Goal: Task Accomplishment & Management: Complete application form

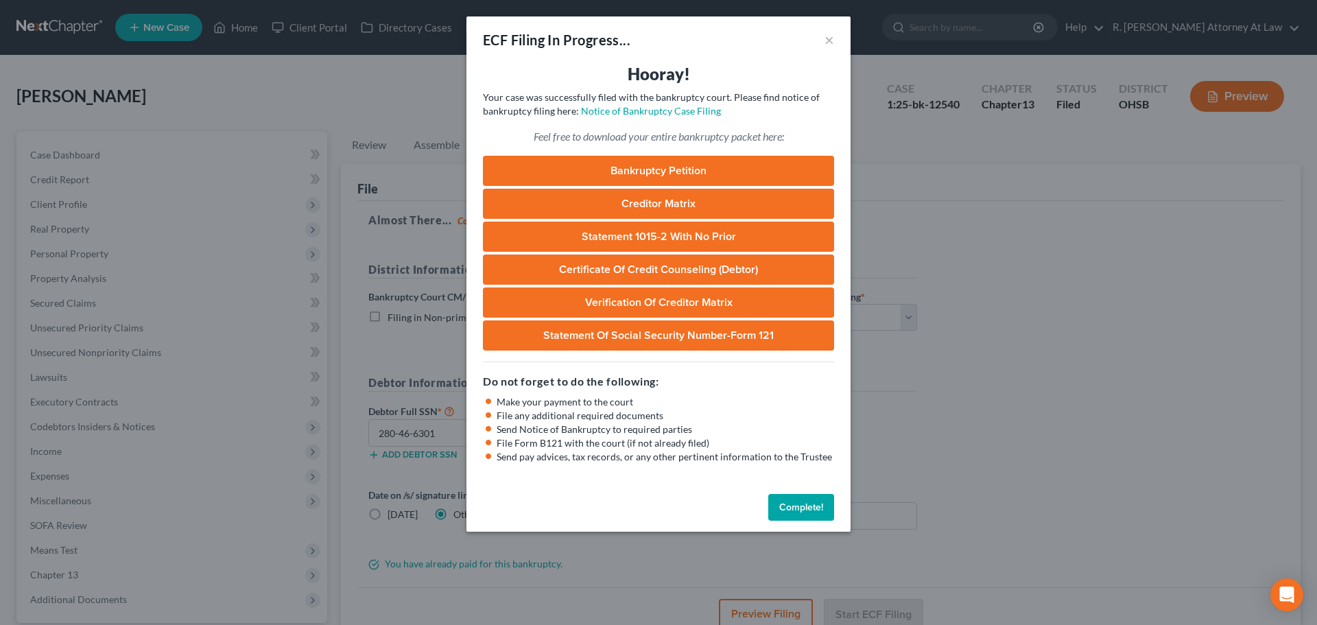
select select "0"
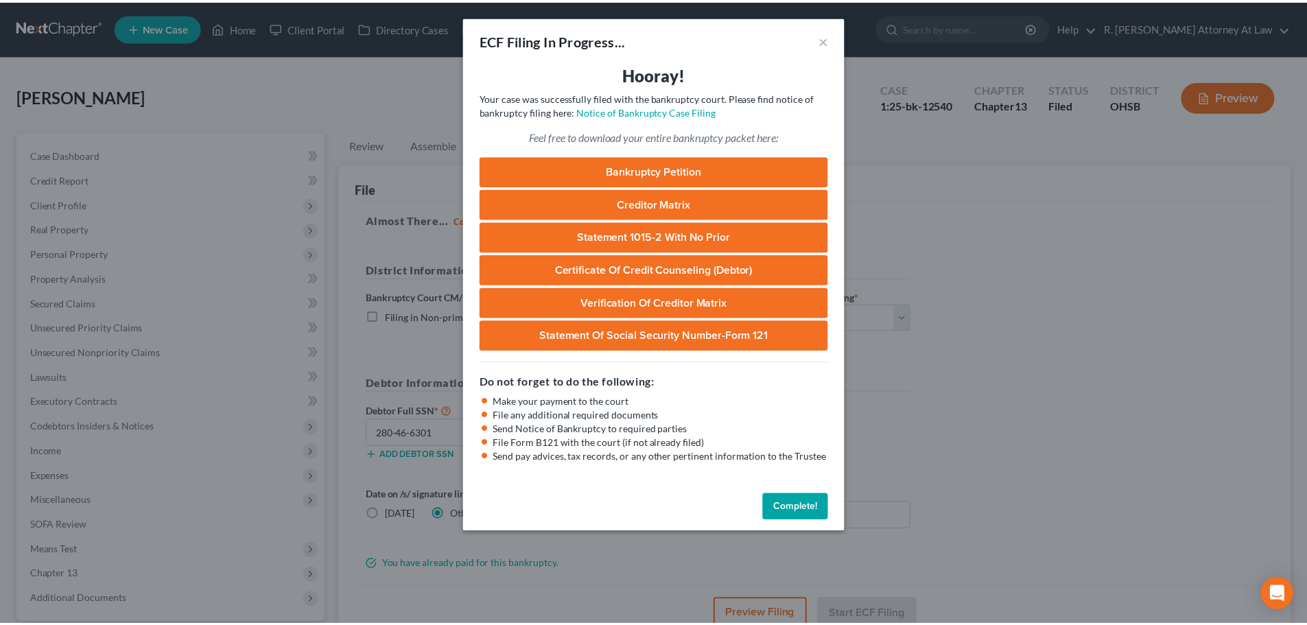
scroll to position [69, 0]
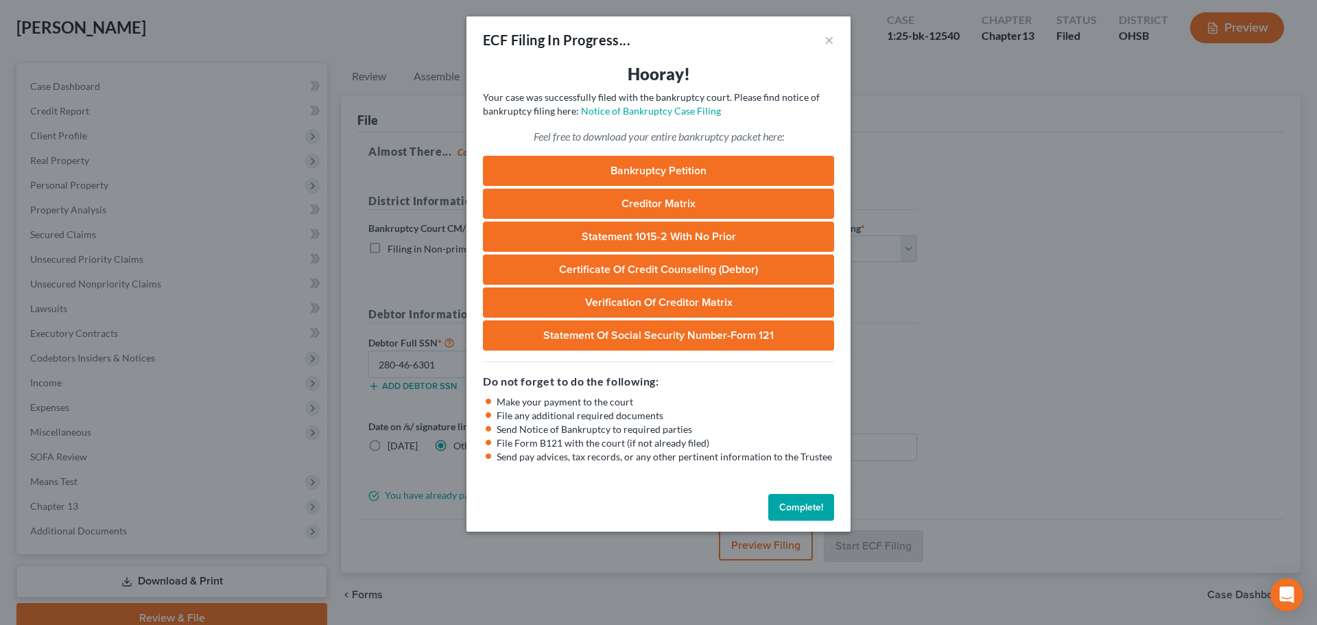
click at [793, 505] on button "Complete!" at bounding box center [801, 507] width 66 height 27
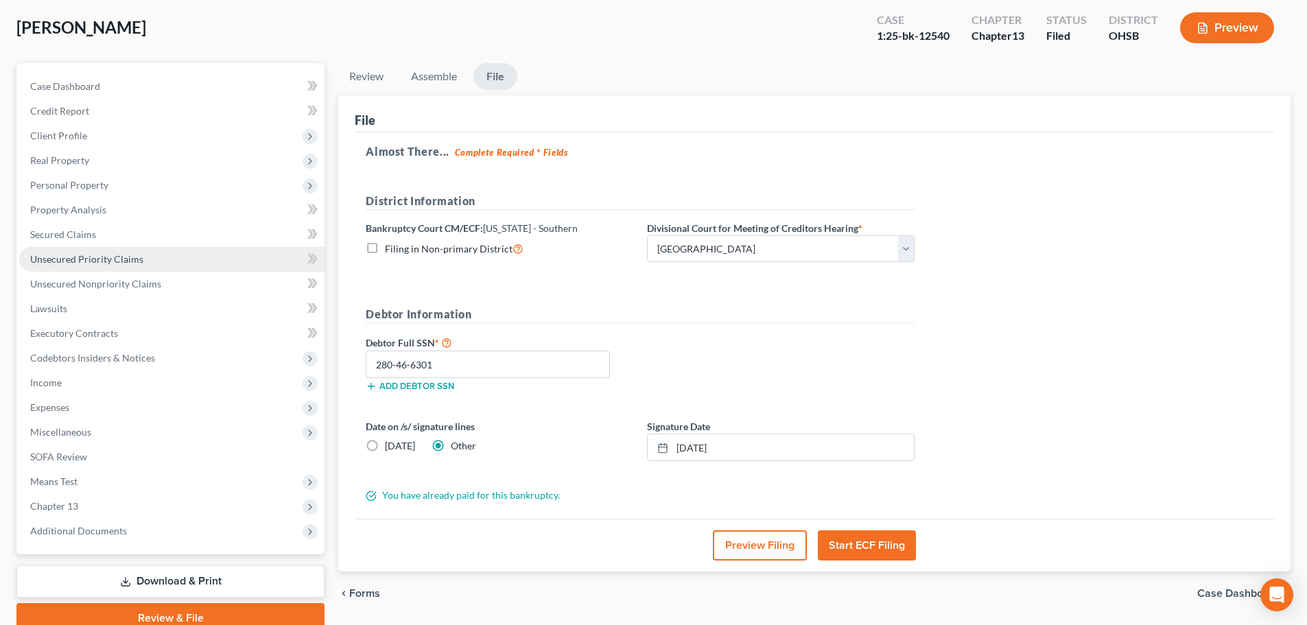
click at [51, 258] on span "Unsecured Priority Claims" at bounding box center [86, 259] width 113 height 12
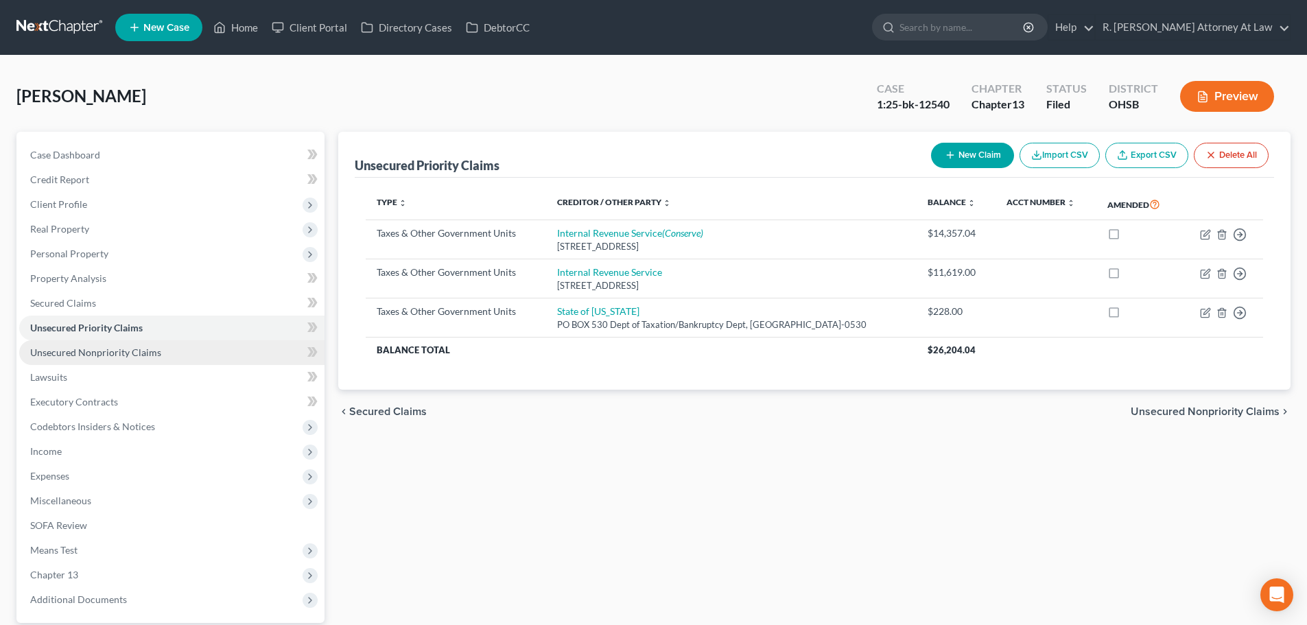
click at [115, 349] on span "Unsecured Nonpriority Claims" at bounding box center [95, 352] width 131 height 12
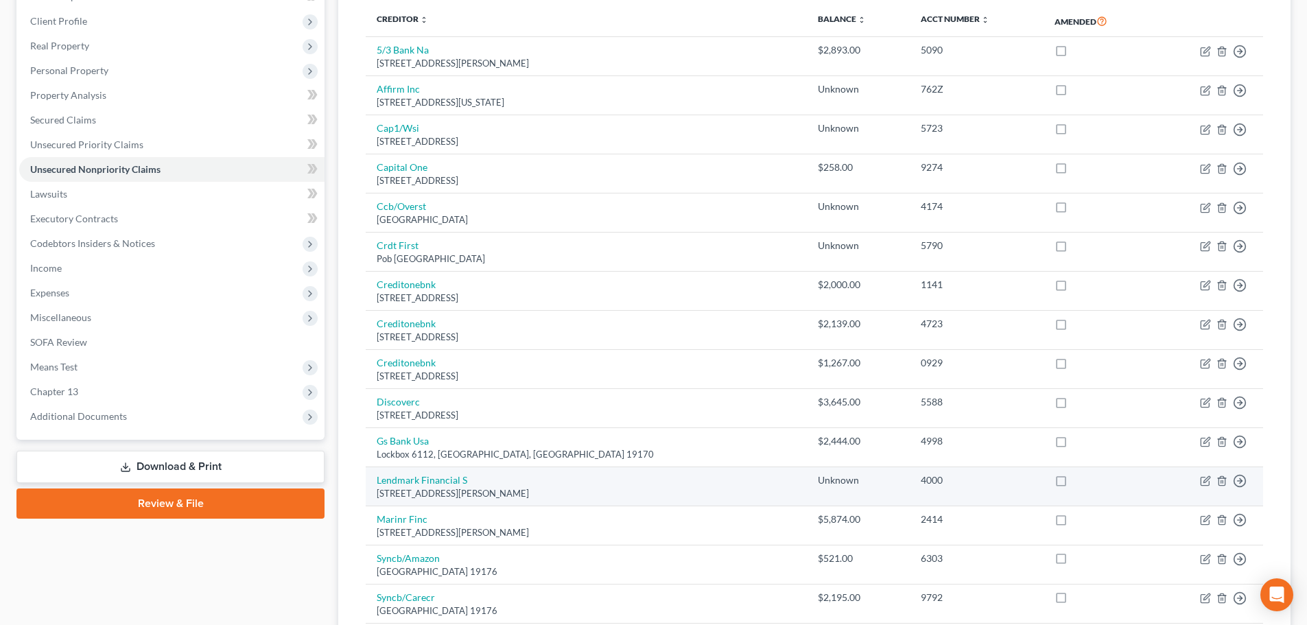
scroll to position [153, 0]
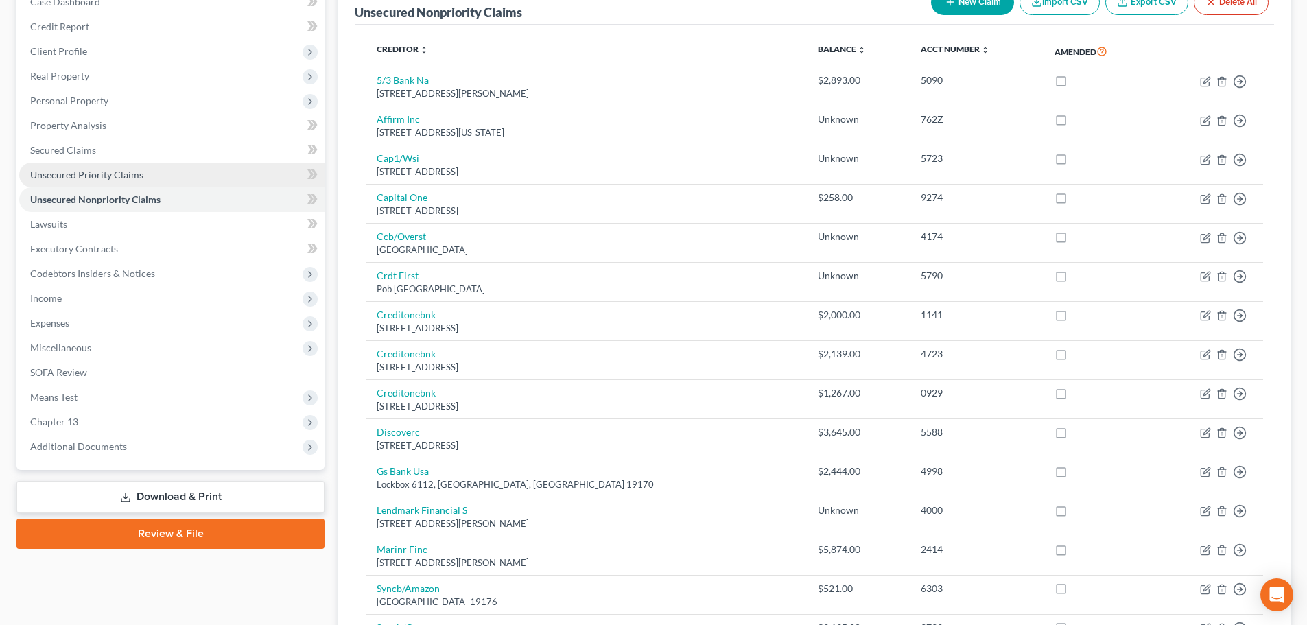
click at [60, 176] on span "Unsecured Priority Claims" at bounding box center [86, 175] width 113 height 12
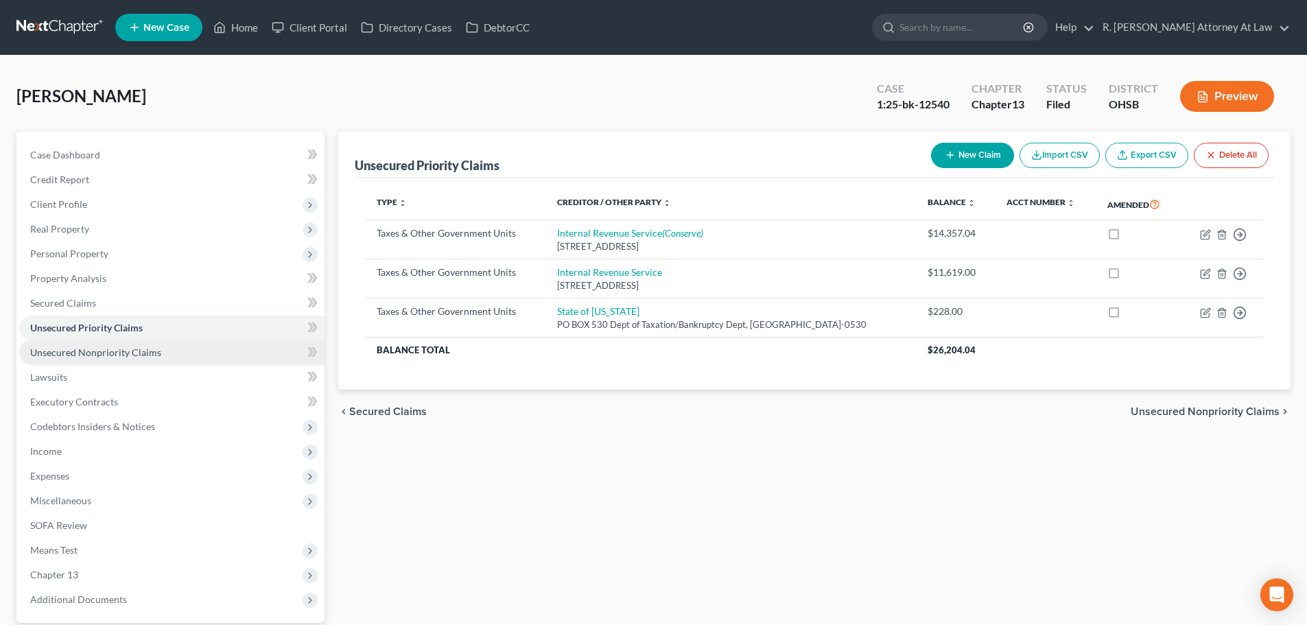
click at [84, 351] on span "Unsecured Nonpriority Claims" at bounding box center [95, 352] width 131 height 12
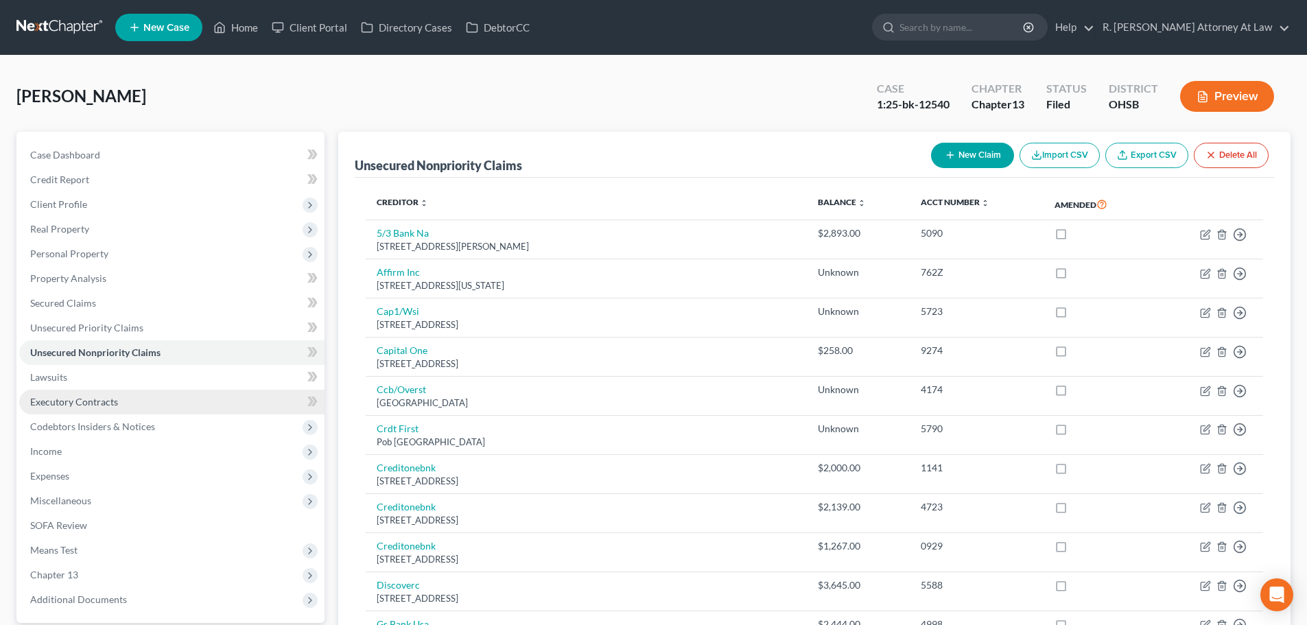
click at [55, 401] on span "Executory Contracts" at bounding box center [74, 402] width 88 height 12
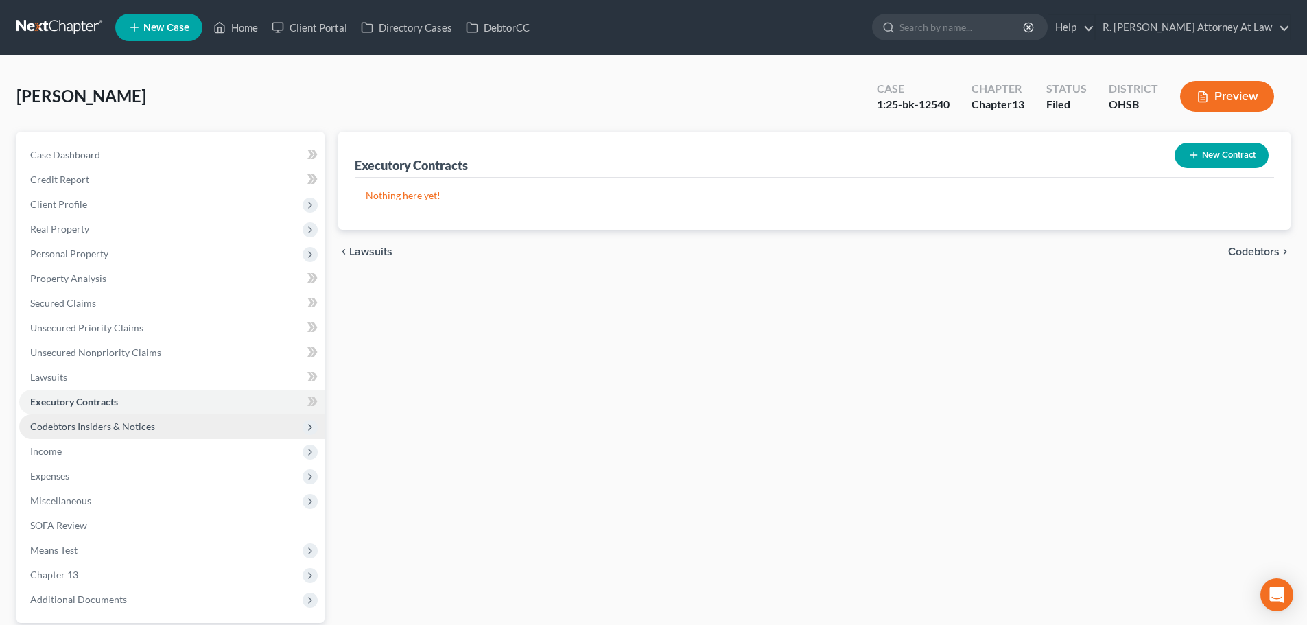
click at [51, 427] on span "Codebtors Insiders & Notices" at bounding box center [92, 427] width 125 height 12
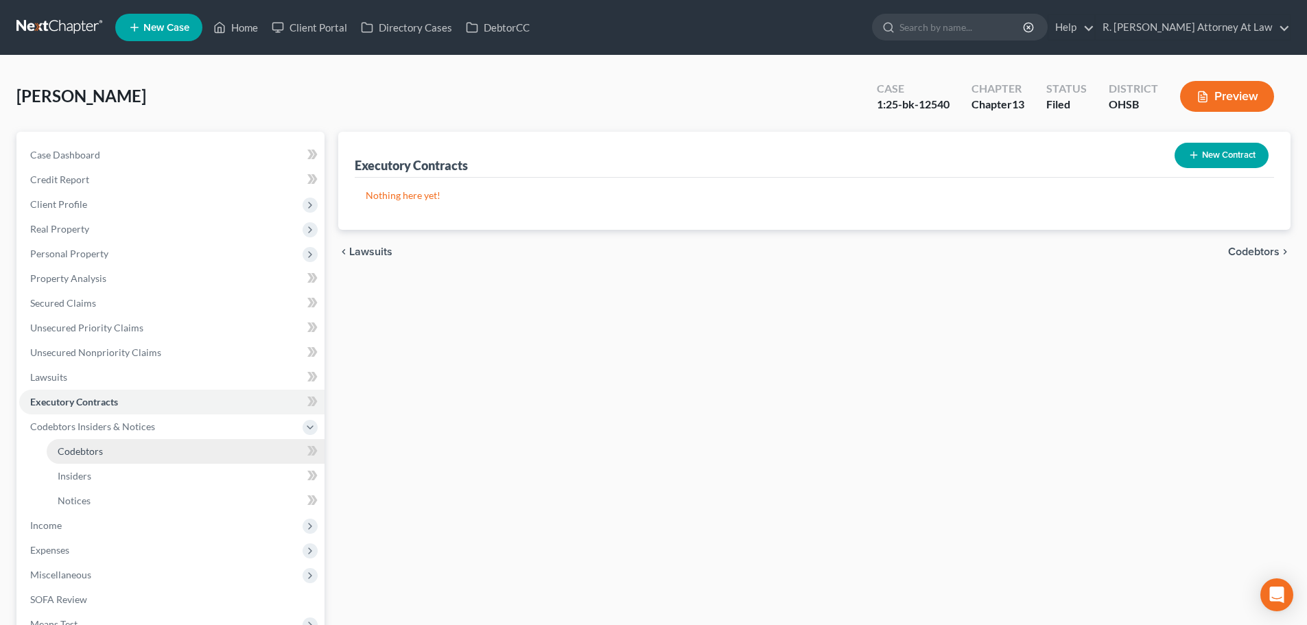
click at [70, 453] on span "Codebtors" at bounding box center [80, 451] width 45 height 12
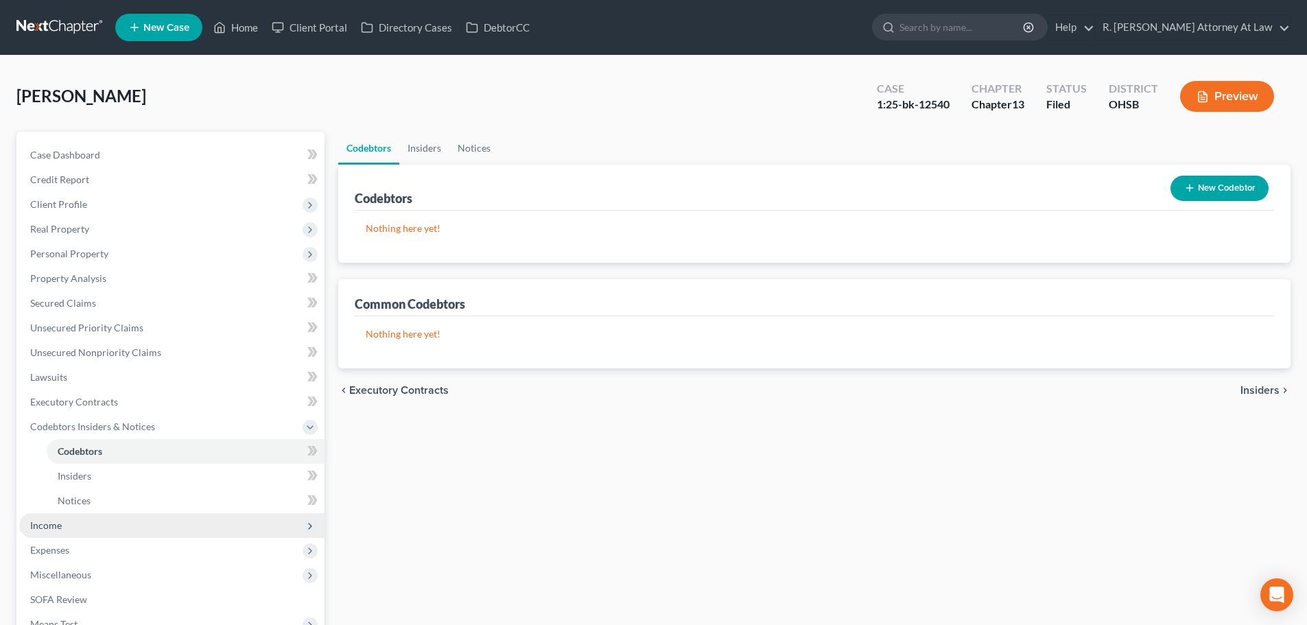
click at [34, 528] on span "Income" at bounding box center [46, 525] width 32 height 12
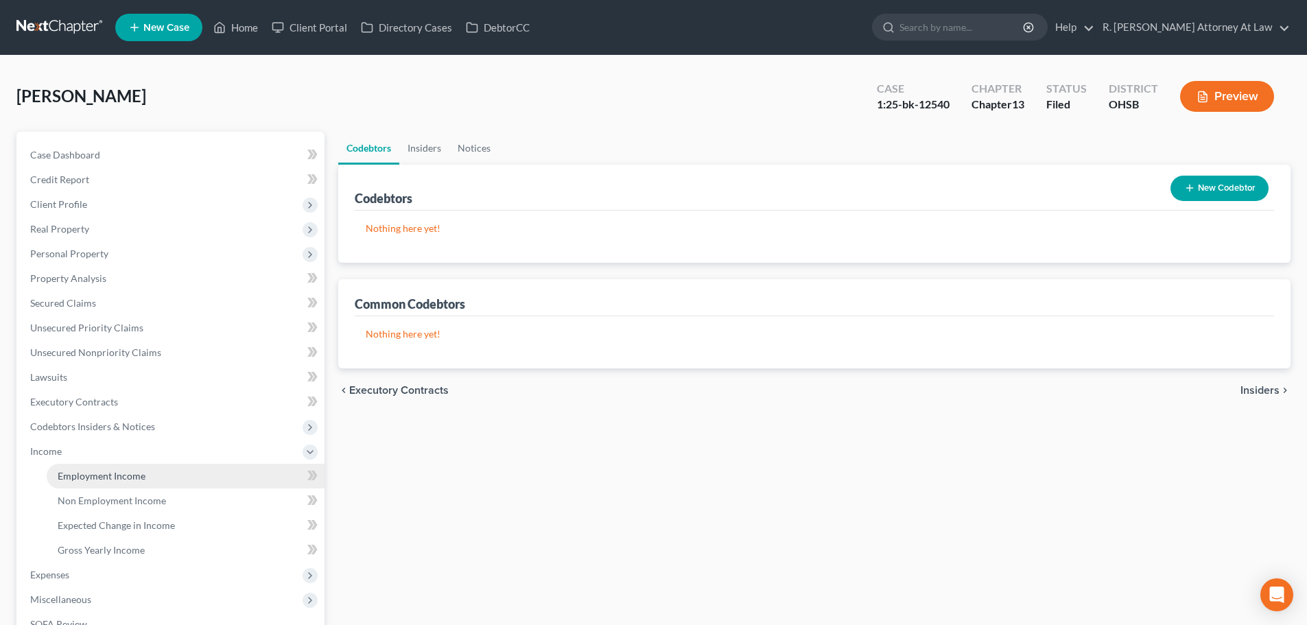
click at [97, 474] on span "Employment Income" at bounding box center [102, 476] width 88 height 12
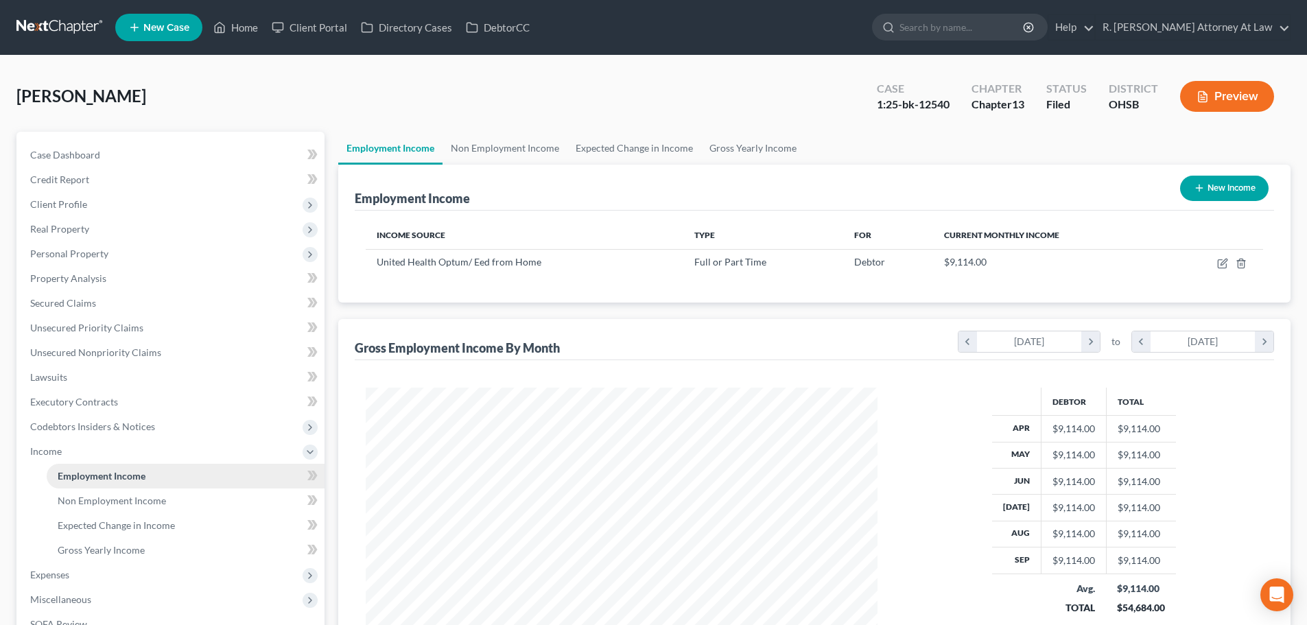
scroll to position [256, 539]
click at [59, 201] on span "Client Profile" at bounding box center [58, 204] width 57 height 12
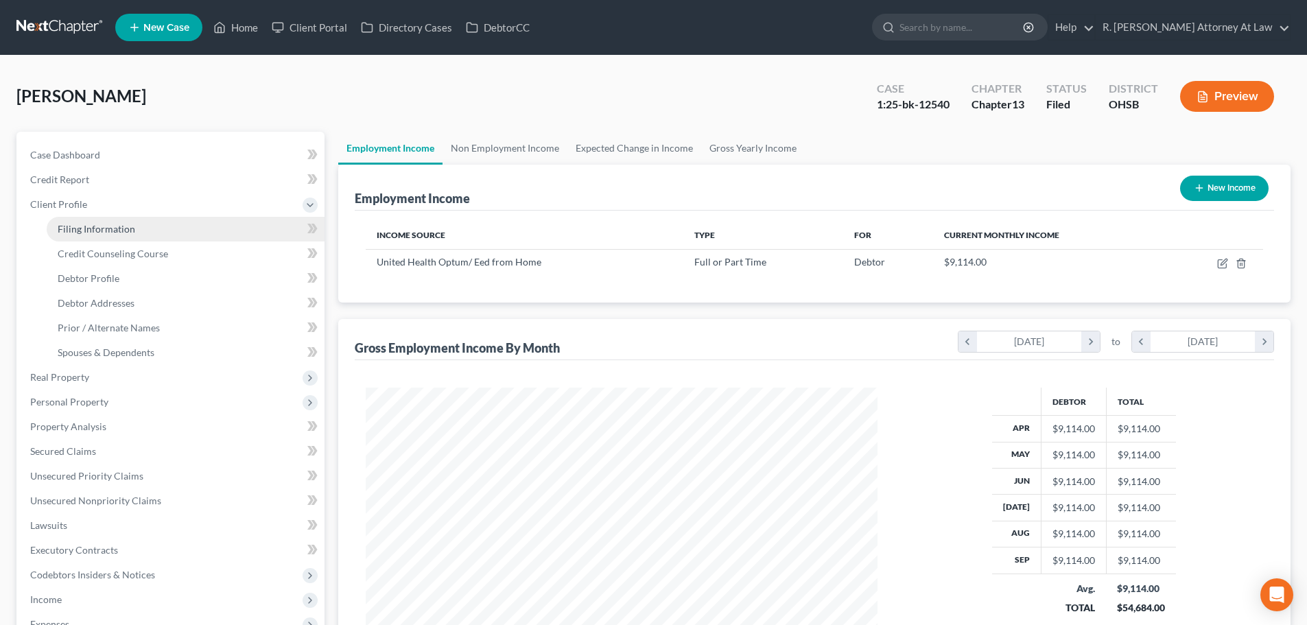
click at [59, 223] on span "Filing Information" at bounding box center [97, 229] width 78 height 12
select select "1"
select select "0"
select select "3"
select select "62"
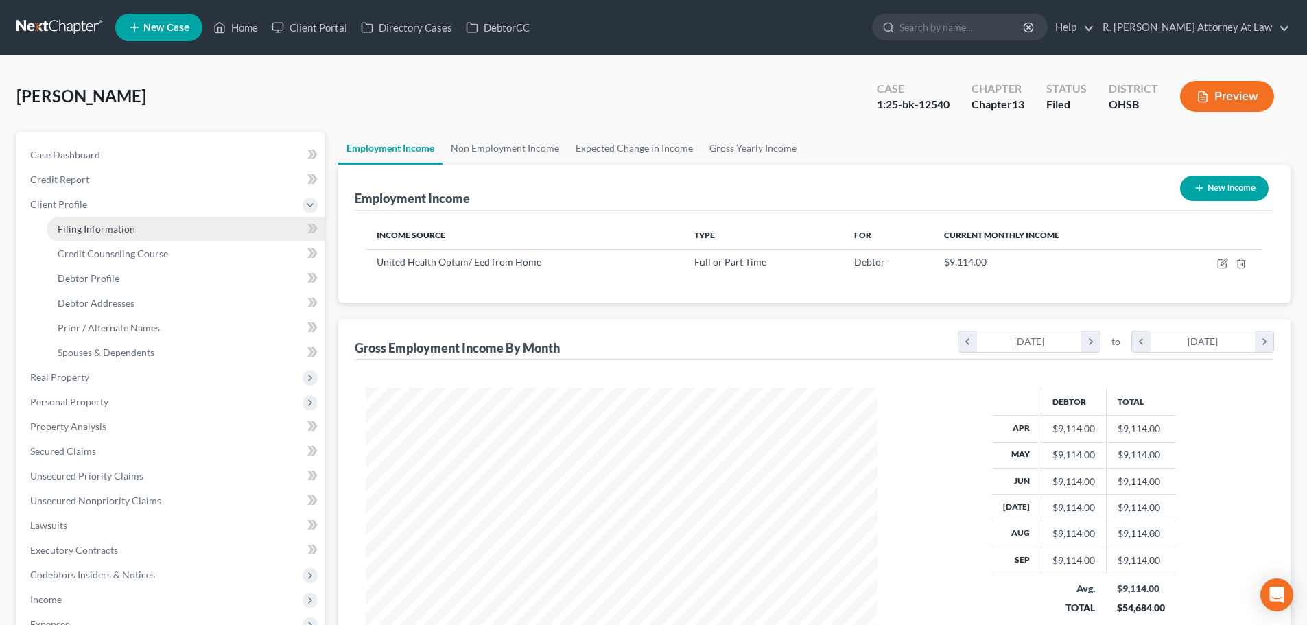
select select "0"
select select "36"
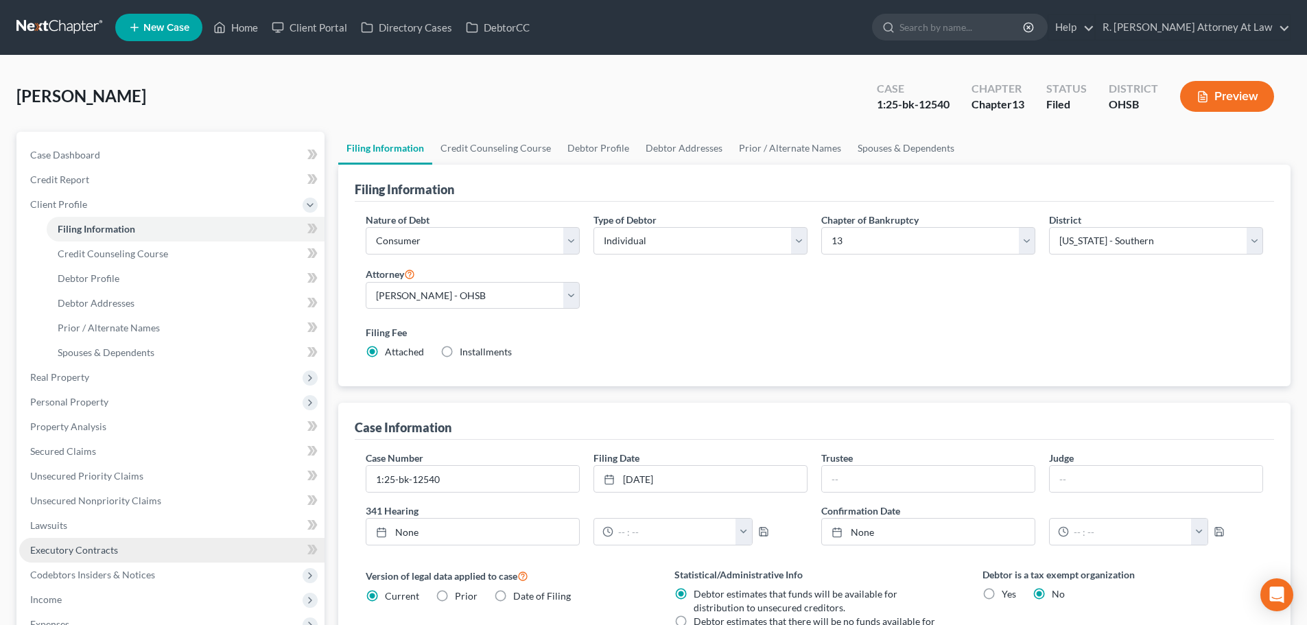
click at [60, 552] on span "Executory Contracts" at bounding box center [74, 550] width 88 height 12
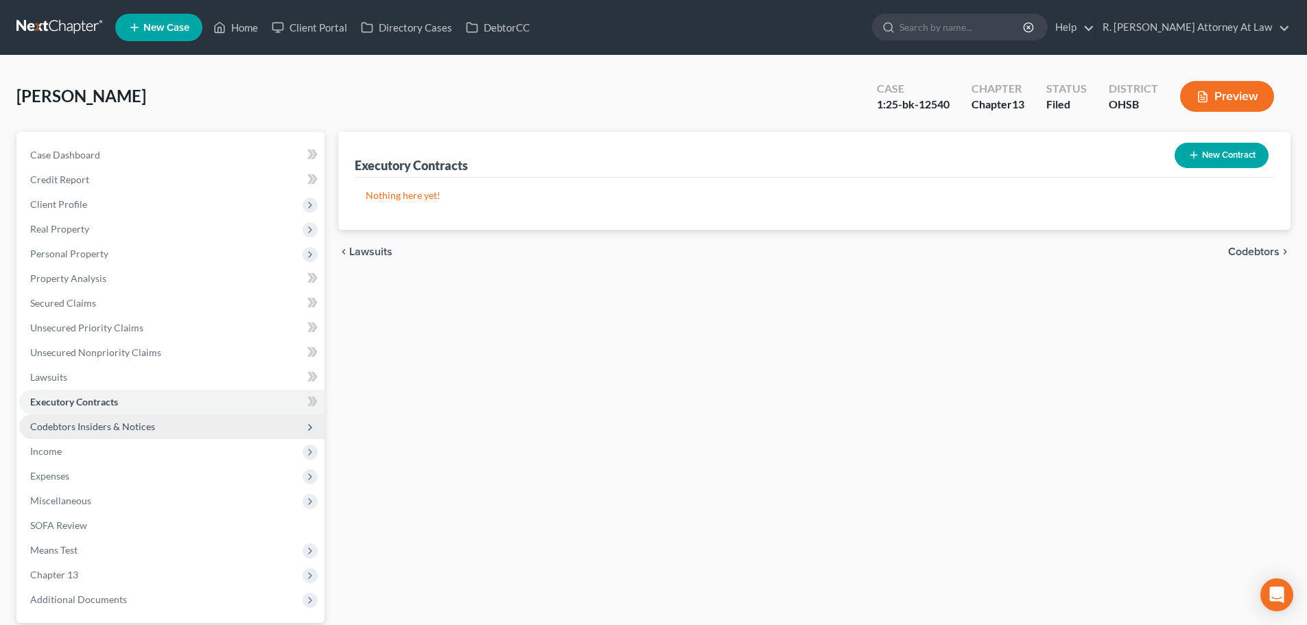
click at [51, 421] on span "Codebtors Insiders & Notices" at bounding box center [92, 427] width 125 height 12
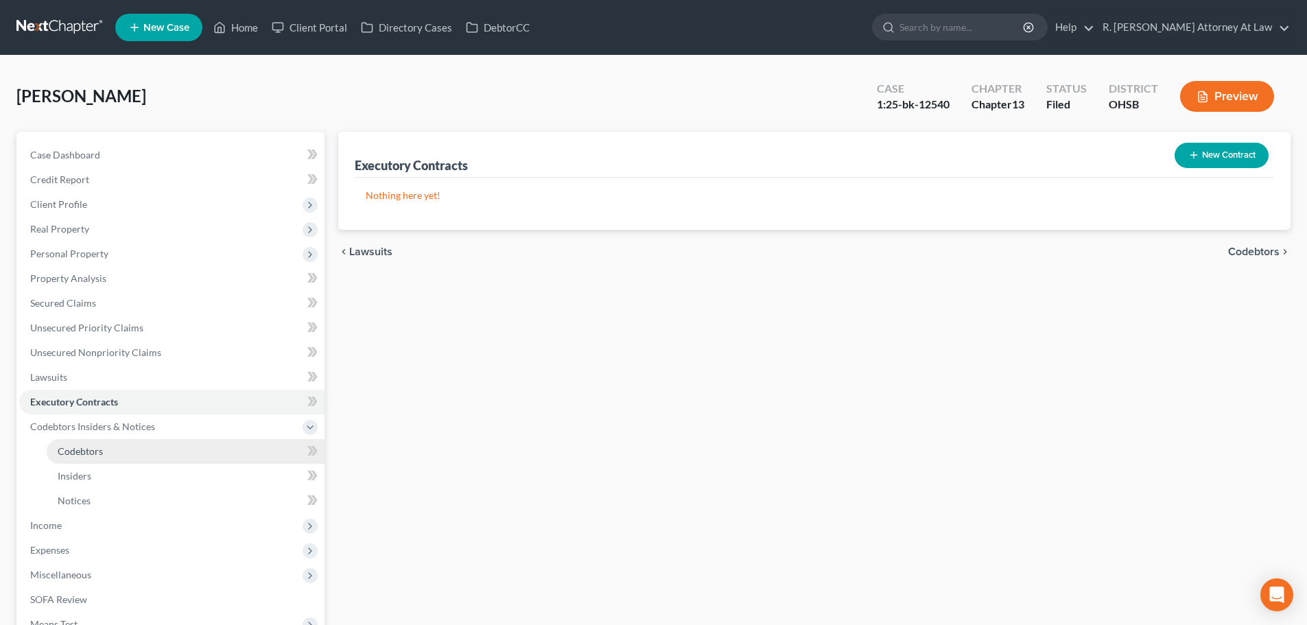
click at [60, 445] on span "Codebtors" at bounding box center [80, 451] width 45 height 12
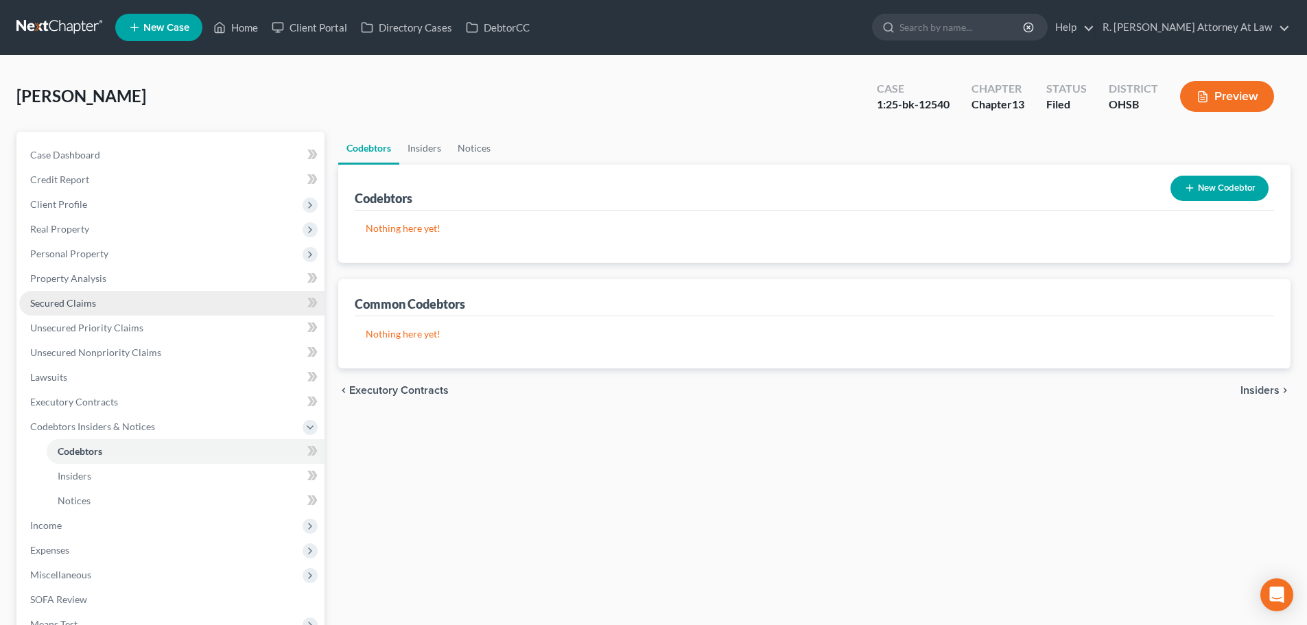
click at [47, 300] on span "Secured Claims" at bounding box center [63, 303] width 66 height 12
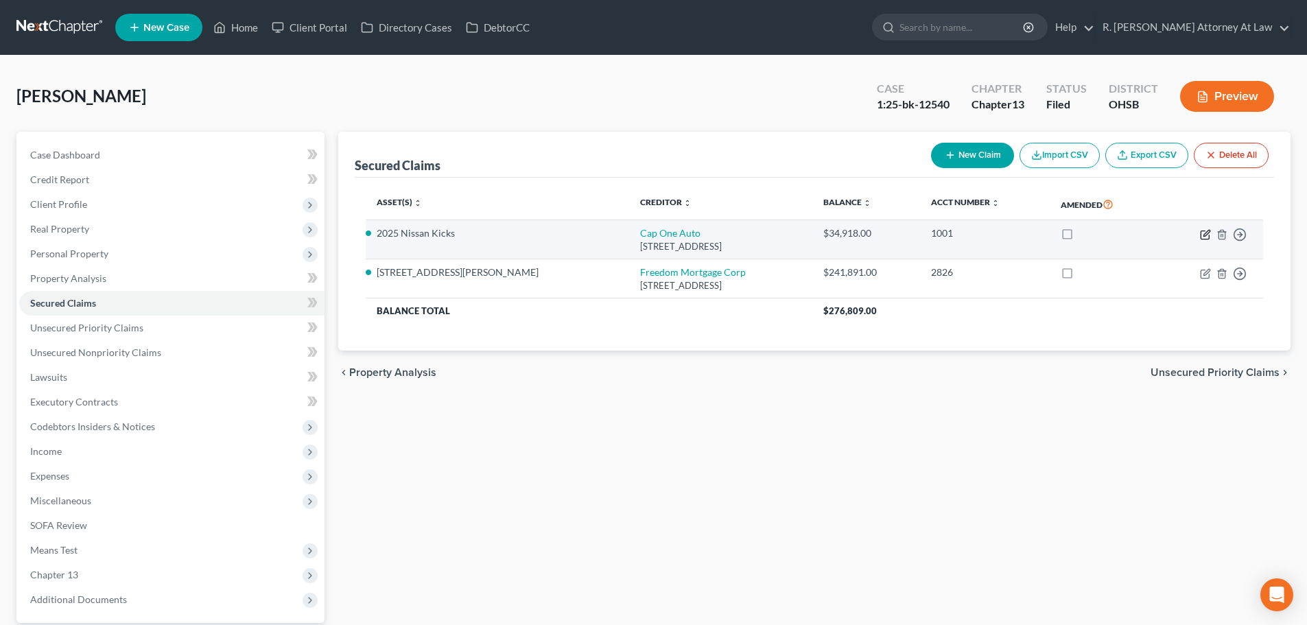
click at [1203, 234] on icon "button" at bounding box center [1205, 234] width 11 height 11
select select "45"
select select "12"
select select "2"
select select "0"
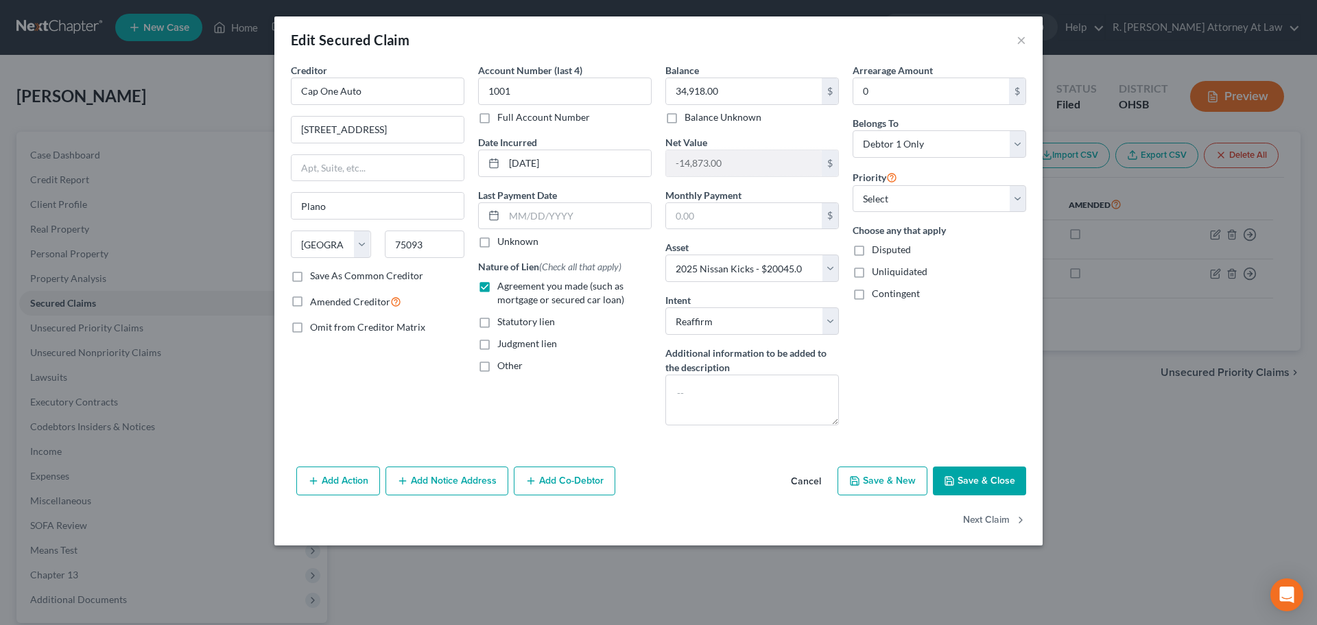
click at [949, 486] on icon "button" at bounding box center [949, 480] width 11 height 11
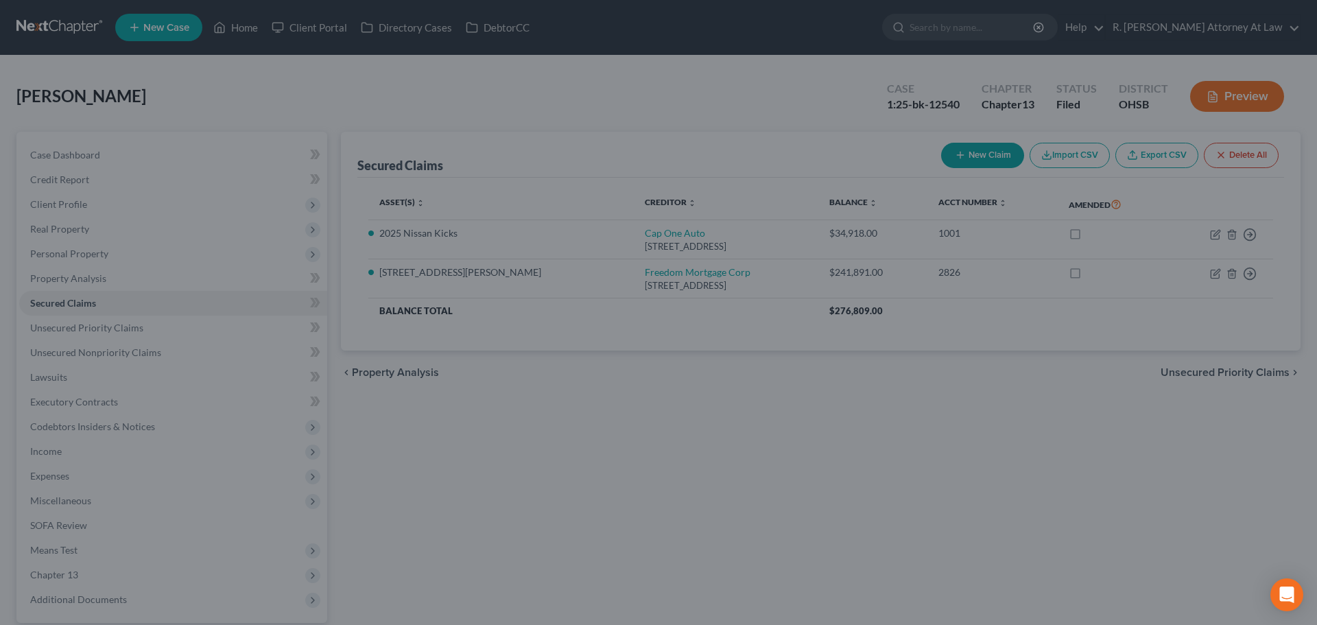
select select "12"
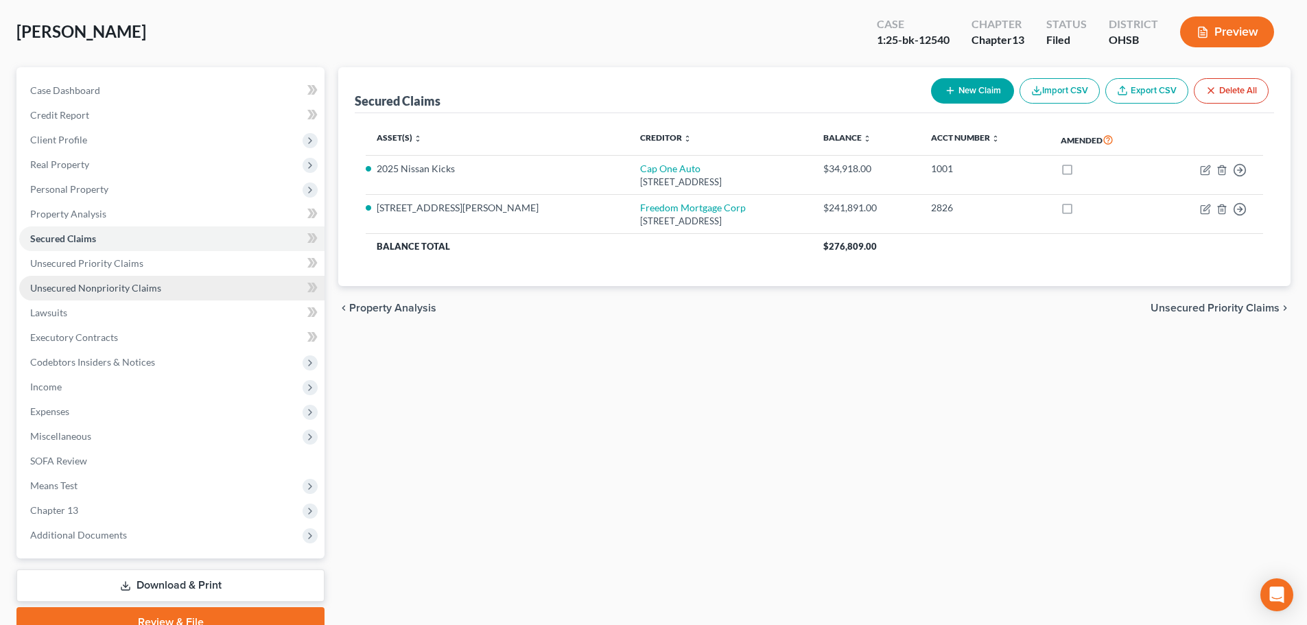
scroll to position [129, 0]
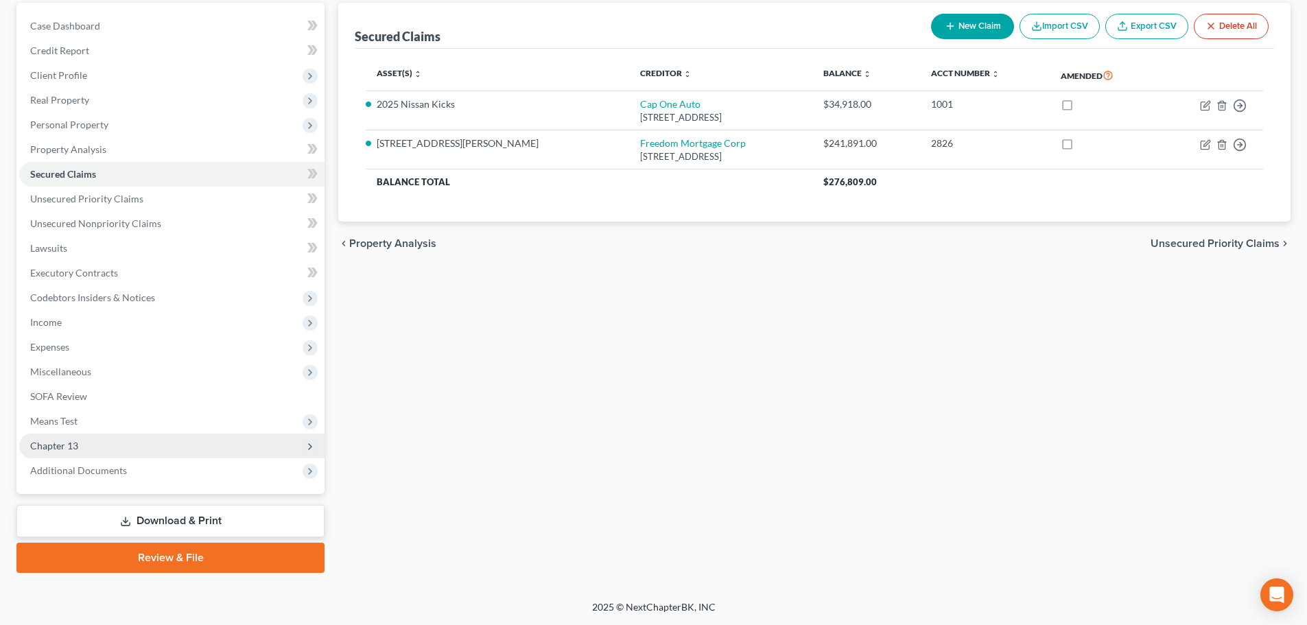
click at [75, 437] on span "Chapter 13" at bounding box center [171, 446] width 305 height 25
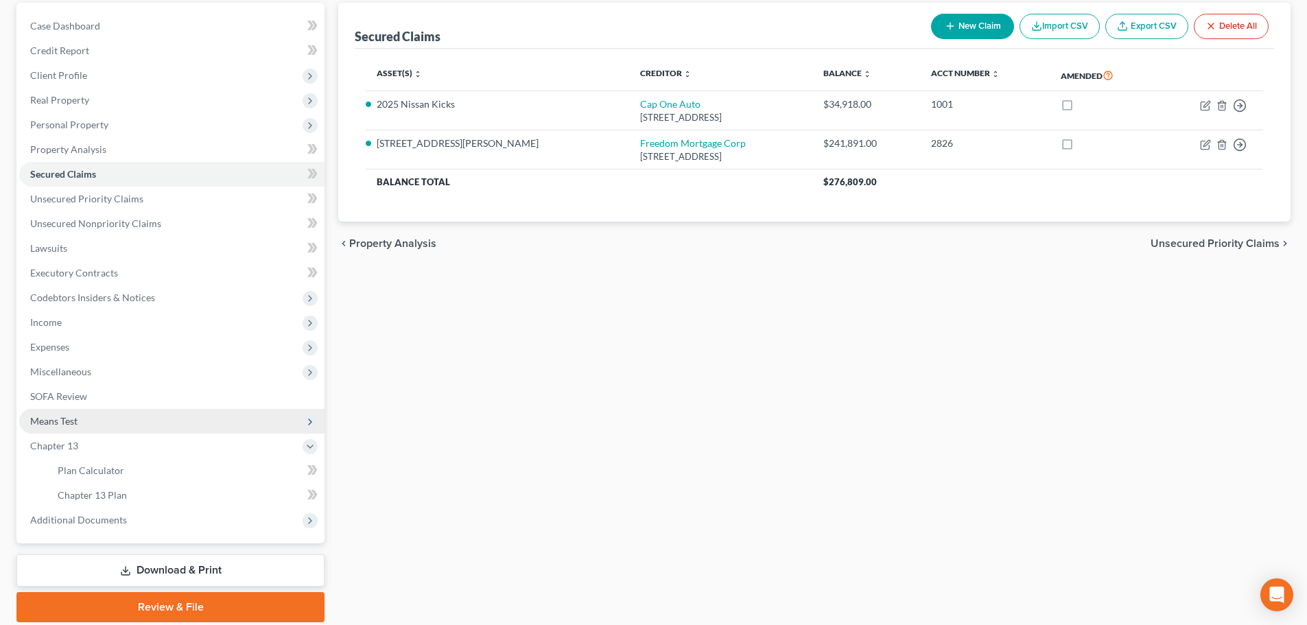
click at [69, 423] on span "Means Test" at bounding box center [53, 421] width 47 height 12
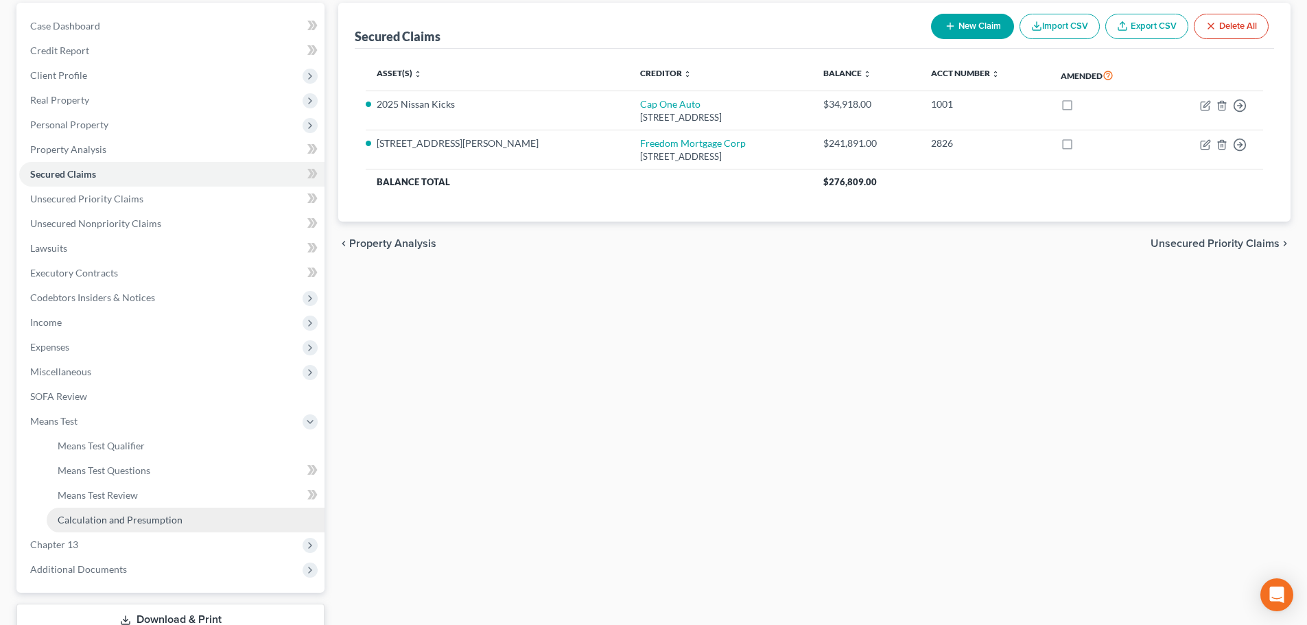
click at [110, 517] on span "Calculation and Presumption" at bounding box center [120, 520] width 125 height 12
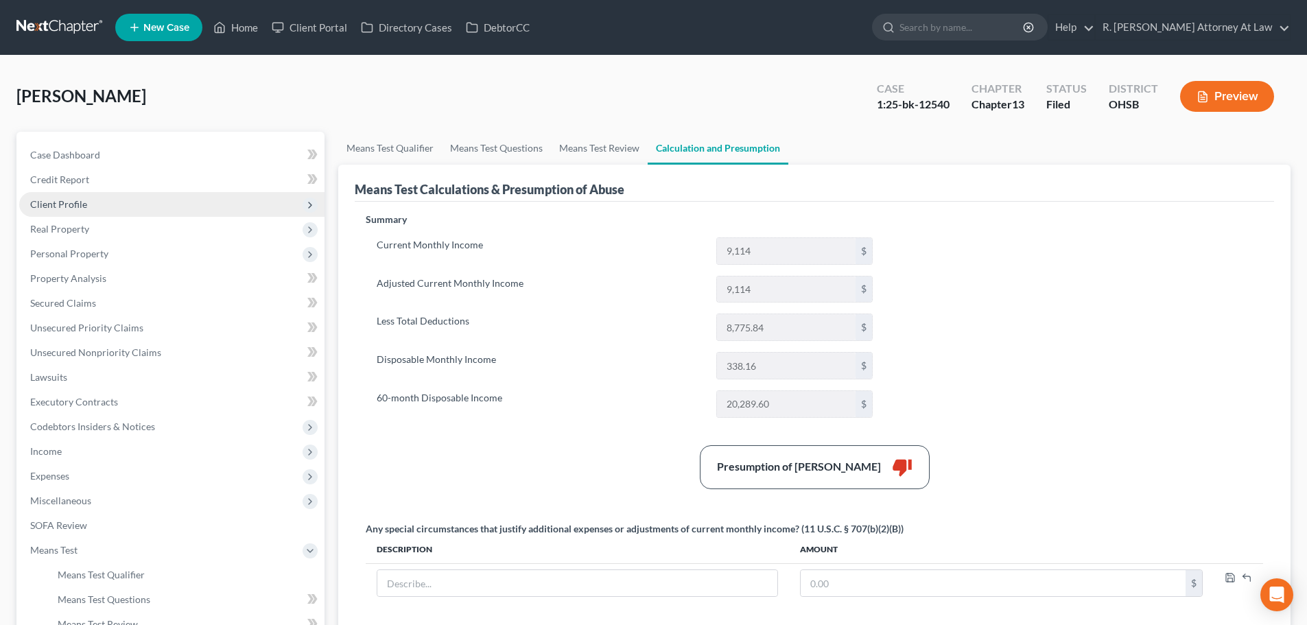
click at [66, 204] on span "Client Profile" at bounding box center [58, 204] width 57 height 12
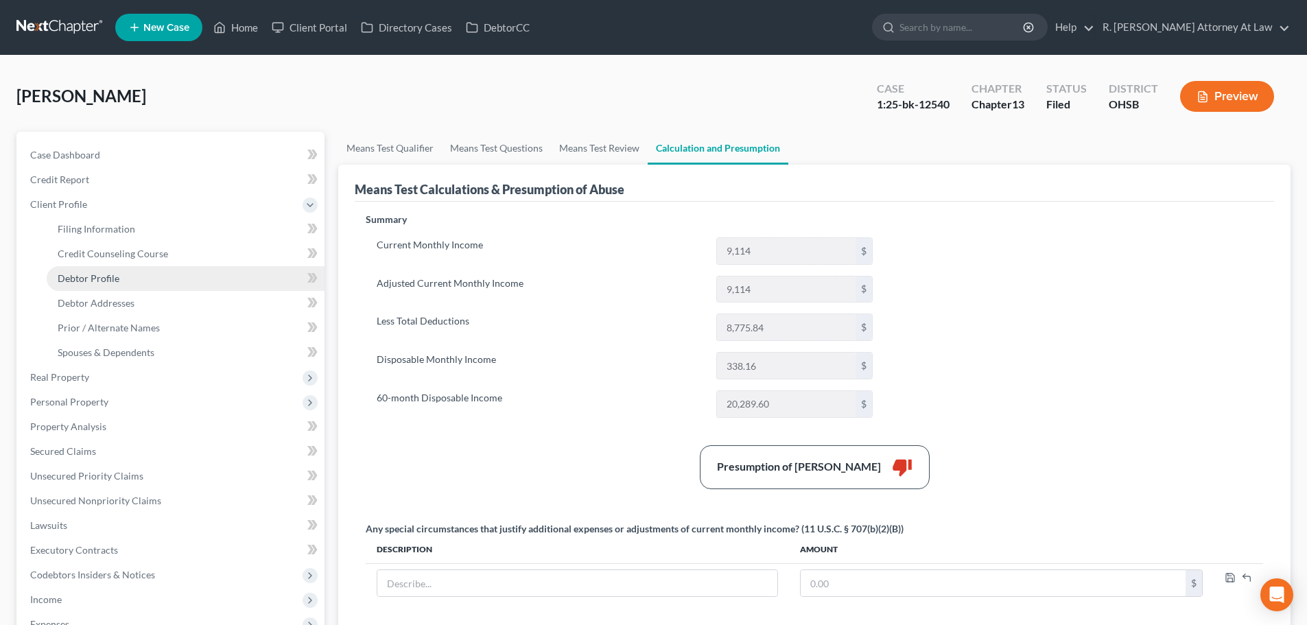
click at [79, 277] on span "Debtor Profile" at bounding box center [89, 278] width 62 height 12
select select "3"
select select "0"
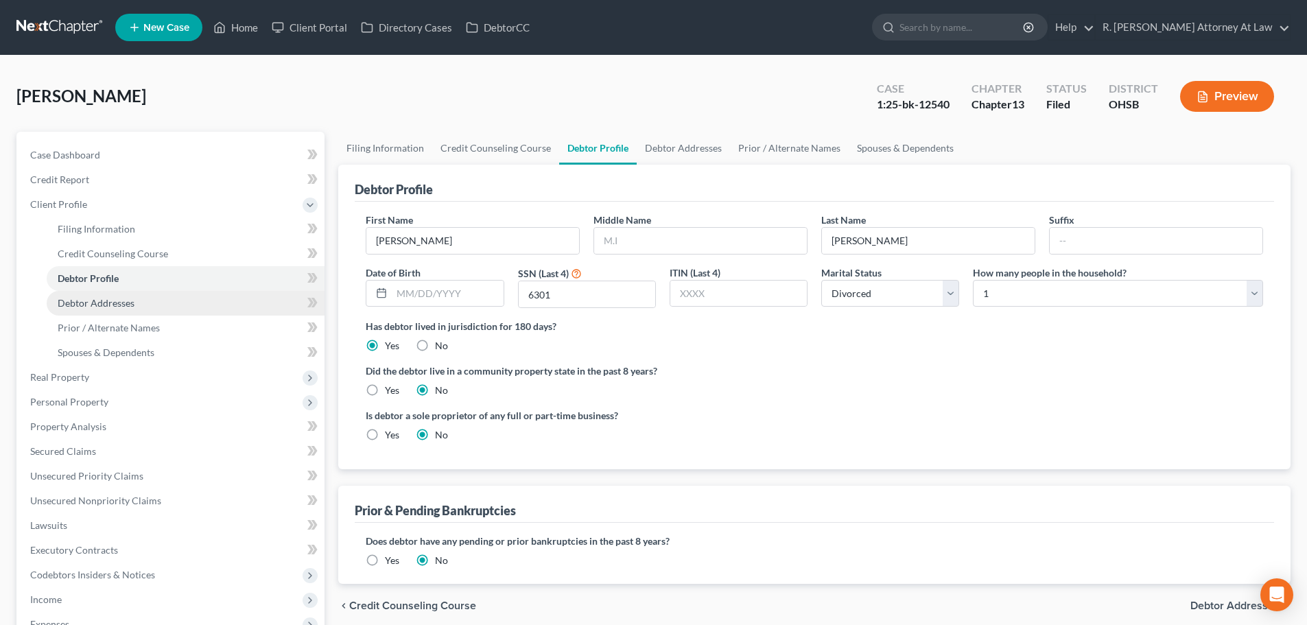
click at [86, 307] on span "Debtor Addresses" at bounding box center [96, 303] width 77 height 12
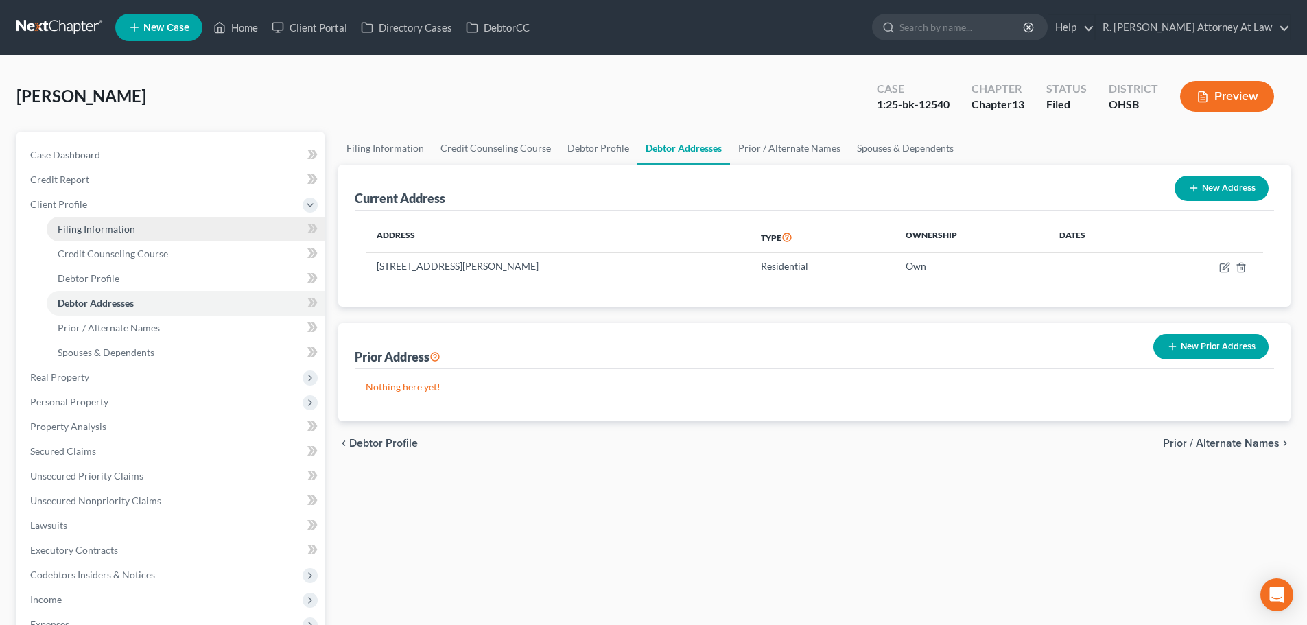
click at [87, 229] on span "Filing Information" at bounding box center [97, 229] width 78 height 12
select select "1"
select select "0"
select select "3"
select select "62"
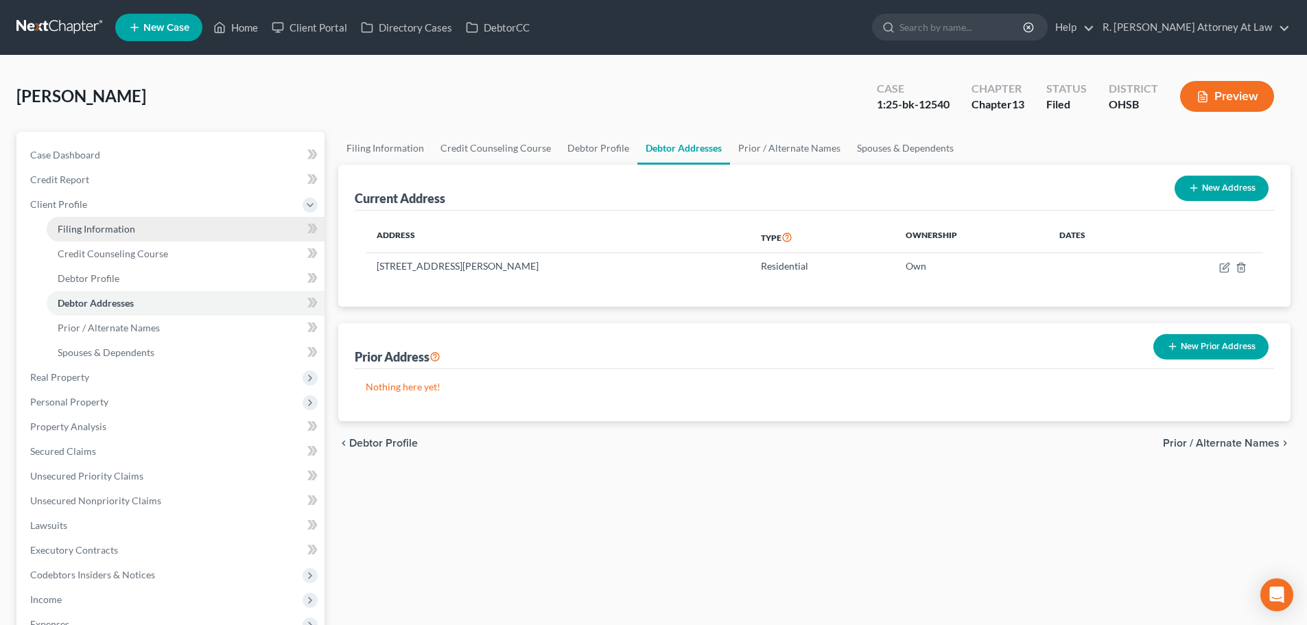
select select "0"
select select "36"
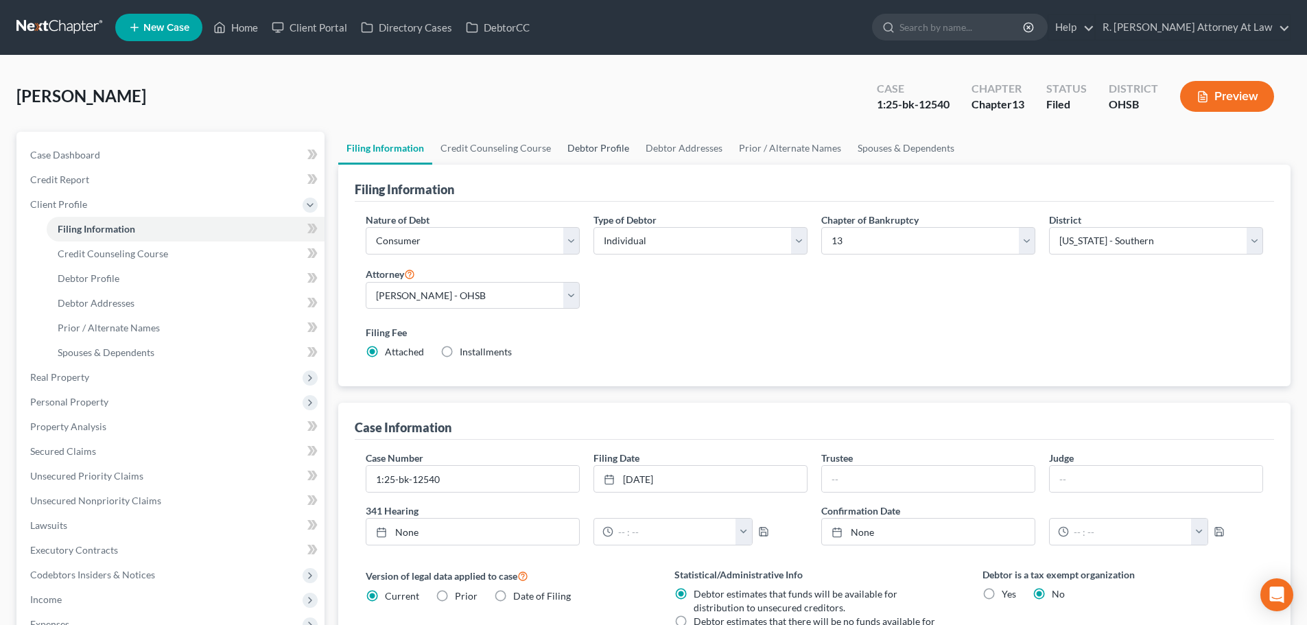
click at [567, 144] on link "Debtor Profile" at bounding box center [598, 148] width 78 height 33
select select "3"
select select "0"
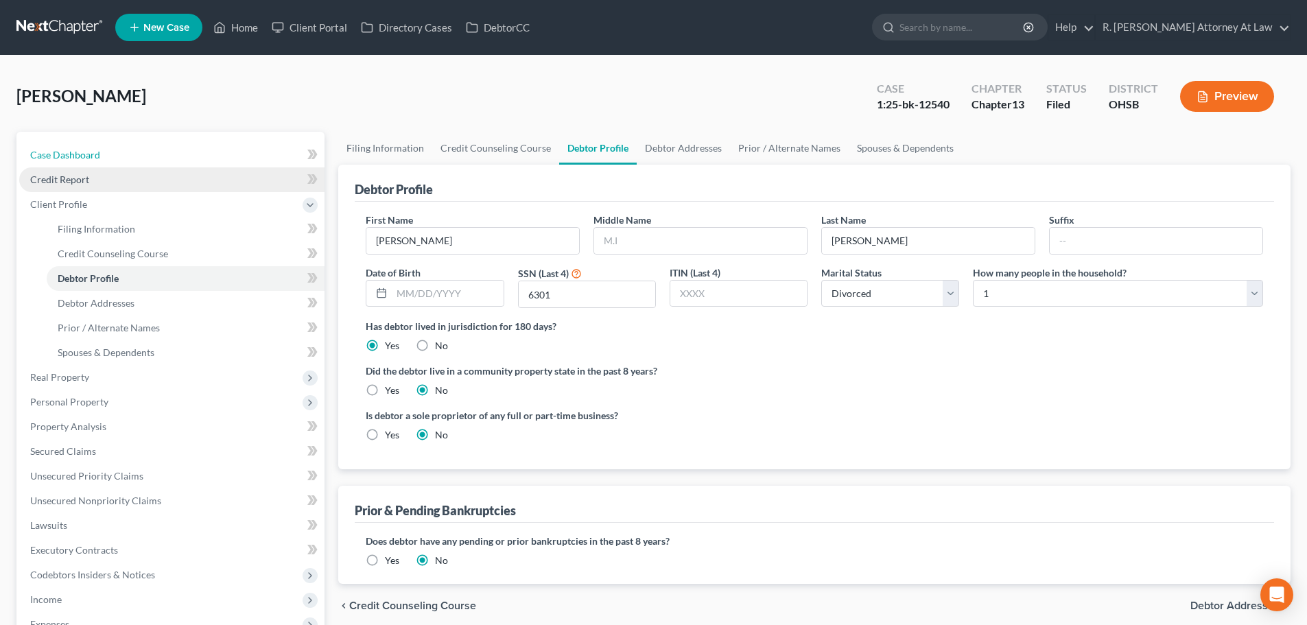
drag, startPoint x: 50, startPoint y: 157, endPoint x: 99, endPoint y: 179, distance: 53.4
click at [50, 157] on span "Case Dashboard" at bounding box center [65, 155] width 70 height 12
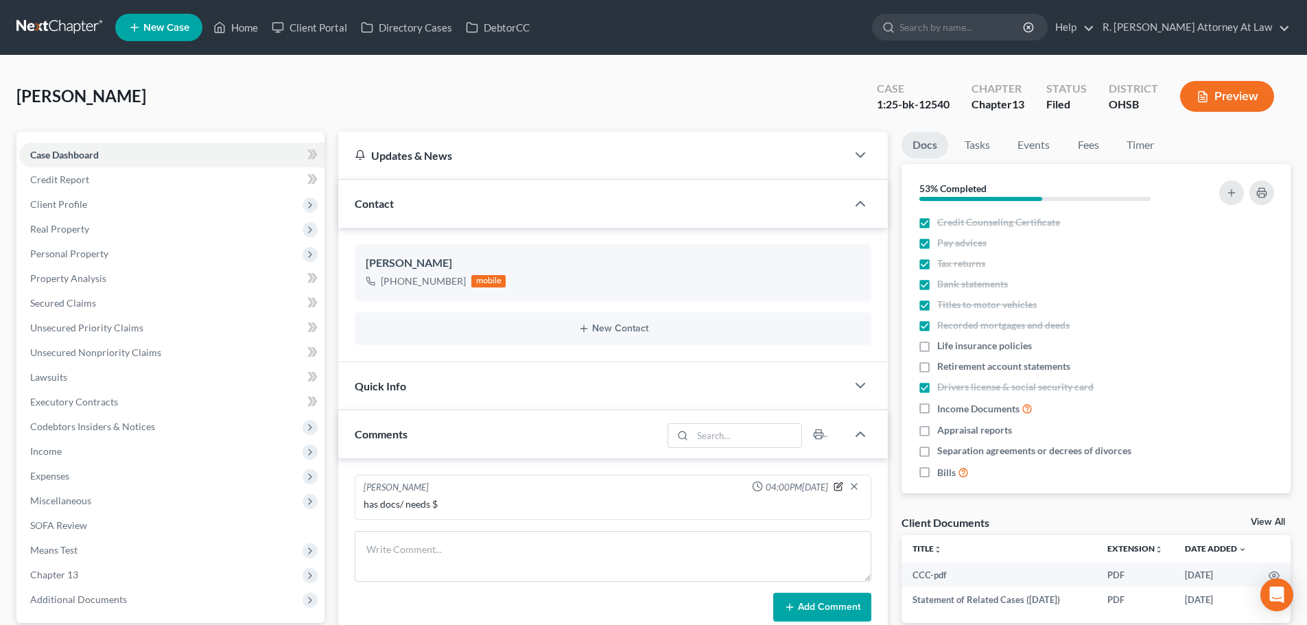
click at [836, 484] on icon "button" at bounding box center [838, 487] width 10 height 10
type textarea "has docs/ needs $"
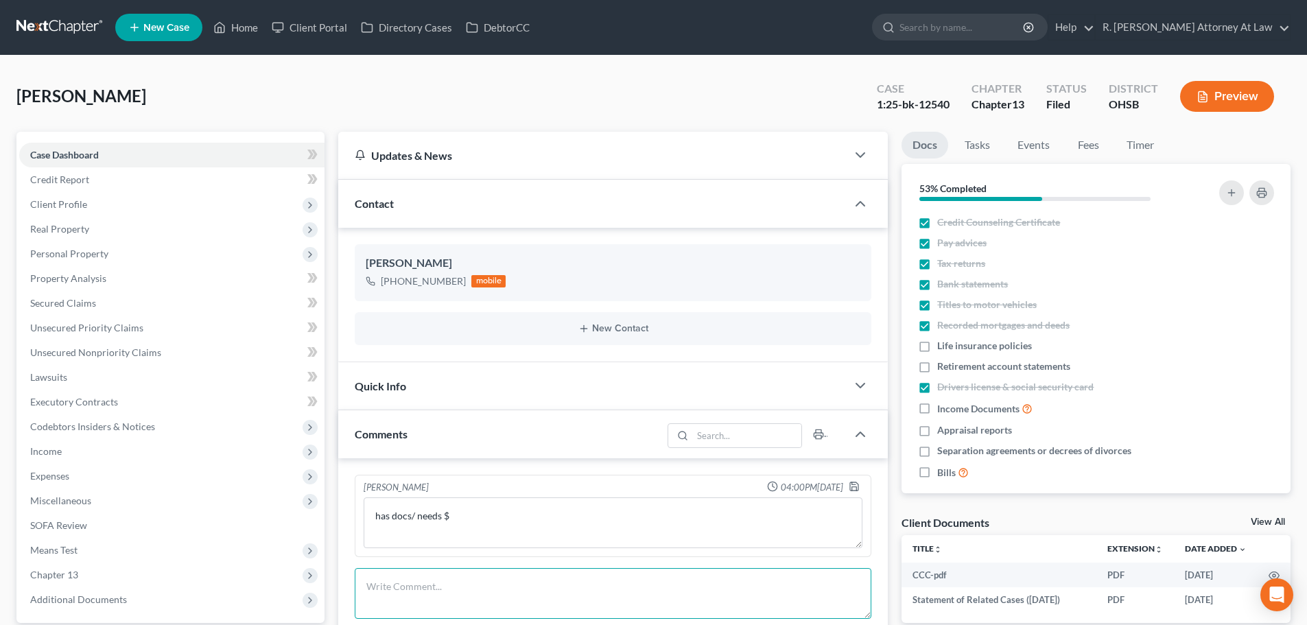
drag, startPoint x: 379, startPoint y: 595, endPoint x: 338, endPoint y: 578, distance: 44.6
click at [366, 589] on textarea at bounding box center [613, 593] width 517 height 51
type textarea "[DATE] filed/no liens/ above median/ 3189"
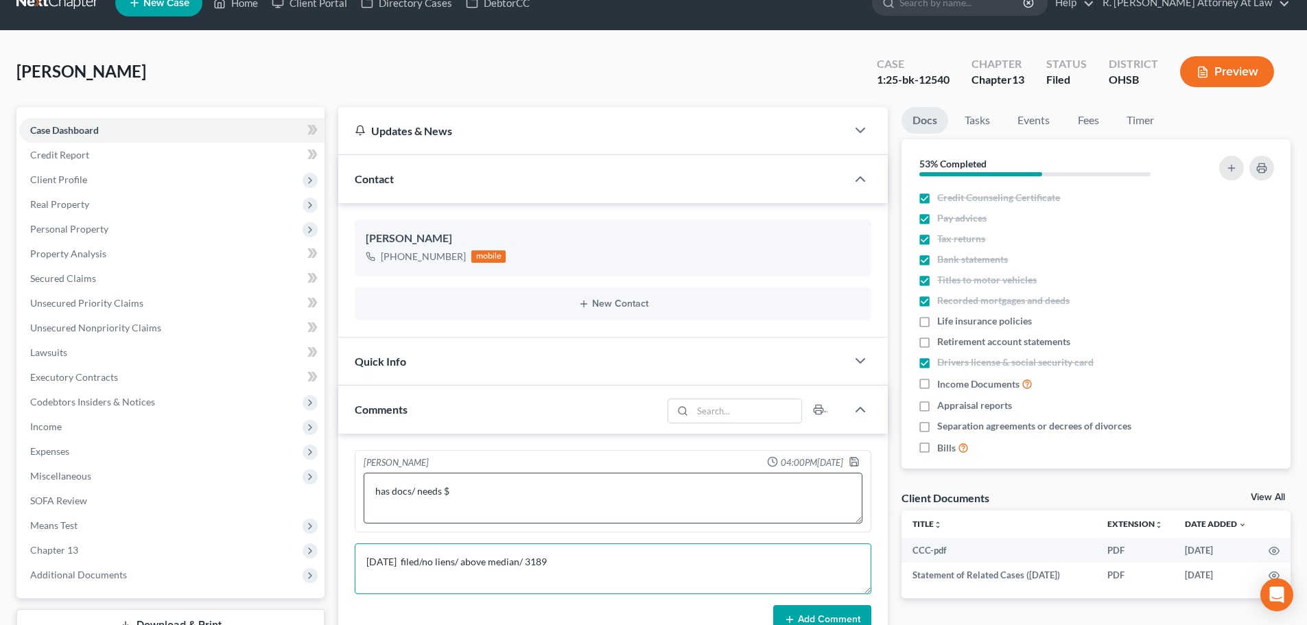
scroll to position [69, 0]
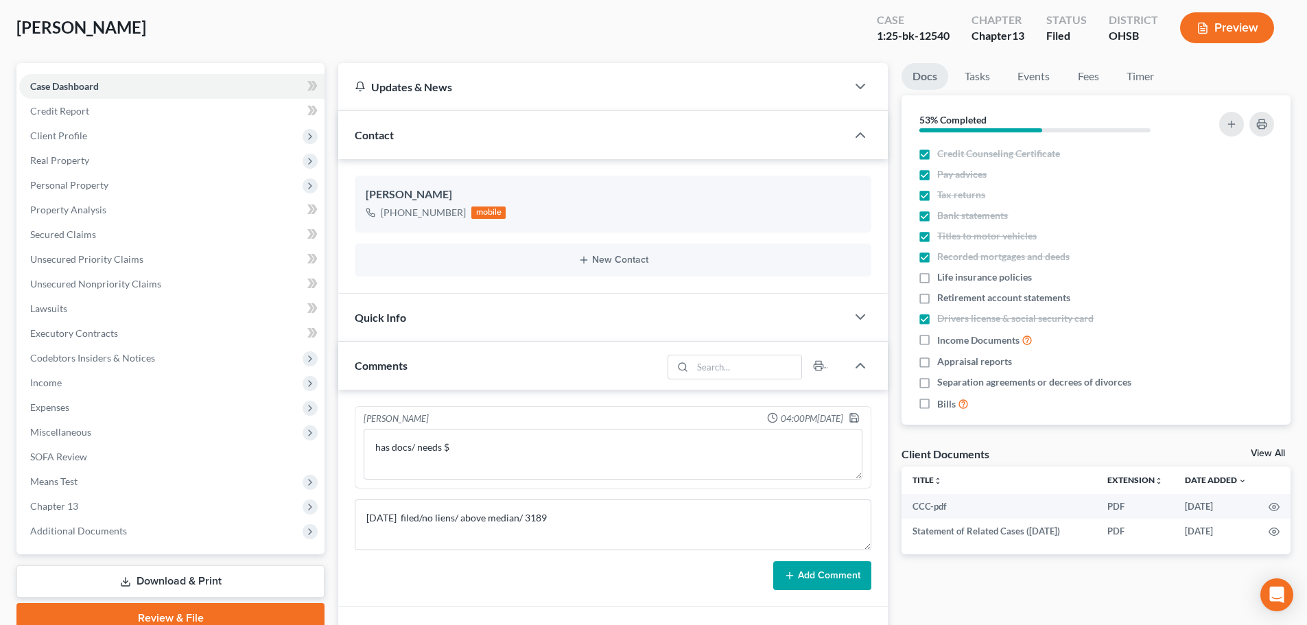
click at [822, 571] on button "Add Comment" at bounding box center [822, 575] width 98 height 29
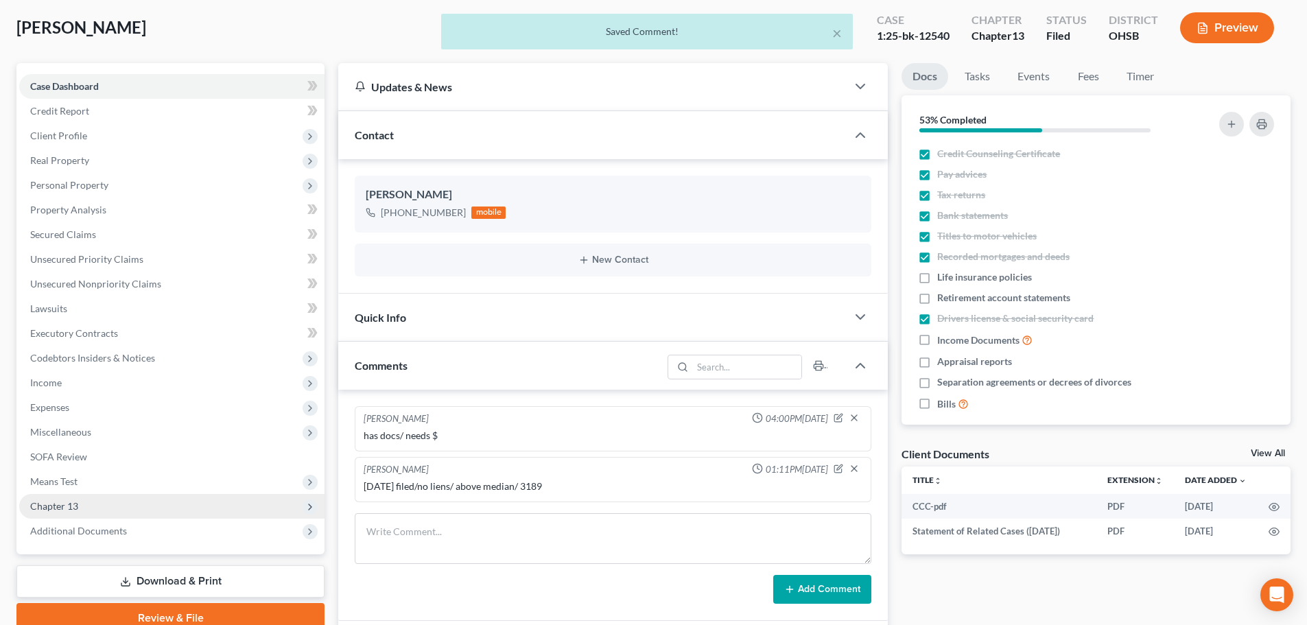
click at [84, 499] on span "Chapter 13" at bounding box center [171, 506] width 305 height 25
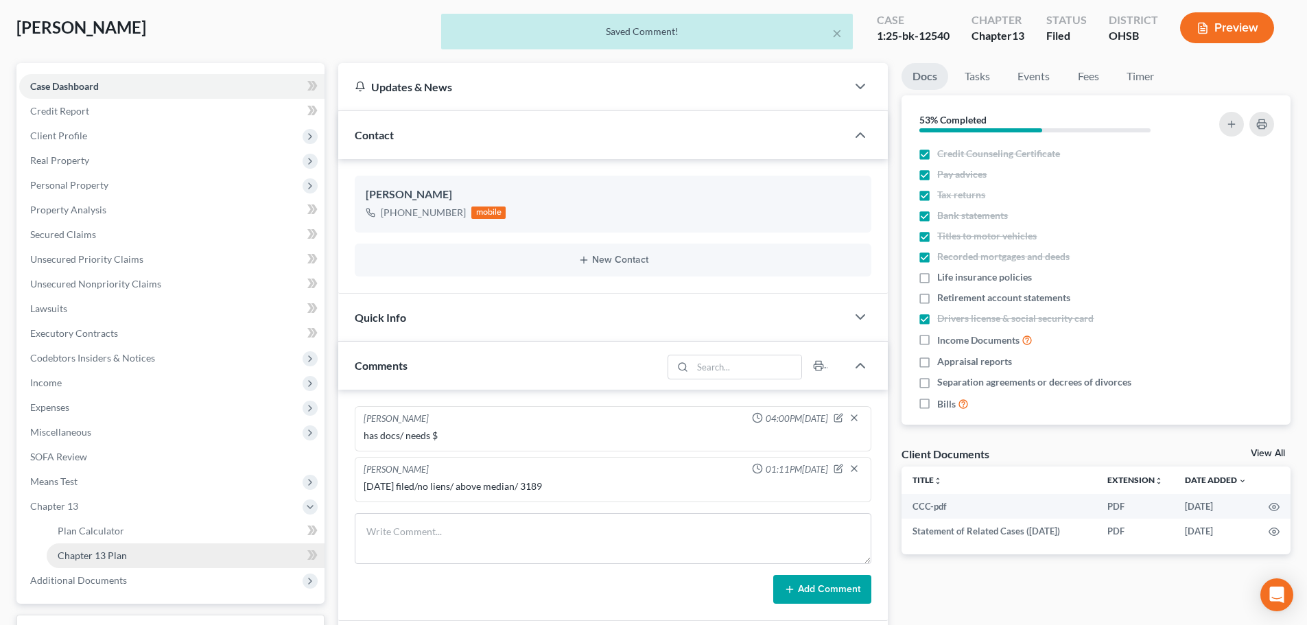
click at [92, 549] on span "Chapter 13 Plan" at bounding box center [92, 555] width 69 height 12
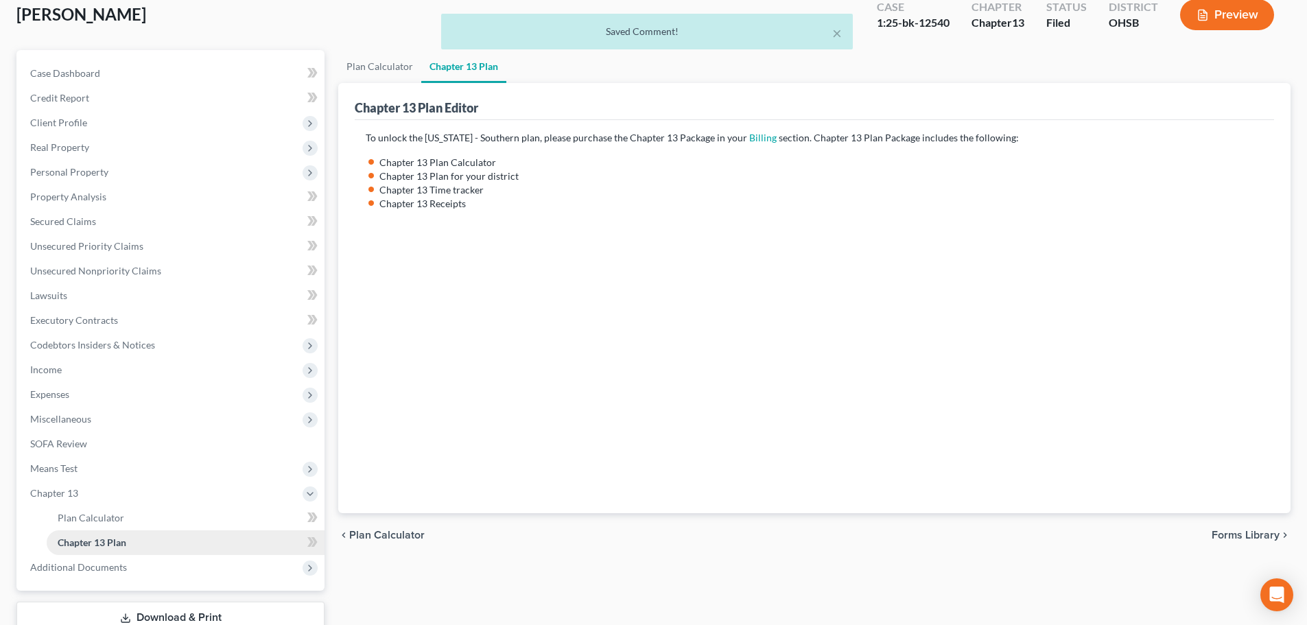
scroll to position [178, 0]
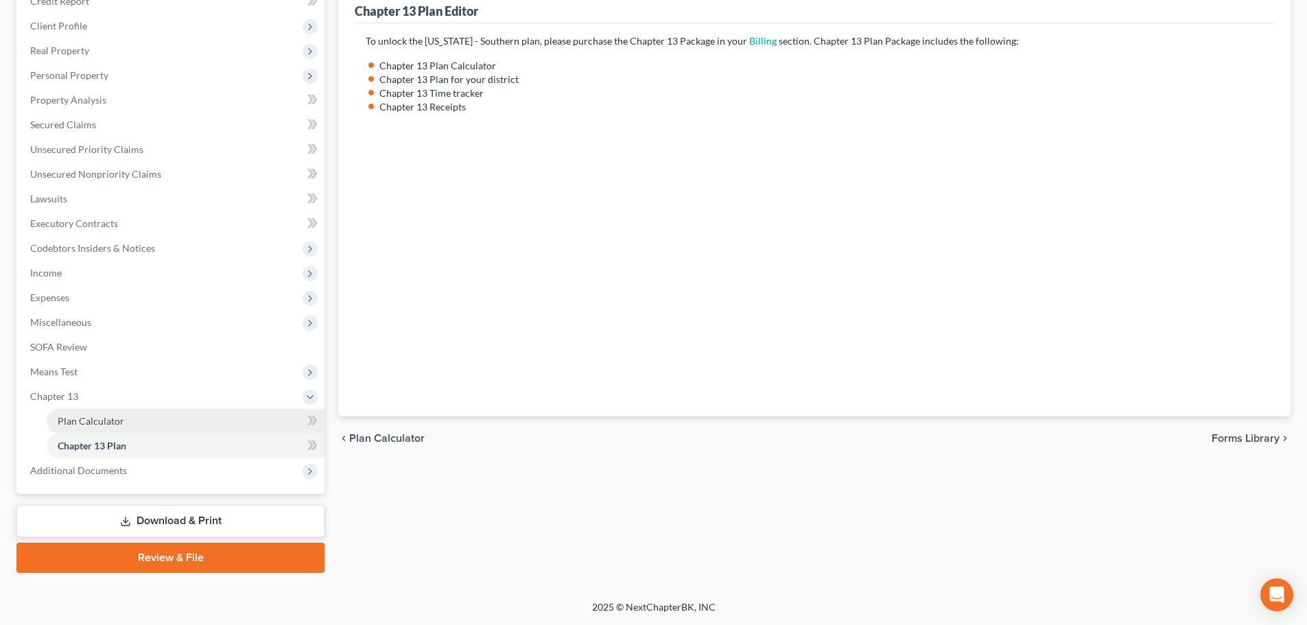
click at [75, 419] on span "Plan Calculator" at bounding box center [91, 421] width 67 height 12
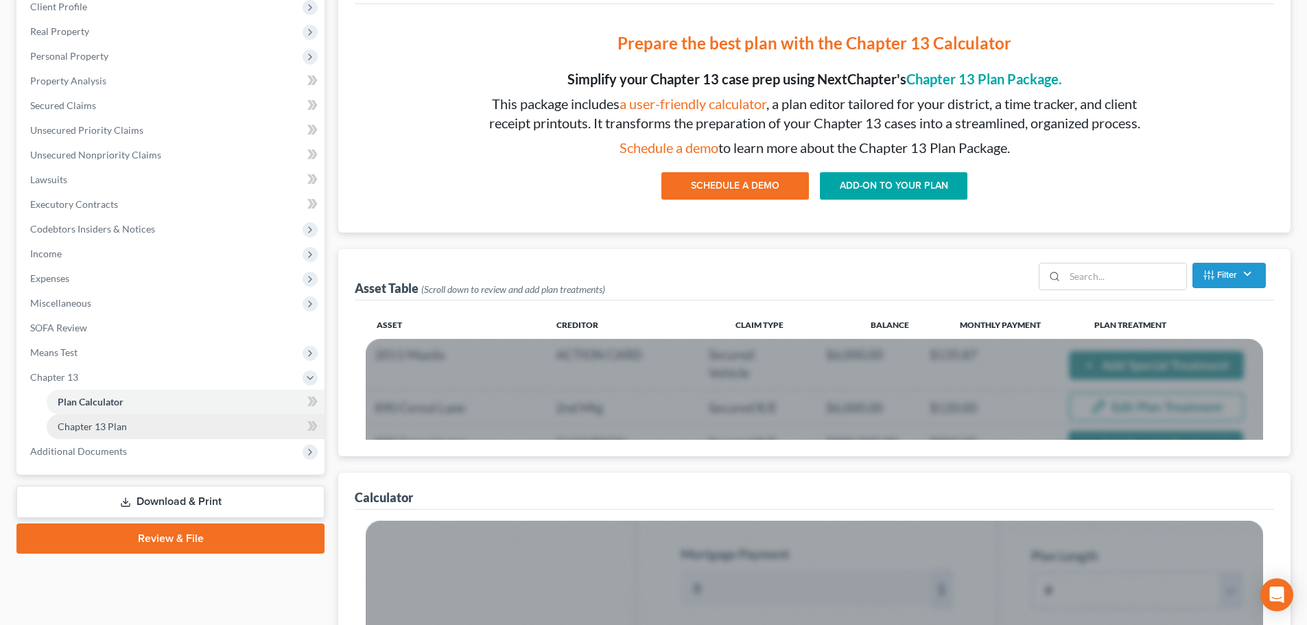
scroll to position [206, 0]
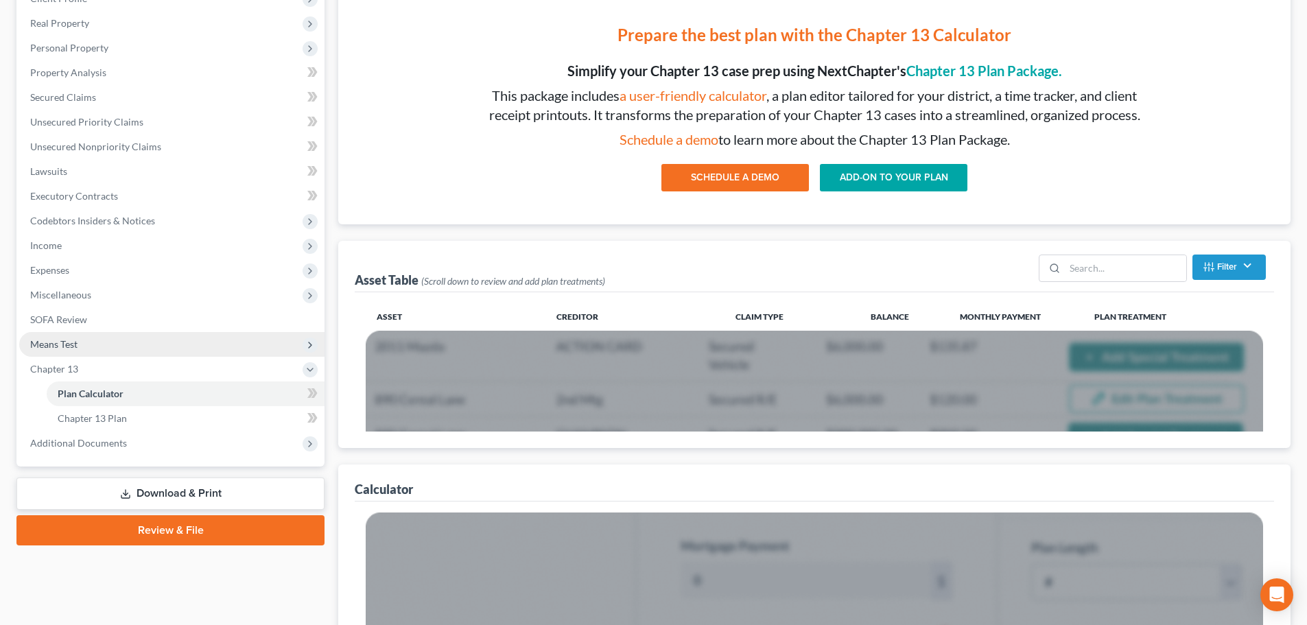
click at [47, 338] on span "Means Test" at bounding box center [53, 344] width 47 height 12
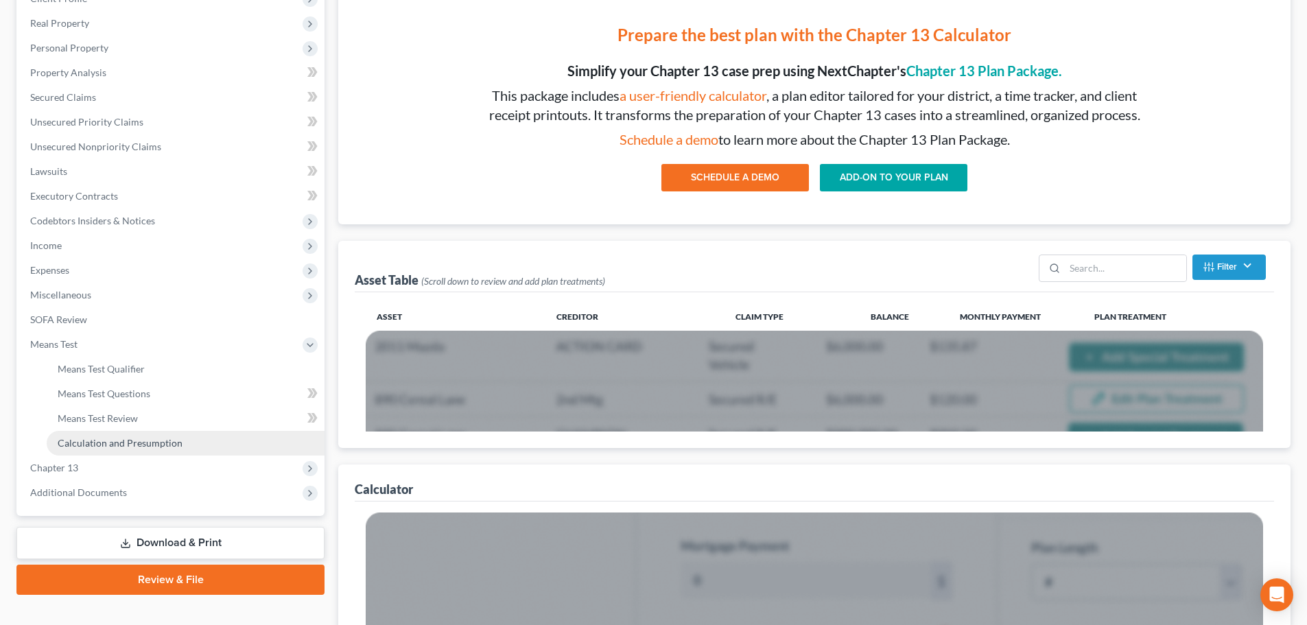
click at [73, 442] on span "Calculation and Presumption" at bounding box center [120, 443] width 125 height 12
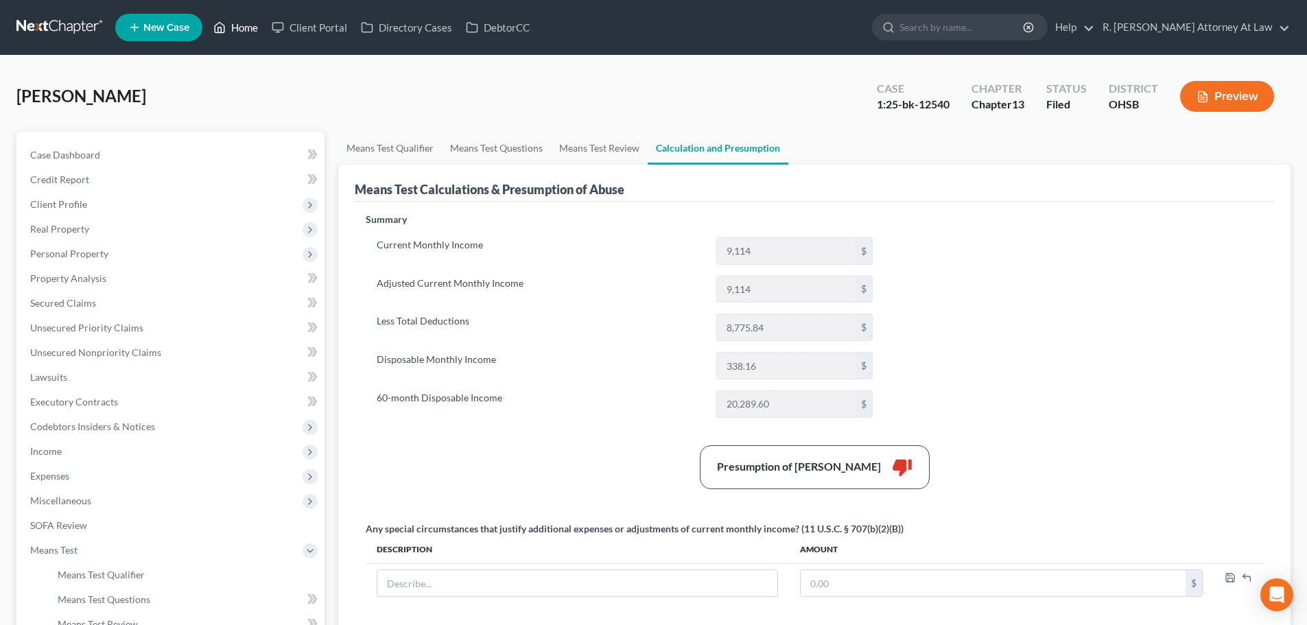
click at [244, 26] on link "Home" at bounding box center [235, 27] width 58 height 25
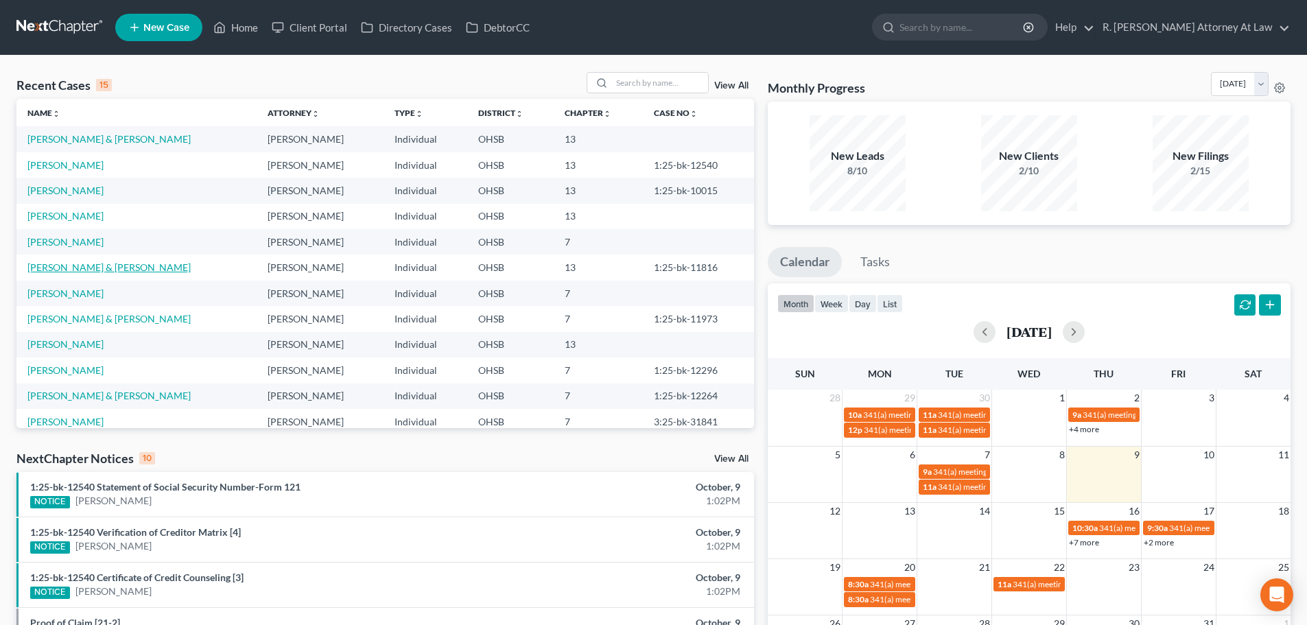
click at [67, 264] on link "[PERSON_NAME] & [PERSON_NAME]" at bounding box center [108, 267] width 163 height 12
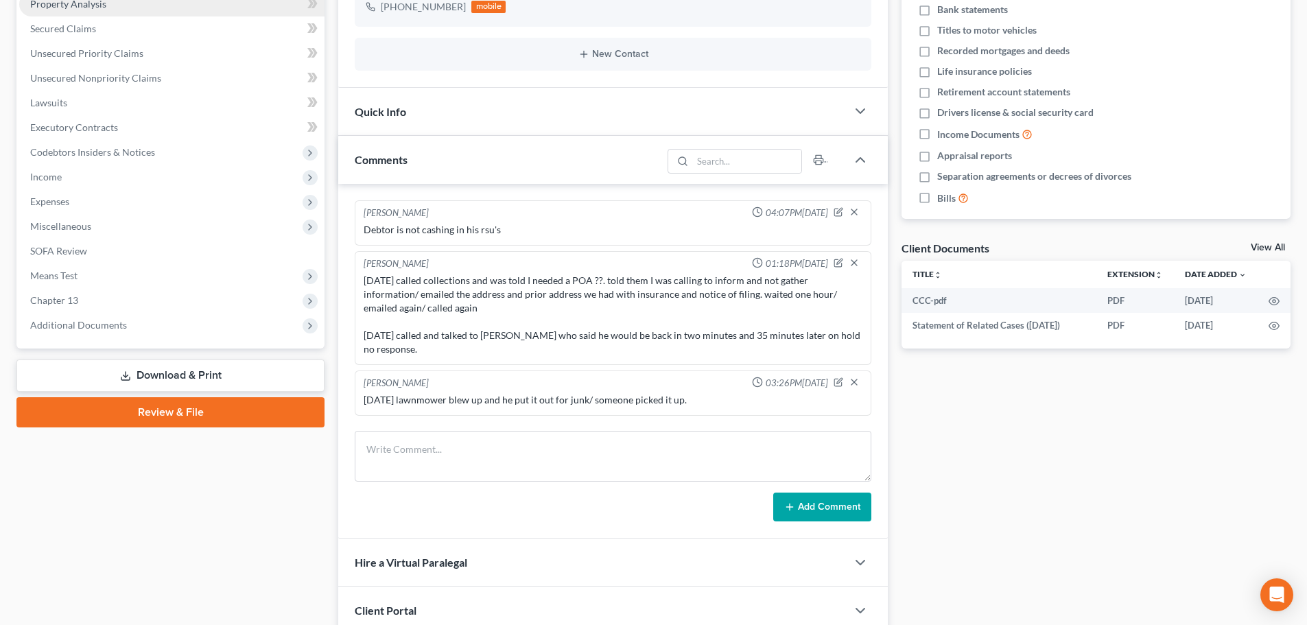
scroll to position [137, 0]
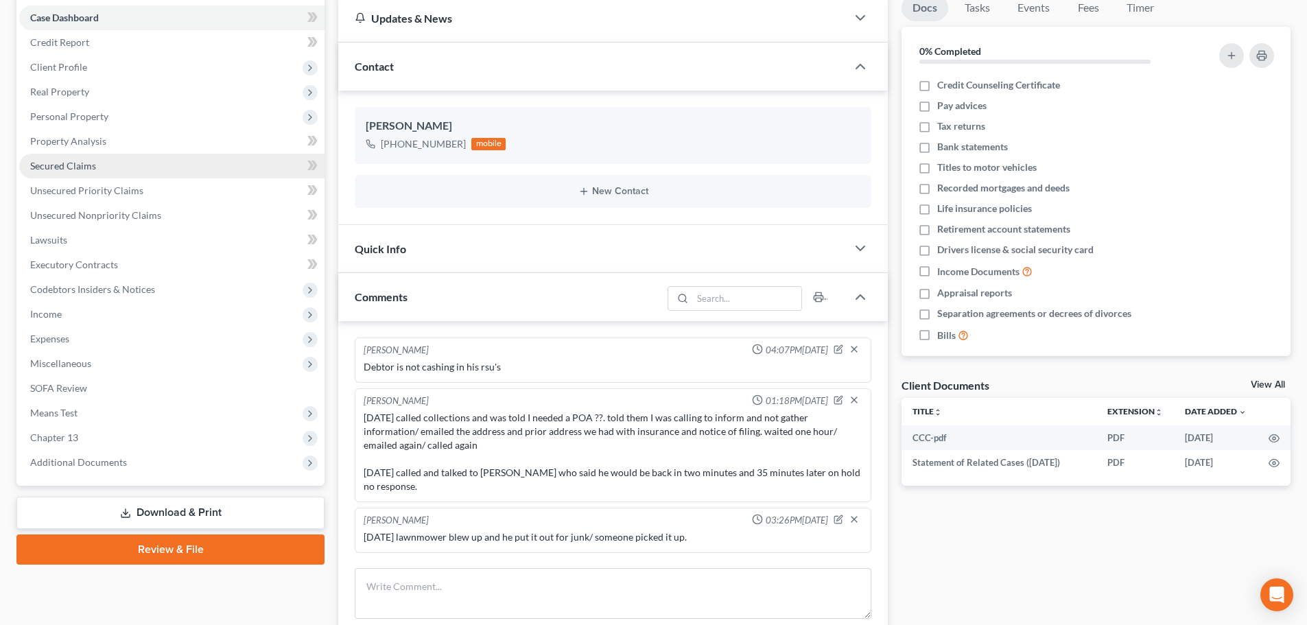
click at [60, 163] on span "Secured Claims" at bounding box center [63, 166] width 66 height 12
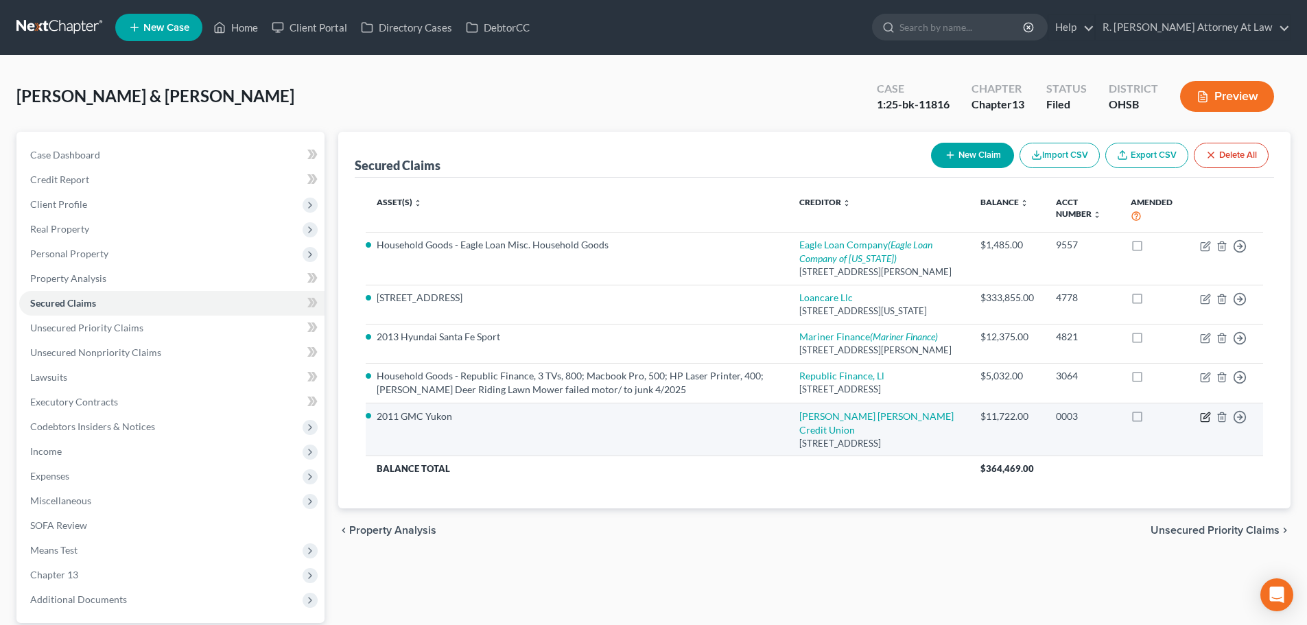
click at [1205, 423] on icon "button" at bounding box center [1205, 417] width 11 height 11
select select "36"
select select "2"
select select "0"
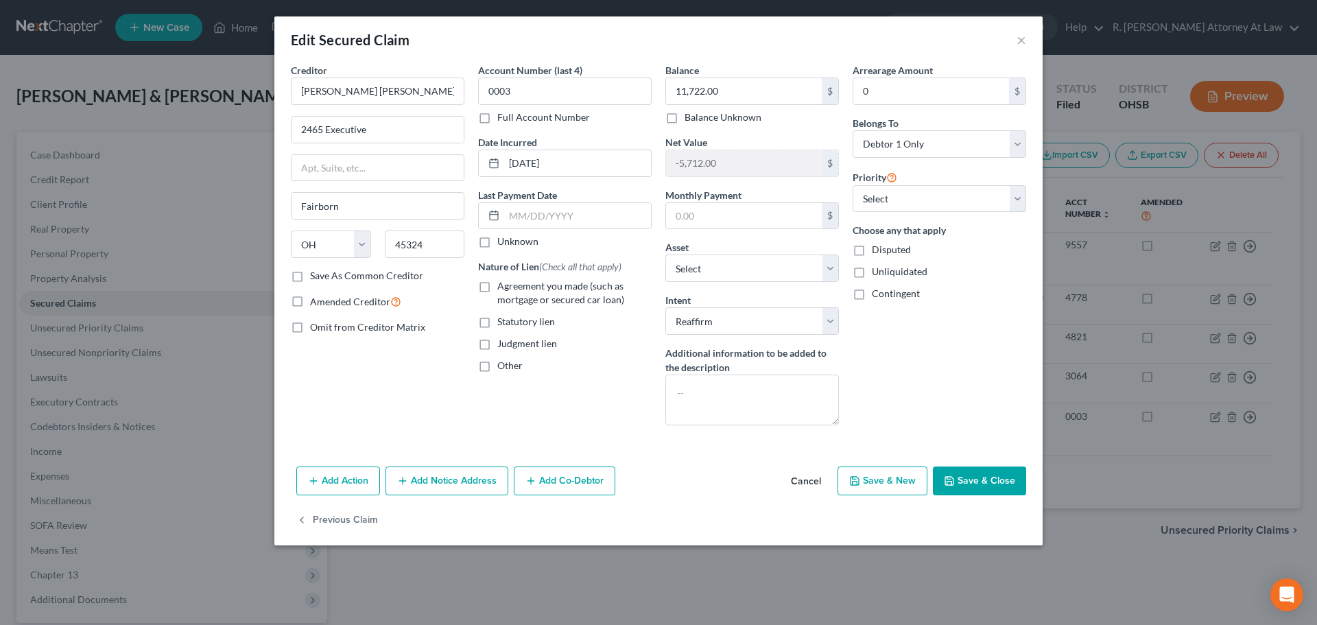
click at [965, 475] on button "Save & Close" at bounding box center [979, 480] width 93 height 29
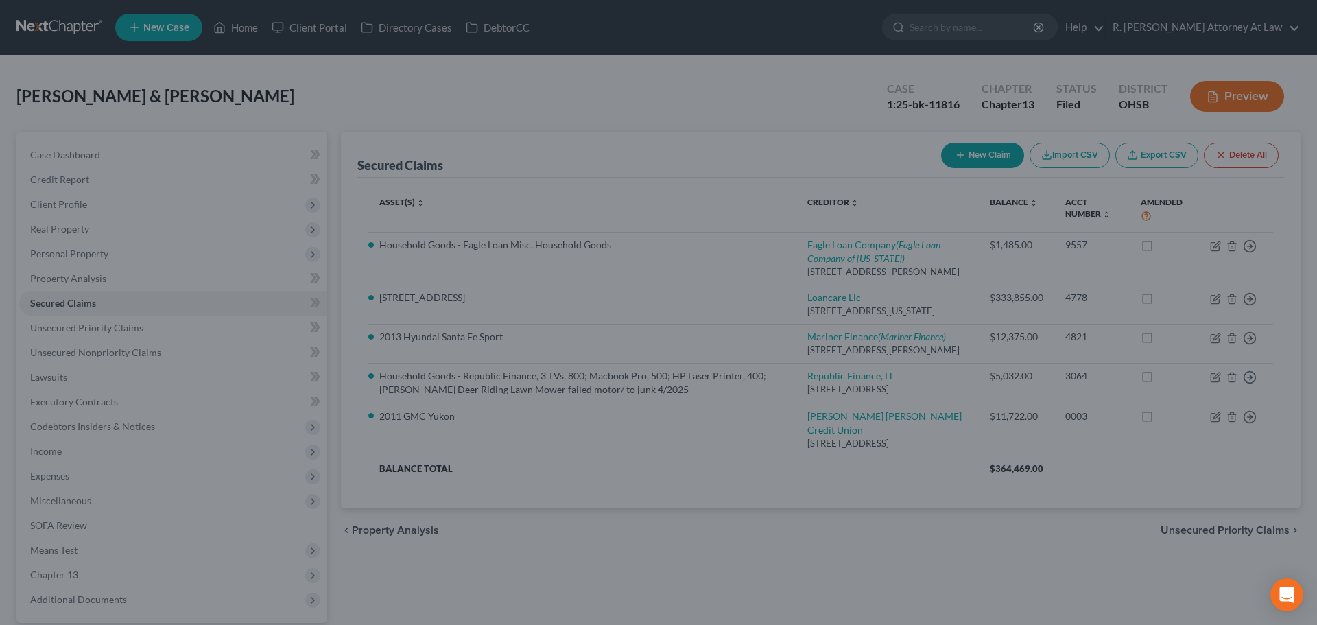
select select "5"
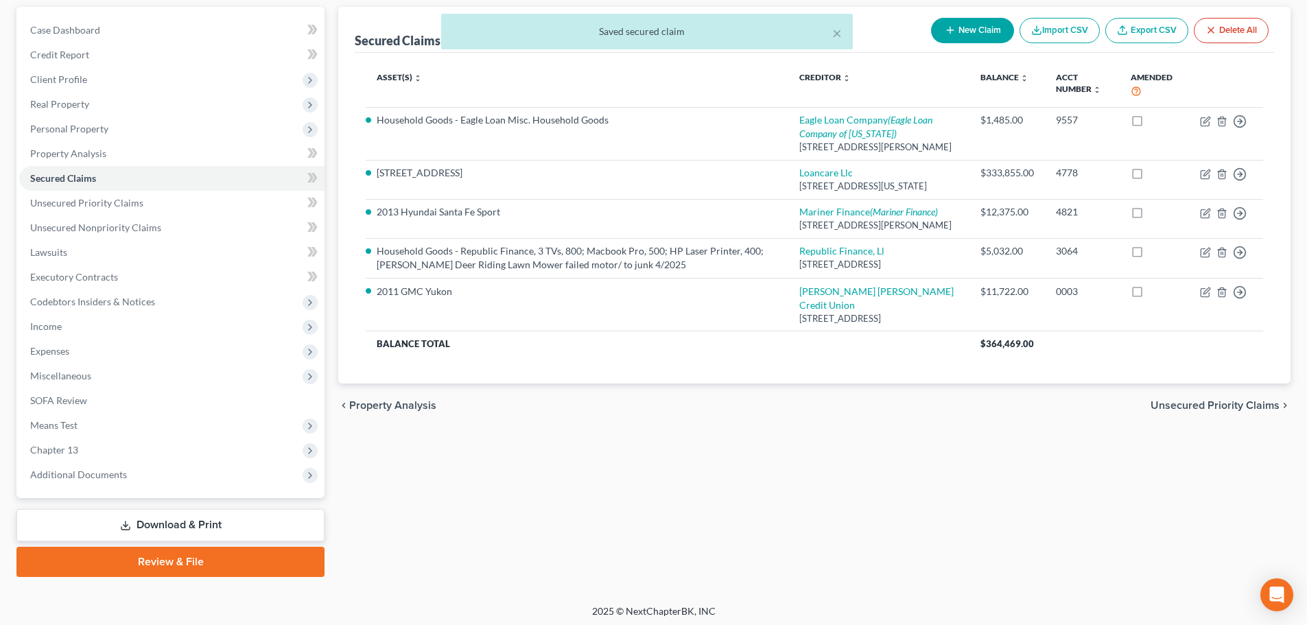
scroll to position [129, 0]
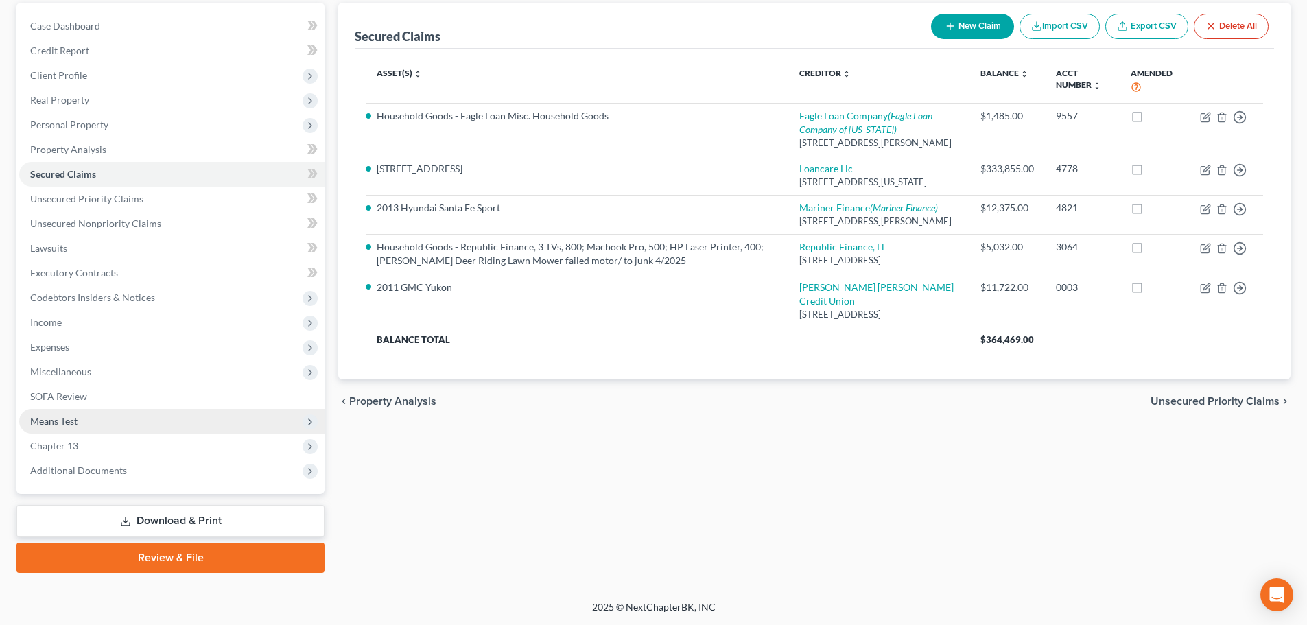
click at [51, 422] on span "Means Test" at bounding box center [53, 421] width 47 height 12
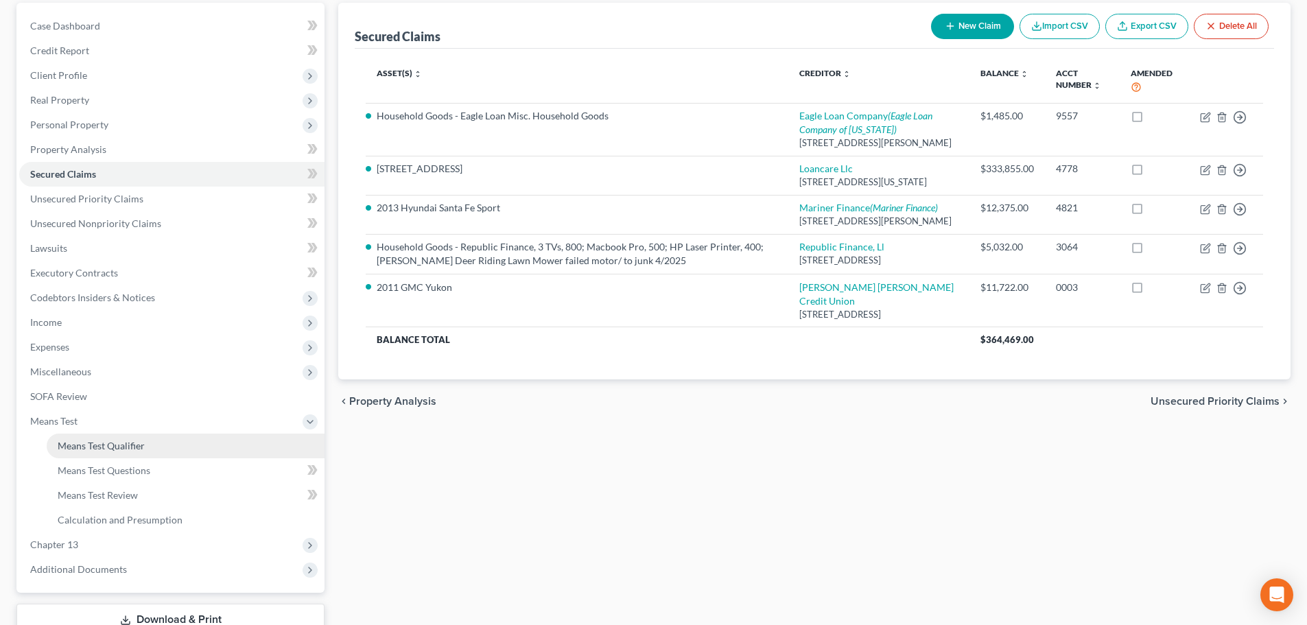
click at [62, 445] on span "Means Test Qualifier" at bounding box center [101, 446] width 87 height 12
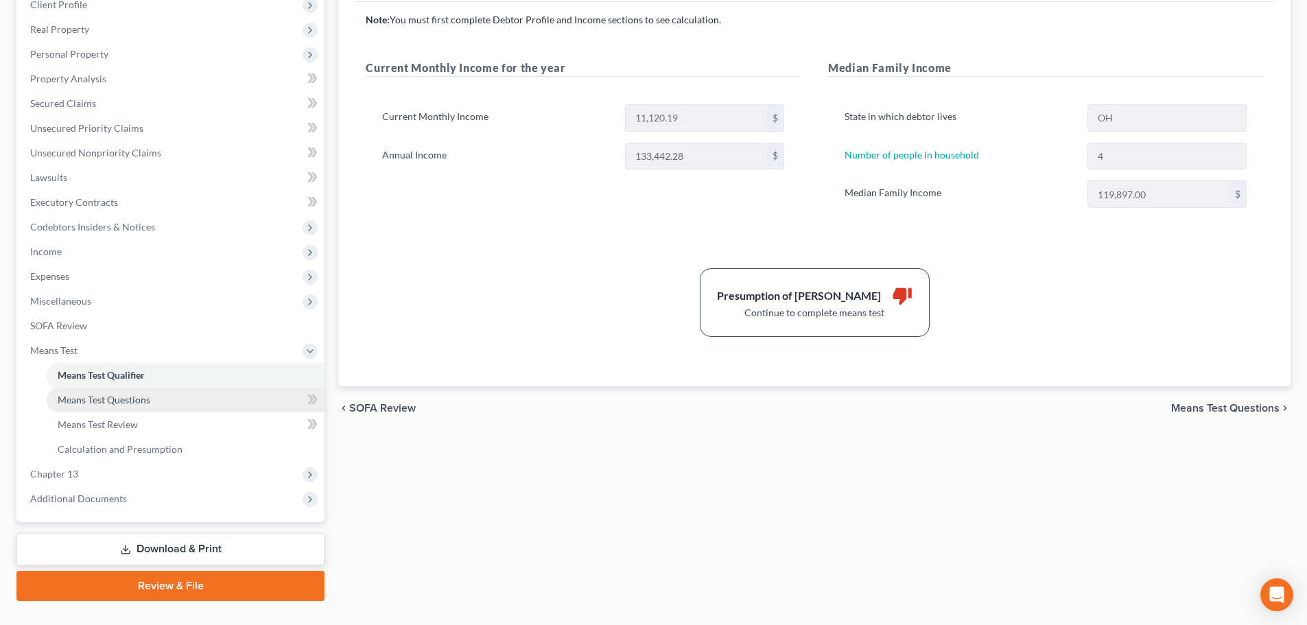
scroll to position [206, 0]
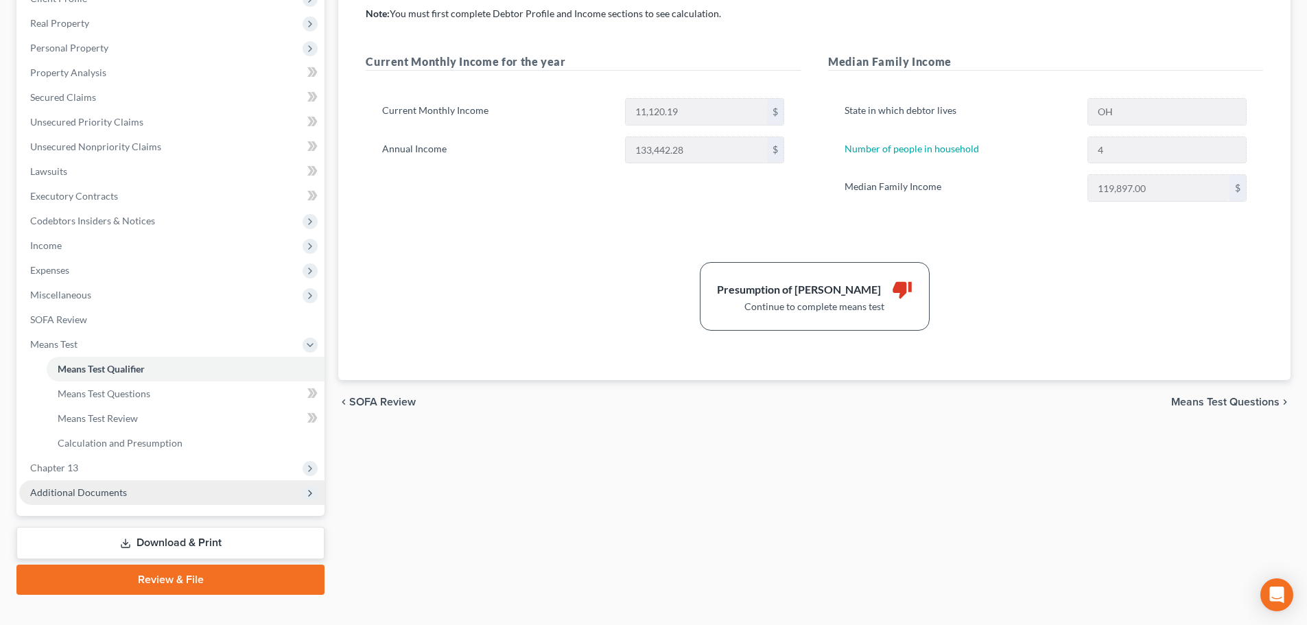
click at [82, 496] on span "Additional Documents" at bounding box center [78, 492] width 97 height 12
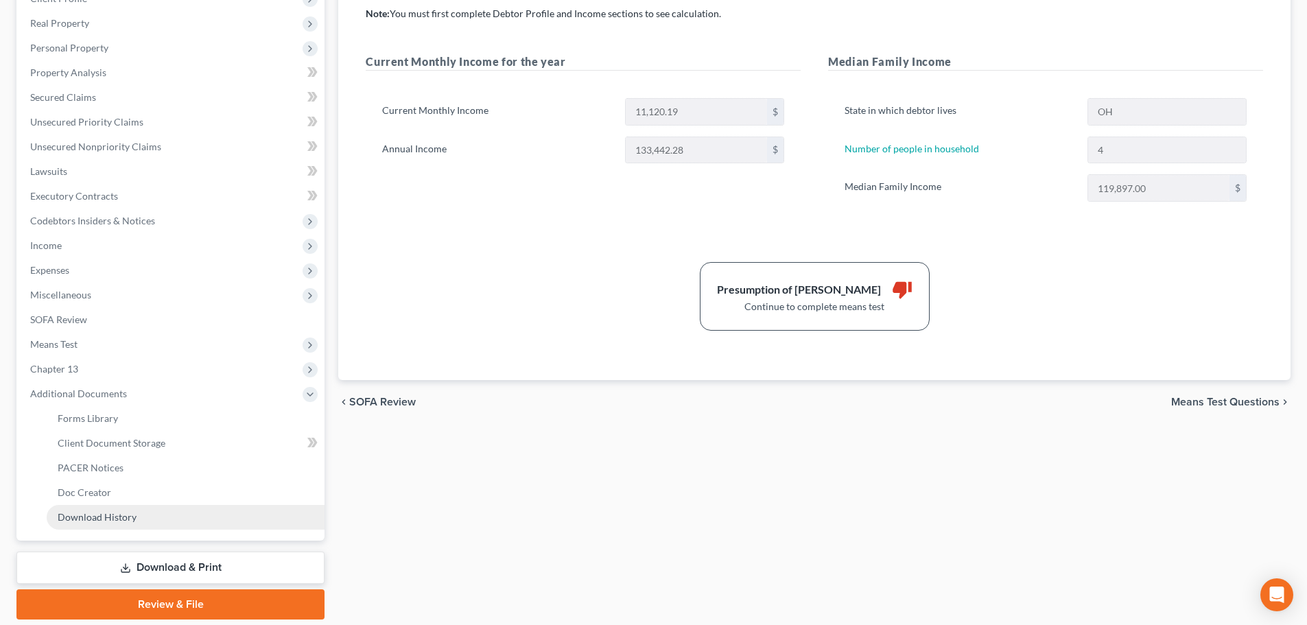
click at [92, 523] on link "Download History" at bounding box center [186, 517] width 278 height 25
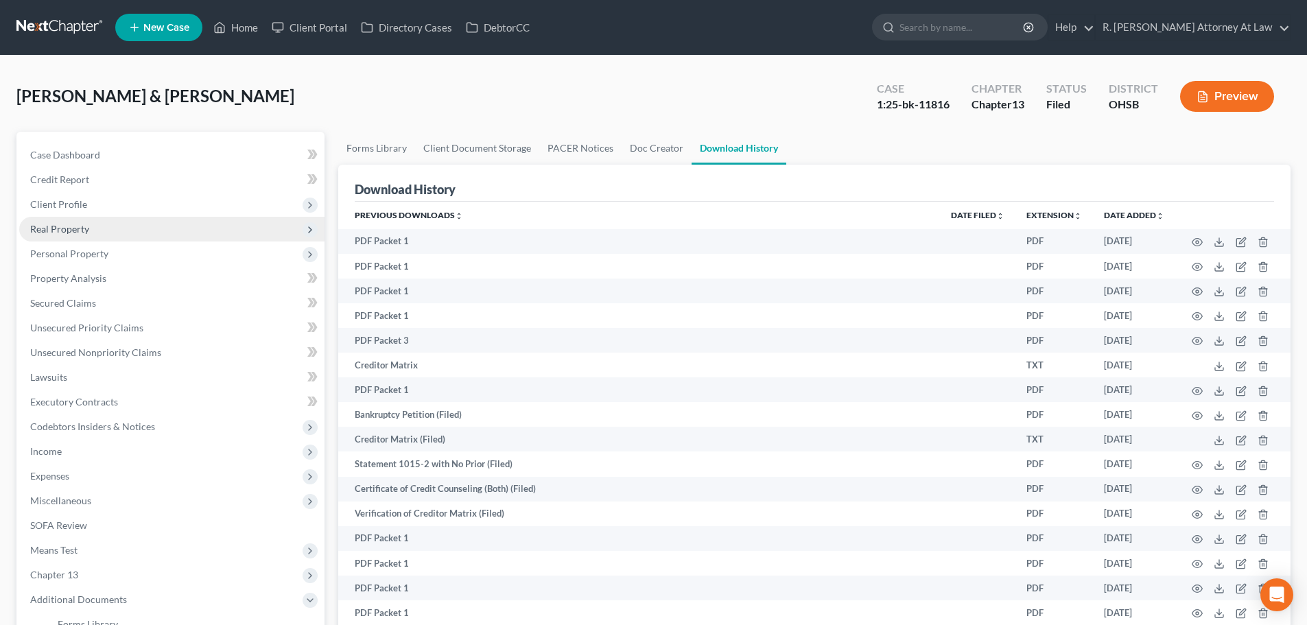
click at [51, 229] on span "Real Property" at bounding box center [59, 229] width 59 height 12
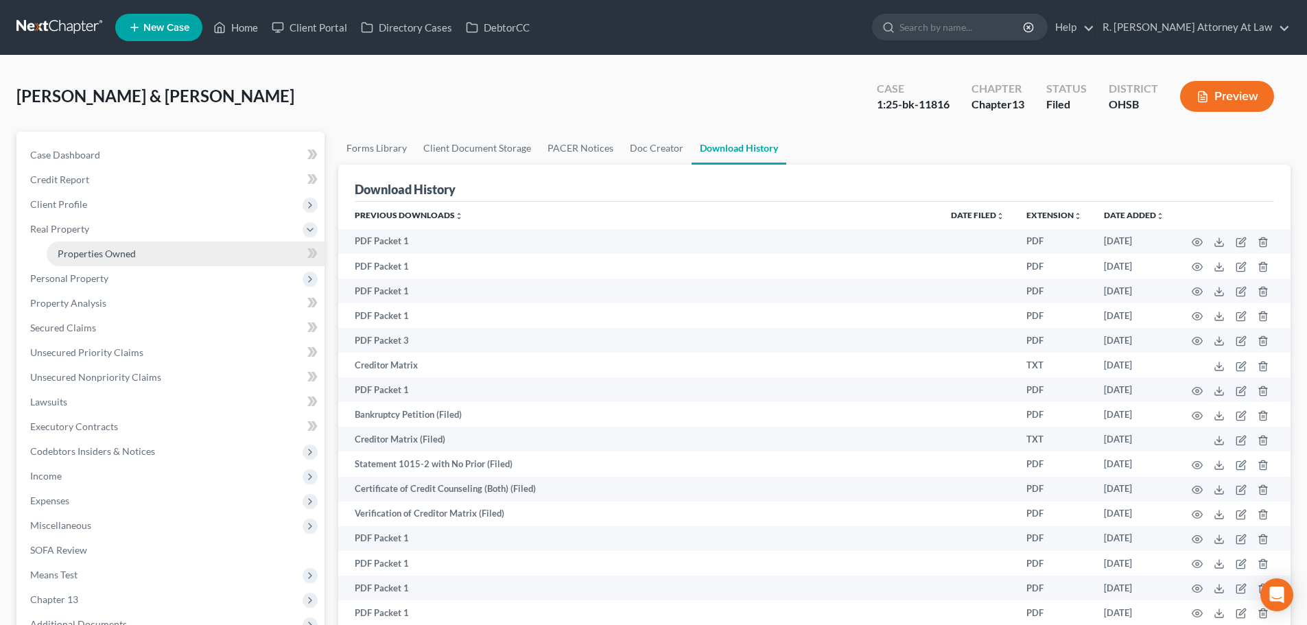
click at [79, 255] on span "Properties Owned" at bounding box center [97, 254] width 78 height 12
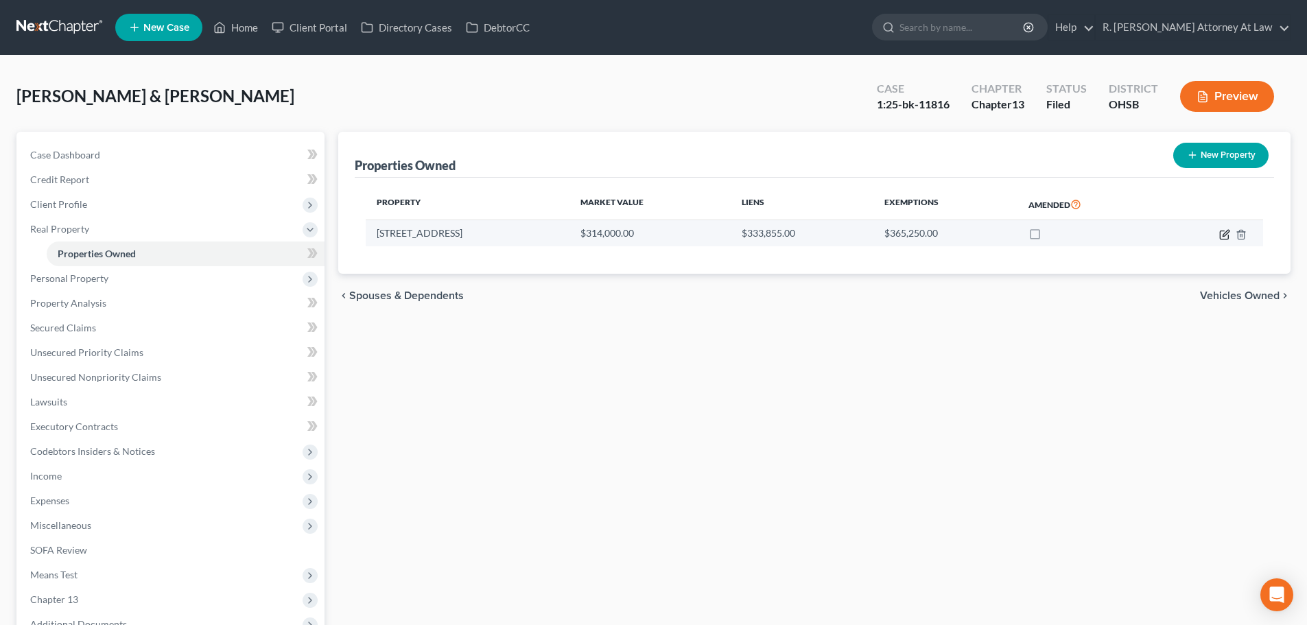
click at [1225, 235] on icon "button" at bounding box center [1225, 233] width 6 height 6
select select "36"
select select "8"
select select "0"
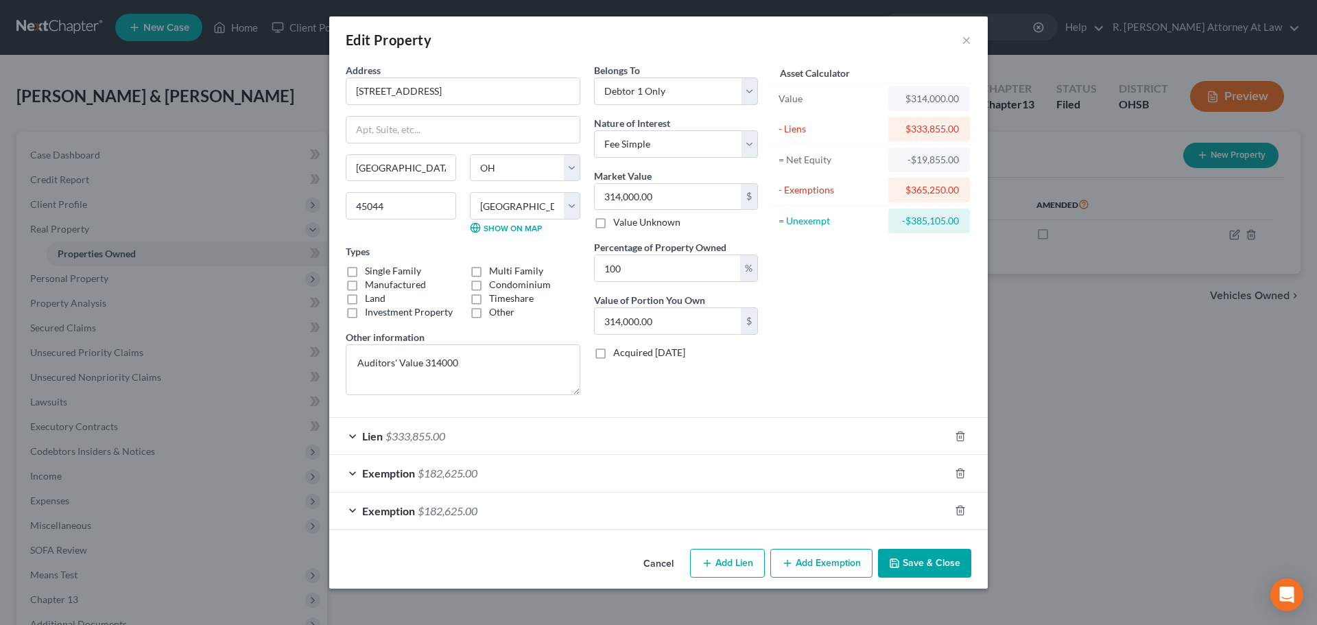
drag, startPoint x: 906, startPoint y: 556, endPoint x: 377, endPoint y: 420, distance: 546.7
click at [906, 556] on button "Save & Close" at bounding box center [924, 563] width 93 height 29
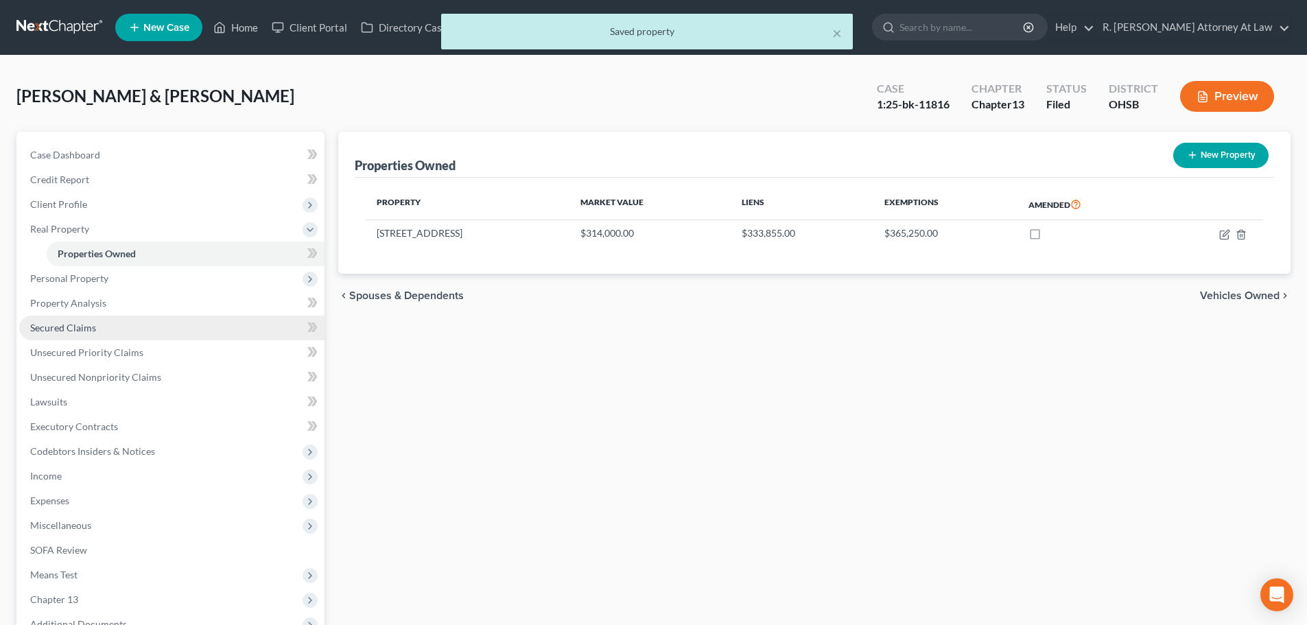
click at [45, 322] on span "Secured Claims" at bounding box center [63, 328] width 66 height 12
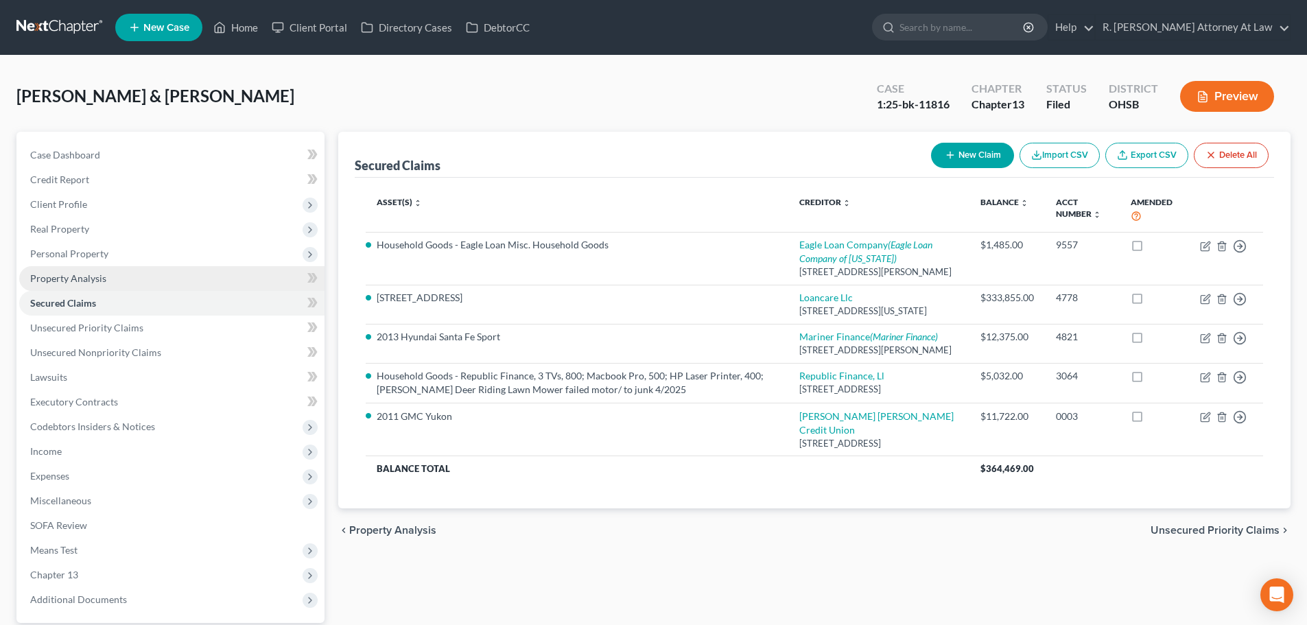
click at [50, 273] on span "Property Analysis" at bounding box center [68, 278] width 76 height 12
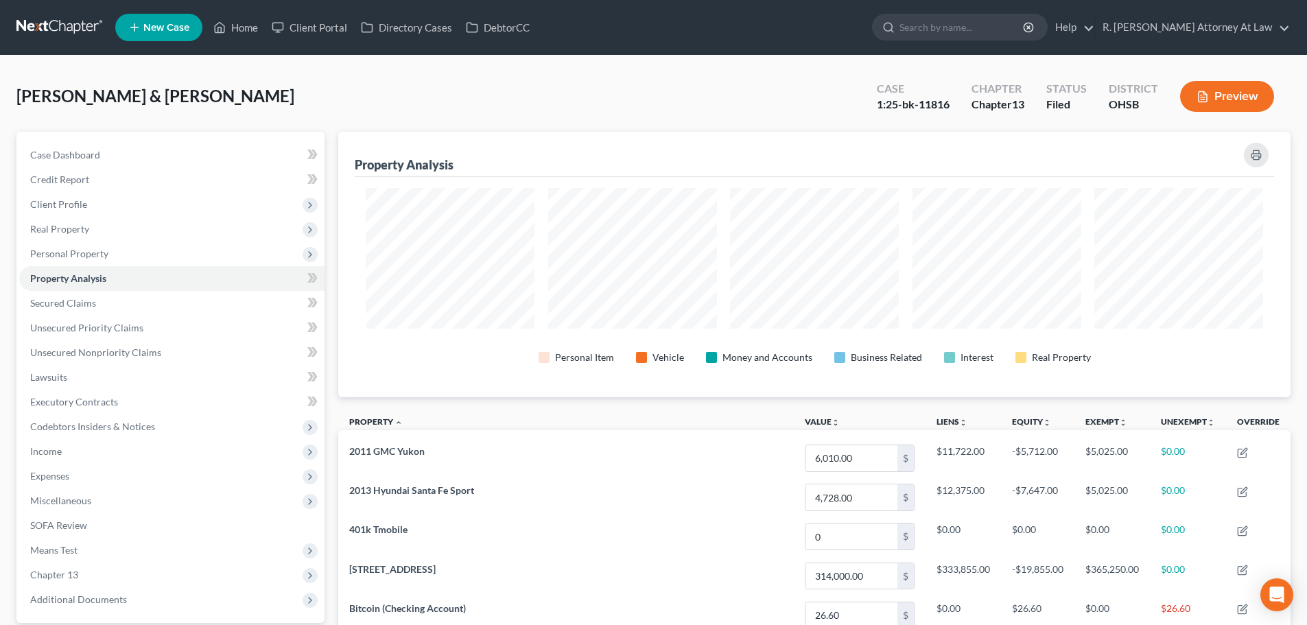
scroll to position [265, 952]
click at [58, 249] on span "Personal Property" at bounding box center [69, 254] width 78 height 12
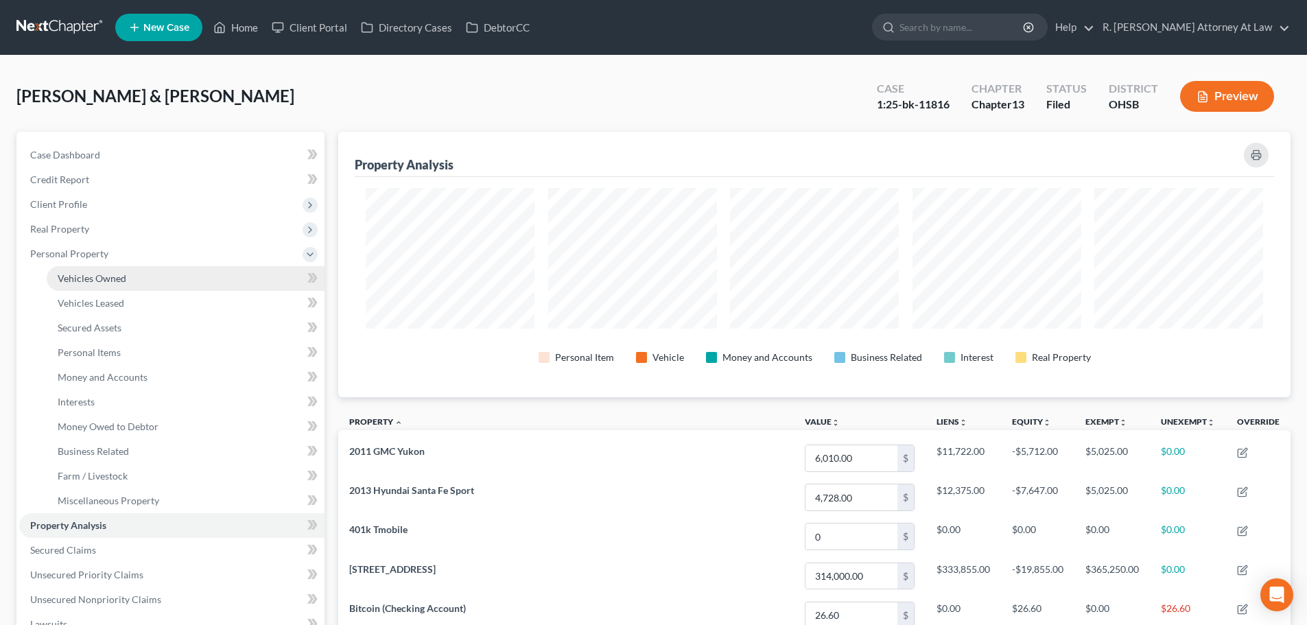
click at [77, 275] on span "Vehicles Owned" at bounding box center [92, 278] width 69 height 12
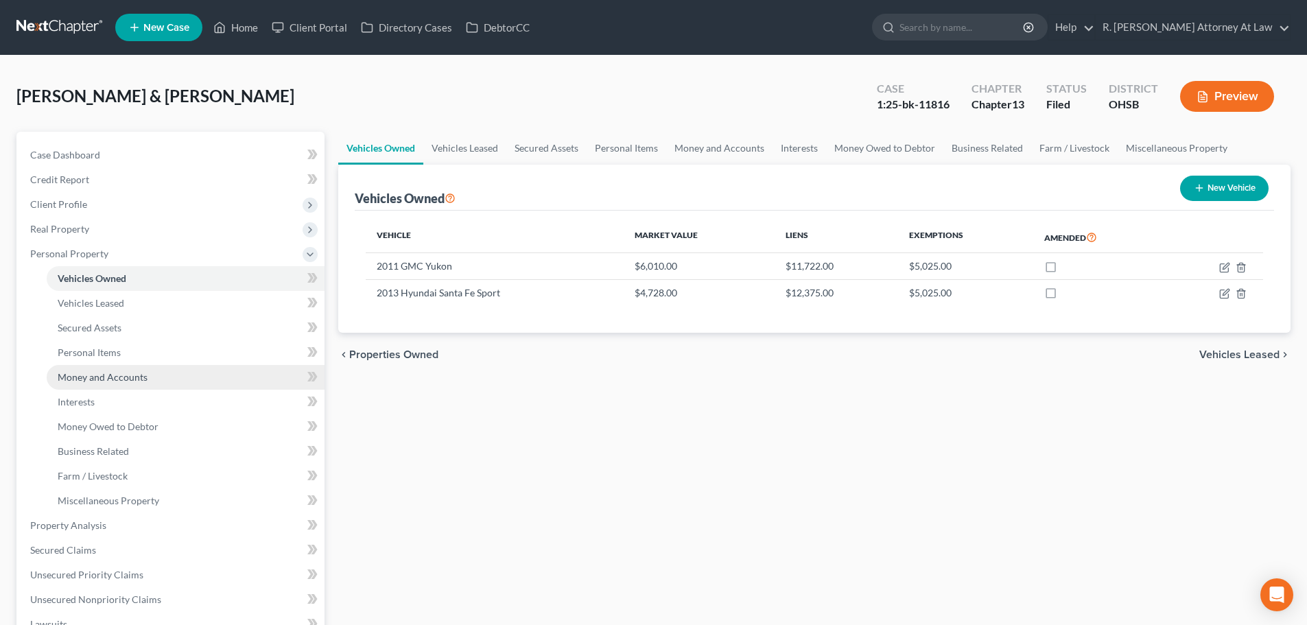
click at [81, 375] on span "Money and Accounts" at bounding box center [103, 377] width 90 height 12
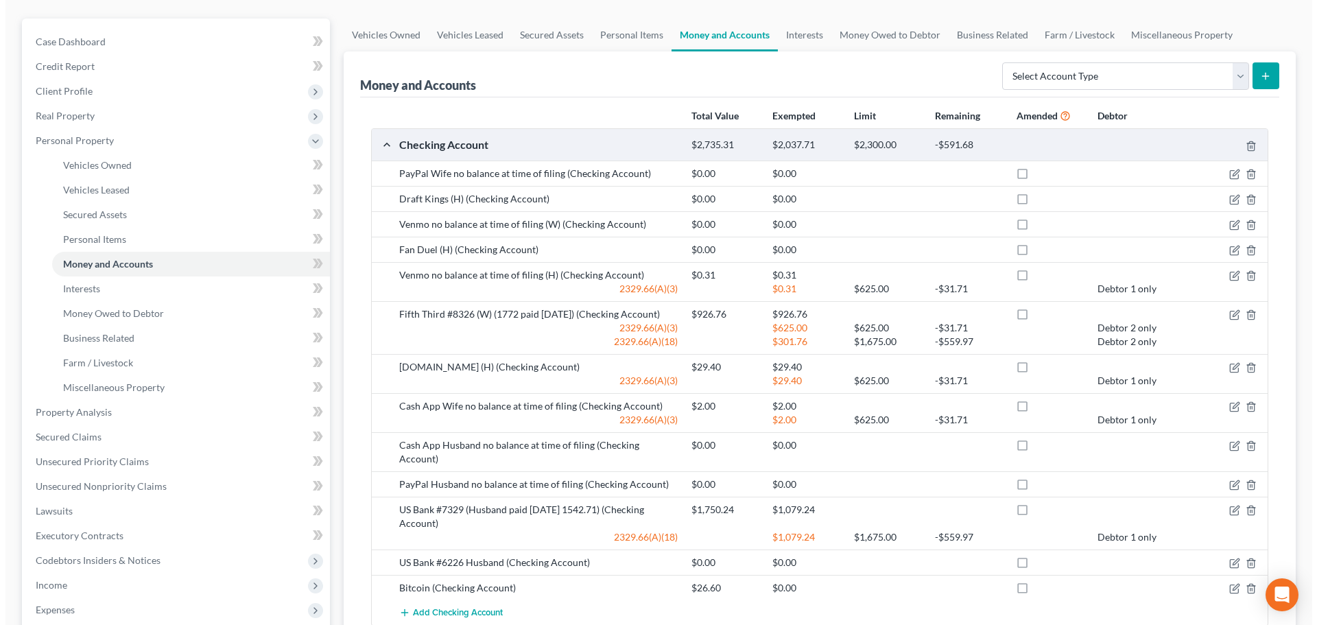
scroll to position [137, 0]
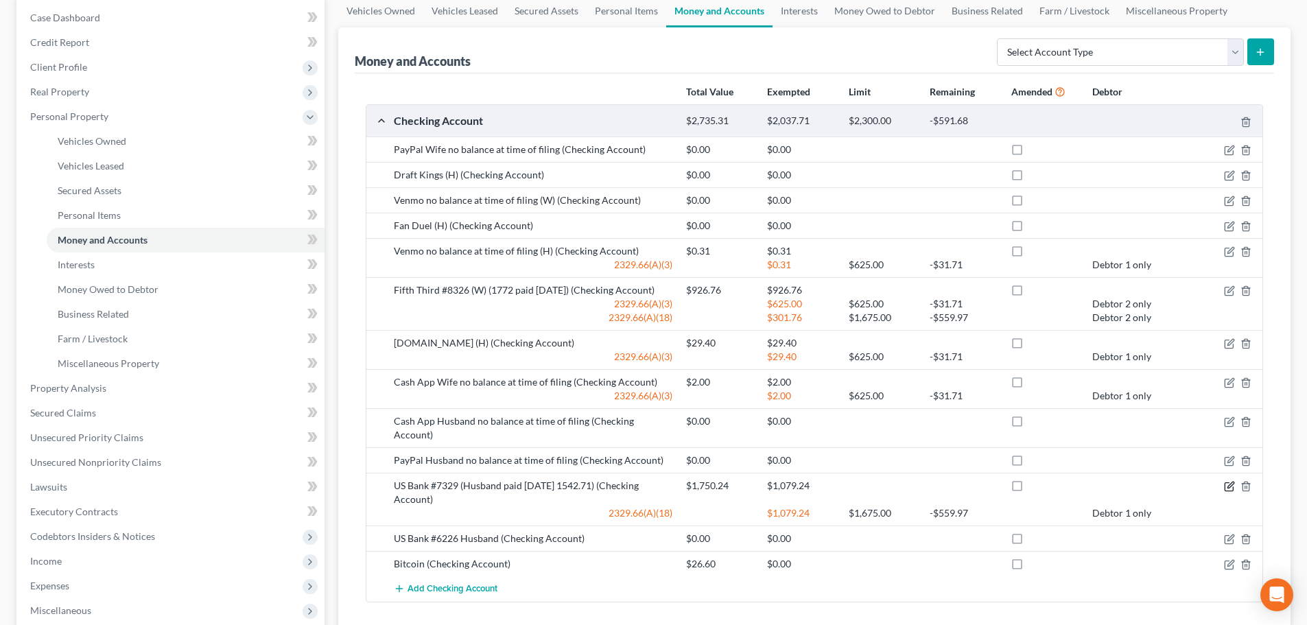
click at [1230, 482] on icon "button" at bounding box center [1230, 485] width 6 height 6
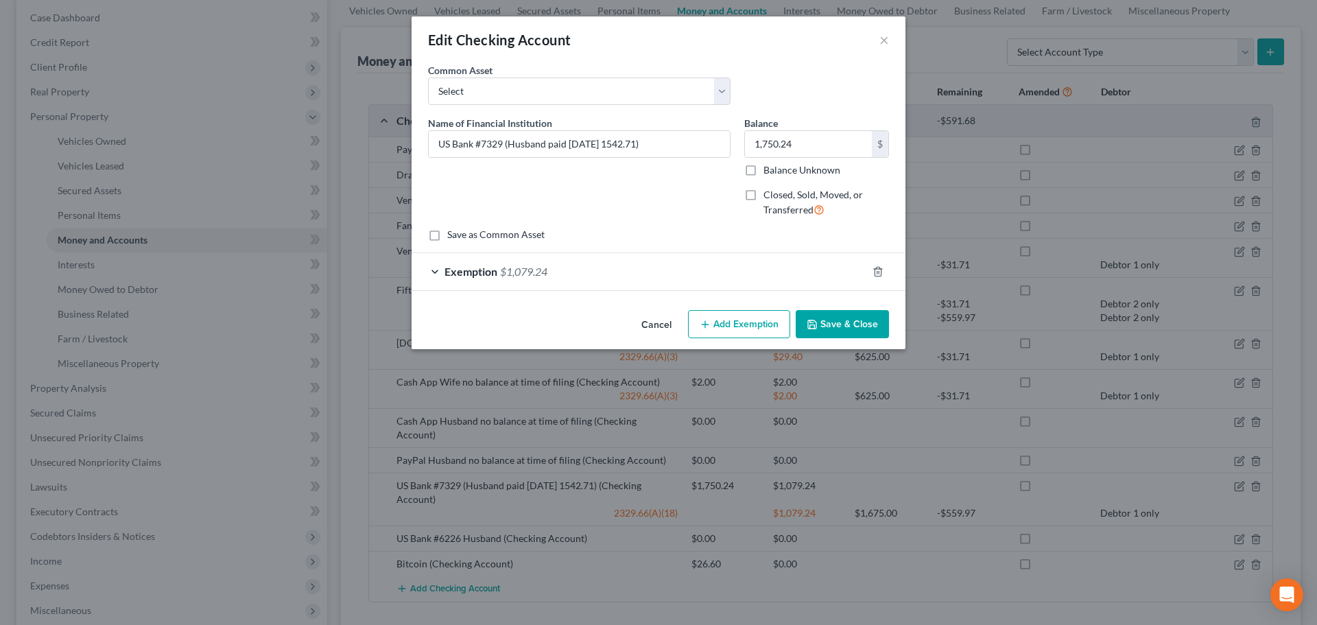
click at [757, 327] on button "Add Exemption" at bounding box center [739, 324] width 102 height 29
select select "2"
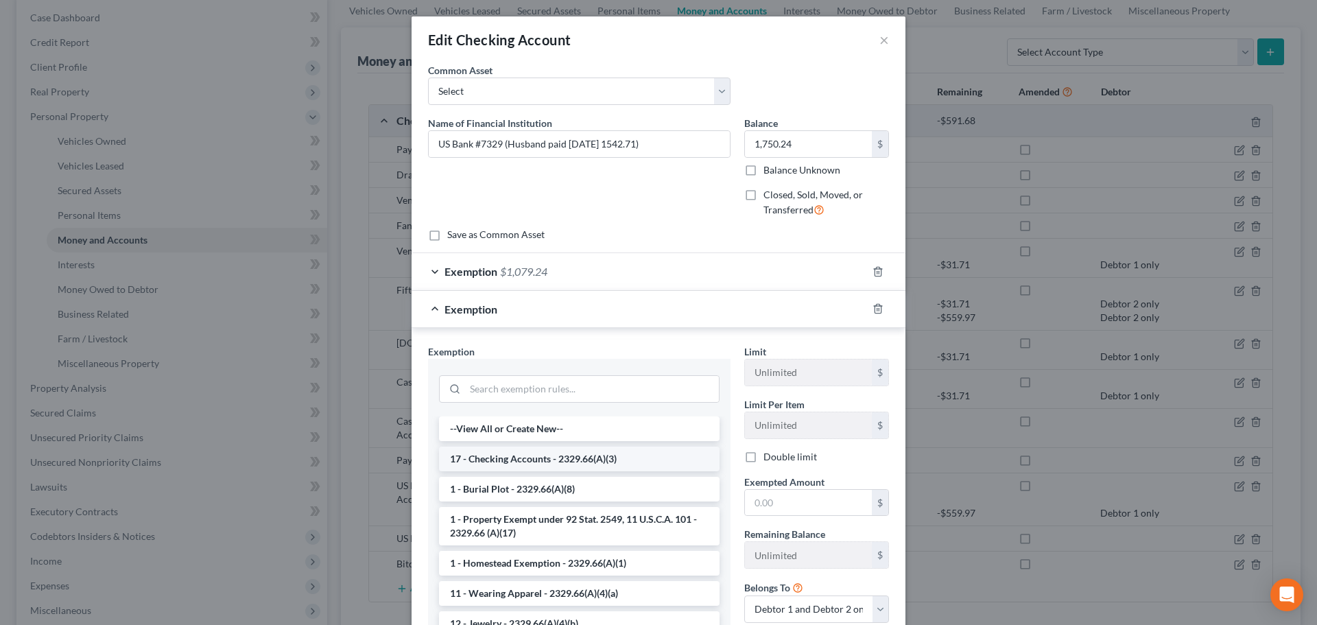
drag, startPoint x: 520, startPoint y: 462, endPoint x: 618, endPoint y: 481, distance: 100.0
click at [519, 462] on li "17 - Checking Accounts - 2329.66(A)(3)" at bounding box center [579, 459] width 281 height 25
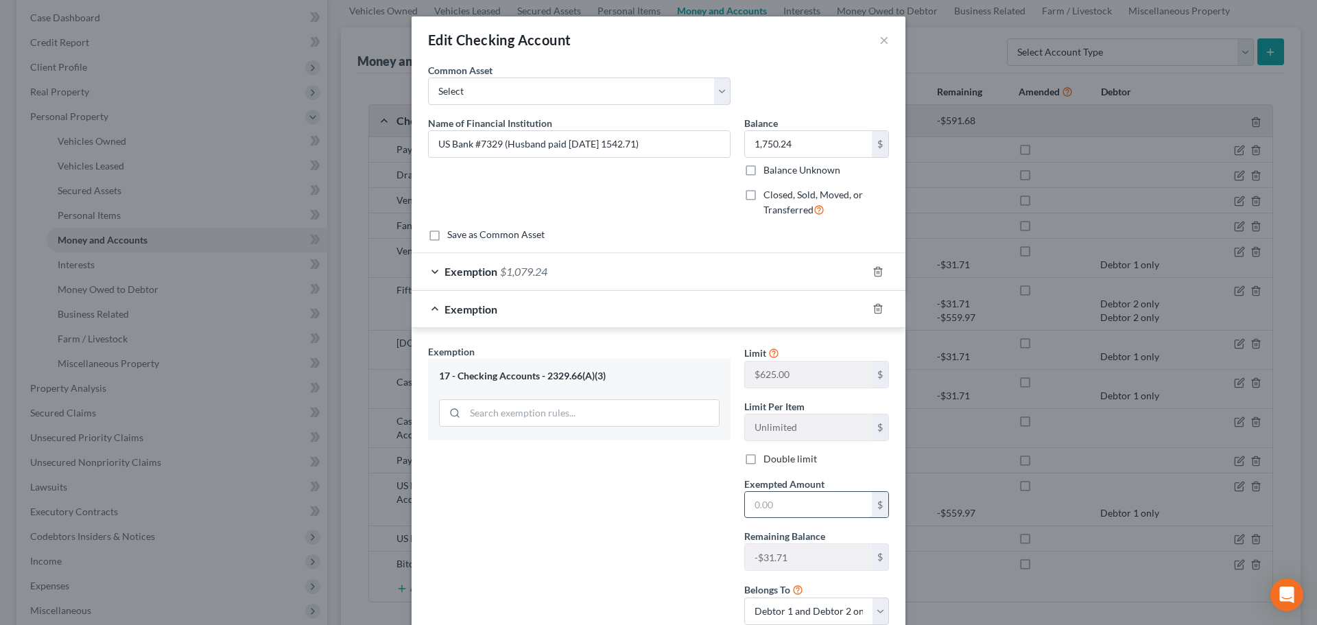
click at [784, 506] on input "text" at bounding box center [808, 505] width 127 height 26
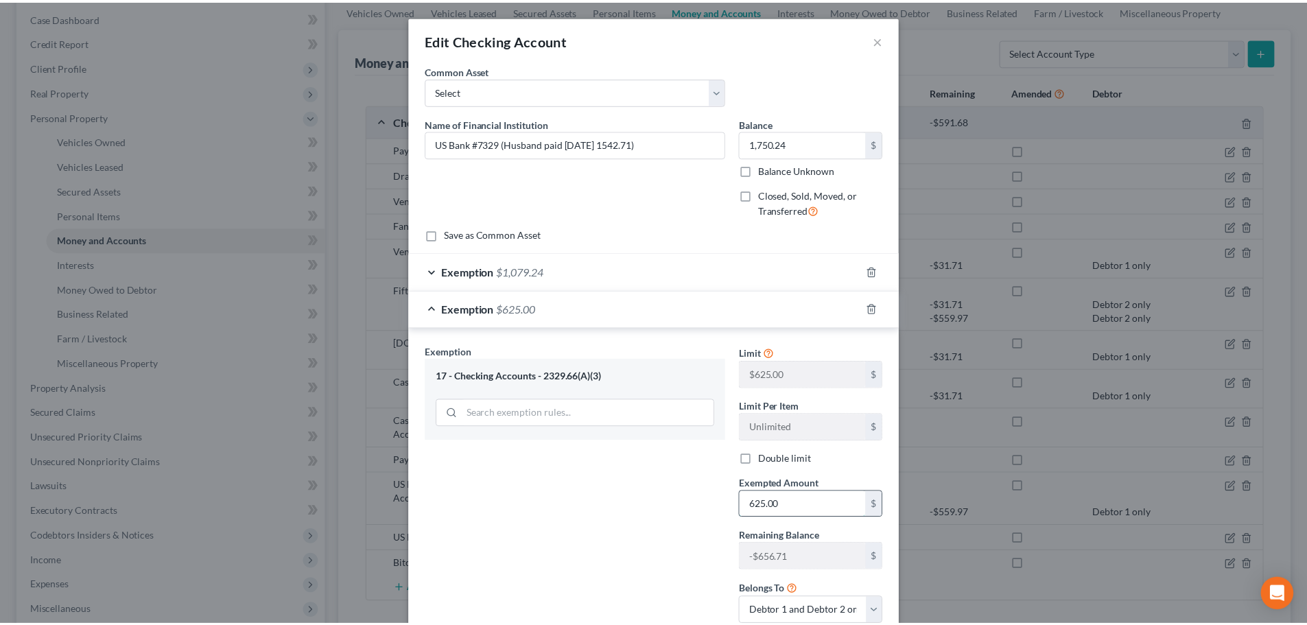
scroll to position [97, 0]
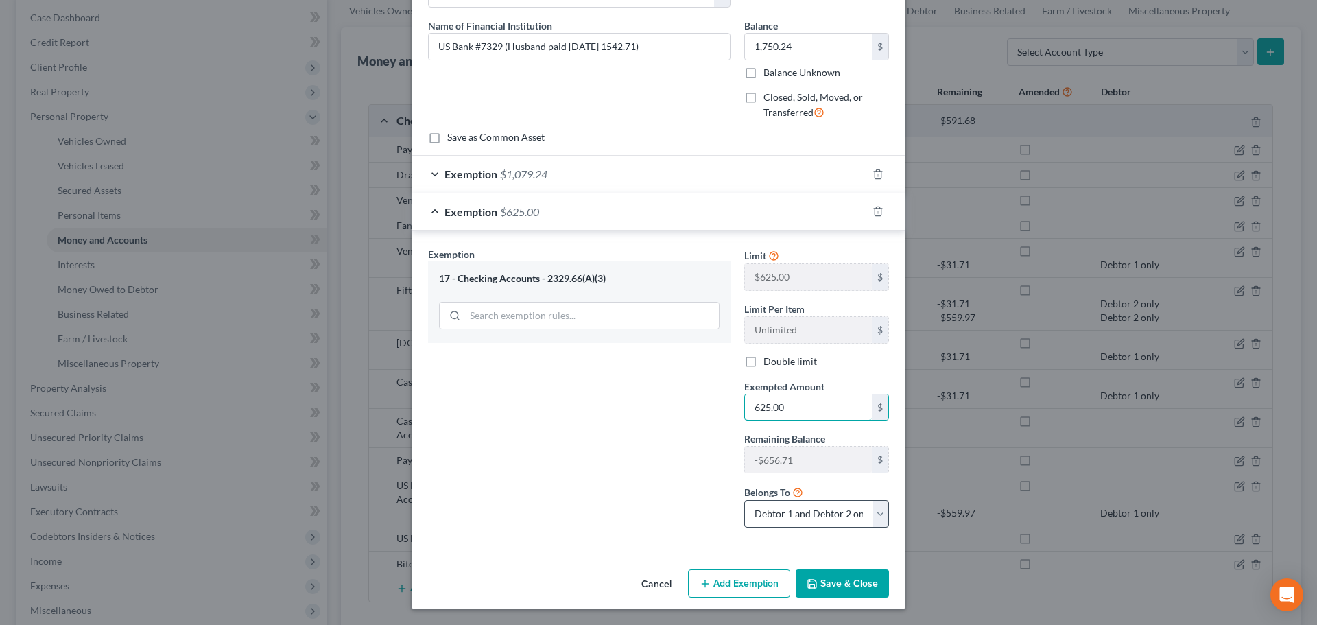
type input "625.00"
click at [792, 515] on select "Debtor 1 only Debtor 2 only Debtor 1 and Debtor 2 only" at bounding box center [816, 513] width 145 height 27
select select "0"
click at [744, 500] on select "Debtor 1 only Debtor 2 only Debtor 1 and Debtor 2 only" at bounding box center [816, 513] width 145 height 27
click at [807, 581] on icon "button" at bounding box center [812, 583] width 11 height 11
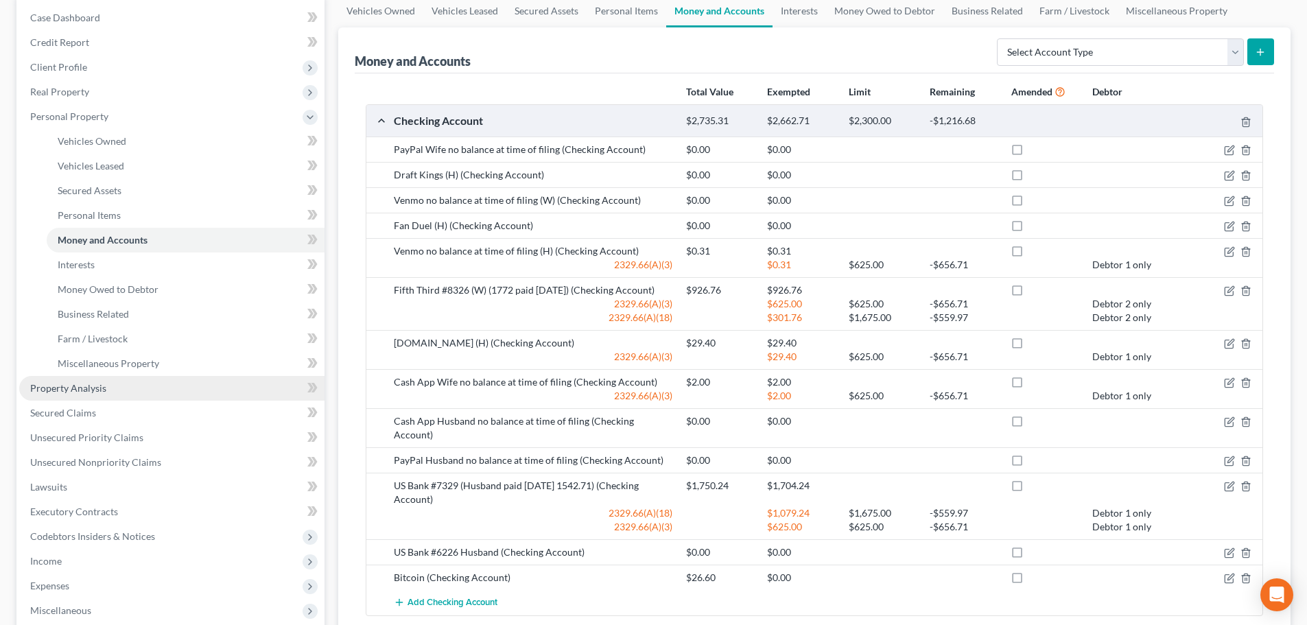
click at [87, 383] on span "Property Analysis" at bounding box center [68, 388] width 76 height 12
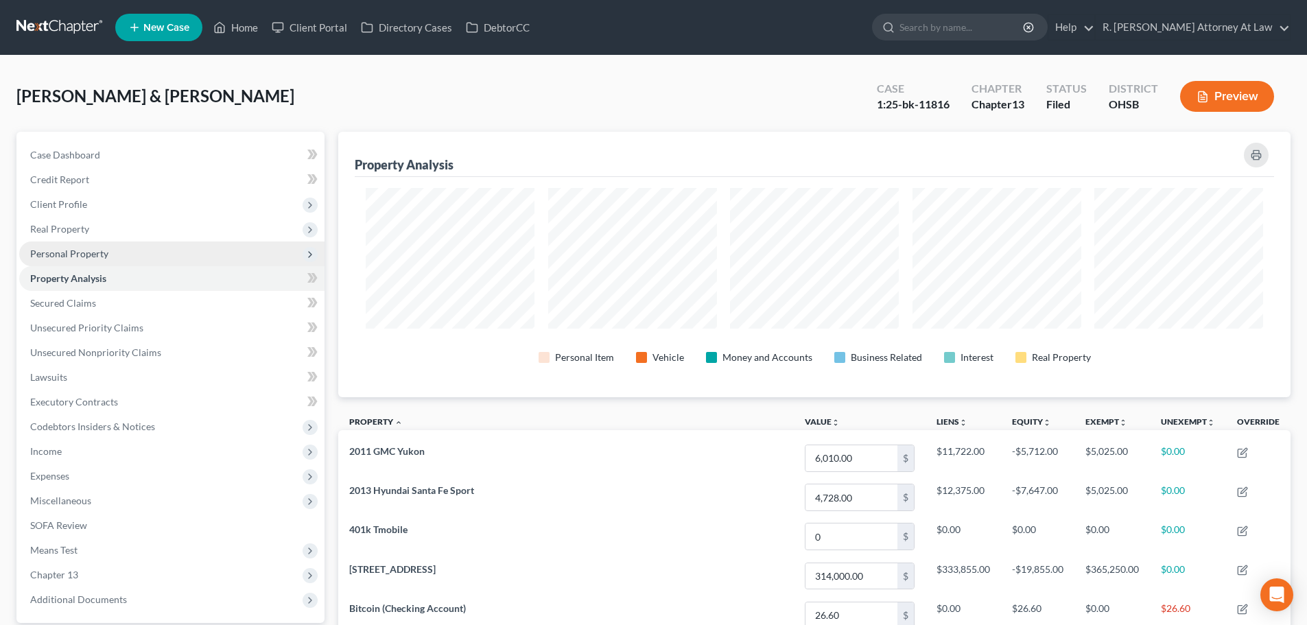
click at [53, 255] on span "Personal Property" at bounding box center [69, 254] width 78 height 12
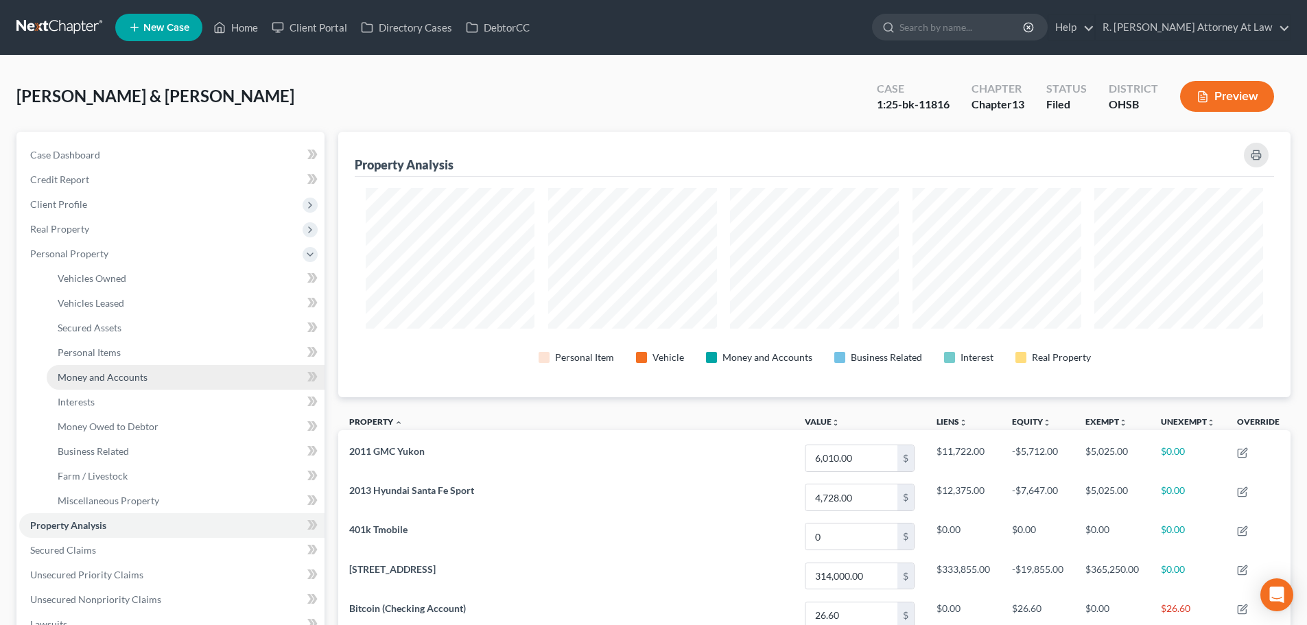
click at [90, 383] on link "Money and Accounts" at bounding box center [186, 377] width 278 height 25
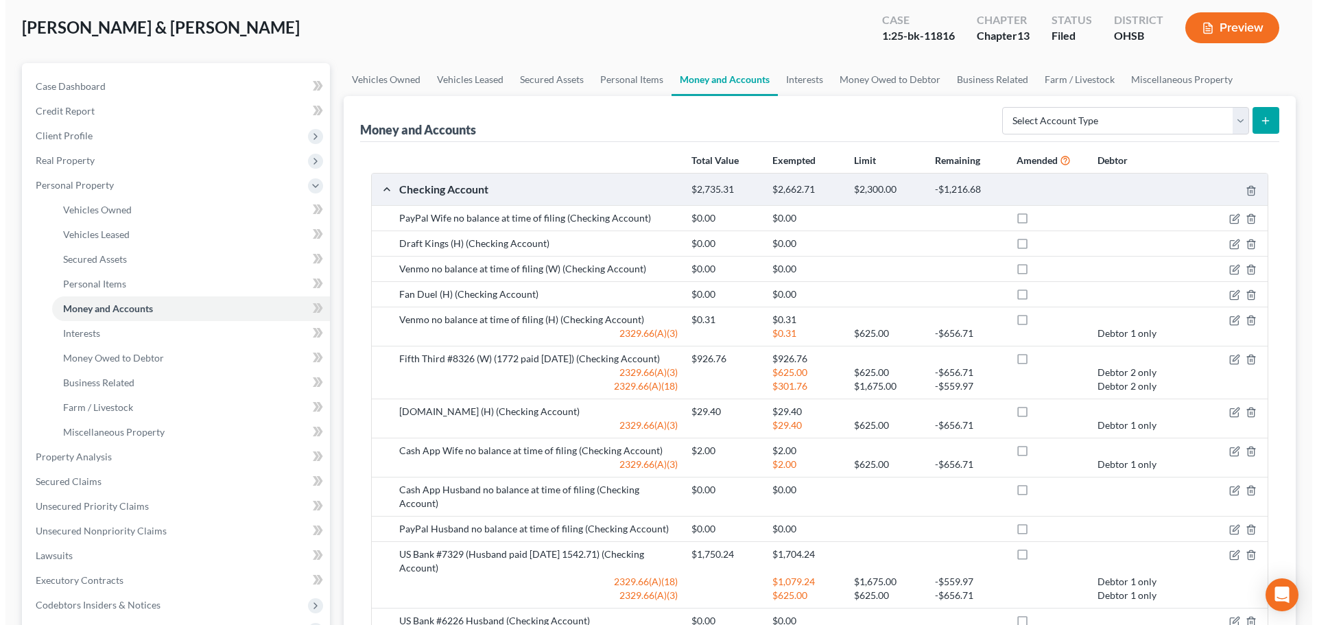
scroll to position [137, 0]
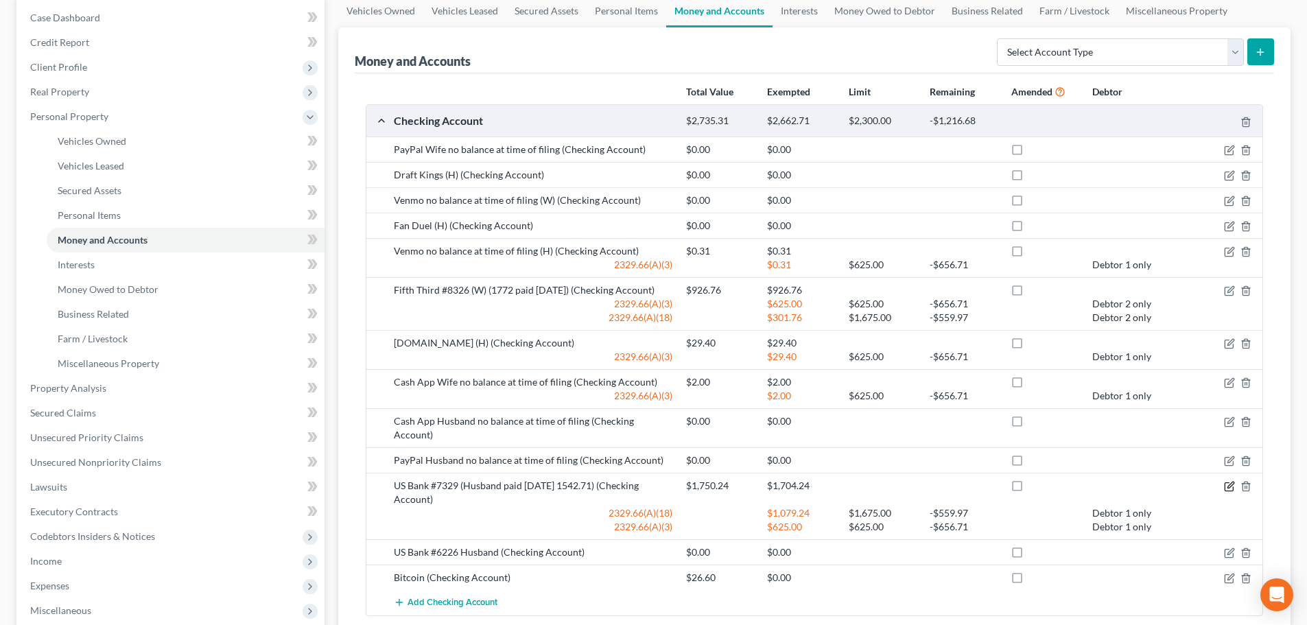
click at [1230, 481] on icon "button" at bounding box center [1229, 486] width 11 height 11
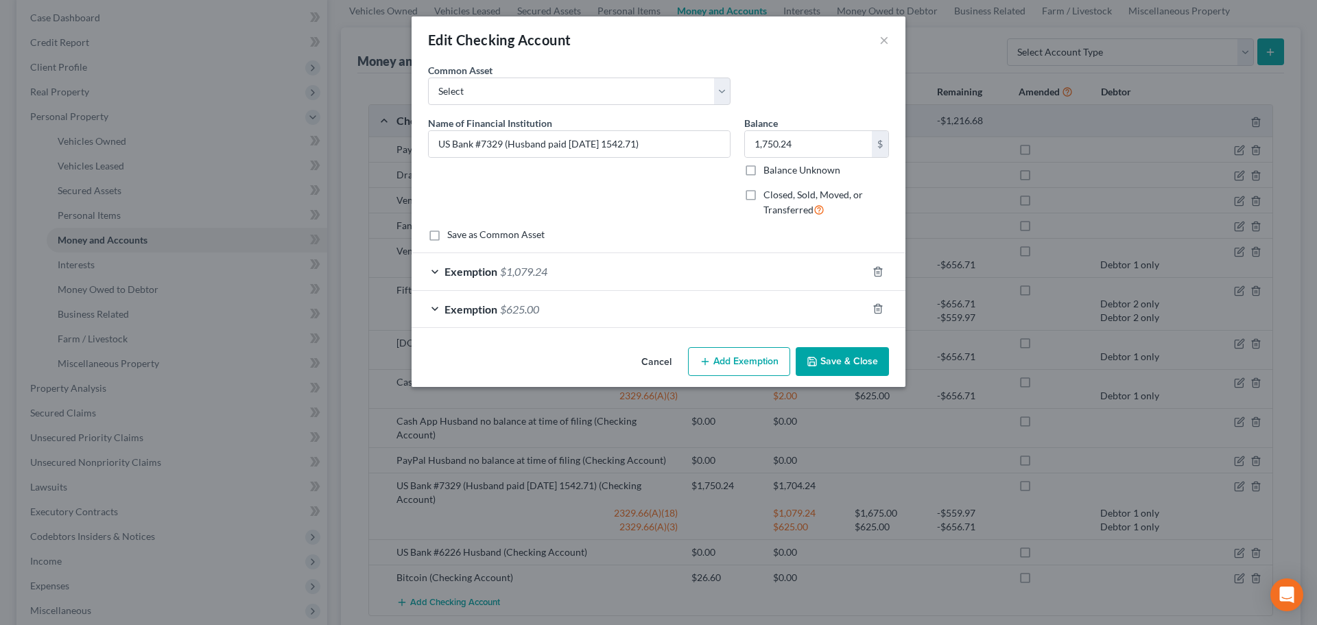
click at [702, 276] on div "Exemption $1,079.24" at bounding box center [640, 271] width 456 height 36
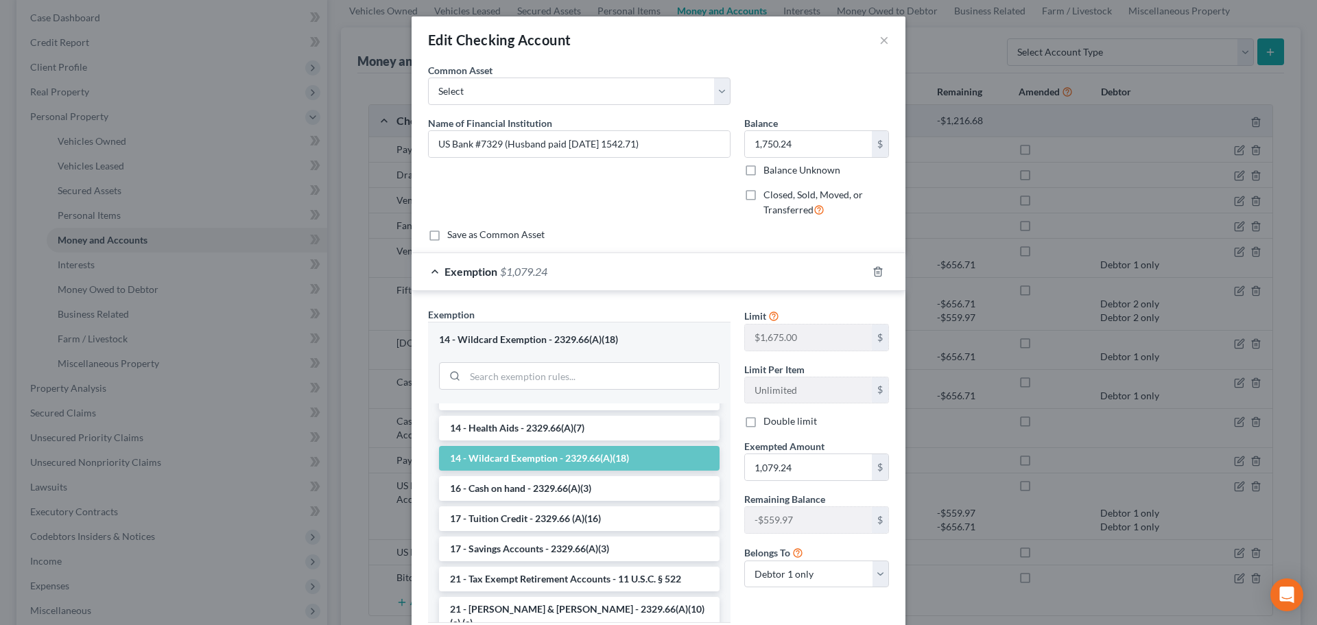
scroll to position [274, 0]
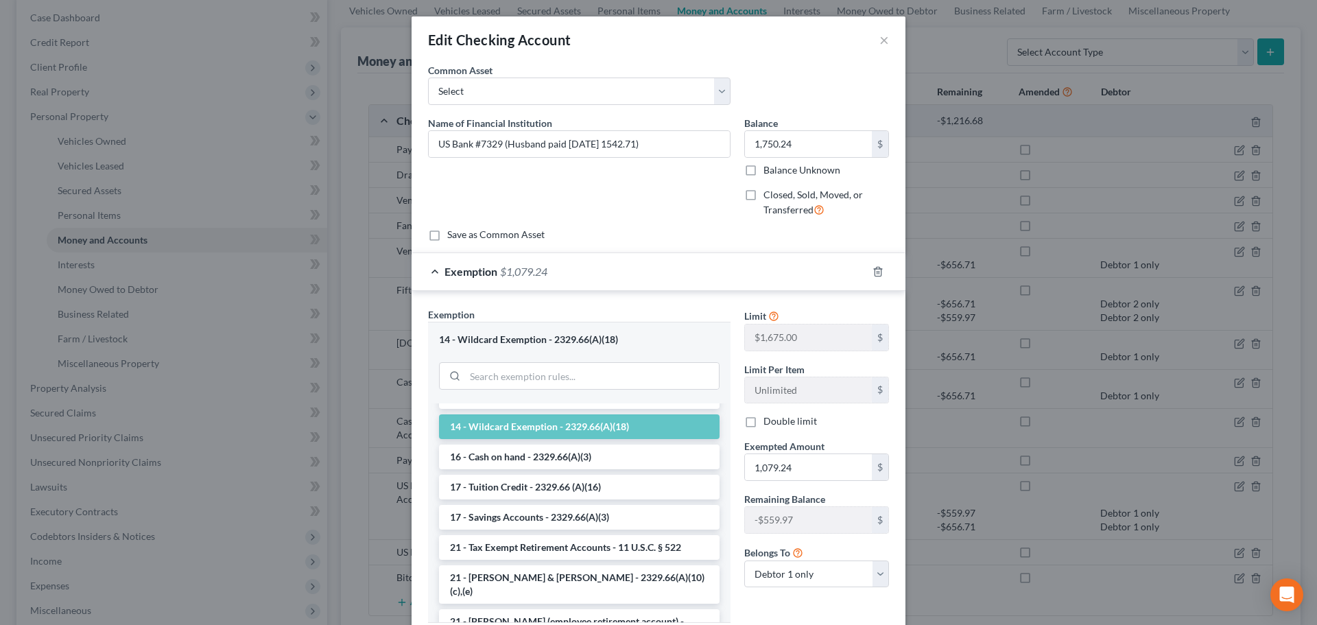
click at [512, 426] on li "14 - Wildcard Exemption - 2329.66(A)(18)" at bounding box center [579, 426] width 281 height 25
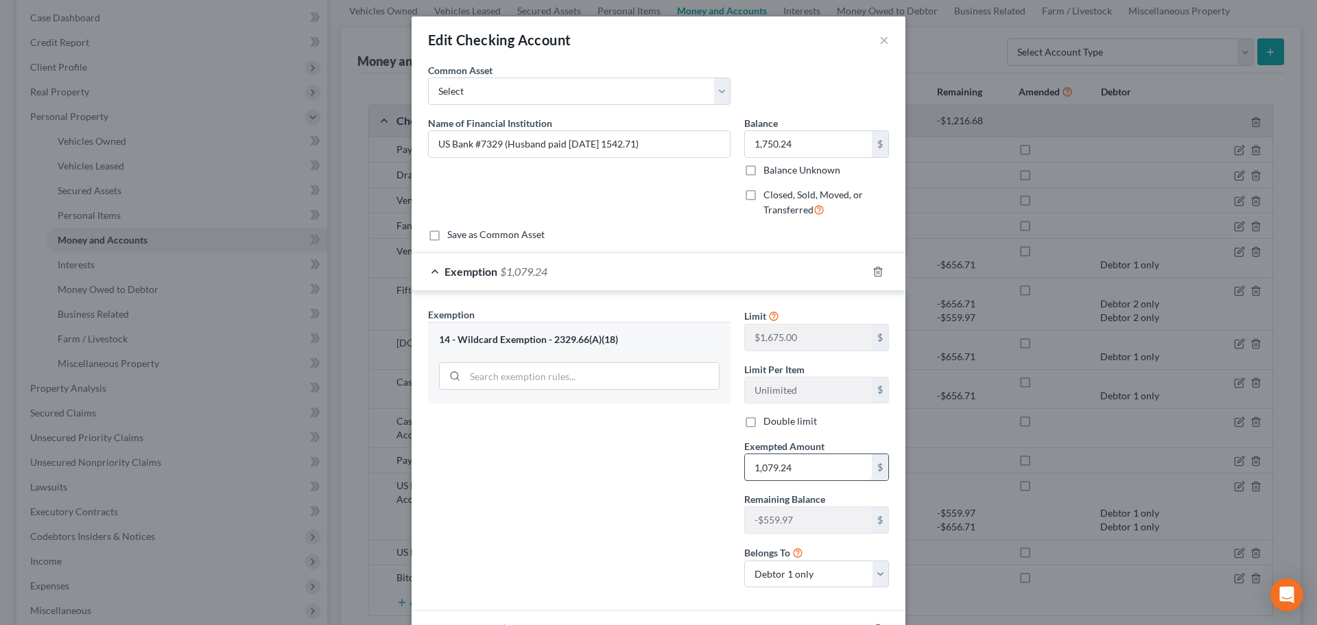
click at [812, 463] on input "1,079.24" at bounding box center [808, 467] width 127 height 26
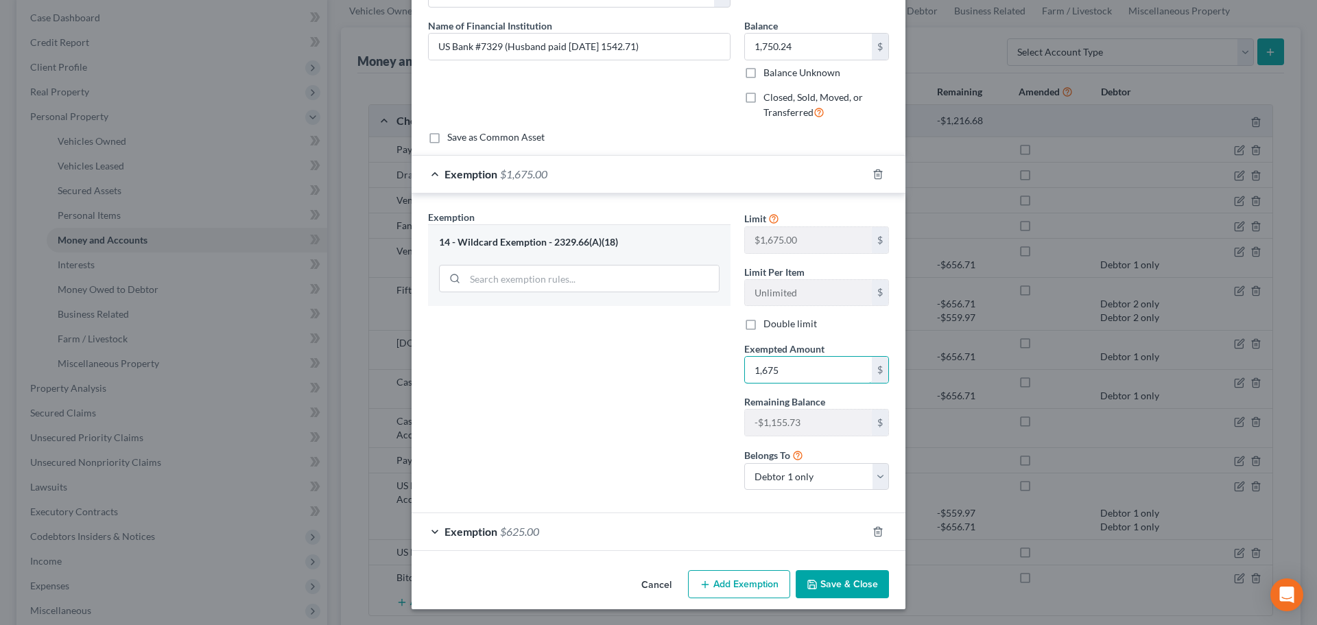
scroll to position [98, 0]
type input "1,675"
click at [836, 578] on button "Save & Close" at bounding box center [842, 583] width 93 height 29
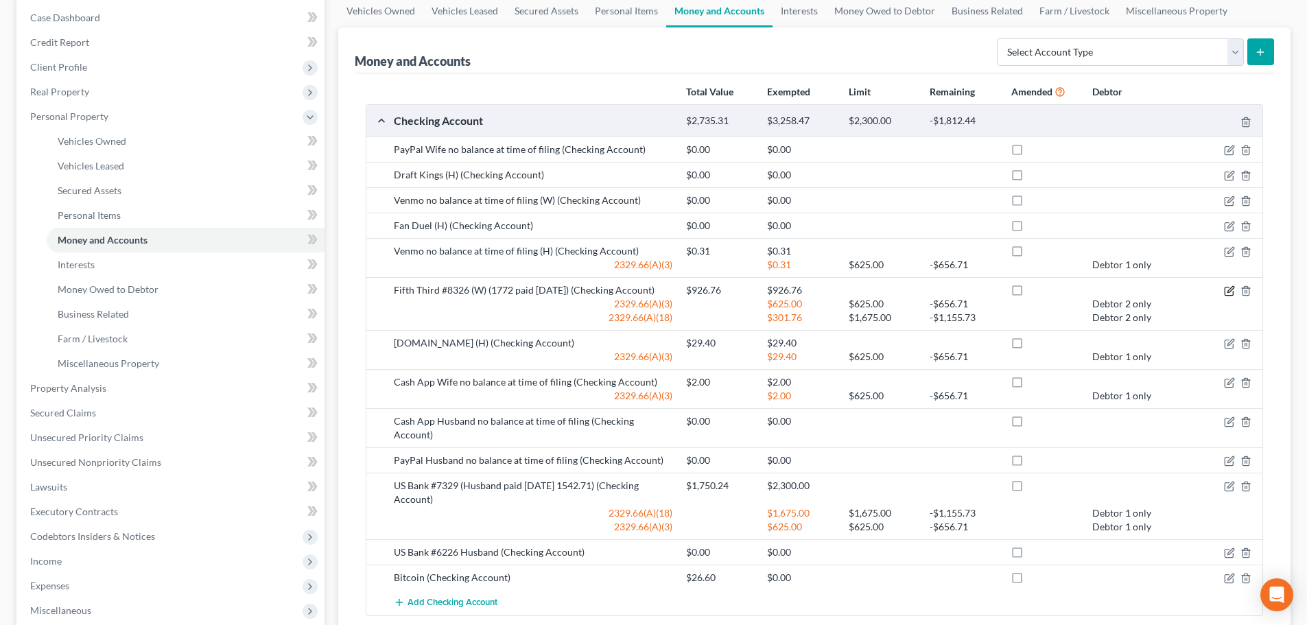
click at [1229, 292] on icon "button" at bounding box center [1229, 290] width 11 height 11
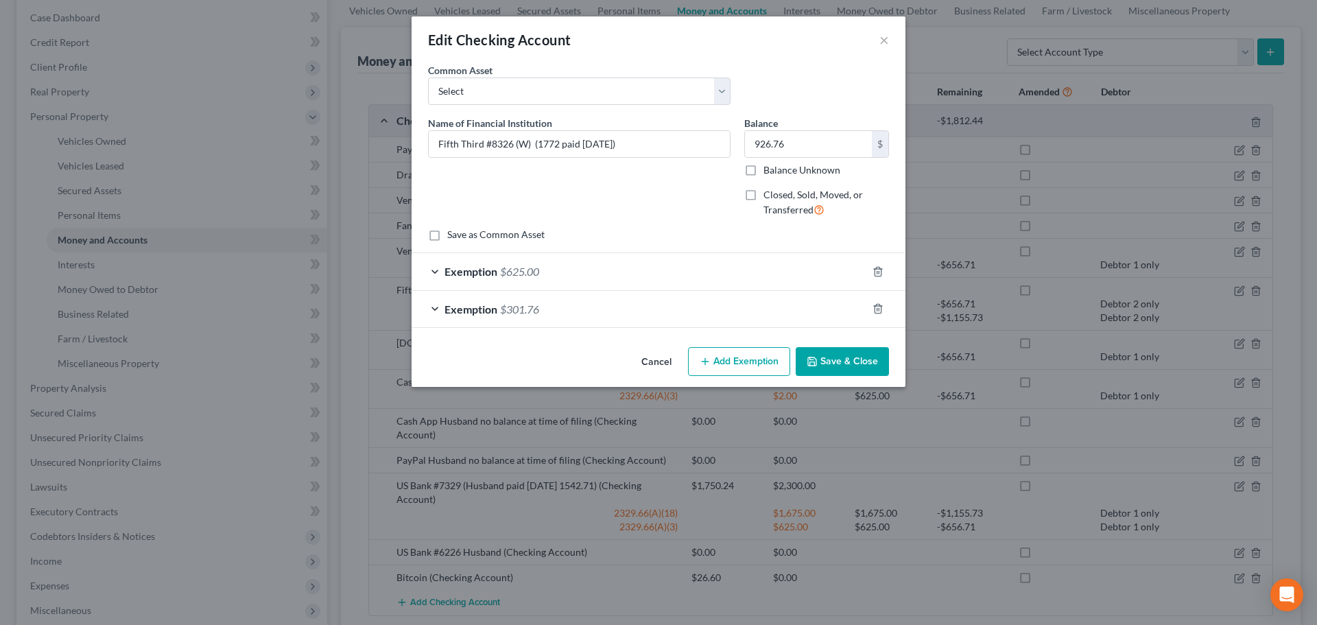
click at [622, 305] on div "Exemption $301.76" at bounding box center [640, 309] width 456 height 36
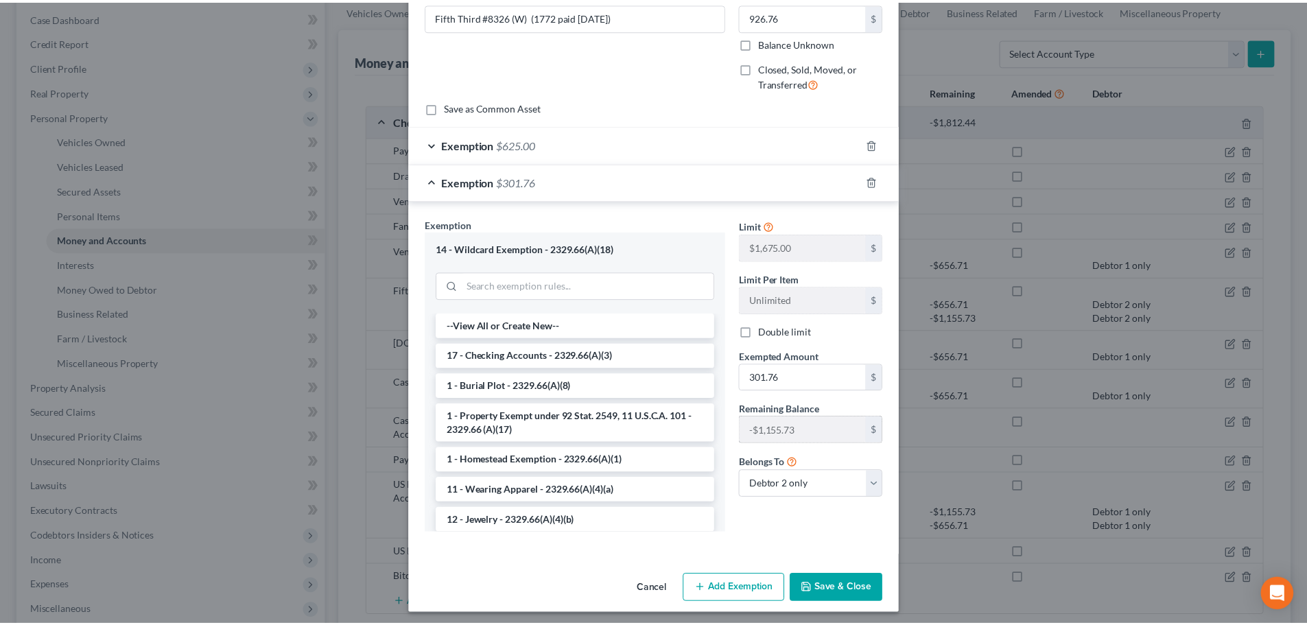
scroll to position [132, 0]
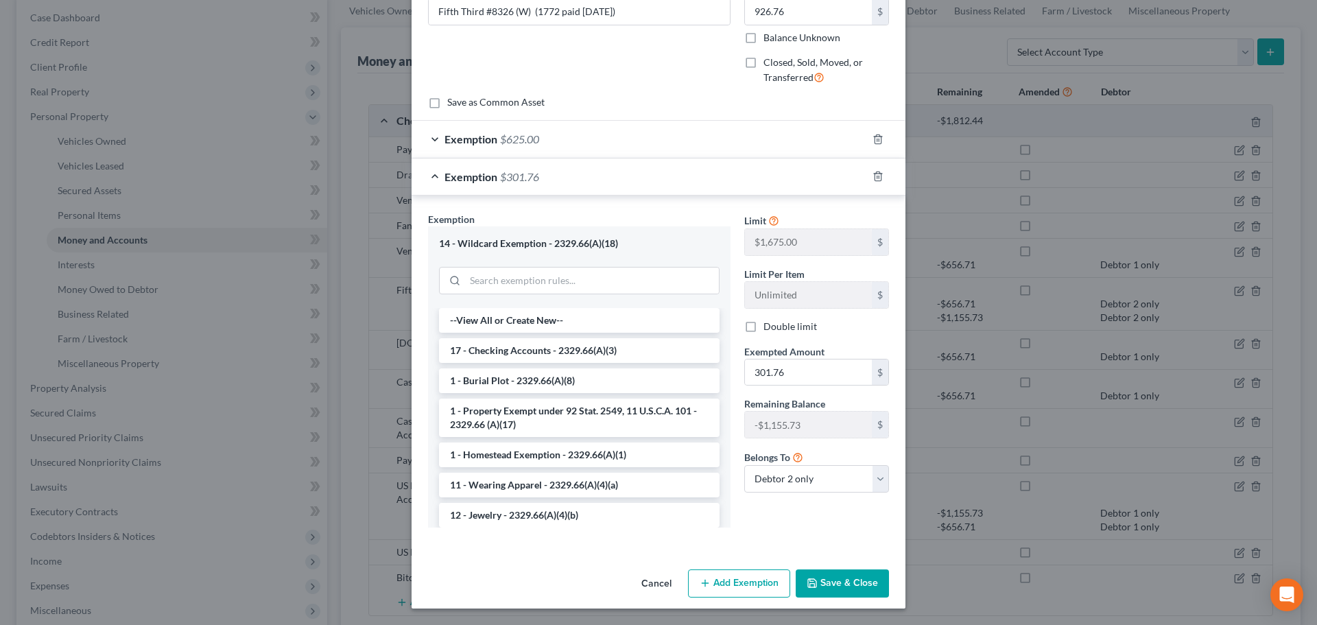
click at [833, 589] on button "Save & Close" at bounding box center [842, 583] width 93 height 29
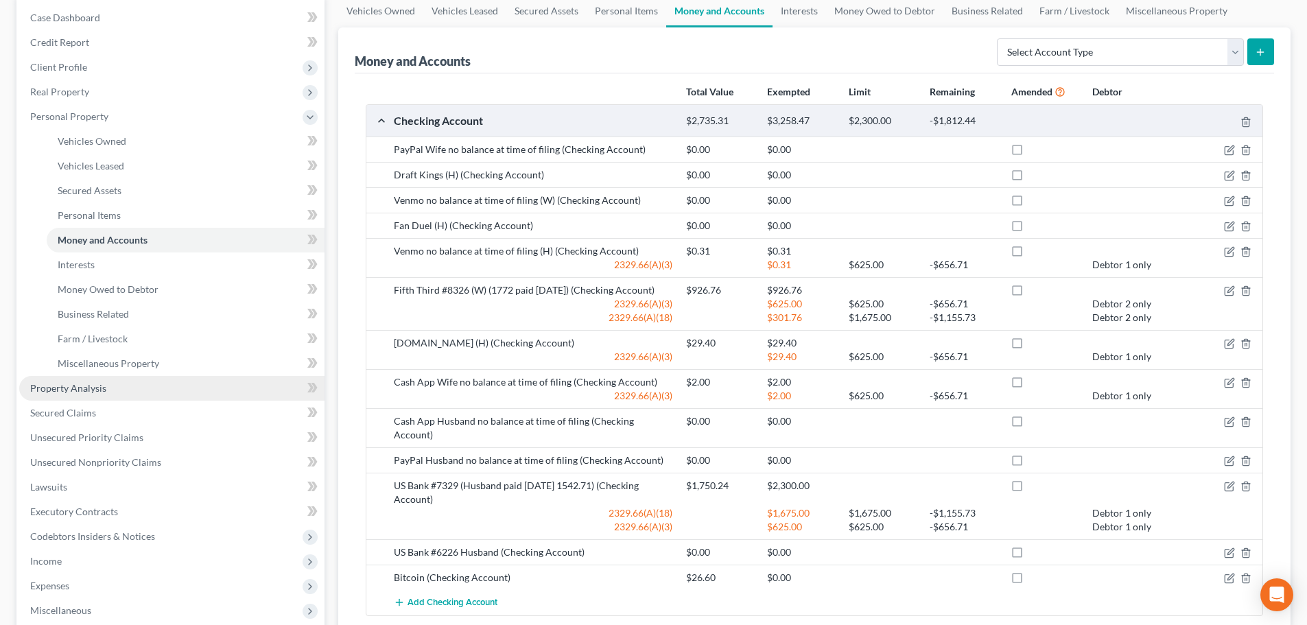
click at [55, 383] on span "Property Analysis" at bounding box center [68, 388] width 76 height 12
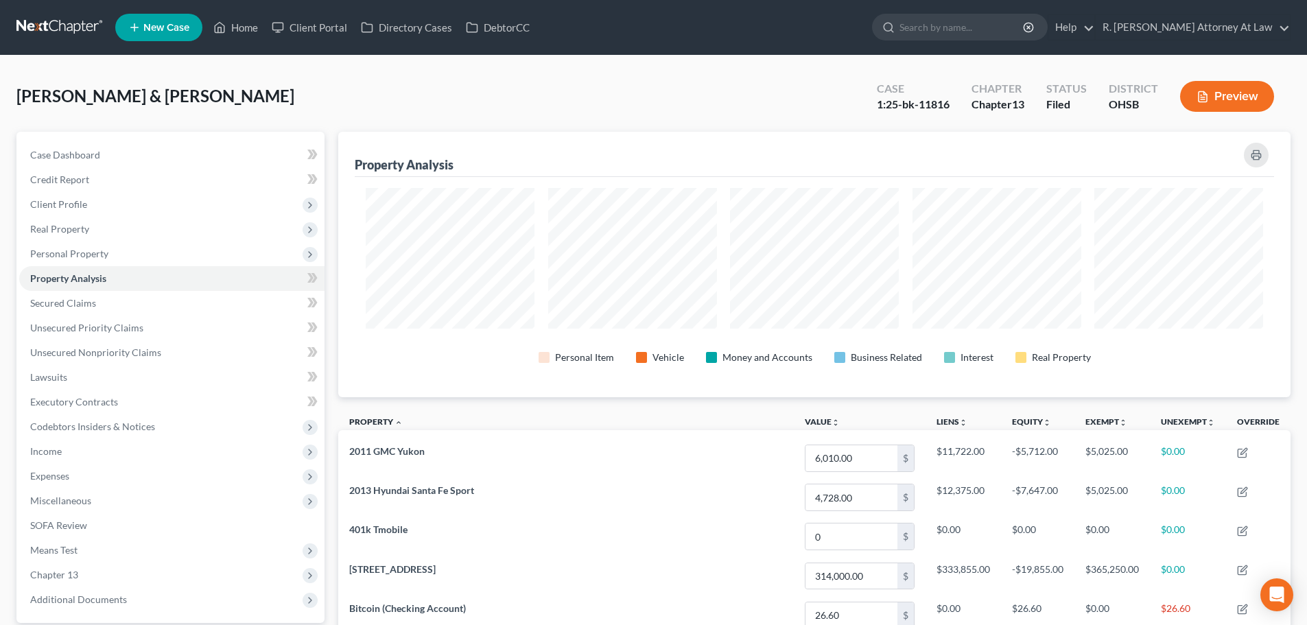
scroll to position [685742, 685055]
click at [53, 252] on span "Personal Property" at bounding box center [69, 254] width 78 height 12
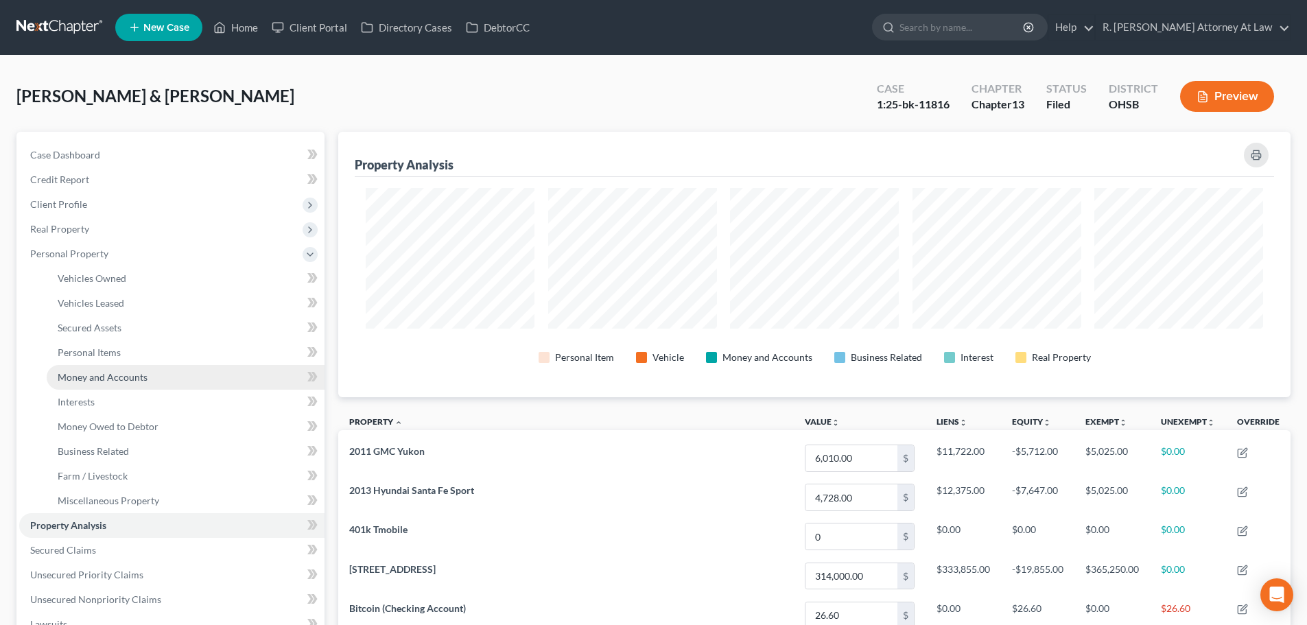
click at [82, 368] on link "Money and Accounts" at bounding box center [186, 377] width 278 height 25
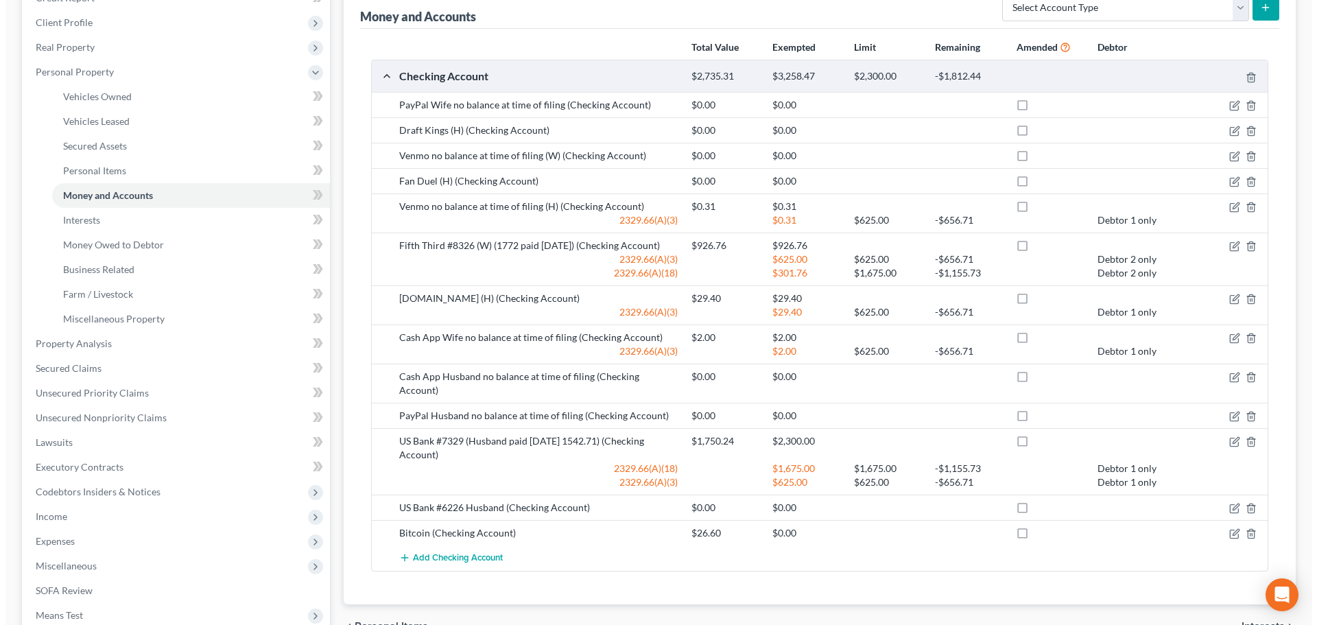
scroll to position [206, 0]
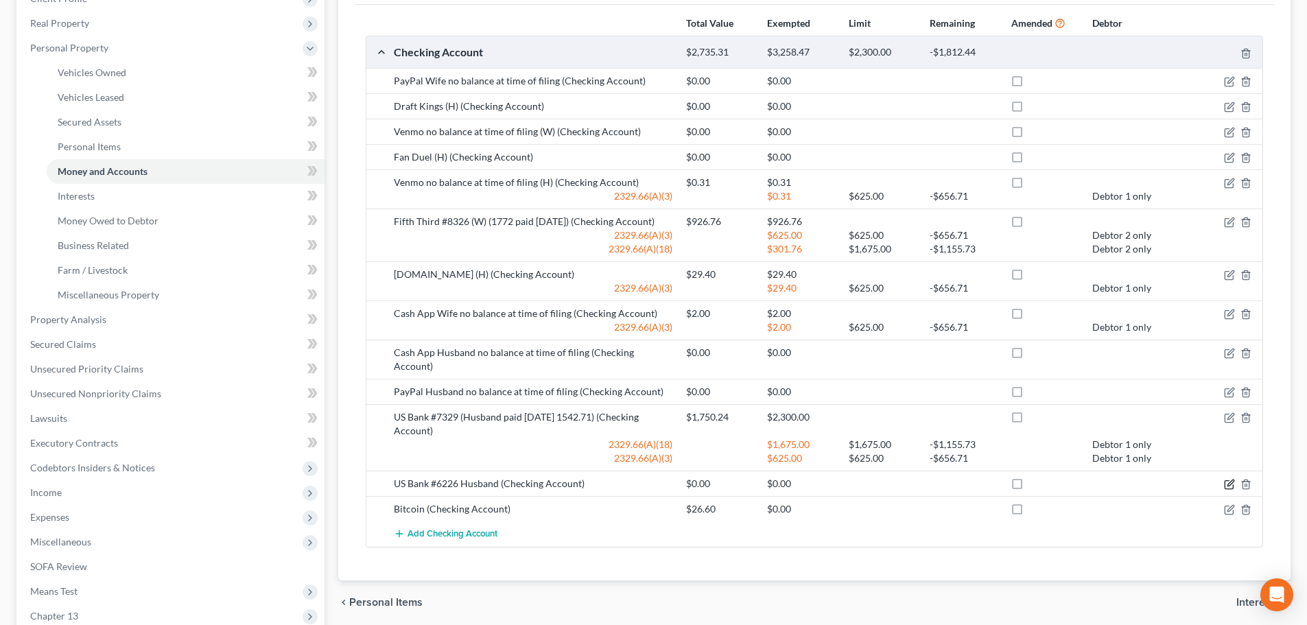
click at [1231, 479] on icon "button" at bounding box center [1229, 484] width 11 height 11
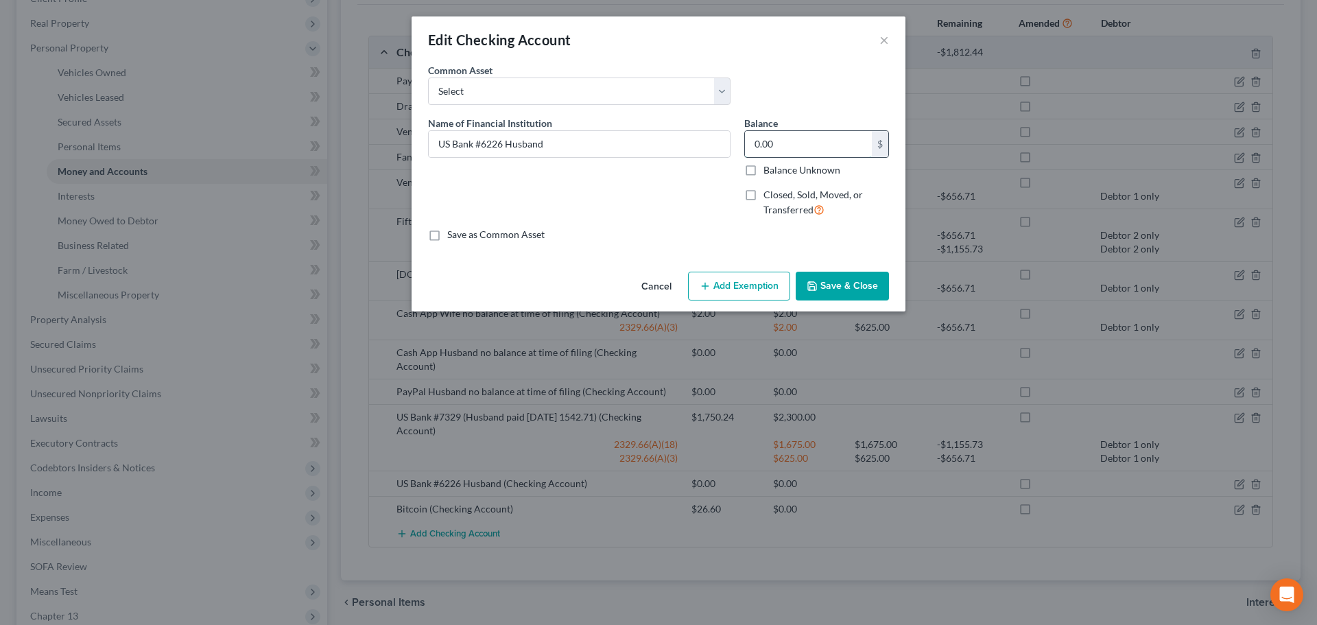
click at [785, 154] on input "0.00" at bounding box center [808, 144] width 127 height 26
type input "26"
click at [753, 284] on button "Add Exemption" at bounding box center [739, 286] width 102 height 29
select select "2"
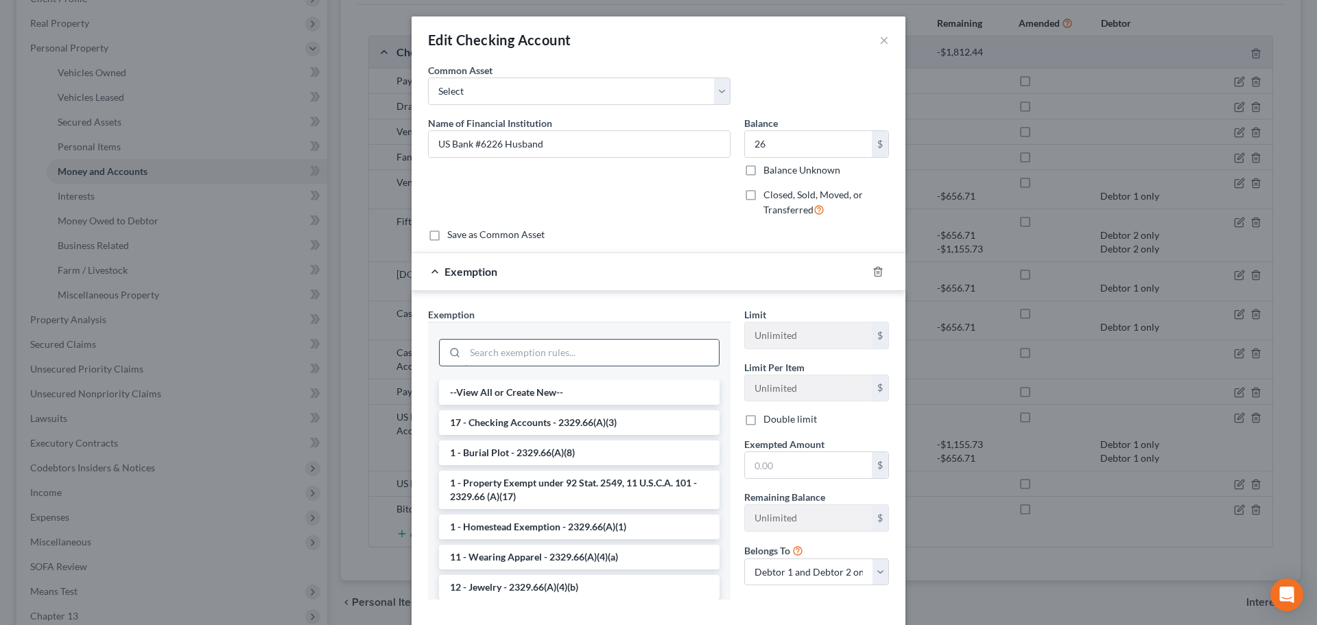
drag, startPoint x: 492, startPoint y: 353, endPoint x: 486, endPoint y: 348, distance: 7.3
click at [490, 352] on input "search" at bounding box center [592, 353] width 254 height 26
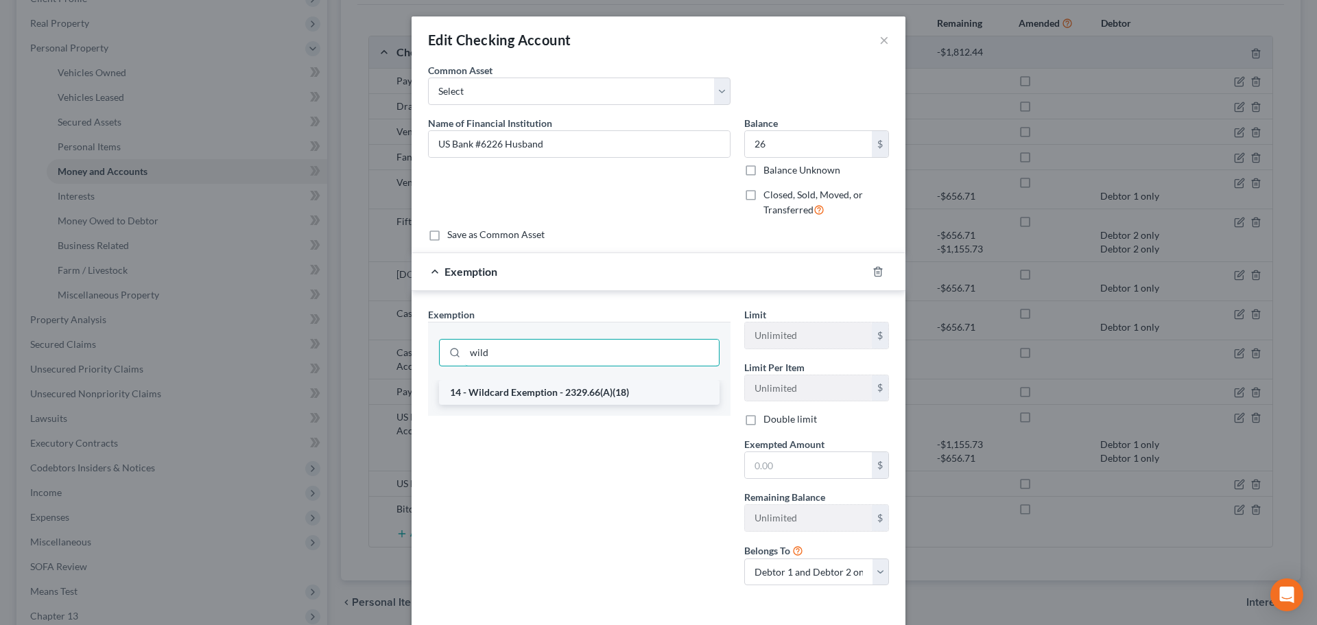
type input "wild"
click at [501, 388] on li "14 - Wildcard Exemption - 2329.66(A)(18)" at bounding box center [579, 392] width 281 height 25
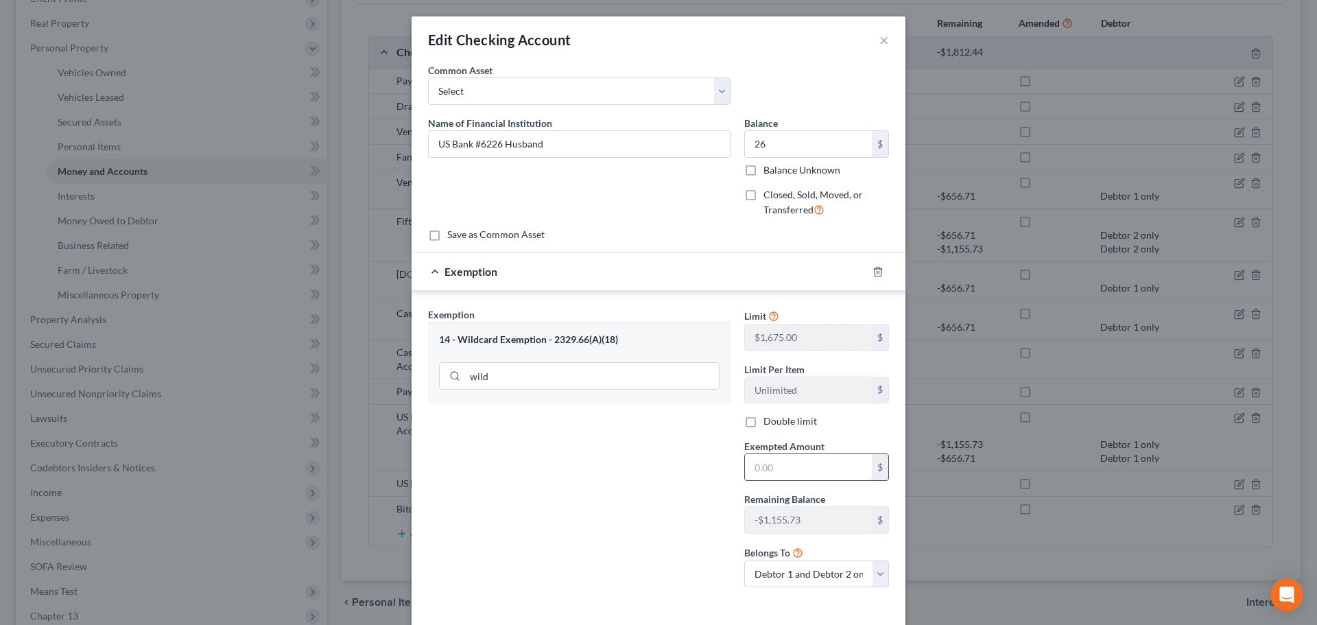
click at [760, 466] on input "text" at bounding box center [808, 467] width 127 height 26
type input "26"
click at [752, 573] on select "Debtor 1 only Debtor 2 only Debtor 1 and Debtor 2 only" at bounding box center [816, 573] width 145 height 27
select select "0"
click at [744, 560] on select "Debtor 1 only Debtor 2 only Debtor 1 and Debtor 2 only" at bounding box center [816, 573] width 145 height 27
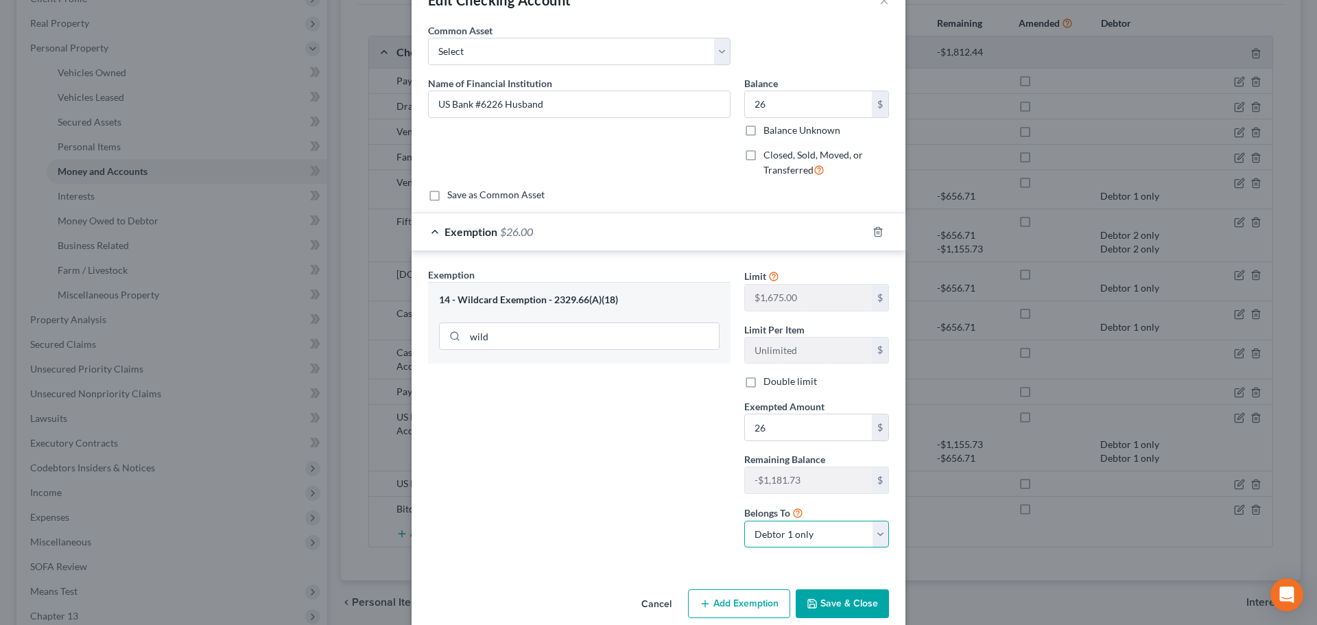
scroll to position [60, 0]
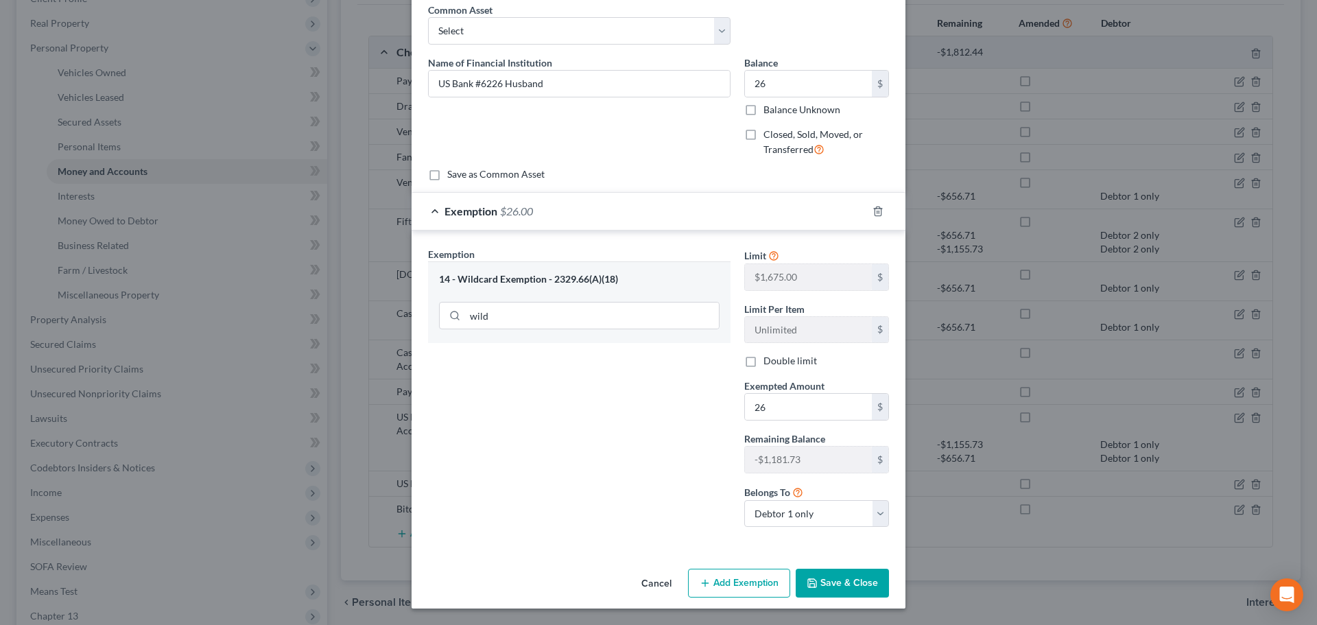
click at [849, 576] on button "Save & Close" at bounding box center [842, 583] width 93 height 29
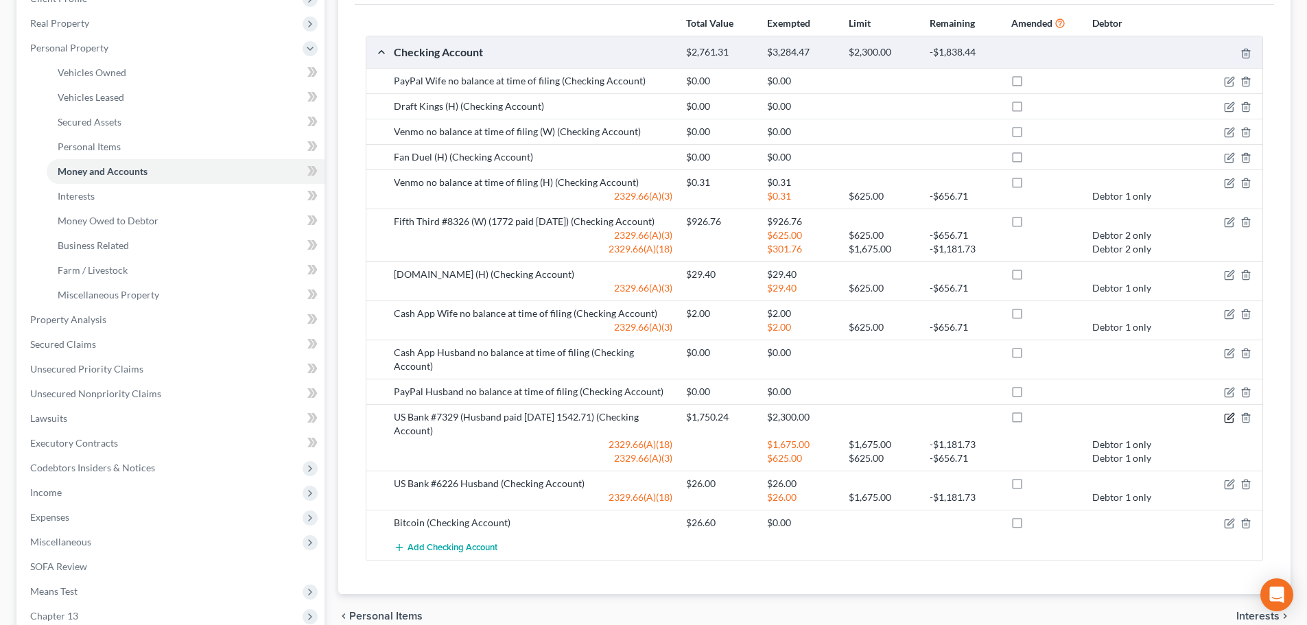
click at [1229, 413] on icon "button" at bounding box center [1230, 416] width 6 height 6
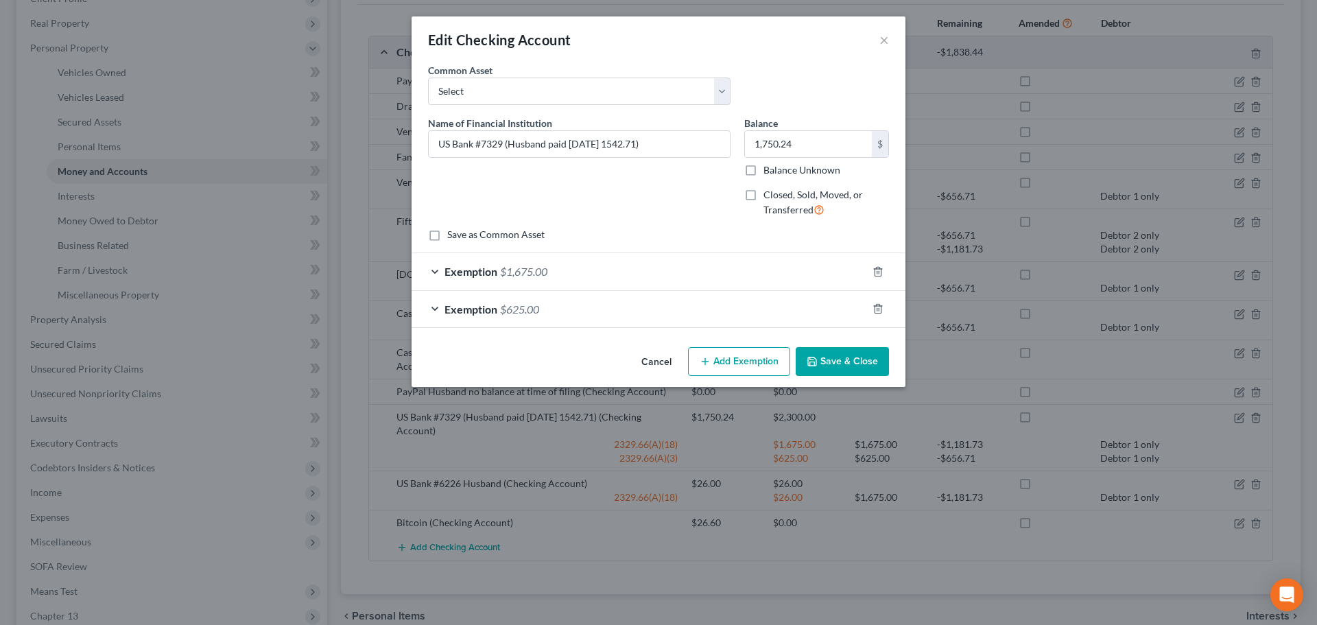
click at [565, 272] on div "Exemption $1,675.00" at bounding box center [640, 271] width 456 height 36
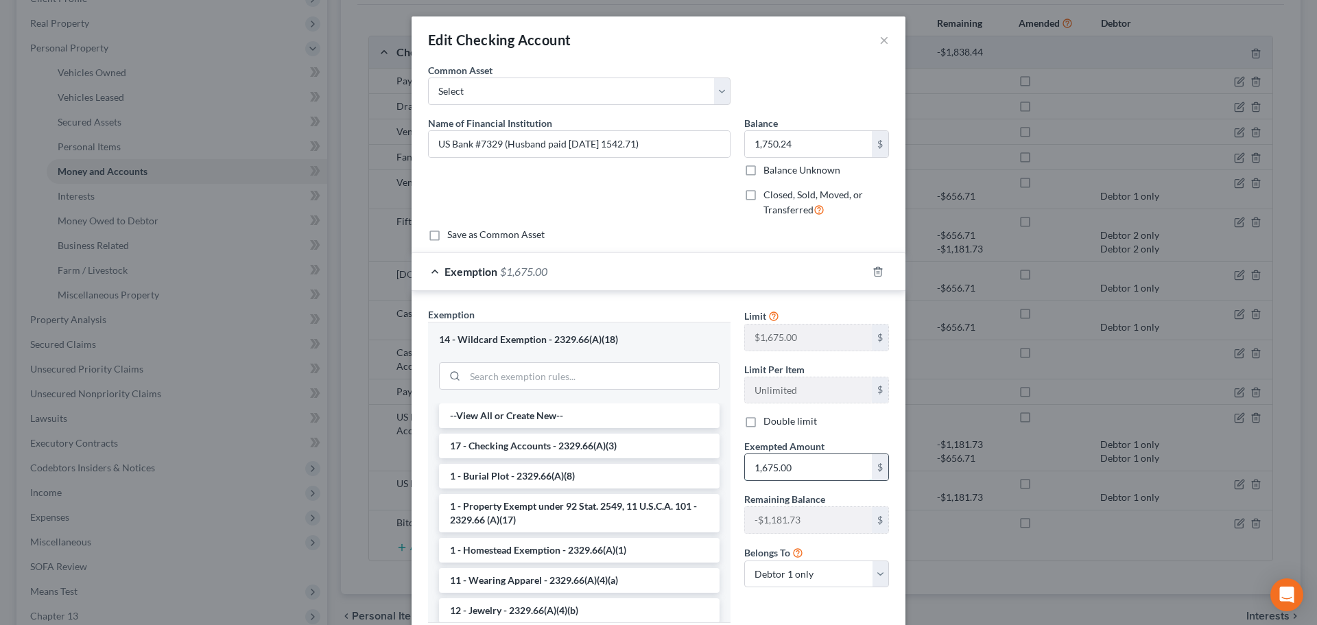
click at [794, 472] on input "1,675.00" at bounding box center [808, 467] width 127 height 26
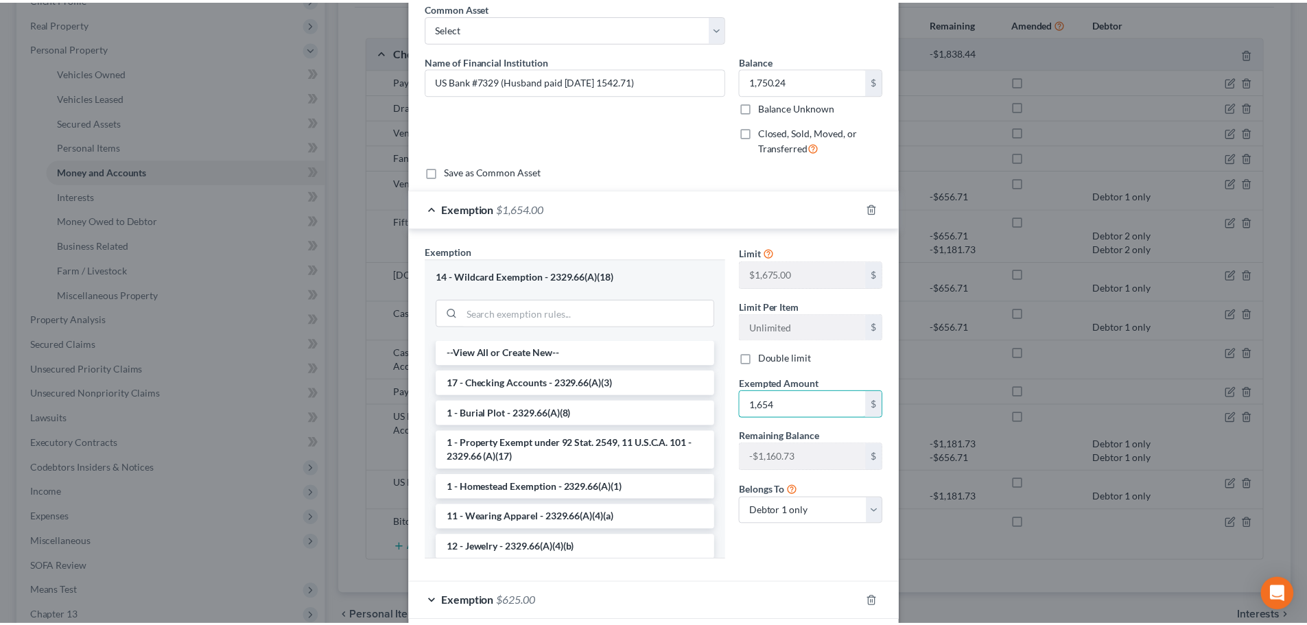
scroll to position [134, 0]
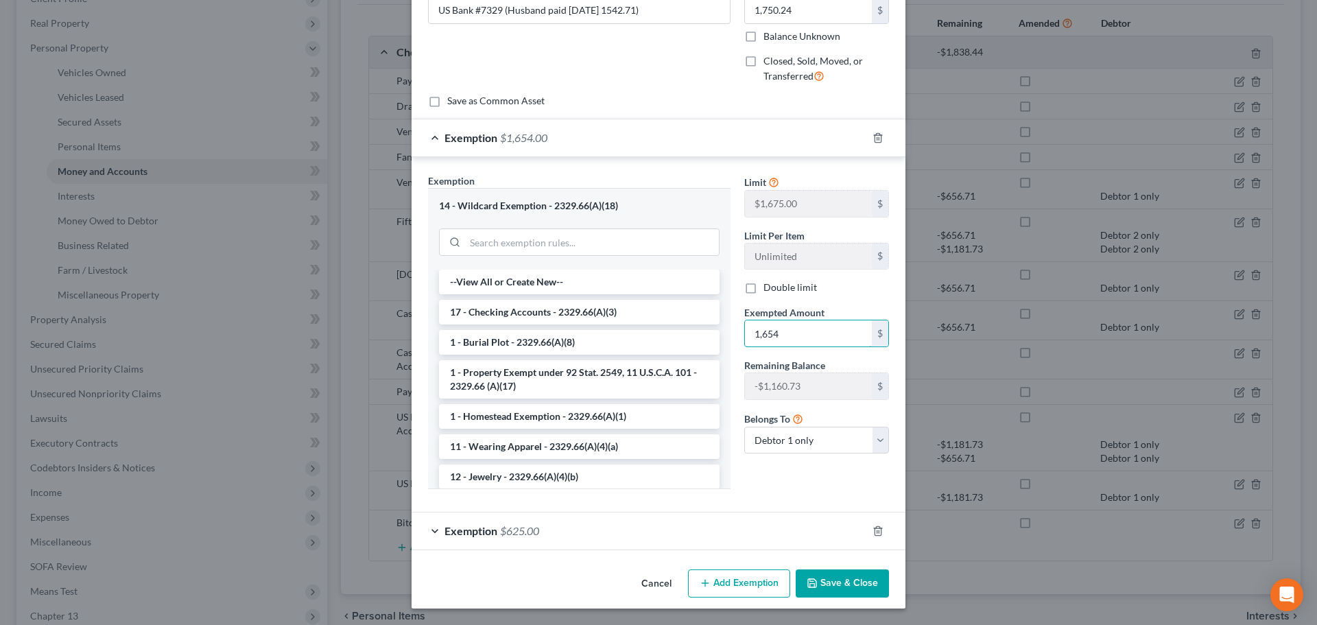
type input "1,654"
click at [832, 583] on button "Save & Close" at bounding box center [842, 583] width 93 height 29
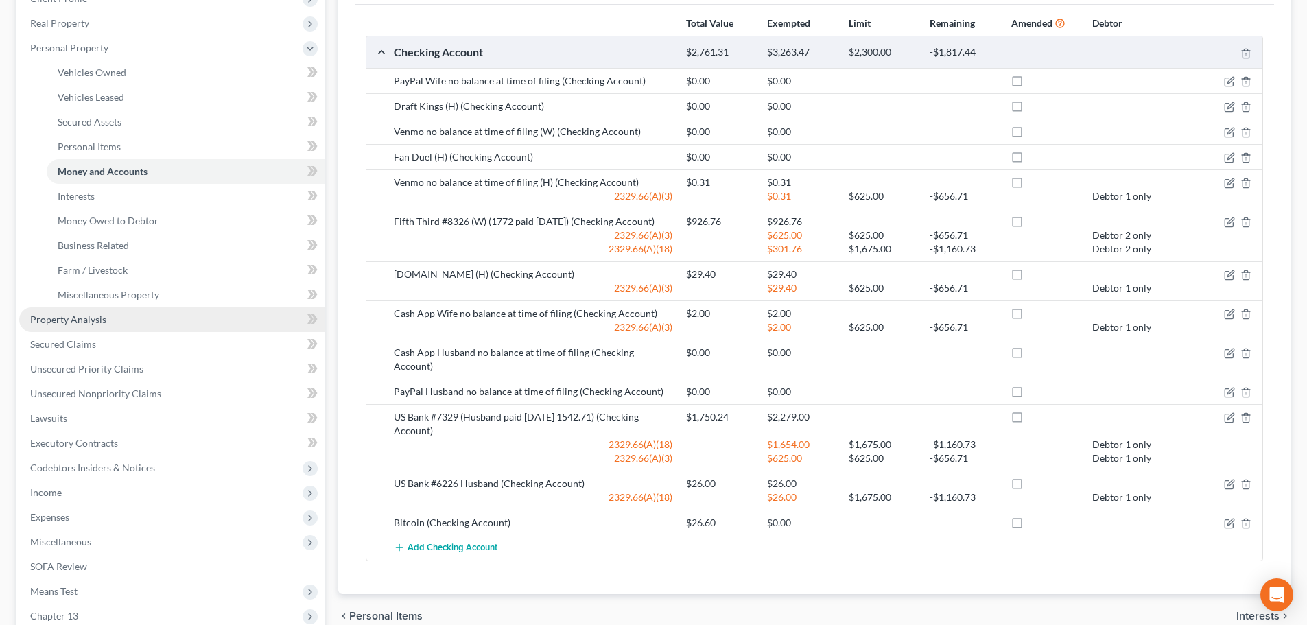
click at [42, 316] on span "Property Analysis" at bounding box center [68, 320] width 76 height 12
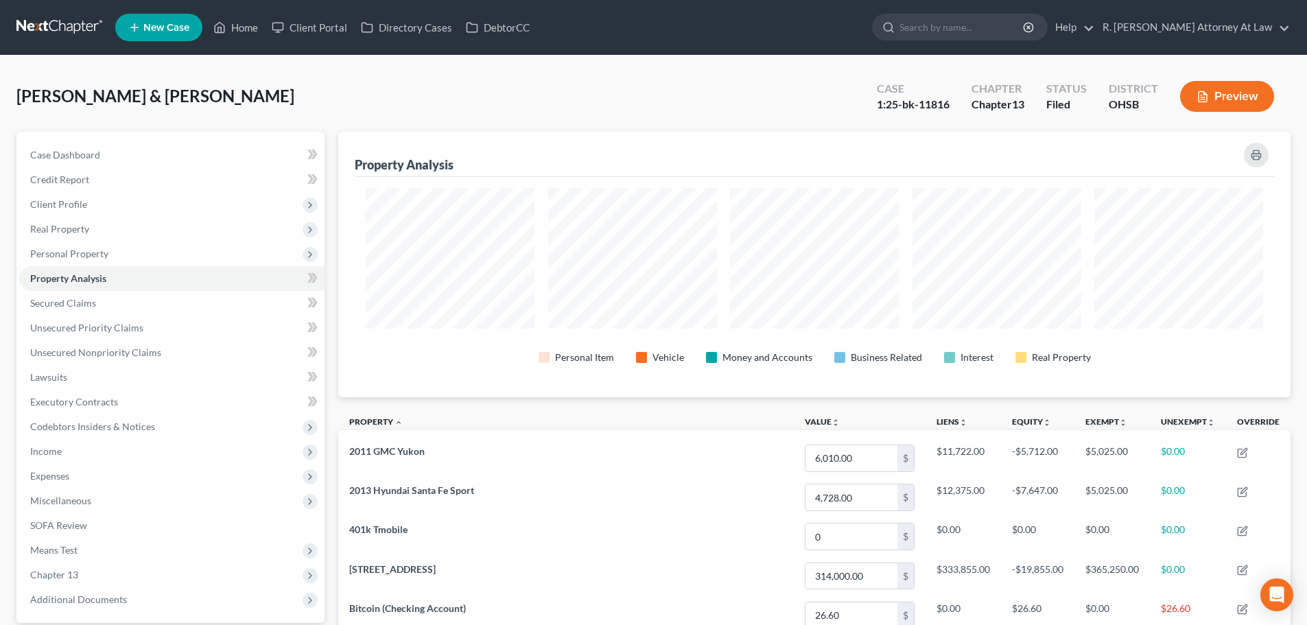
scroll to position [265, 952]
click at [34, 252] on span "Personal Property" at bounding box center [69, 254] width 78 height 12
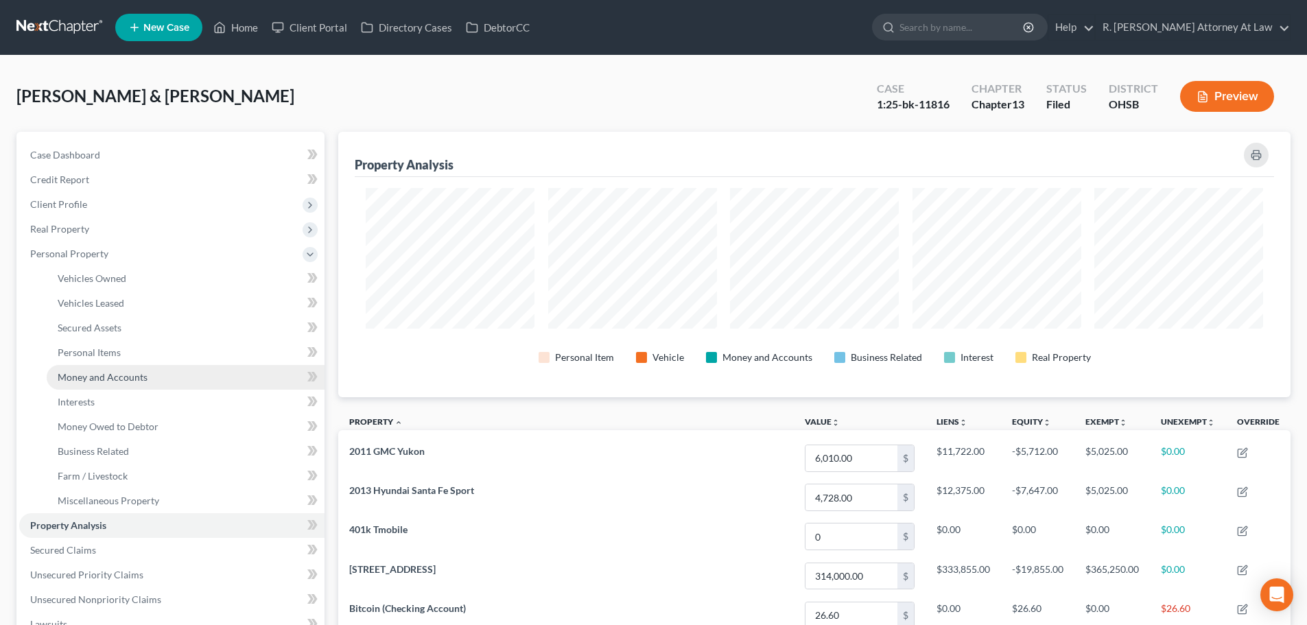
click at [75, 375] on span "Money and Accounts" at bounding box center [103, 377] width 90 height 12
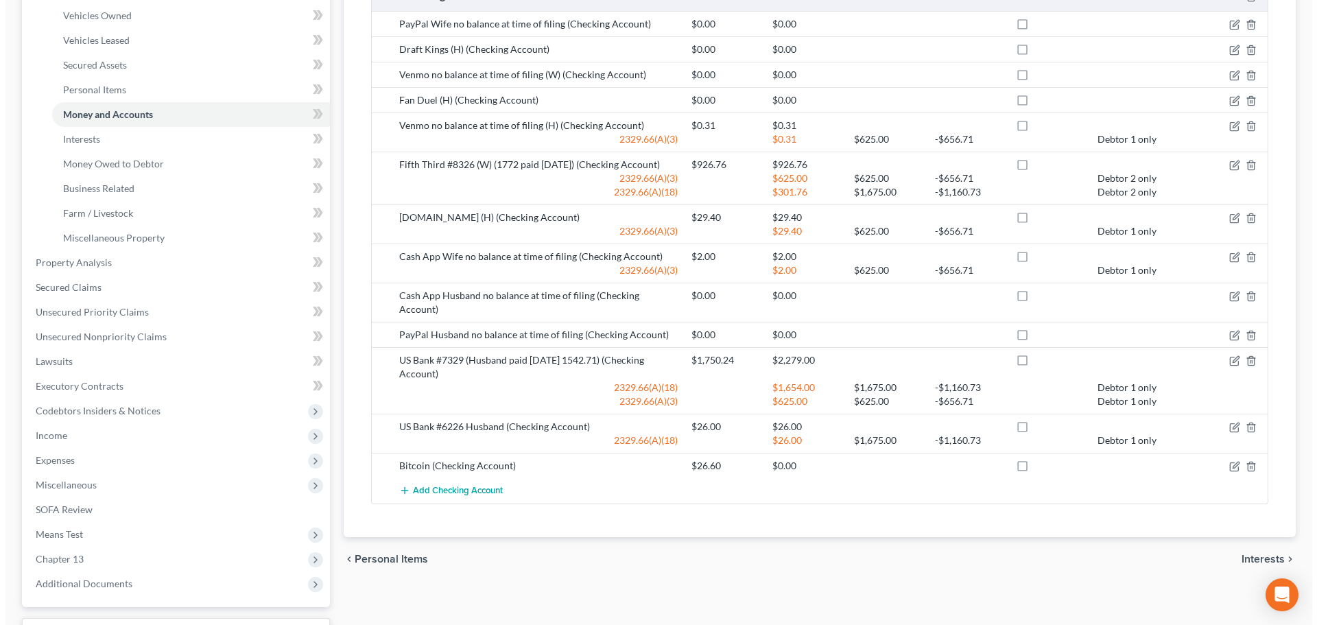
scroll to position [376, 0]
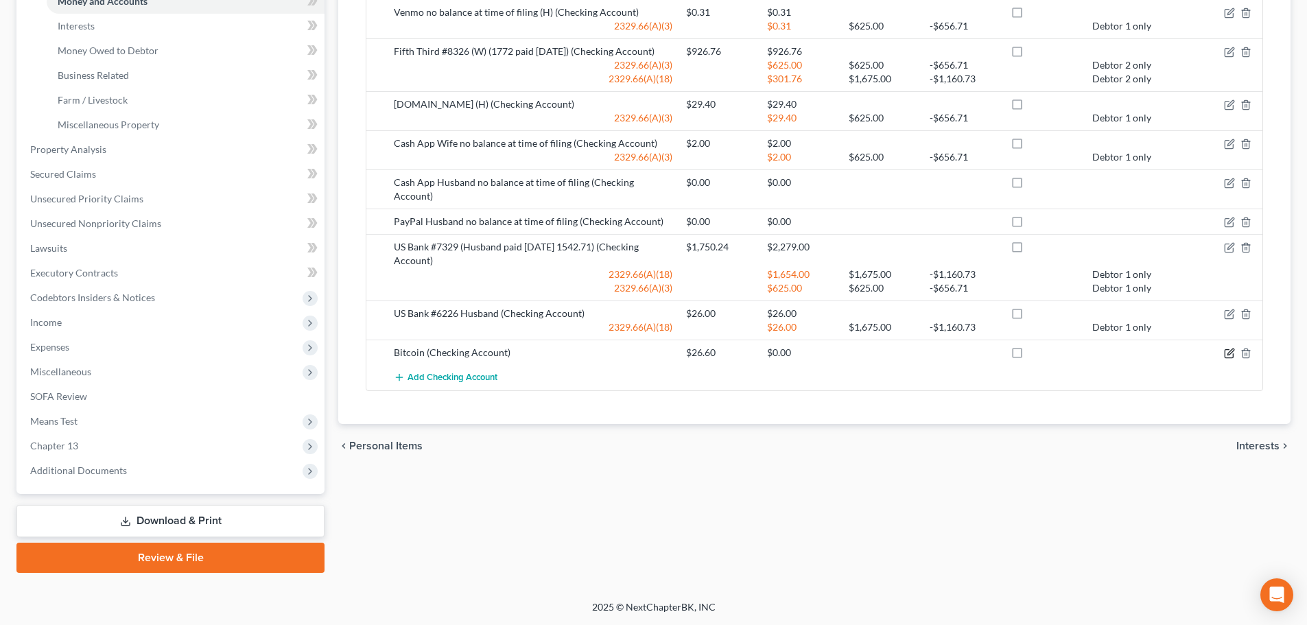
click at [1229, 348] on icon "button" at bounding box center [1229, 353] width 11 height 11
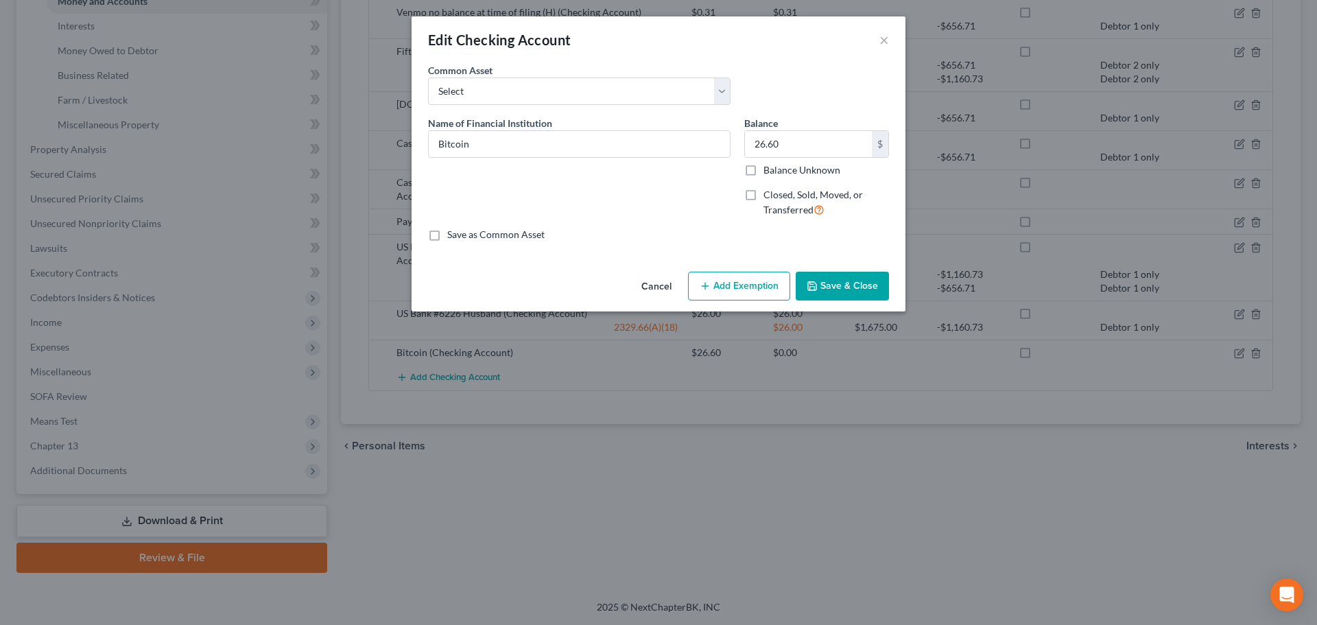
click at [744, 290] on button "Add Exemption" at bounding box center [739, 286] width 102 height 29
select select "2"
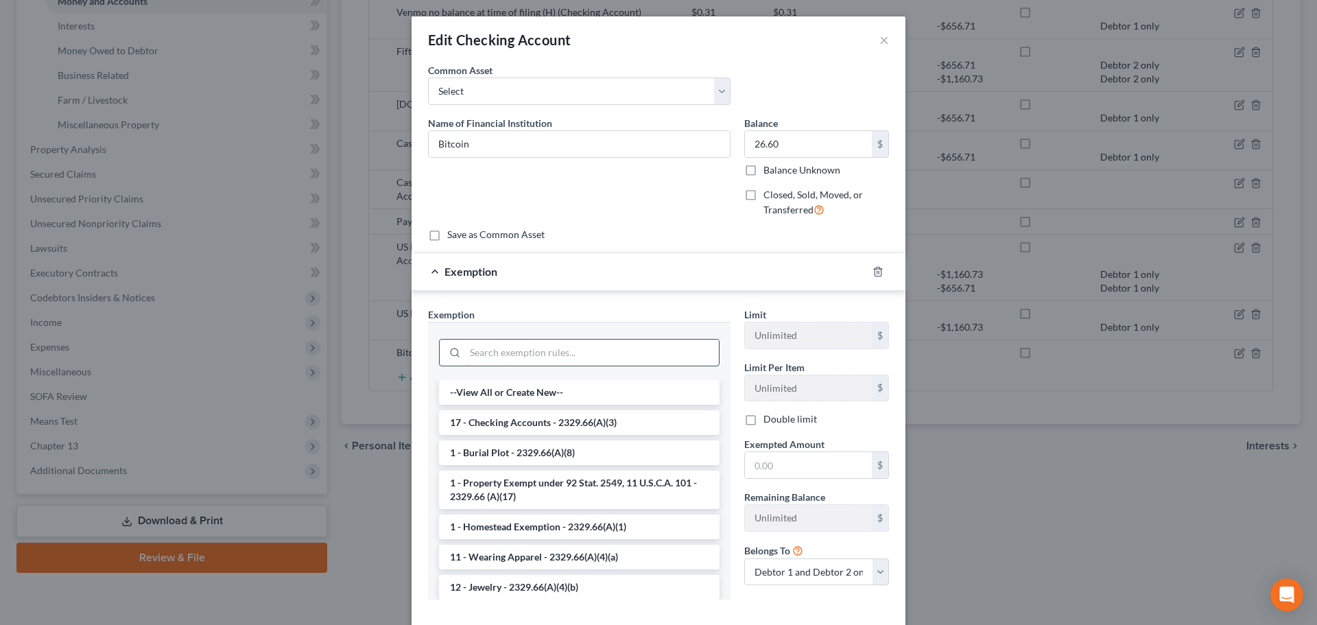
click at [485, 361] on input "search" at bounding box center [592, 353] width 254 height 26
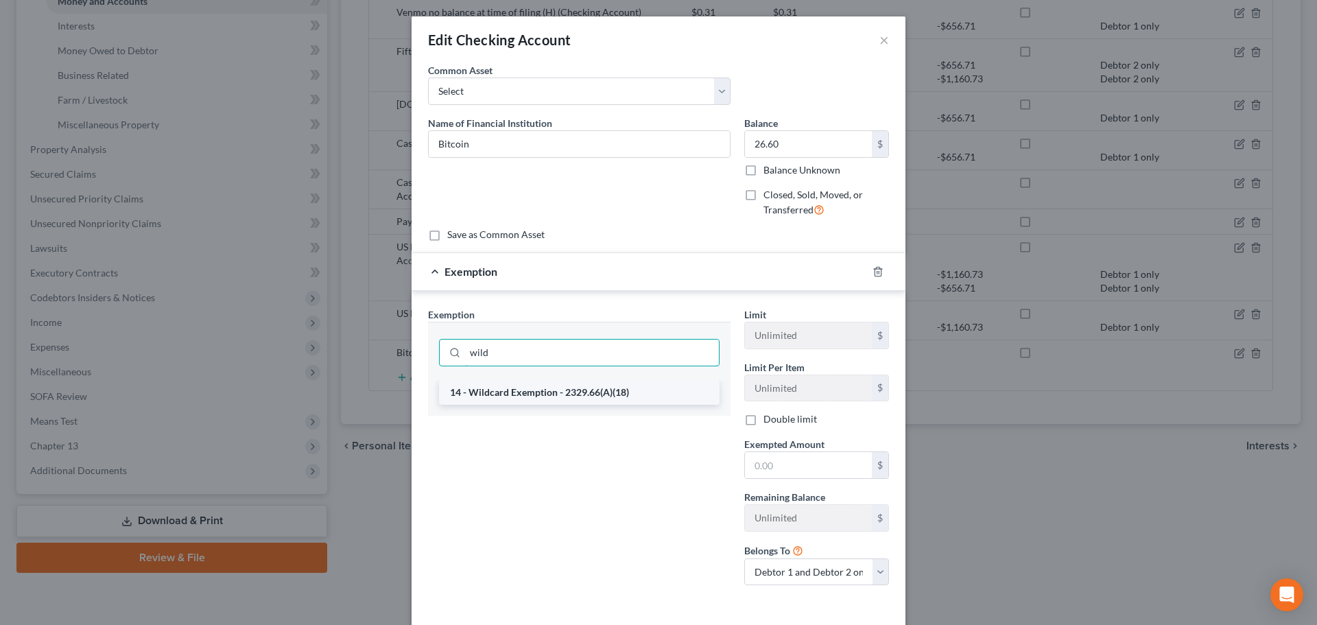
type input "wild"
click at [496, 386] on li "14 - Wildcard Exemption - 2329.66(A)(18)" at bounding box center [579, 392] width 281 height 25
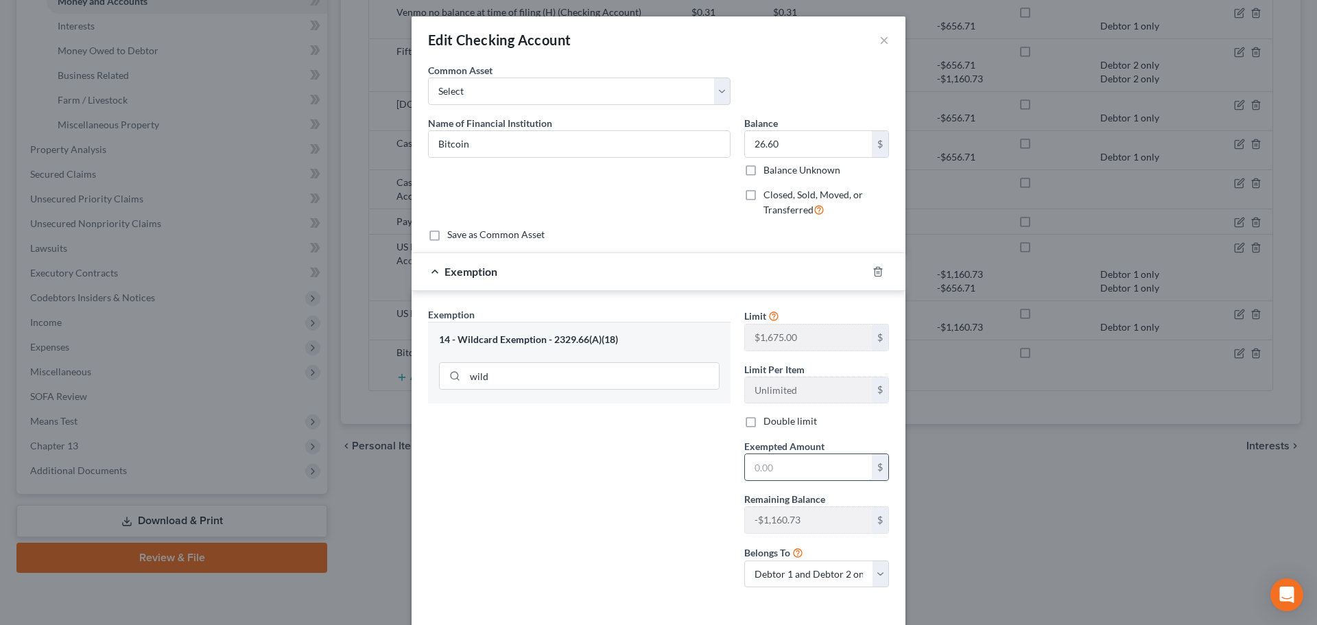
click at [781, 469] on input "text" at bounding box center [808, 467] width 127 height 26
type input "26"
click at [749, 571] on select "Debtor 1 only Debtor 2 only Debtor 1 and Debtor 2 only" at bounding box center [816, 573] width 145 height 27
select select "0"
click at [744, 560] on select "Debtor 1 only Debtor 2 only Debtor 1 and Debtor 2 only" at bounding box center [816, 573] width 145 height 27
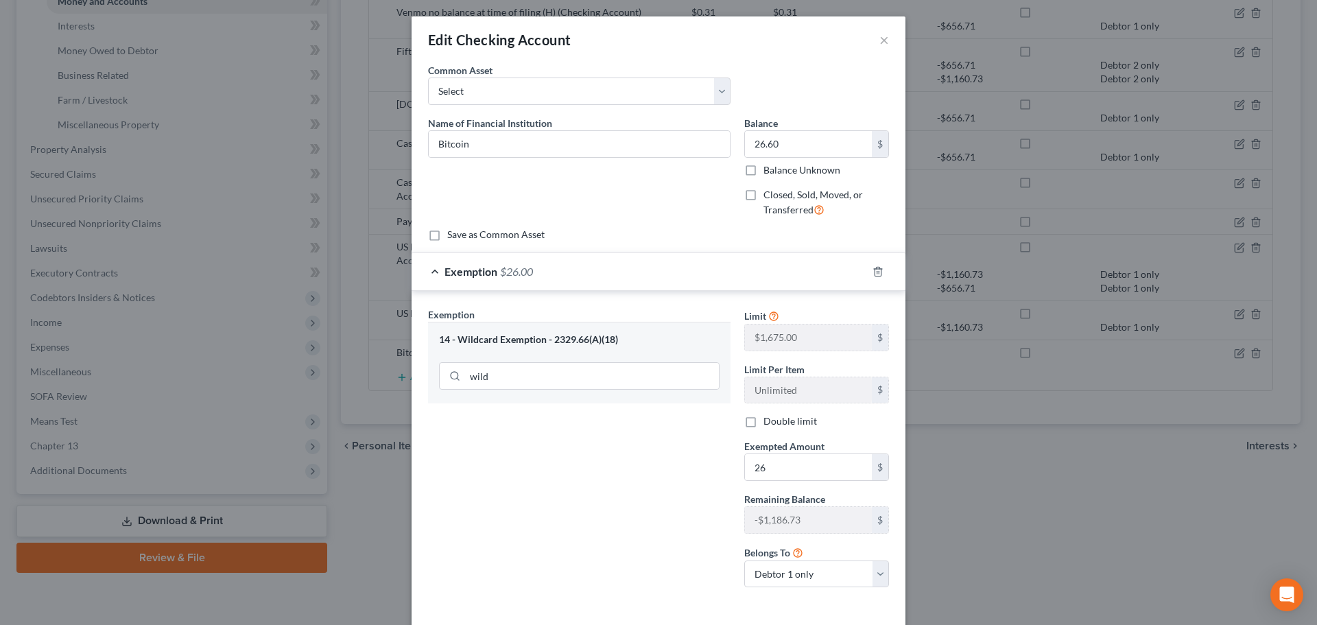
drag, startPoint x: 569, startPoint y: 485, endPoint x: 596, endPoint y: 497, distance: 30.1
click at [568, 484] on div "Exemption Set must be selected for CA. Exemption * 14 - Wildcard Exemption - 23…" at bounding box center [579, 453] width 316 height 292
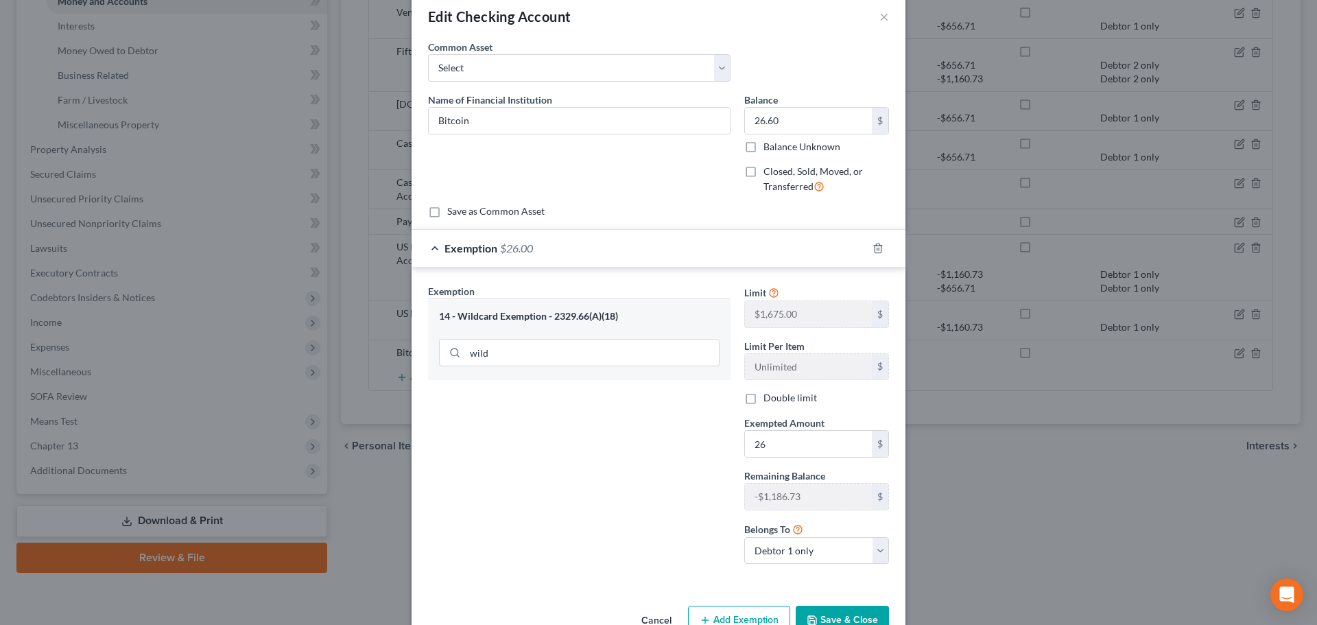
scroll to position [60, 0]
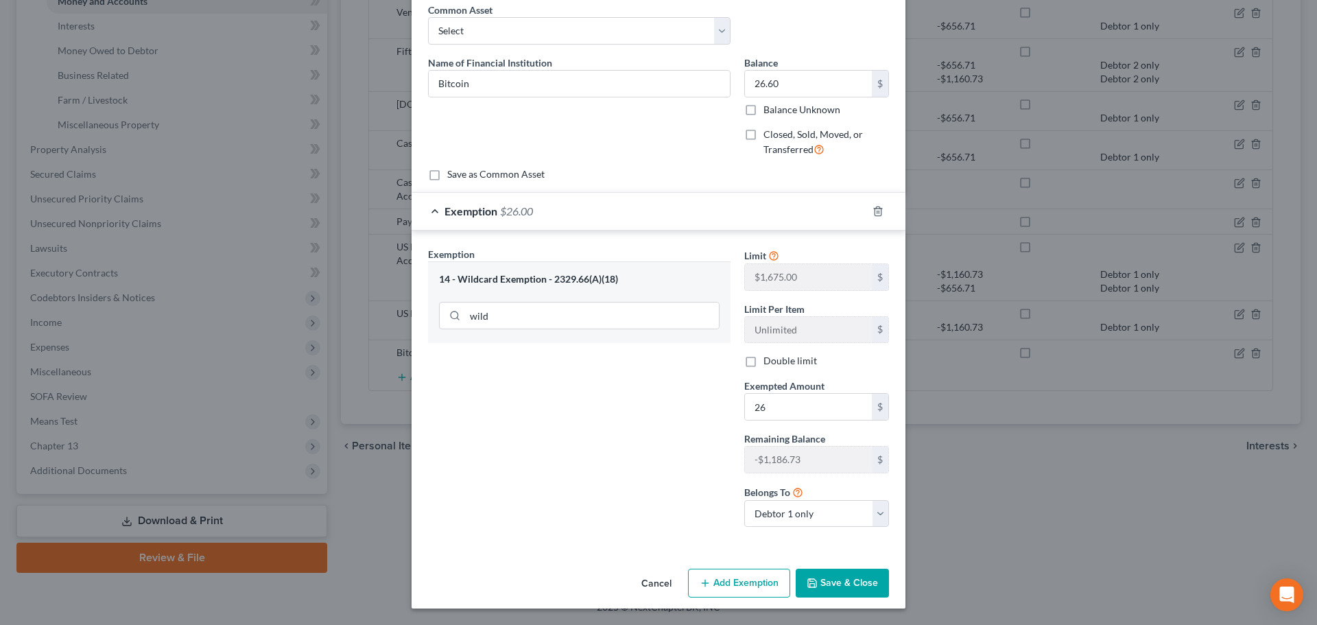
click at [818, 580] on button "Save & Close" at bounding box center [842, 583] width 93 height 29
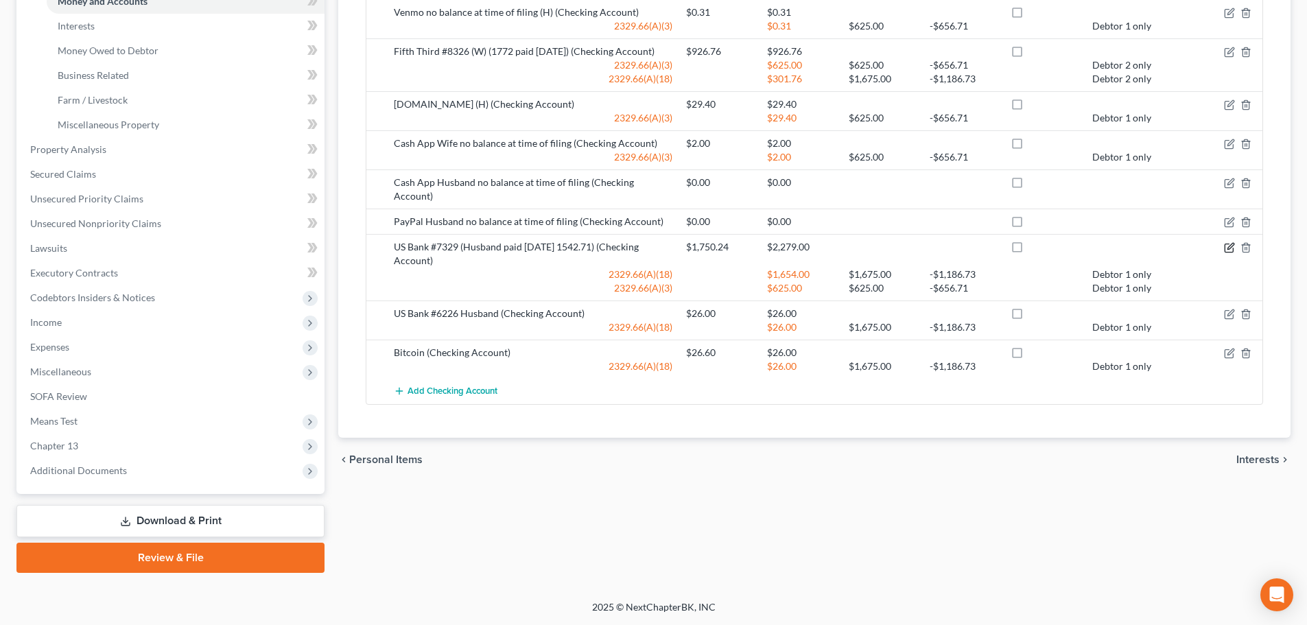
click at [1227, 242] on icon "button" at bounding box center [1229, 247] width 11 height 11
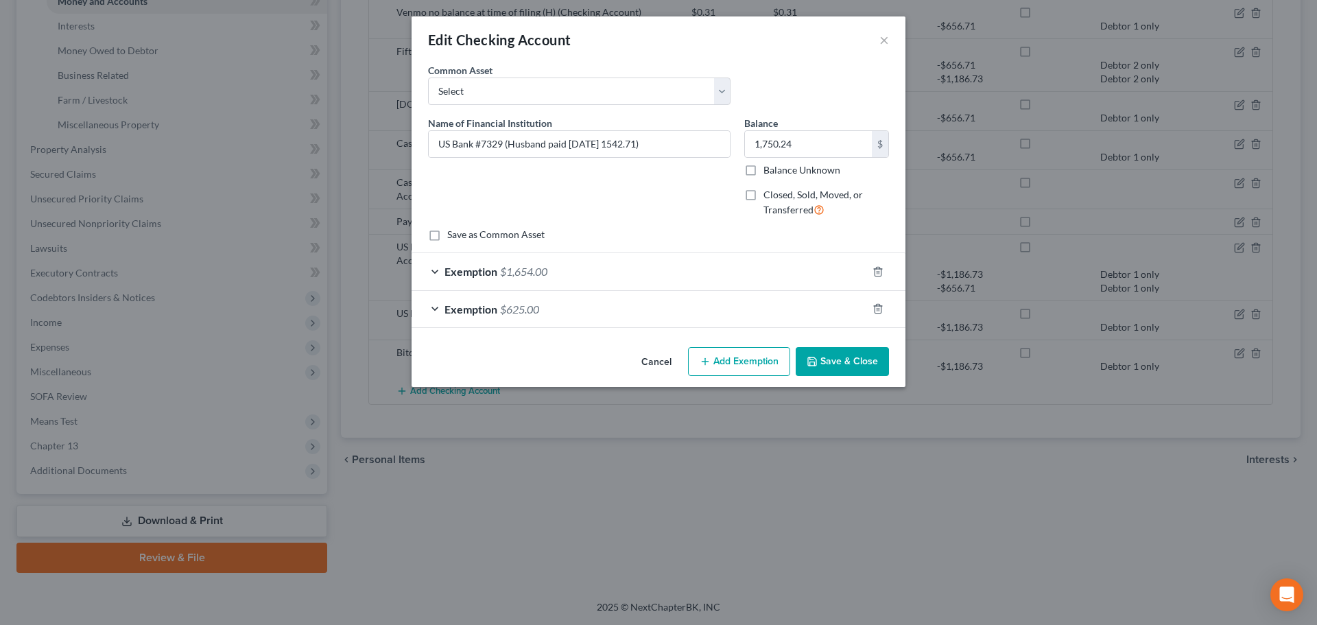
click at [560, 274] on div "Exemption $1,654.00" at bounding box center [640, 271] width 456 height 36
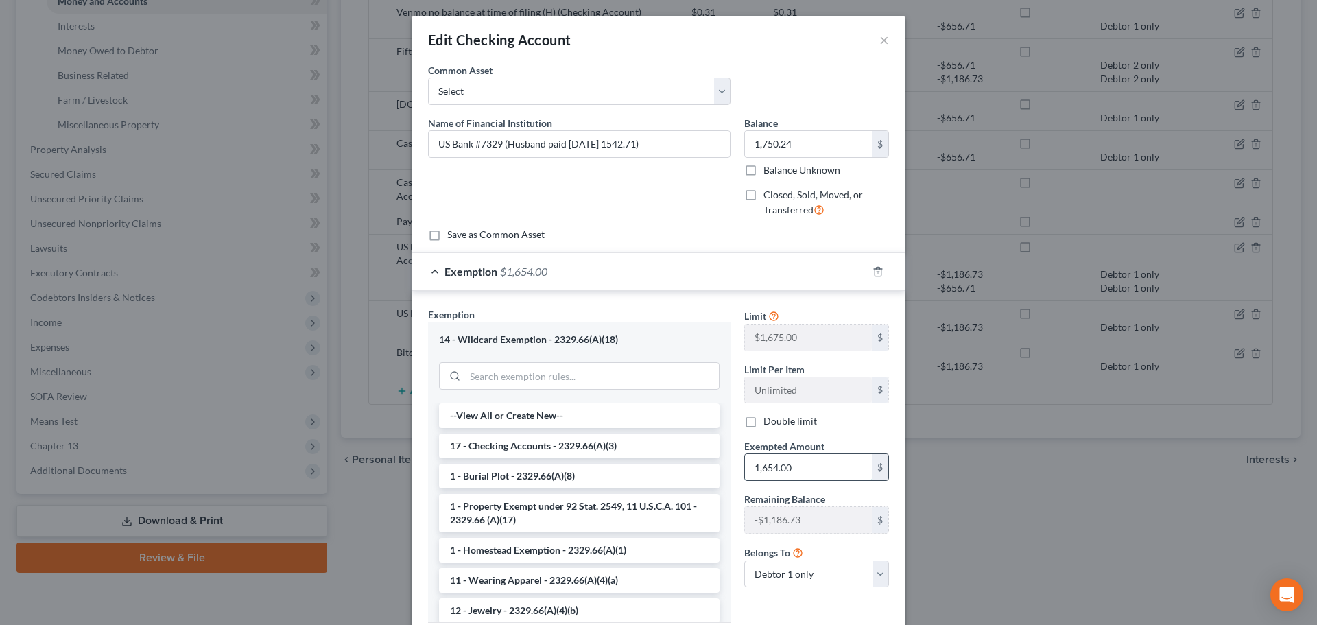
click at [794, 467] on input "1,654.00" at bounding box center [808, 467] width 127 height 26
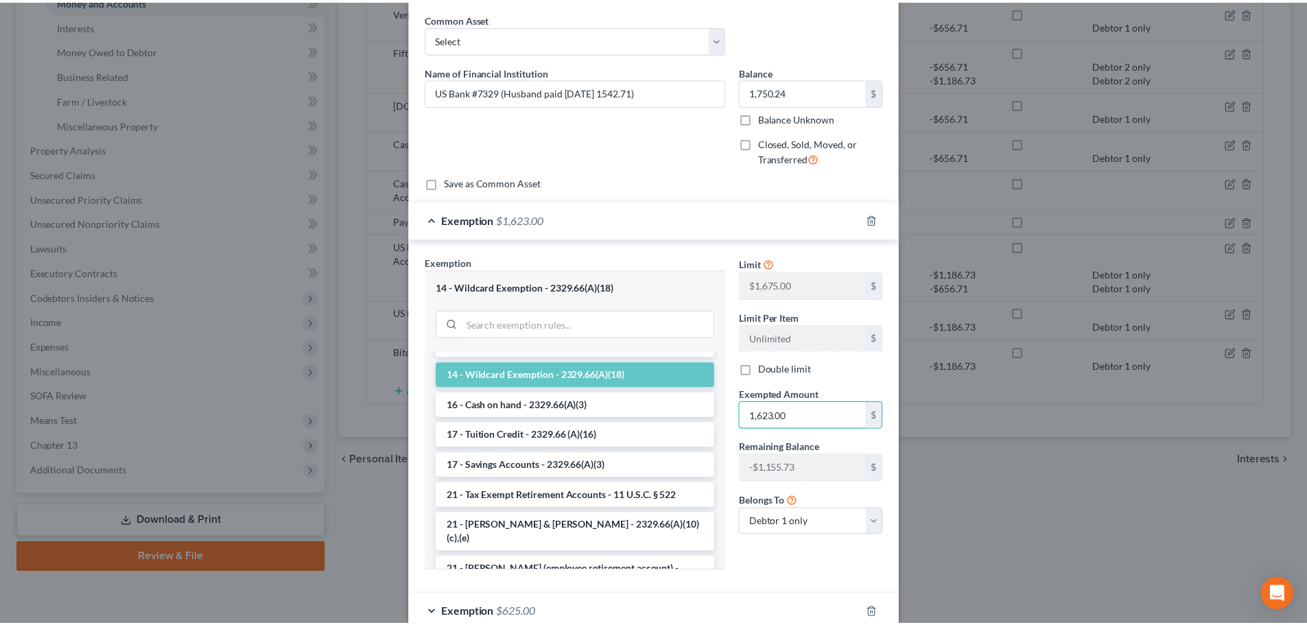
scroll to position [134, 0]
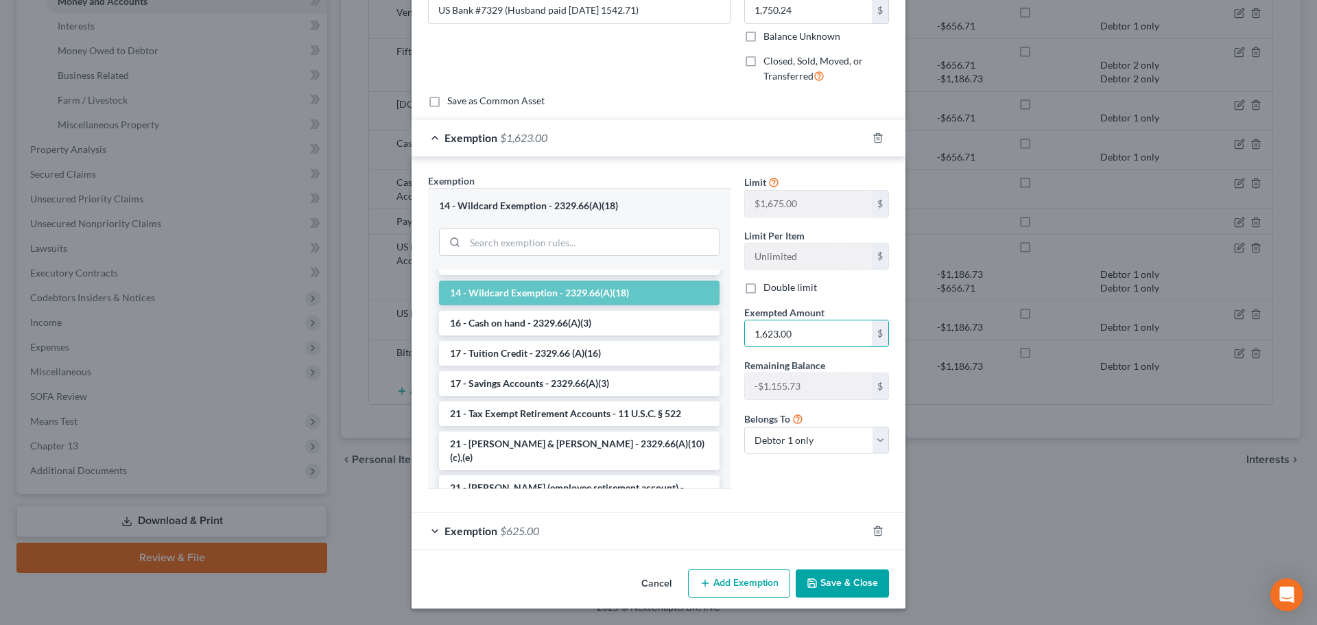
type input "1,623.00"
click at [825, 579] on button "Save & Close" at bounding box center [842, 583] width 93 height 29
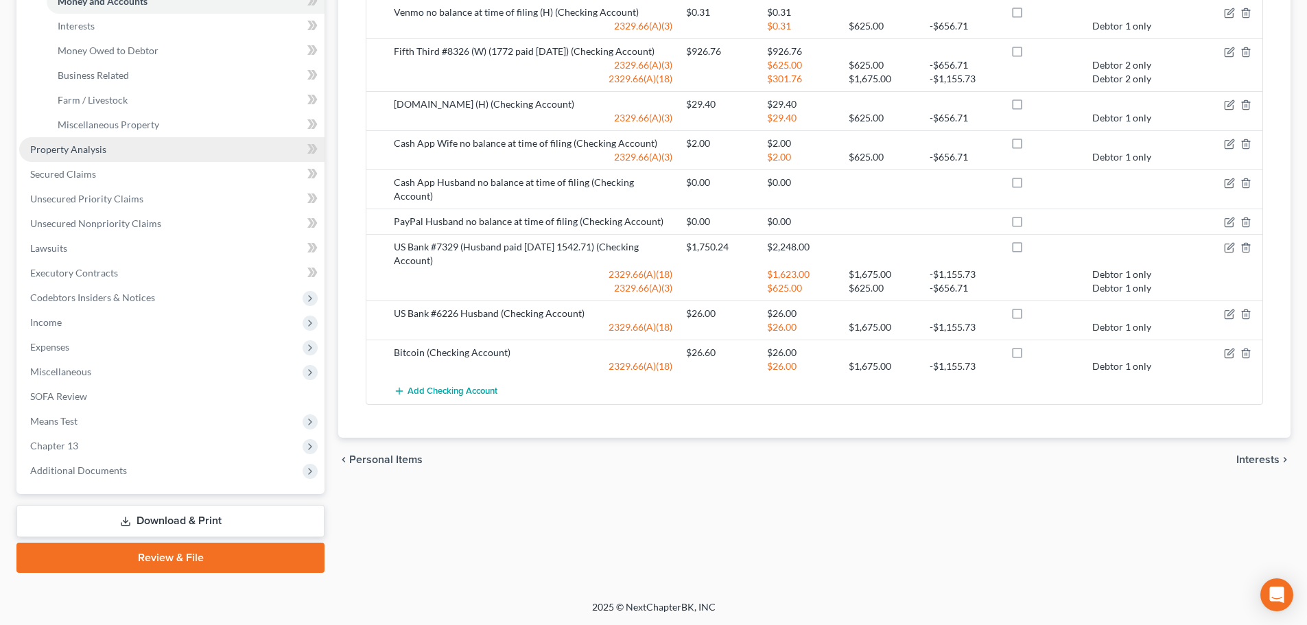
click at [40, 152] on span "Property Analysis" at bounding box center [68, 149] width 76 height 12
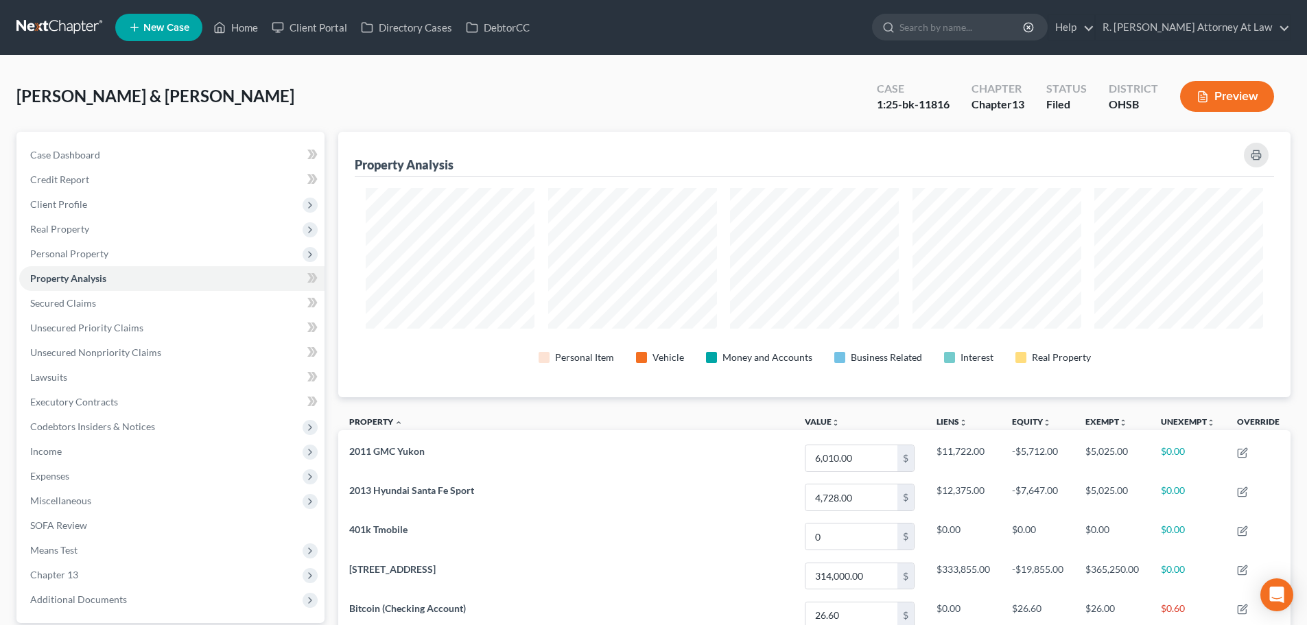
scroll to position [265, 952]
click at [53, 248] on span "Personal Property" at bounding box center [69, 254] width 78 height 12
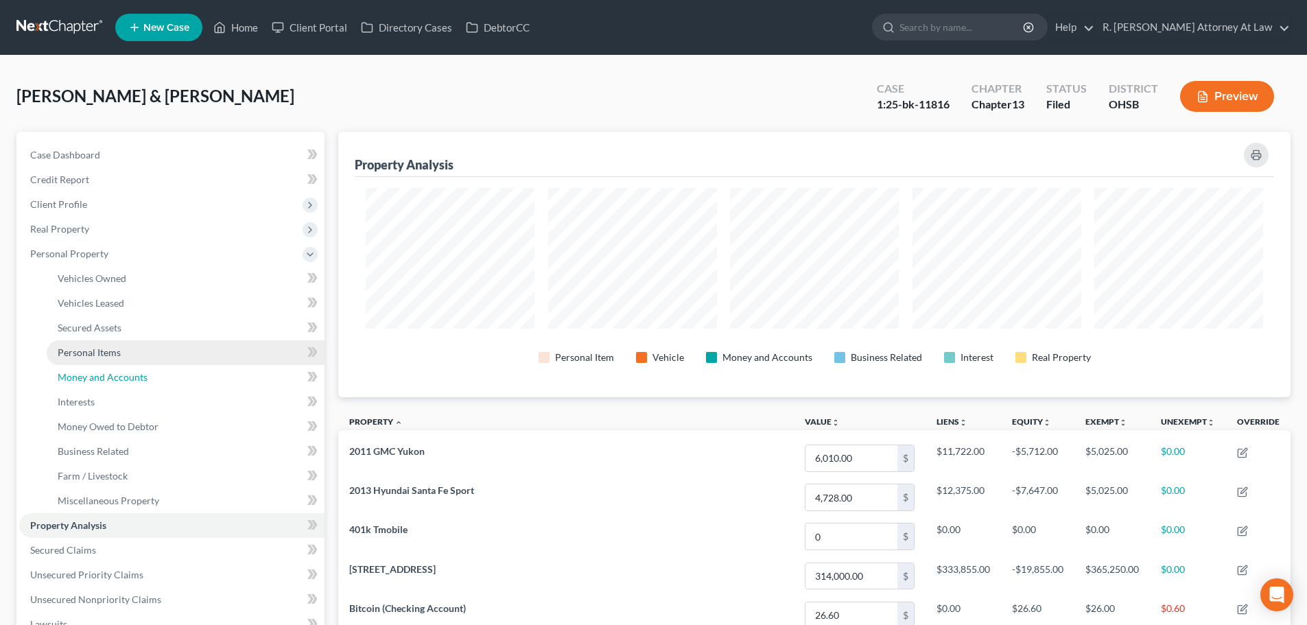
drag, startPoint x: 64, startPoint y: 368, endPoint x: 152, endPoint y: 364, distance: 87.2
click at [64, 368] on link "Money and Accounts" at bounding box center [186, 377] width 278 height 25
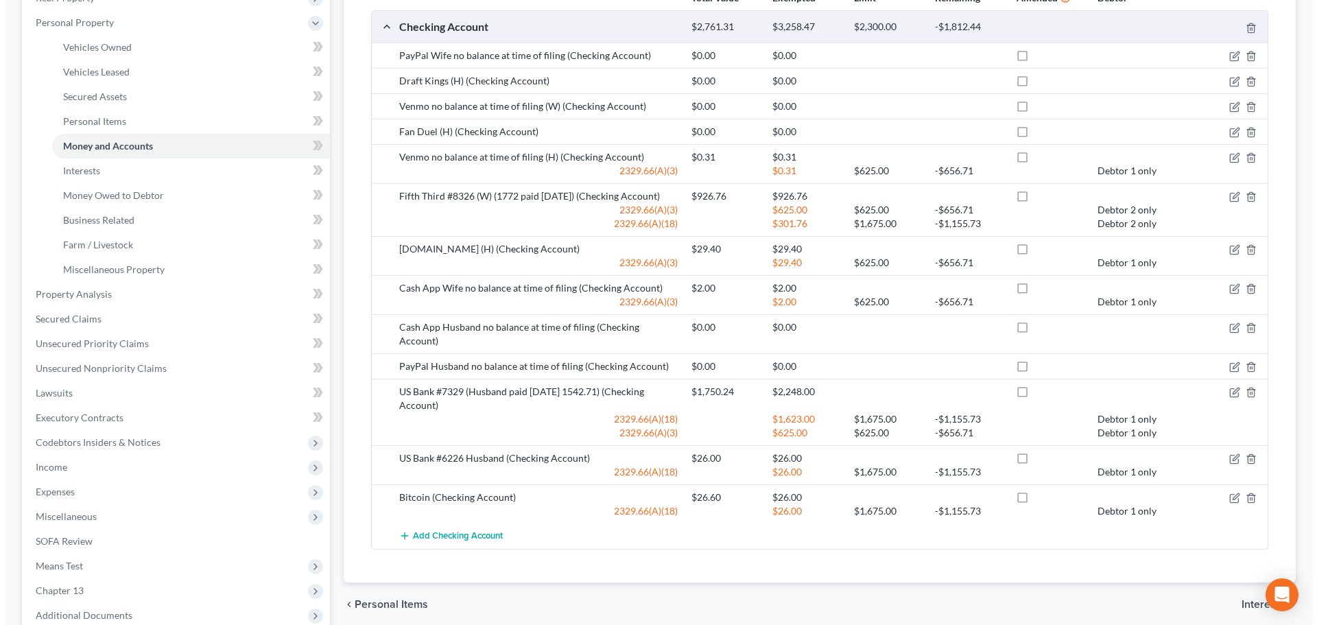
scroll to position [274, 0]
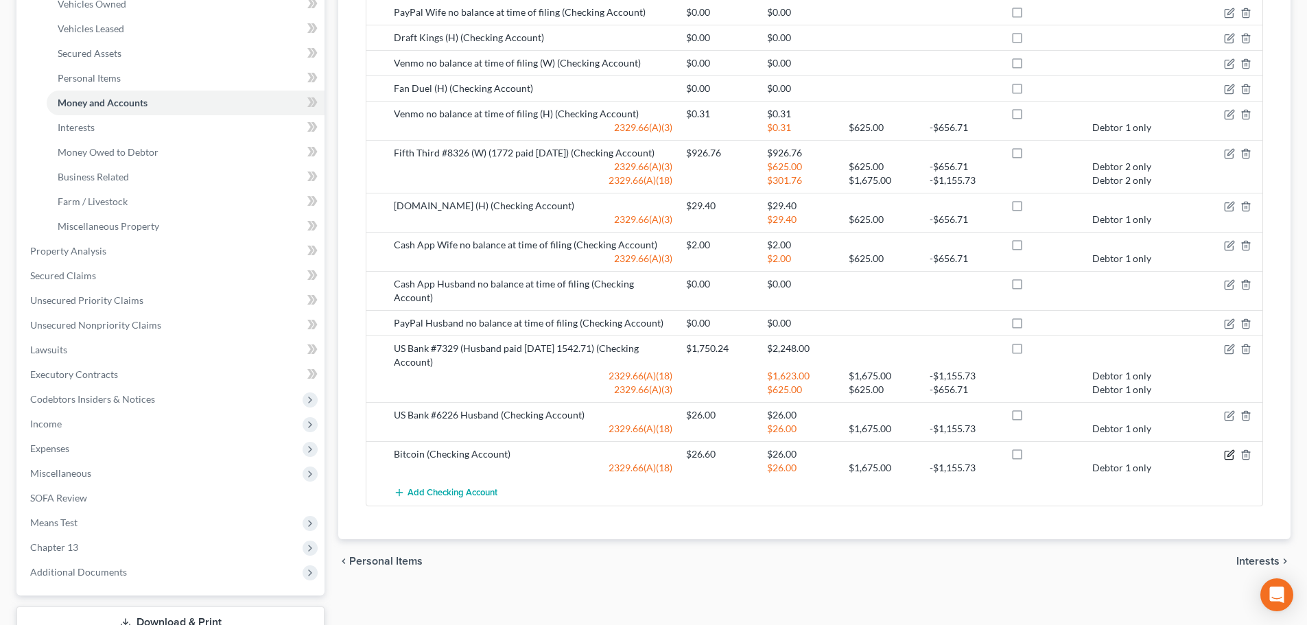
click at [1226, 449] on icon "button" at bounding box center [1229, 454] width 11 height 11
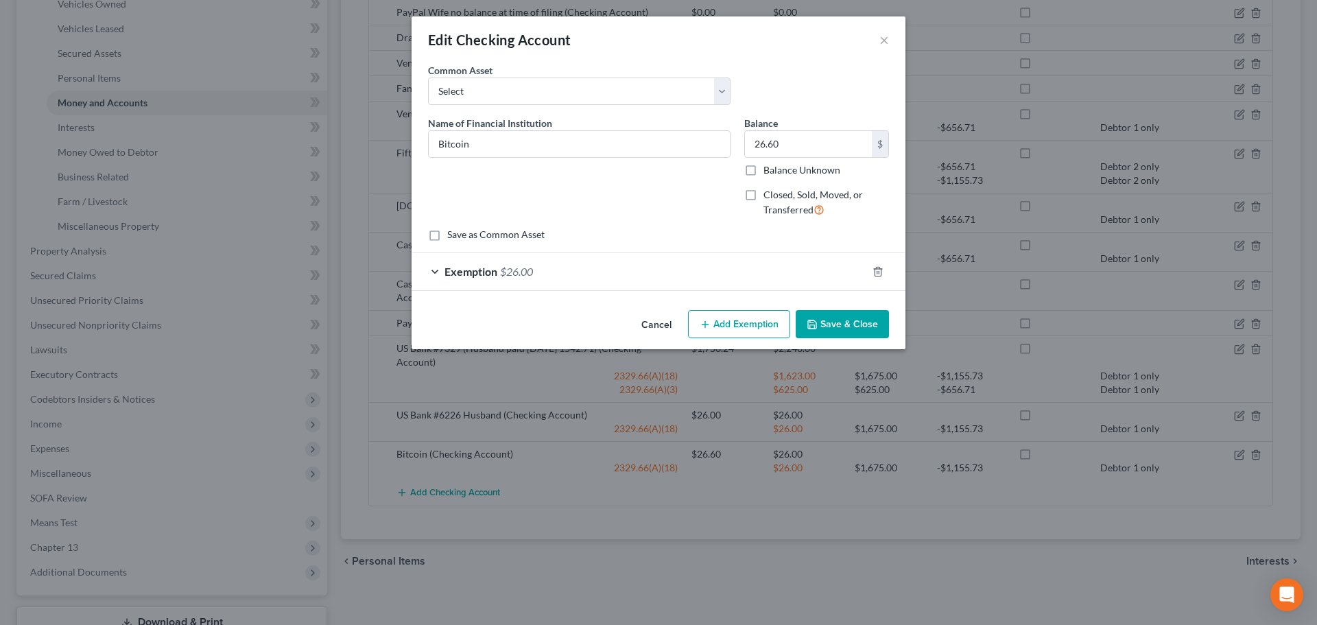
click at [750, 274] on div "Exemption $26.00" at bounding box center [640, 271] width 456 height 36
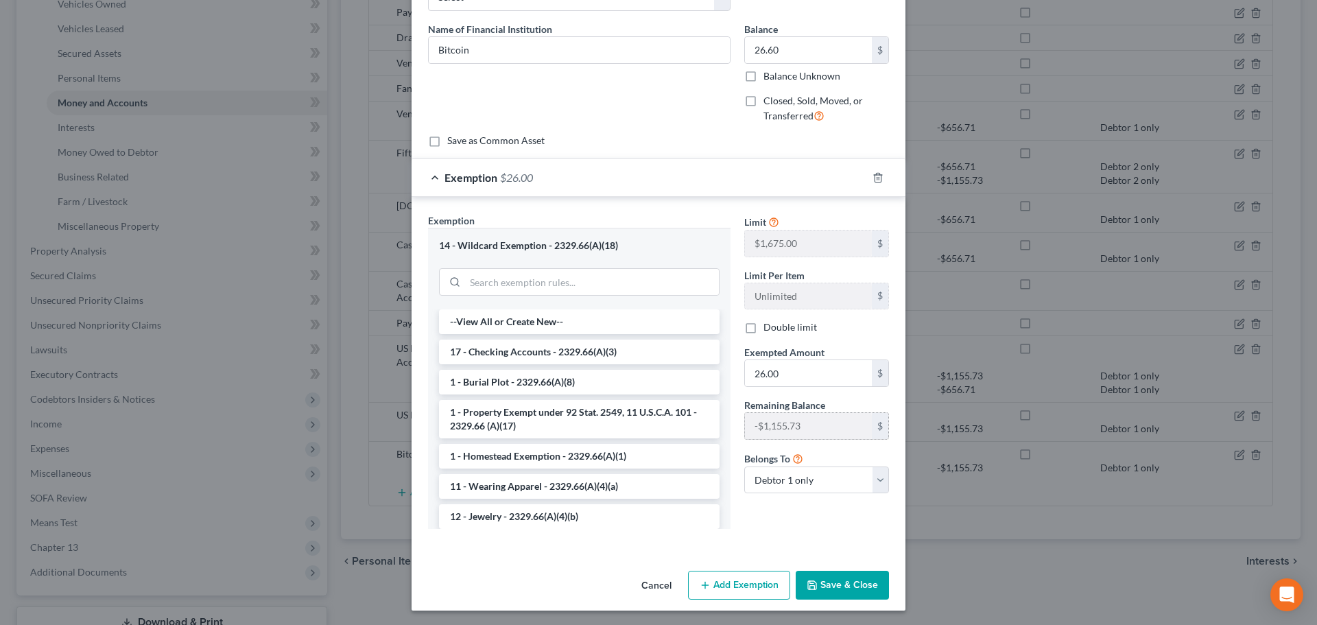
scroll to position [96, 0]
click at [780, 370] on input "26.00" at bounding box center [808, 371] width 127 height 26
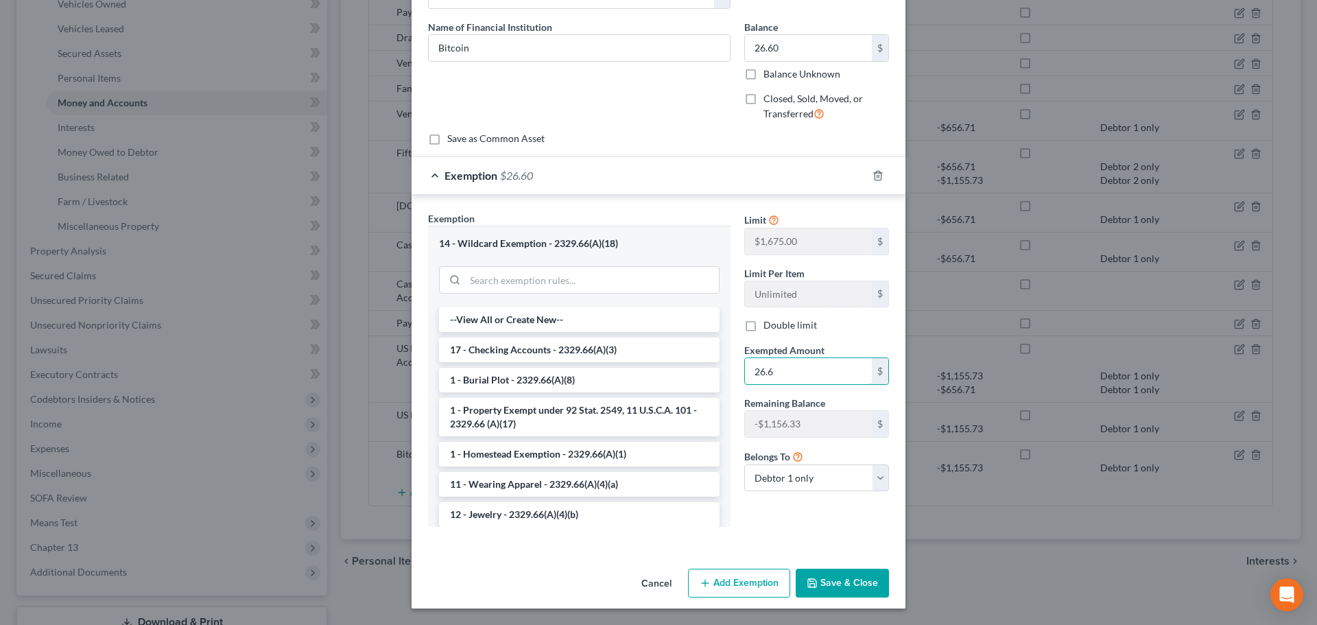
type input "26.6"
click at [819, 584] on button "Save & Close" at bounding box center [842, 583] width 93 height 29
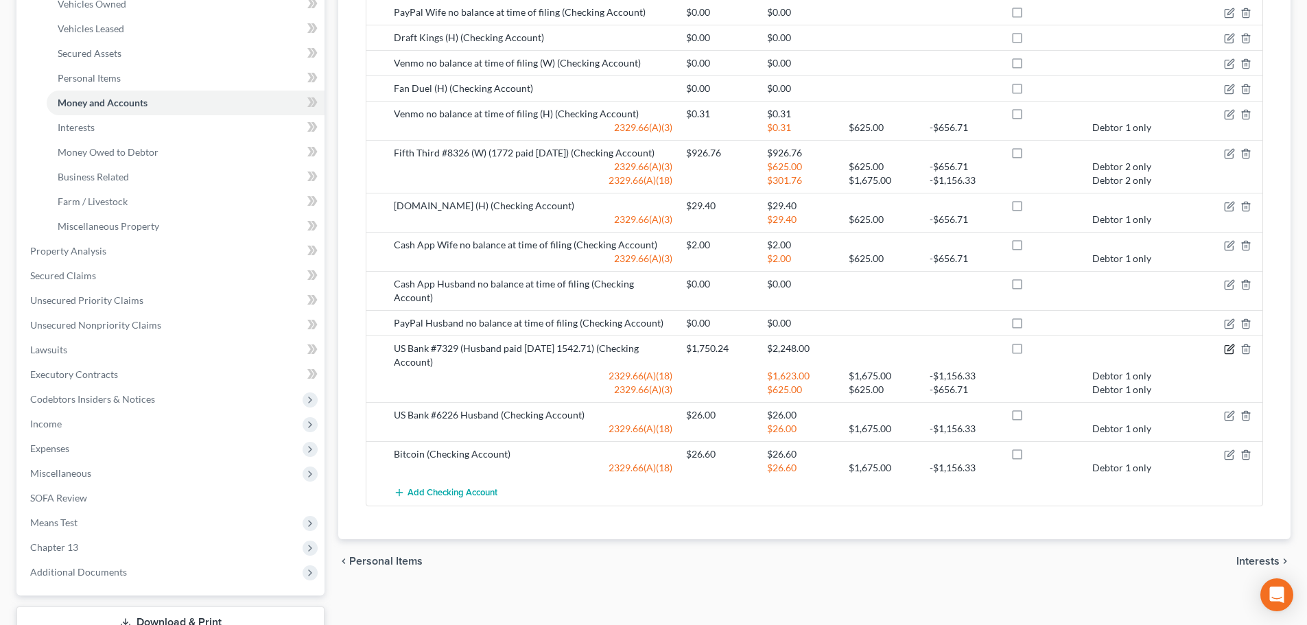
click at [1228, 344] on icon "button" at bounding box center [1229, 349] width 11 height 11
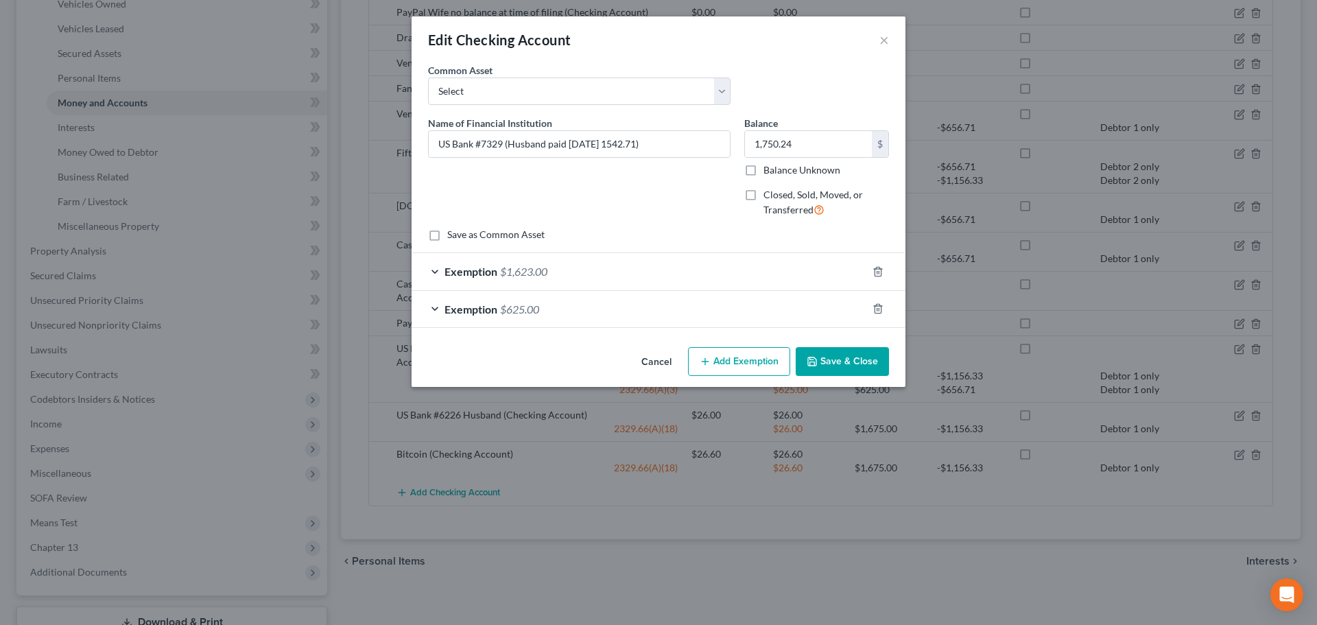
click at [704, 276] on div "Exemption $1,623.00" at bounding box center [640, 271] width 456 height 36
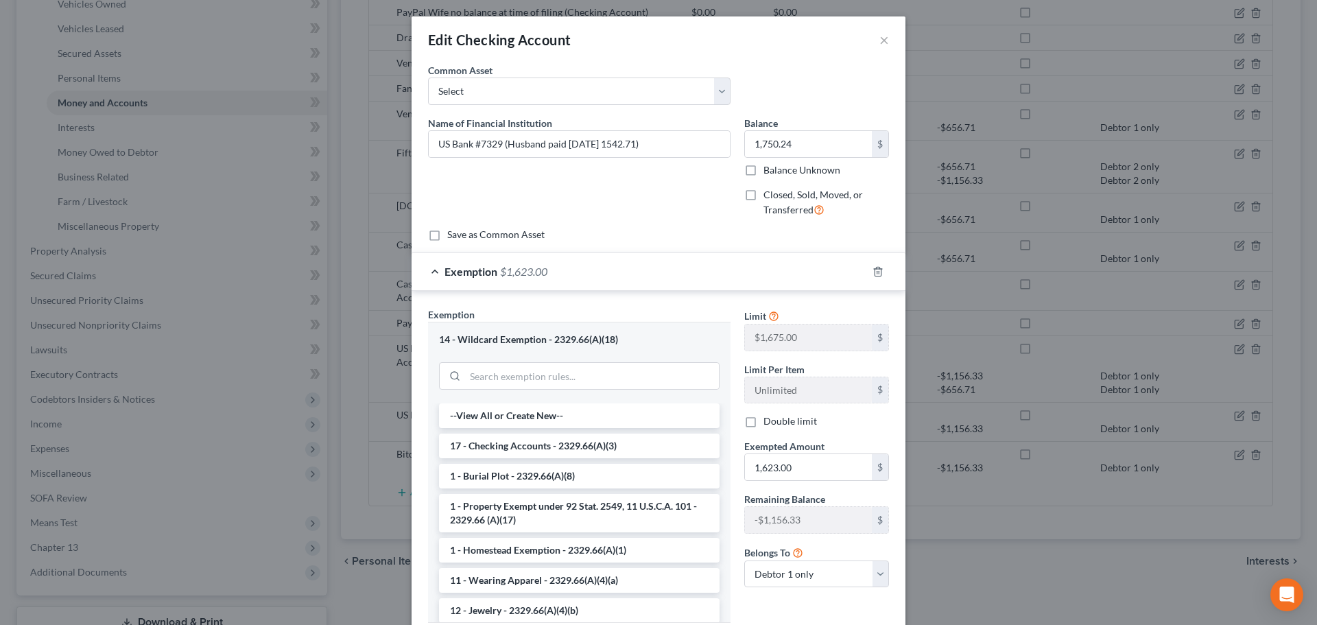
scroll to position [69, 0]
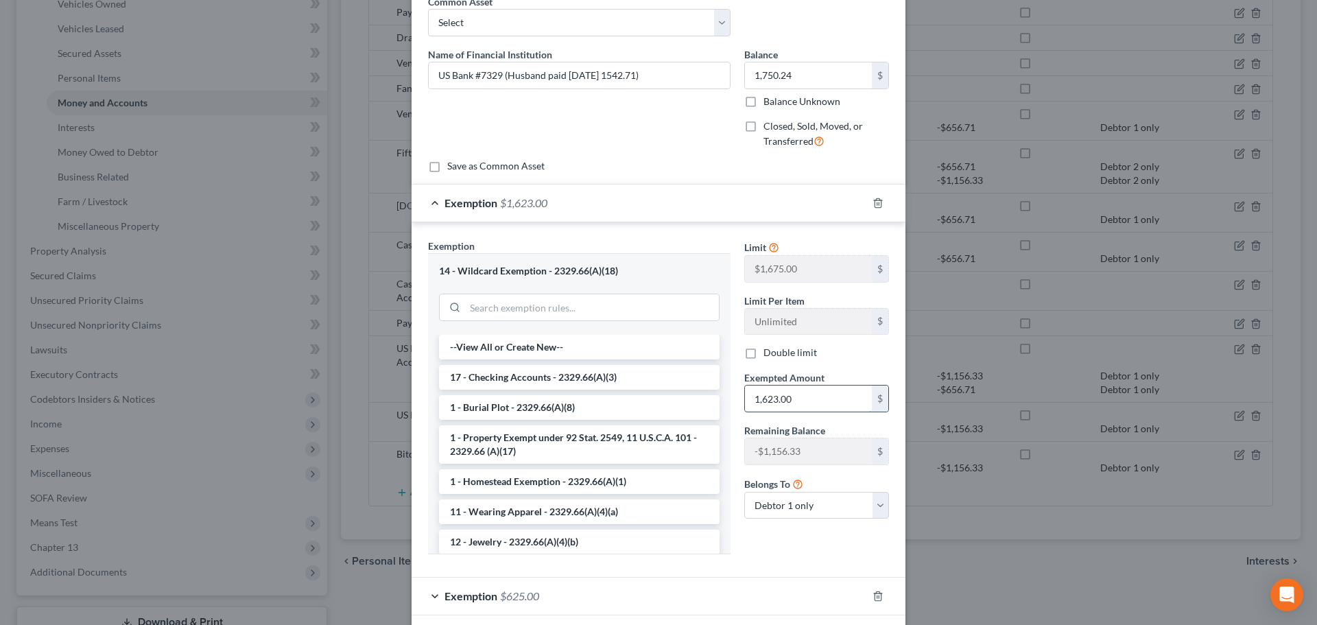
click at [801, 395] on input "1,623.00" at bounding box center [808, 399] width 127 height 26
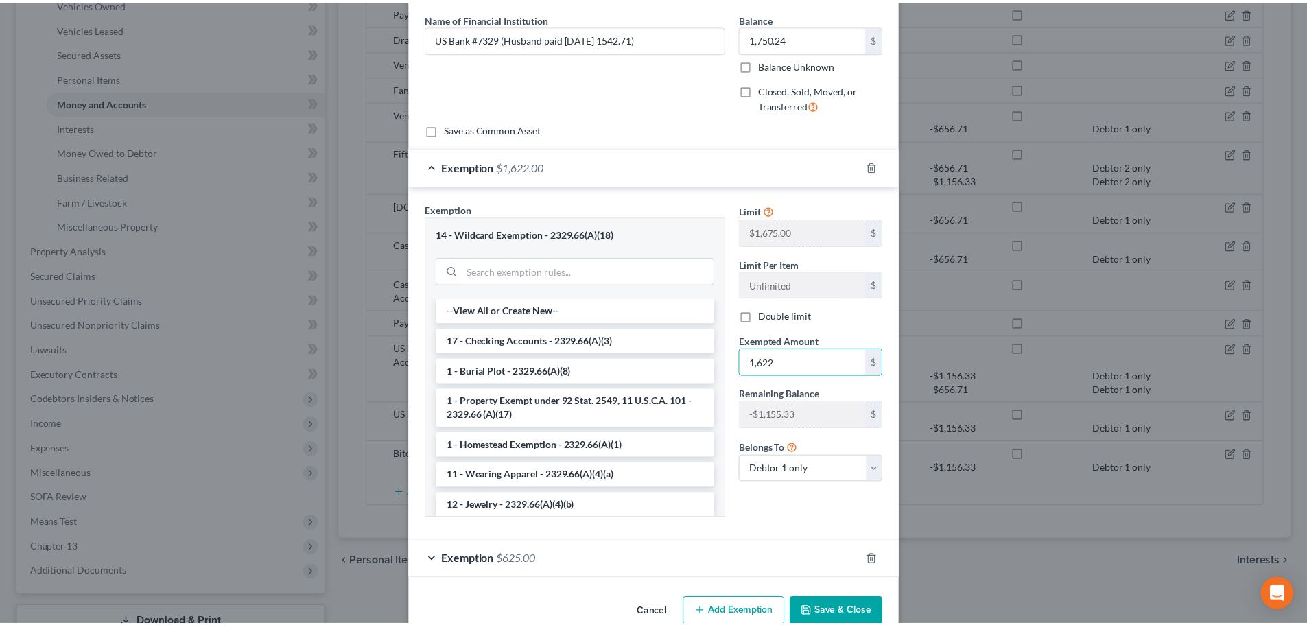
scroll to position [134, 0]
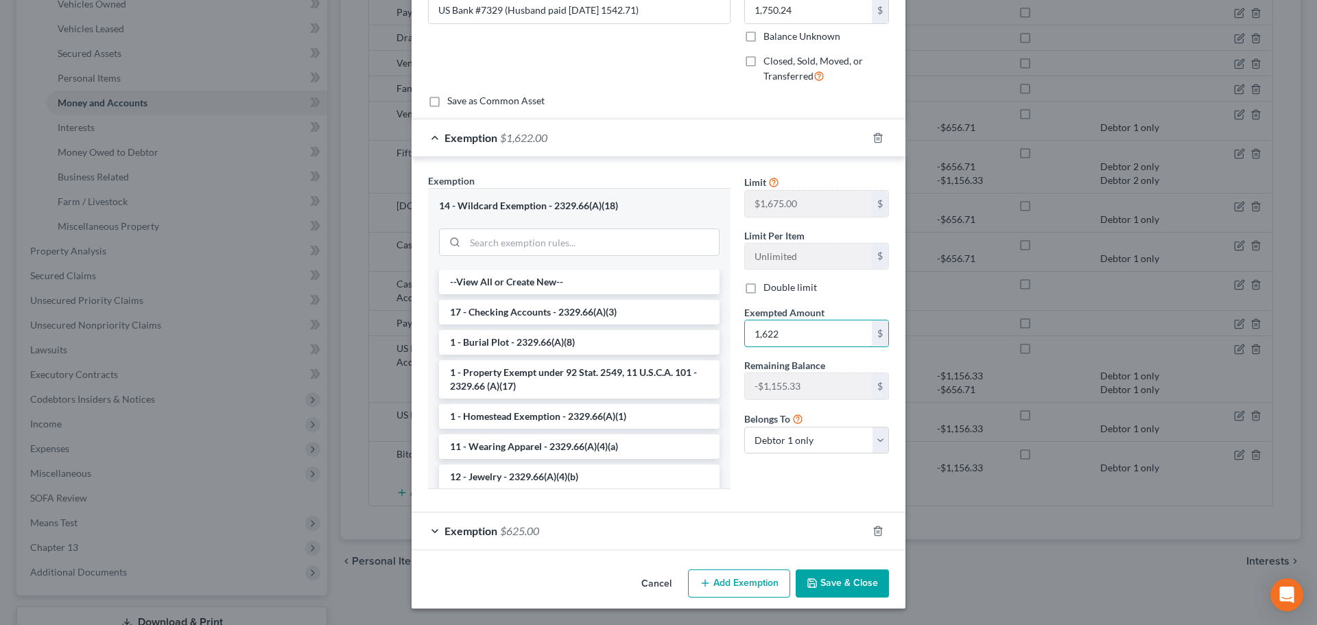
type input "1,622"
click at [824, 583] on button "Save & Close" at bounding box center [842, 583] width 93 height 29
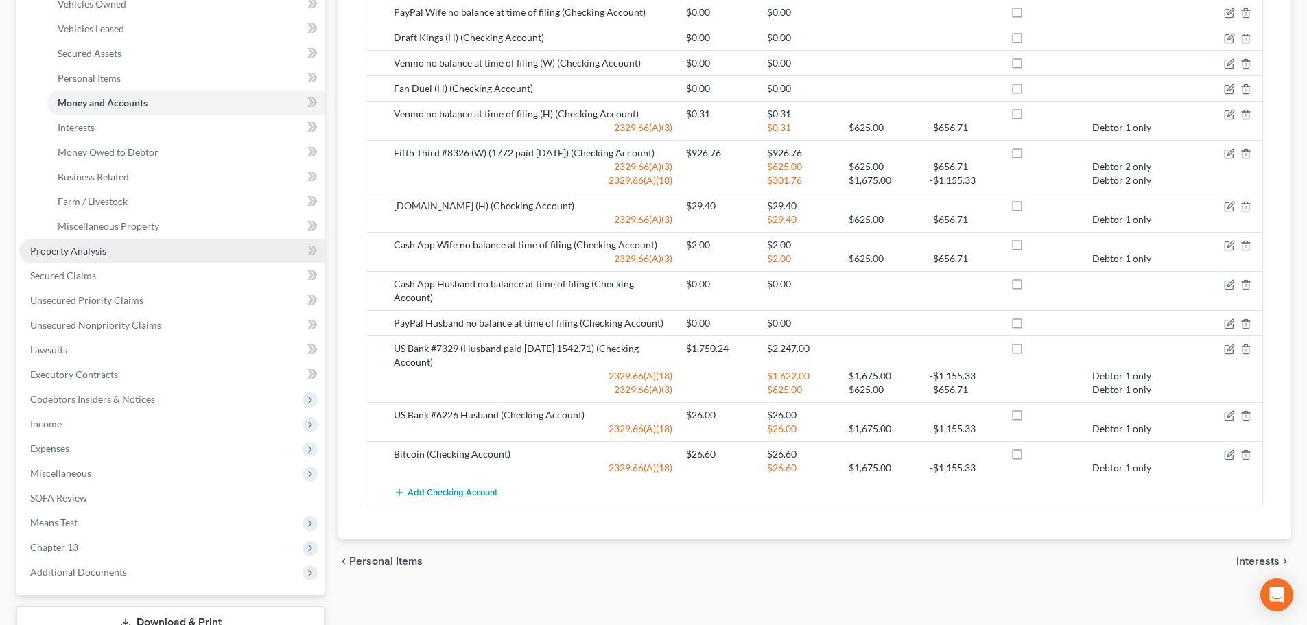
click at [54, 250] on span "Property Analysis" at bounding box center [68, 251] width 76 height 12
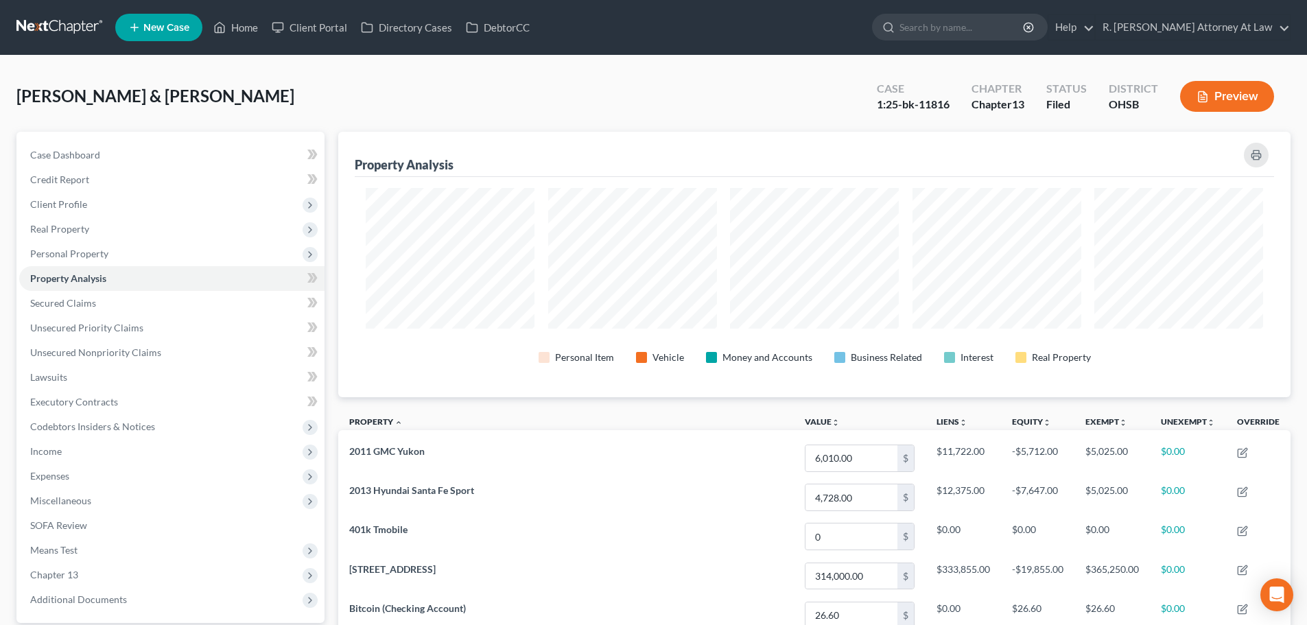
scroll to position [265, 952]
drag, startPoint x: 42, startPoint y: 256, endPoint x: 51, endPoint y: 259, distance: 10.2
click at [42, 256] on span "Personal Property" at bounding box center [69, 254] width 78 height 12
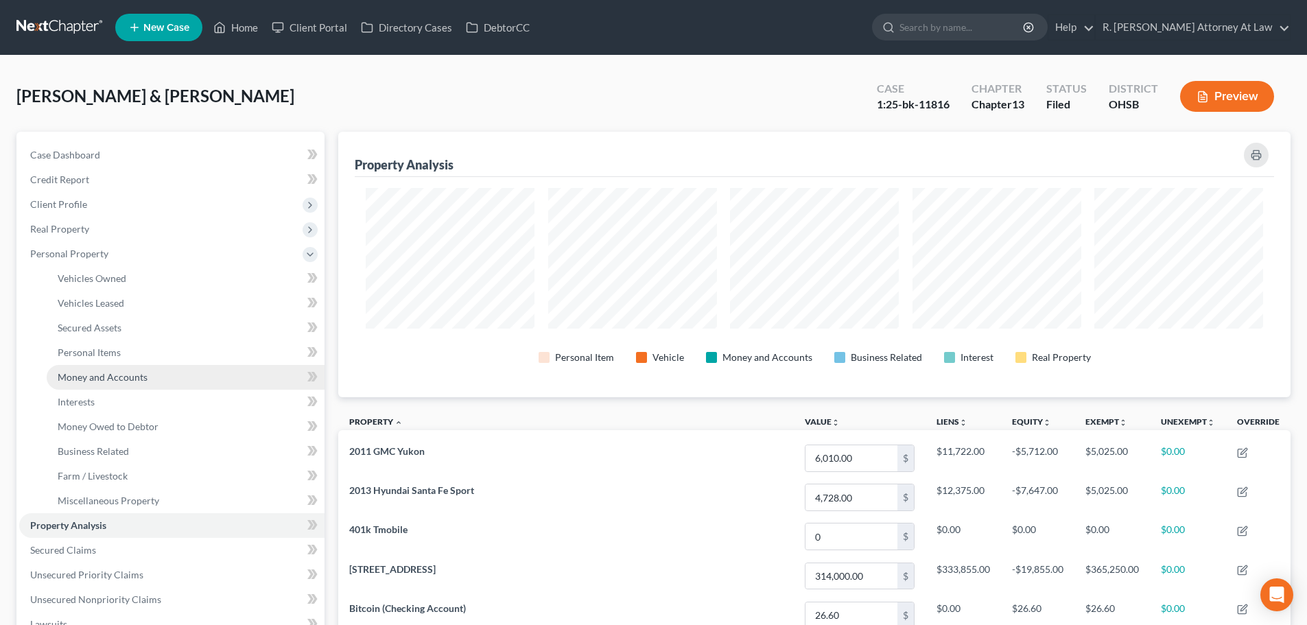
drag, startPoint x: 85, startPoint y: 368, endPoint x: 127, endPoint y: 367, distance: 41.9
click at [83, 368] on link "Money and Accounts" at bounding box center [186, 377] width 278 height 25
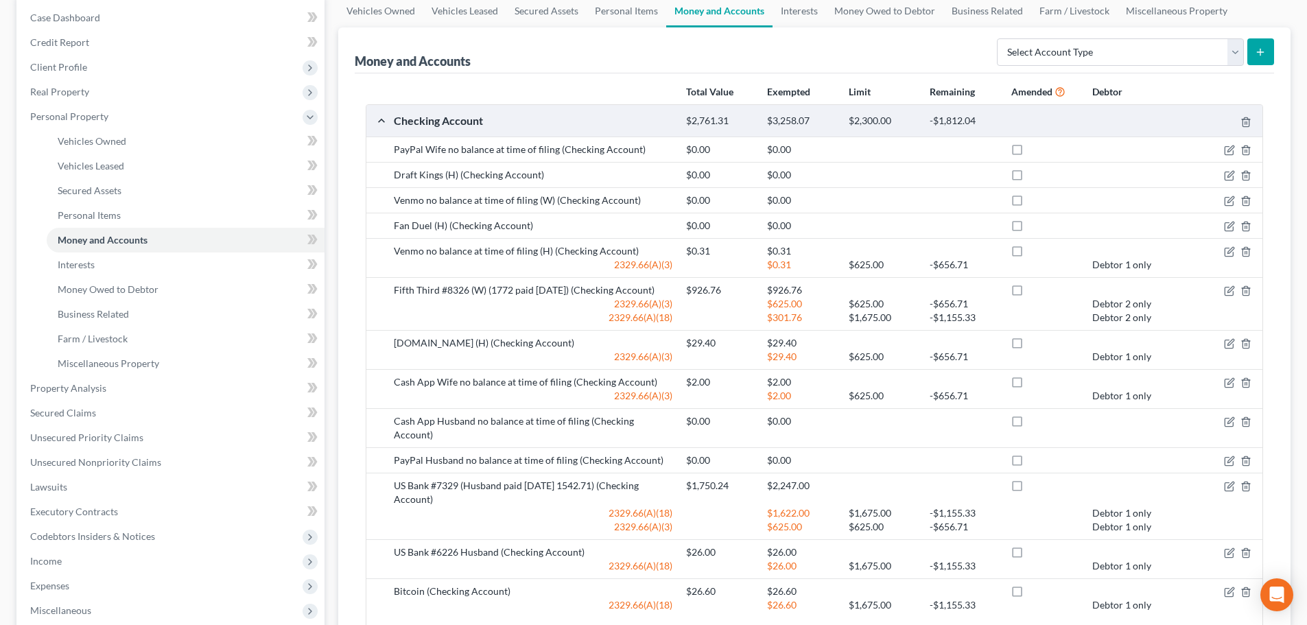
scroll to position [206, 0]
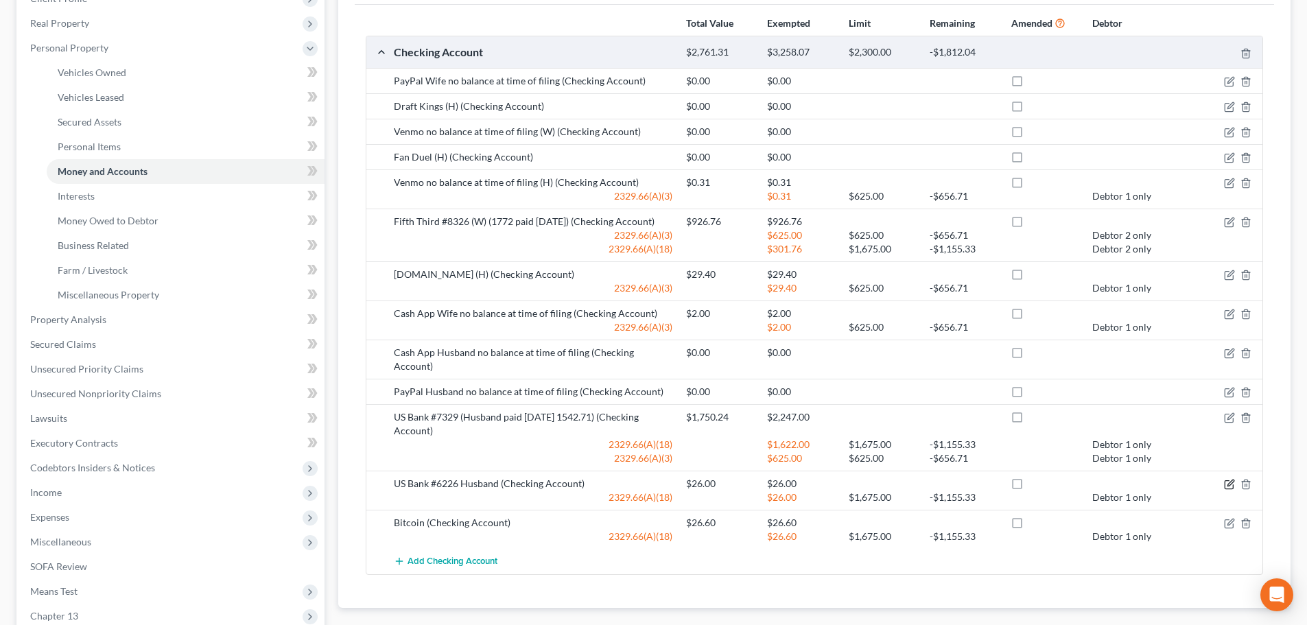
click at [1228, 479] on icon "button" at bounding box center [1229, 484] width 11 height 11
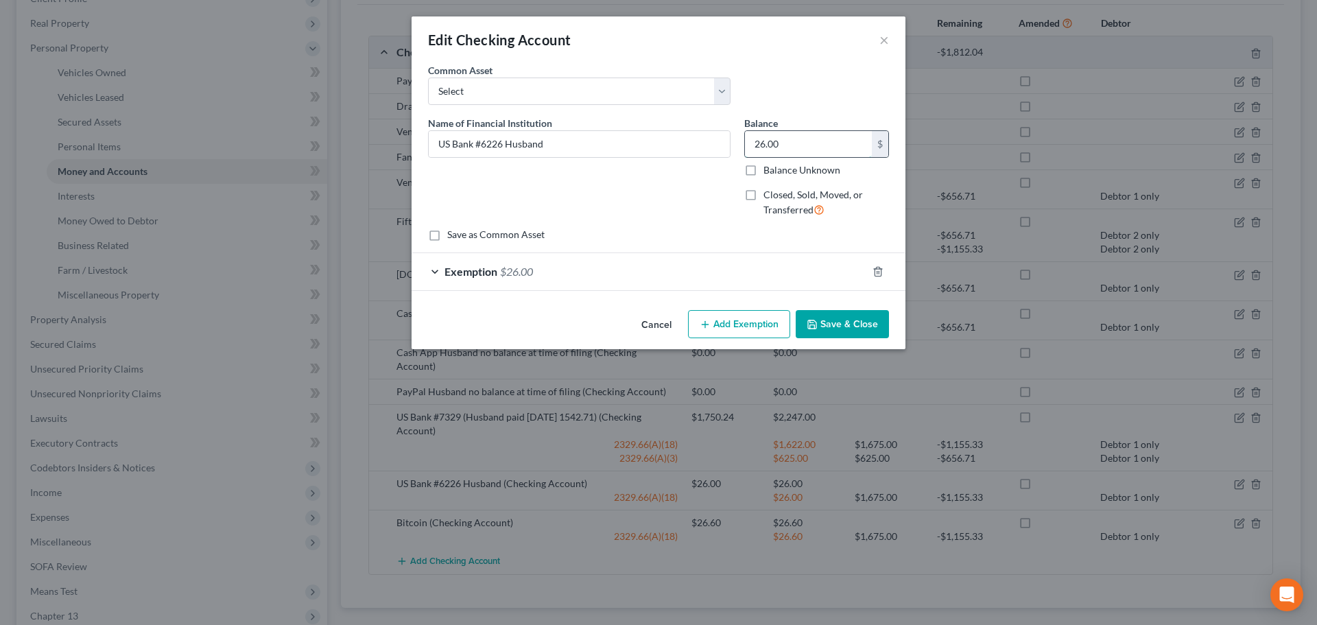
click at [788, 143] on input "26.00" at bounding box center [808, 144] width 127 height 26
type input "0"
click at [592, 143] on input "US Bank #6226 Husband" at bounding box center [579, 144] width 301 height 26
type input "US Bank #6226 Husband no balance at time of filing"
click at [877, 268] on icon "button" at bounding box center [878, 271] width 11 height 11
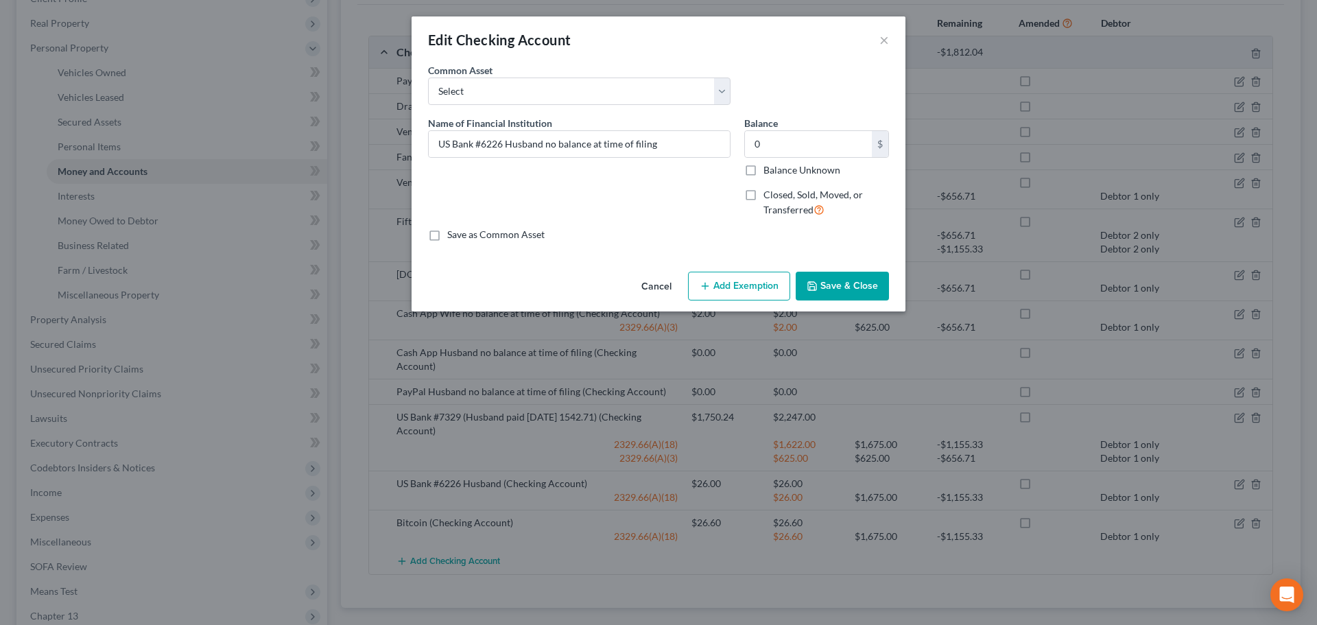
click at [836, 280] on button "Save & Close" at bounding box center [842, 286] width 93 height 29
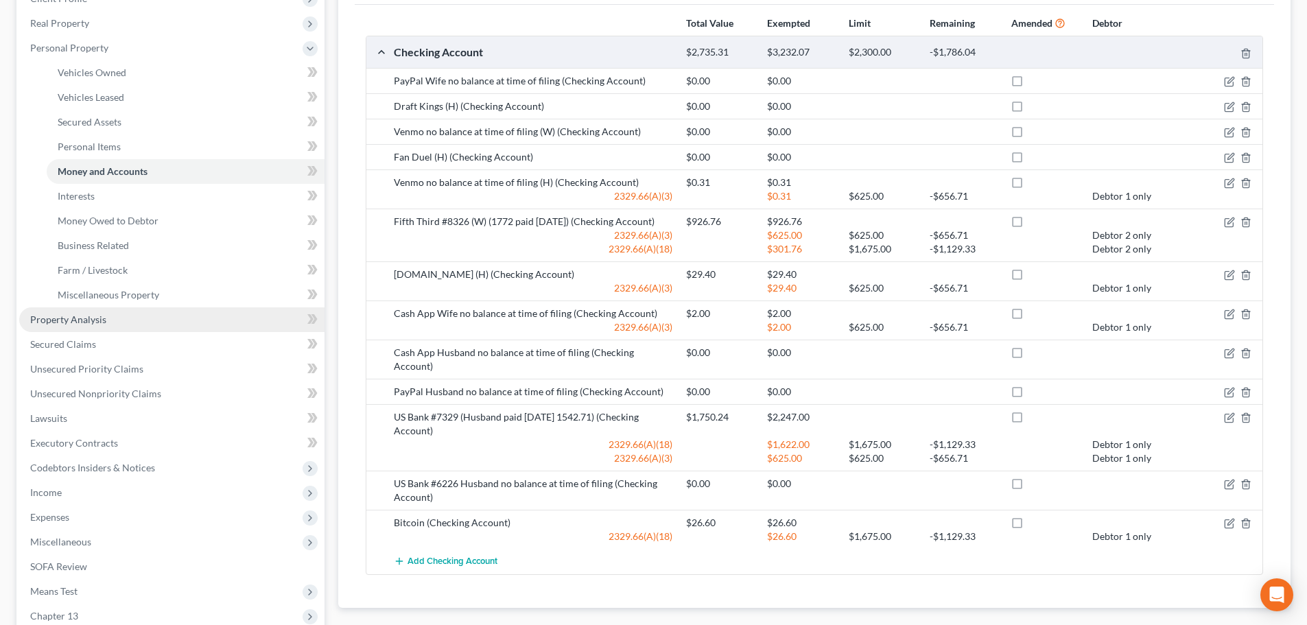
click at [54, 320] on span "Property Analysis" at bounding box center [68, 320] width 76 height 12
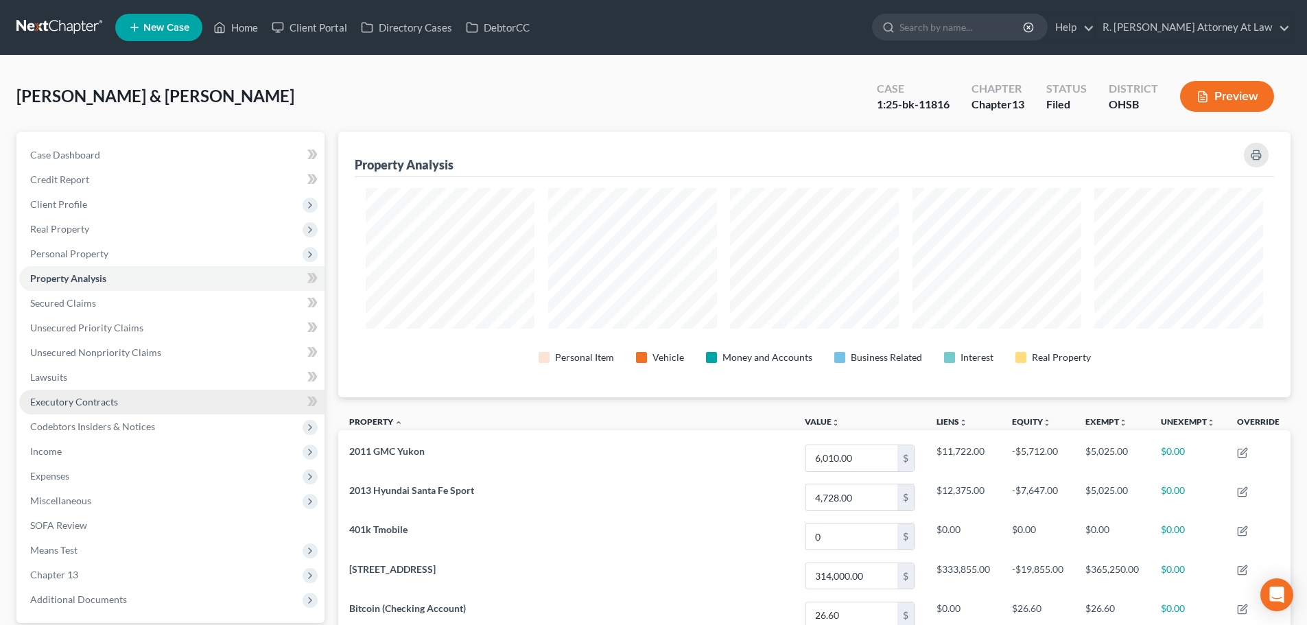
scroll to position [265, 952]
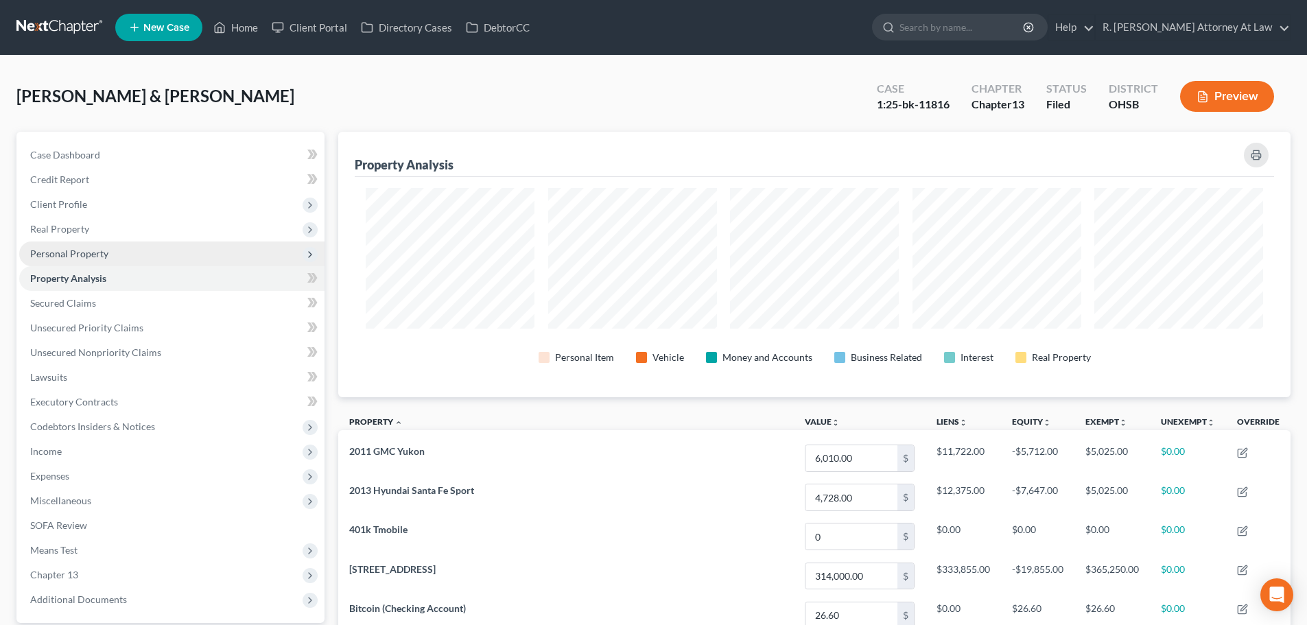
click at [36, 256] on span "Personal Property" at bounding box center [69, 254] width 78 height 12
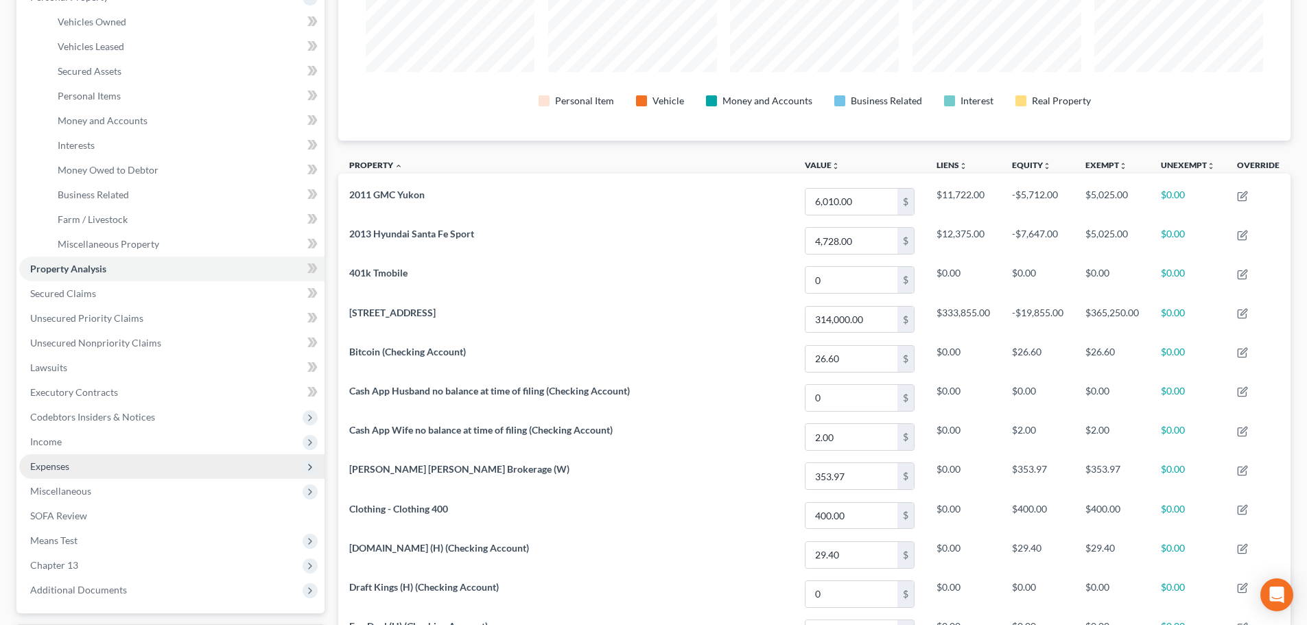
scroll to position [480, 0]
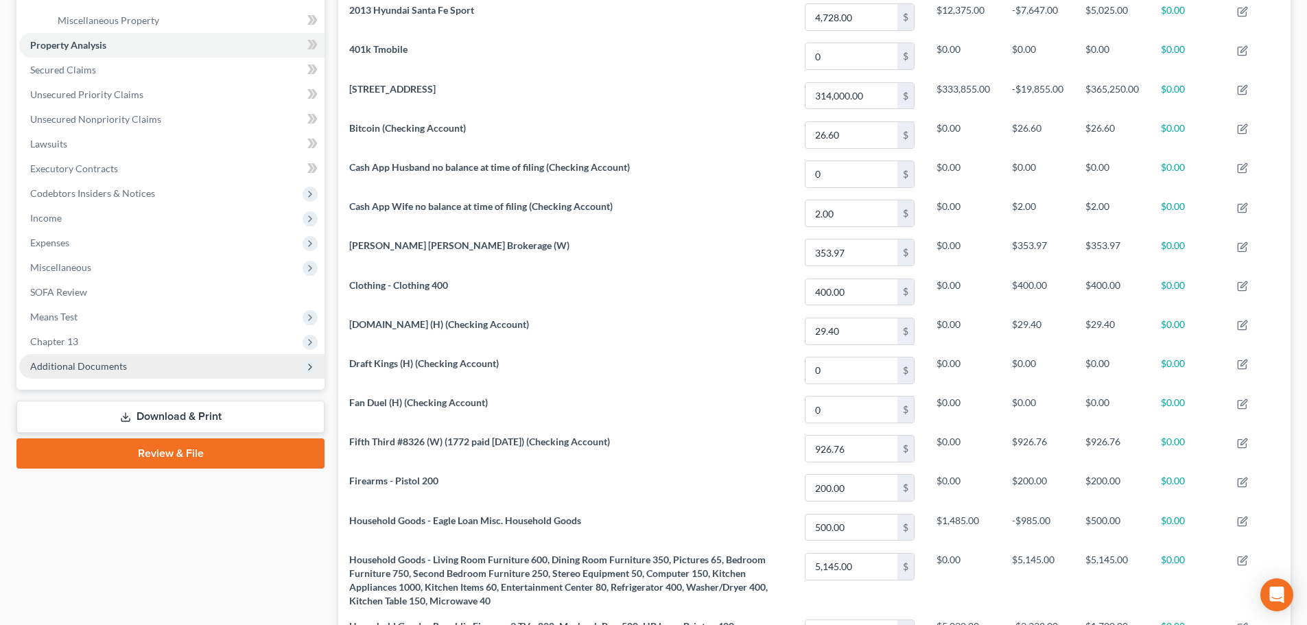
click at [77, 364] on span "Additional Documents" at bounding box center [78, 366] width 97 height 12
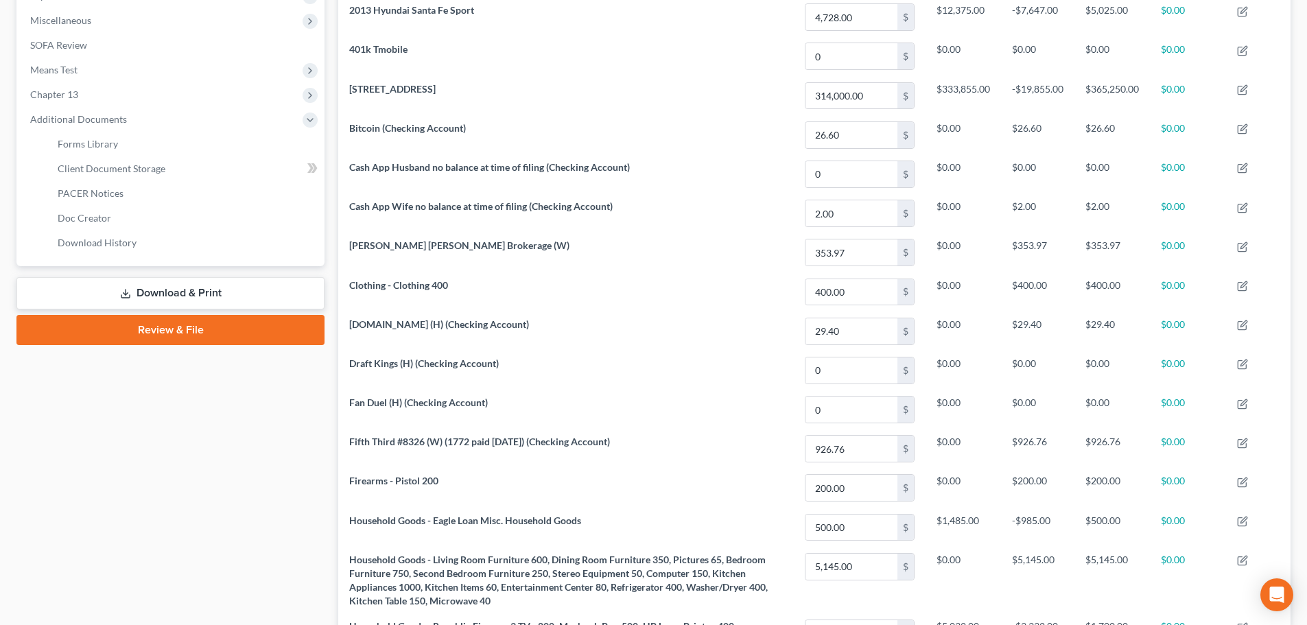
click at [146, 289] on link "Download & Print" at bounding box center [170, 293] width 308 height 32
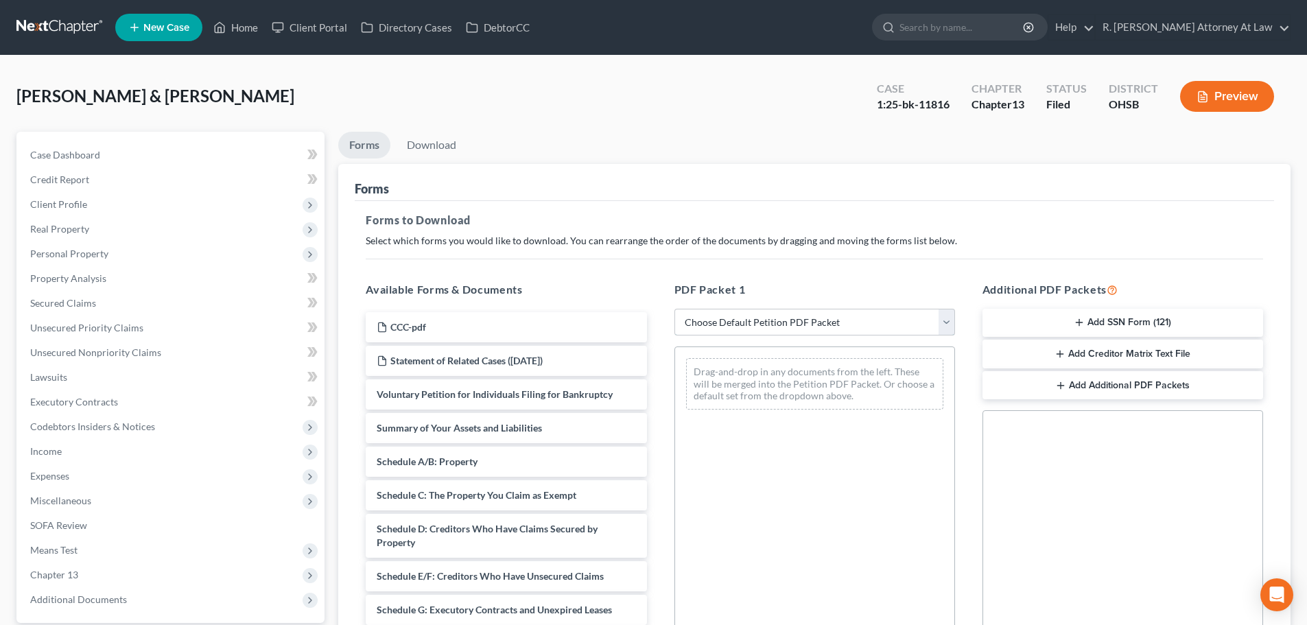
click at [681, 319] on select "Choose Default Petition PDF Packet Complete Bankruptcy Petition (all forms and …" at bounding box center [814, 322] width 281 height 27
select select "2"
click at [674, 309] on select "Choose Default Petition PDF Packet Complete Bankruptcy Petition (all forms and …" at bounding box center [814, 322] width 281 height 27
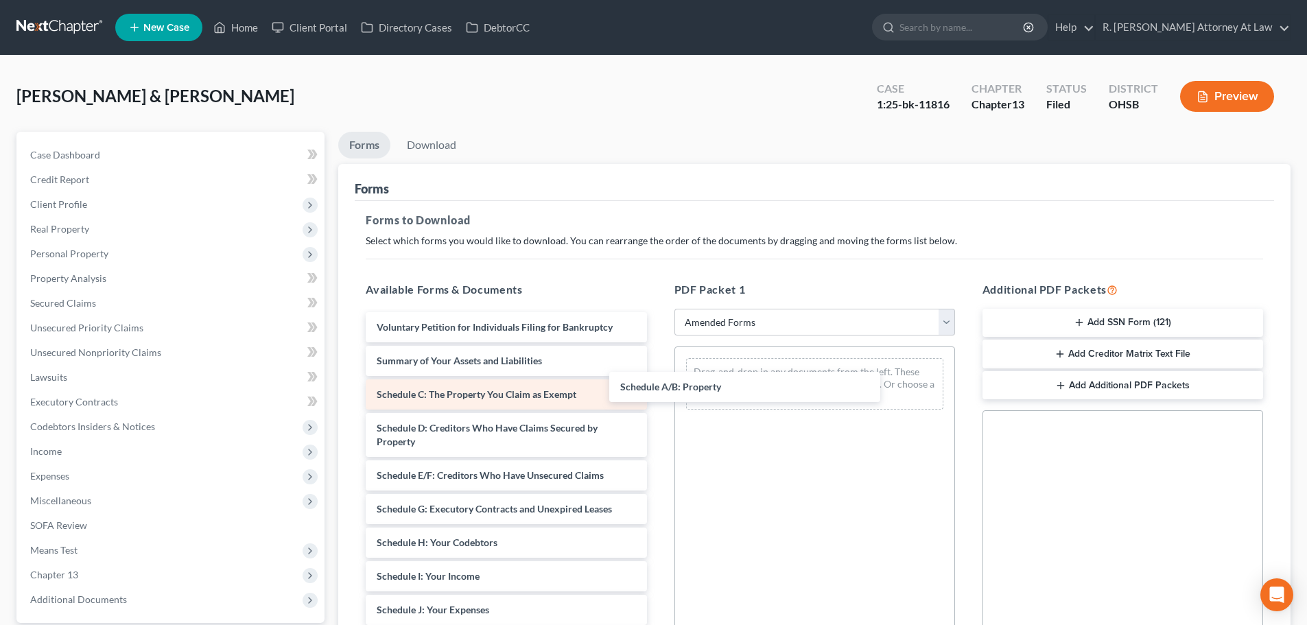
drag, startPoint x: 460, startPoint y: 394, endPoint x: 606, endPoint y: 391, distance: 145.5
click at [657, 386] on div "Schedule A/B: Property Voluntary Petition for Individuals Filing for Bankruptcy…" at bounding box center [506, 616] width 303 height 609
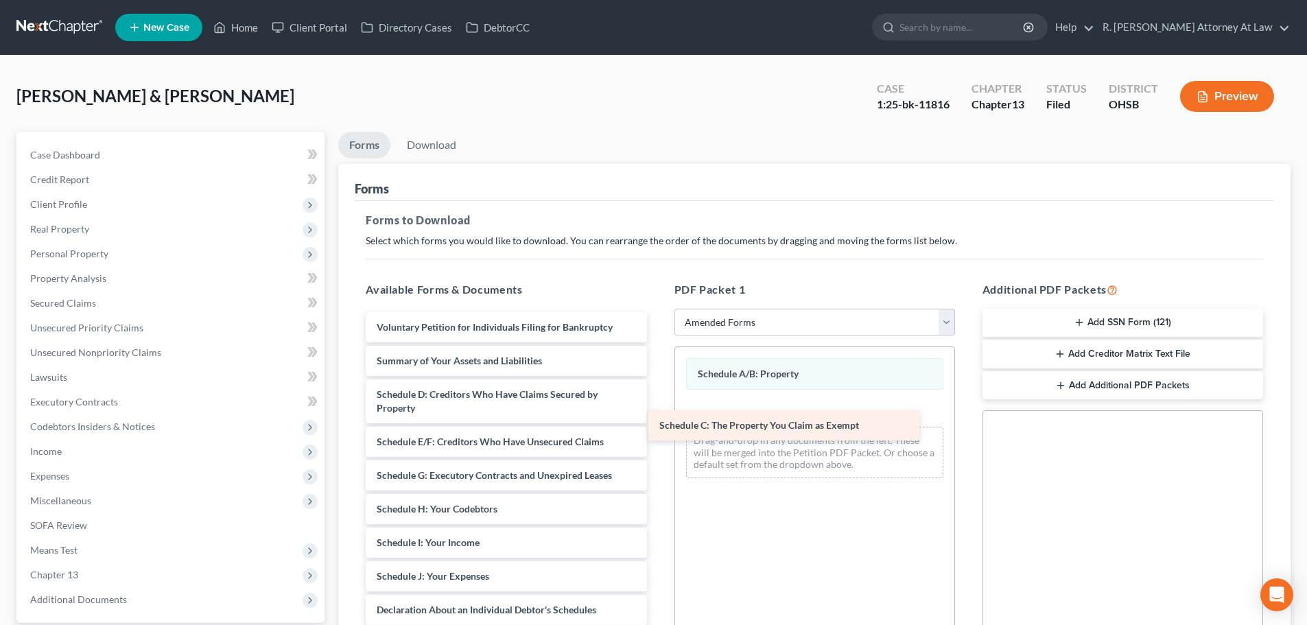
drag, startPoint x: 524, startPoint y: 393, endPoint x: 788, endPoint y: 418, distance: 265.3
click at [657, 418] on div "Schedule C: The Property You Claim as Exempt Voluntary Petition for Individuals…" at bounding box center [506, 600] width 303 height 576
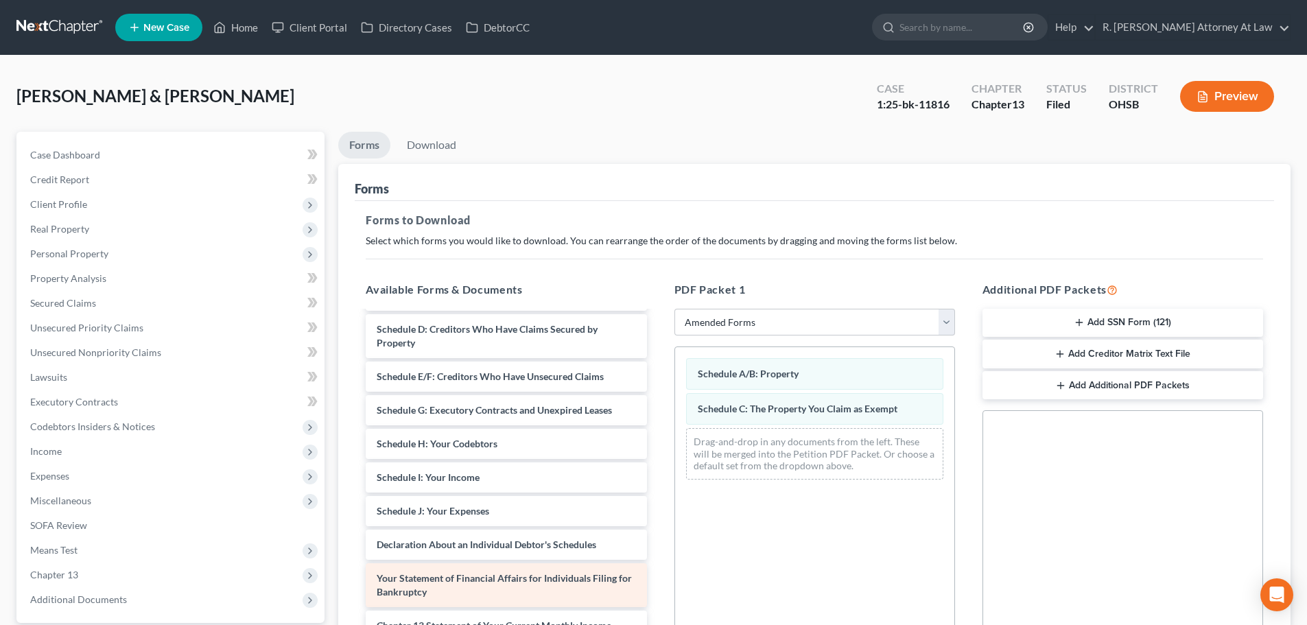
scroll to position [137, 0]
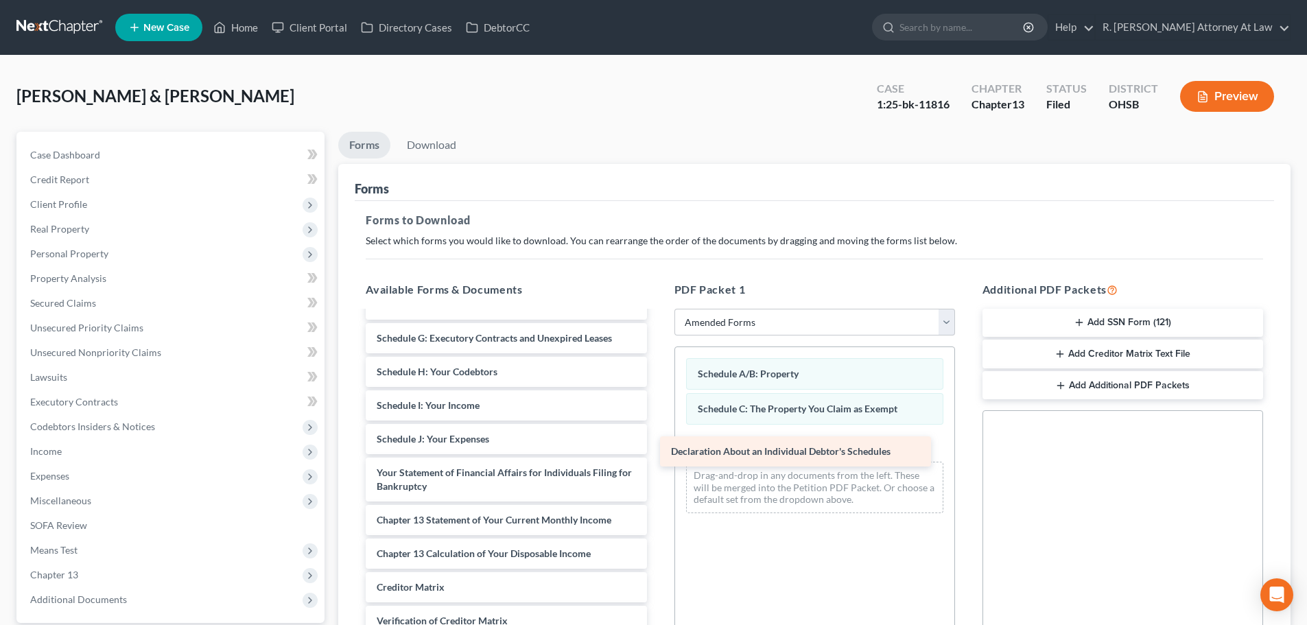
drag, startPoint x: 493, startPoint y: 474, endPoint x: 842, endPoint y: 442, distance: 350.6
click at [657, 453] on div "Declaration About an Individual Debtor's Schedules Voluntary Petition for Indiv…" at bounding box center [506, 446] width 303 height 542
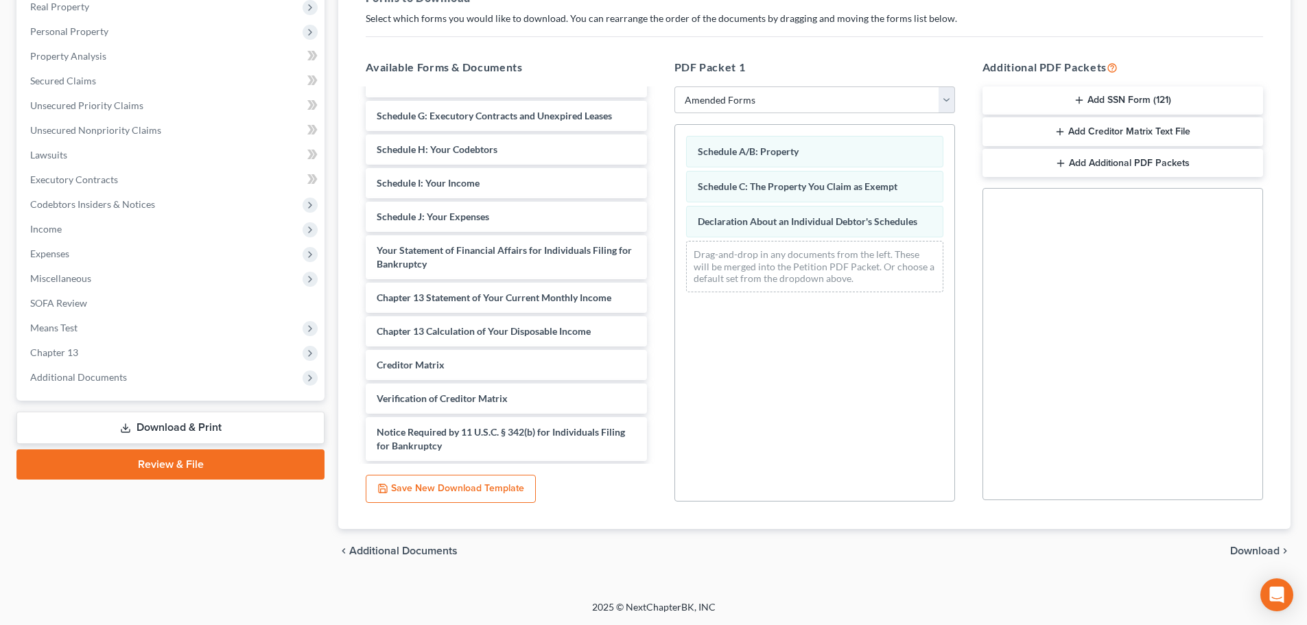
click at [1249, 551] on span "Download" at bounding box center [1254, 550] width 49 height 11
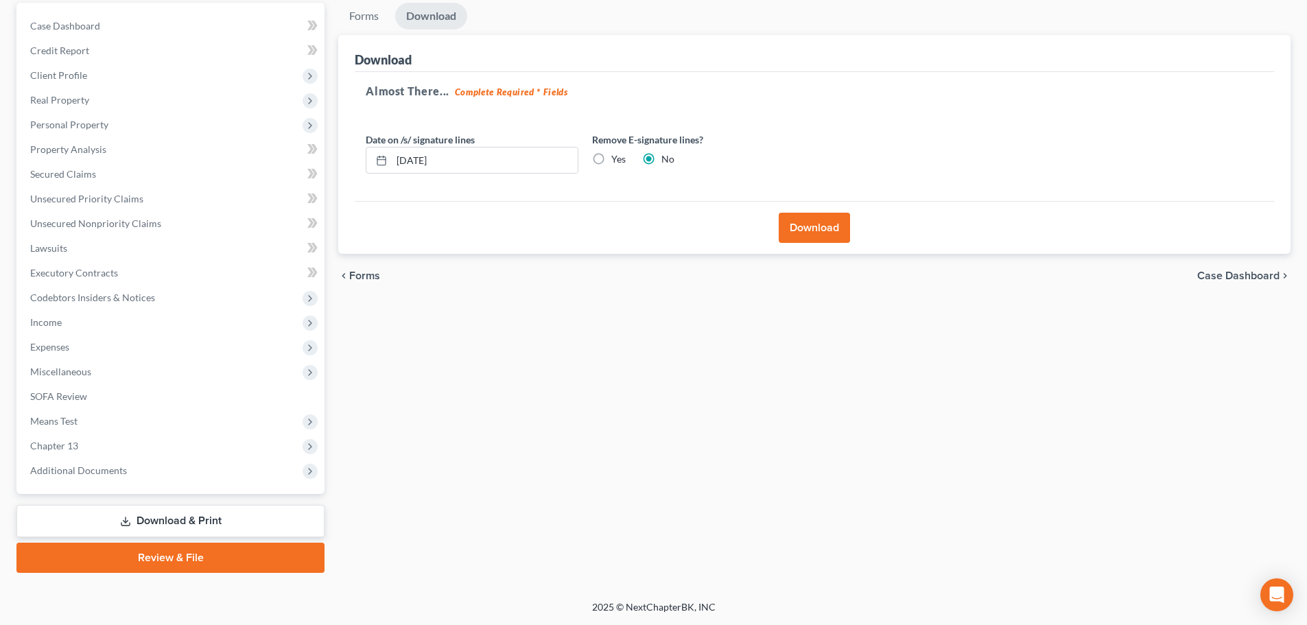
scroll to position [129, 0]
click at [421, 159] on input "[DATE]" at bounding box center [485, 160] width 186 height 26
type input "0"
type input "[DATE]"
click at [800, 215] on button "Download" at bounding box center [814, 228] width 71 height 30
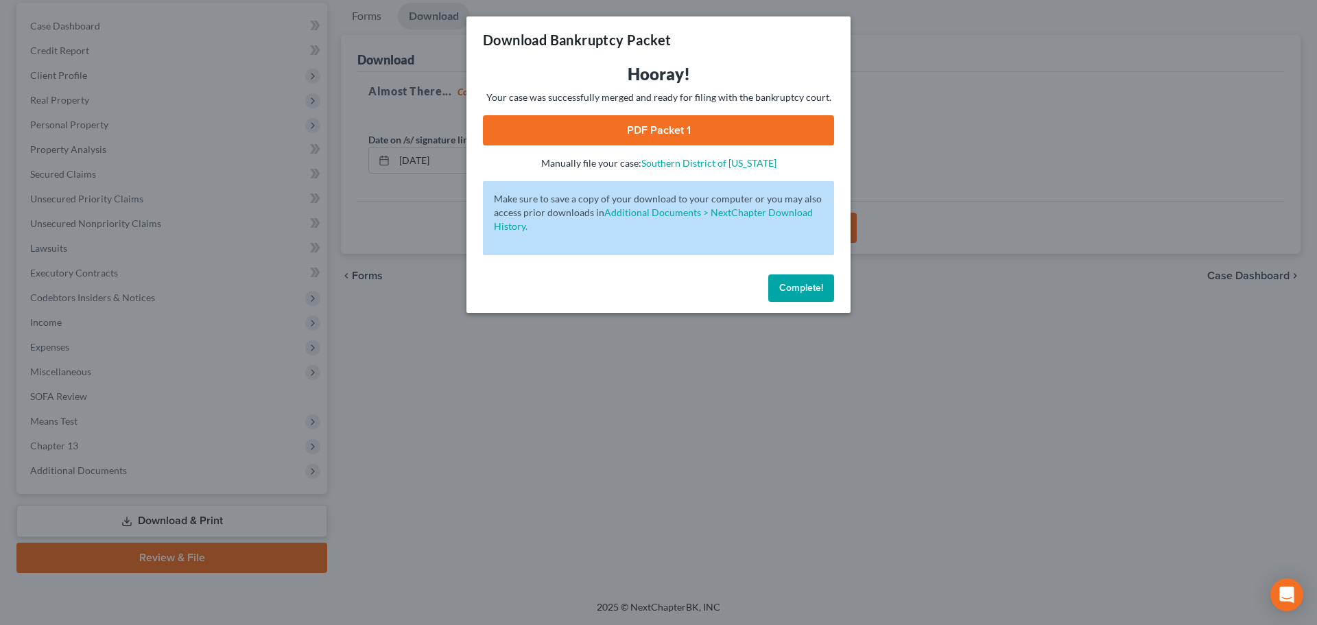
click at [653, 123] on link "PDF Packet 1" at bounding box center [658, 130] width 351 height 30
click at [787, 276] on button "Complete!" at bounding box center [801, 287] width 66 height 27
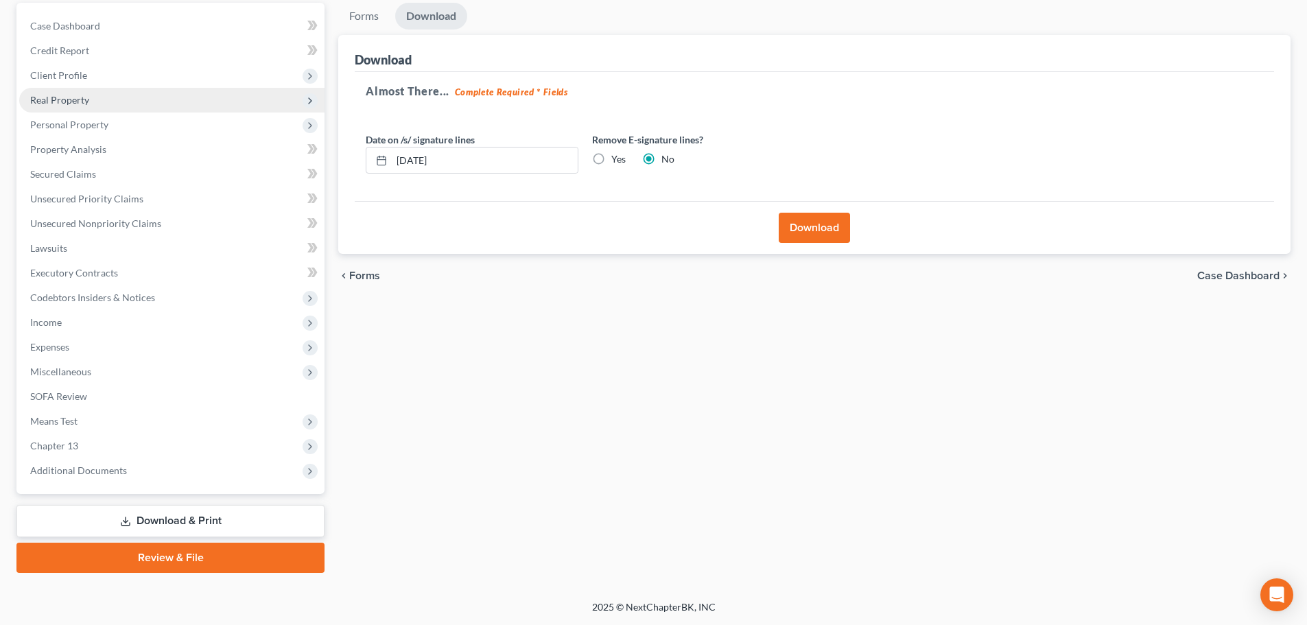
click at [70, 93] on span "Real Property" at bounding box center [171, 100] width 305 height 25
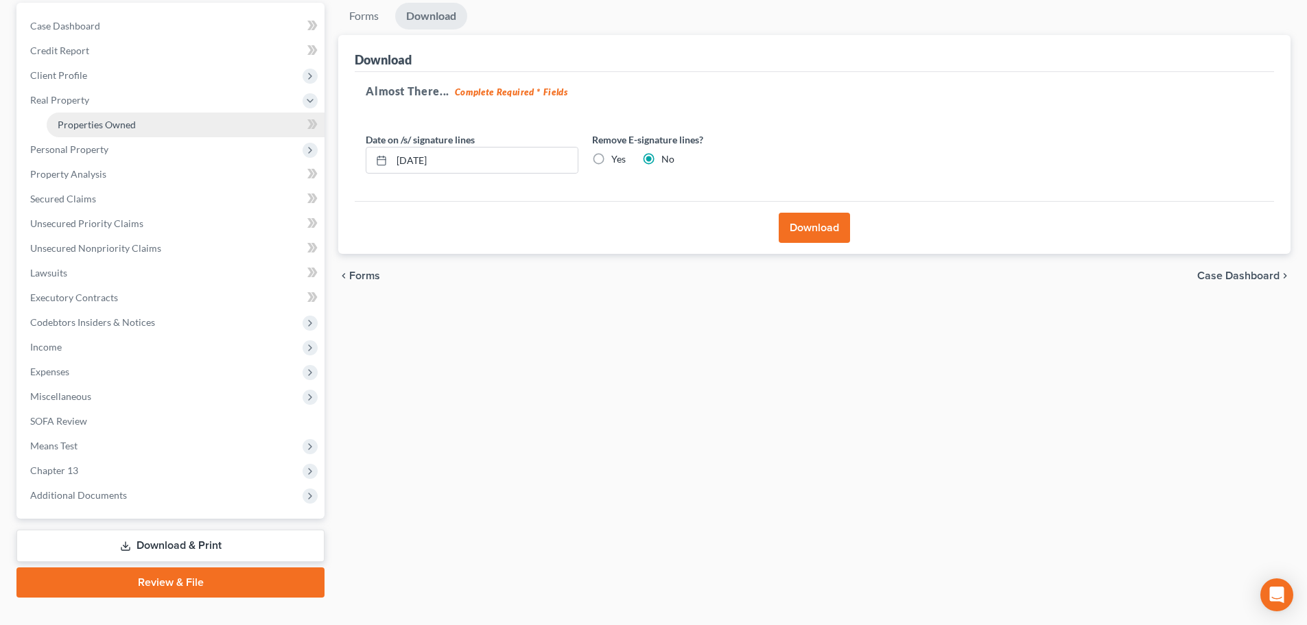
click at [72, 115] on link "Properties Owned" at bounding box center [186, 125] width 278 height 25
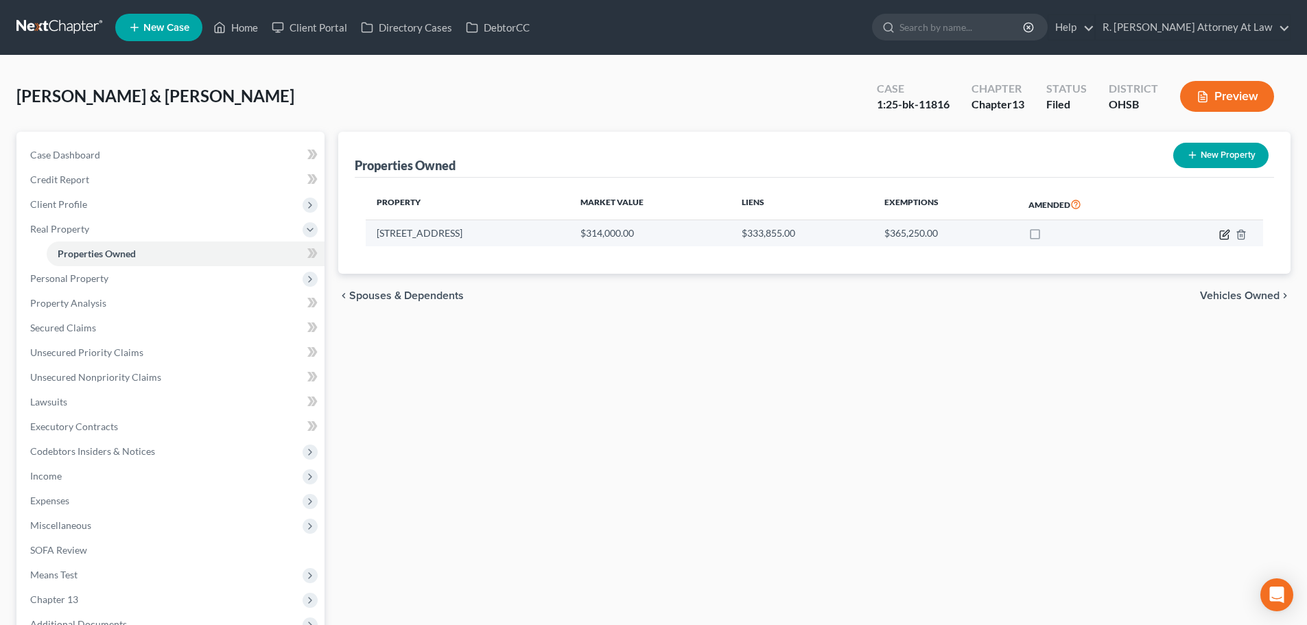
click at [1222, 239] on icon "button" at bounding box center [1224, 234] width 8 height 8
select select "36"
select select "8"
select select "0"
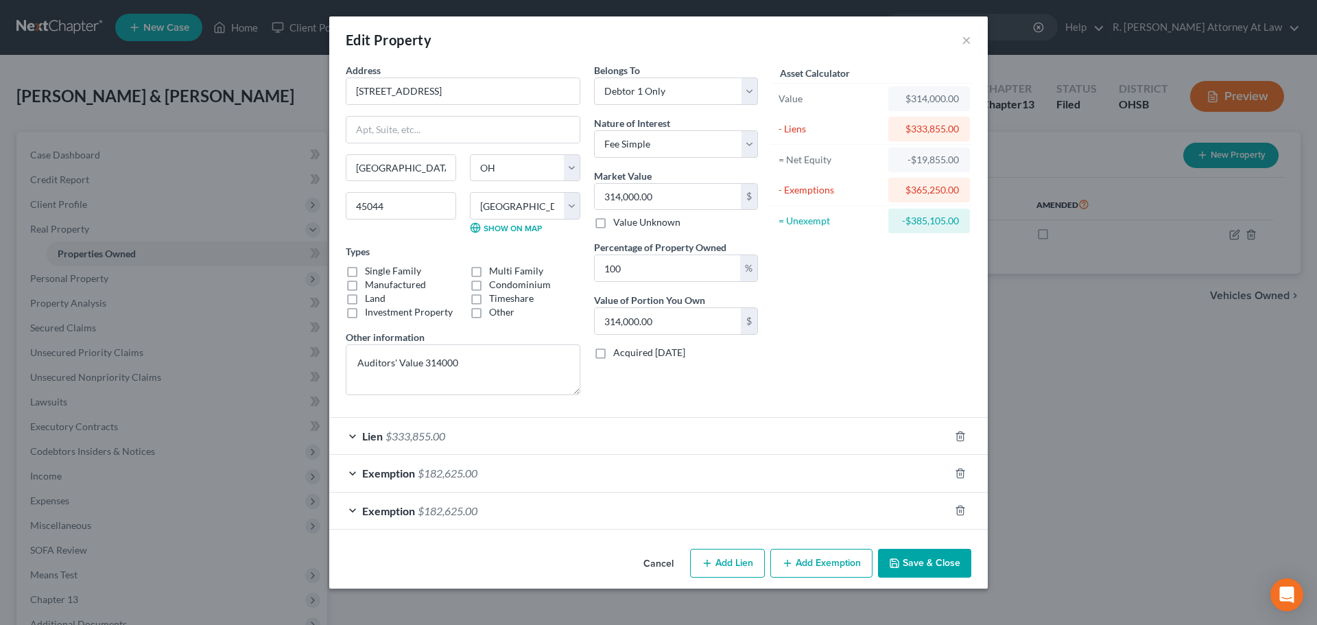
click at [915, 568] on button "Save & Close" at bounding box center [924, 563] width 93 height 29
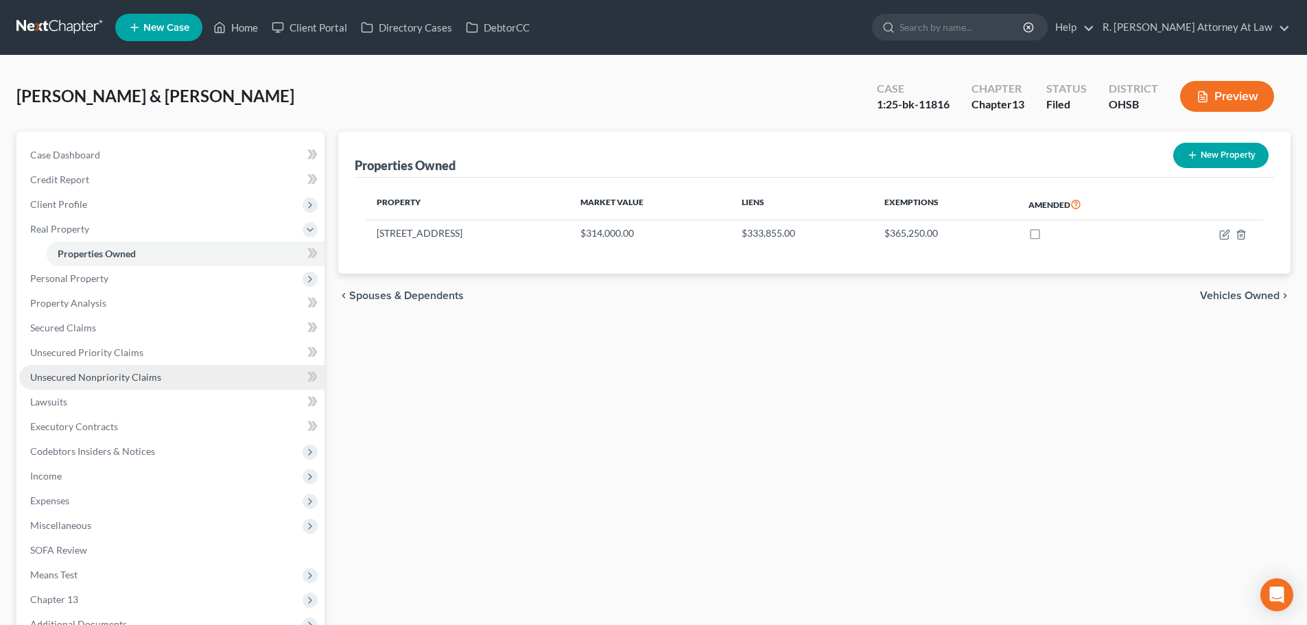
click at [37, 381] on span "Unsecured Nonpriority Claims" at bounding box center [95, 377] width 131 height 12
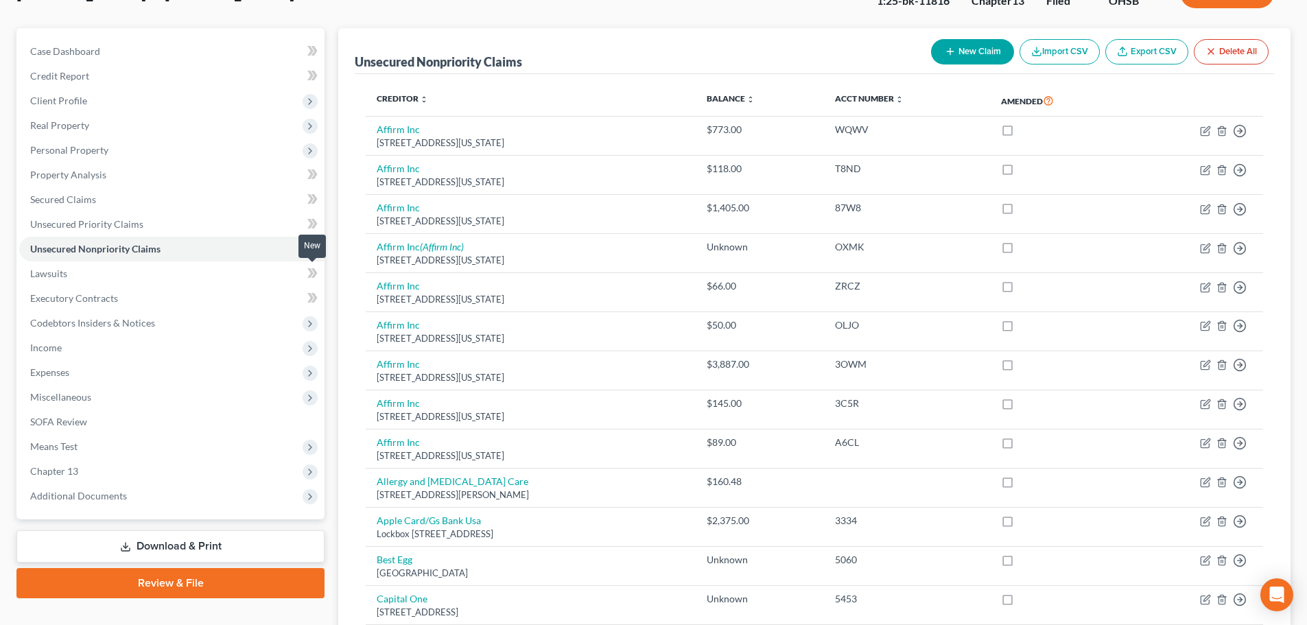
scroll to position [3, 0]
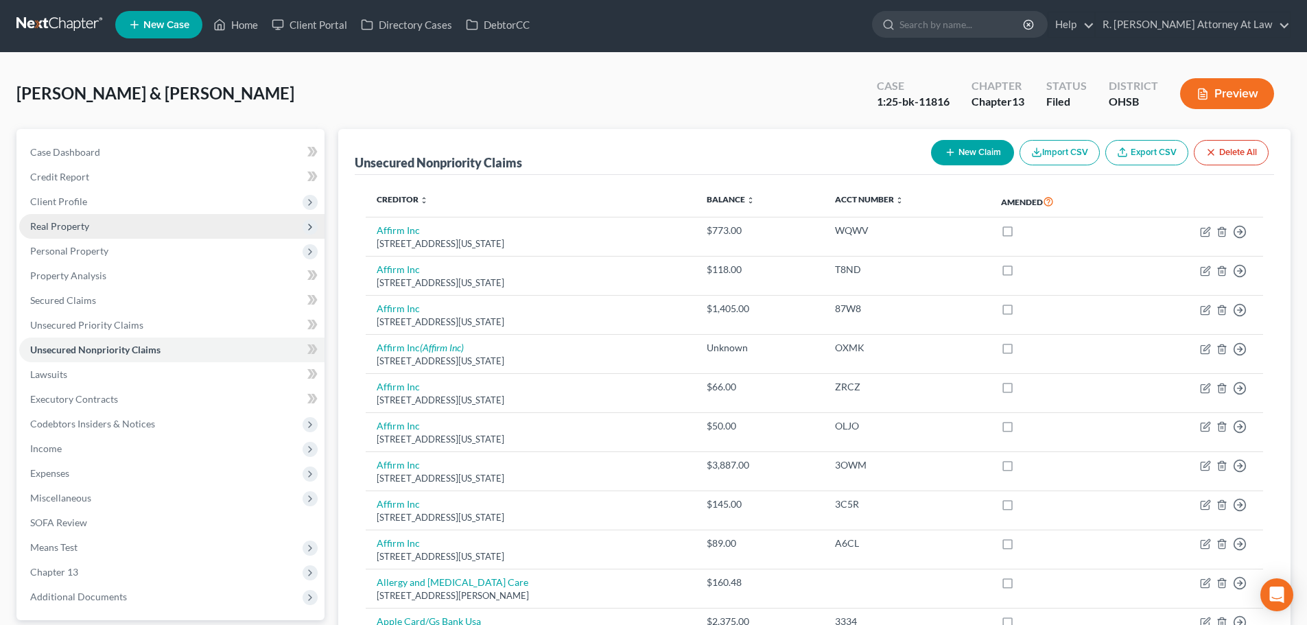
drag, startPoint x: 47, startPoint y: 217, endPoint x: 60, endPoint y: 224, distance: 14.7
click at [47, 217] on span "Real Property" at bounding box center [171, 226] width 305 height 25
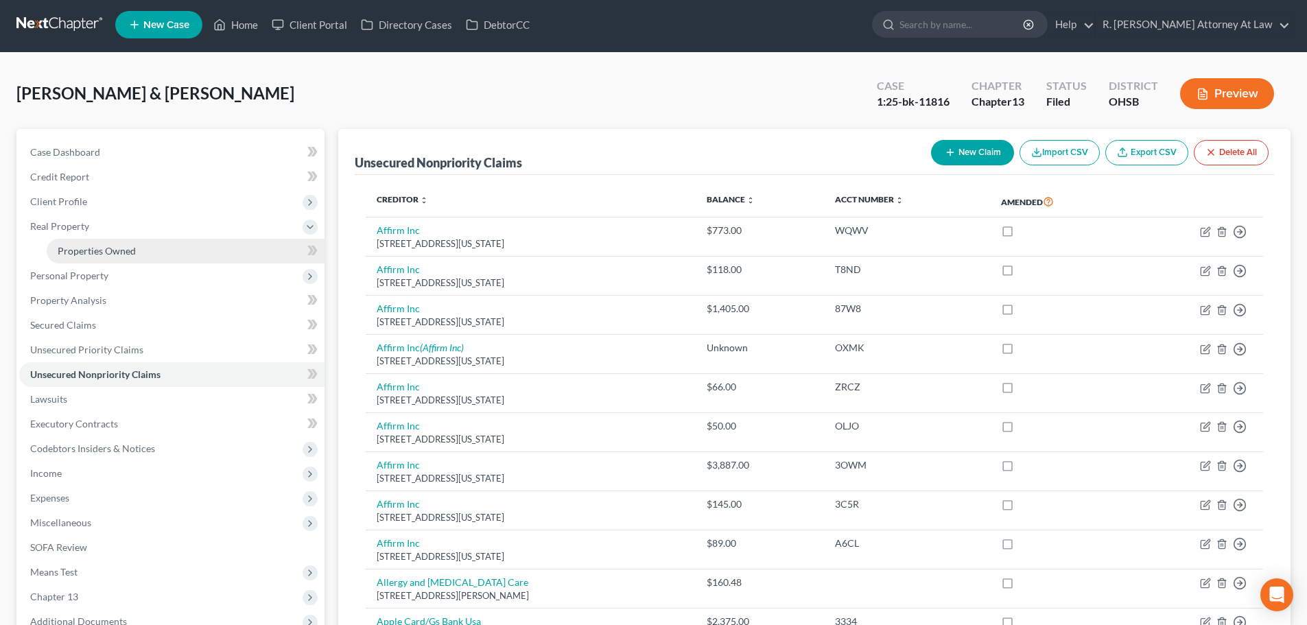
drag, startPoint x: 72, startPoint y: 249, endPoint x: 80, endPoint y: 248, distance: 7.6
click at [73, 249] on span "Properties Owned" at bounding box center [97, 251] width 78 height 12
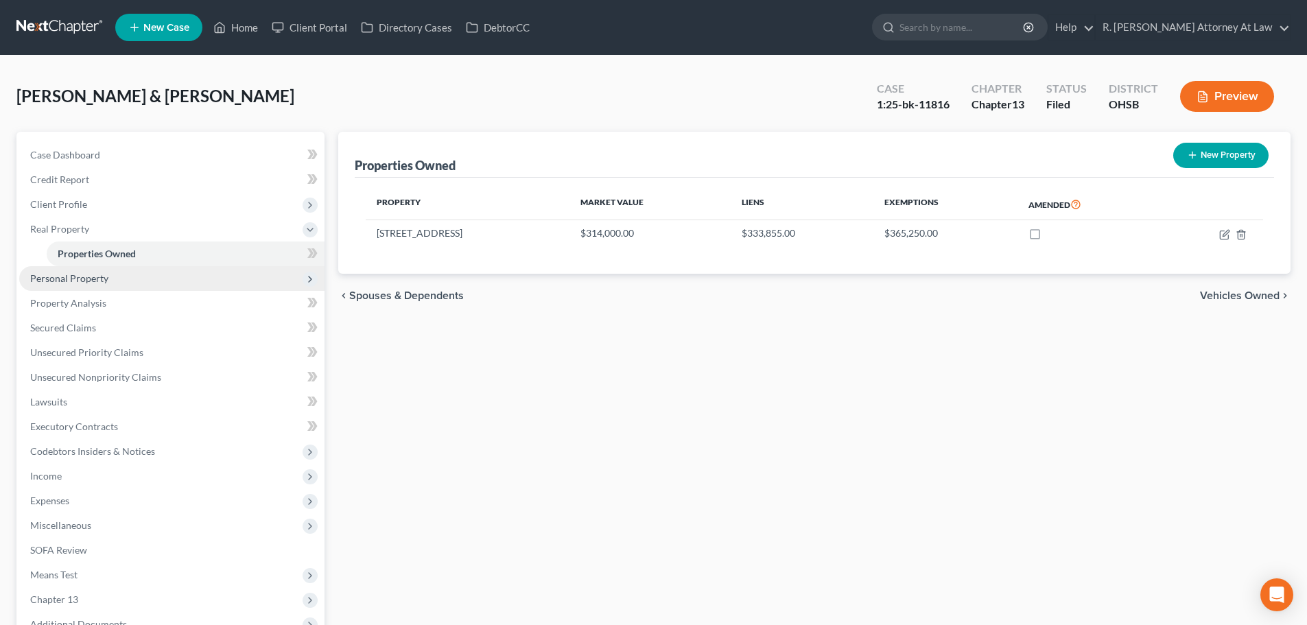
click at [51, 271] on span "Personal Property" at bounding box center [171, 278] width 305 height 25
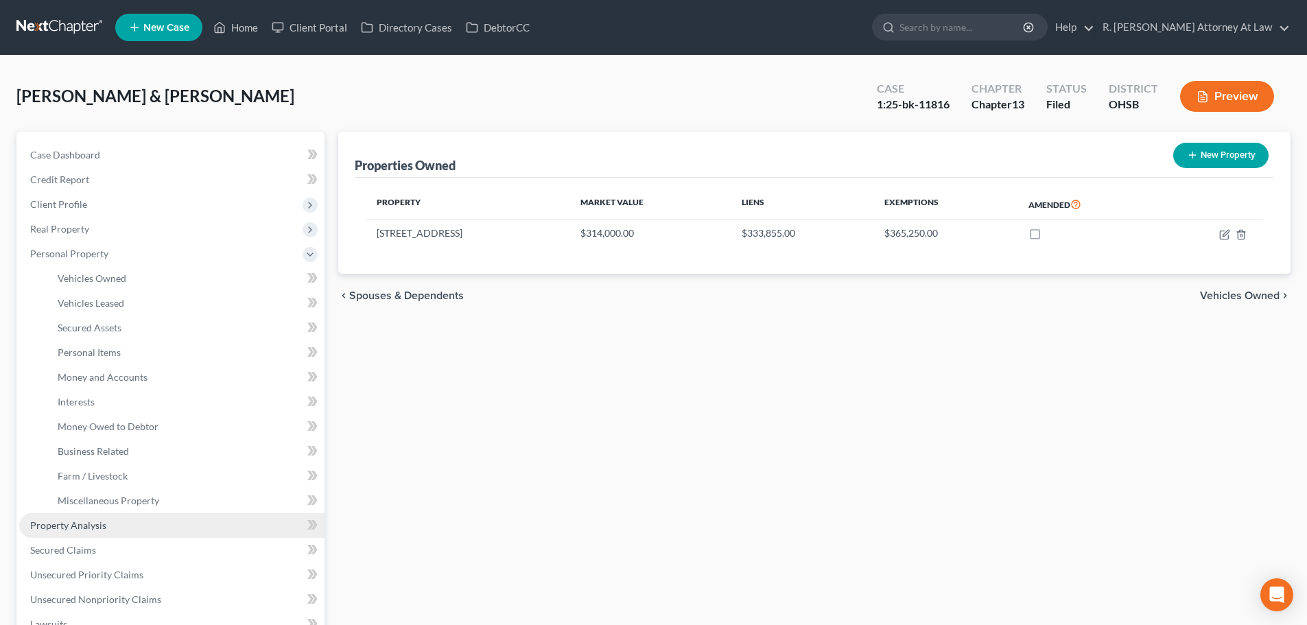
click at [83, 513] on link "Property Analysis" at bounding box center [171, 525] width 305 height 25
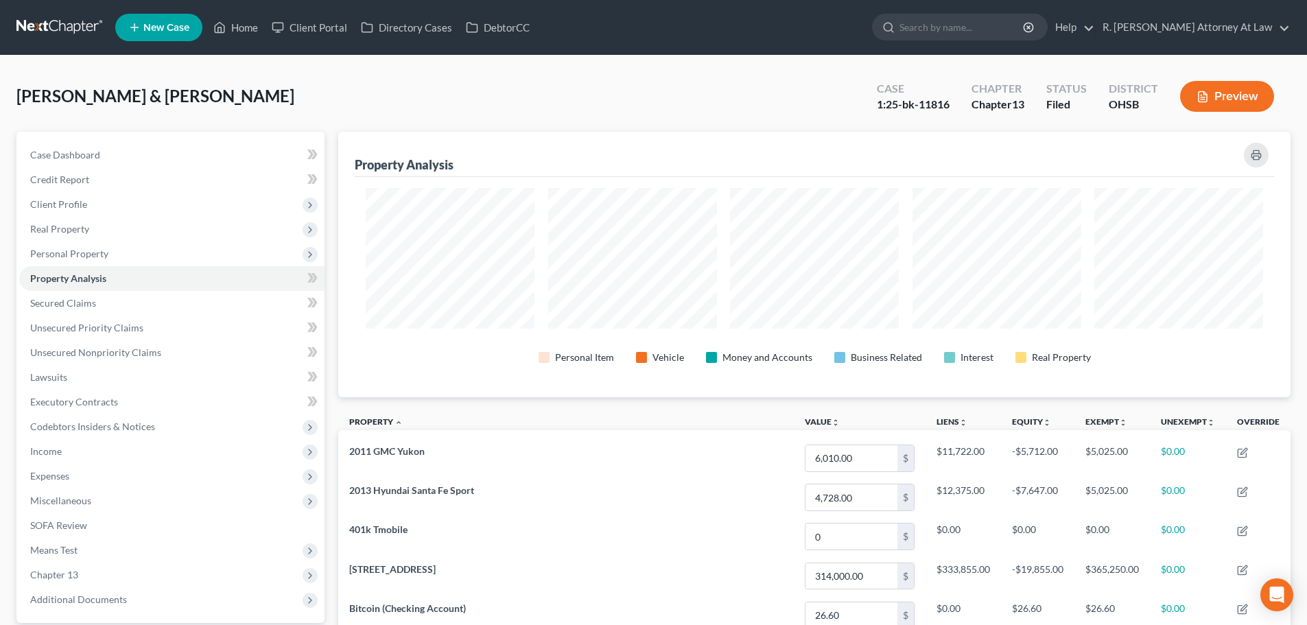
scroll to position [265, 952]
click at [247, 28] on link "Home" at bounding box center [235, 27] width 58 height 25
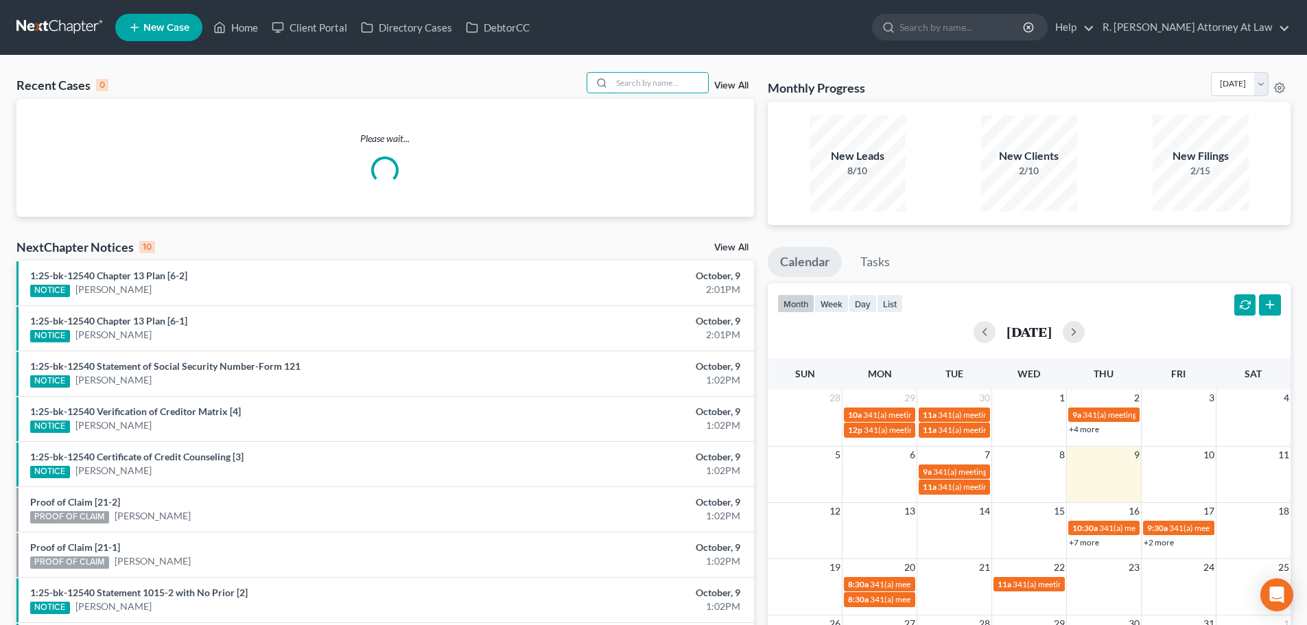
click at [626, 76] on input "search" at bounding box center [660, 83] width 96 height 20
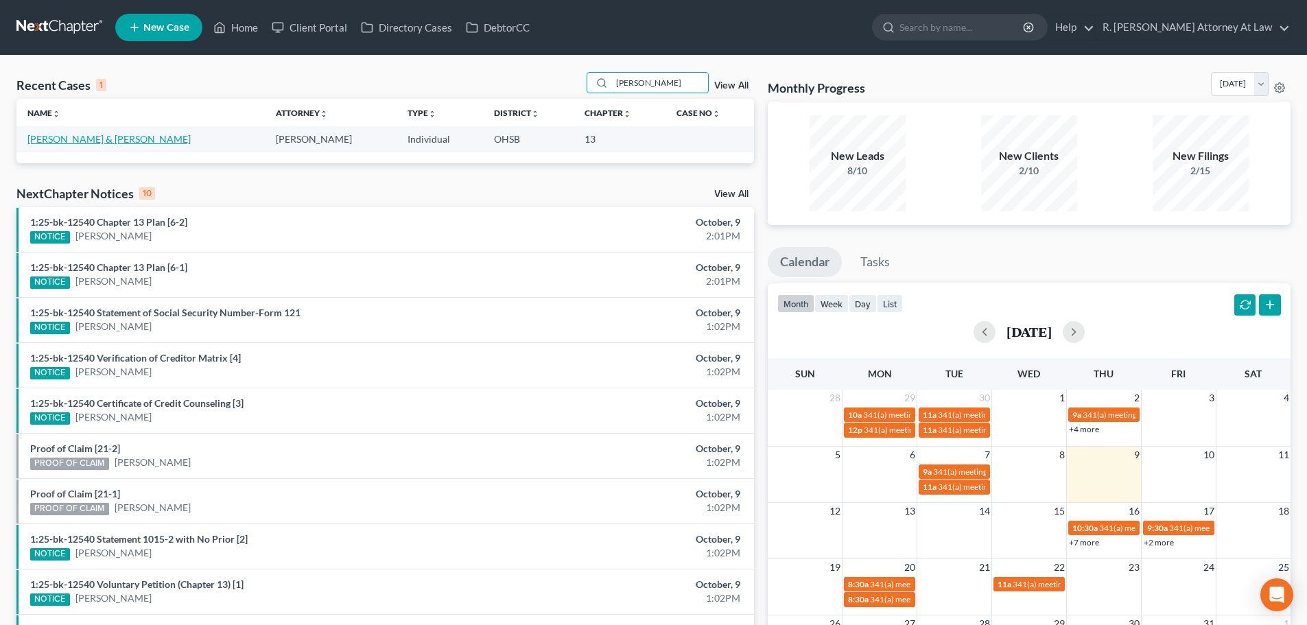
type input "[PERSON_NAME]"
click at [64, 139] on link "[PERSON_NAME] & [PERSON_NAME]" at bounding box center [108, 139] width 163 height 12
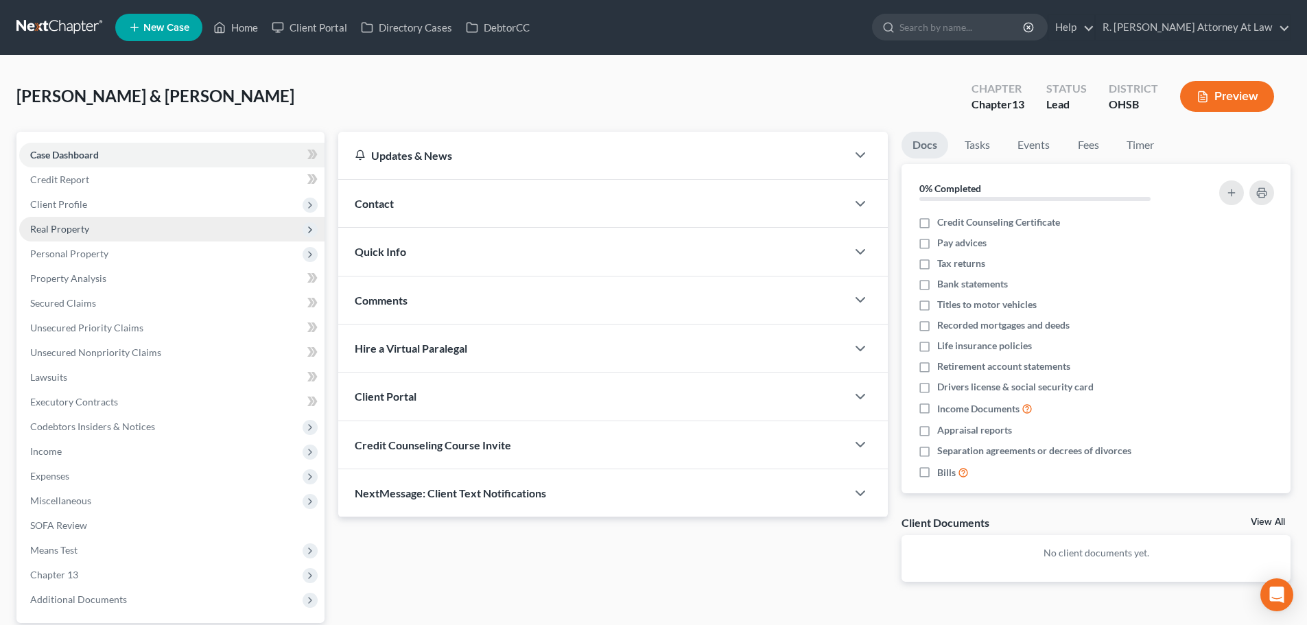
click at [57, 231] on span "Real Property" at bounding box center [59, 229] width 59 height 12
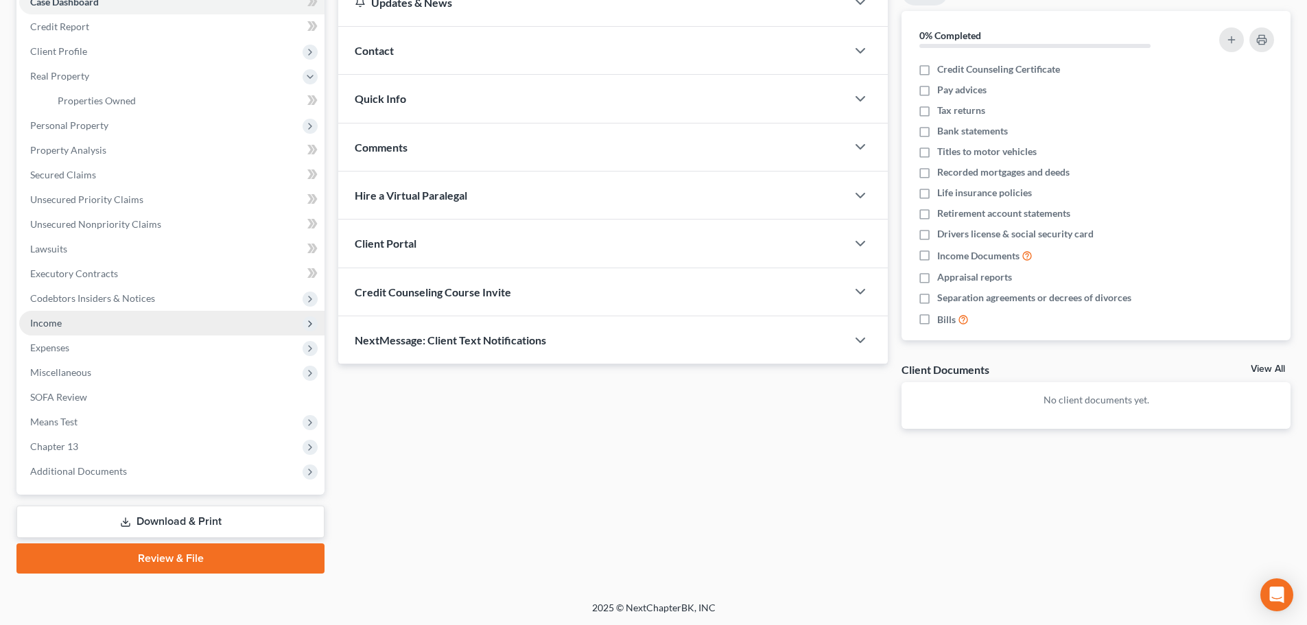
scroll to position [154, 0]
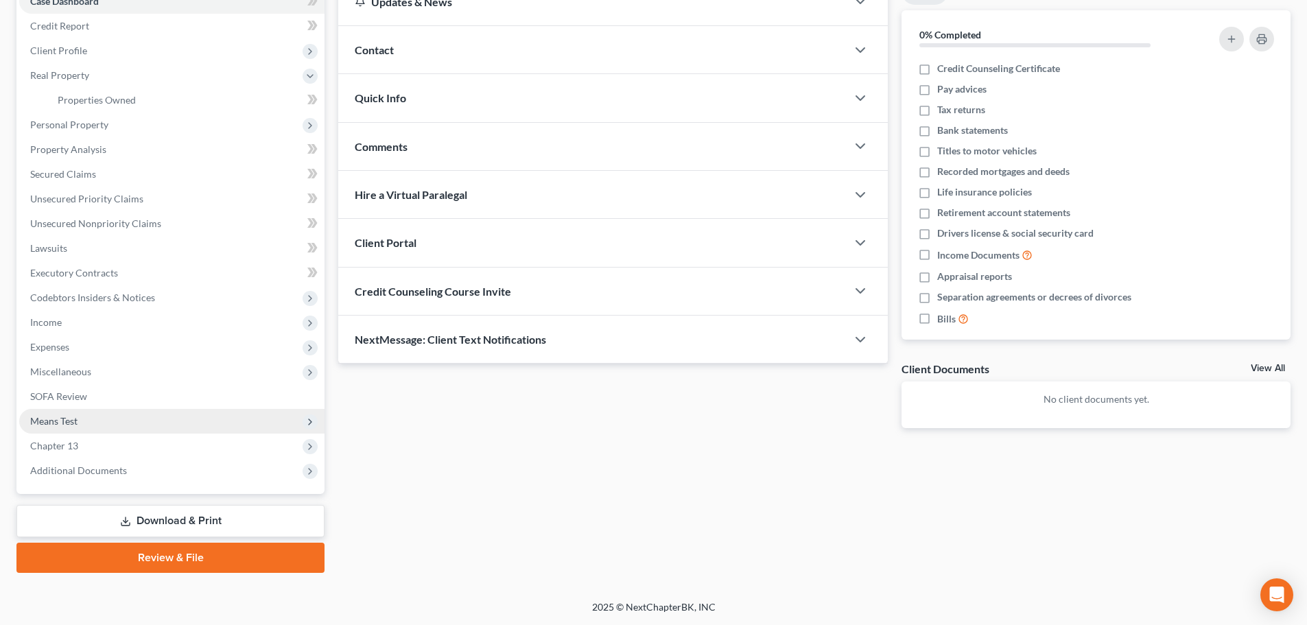
click at [40, 416] on span "Means Test" at bounding box center [53, 421] width 47 height 12
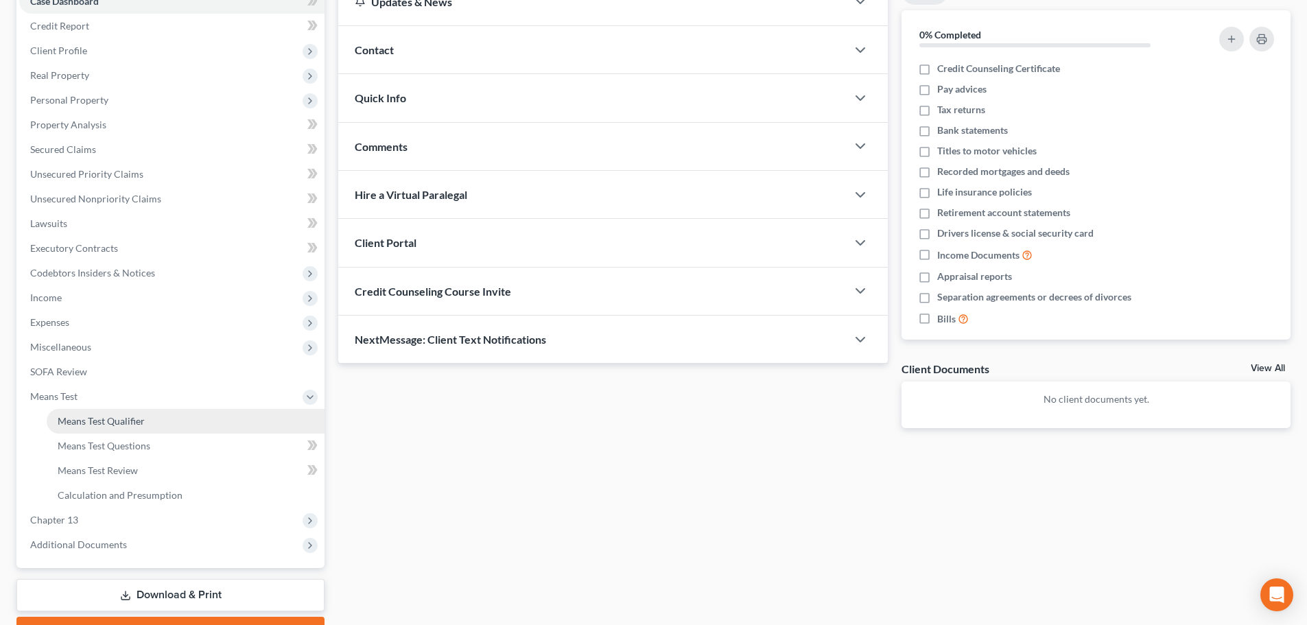
click at [68, 416] on span "Means Test Qualifier" at bounding box center [101, 421] width 87 height 12
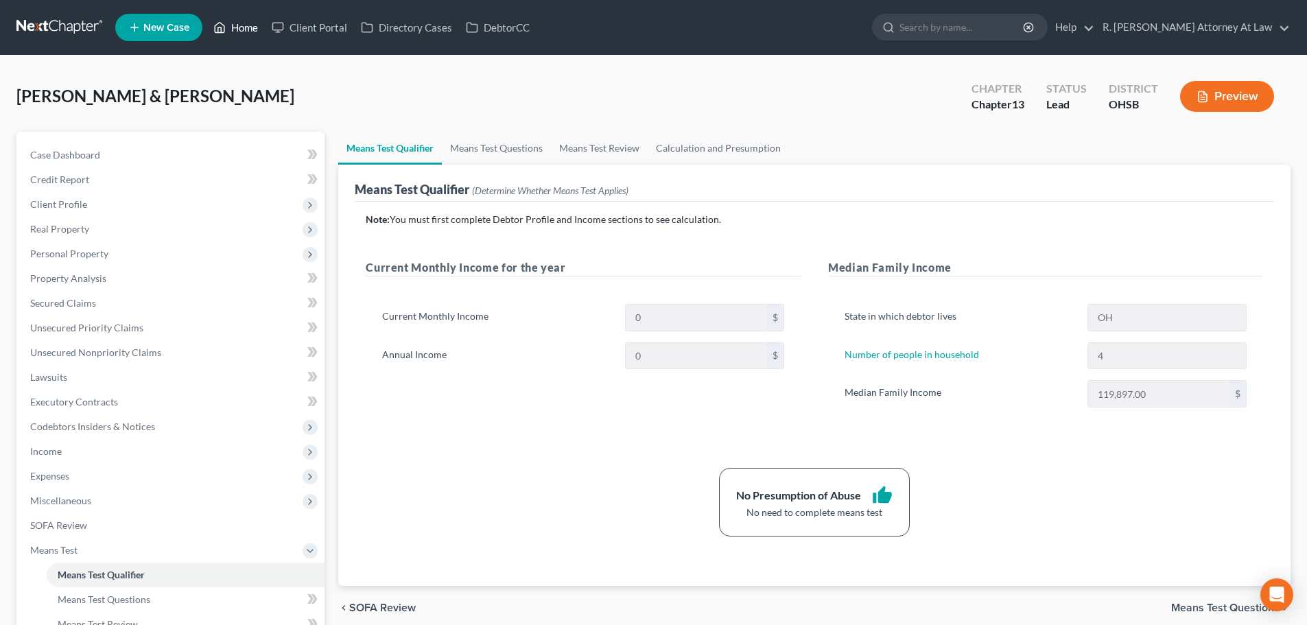
click at [237, 26] on link "Home" at bounding box center [235, 27] width 58 height 25
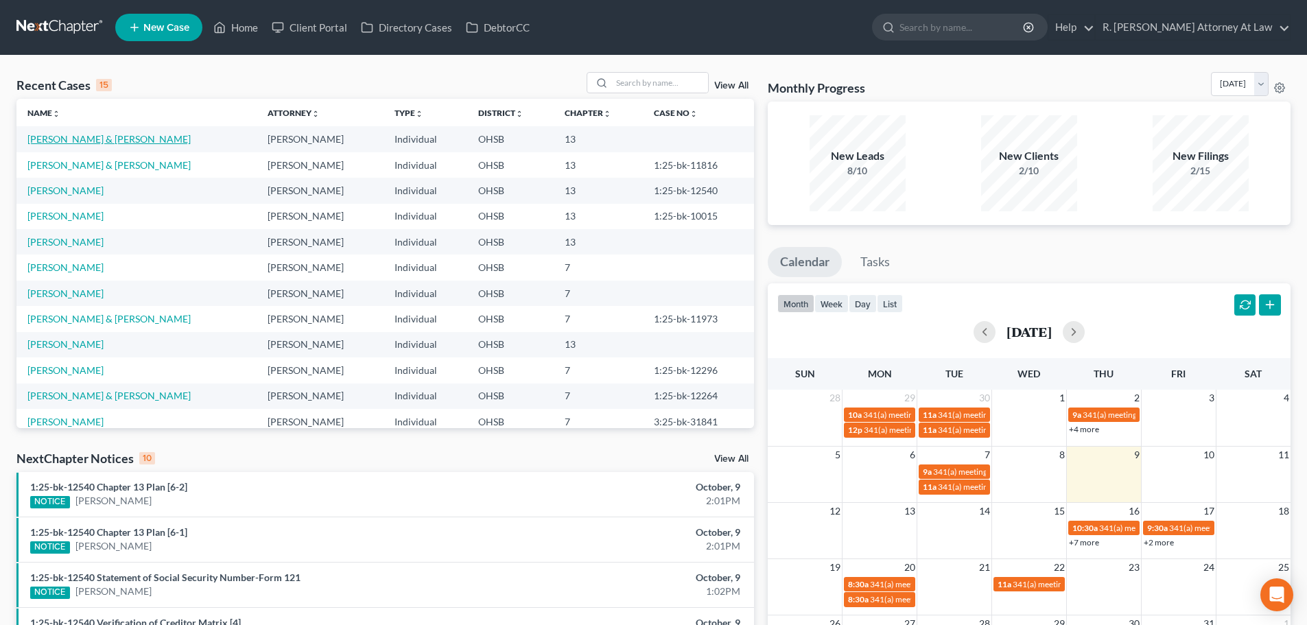
click at [67, 139] on link "[PERSON_NAME] & [PERSON_NAME]" at bounding box center [108, 139] width 163 height 12
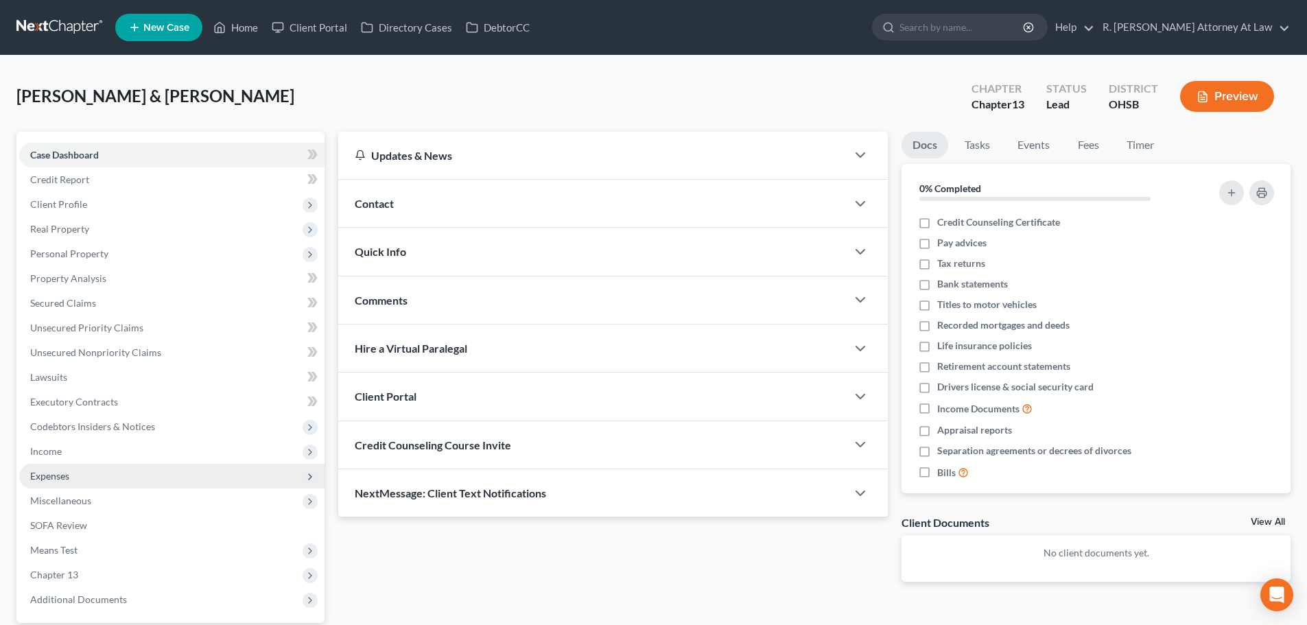
click at [45, 474] on span "Expenses" at bounding box center [49, 476] width 39 height 12
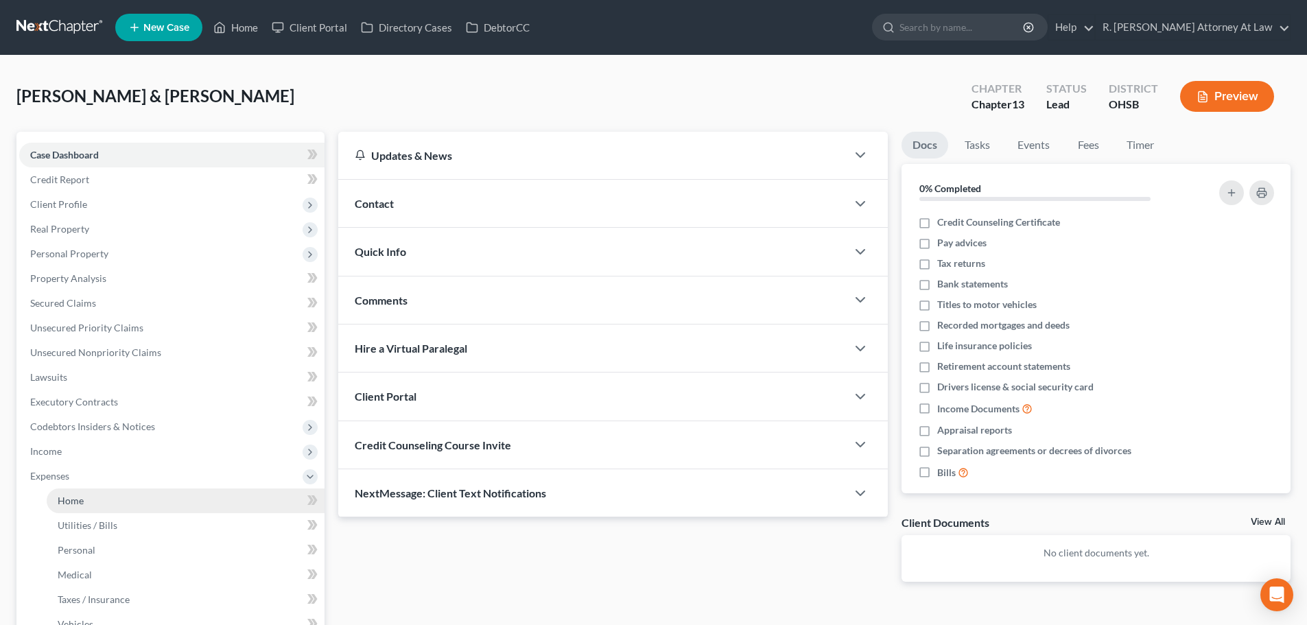
click at [60, 495] on span "Home" at bounding box center [71, 501] width 26 height 12
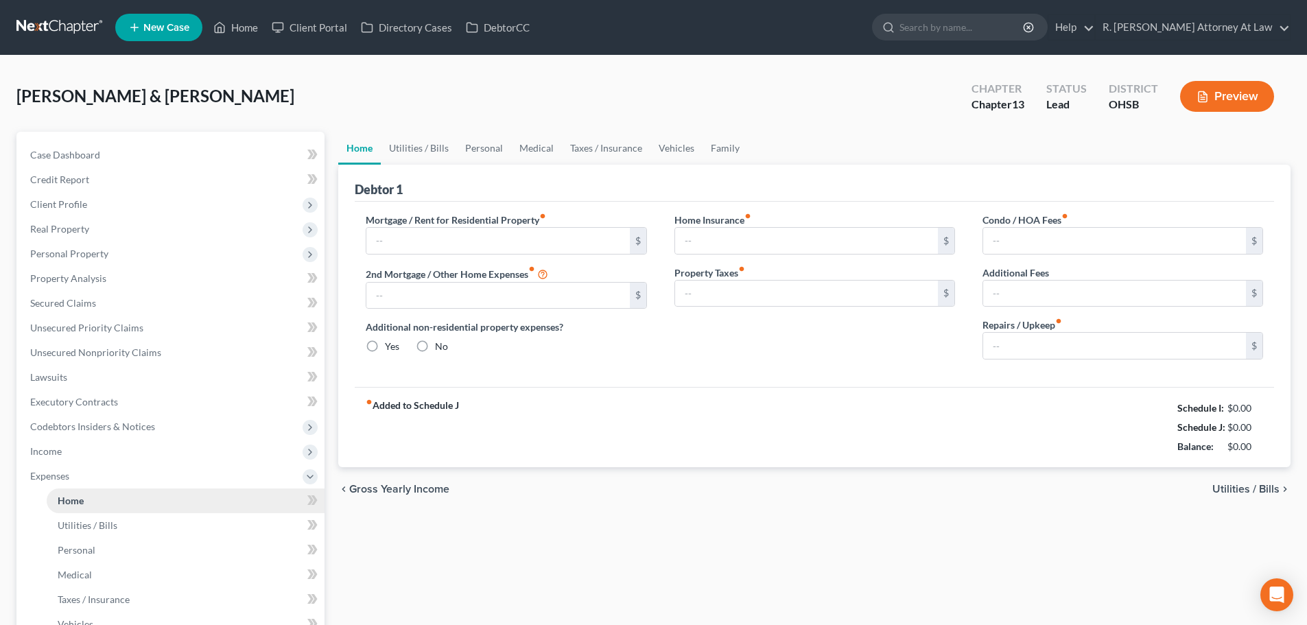
type input "0.00"
radio input "true"
type input "0.00"
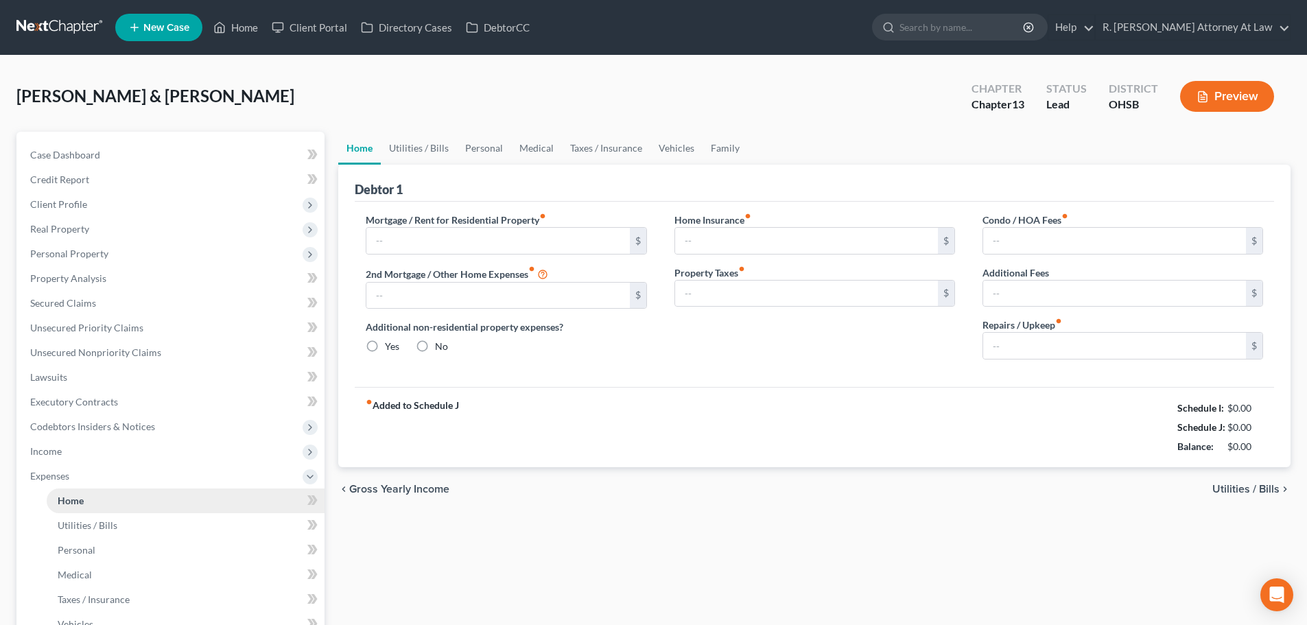
type input "0.00"
click at [388, 242] on input "text" at bounding box center [497, 241] width 263 height 26
type input "1,600.01"
click at [431, 145] on link "Utilities / Bills" at bounding box center [419, 148] width 76 height 33
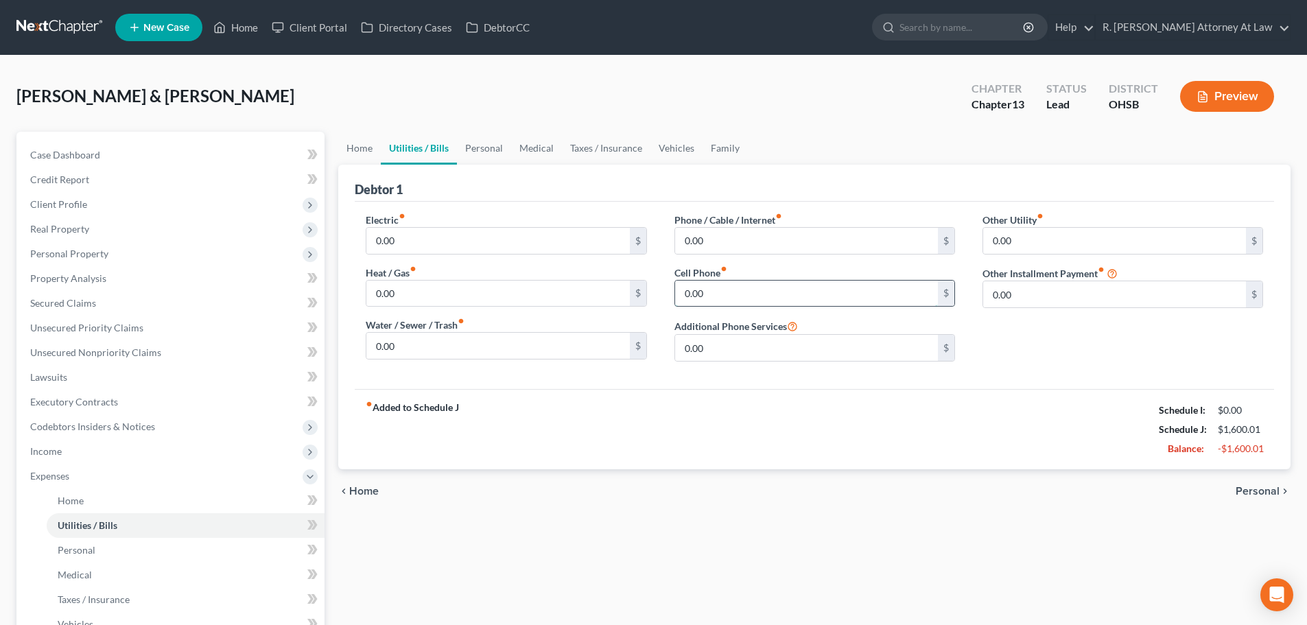
click at [733, 298] on input "0.00" at bounding box center [806, 294] width 263 height 26
click at [722, 241] on input "0.00" at bounding box center [806, 241] width 263 height 26
type input "73"
click at [733, 289] on input "0.00" at bounding box center [806, 294] width 263 height 26
click at [442, 242] on input "0.00" at bounding box center [497, 241] width 263 height 26
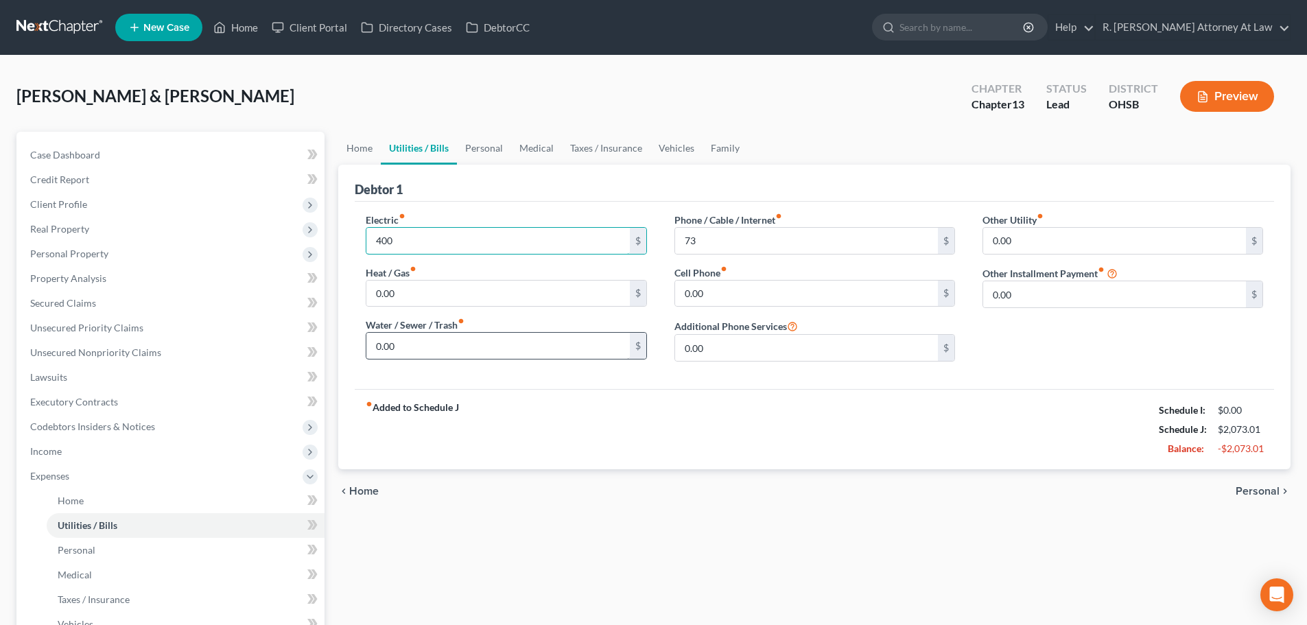
type input "400"
click at [425, 343] on input "0.00" at bounding box center [497, 346] width 263 height 26
type input "60"
click at [484, 149] on link "Personal" at bounding box center [484, 148] width 54 height 33
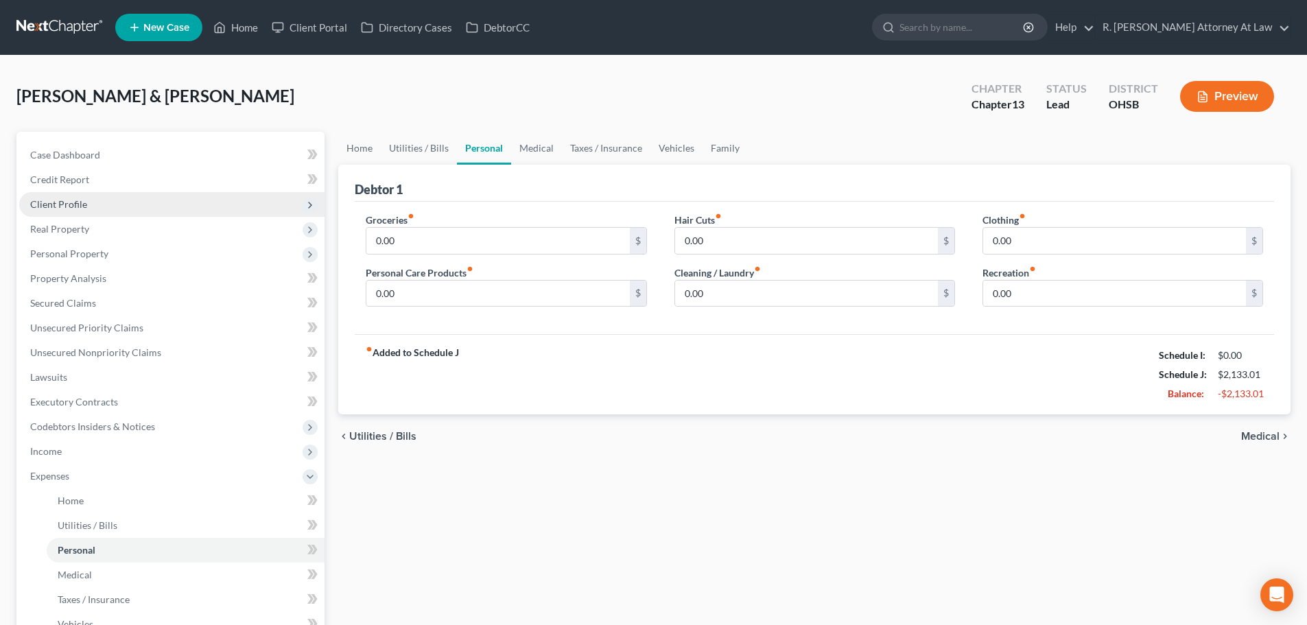
click at [58, 195] on span "Client Profile" at bounding box center [171, 204] width 305 height 25
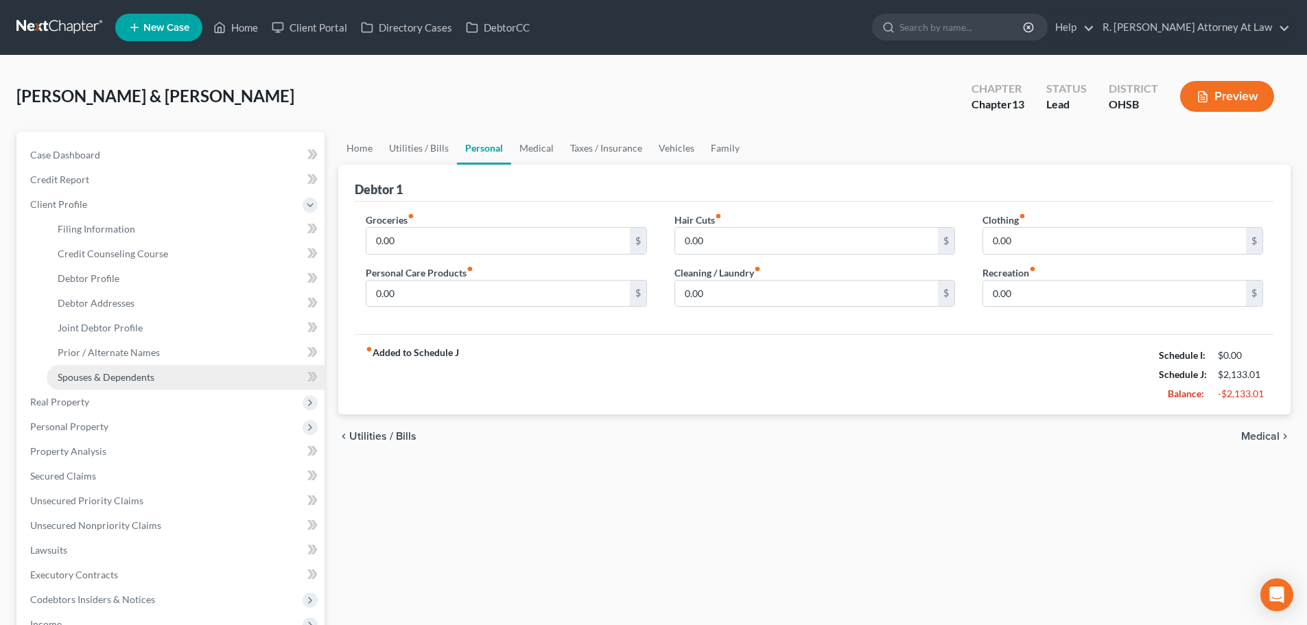
click at [98, 371] on span "Spouses & Dependents" at bounding box center [106, 377] width 97 height 12
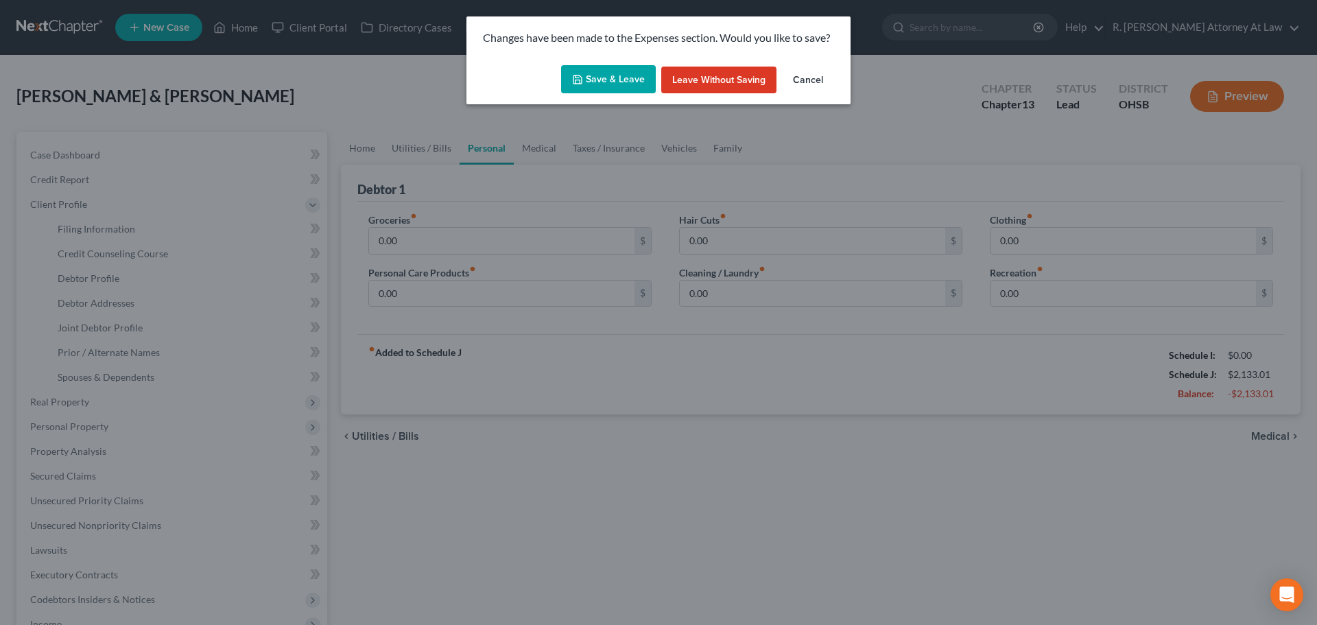
click at [591, 78] on button "Save & Leave" at bounding box center [608, 79] width 95 height 29
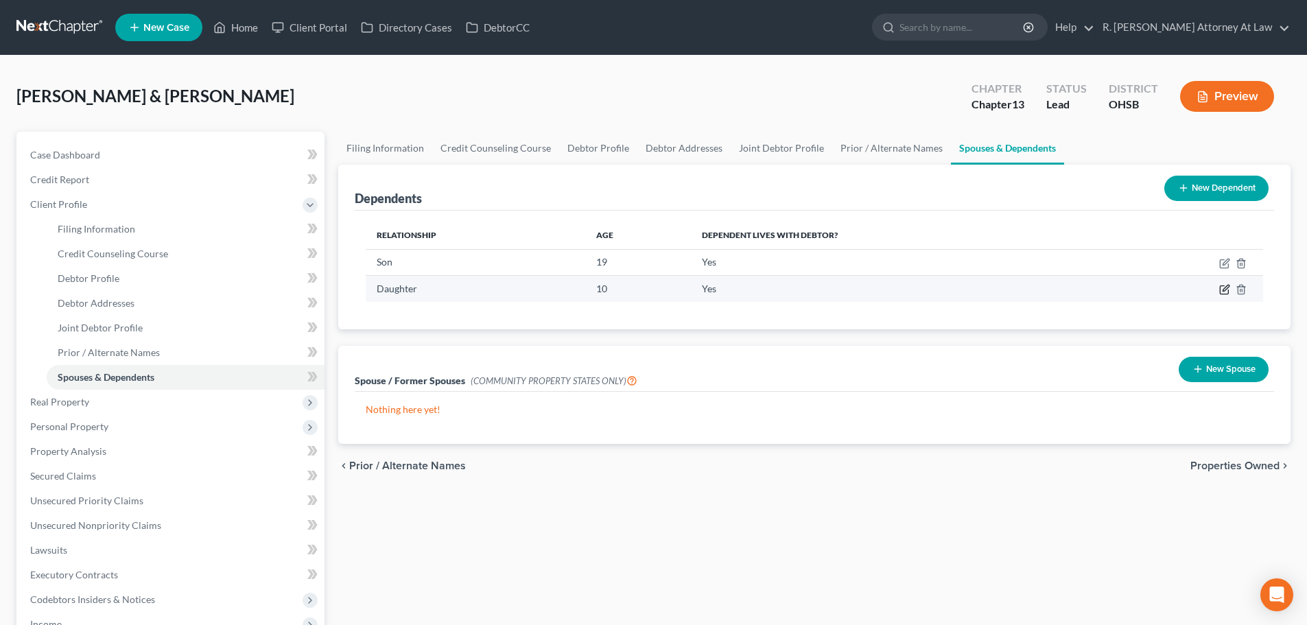
click at [1225, 287] on icon "button" at bounding box center [1224, 289] width 11 height 11
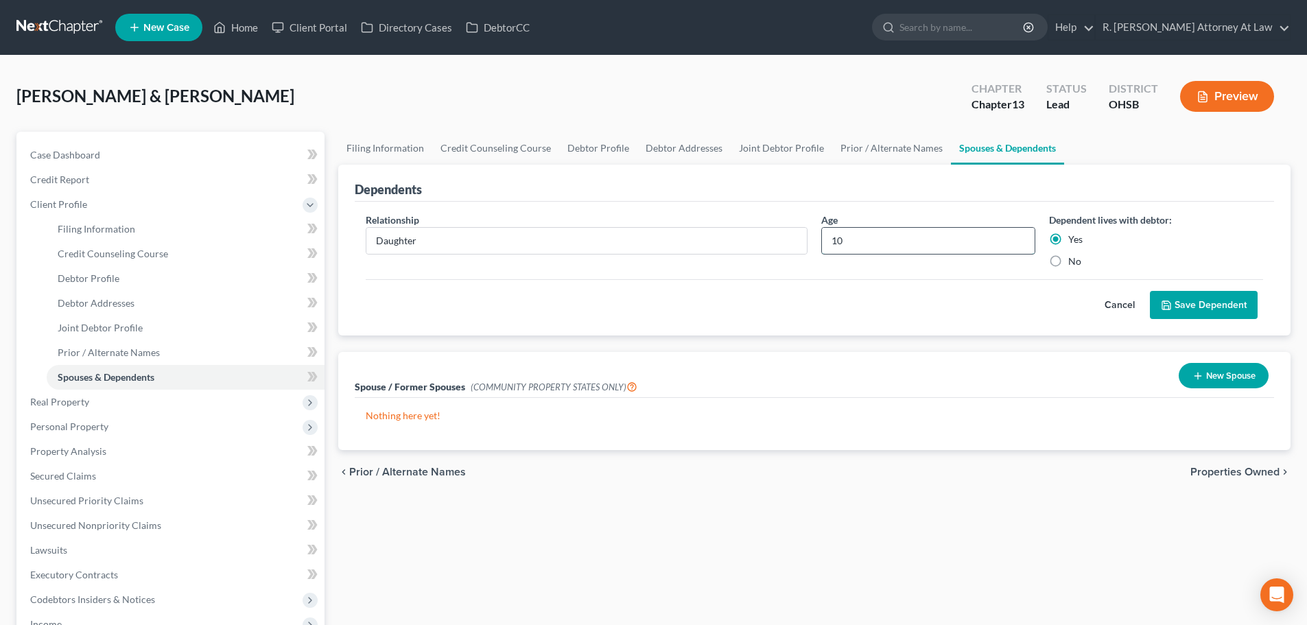
click at [853, 246] on input "10" at bounding box center [928, 241] width 213 height 26
type input "11"
click at [1163, 298] on button "Save Dependent" at bounding box center [1204, 305] width 108 height 29
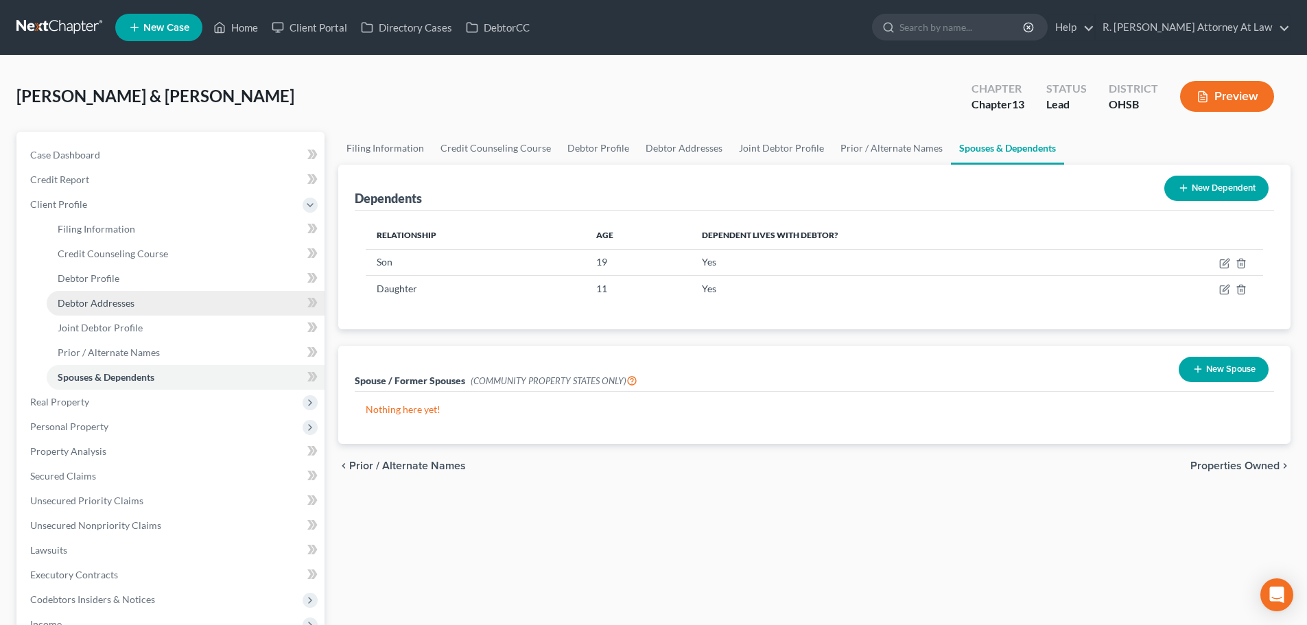
click at [102, 303] on span "Debtor Addresses" at bounding box center [96, 303] width 77 height 12
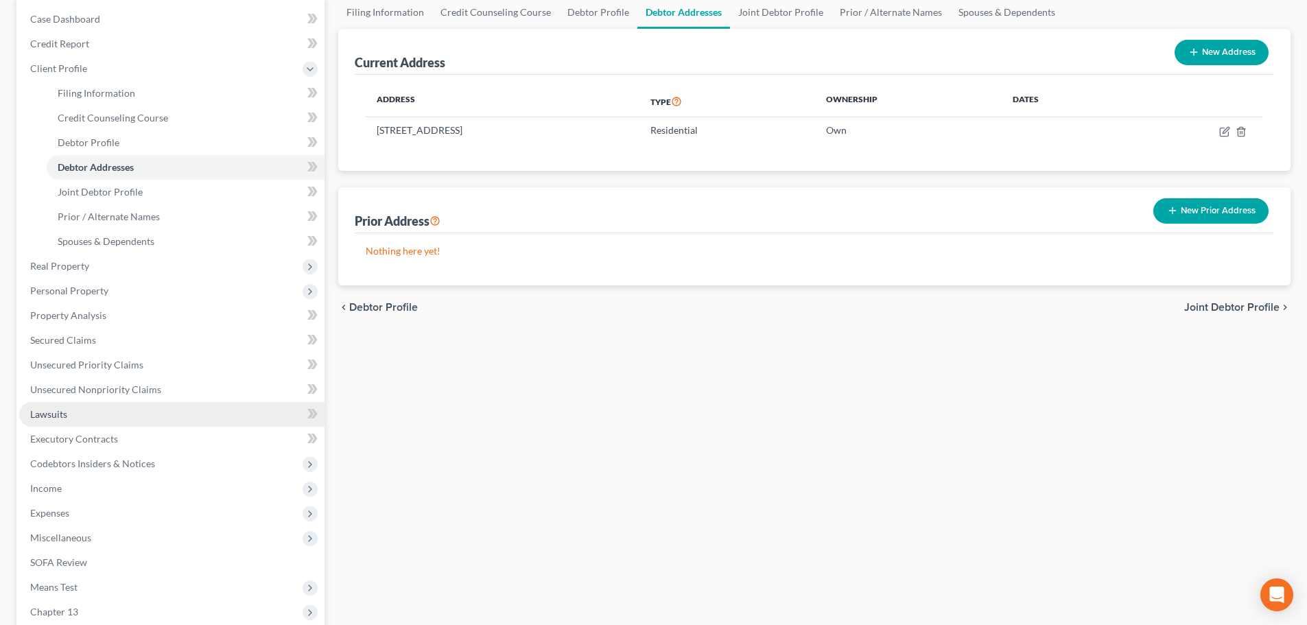
scroll to position [137, 0]
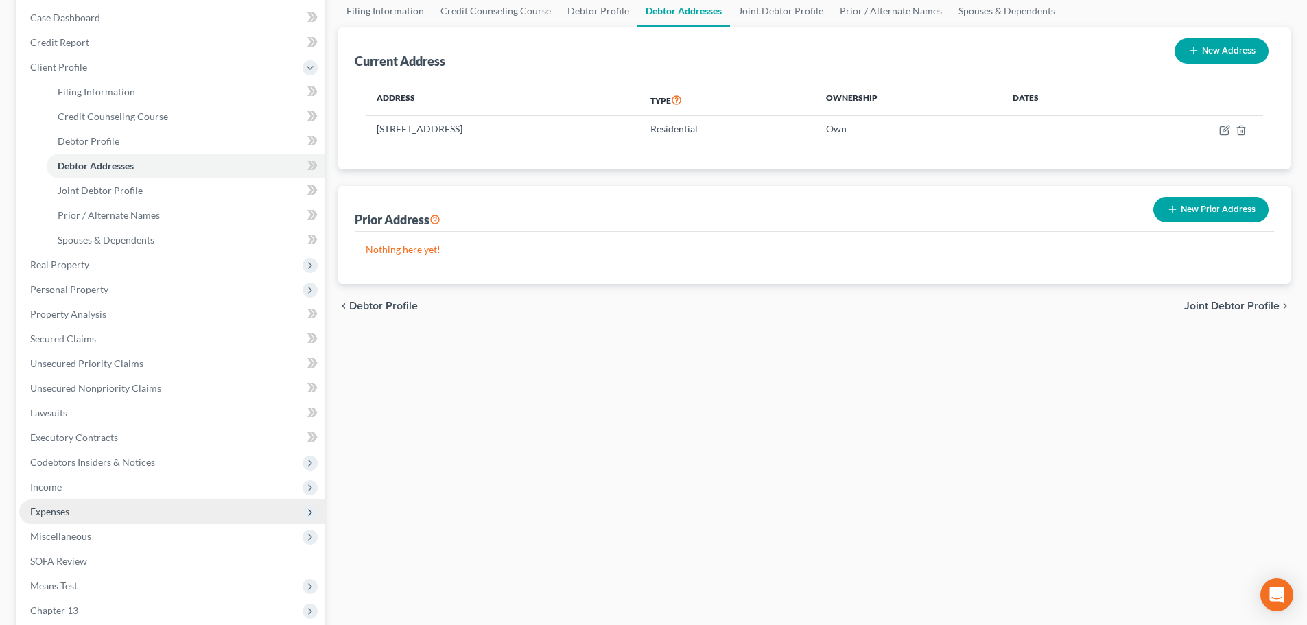
click at [45, 508] on span "Expenses" at bounding box center [49, 512] width 39 height 12
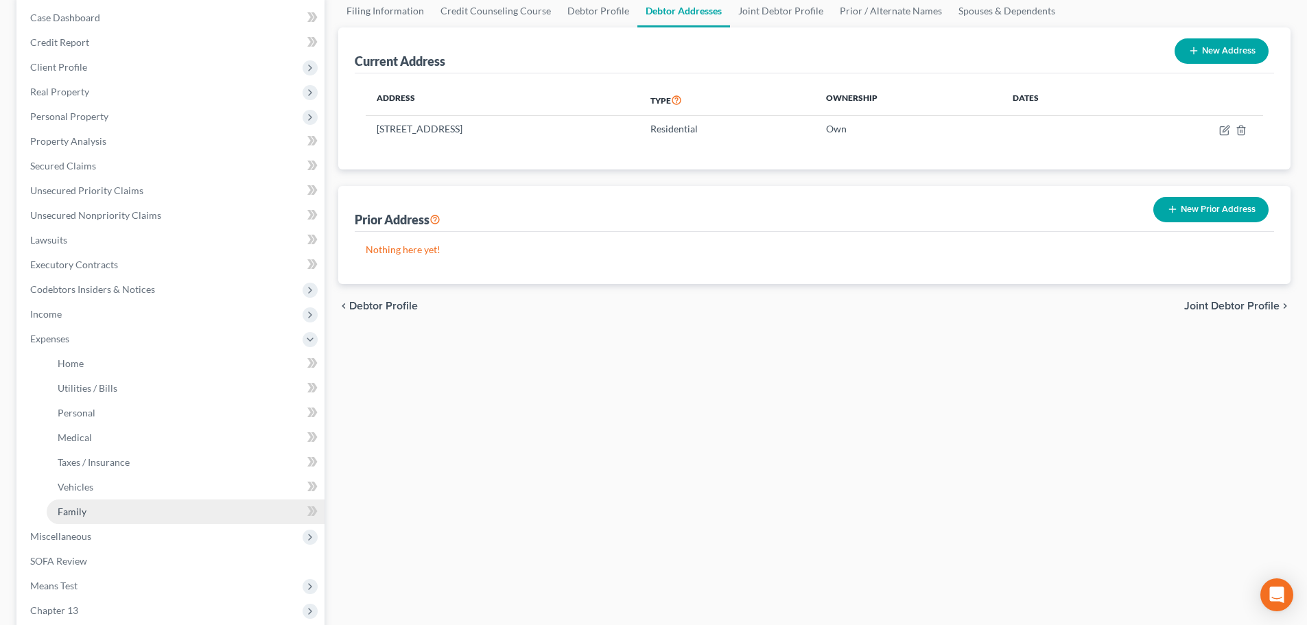
click at [64, 509] on span "Family" at bounding box center [72, 512] width 29 height 12
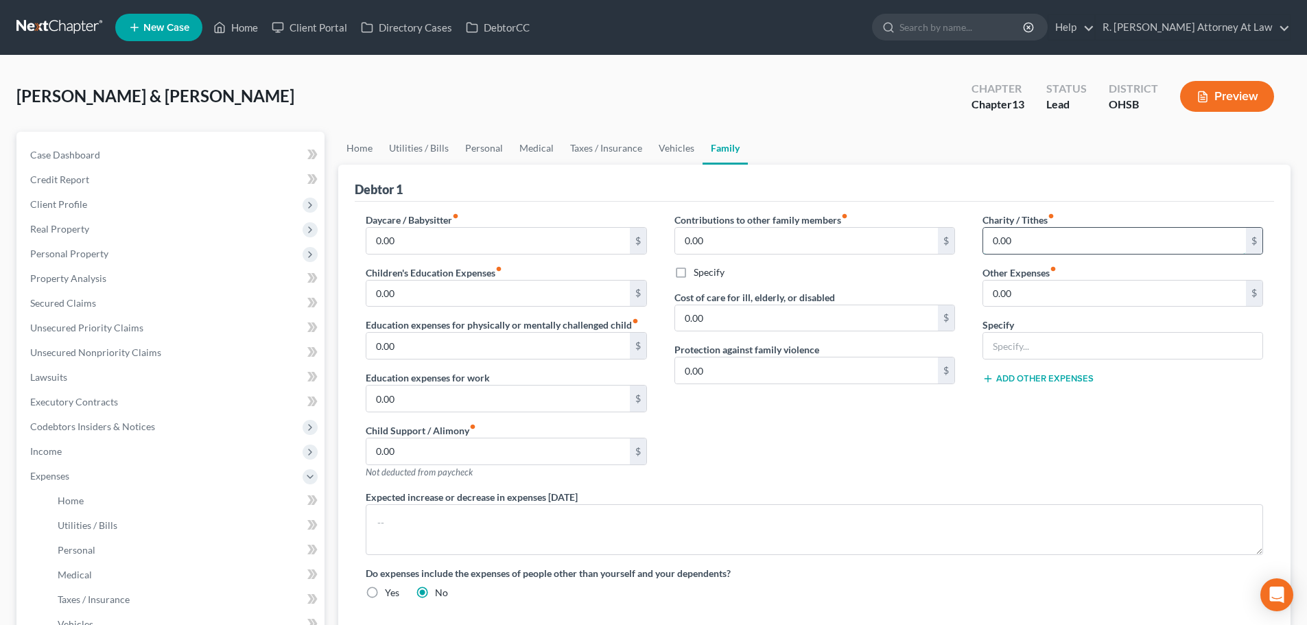
click at [1033, 241] on input "0.00" at bounding box center [1114, 241] width 263 height 26
click at [1050, 341] on input "text" at bounding box center [1122, 346] width 279 height 26
type input "Cat, 100"
click at [1037, 295] on input "0.00" at bounding box center [1114, 294] width 263 height 26
type input "100"
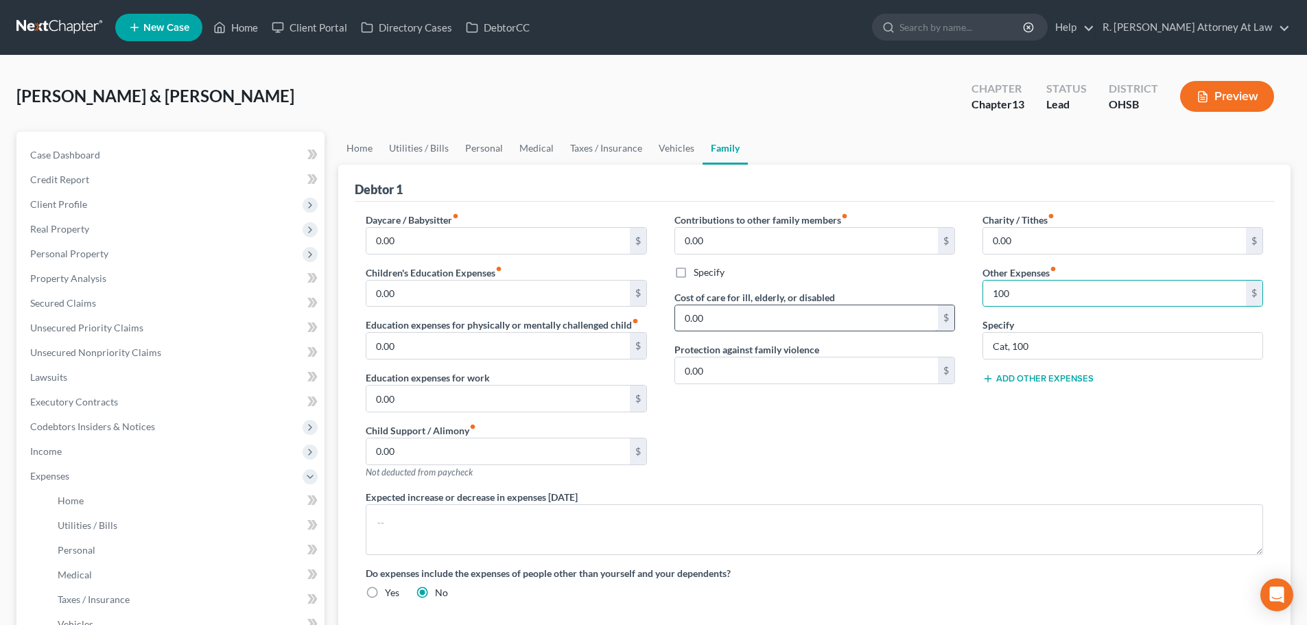
click at [721, 320] on input "0.00" at bounding box center [806, 318] width 263 height 26
type input "200"
click at [734, 370] on input "0.00" at bounding box center [806, 370] width 263 height 26
click at [403, 240] on input "0.00" at bounding box center [497, 241] width 263 height 26
click at [674, 147] on link "Vehicles" at bounding box center [676, 148] width 52 height 33
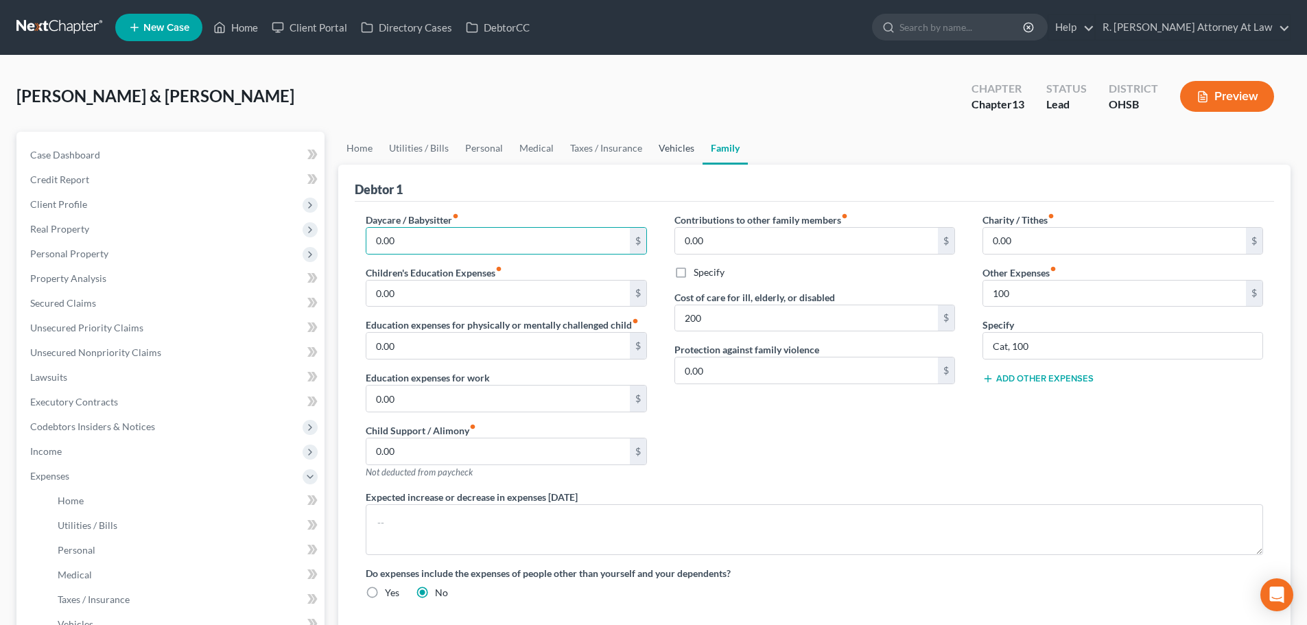
click at [674, 147] on link "Vehicles" at bounding box center [676, 148] width 52 height 33
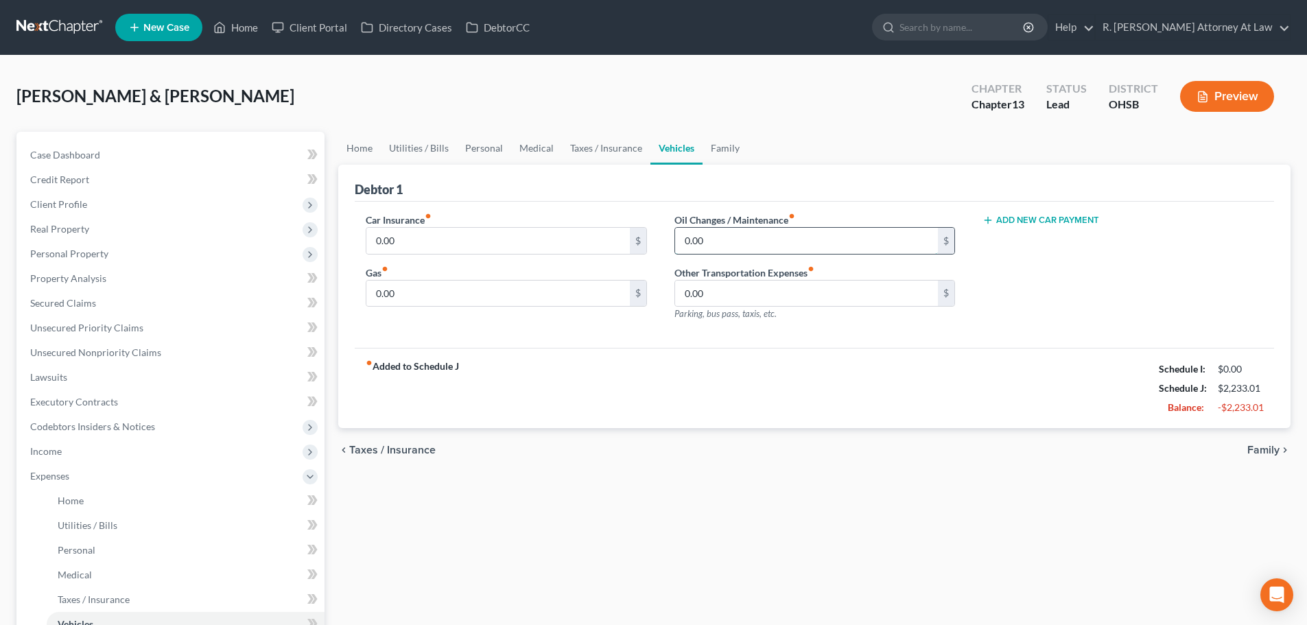
click at [717, 248] on input "0.00" at bounding box center [806, 241] width 263 height 26
type input "150"
click at [403, 241] on input "0.00" at bounding box center [497, 241] width 263 height 26
click at [418, 293] on input "0.00" at bounding box center [497, 294] width 263 height 26
click at [418, 235] on input "0.00" at bounding box center [497, 241] width 263 height 26
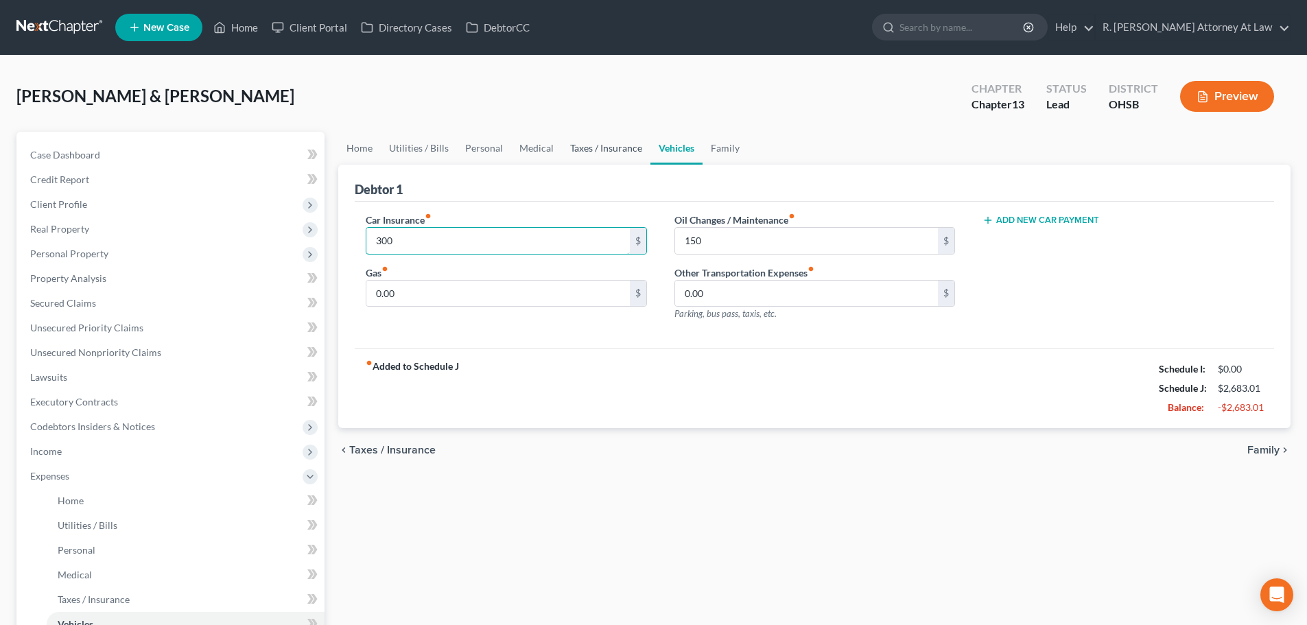
type input "300"
click at [596, 147] on link "Taxes / Insurance" at bounding box center [606, 148] width 88 height 33
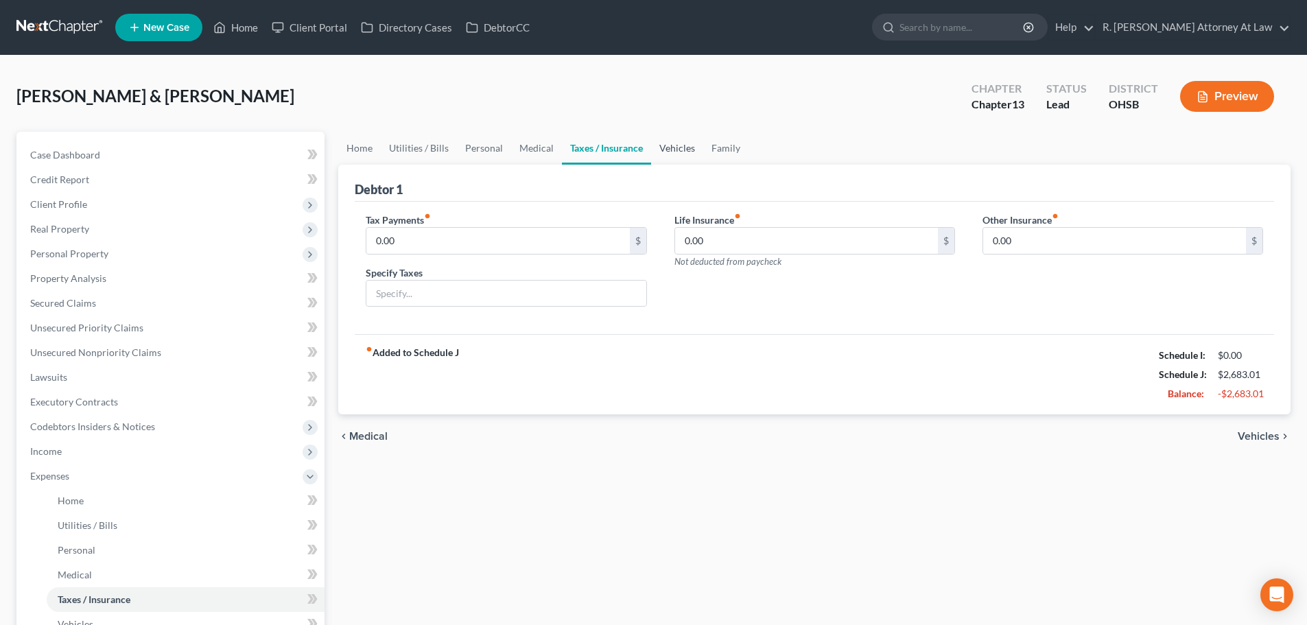
click at [676, 150] on link "Vehicles" at bounding box center [677, 148] width 52 height 33
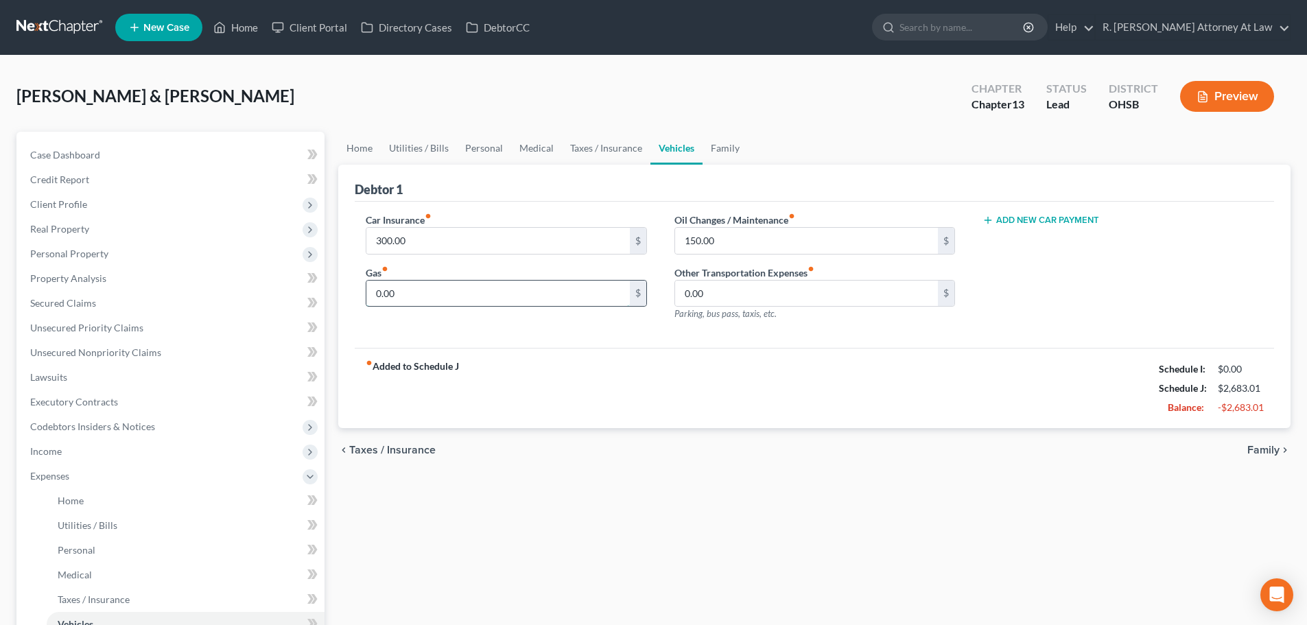
click at [406, 303] on input "0.00" at bounding box center [497, 294] width 263 height 26
type input "400"
click at [530, 149] on link "Medical" at bounding box center [536, 148] width 51 height 33
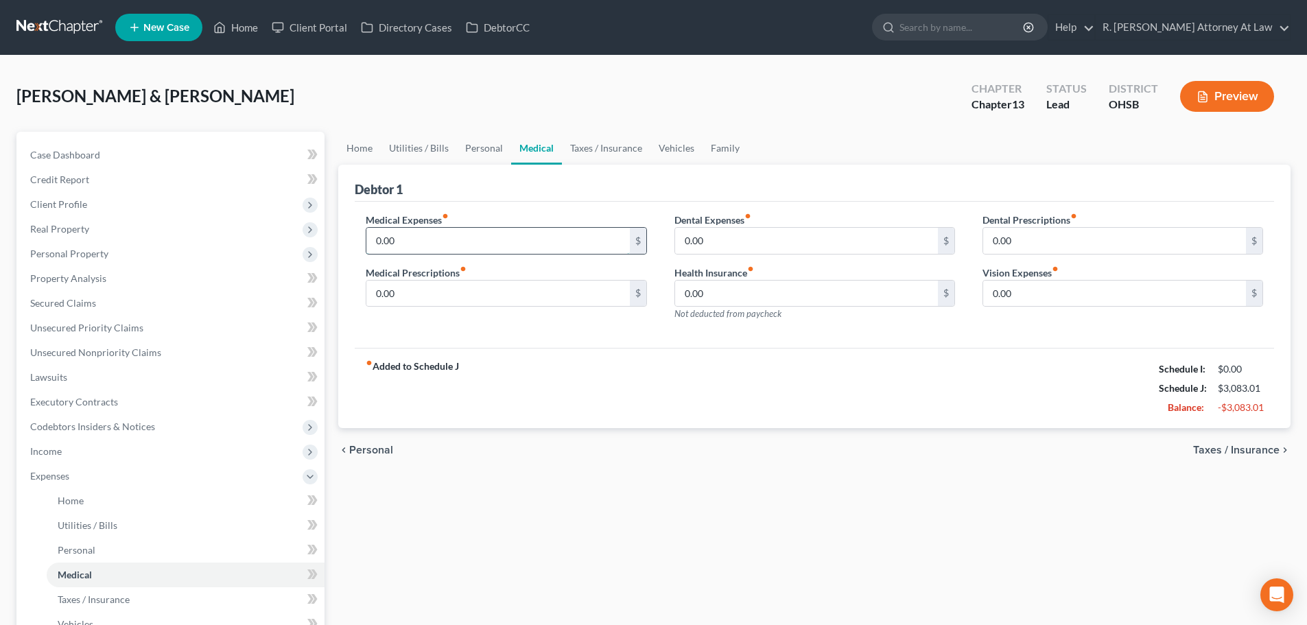
click at [399, 242] on input "0.00" at bounding box center [497, 241] width 263 height 26
type input "50"
click at [485, 148] on link "Personal" at bounding box center [484, 148] width 54 height 33
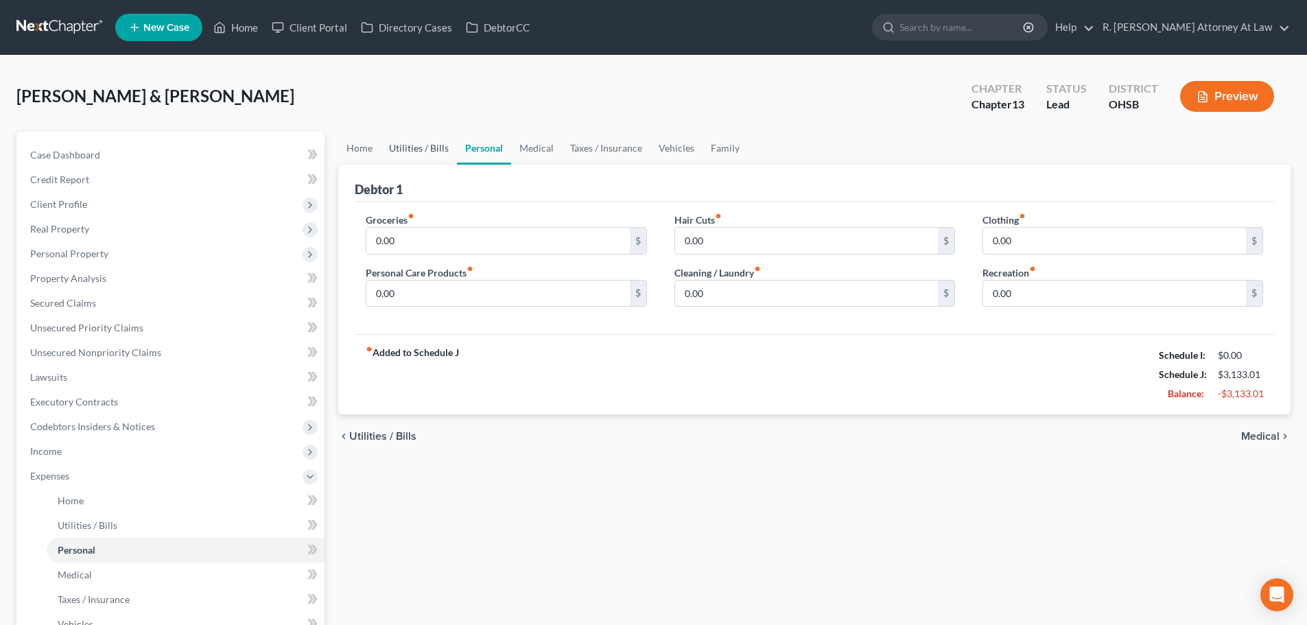
click at [429, 150] on link "Utilities / Bills" at bounding box center [419, 148] width 76 height 33
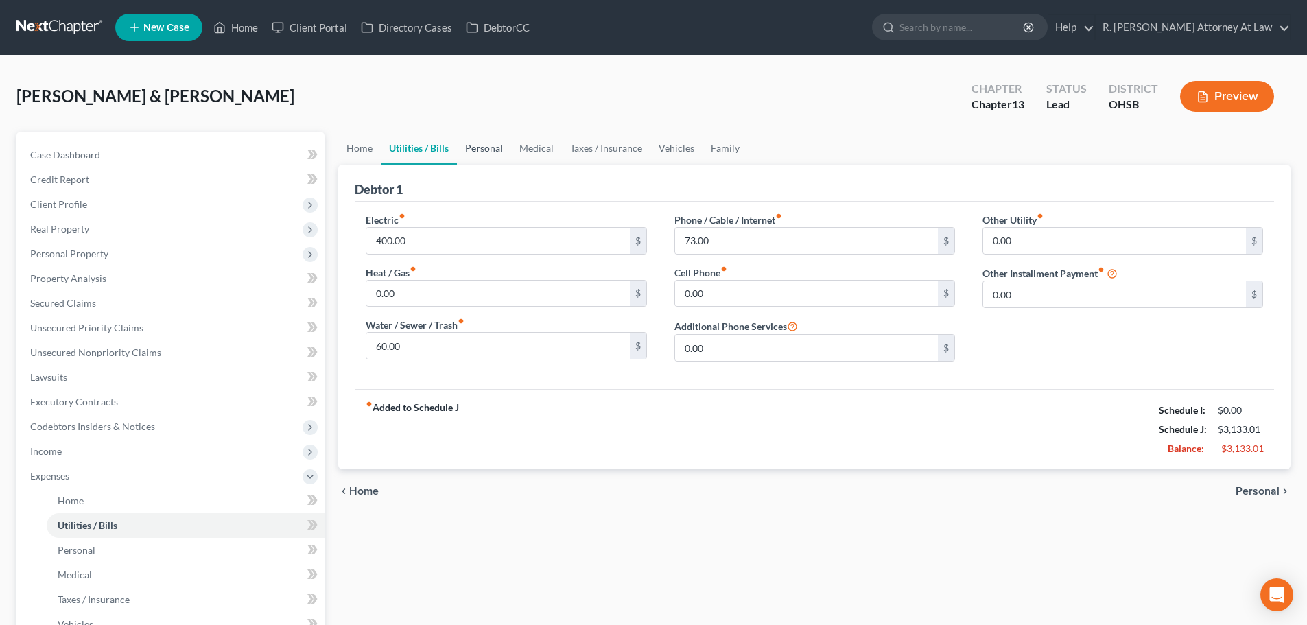
click at [479, 150] on link "Personal" at bounding box center [484, 148] width 54 height 33
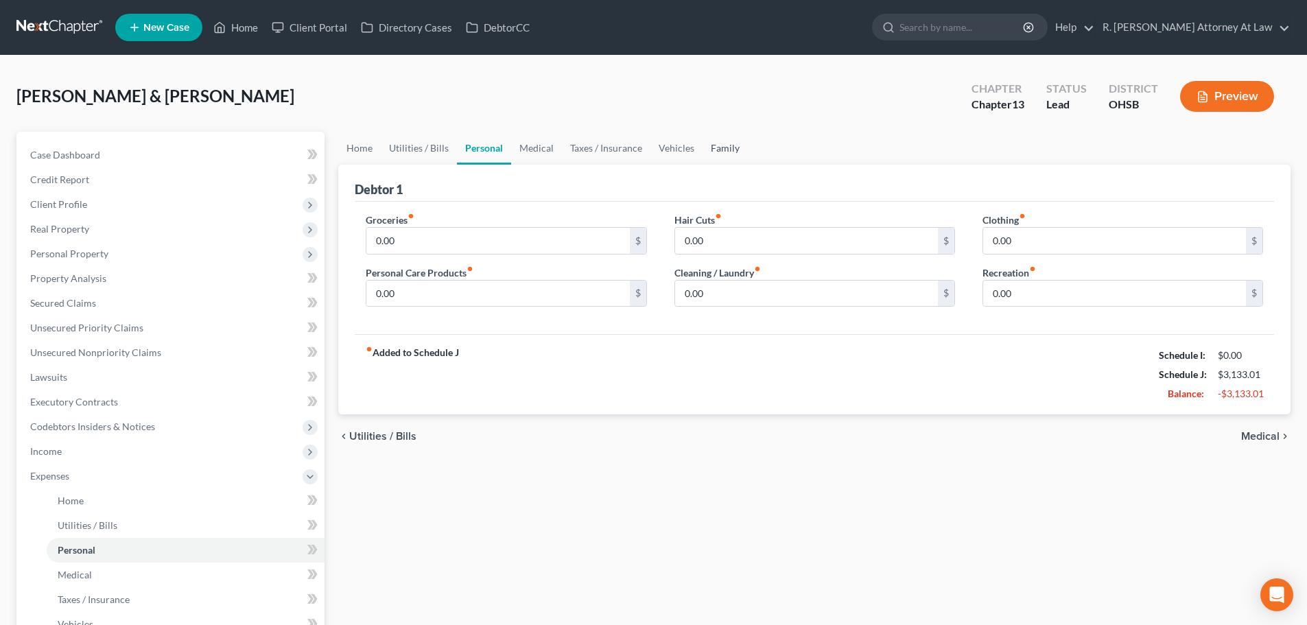
click at [729, 146] on link "Family" at bounding box center [724, 148] width 45 height 33
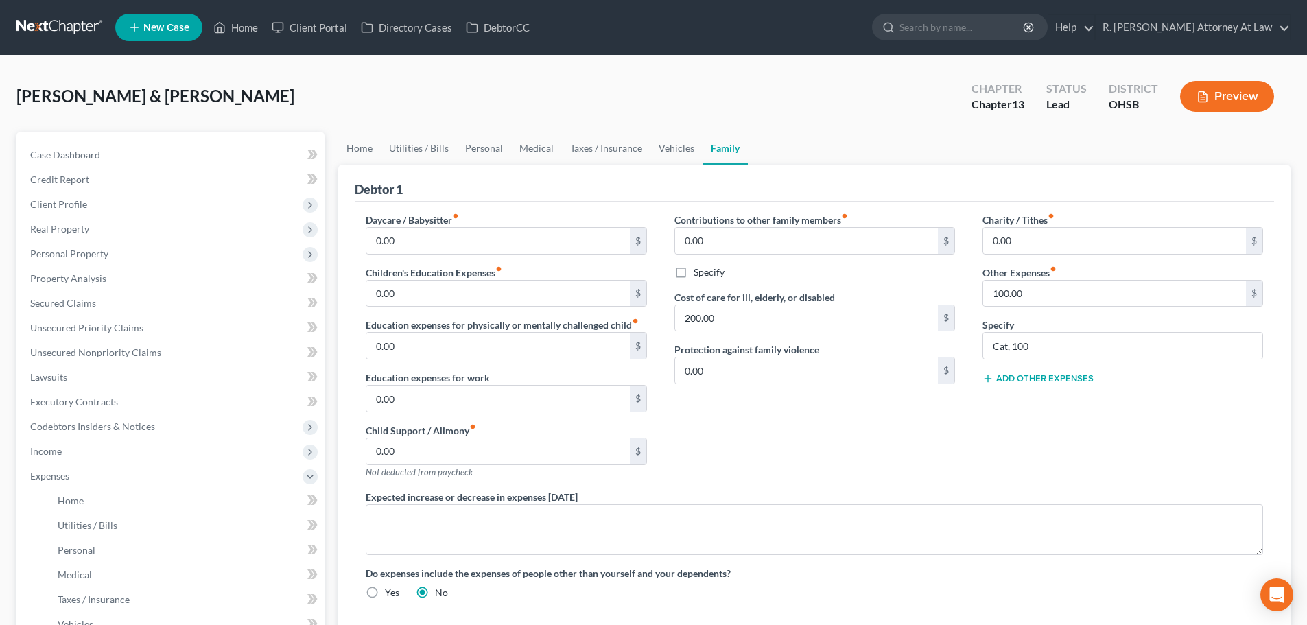
click at [1013, 374] on button "Add Other Expenses" at bounding box center [1037, 378] width 111 height 11
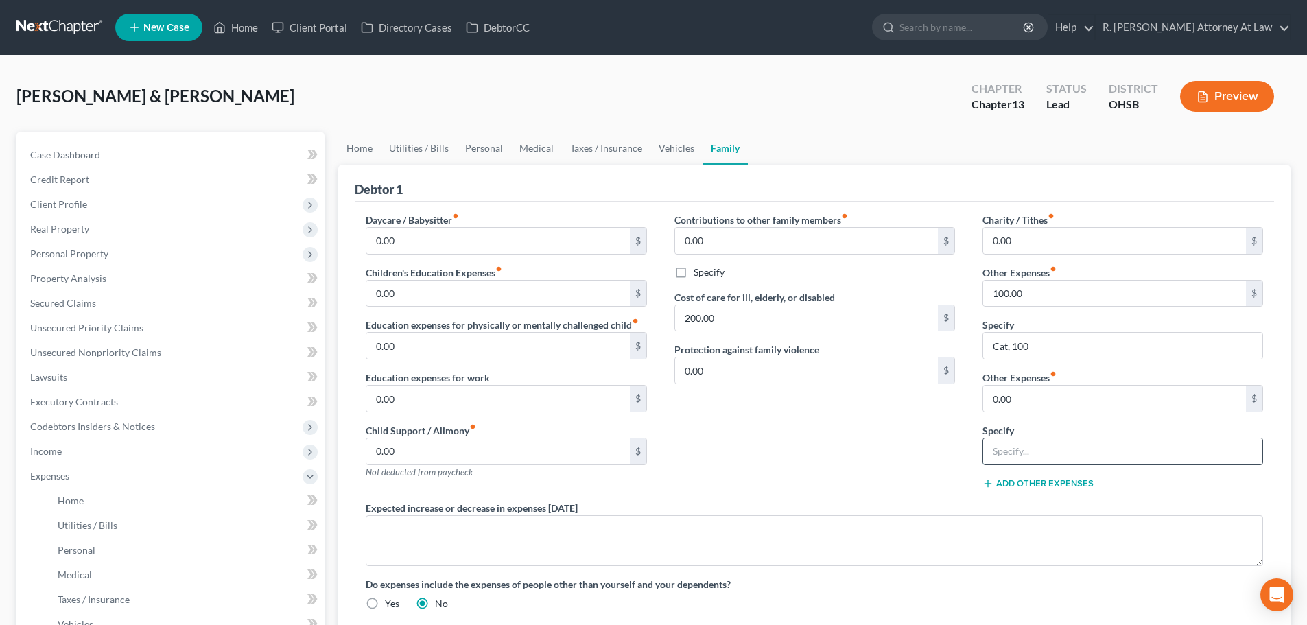
drag, startPoint x: 1006, startPoint y: 457, endPoint x: 994, endPoint y: 442, distance: 19.0
click at [1006, 457] on input "text" at bounding box center [1122, 451] width 279 height 26
click at [1032, 453] on input "daughter, [DEMOGRAPHIC_DATA]" at bounding box center [1122, 451] width 279 height 26
type input "daughter activities 100"
click at [1015, 401] on input "0.00" at bounding box center [1114, 399] width 263 height 26
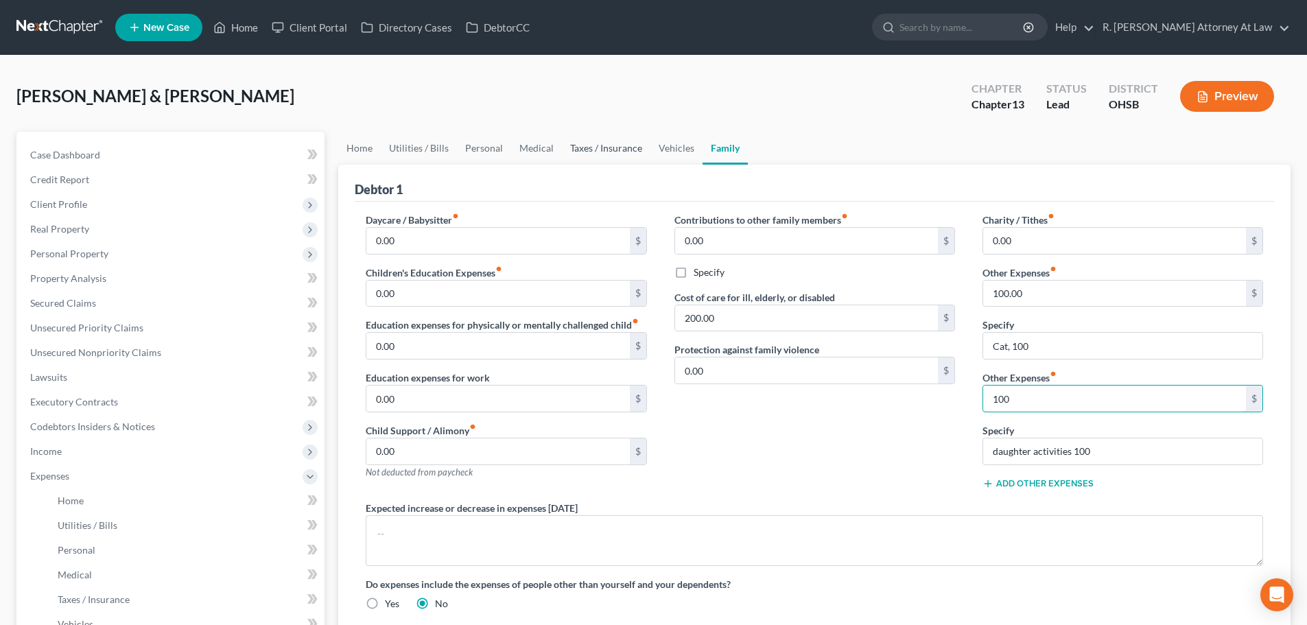
type input "100"
drag, startPoint x: 591, startPoint y: 142, endPoint x: 565, endPoint y: 146, distance: 25.7
click at [591, 142] on link "Taxes / Insurance" at bounding box center [606, 148] width 88 height 33
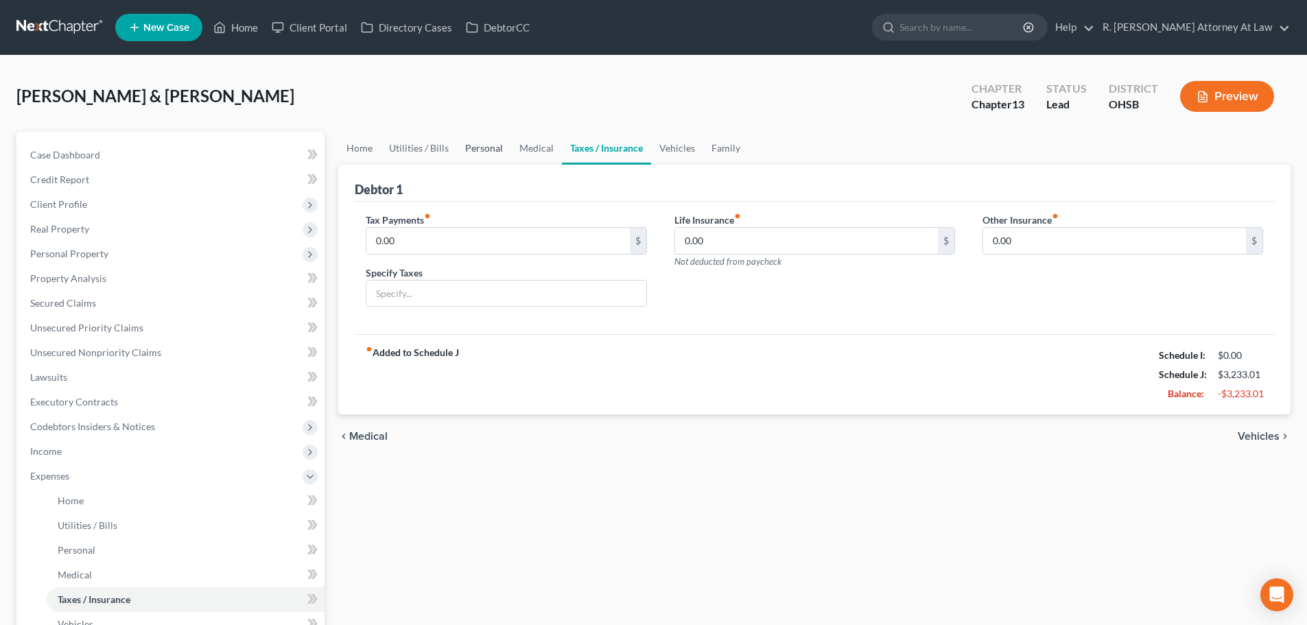
click at [474, 148] on link "Personal" at bounding box center [484, 148] width 54 height 33
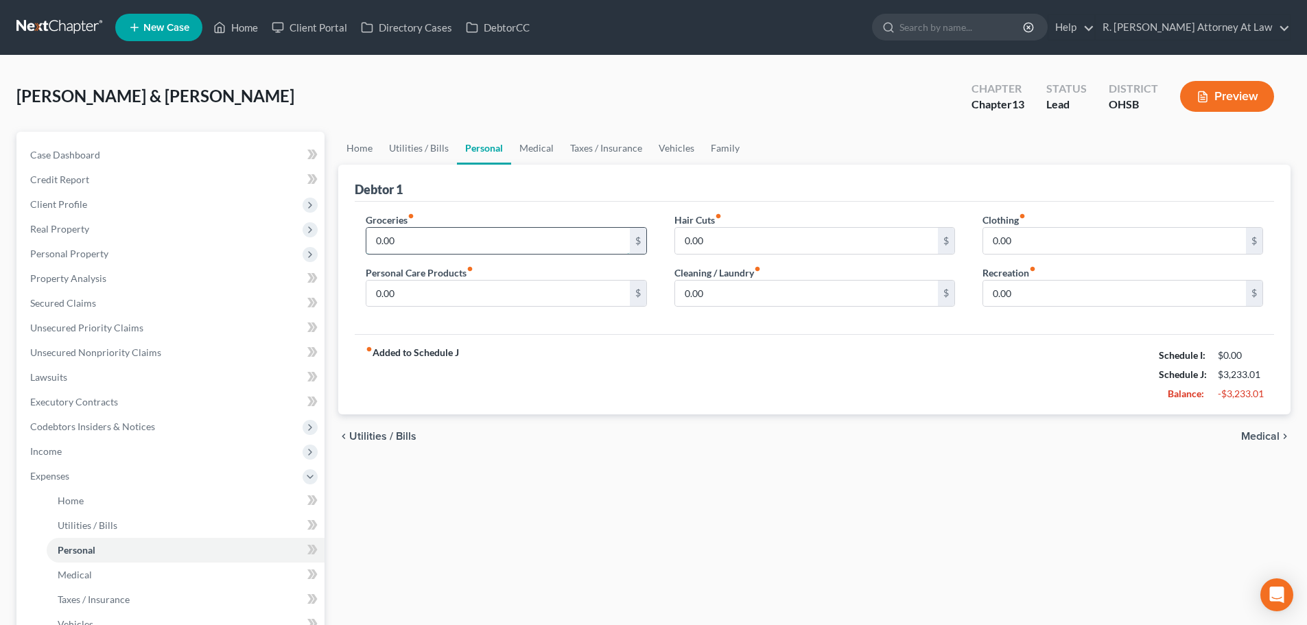
click at [438, 237] on input "0.00" at bounding box center [497, 241] width 263 height 26
type input "900"
click at [421, 289] on input "0.00" at bounding box center [497, 294] width 263 height 26
click at [727, 239] on input "0.00" at bounding box center [806, 241] width 263 height 26
click at [456, 289] on input "0.00" at bounding box center [497, 294] width 263 height 26
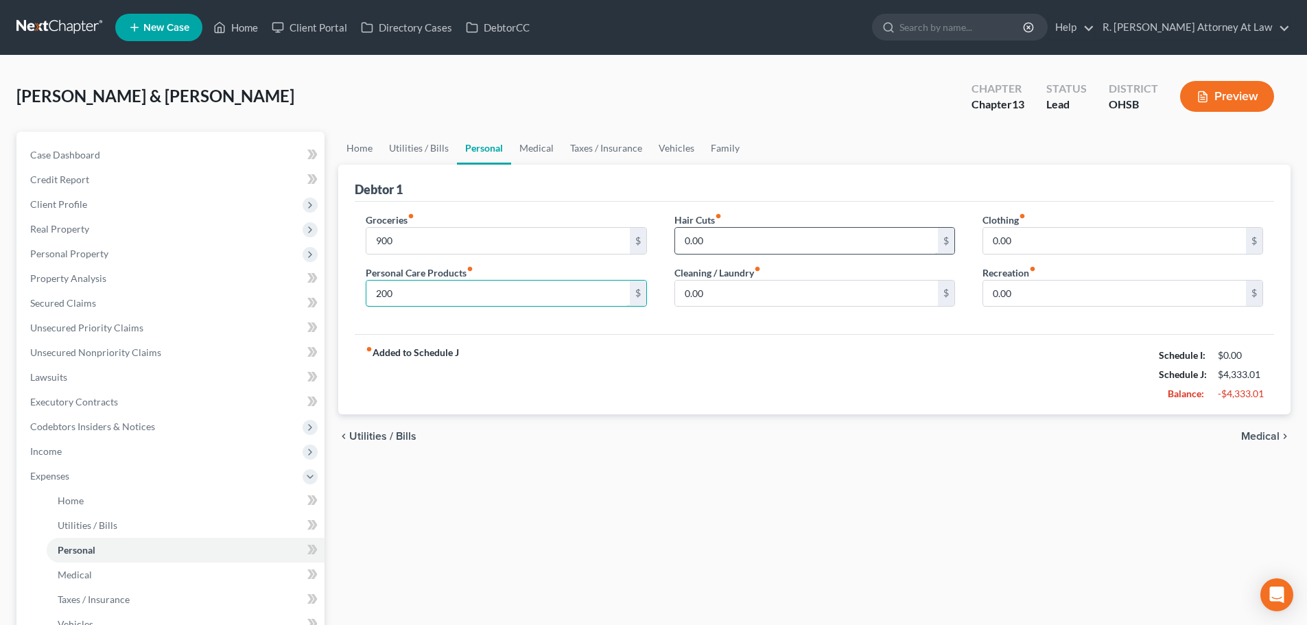
type input "200"
click at [702, 247] on input "0.00" at bounding box center [806, 241] width 263 height 26
type input "150"
click at [1021, 240] on input "0.00" at bounding box center [1114, 241] width 263 height 26
type input "300"
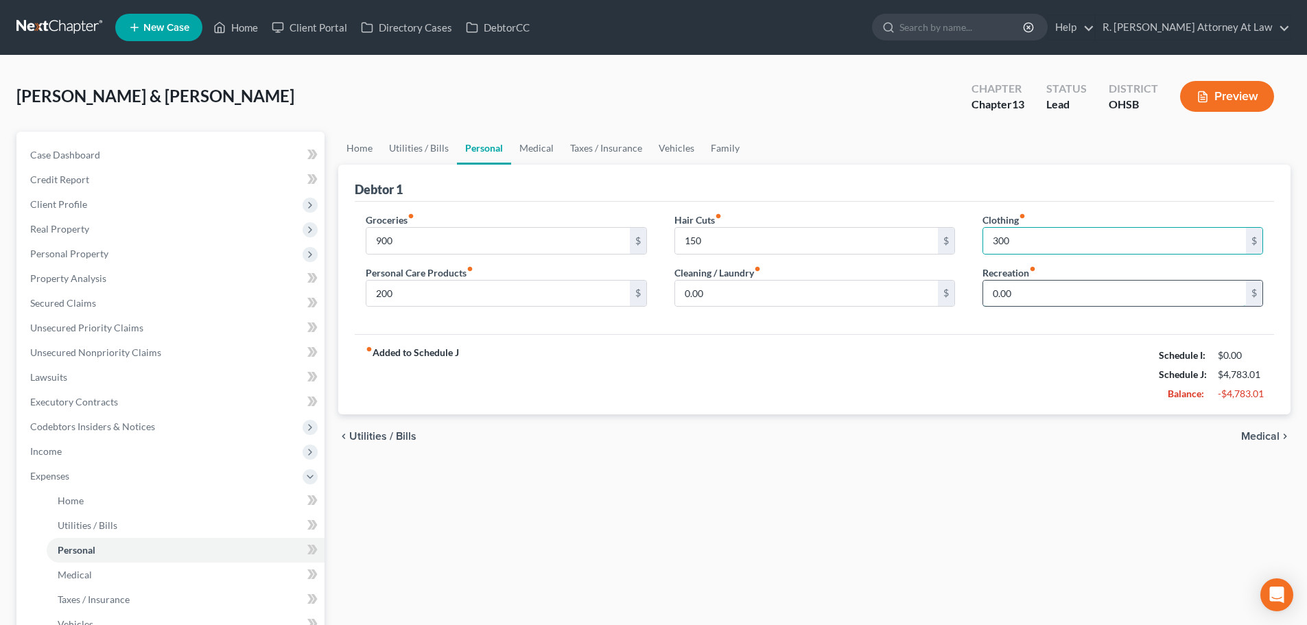
click at [1030, 289] on input "0.00" at bounding box center [1114, 294] width 263 height 26
type input "250"
click at [35, 154] on span "Case Dashboard" at bounding box center [65, 155] width 70 height 12
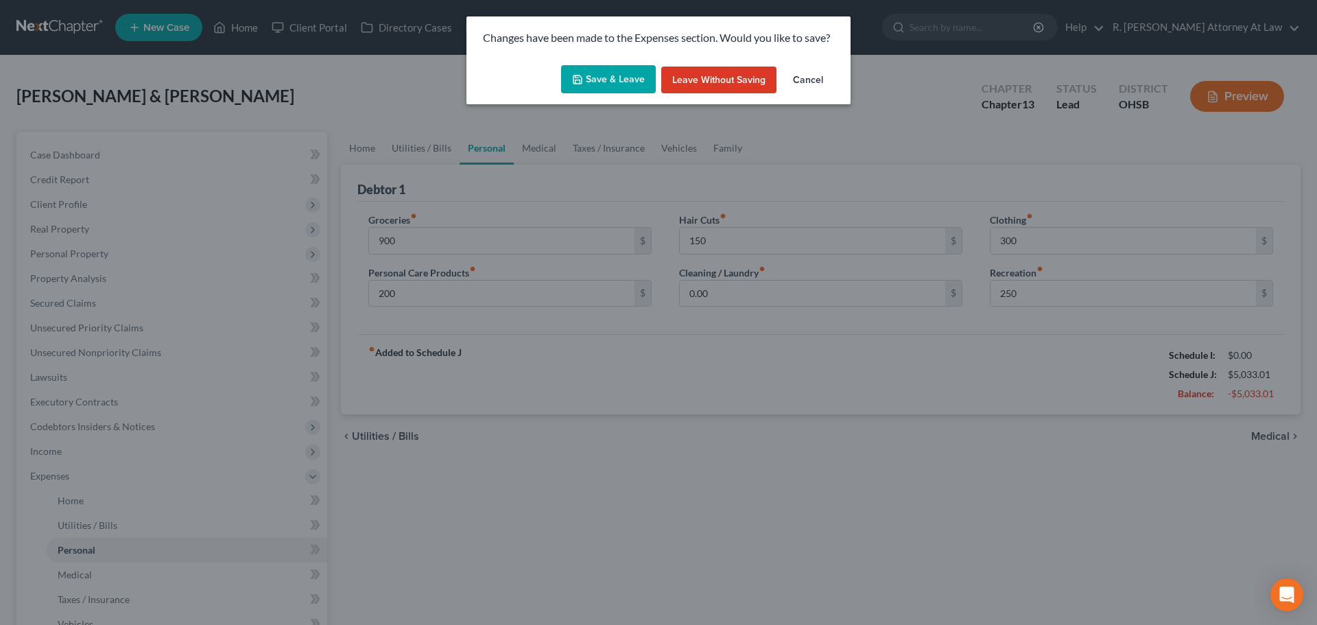
click at [599, 79] on button "Save & Leave" at bounding box center [608, 79] width 95 height 29
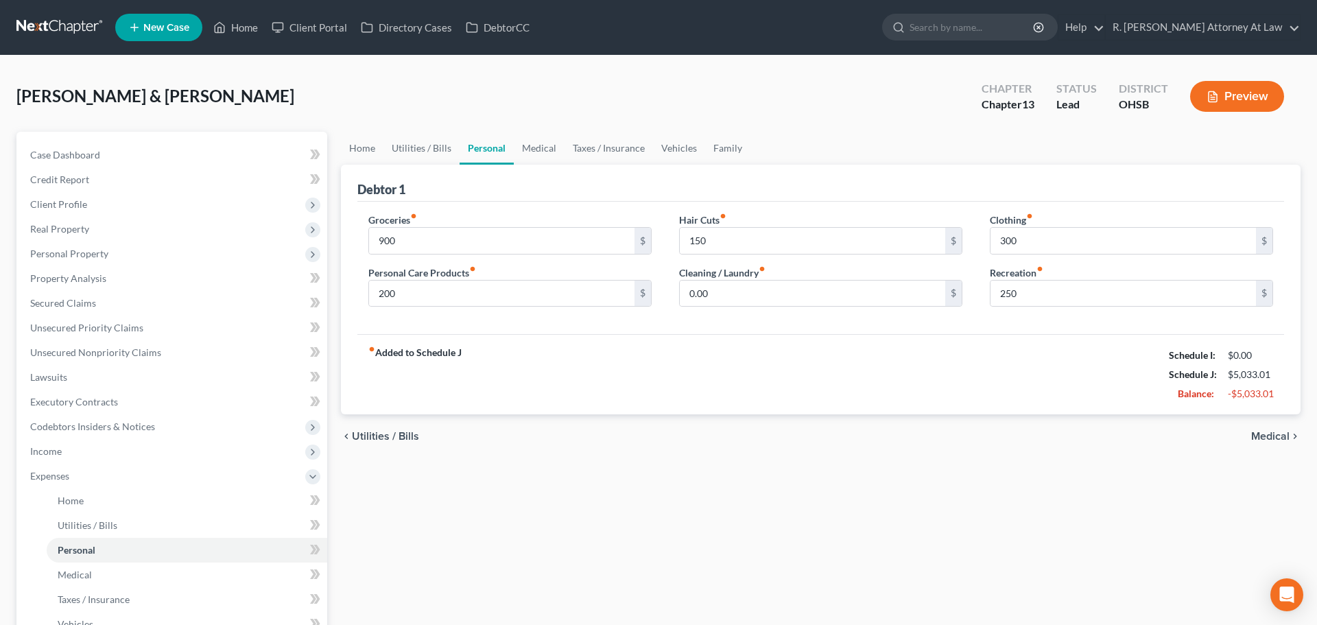
type input "900.00"
type input "200.00"
type input "150.00"
type input "300.00"
type input "250.00"
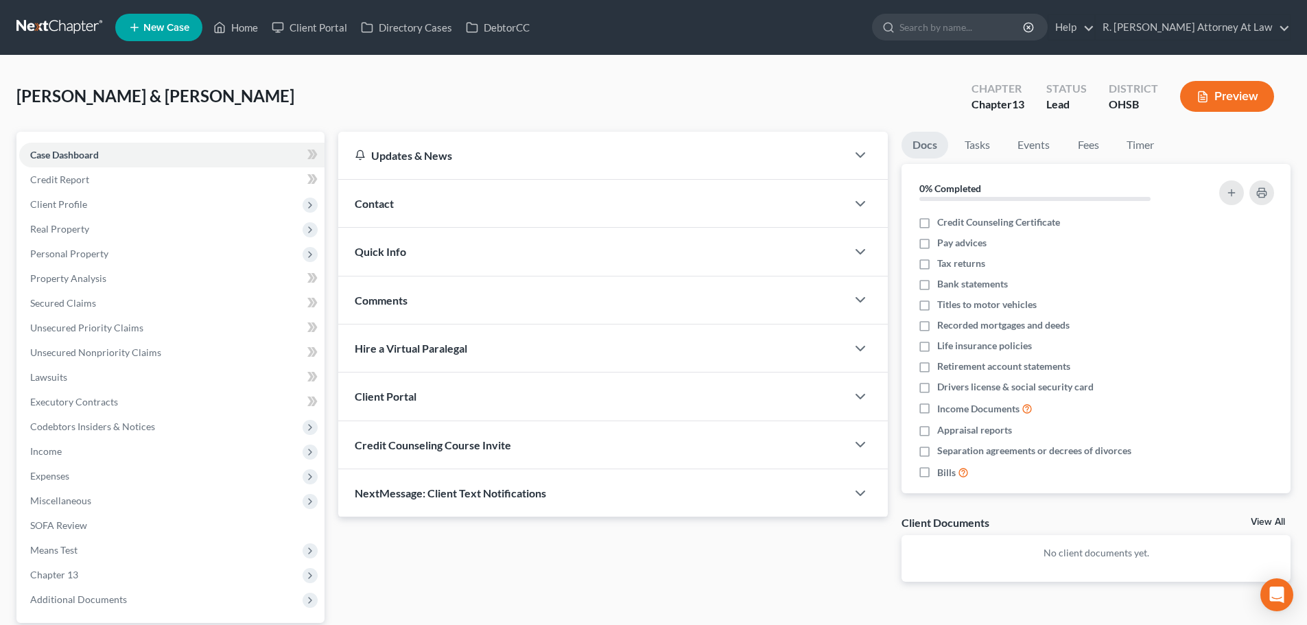
click at [375, 303] on span "Comments" at bounding box center [381, 300] width 53 height 13
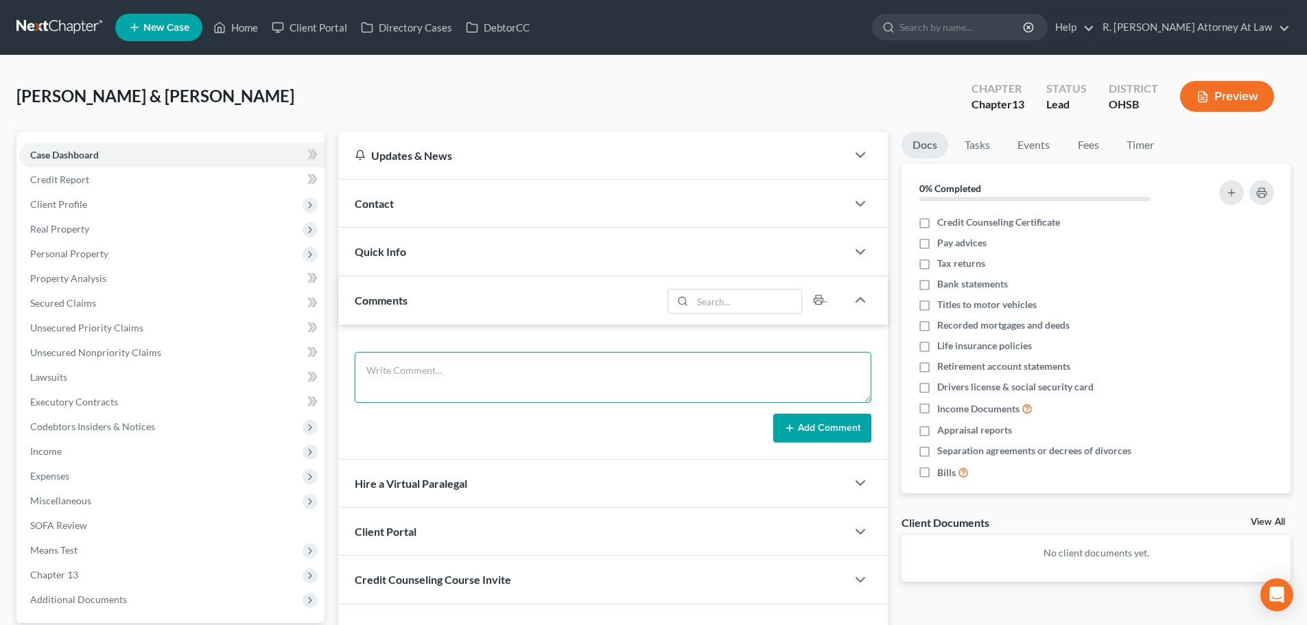
click at [403, 370] on textarea at bounding box center [613, 377] width 517 height 51
type textarea "joint account with father went into the trust and [PERSON_NAME] passed"
click at [809, 426] on button "Add Comment" at bounding box center [822, 428] width 98 height 29
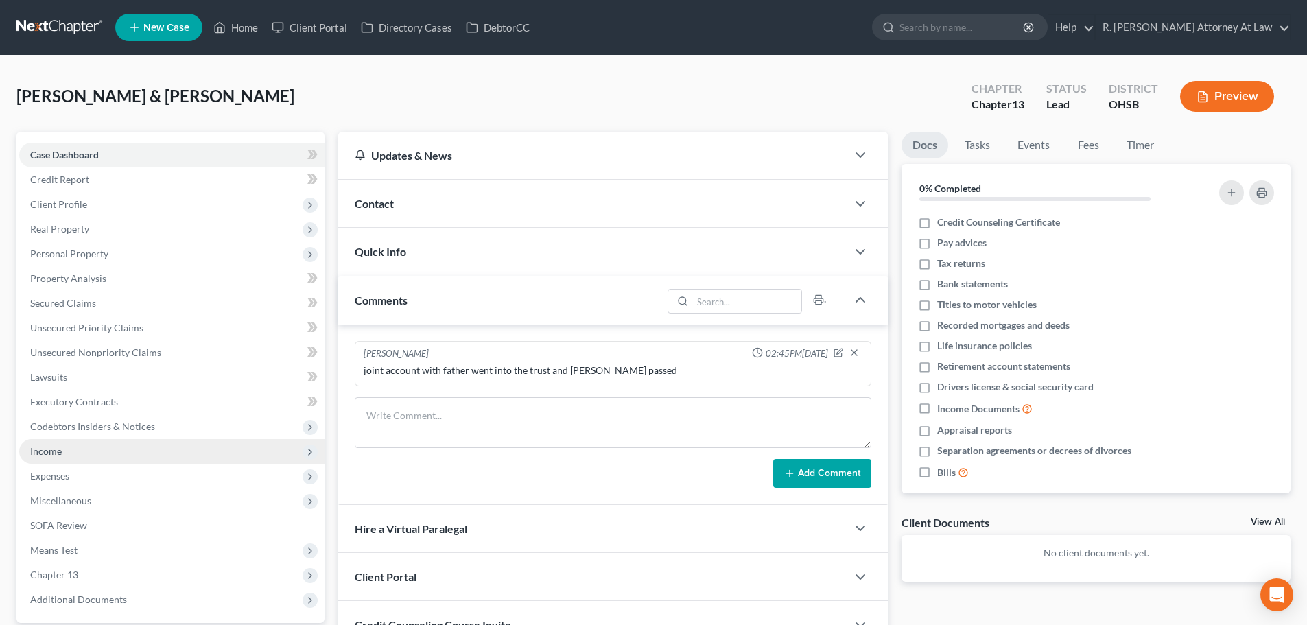
click at [36, 452] on span "Income" at bounding box center [46, 451] width 32 height 12
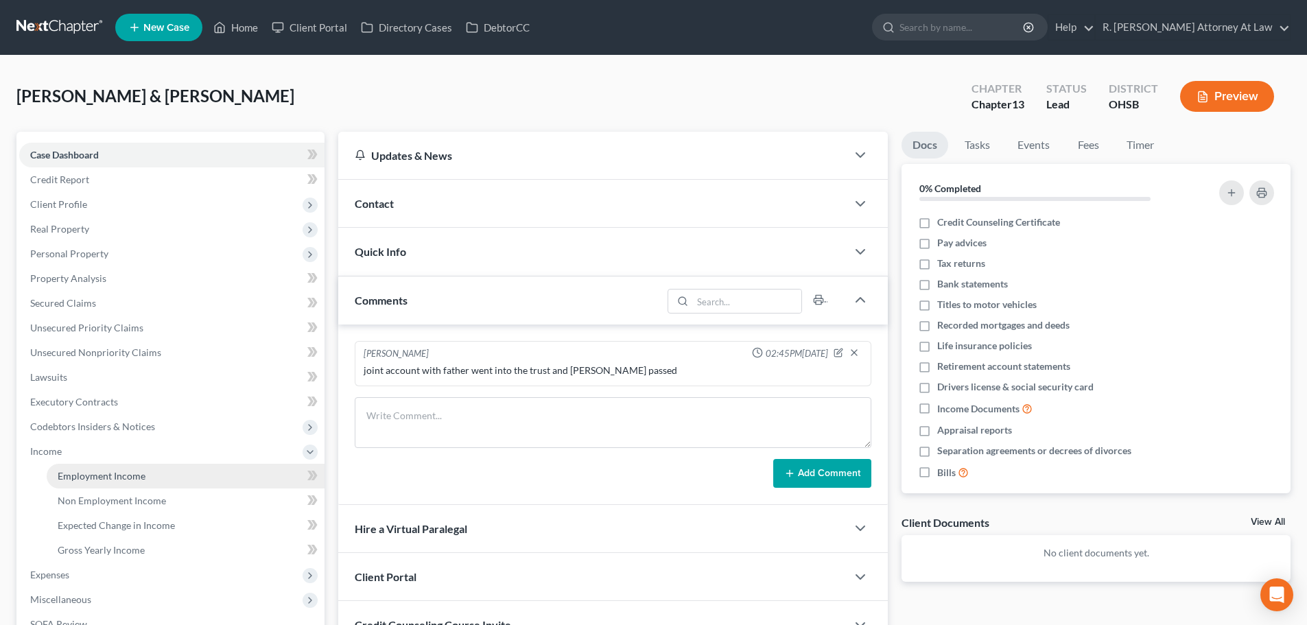
click at [67, 478] on span "Employment Income" at bounding box center [102, 476] width 88 height 12
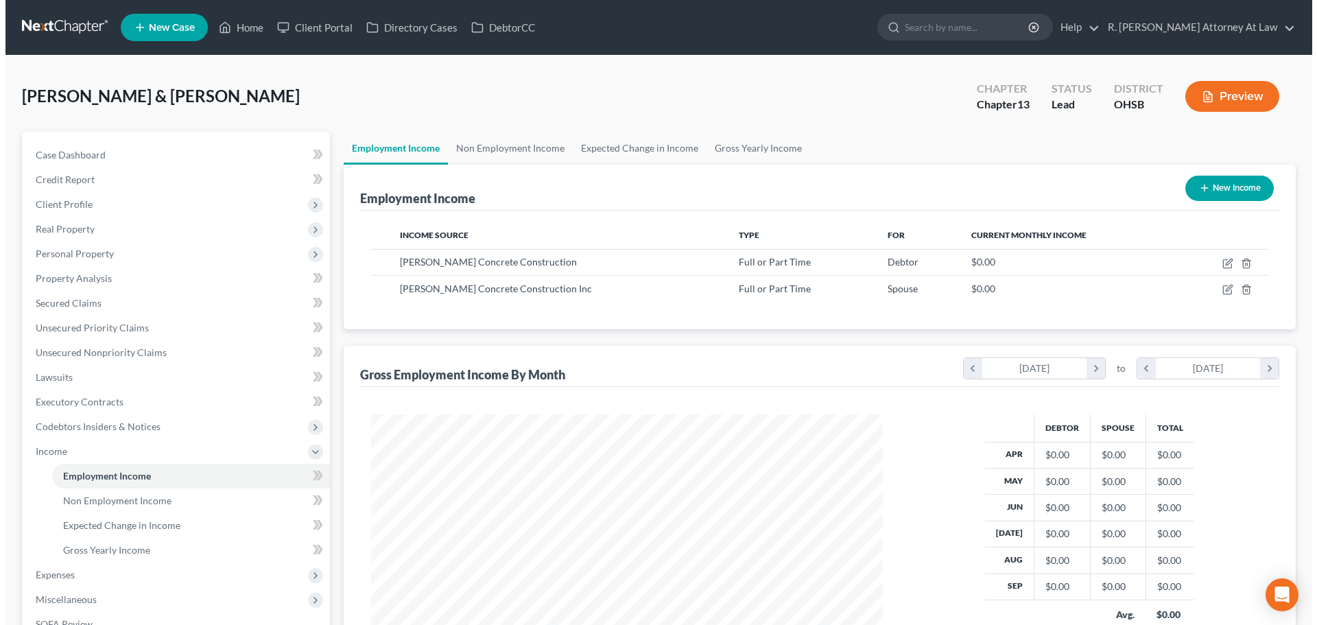
scroll to position [256, 539]
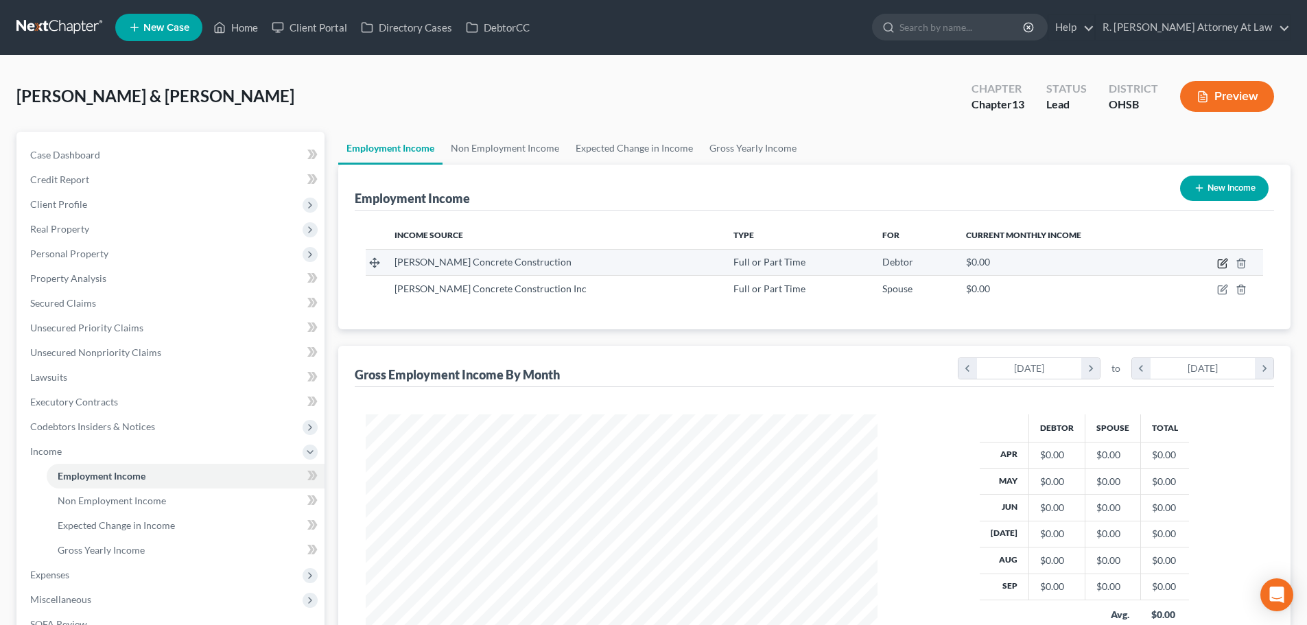
click at [1218, 263] on icon "button" at bounding box center [1222, 264] width 8 height 8
select select "0"
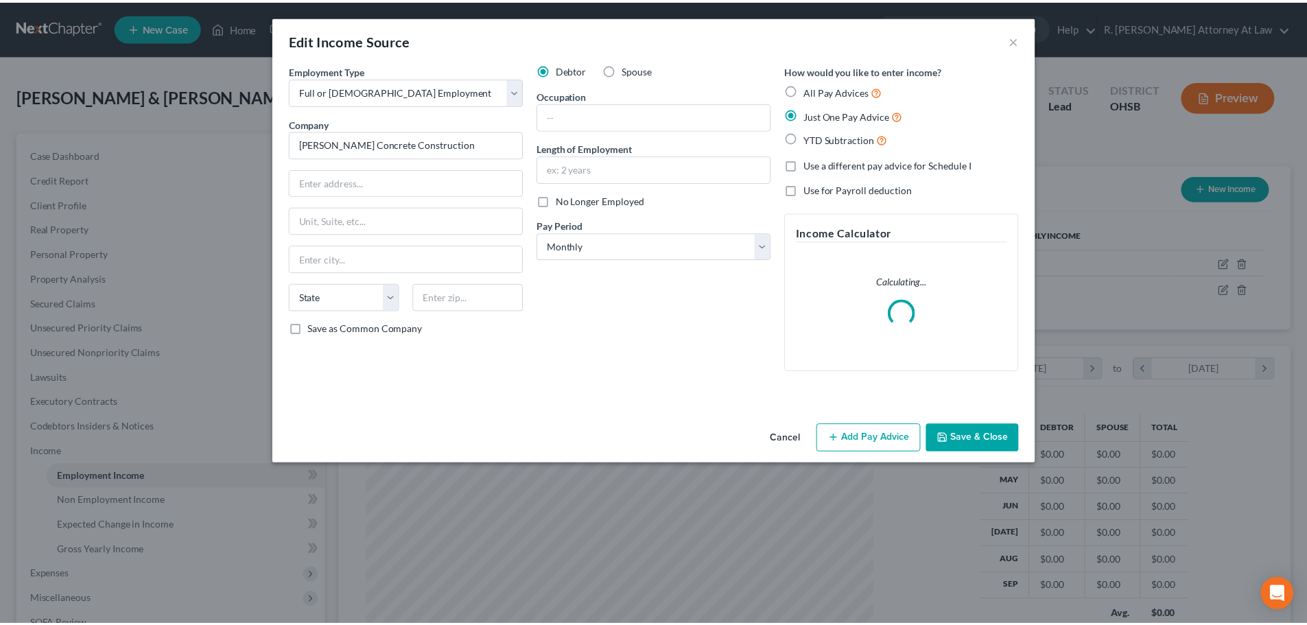
scroll to position [258, 544]
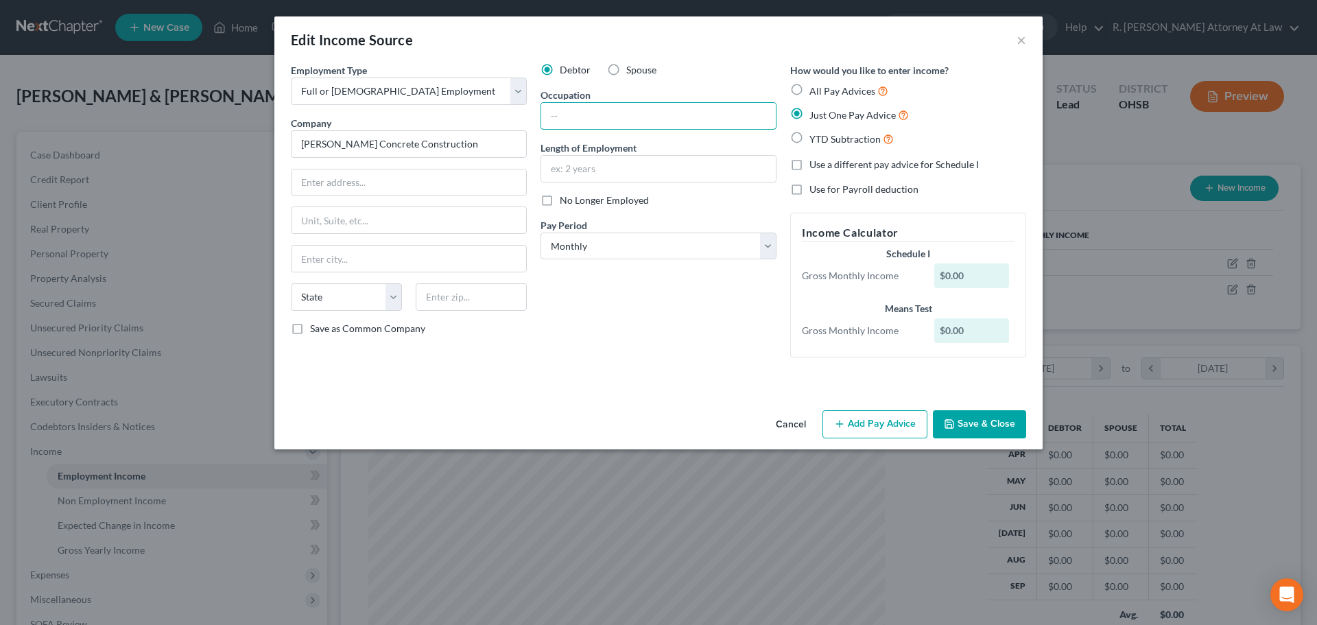
drag, startPoint x: 560, startPoint y: 117, endPoint x: 530, endPoint y: 117, distance: 30.9
click at [560, 117] on input "text" at bounding box center [658, 116] width 235 height 26
type input "Cement [PERSON_NAME]"
click at [564, 163] on input "text" at bounding box center [658, 169] width 235 height 26
type input "24 years"
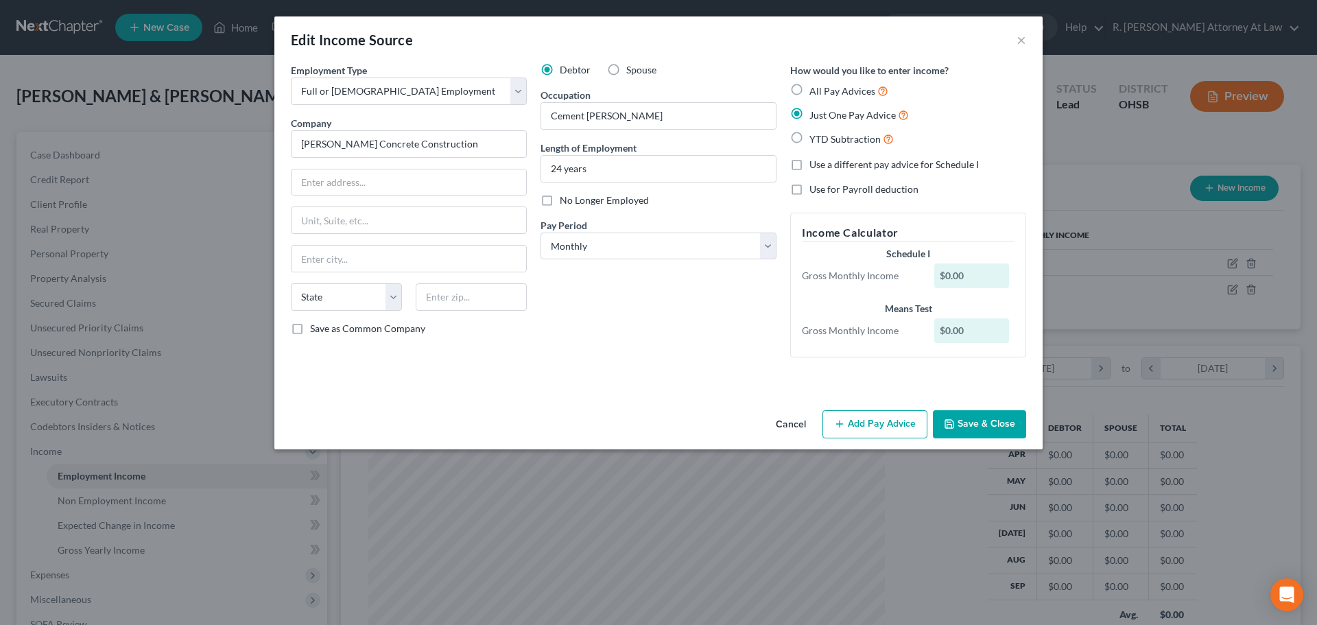
click at [965, 418] on button "Save & Close" at bounding box center [979, 424] width 93 height 29
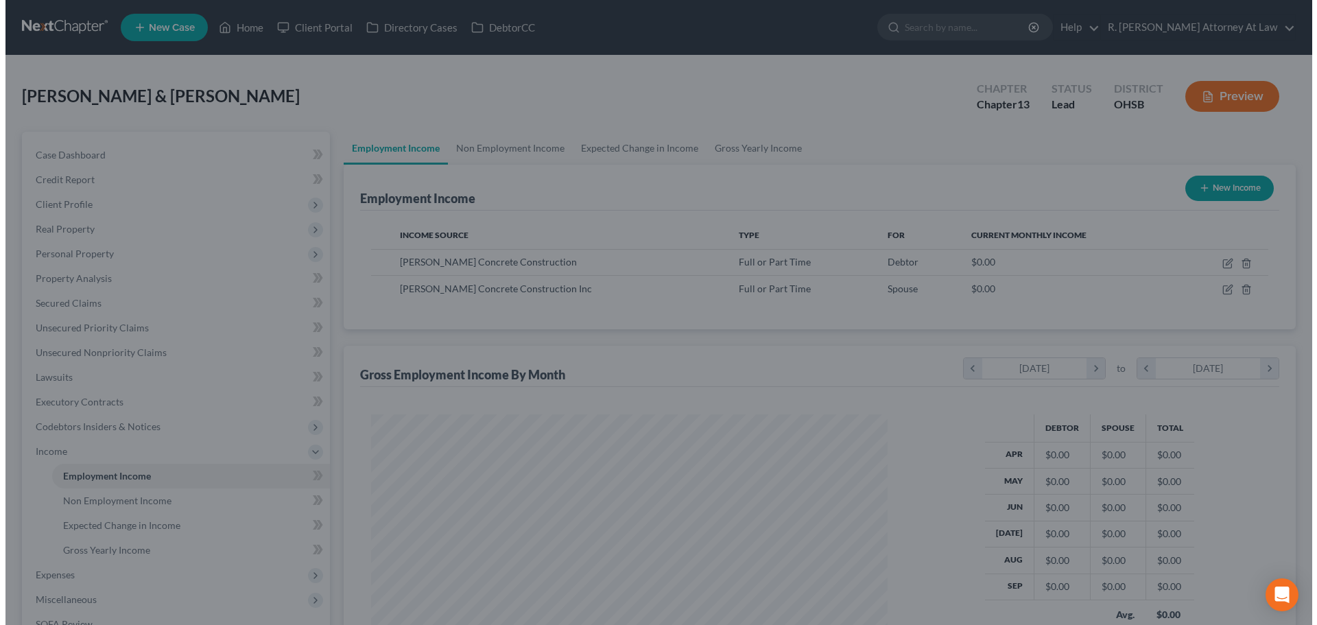
scroll to position [685751, 685468]
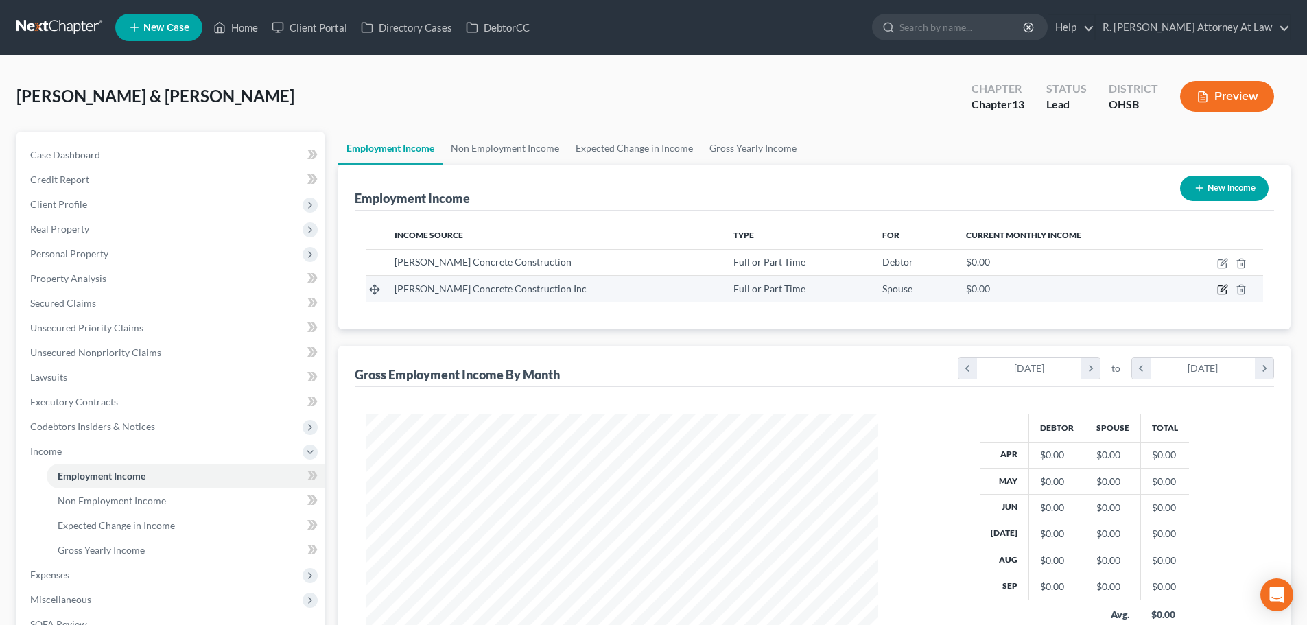
click at [1221, 287] on icon "button" at bounding box center [1222, 289] width 11 height 11
select select "0"
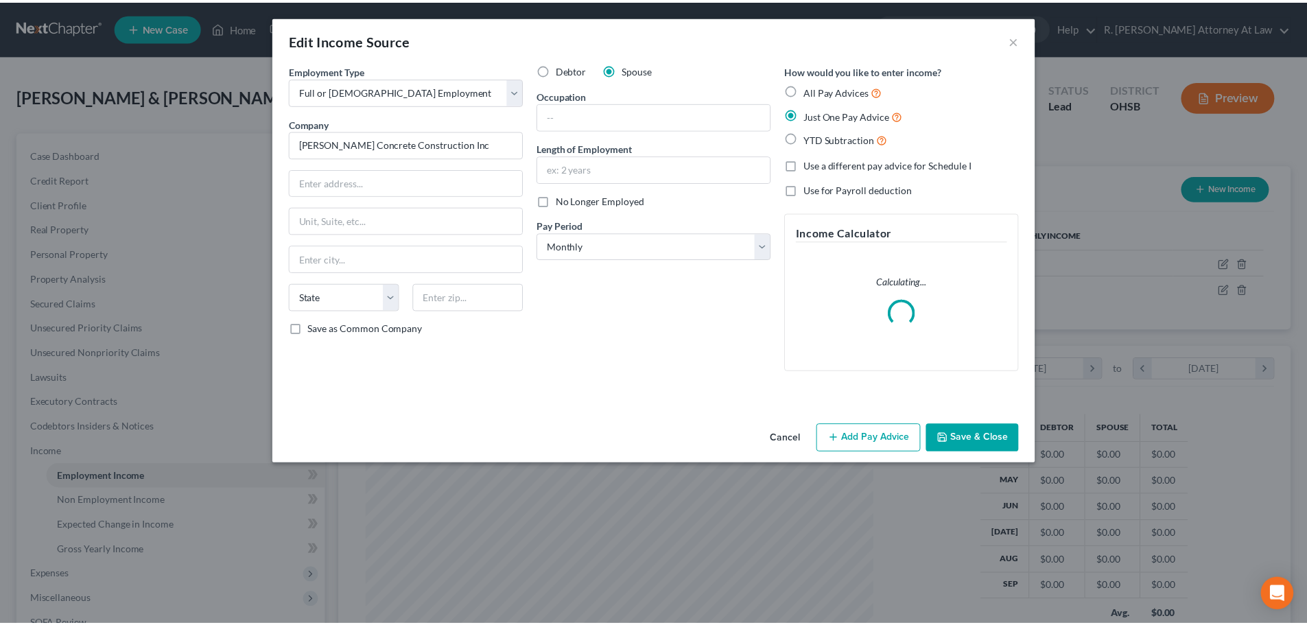
scroll to position [258, 544]
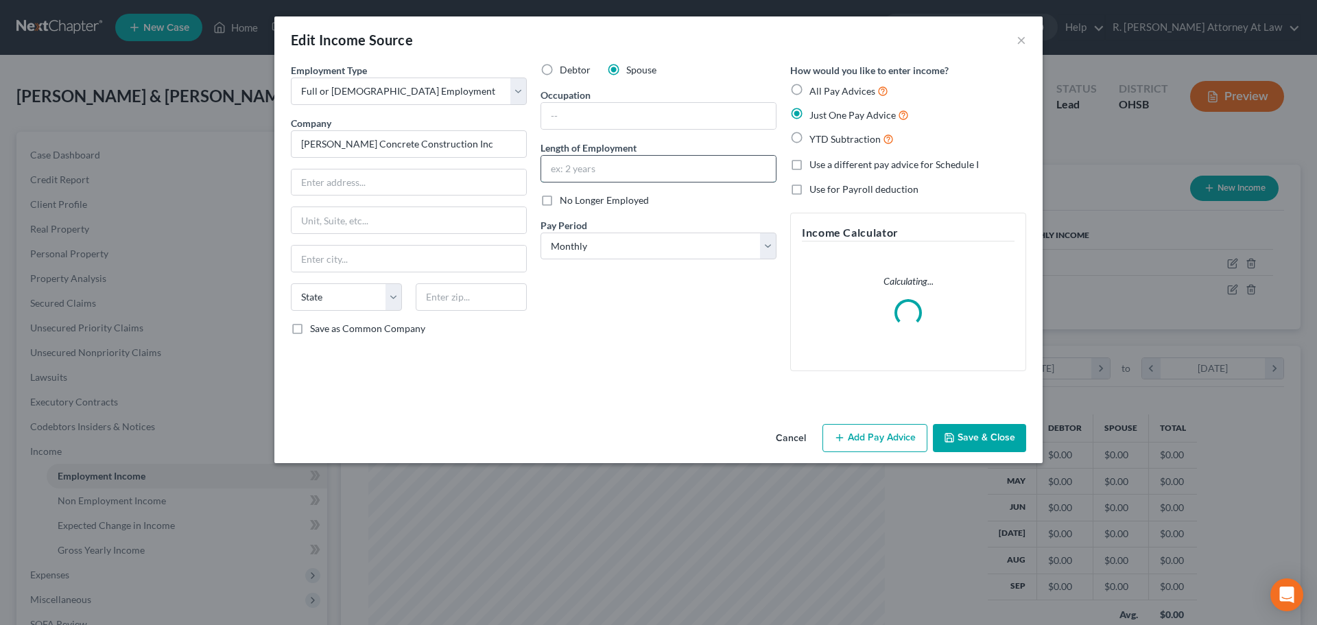
click at [572, 168] on input "text" at bounding box center [658, 169] width 235 height 26
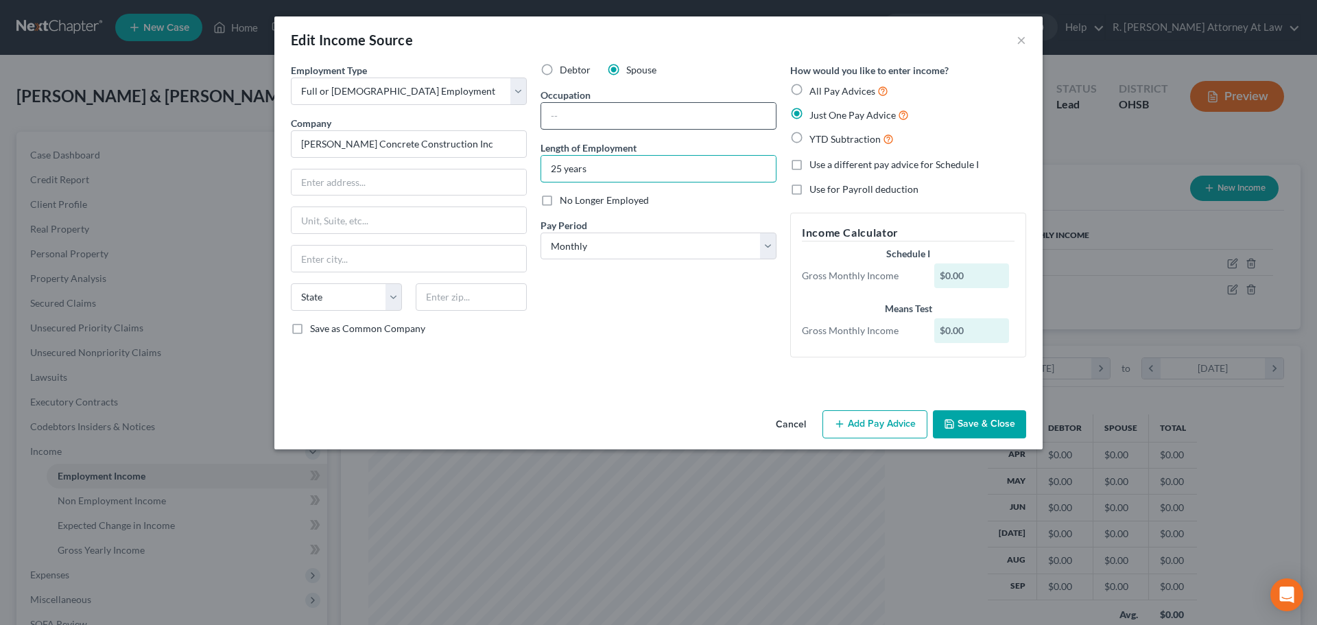
type input "25 years"
drag, startPoint x: 548, startPoint y: 115, endPoint x: 537, endPoint y: 91, distance: 27.0
click at [549, 115] on input "text" at bounding box center [658, 116] width 235 height 26
type input "Office Manager"
click at [969, 426] on button "Save & Close" at bounding box center [979, 424] width 93 height 29
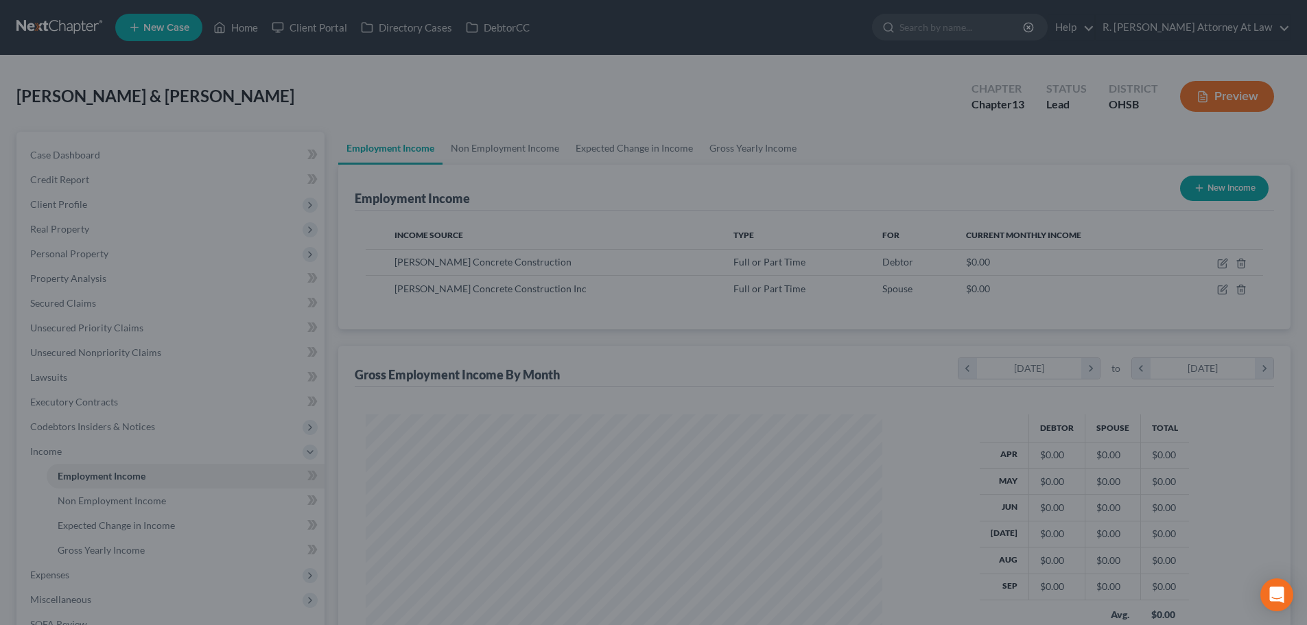
scroll to position [685751, 685468]
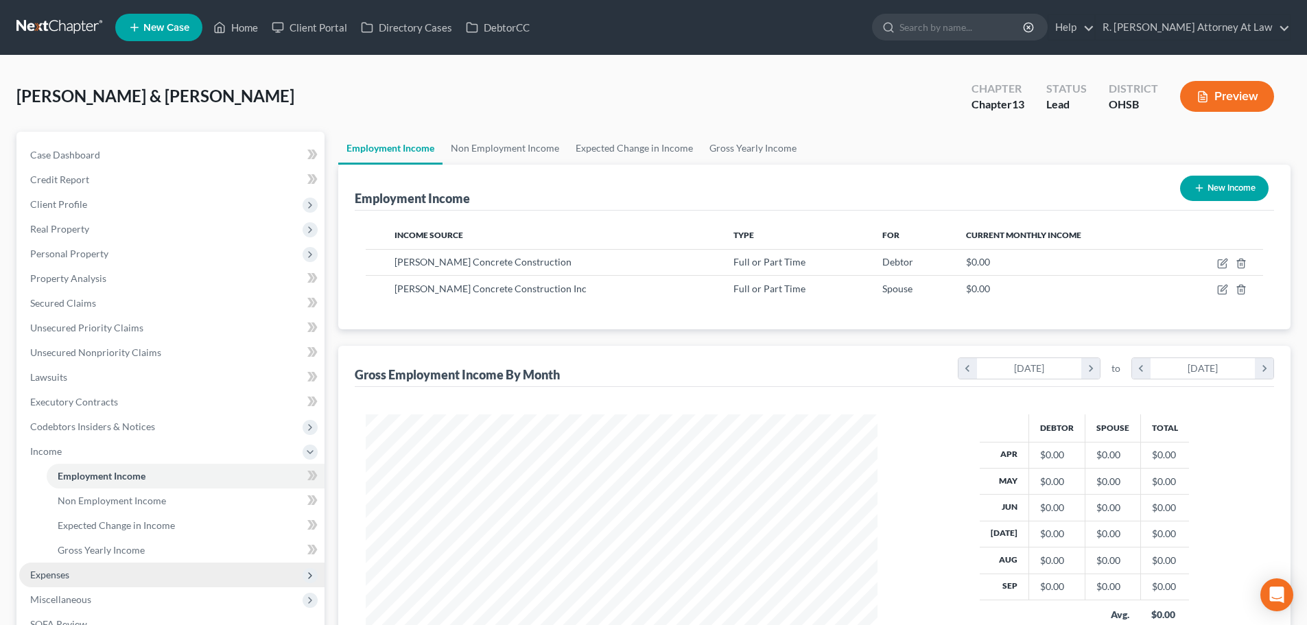
click at [58, 567] on span "Expenses" at bounding box center [171, 575] width 305 height 25
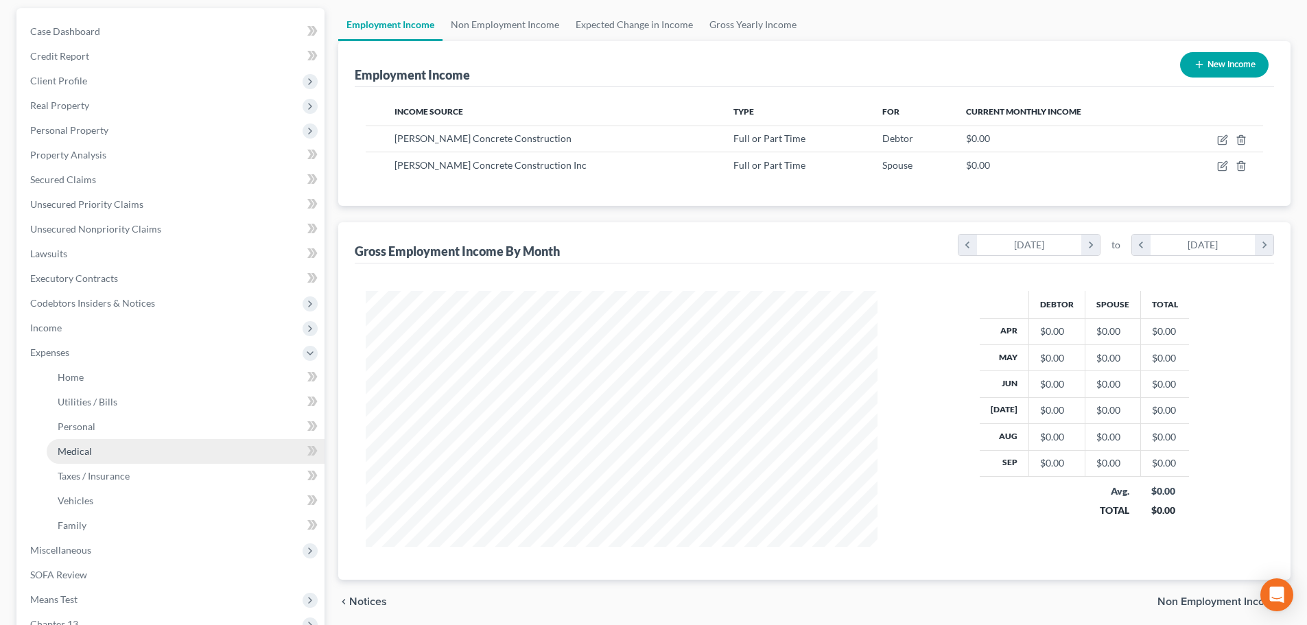
scroll to position [137, 0]
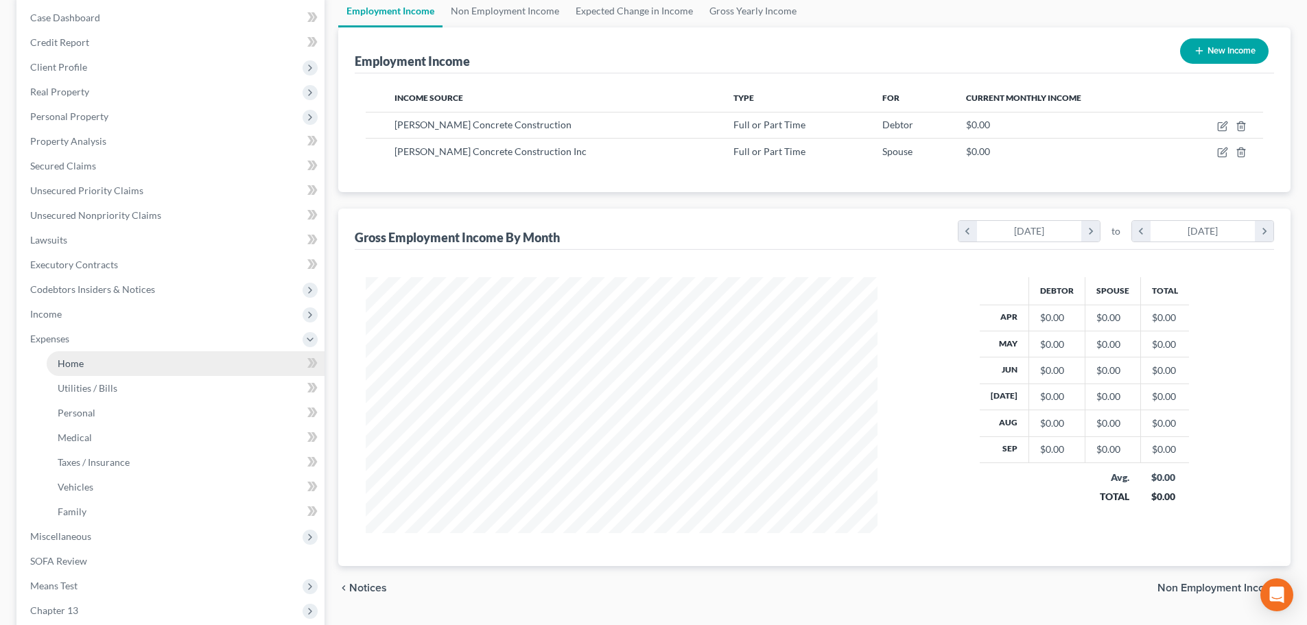
click at [64, 364] on span "Home" at bounding box center [71, 363] width 26 height 12
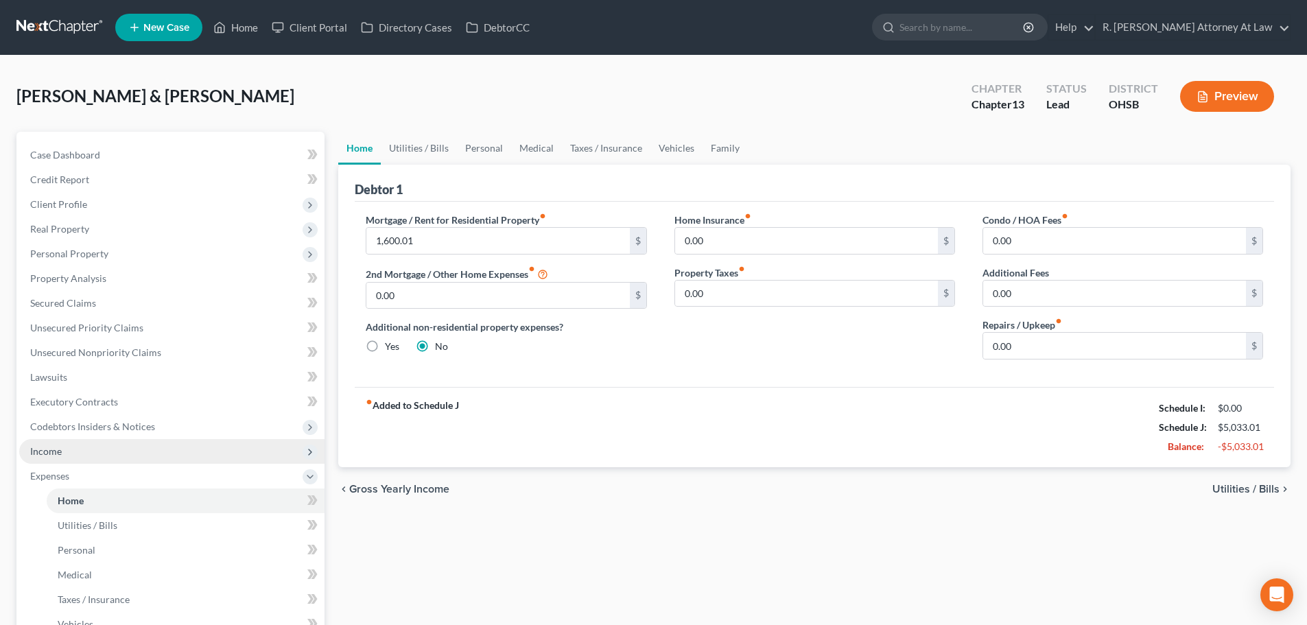
click at [44, 447] on span "Income" at bounding box center [46, 451] width 32 height 12
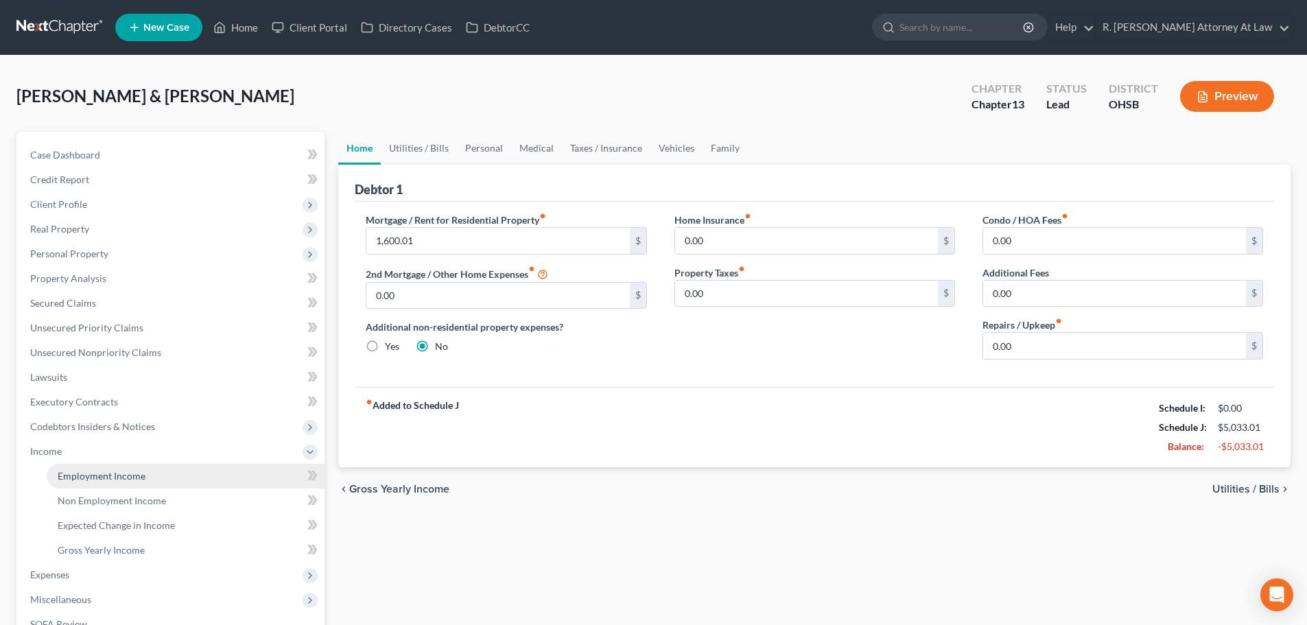
click at [58, 471] on span "Employment Income" at bounding box center [102, 476] width 88 height 12
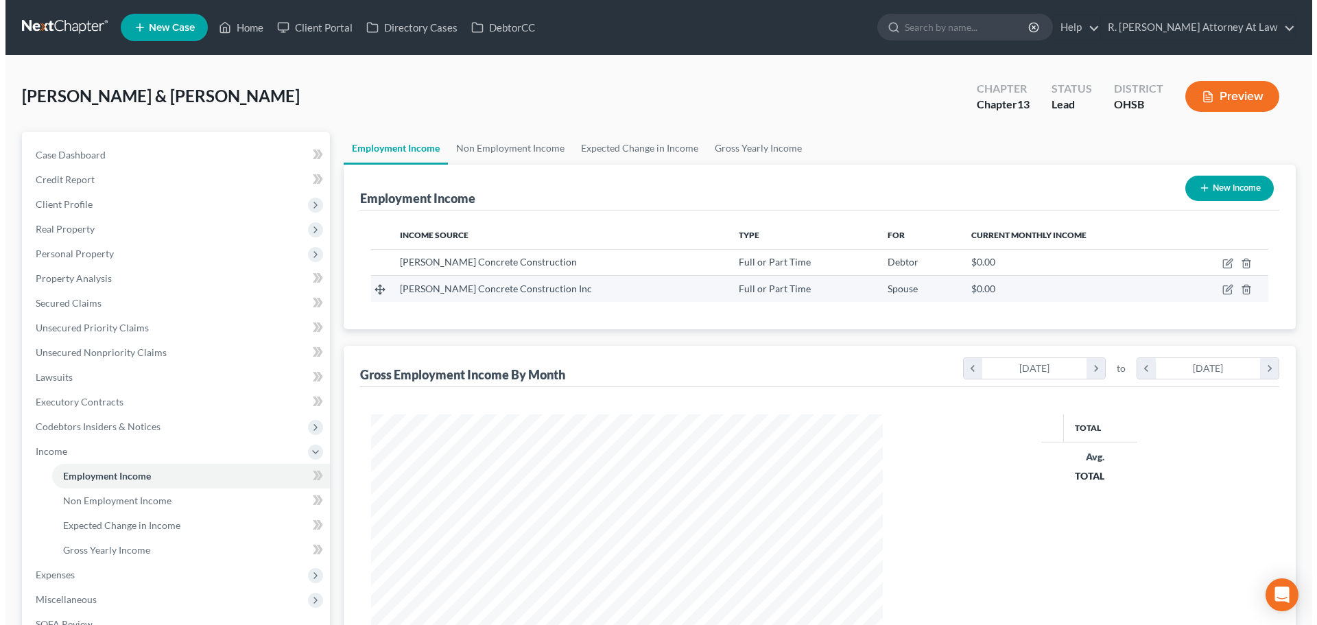
scroll to position [256, 539]
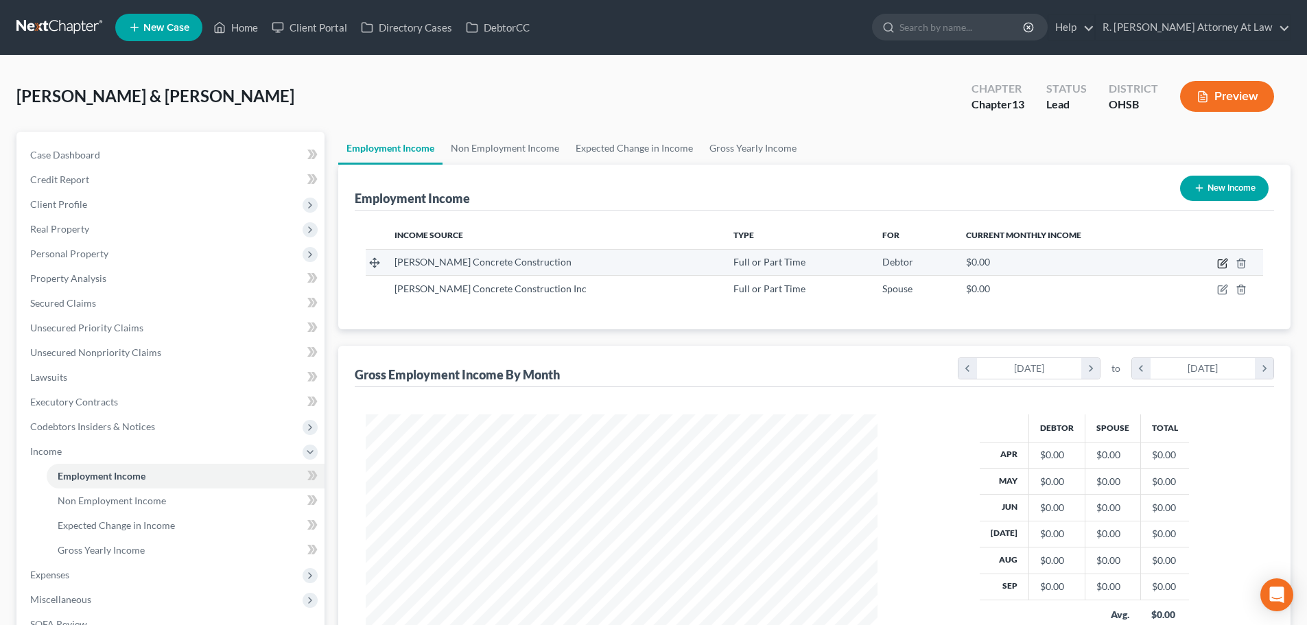
click at [1221, 263] on icon "button" at bounding box center [1222, 263] width 11 height 11
select select "0"
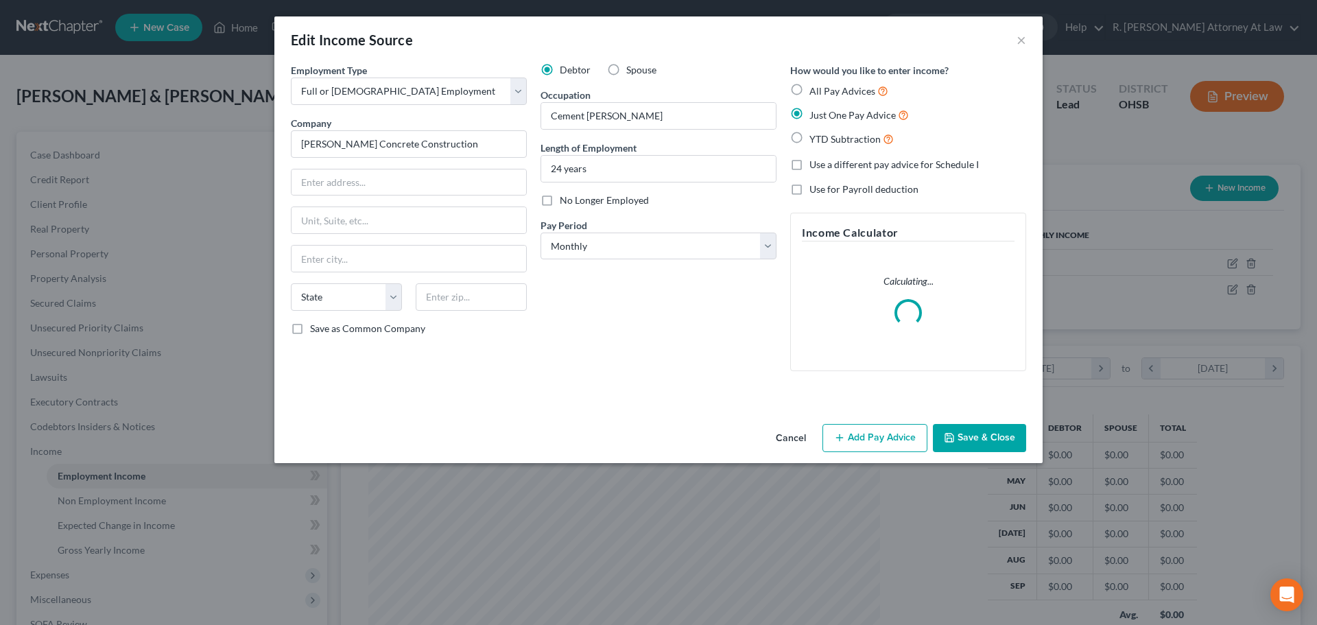
scroll to position [258, 544]
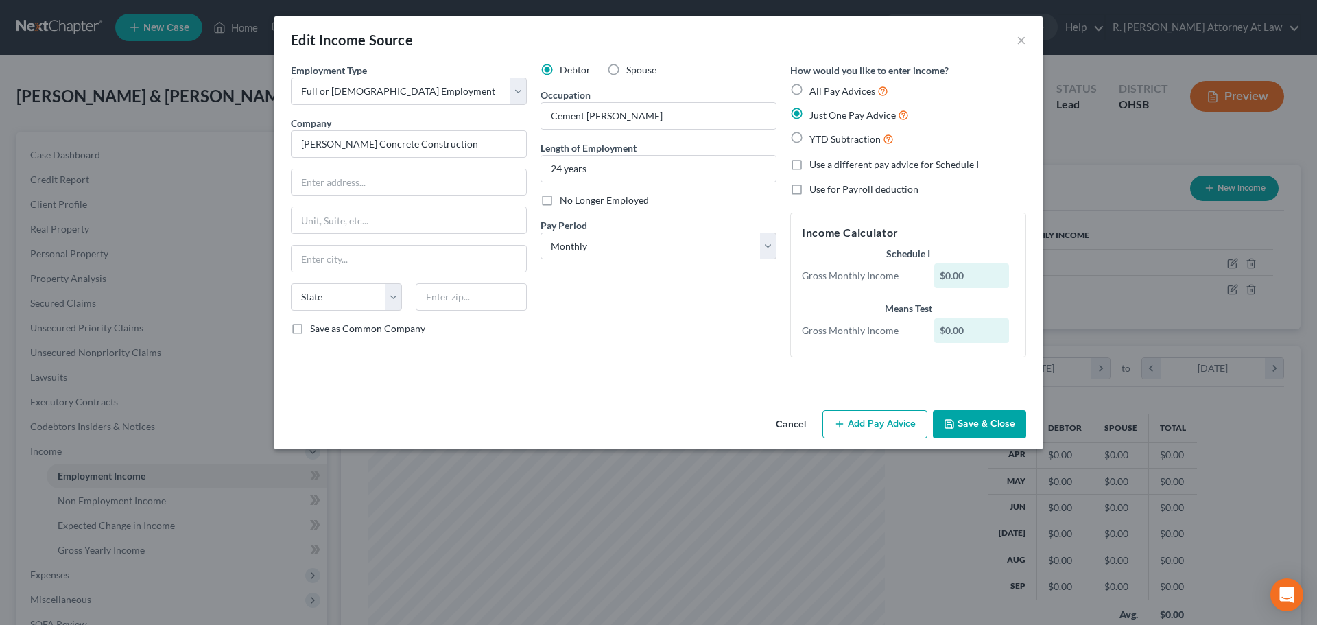
click at [854, 431] on button "Add Pay Advice" at bounding box center [875, 424] width 105 height 29
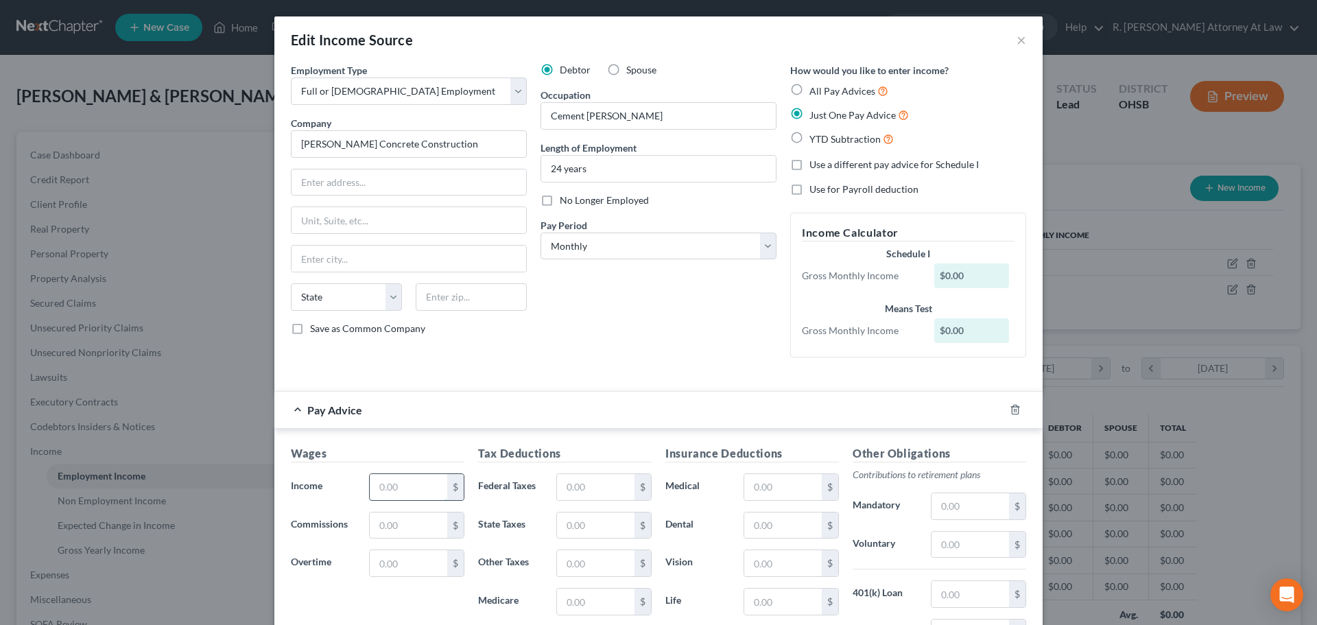
click at [388, 489] on input "text" at bounding box center [409, 487] width 78 height 26
type input "4"
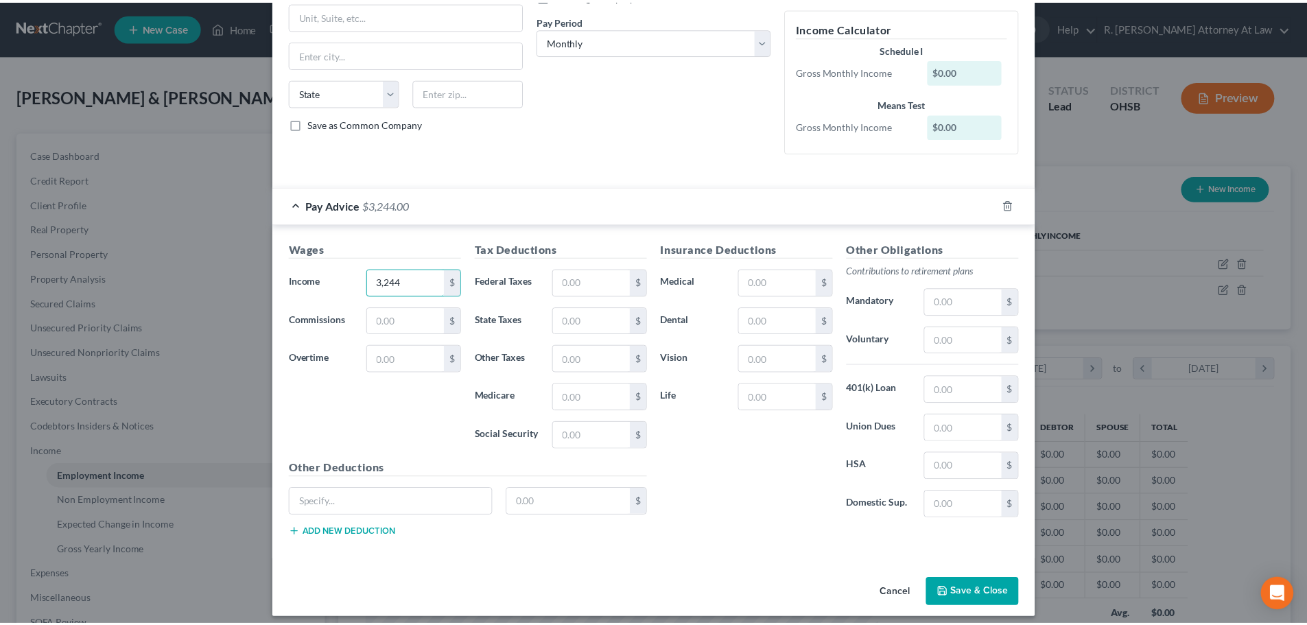
scroll to position [206, 0]
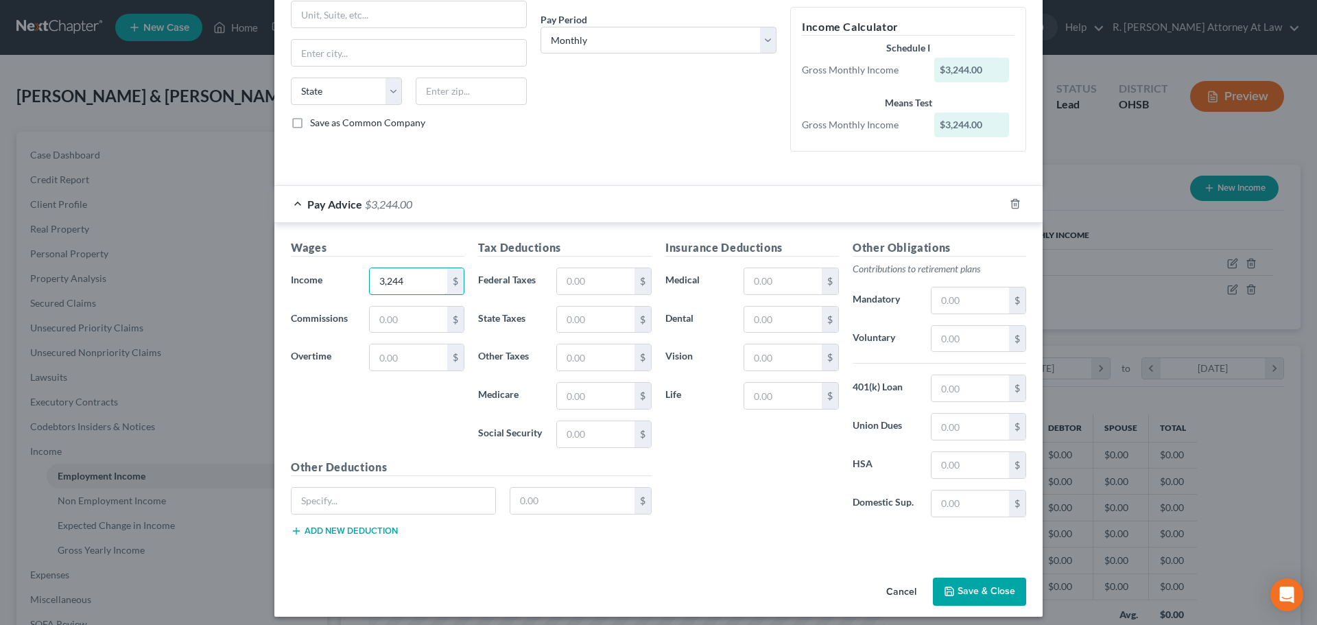
type input "3,244"
click at [948, 582] on button "Save & Close" at bounding box center [979, 592] width 93 height 29
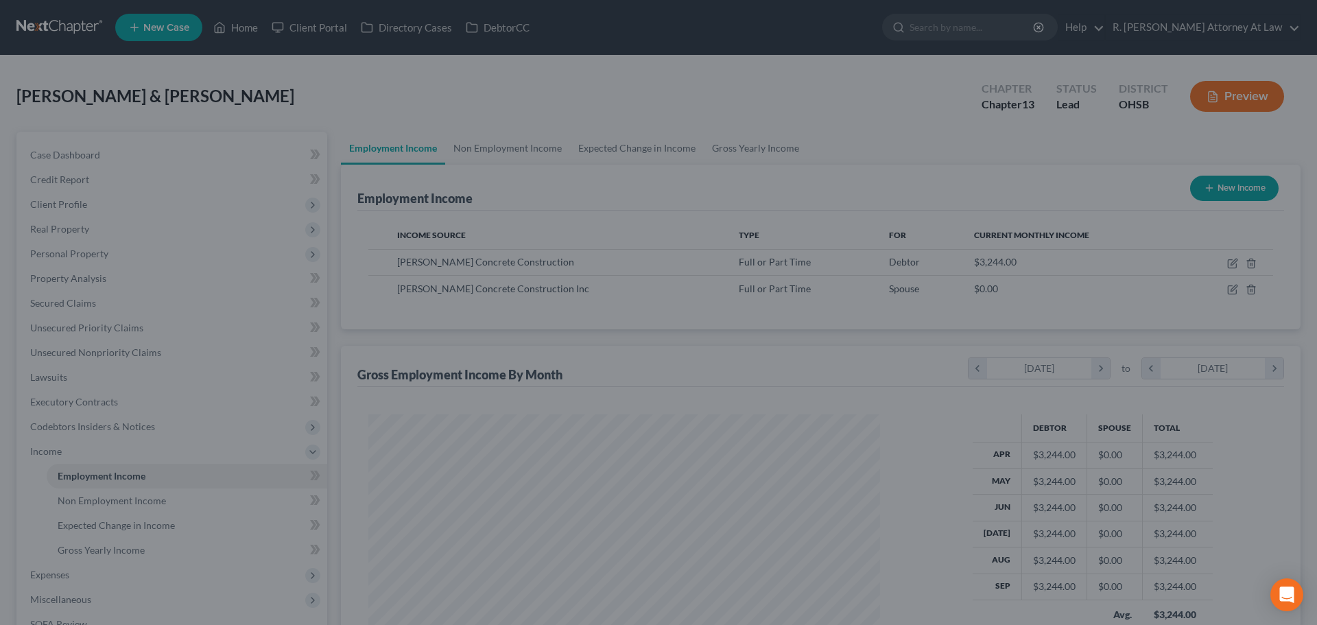
scroll to position [685751, 685468]
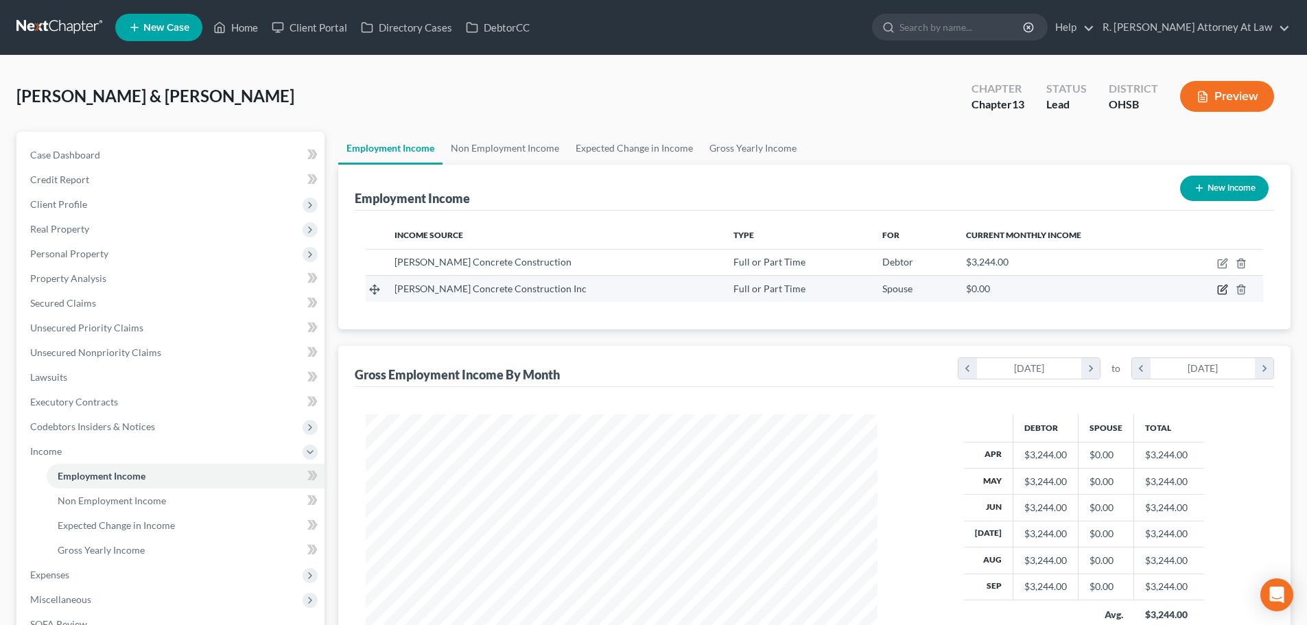
click at [1222, 289] on icon "button" at bounding box center [1223, 288] width 6 height 6
select select "0"
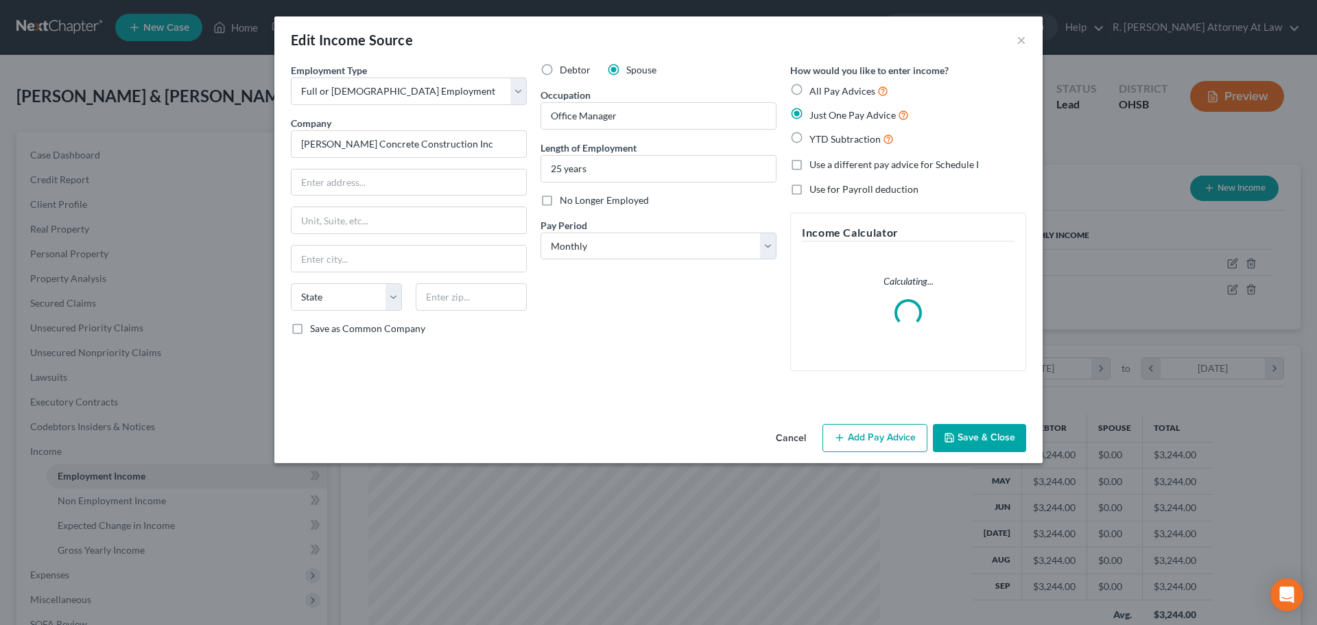
scroll to position [258, 544]
click at [868, 437] on button "Add Pay Advice" at bounding box center [875, 438] width 105 height 29
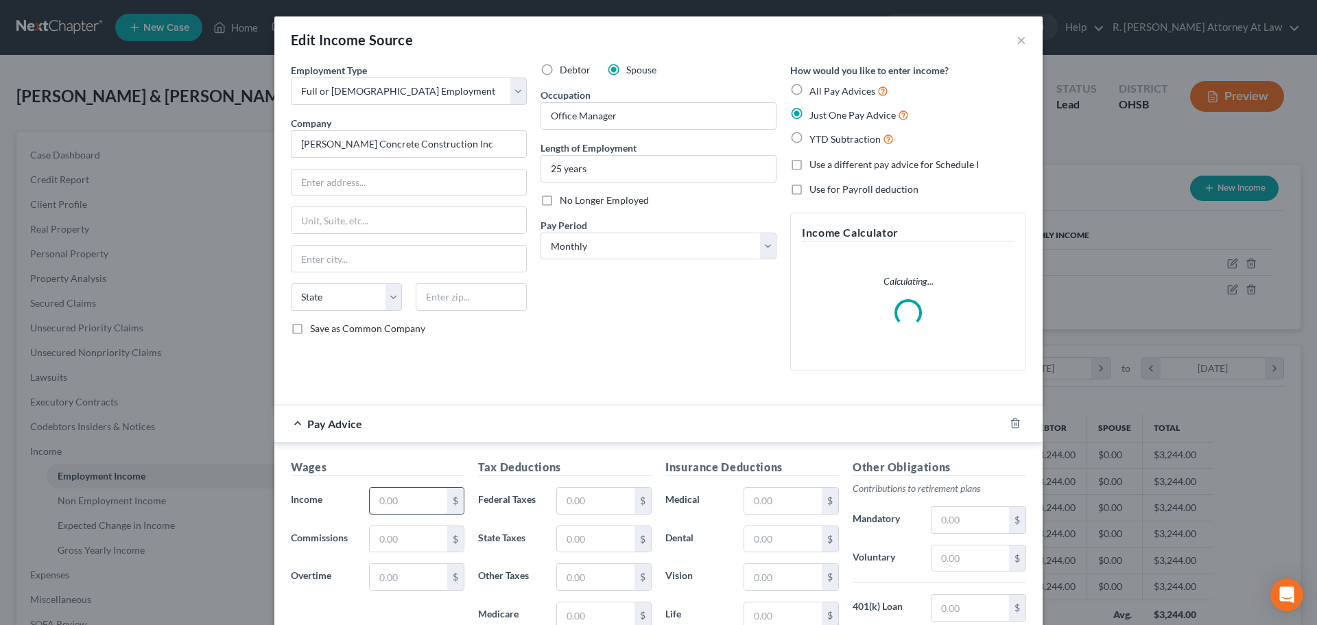
click at [399, 501] on input "text" at bounding box center [409, 501] width 78 height 26
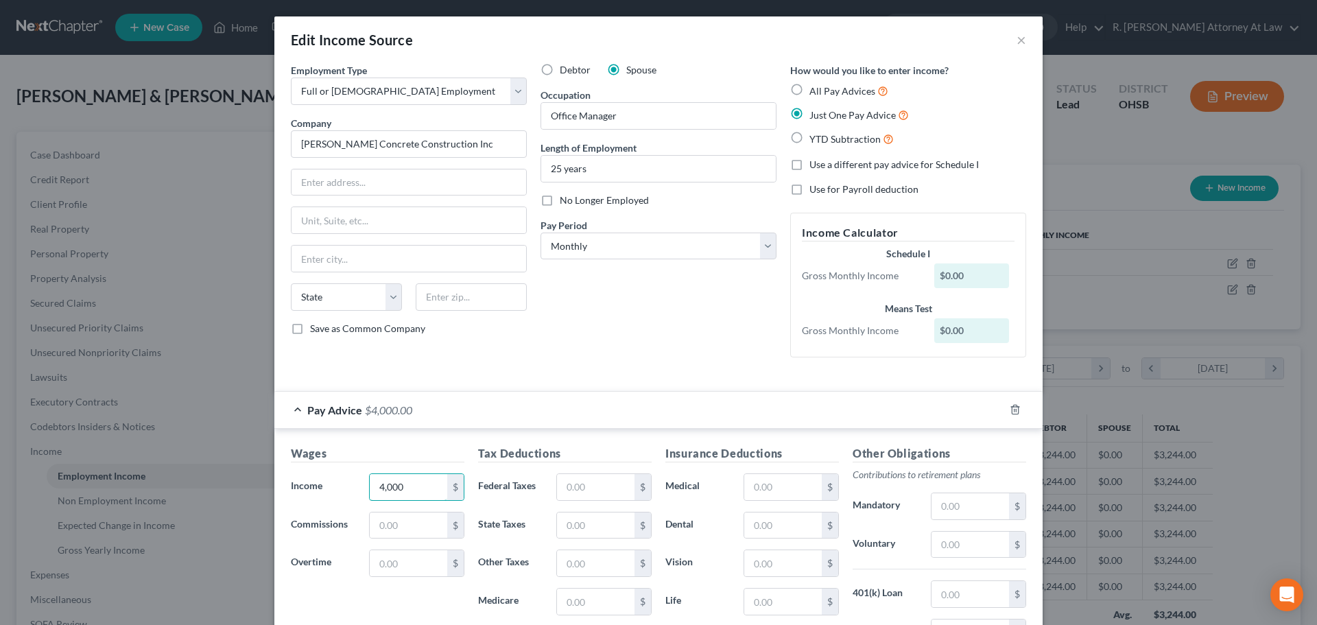
type input "4,000"
click at [577, 379] on div at bounding box center [658, 379] width 749 height 1
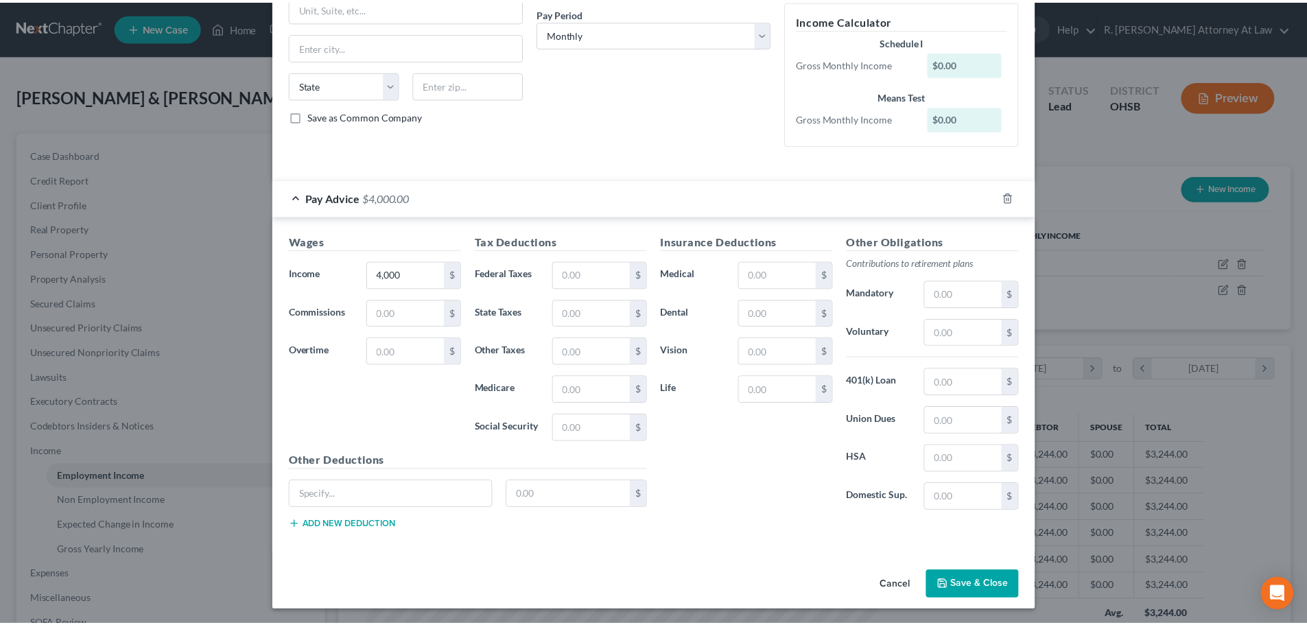
scroll to position [214, 0]
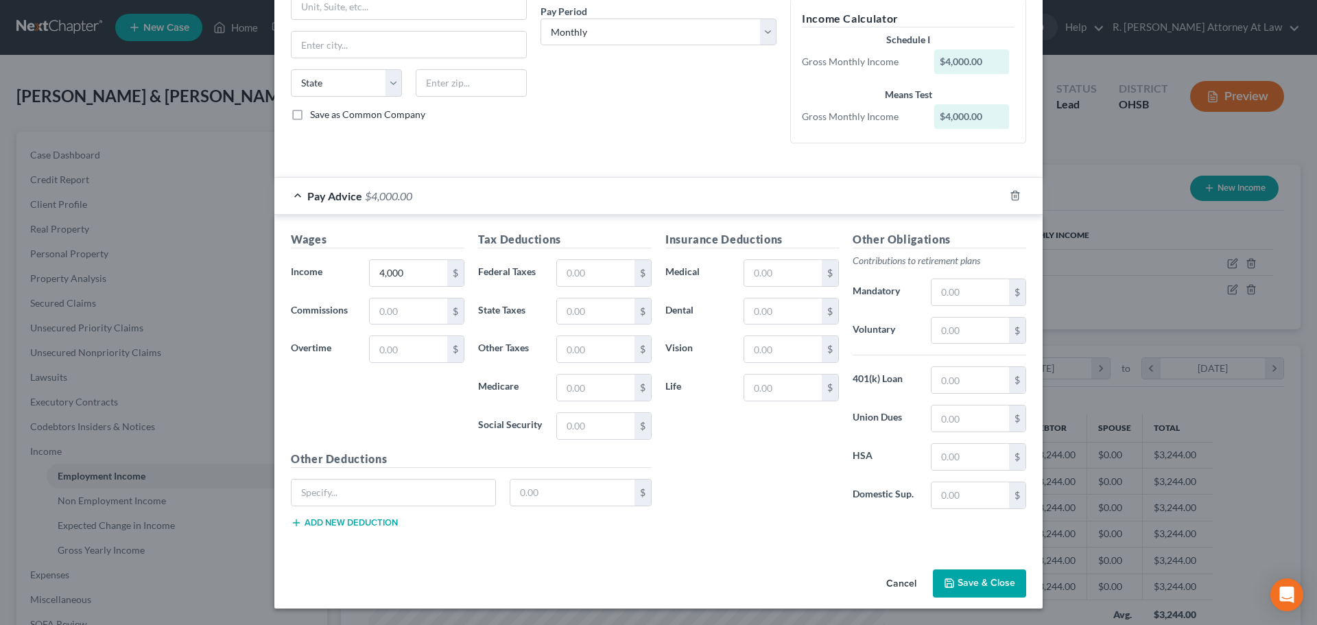
click at [960, 580] on button "Save & Close" at bounding box center [979, 583] width 93 height 29
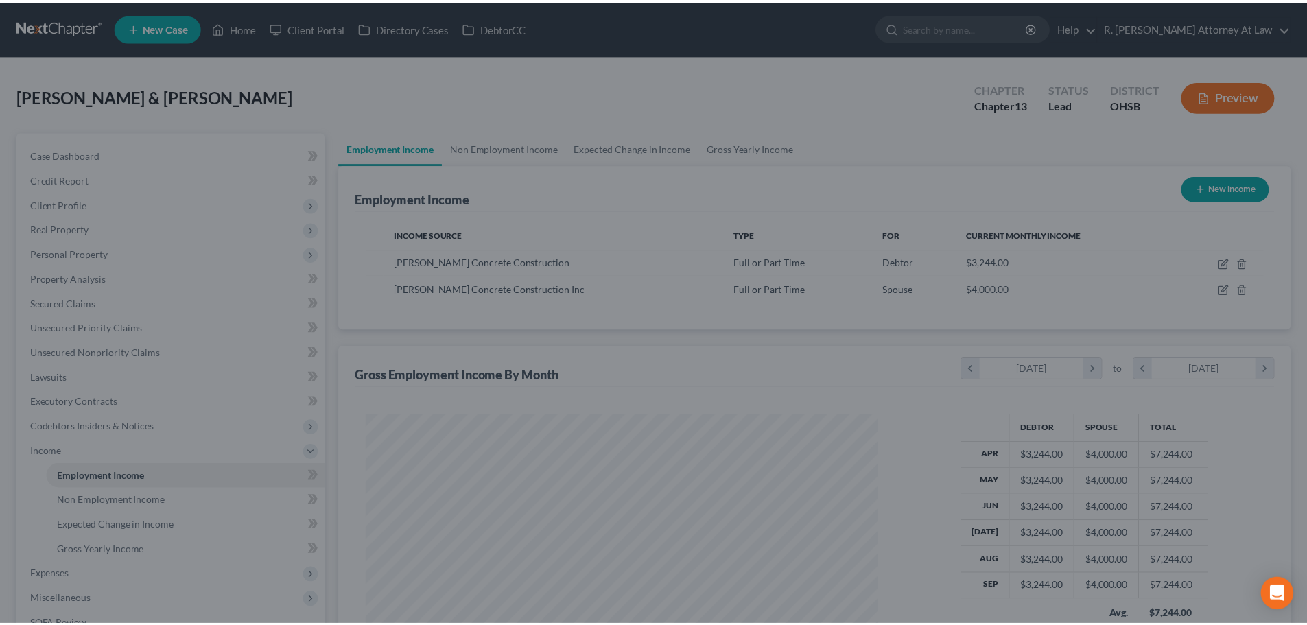
scroll to position [685751, 685468]
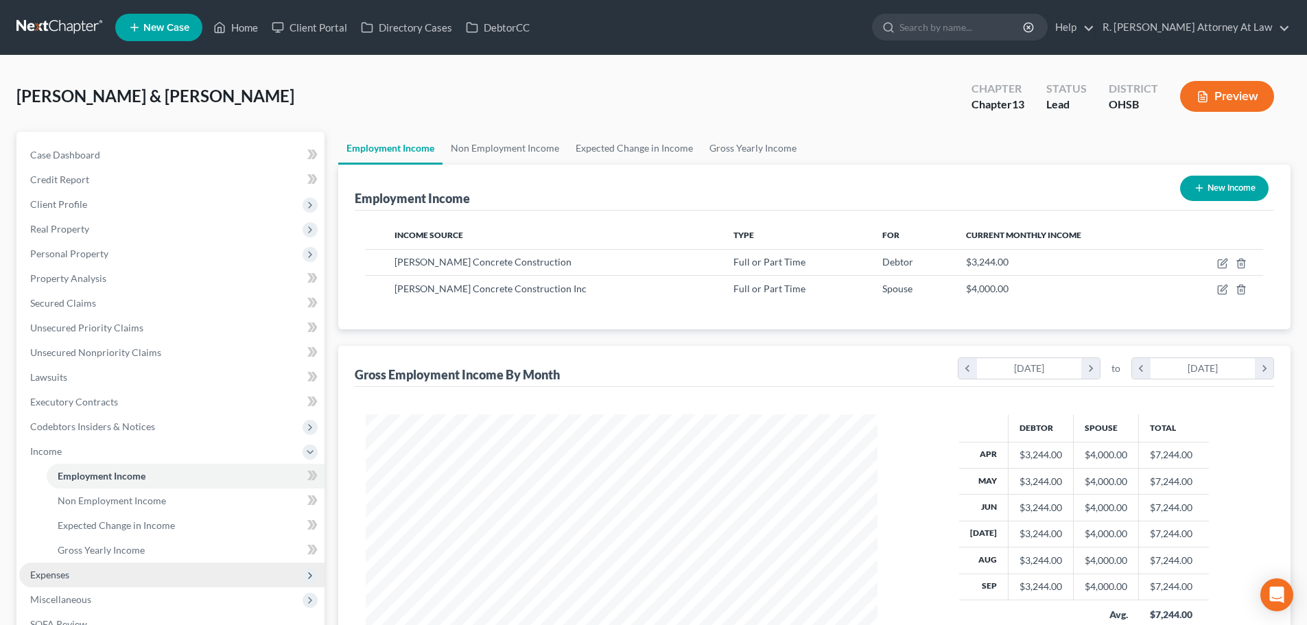
click at [48, 571] on span "Expenses" at bounding box center [49, 575] width 39 height 12
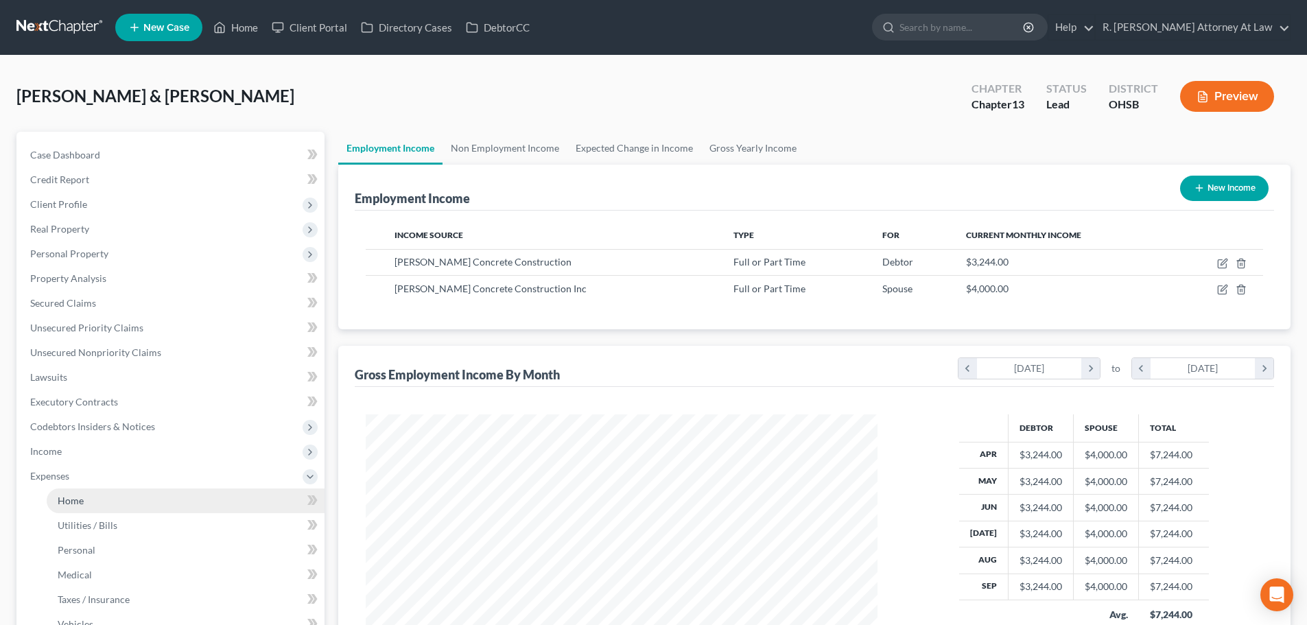
click at [73, 499] on span "Home" at bounding box center [71, 501] width 26 height 12
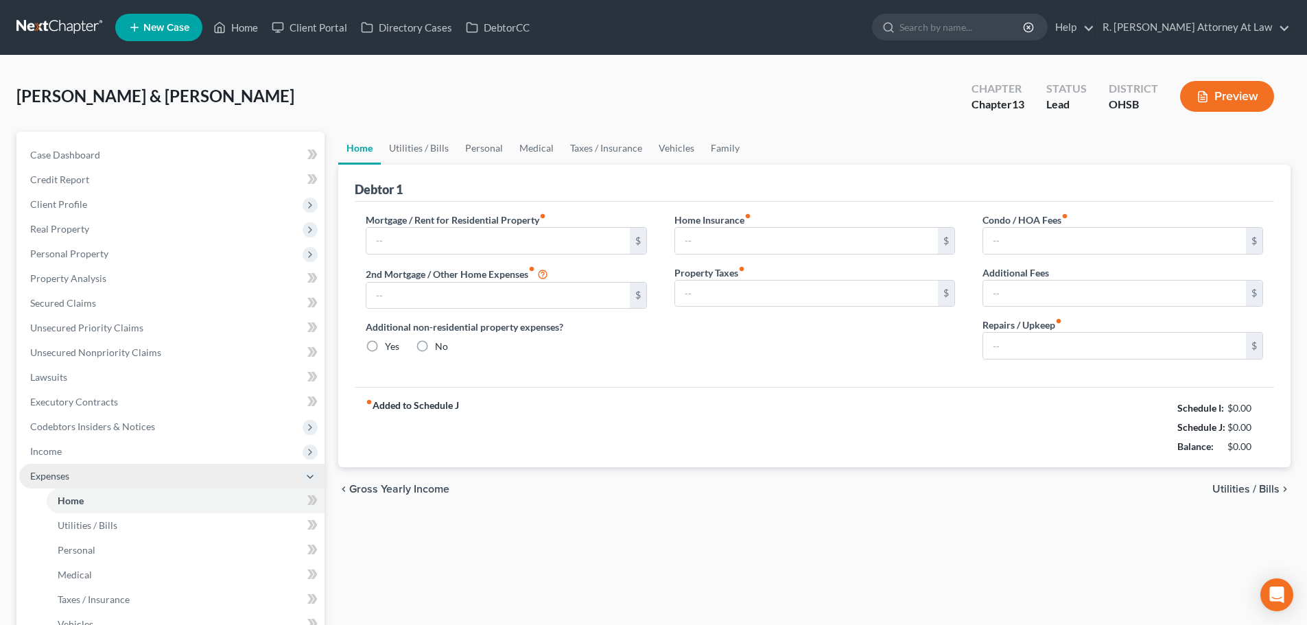
type input "1,600.01"
type input "0.00"
radio input "true"
type input "0.00"
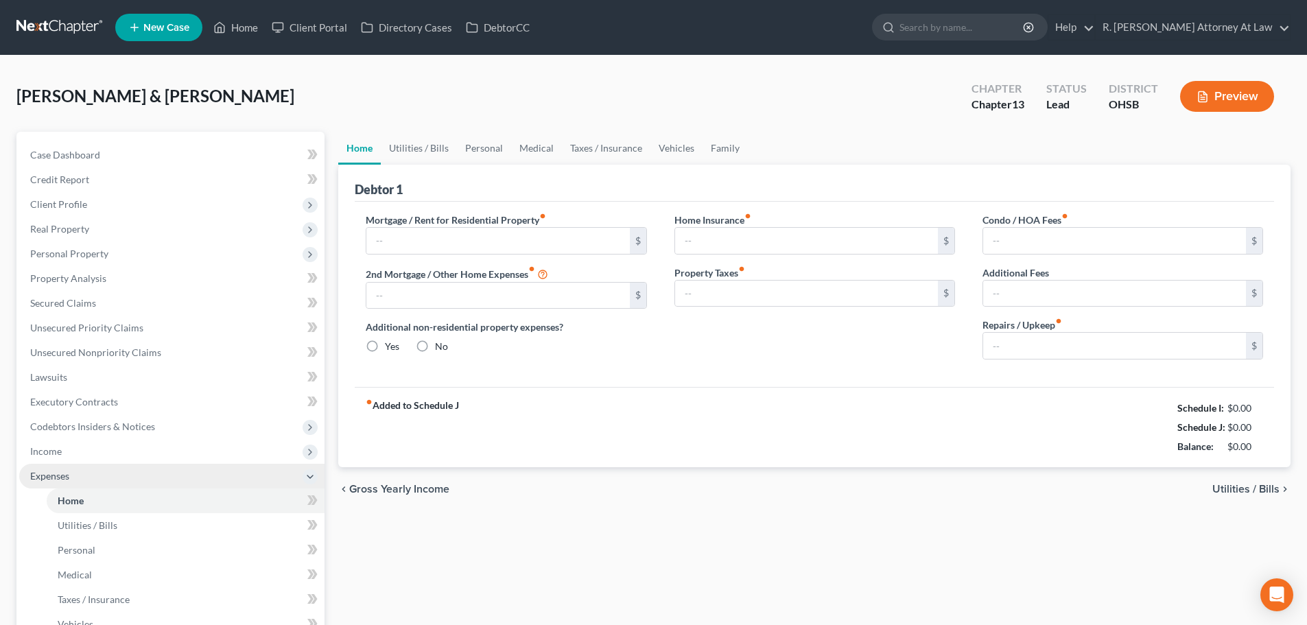
type input "0.00"
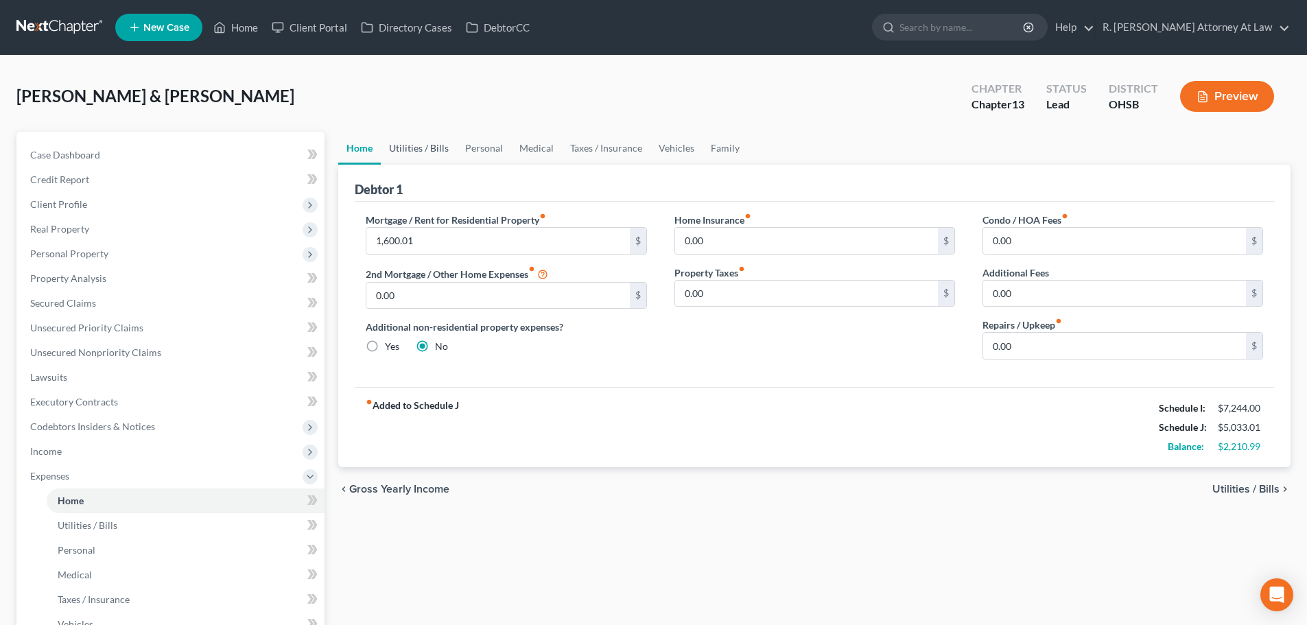
click at [422, 150] on link "Utilities / Bills" at bounding box center [419, 148] width 76 height 33
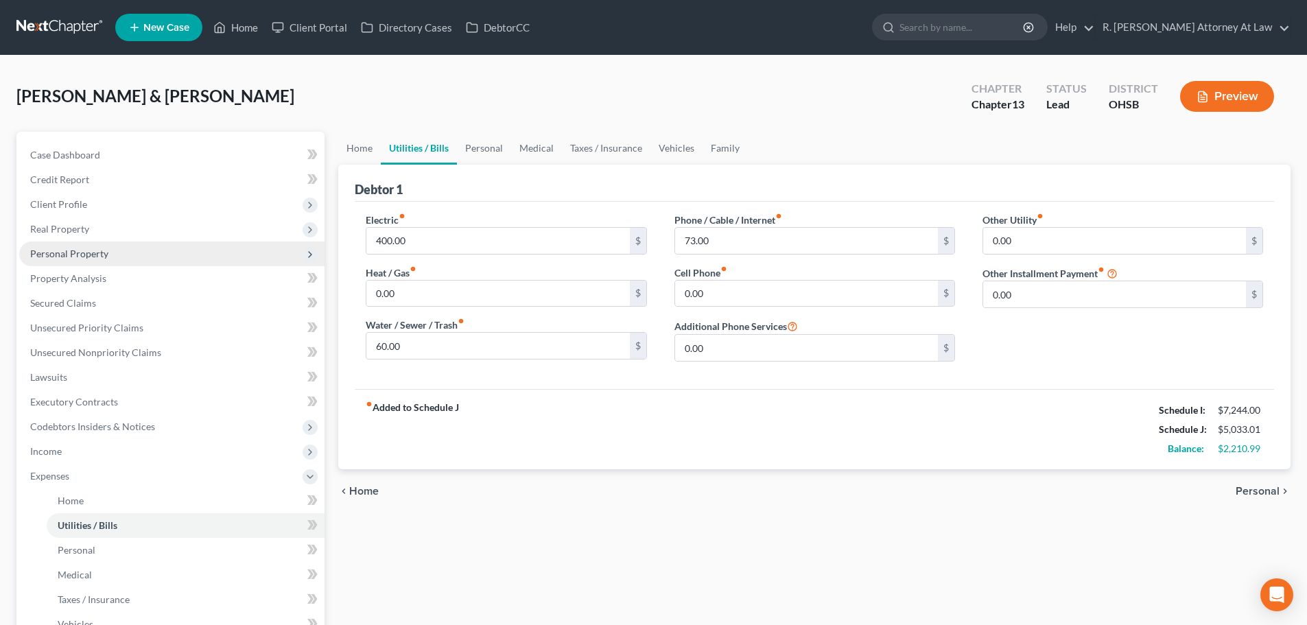
click at [34, 251] on span "Personal Property" at bounding box center [69, 254] width 78 height 12
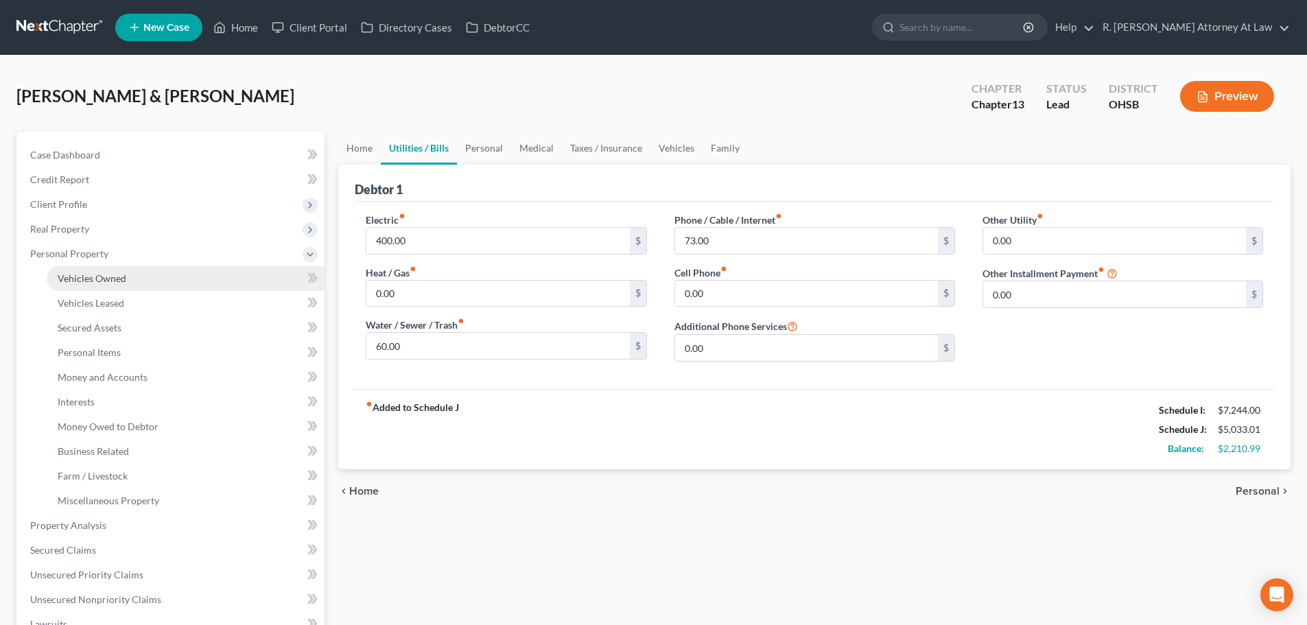
click at [69, 279] on span "Vehicles Owned" at bounding box center [92, 278] width 69 height 12
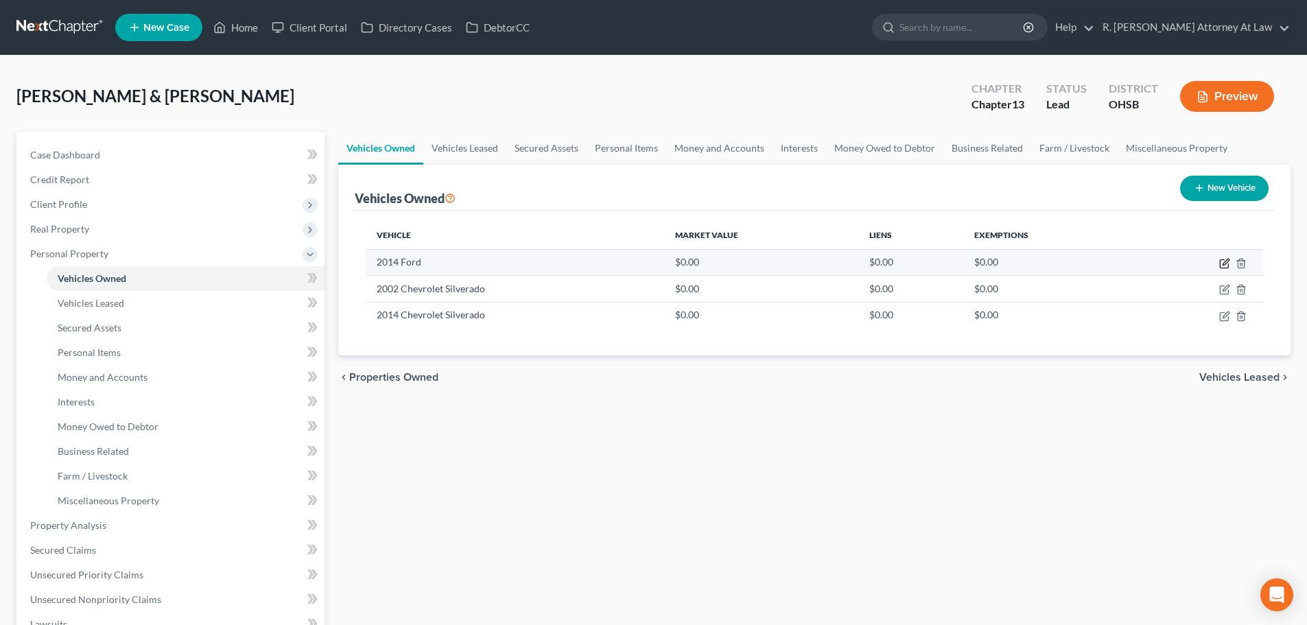
click at [1224, 262] on icon "button" at bounding box center [1225, 262] width 6 height 6
select select "0"
select select "12"
select select "1"
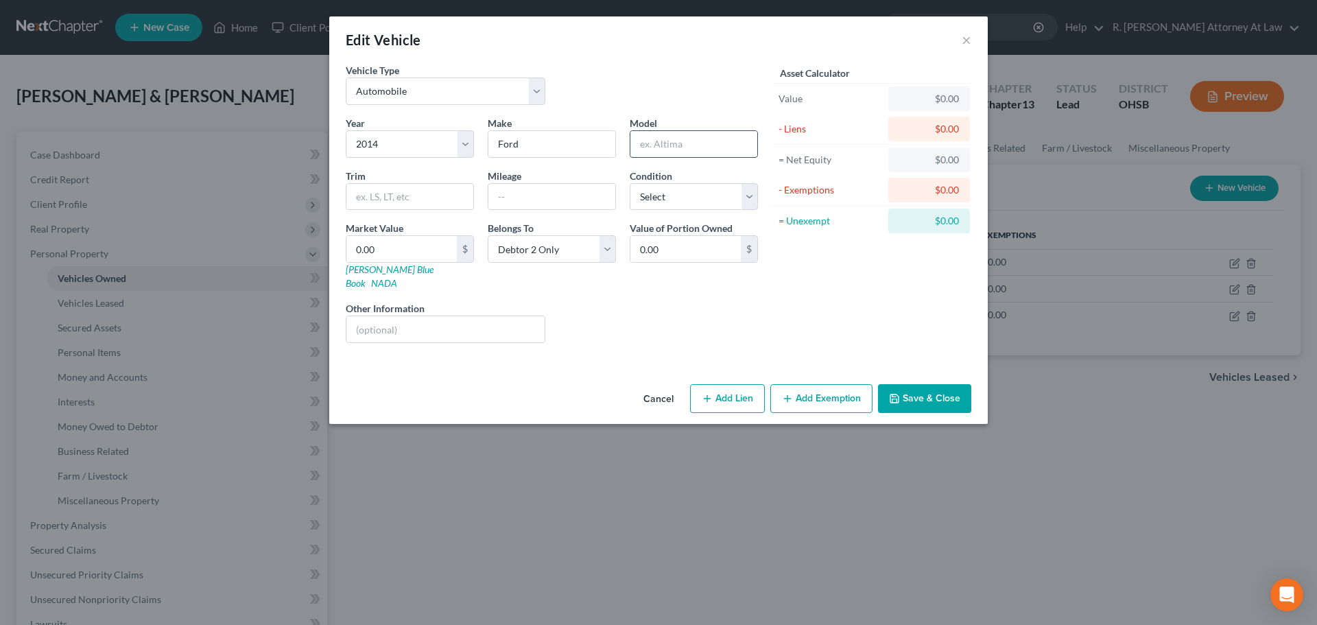
click at [661, 142] on input "text" at bounding box center [693, 144] width 127 height 26
type input "Fusion"
drag, startPoint x: 369, startPoint y: 318, endPoint x: 348, endPoint y: 307, distance: 23.9
click at [369, 318] on input "text" at bounding box center [445, 329] width 198 height 26
type input "no lien"
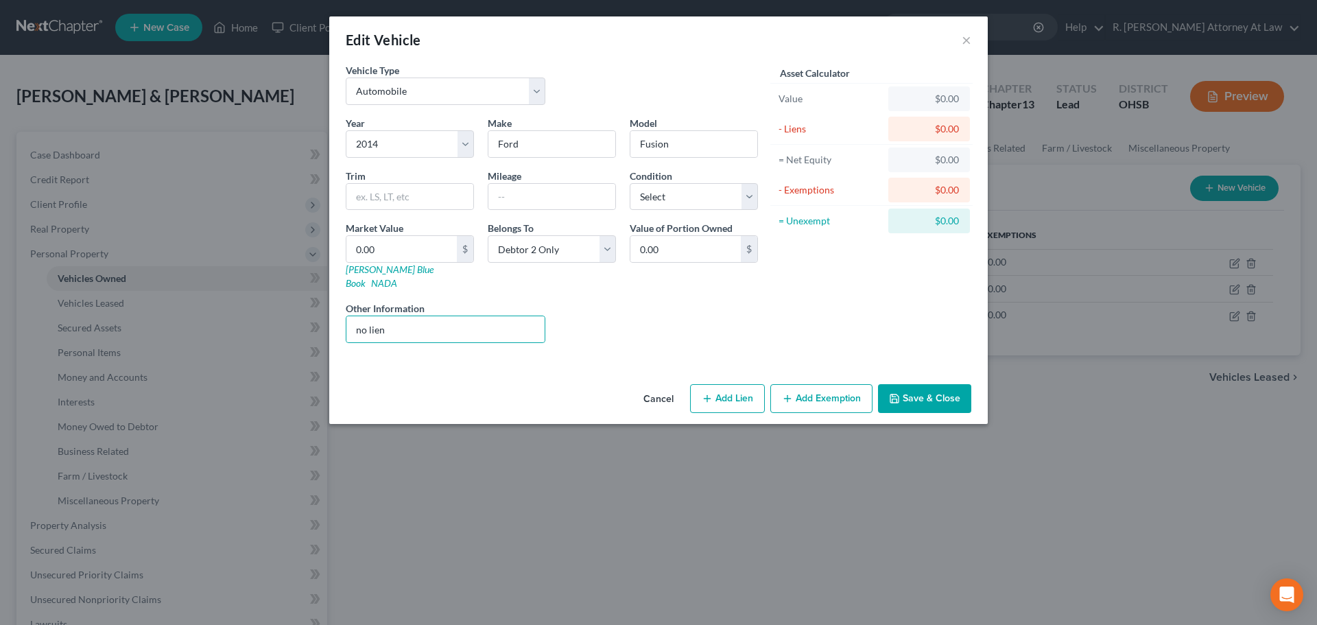
drag, startPoint x: 903, startPoint y: 385, endPoint x: 957, endPoint y: 351, distance: 64.1
click at [903, 385] on button "Save & Close" at bounding box center [924, 398] width 93 height 29
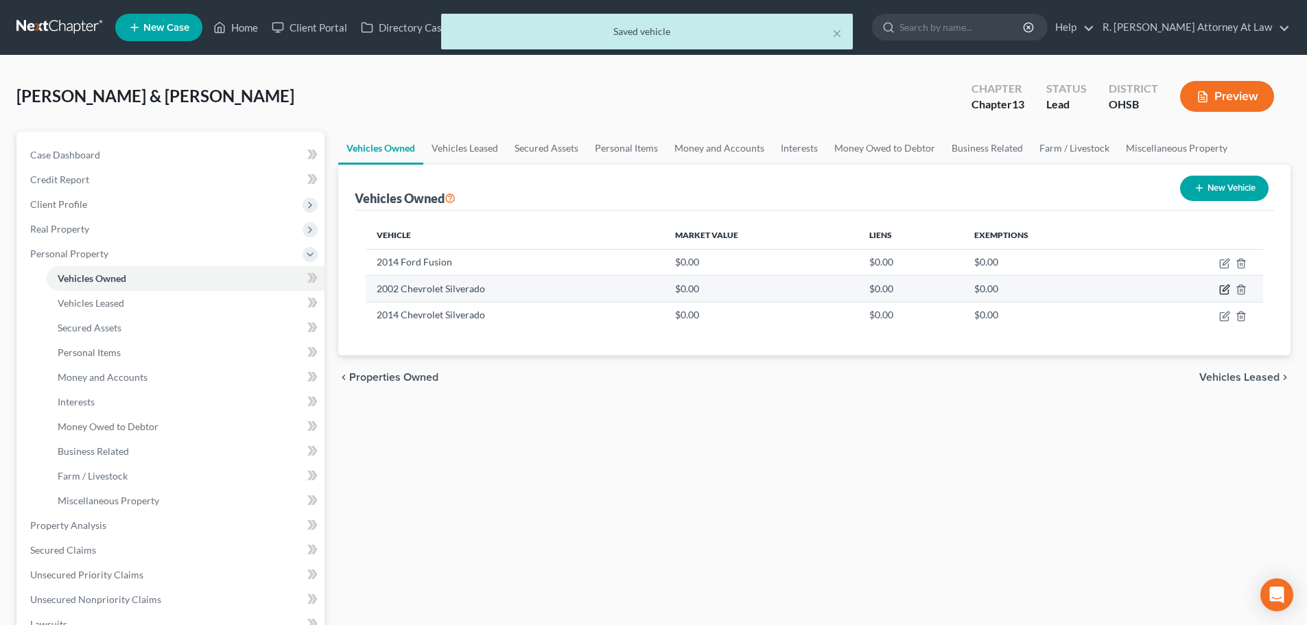
drag, startPoint x: 1226, startPoint y: 288, endPoint x: 1211, endPoint y: 287, distance: 15.2
click at [1226, 289] on icon "button" at bounding box center [1224, 289] width 11 height 11
select select "0"
select select "24"
select select "0"
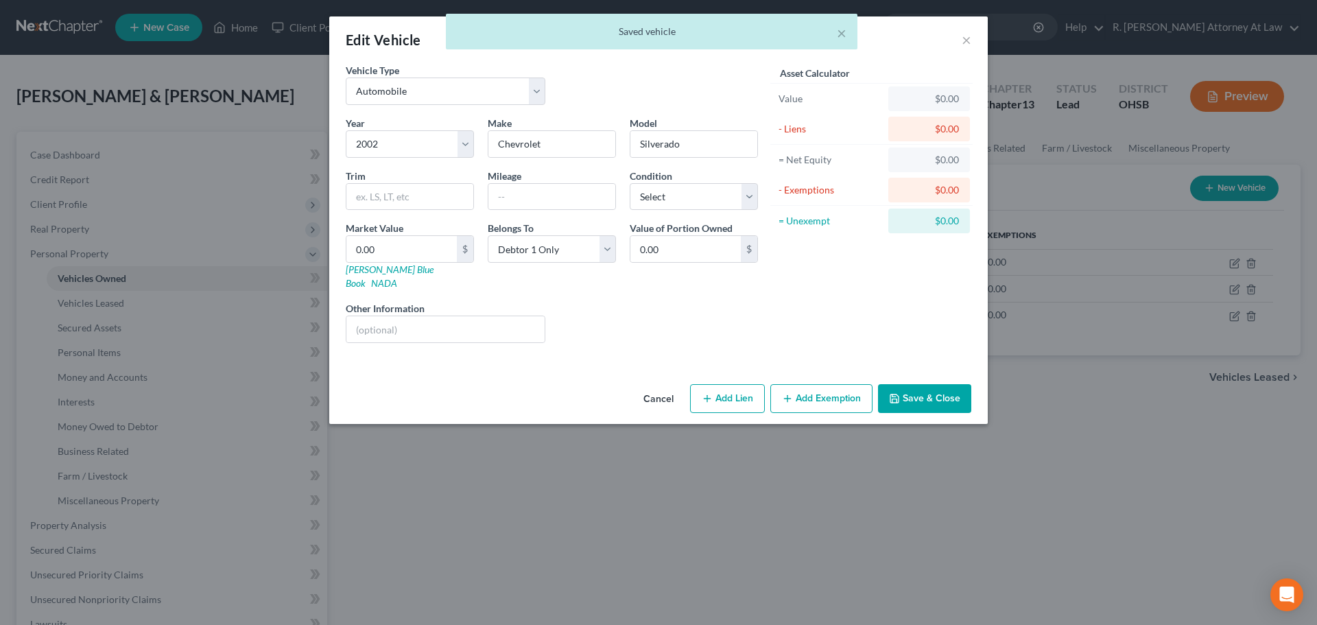
click at [416, 301] on label "Other Information" at bounding box center [385, 308] width 79 height 14
click at [410, 305] on div "Other Information" at bounding box center [445, 322] width 213 height 42
click at [392, 316] on input "text" at bounding box center [445, 329] width 198 height 26
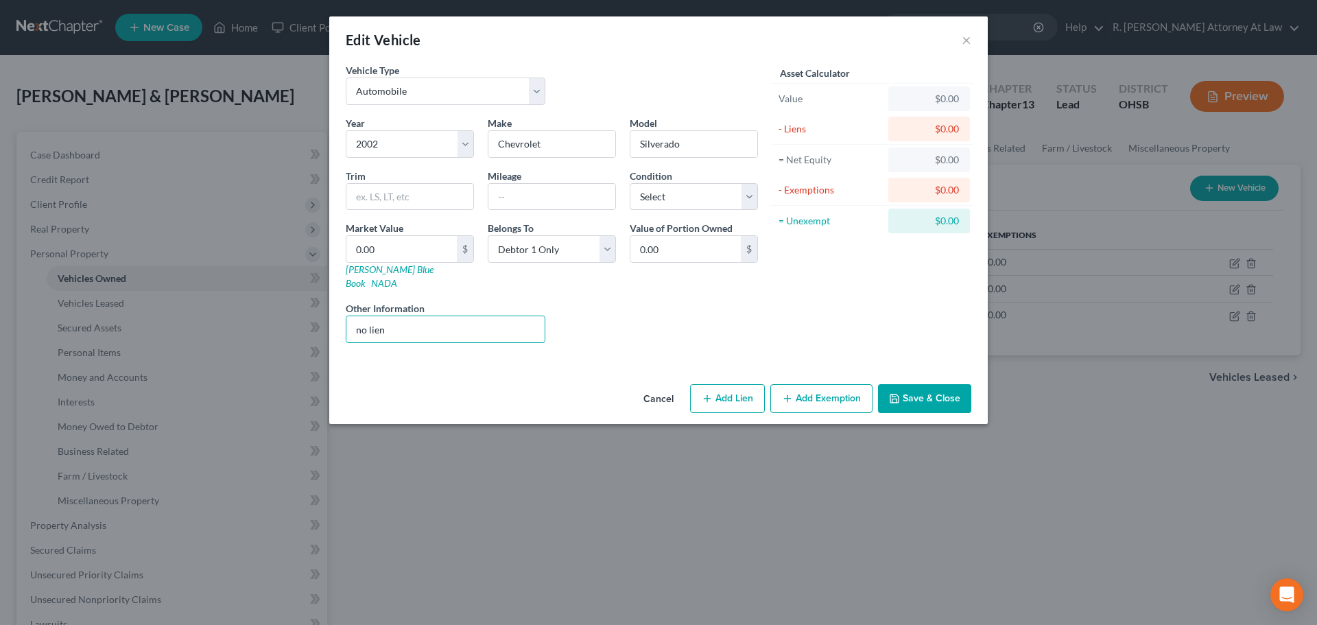
type input "no lien"
click at [910, 384] on button "Save & Close" at bounding box center [924, 398] width 93 height 29
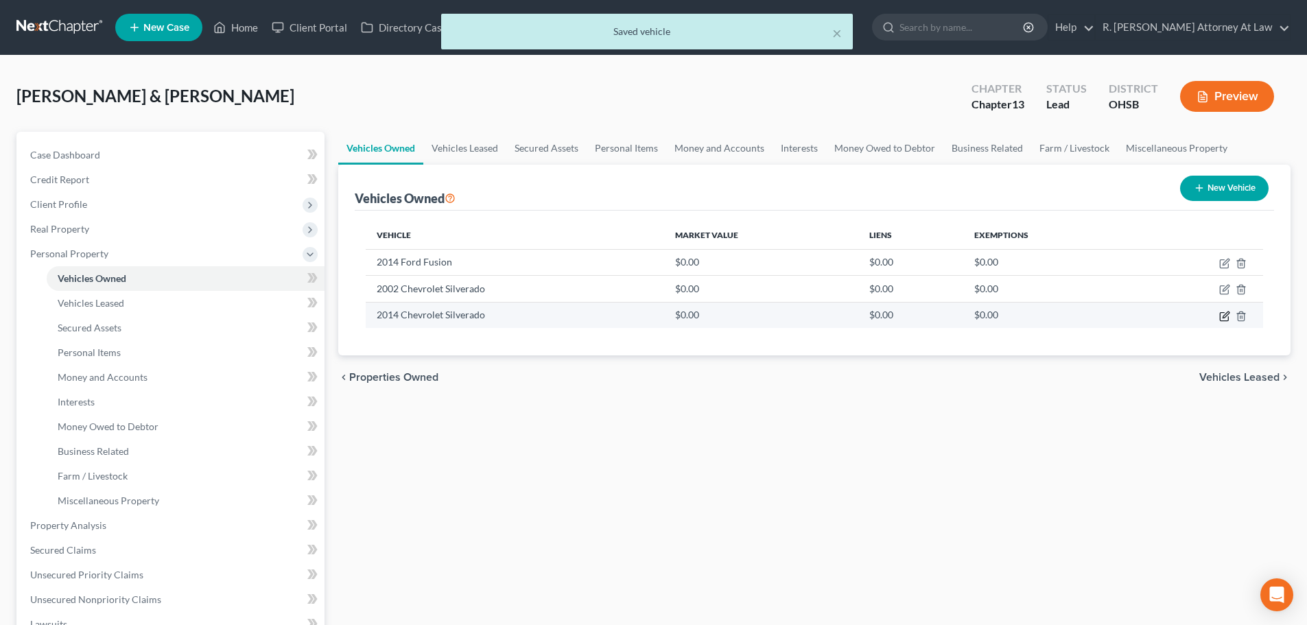
drag, startPoint x: 1229, startPoint y: 316, endPoint x: 1217, endPoint y: 316, distance: 11.7
click at [1228, 316] on icon "button" at bounding box center [1224, 316] width 11 height 11
select select "0"
select select "12"
select select "0"
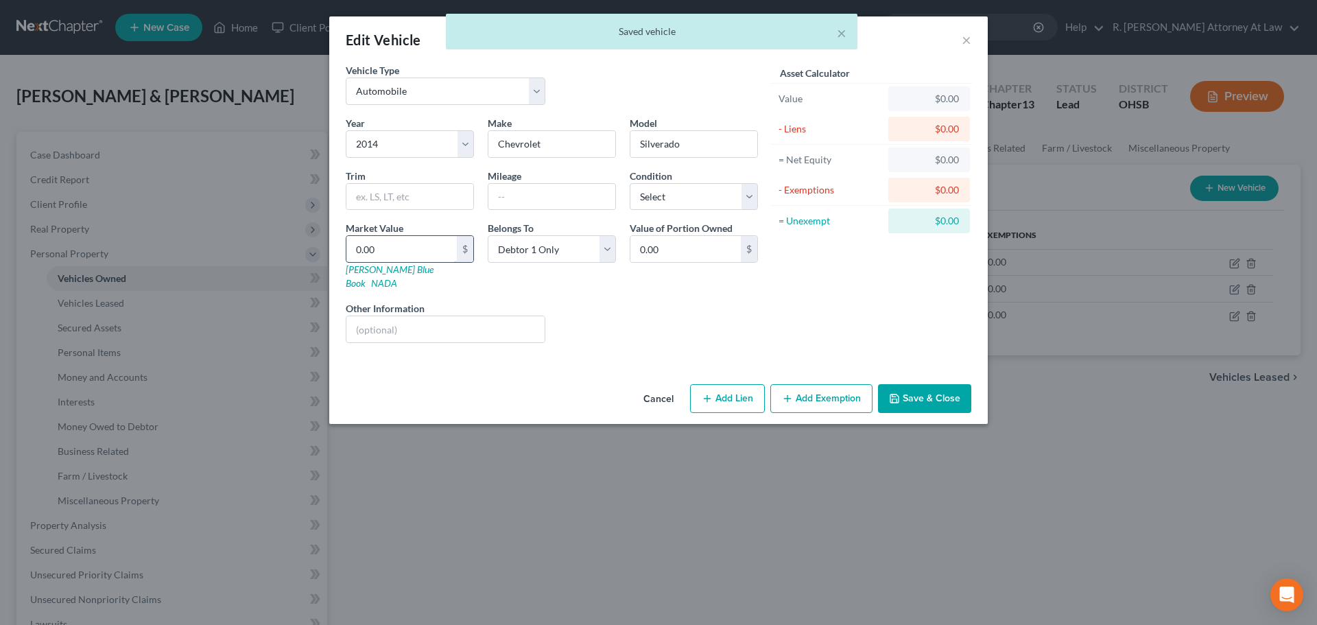
click at [373, 252] on input "0.00" at bounding box center [401, 249] width 110 height 26
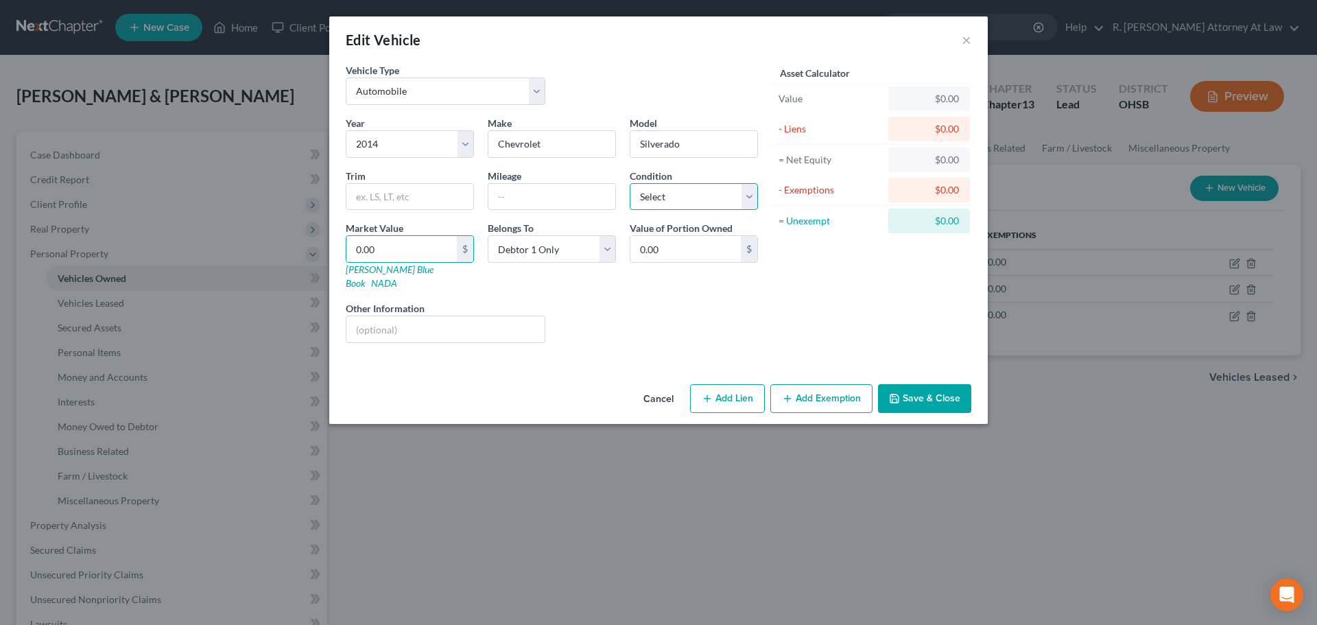
drag, startPoint x: 705, startPoint y: 199, endPoint x: 705, endPoint y: 207, distance: 8.3
click at [705, 199] on select "Select Excellent Very Good Good Fair Poor" at bounding box center [694, 196] width 128 height 27
select select "2"
click at [630, 183] on select "Select Excellent Very Good Good Fair Poor" at bounding box center [694, 196] width 128 height 27
click at [508, 187] on input "text" at bounding box center [551, 197] width 127 height 26
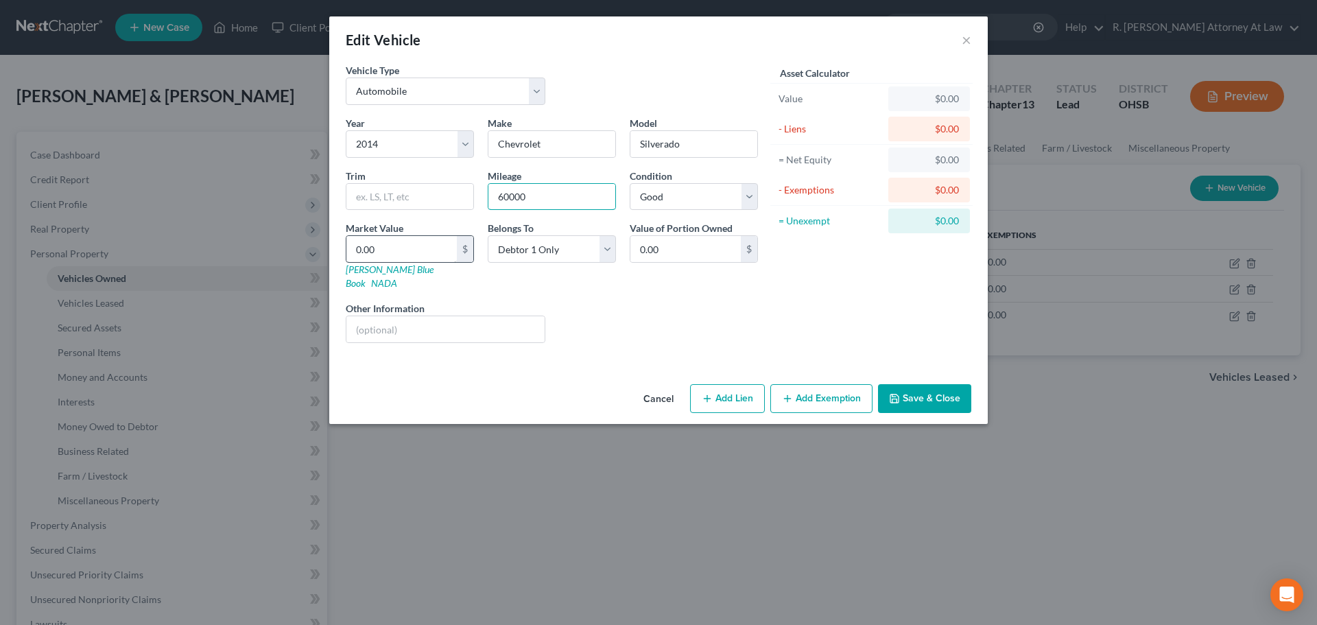
type input "60000"
click at [390, 237] on input "0.00" at bounding box center [401, 249] width 110 height 26
click at [405, 317] on input "text" at bounding box center [445, 329] width 198 height 26
click at [673, 319] on div "Liens Select" at bounding box center [658, 322] width 213 height 42
click at [903, 384] on button "Save & Close" at bounding box center [924, 398] width 93 height 29
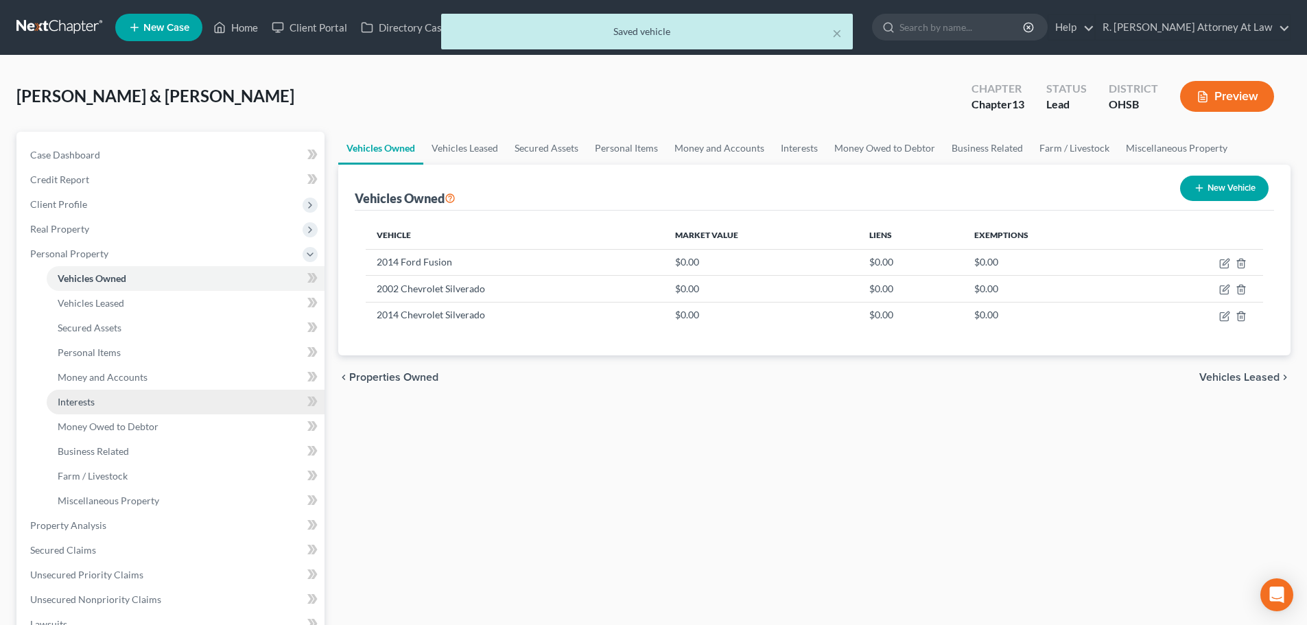
click at [117, 411] on link "Interests" at bounding box center [186, 402] width 278 height 25
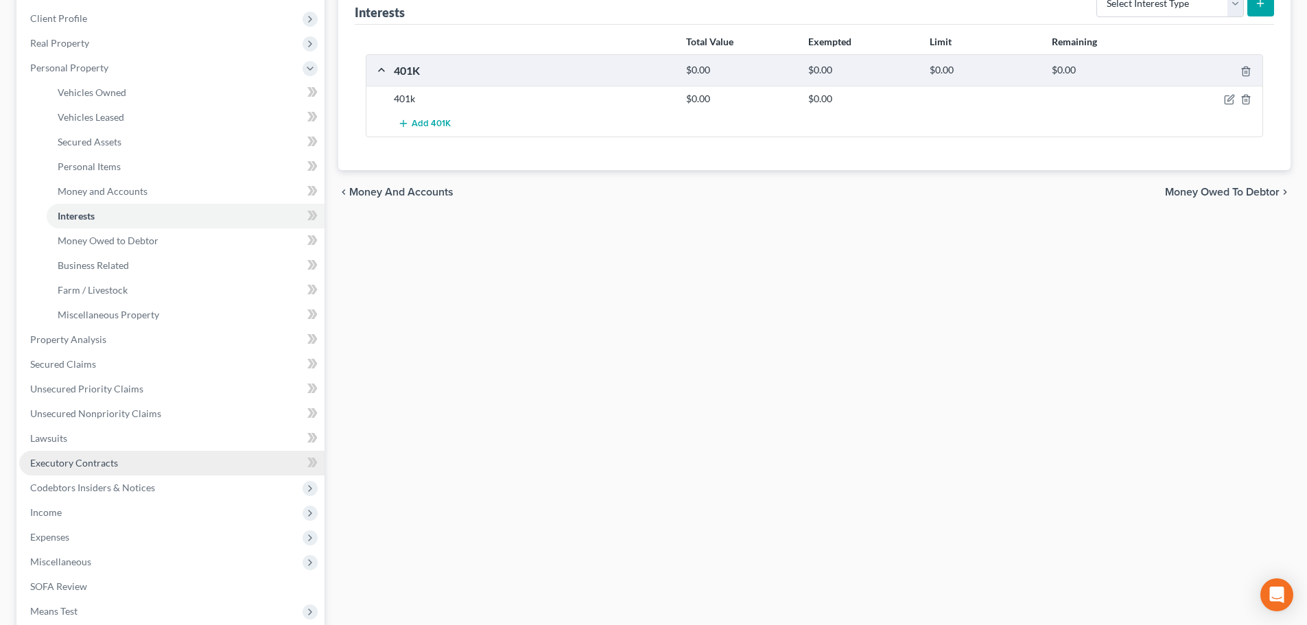
scroll to position [206, 0]
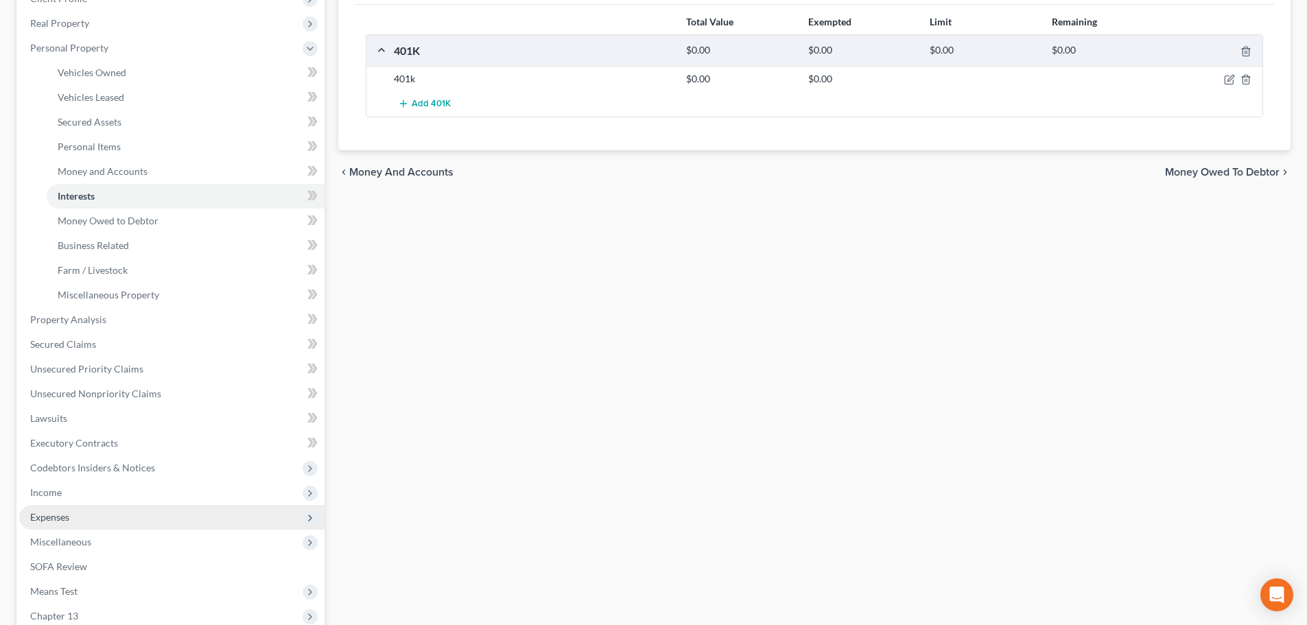
click at [36, 510] on span "Expenses" at bounding box center [171, 517] width 305 height 25
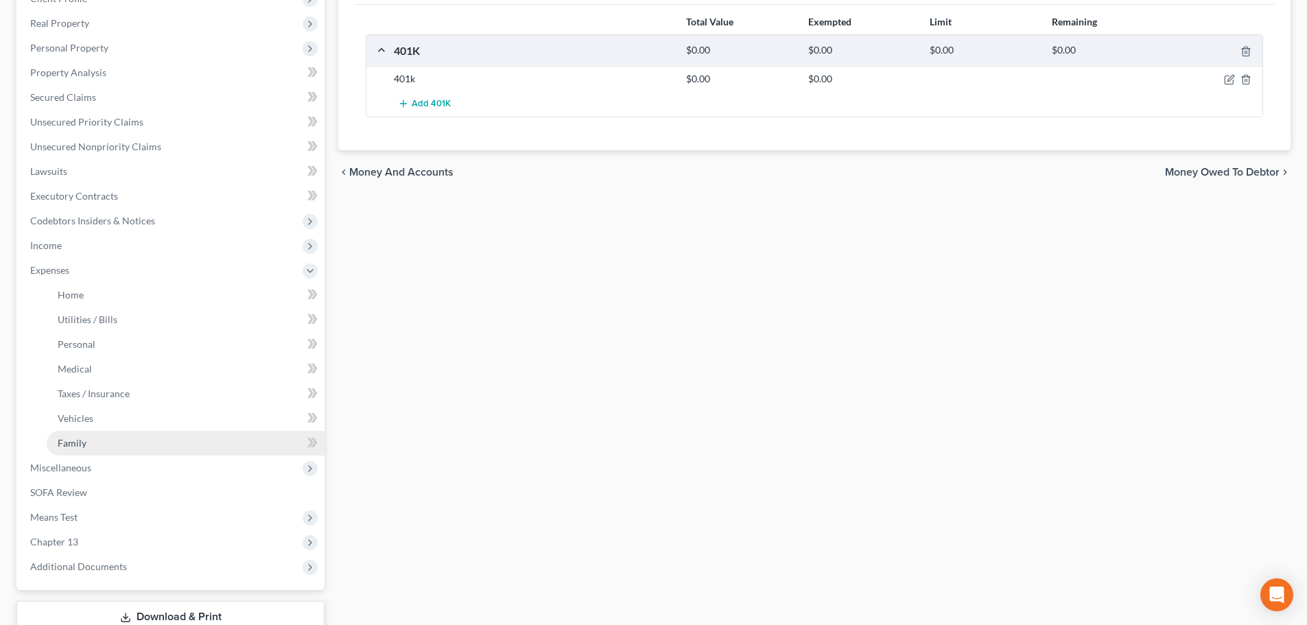
click at [71, 440] on span "Family" at bounding box center [72, 443] width 29 height 12
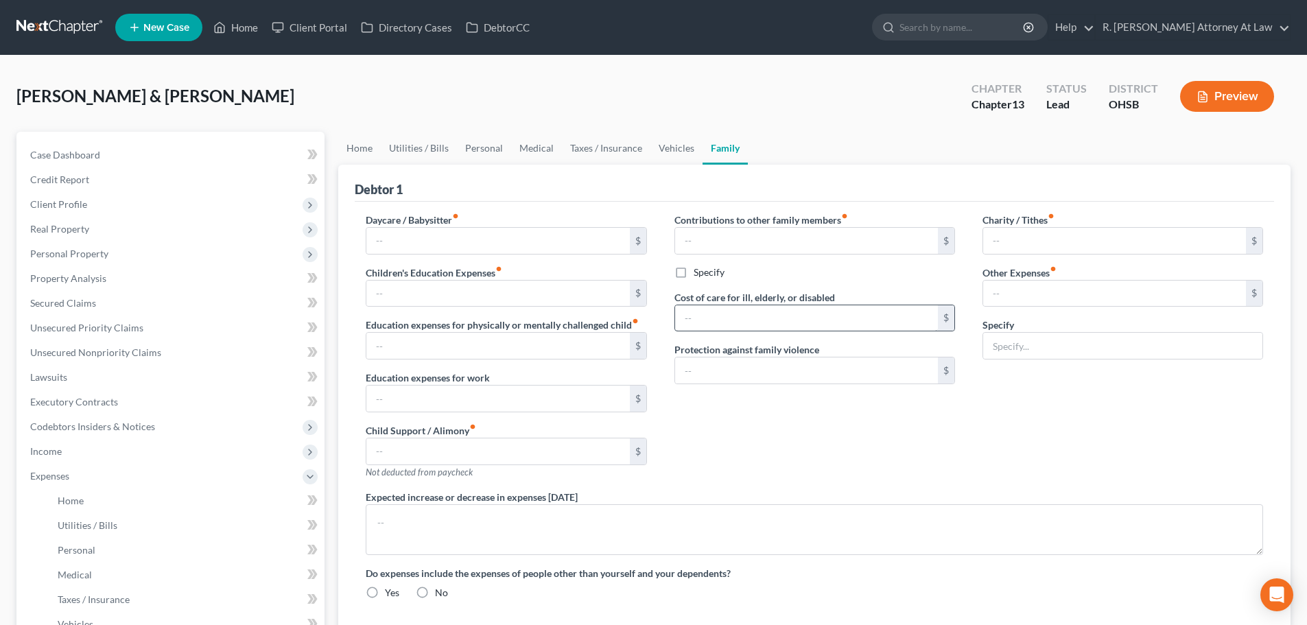
type input "0.00"
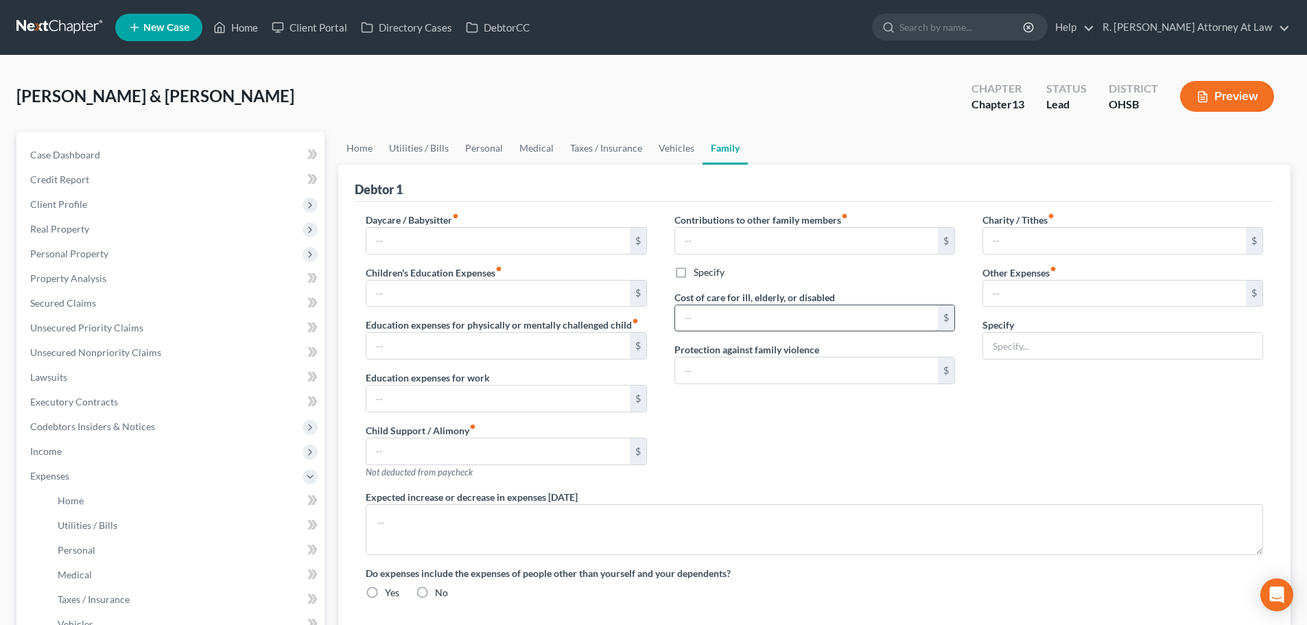
type input "0.00"
type input "200.00"
type input "0.00"
type input "100.00"
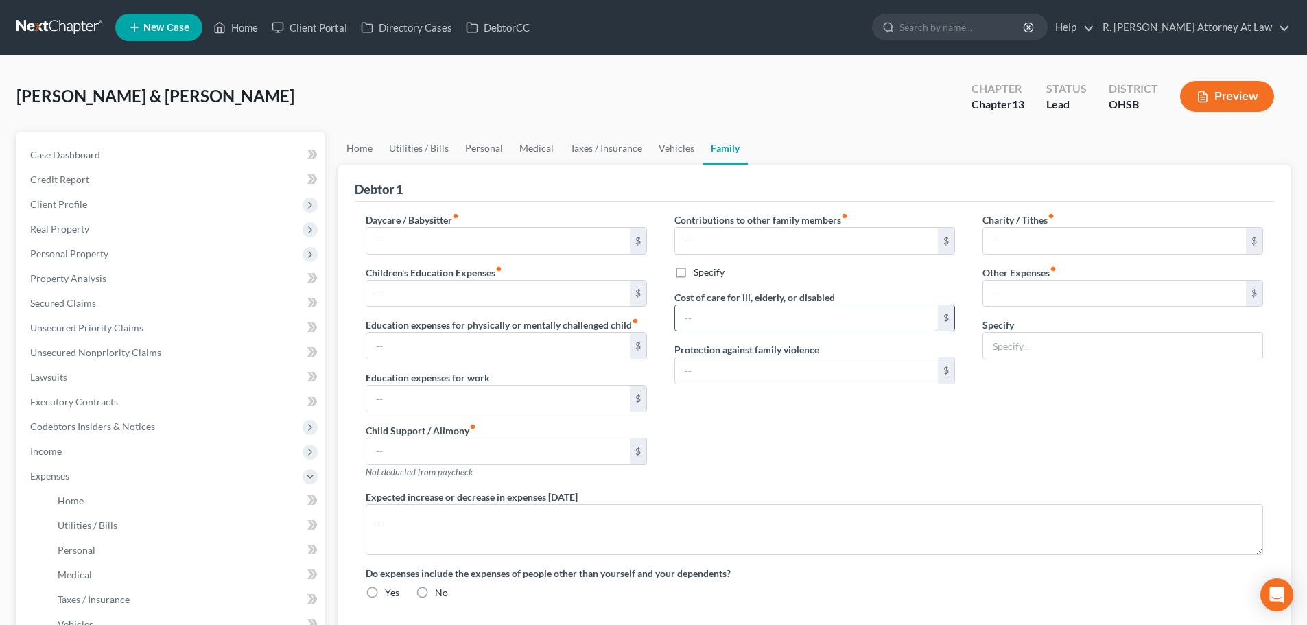
type input "Cat, 100"
radio input "true"
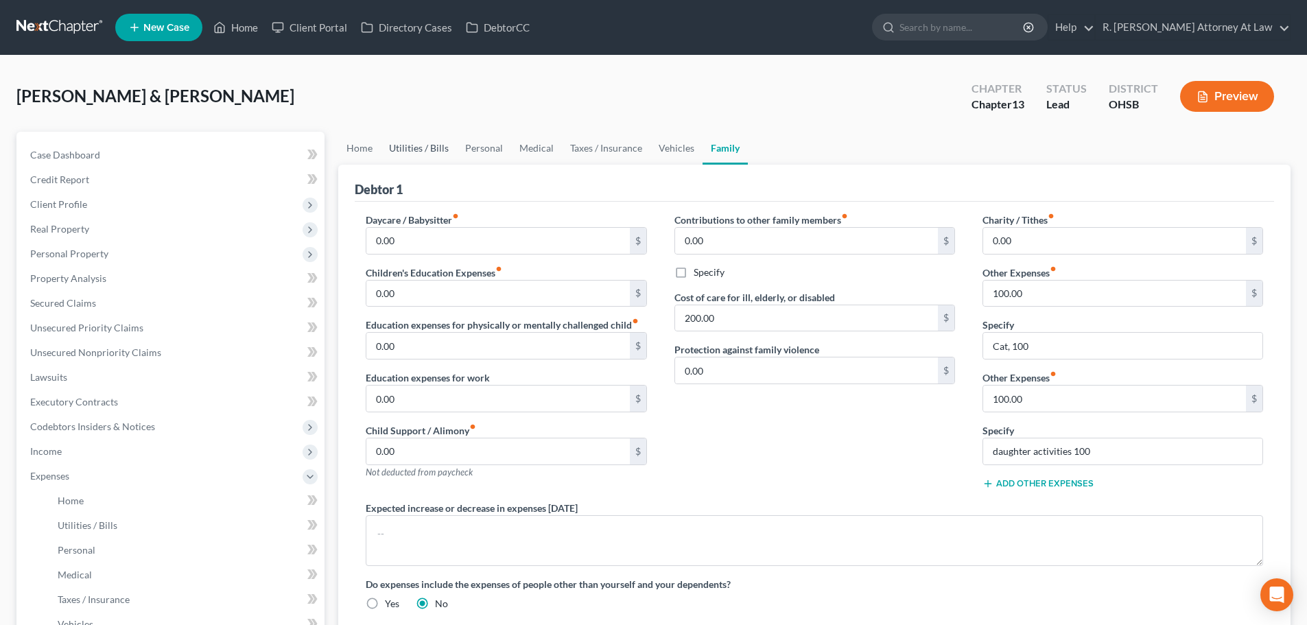
click at [412, 147] on link "Utilities / Bills" at bounding box center [419, 148] width 76 height 33
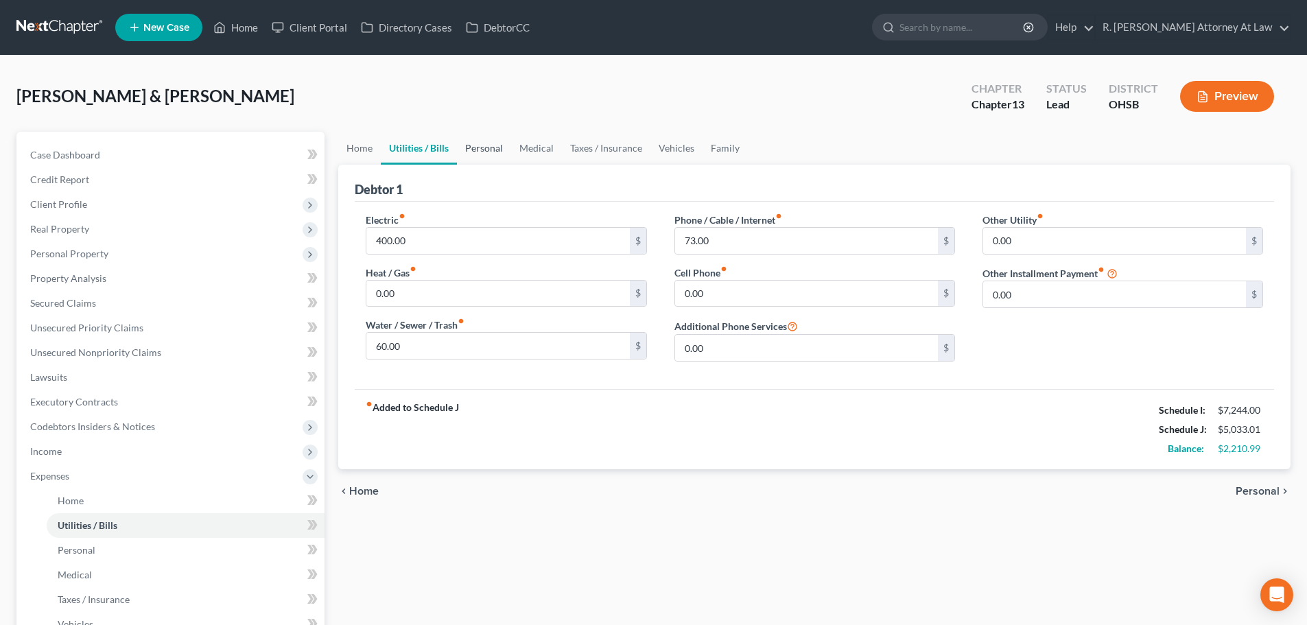
click at [482, 147] on link "Personal" at bounding box center [484, 148] width 54 height 33
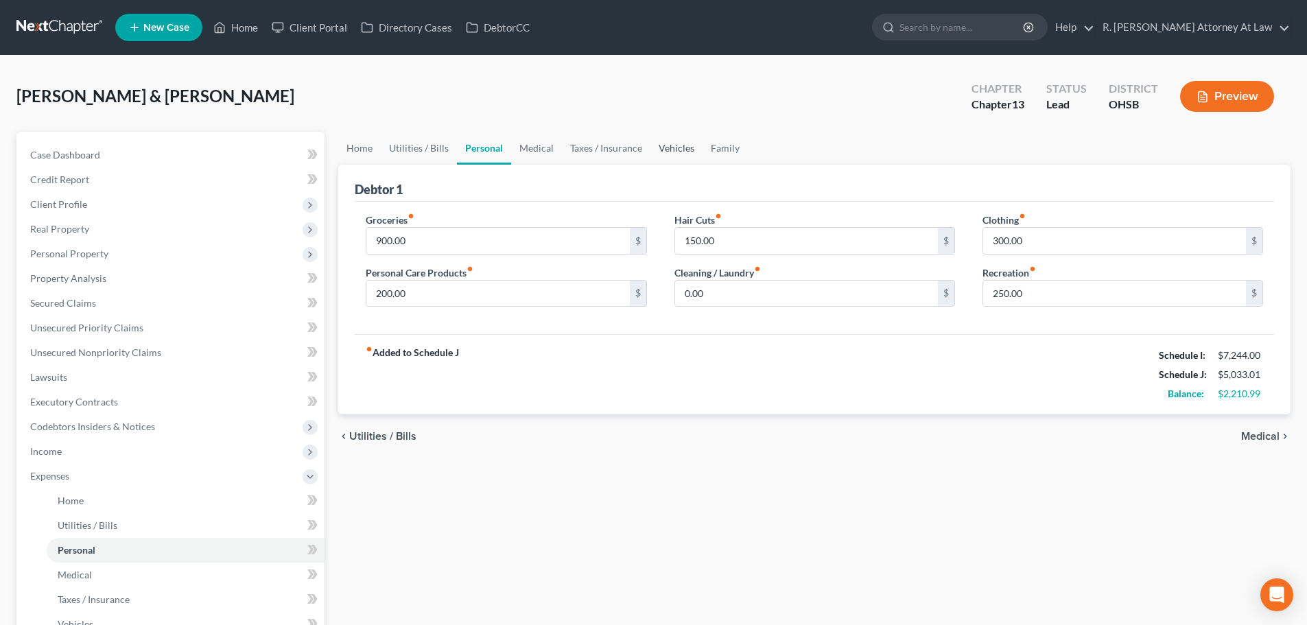
click at [661, 146] on link "Vehicles" at bounding box center [676, 148] width 52 height 33
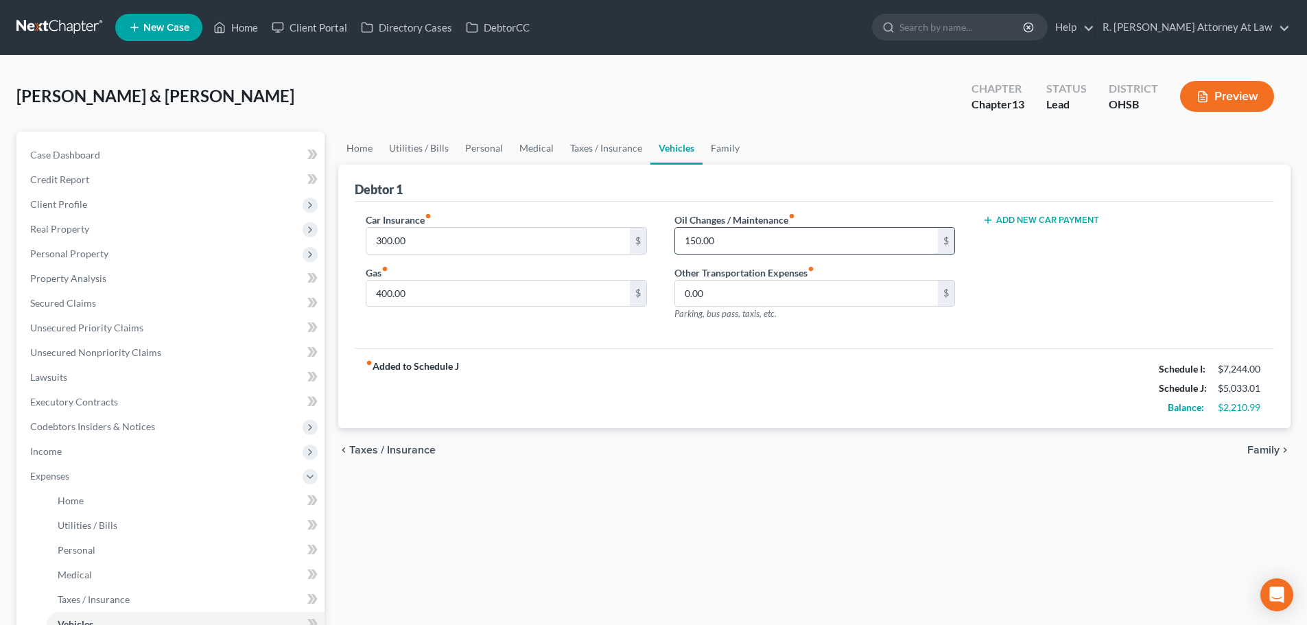
click at [726, 244] on input "150.00" at bounding box center [806, 241] width 263 height 26
type input "200"
click at [363, 145] on link "Home" at bounding box center [359, 148] width 43 height 33
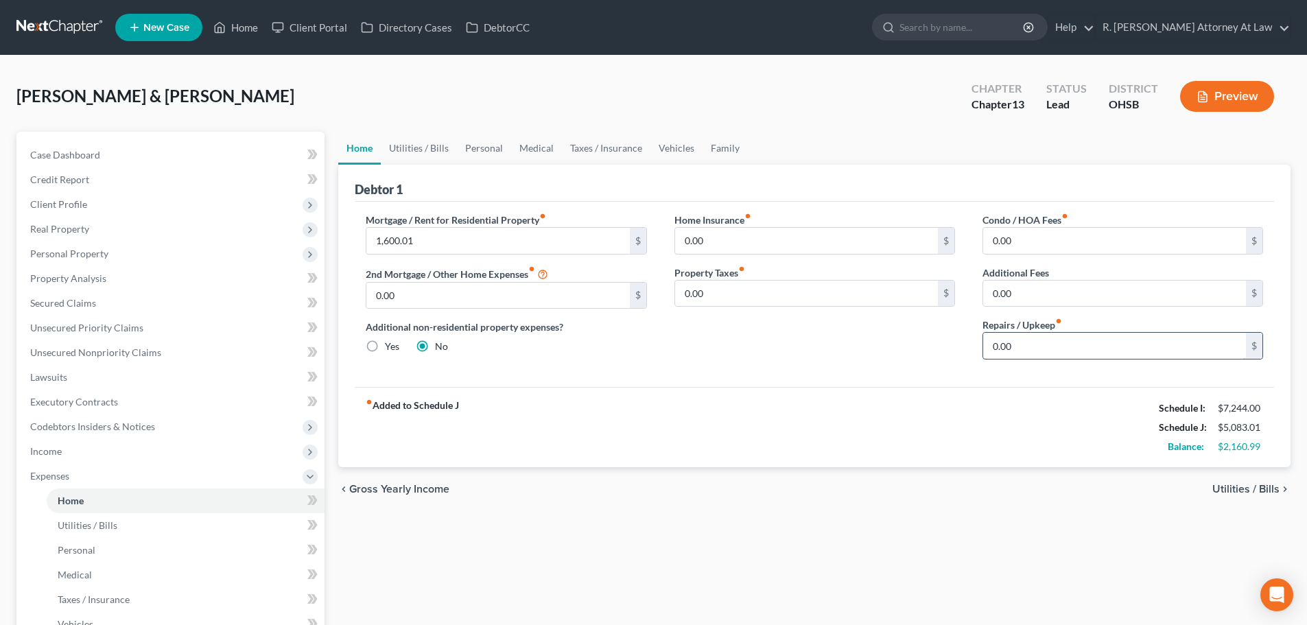
click at [1024, 348] on input "0.00" at bounding box center [1114, 346] width 263 height 26
type input "200"
click at [1017, 244] on input "0.00" at bounding box center [1114, 241] width 263 height 26
type input "3"
click at [36, 454] on span "Income" at bounding box center [46, 451] width 32 height 12
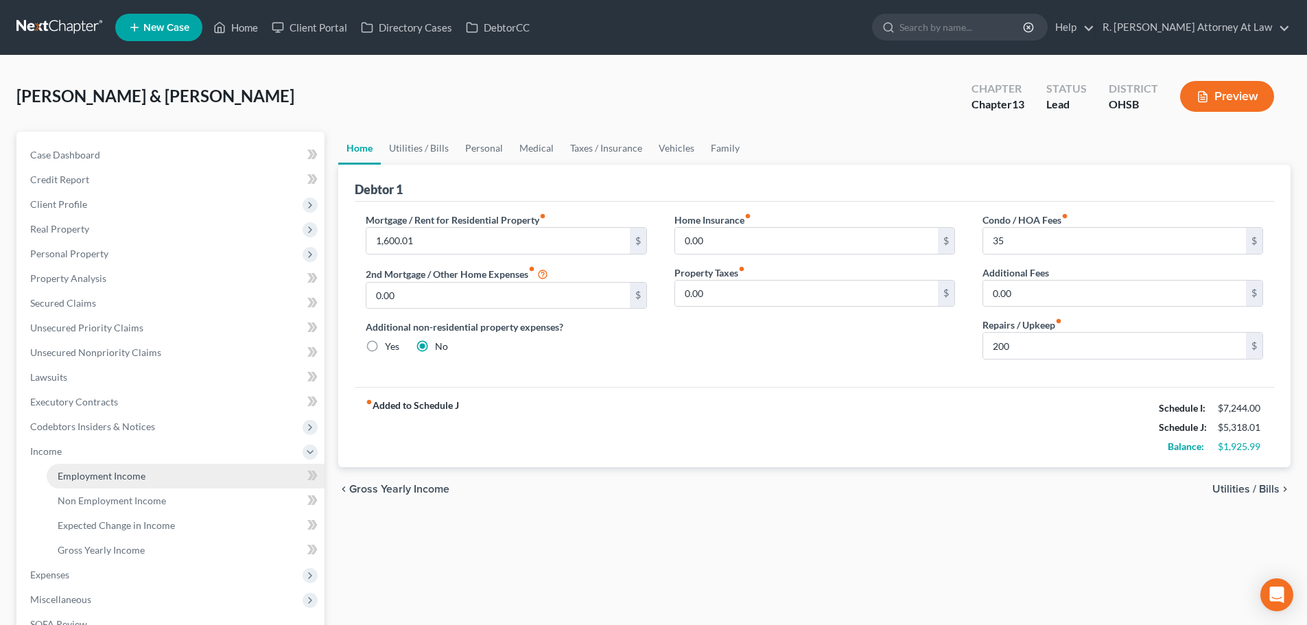
click at [81, 477] on span "Employment Income" at bounding box center [102, 476] width 88 height 12
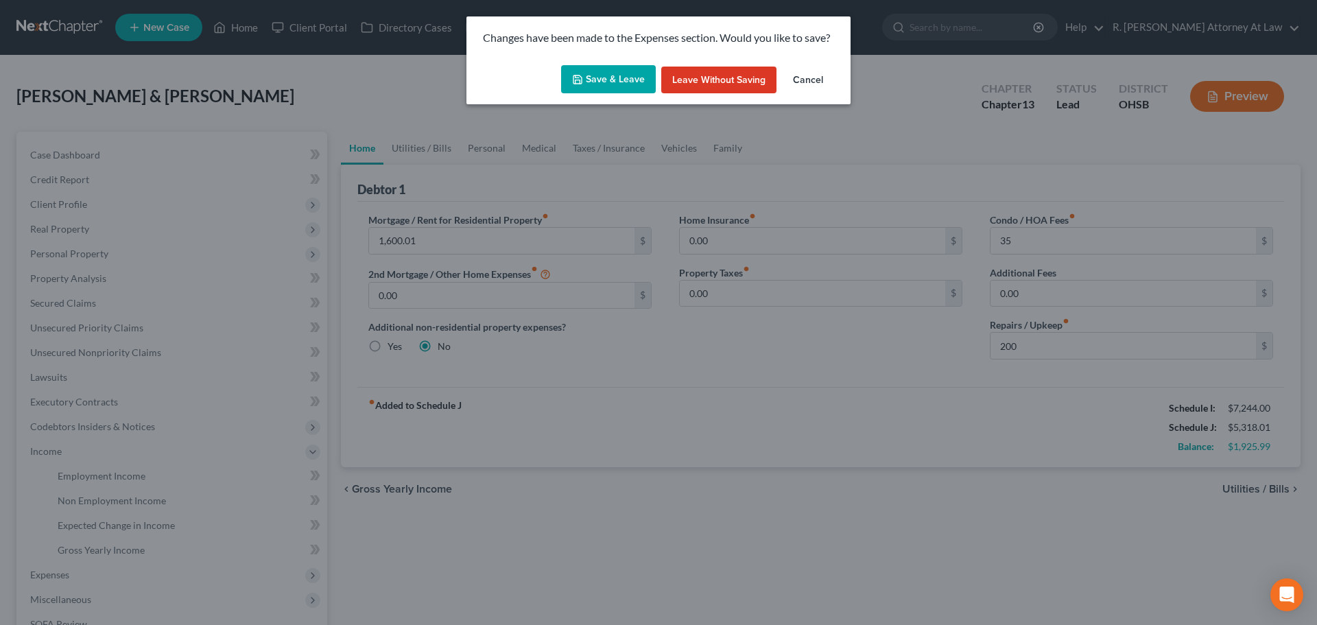
click at [589, 79] on button "Save & Leave" at bounding box center [608, 79] width 95 height 29
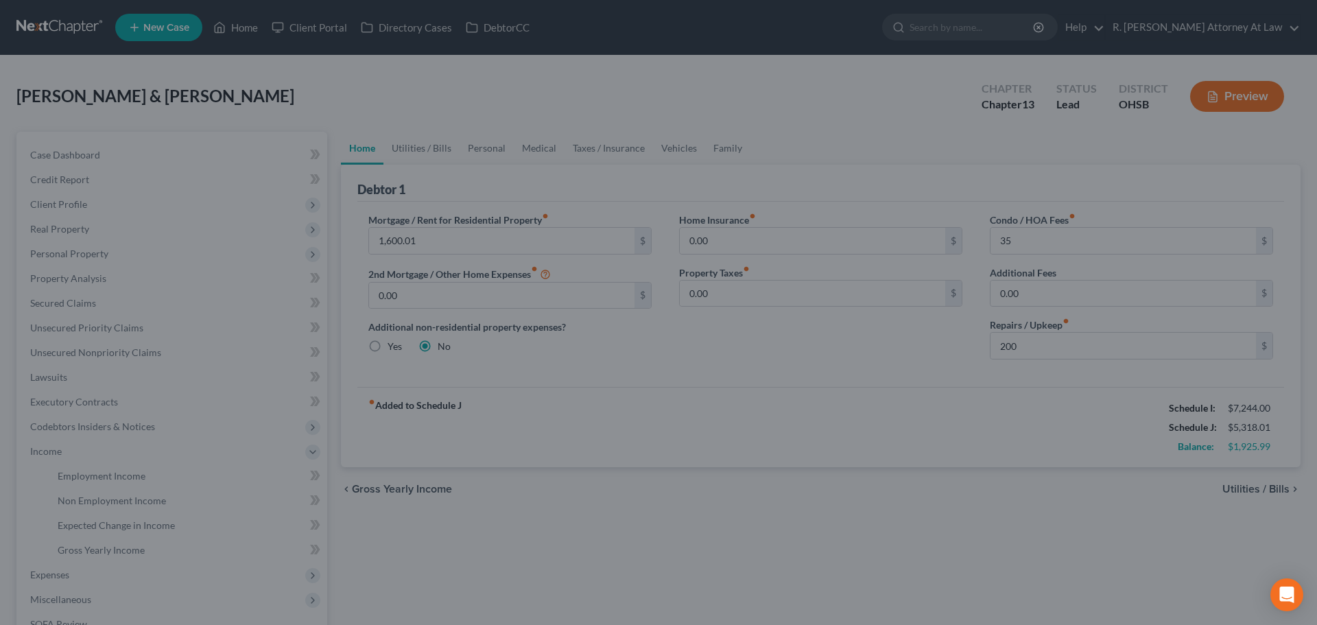
type input "35.00"
type input "200.00"
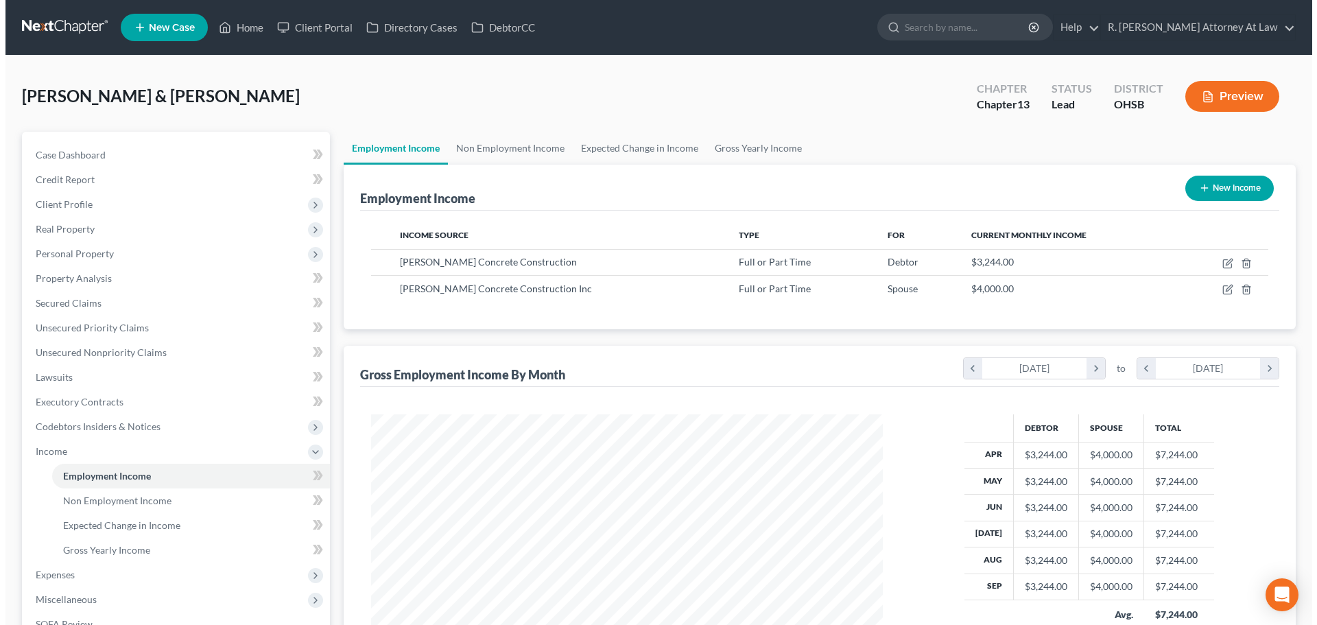
scroll to position [256, 539]
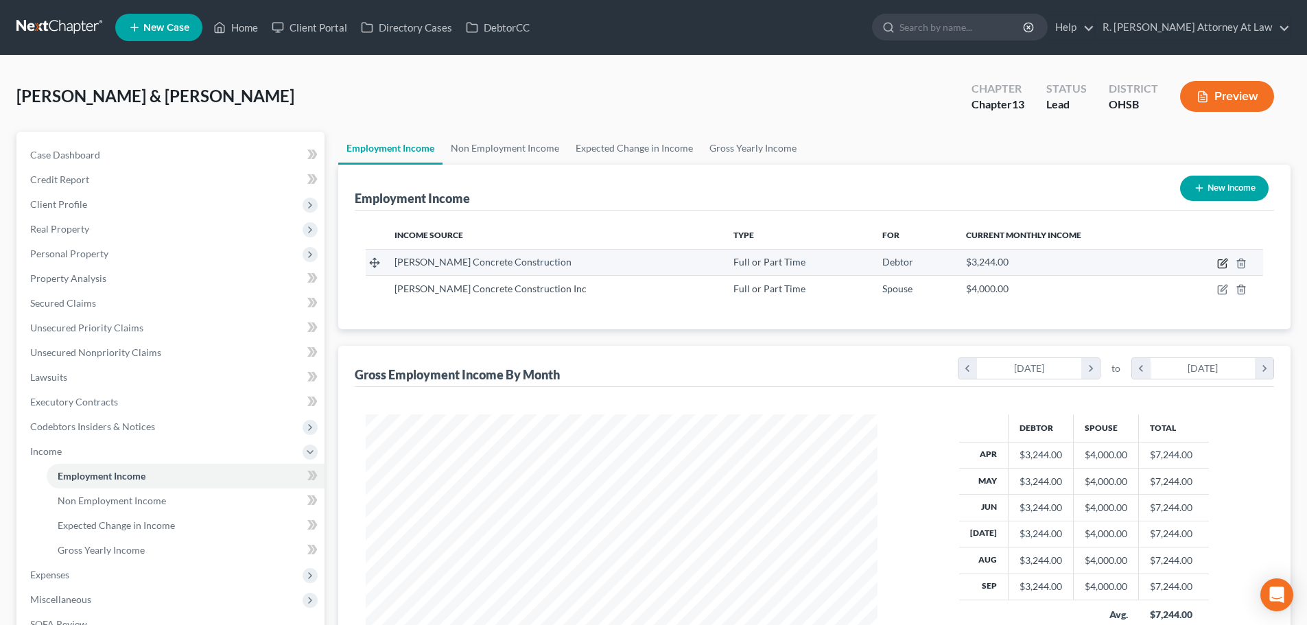
click at [1221, 263] on icon "button" at bounding box center [1222, 263] width 11 height 11
select select "0"
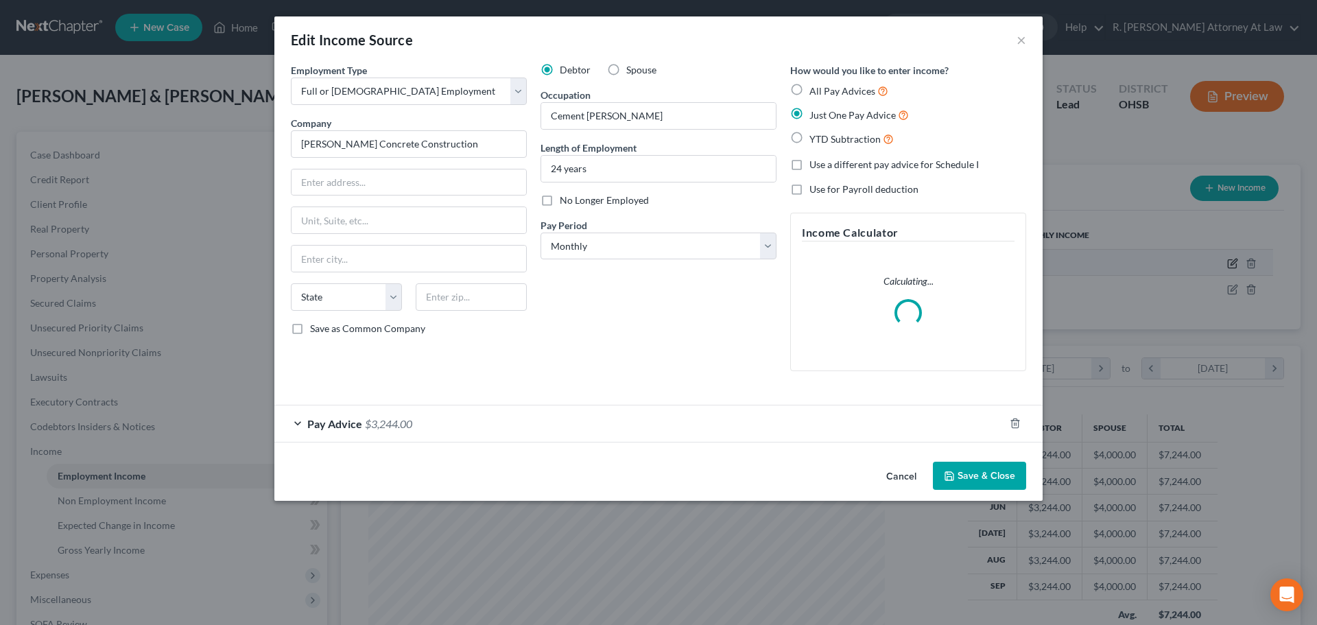
scroll to position [258, 544]
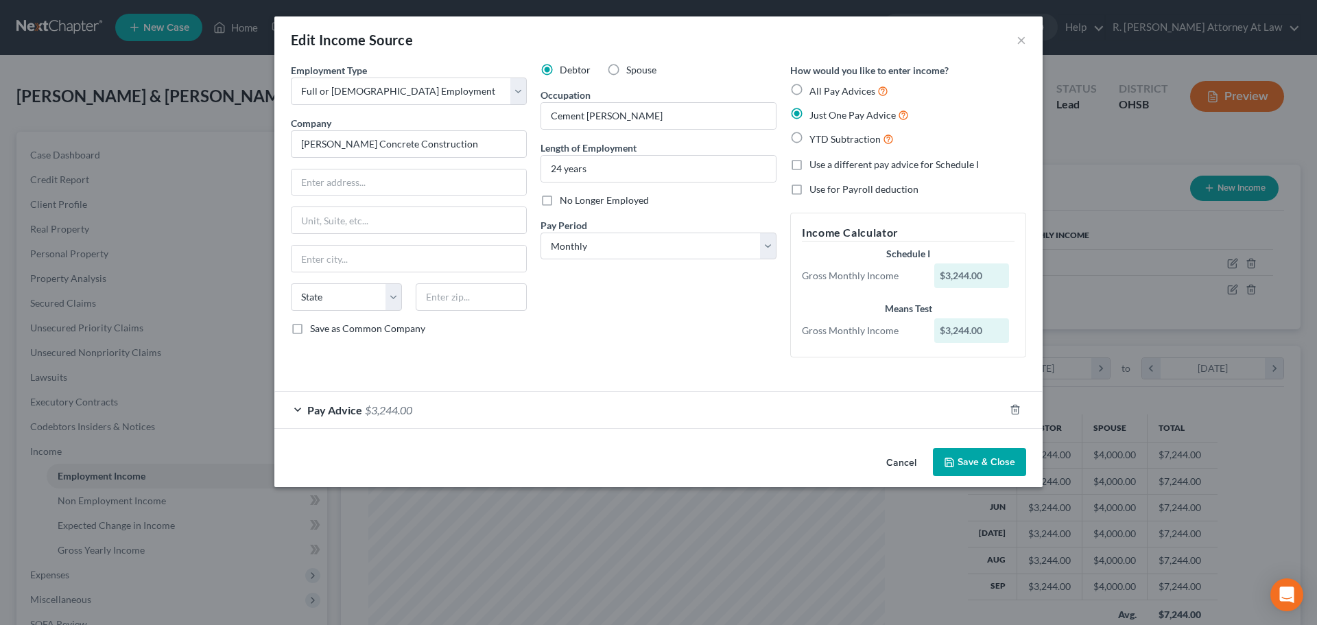
click at [456, 408] on div "Pay Advice $3,244.00" at bounding box center [639, 410] width 730 height 36
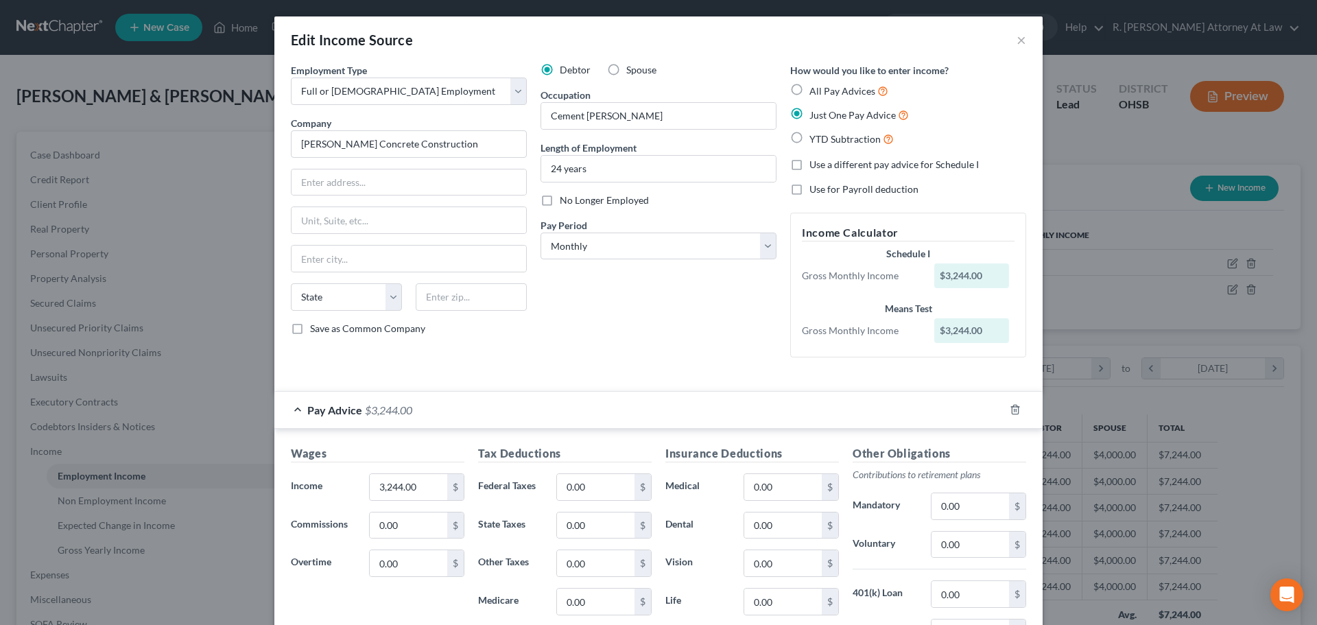
click at [809, 163] on label "Use a different pay advice for Schedule I" at bounding box center [893, 165] width 169 height 14
click at [815, 163] on input "Use a different pay advice for Schedule I" at bounding box center [819, 162] width 9 height 9
checkbox input "true"
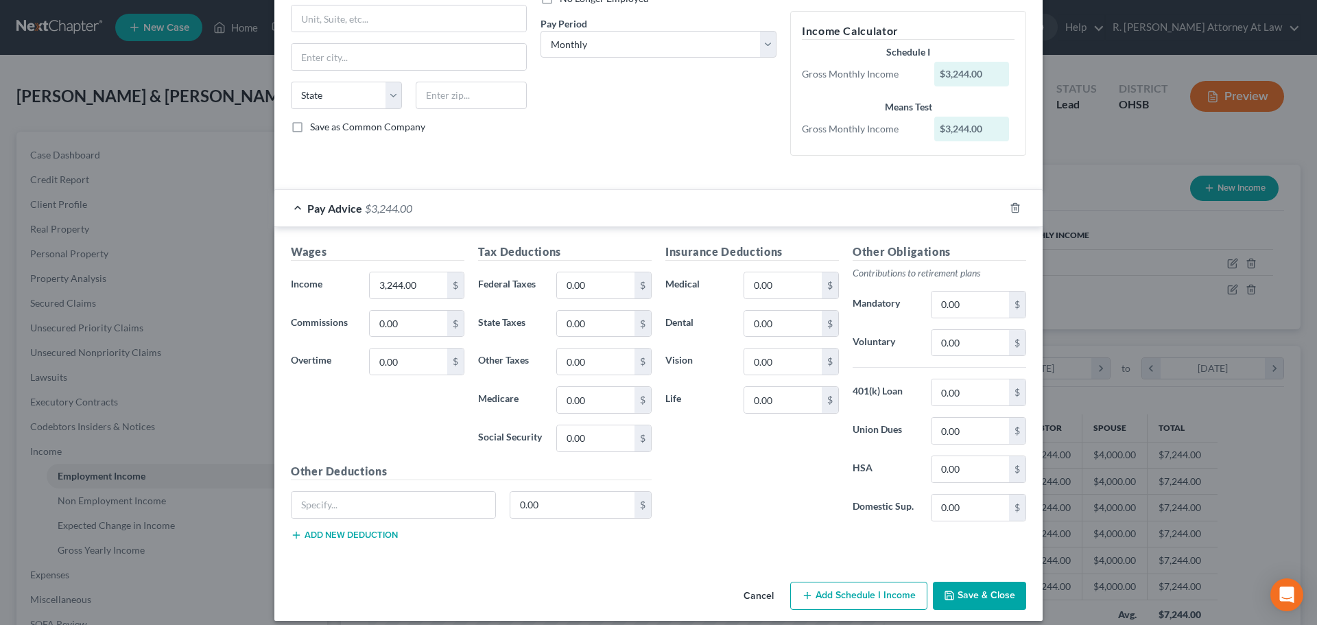
scroll to position [214, 0]
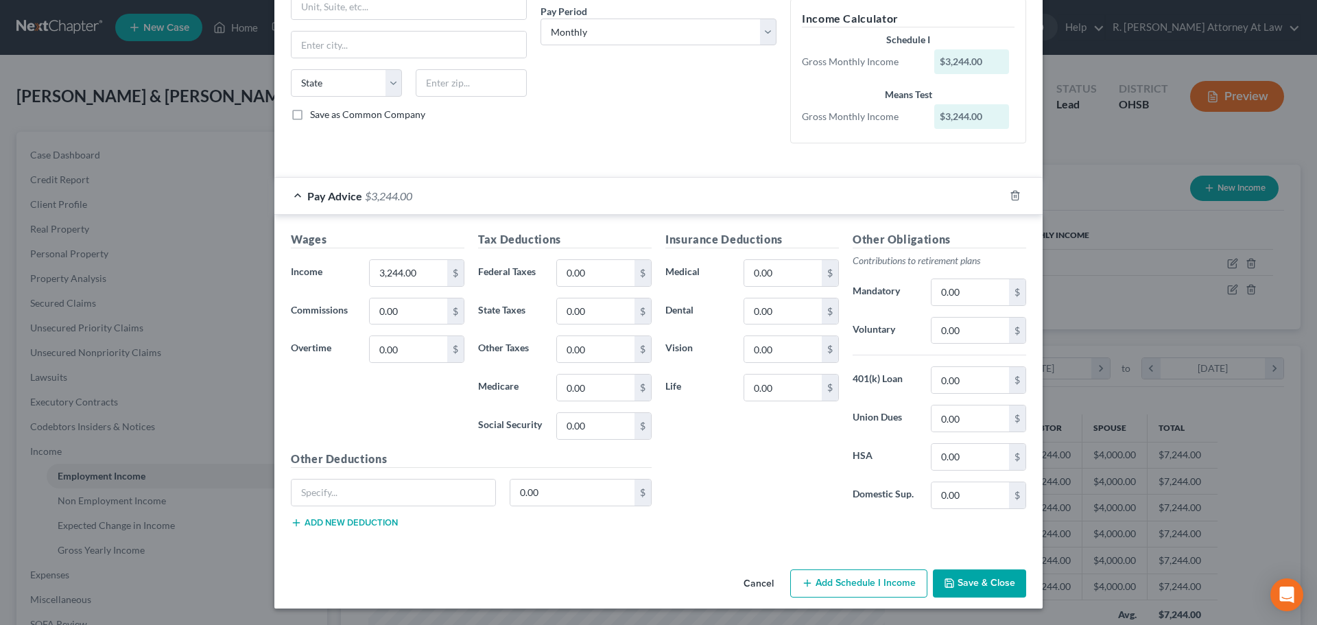
click at [859, 582] on button "Add Schedule I Income" at bounding box center [858, 583] width 137 height 29
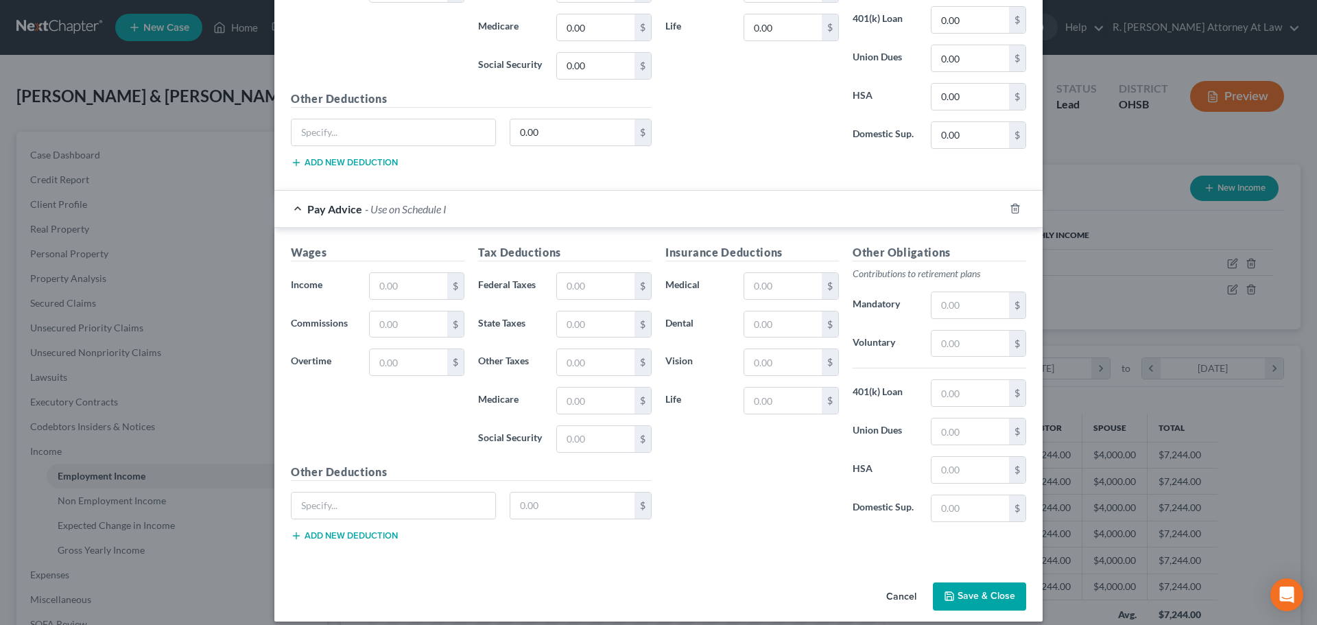
scroll to position [587, 0]
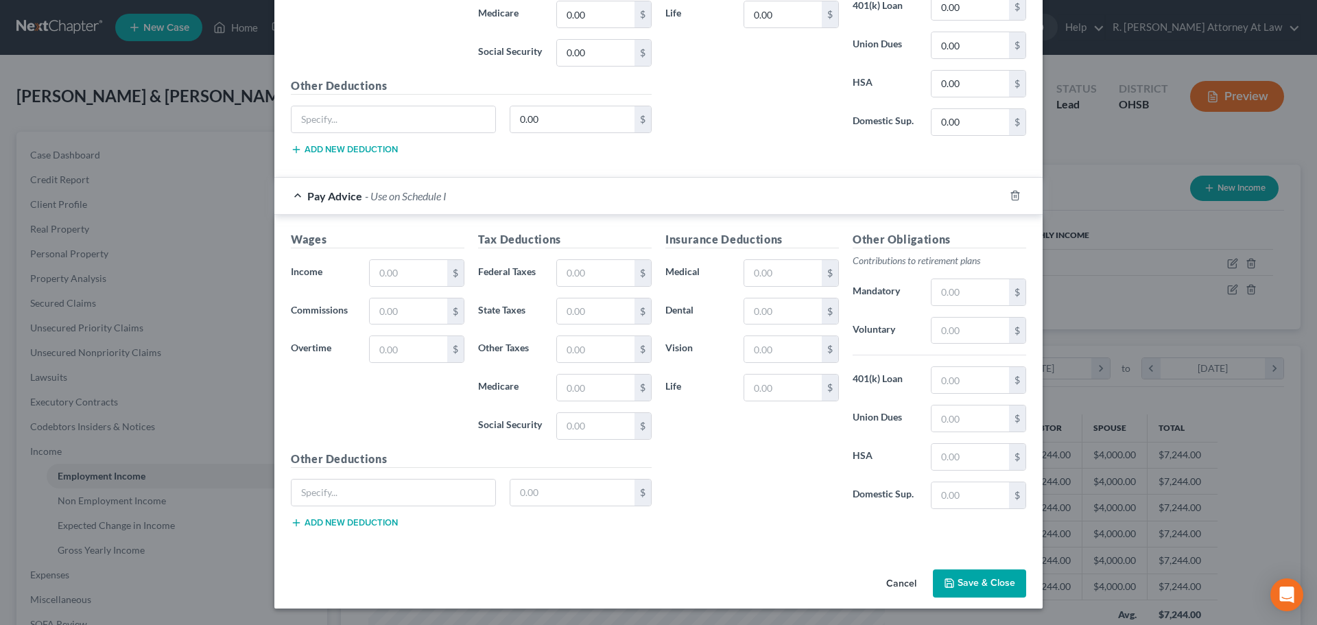
click at [981, 579] on button "Save & Close" at bounding box center [979, 583] width 93 height 29
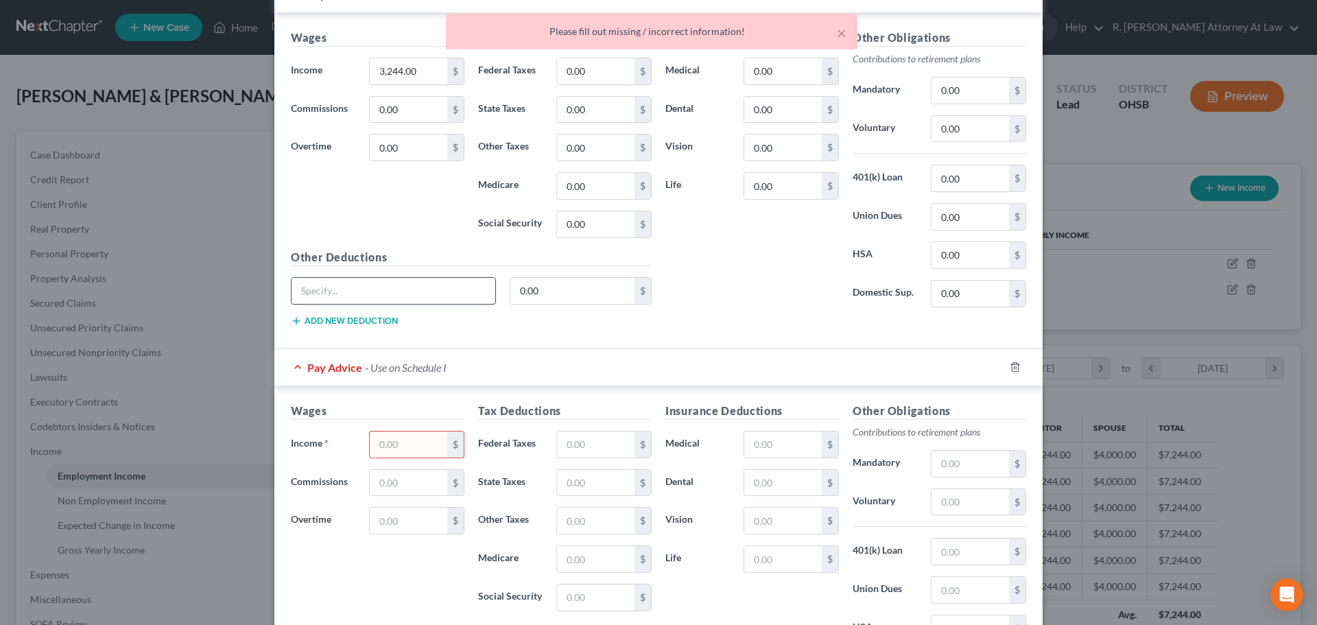
scroll to position [450, 0]
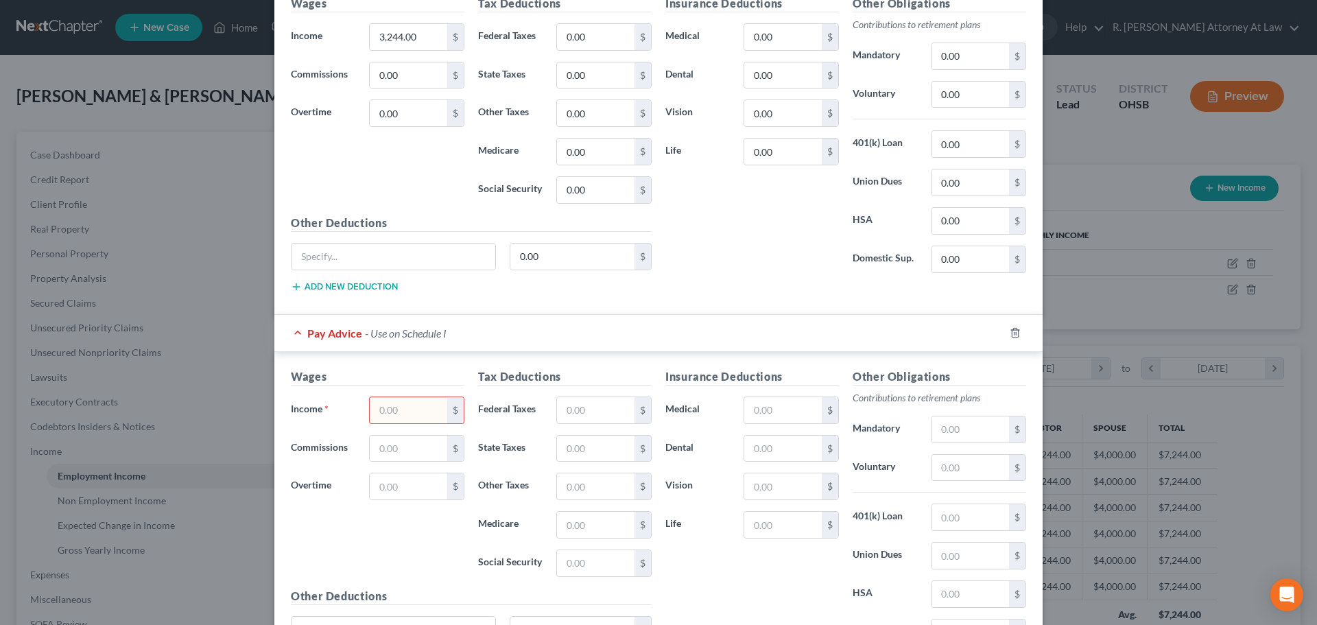
click at [406, 404] on input "text" at bounding box center [409, 410] width 78 height 26
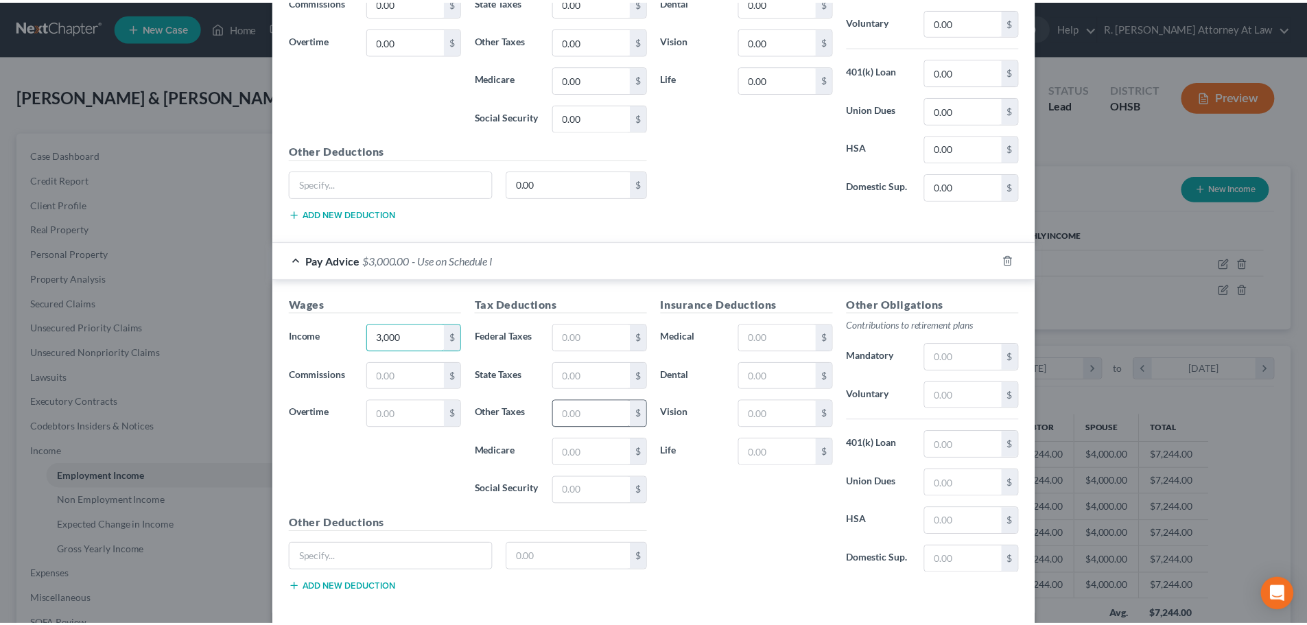
scroll to position [587, 0]
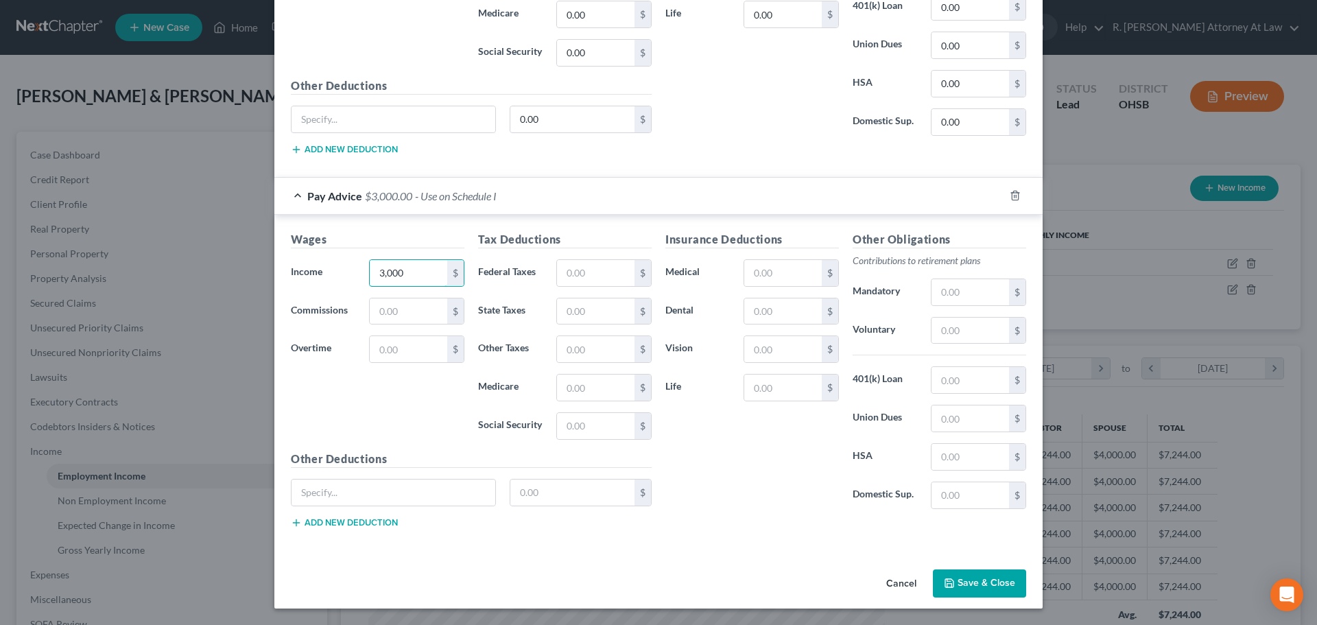
type input "3,000"
click at [986, 576] on button "Save & Close" at bounding box center [979, 583] width 93 height 29
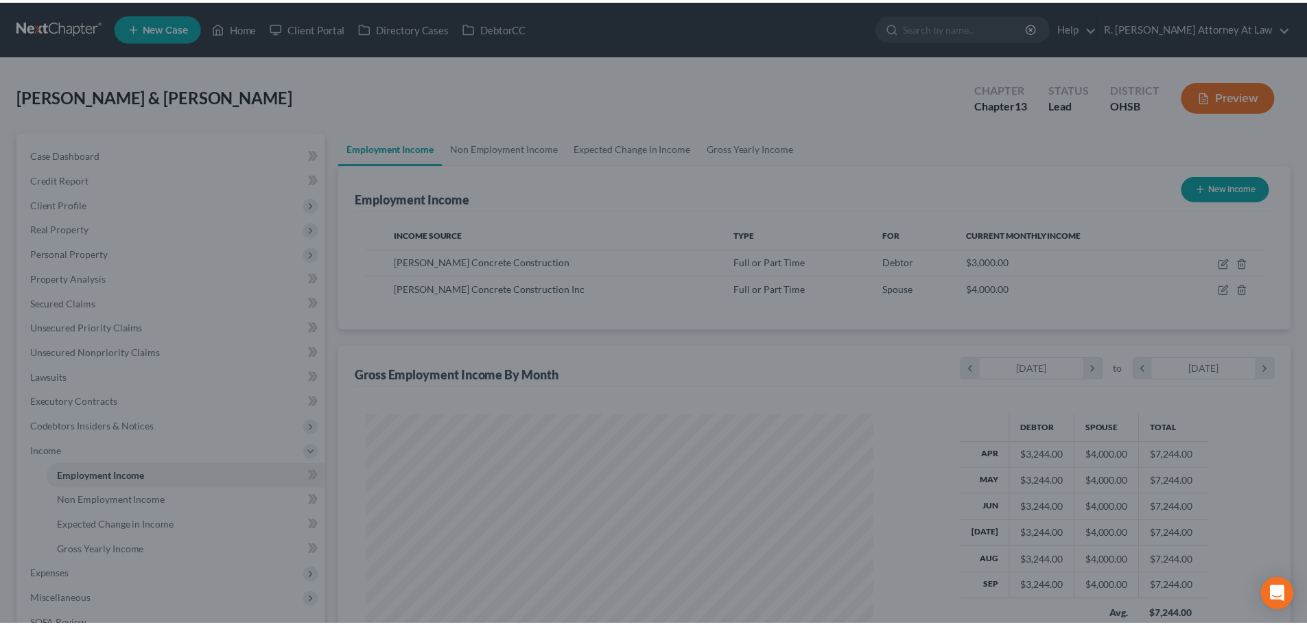
scroll to position [685751, 685468]
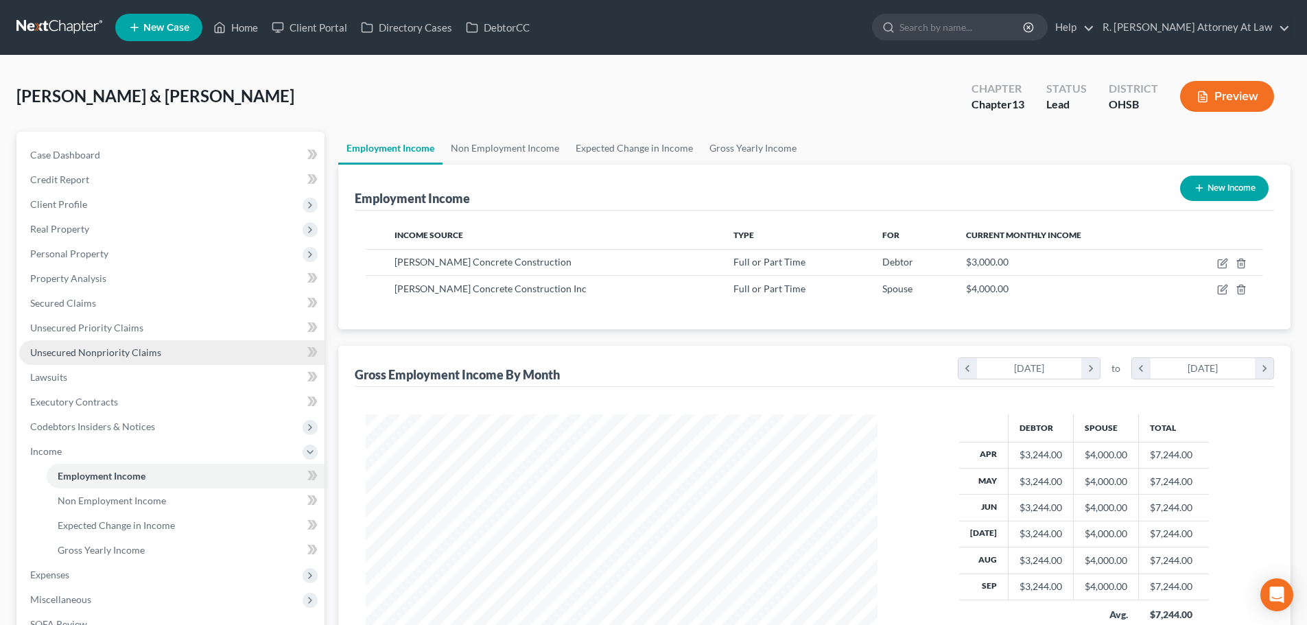
click at [58, 347] on span "Unsecured Nonpriority Claims" at bounding box center [95, 352] width 131 height 12
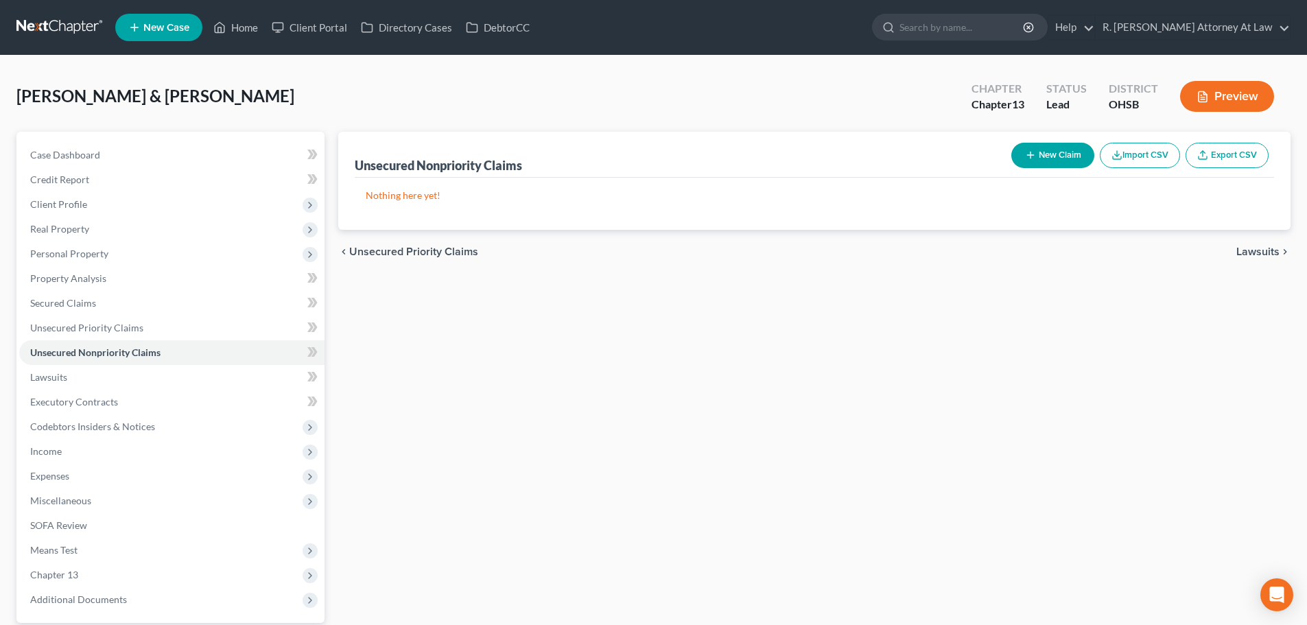
click at [1029, 149] on button "New Claim" at bounding box center [1052, 155] width 83 height 25
select select "2"
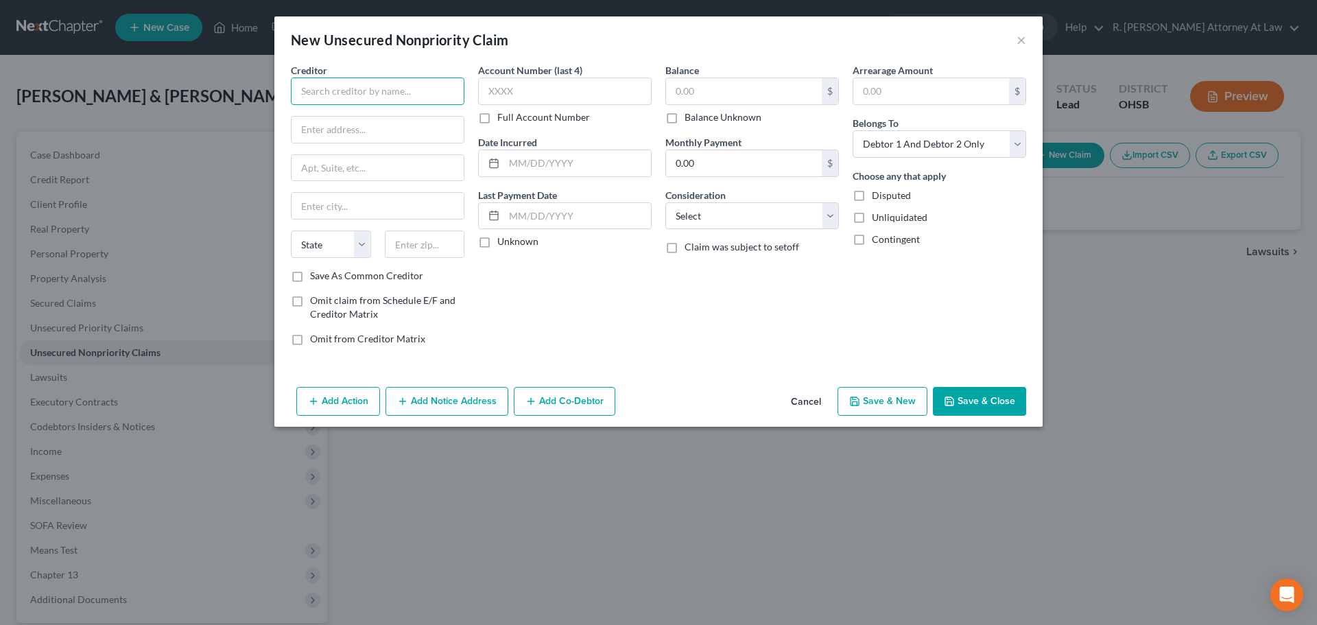
click at [366, 95] on input "text" at bounding box center [378, 91] width 174 height 27
type input "Care Credit"
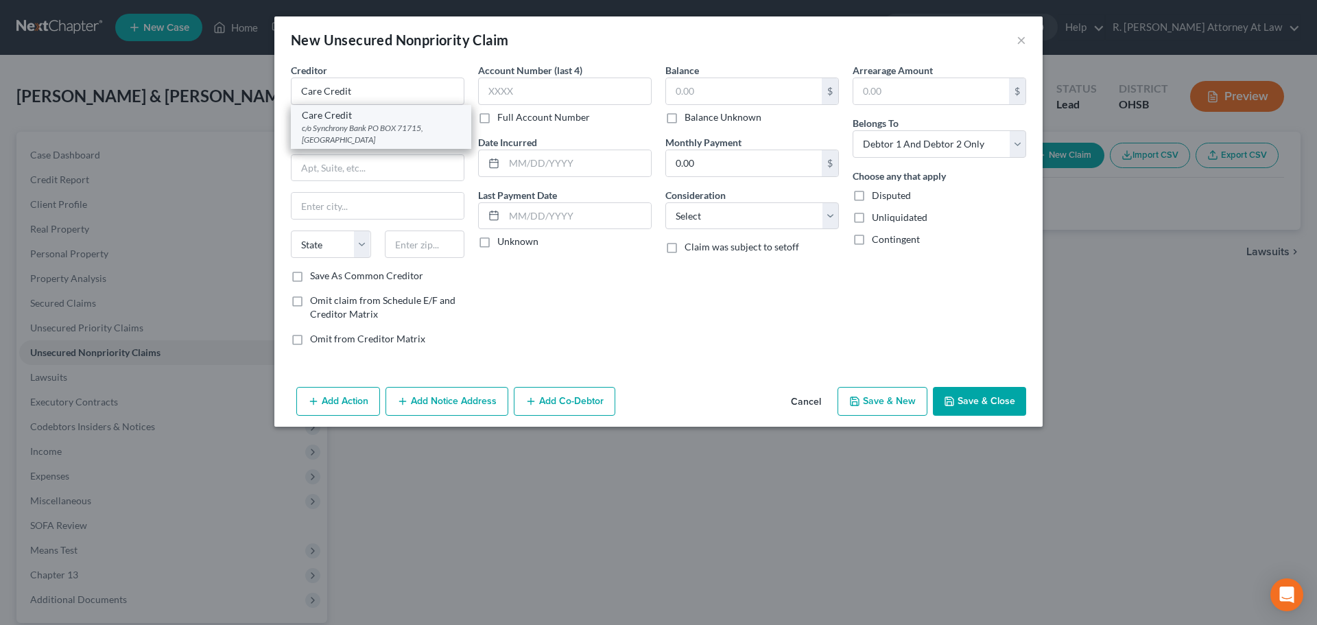
click at [379, 123] on div "c/o Synchrony Bank PO BOX 71715, [GEOGRAPHIC_DATA]" at bounding box center [381, 133] width 158 height 23
type input "c/o Synchrony Bank"
type input "PO BOX 71715"
type input "[GEOGRAPHIC_DATA]"
select select "39"
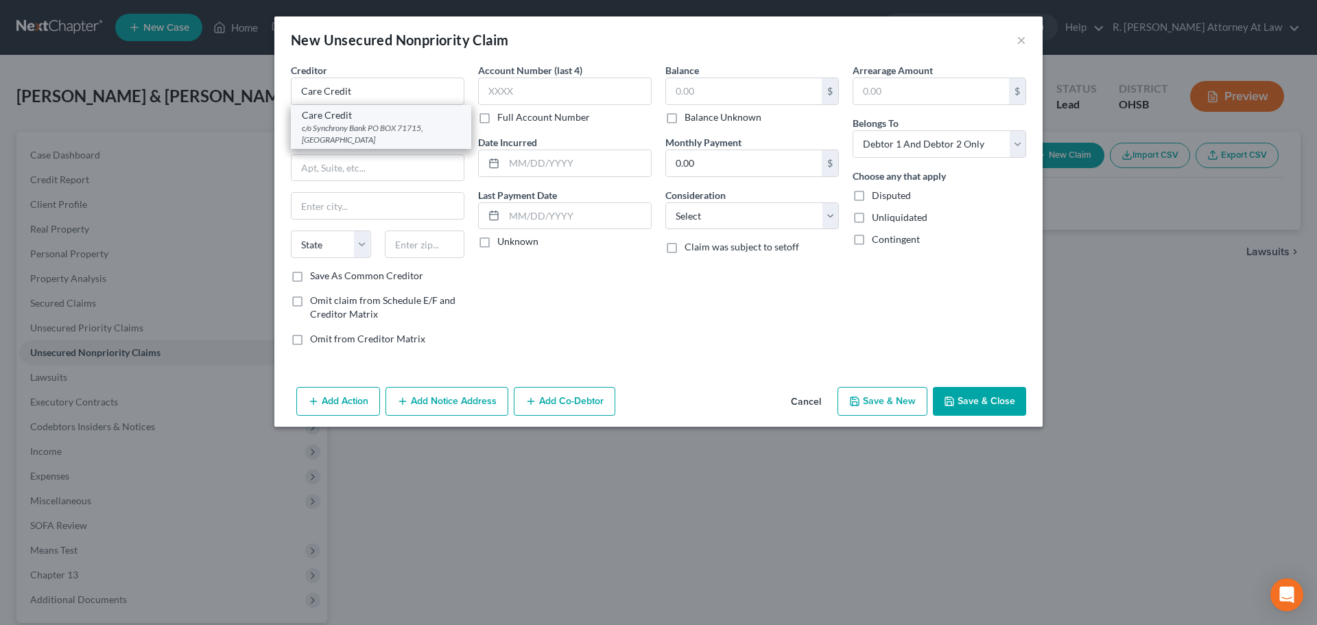
type input "19176"
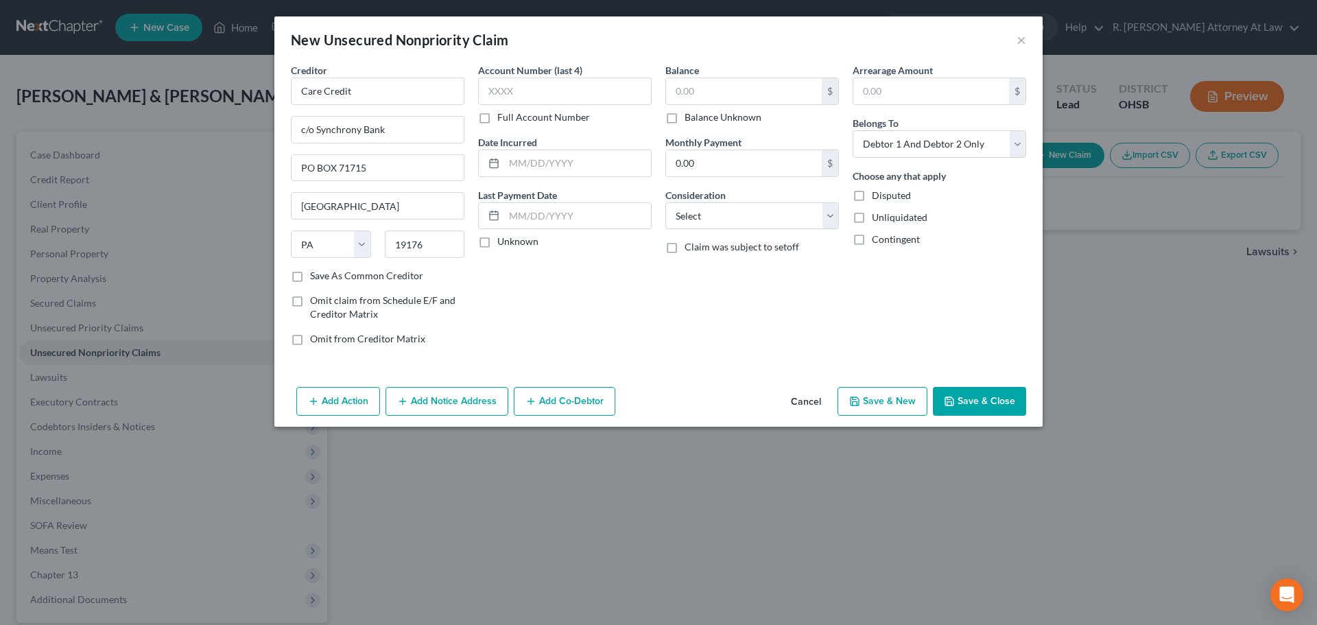
click at [990, 402] on button "Save & Close" at bounding box center [979, 401] width 93 height 29
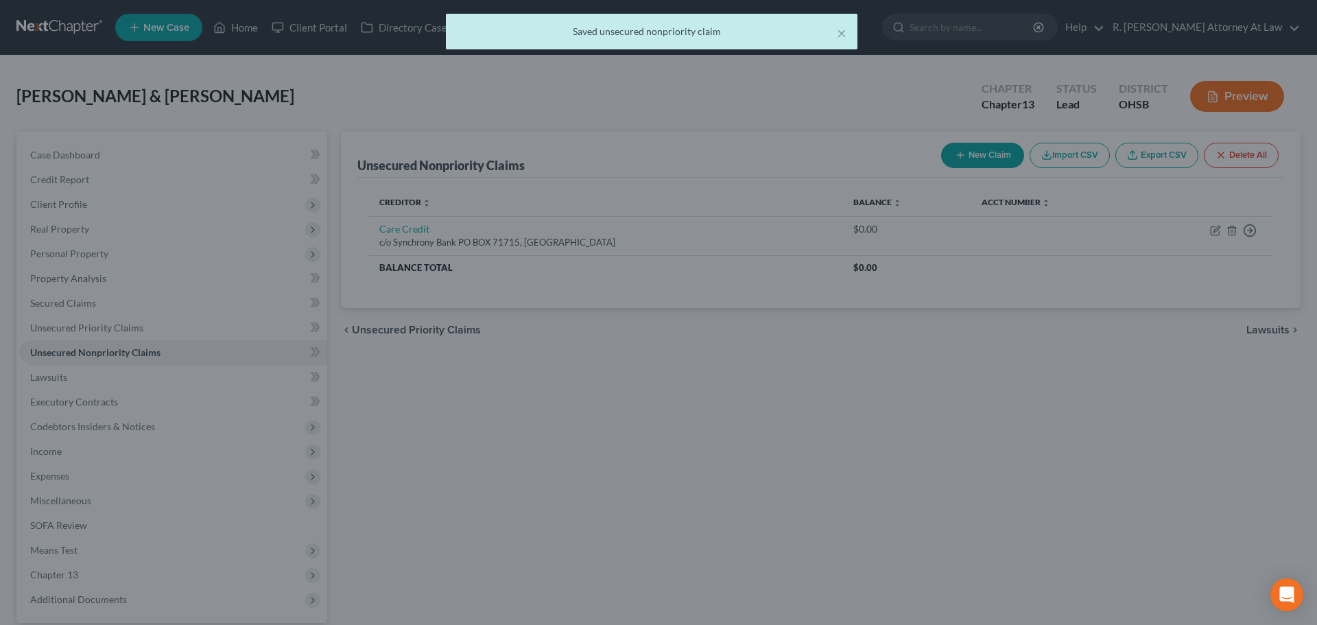
type input "0.00"
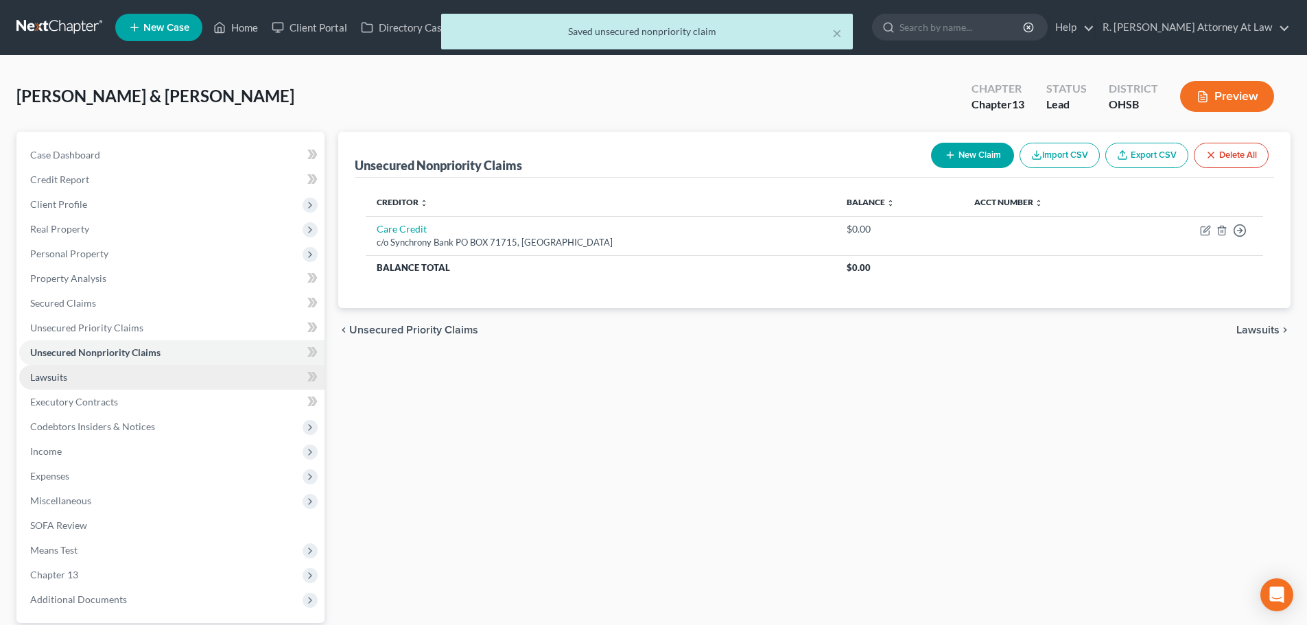
click at [58, 373] on span "Lawsuits" at bounding box center [48, 377] width 37 height 12
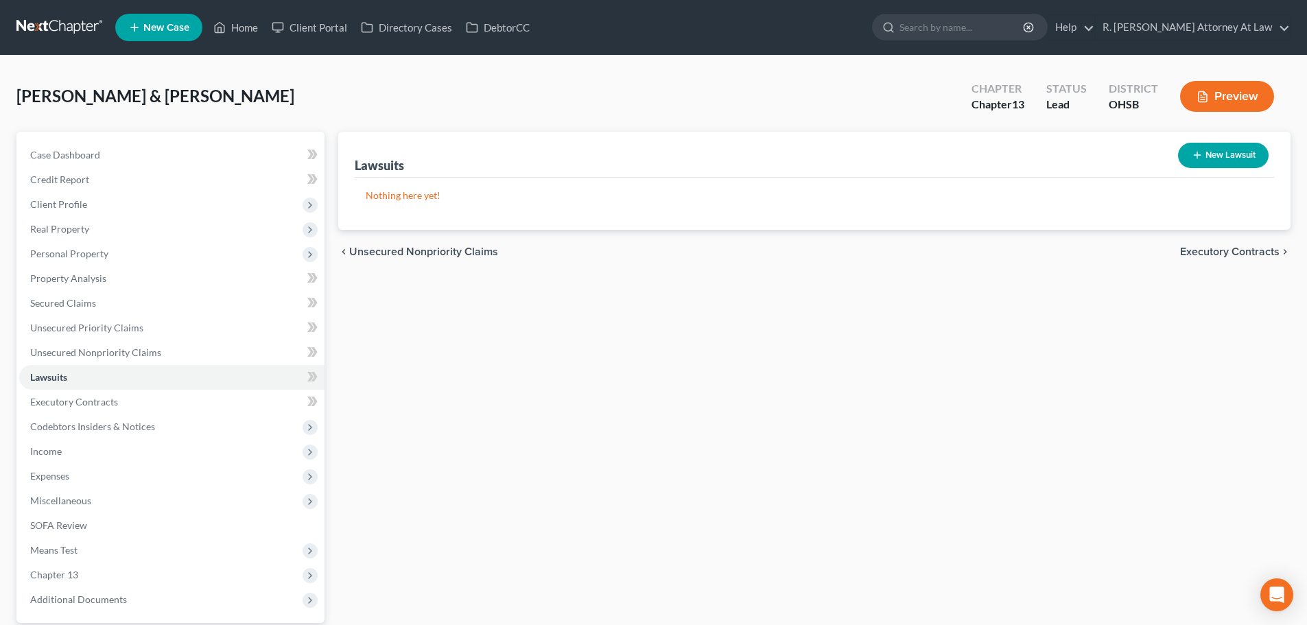
click at [1218, 155] on button "New Lawsuit" at bounding box center [1223, 155] width 91 height 25
select select "0"
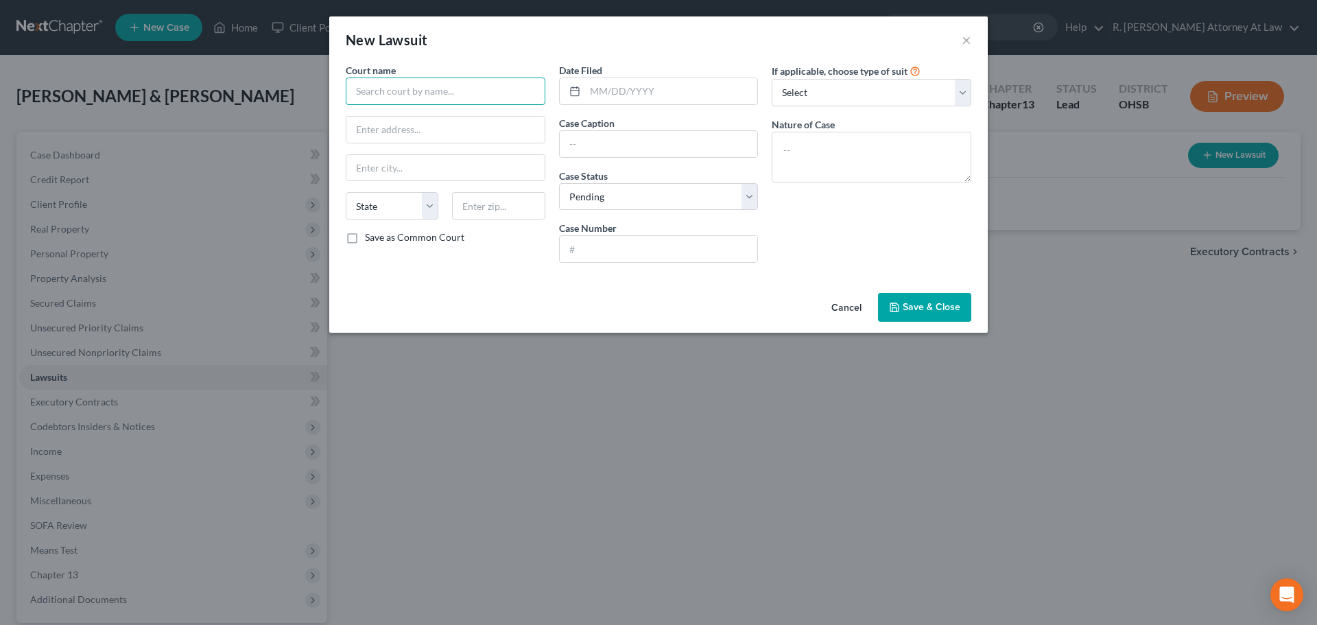
click at [424, 89] on input "text" at bounding box center [446, 91] width 200 height 27
click at [842, 307] on button "Cancel" at bounding box center [846, 307] width 52 height 27
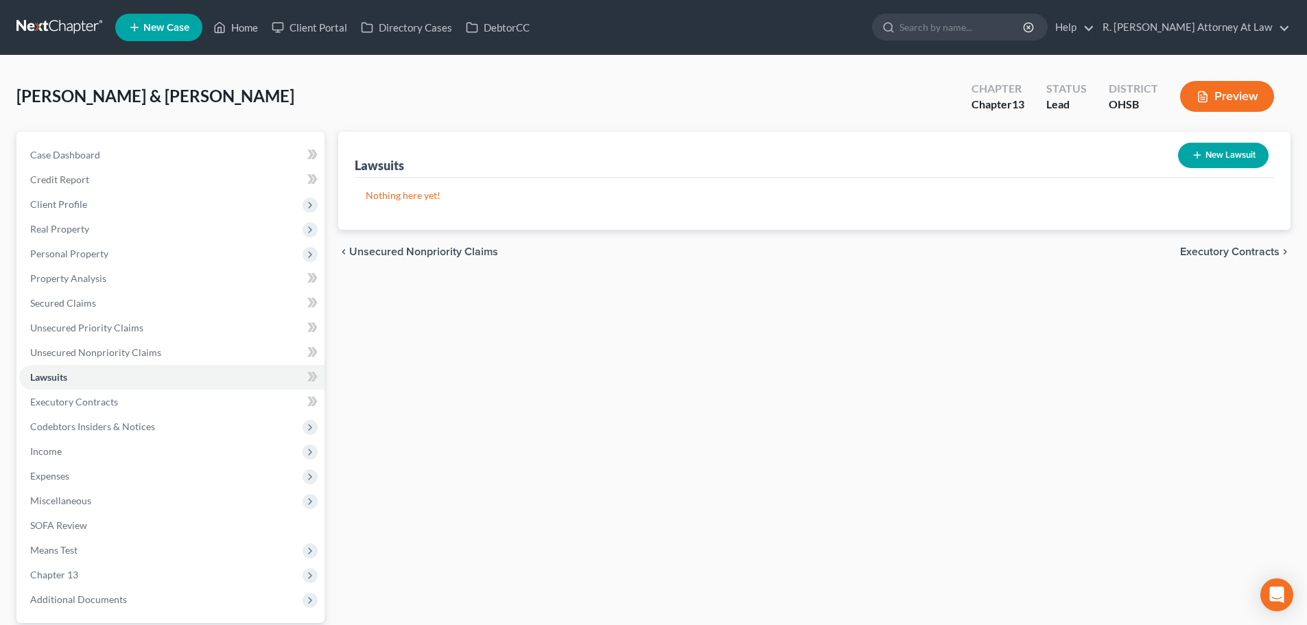
click at [524, 69] on div "[PERSON_NAME] & [PERSON_NAME] Upgraded Chapter Chapter 13 Status [GEOGRAPHIC_DA…" at bounding box center [653, 393] width 1307 height 674
drag, startPoint x: 480, startPoint y: 27, endPoint x: 364, endPoint y: 1, distance: 118.8
click at [480, 27] on link "DebtorCC" at bounding box center [498, 27] width 78 height 25
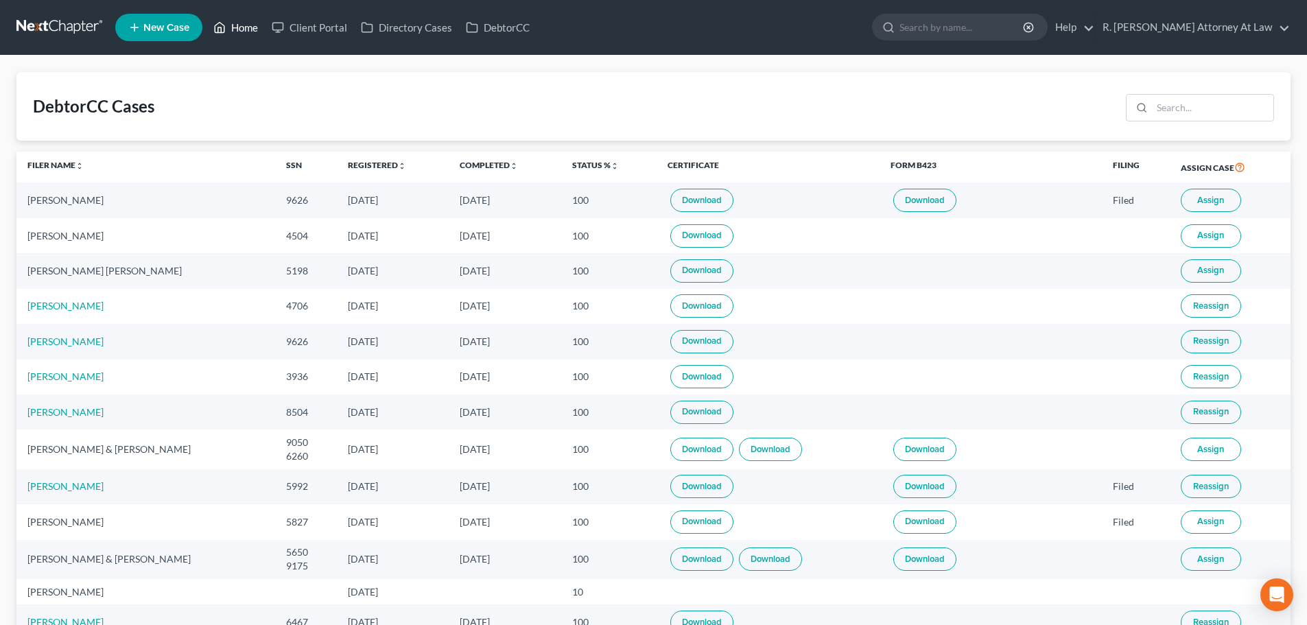
click at [237, 25] on link "Home" at bounding box center [235, 27] width 58 height 25
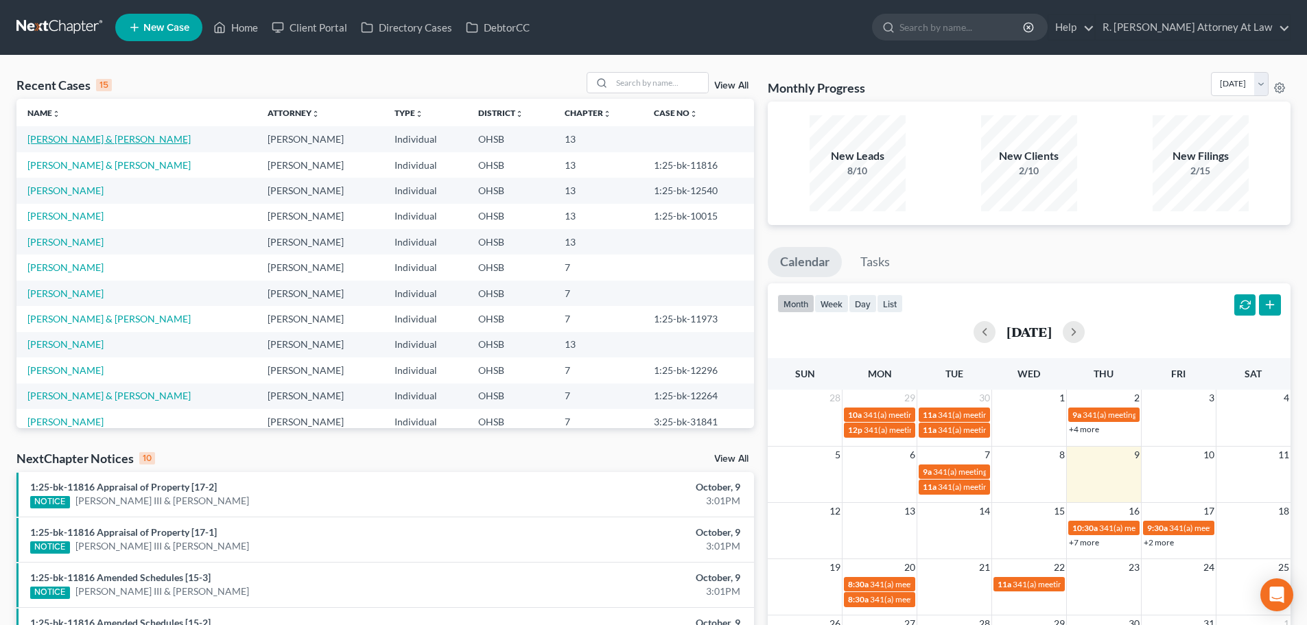
click at [38, 134] on link "[PERSON_NAME] & [PERSON_NAME]" at bounding box center [108, 139] width 163 height 12
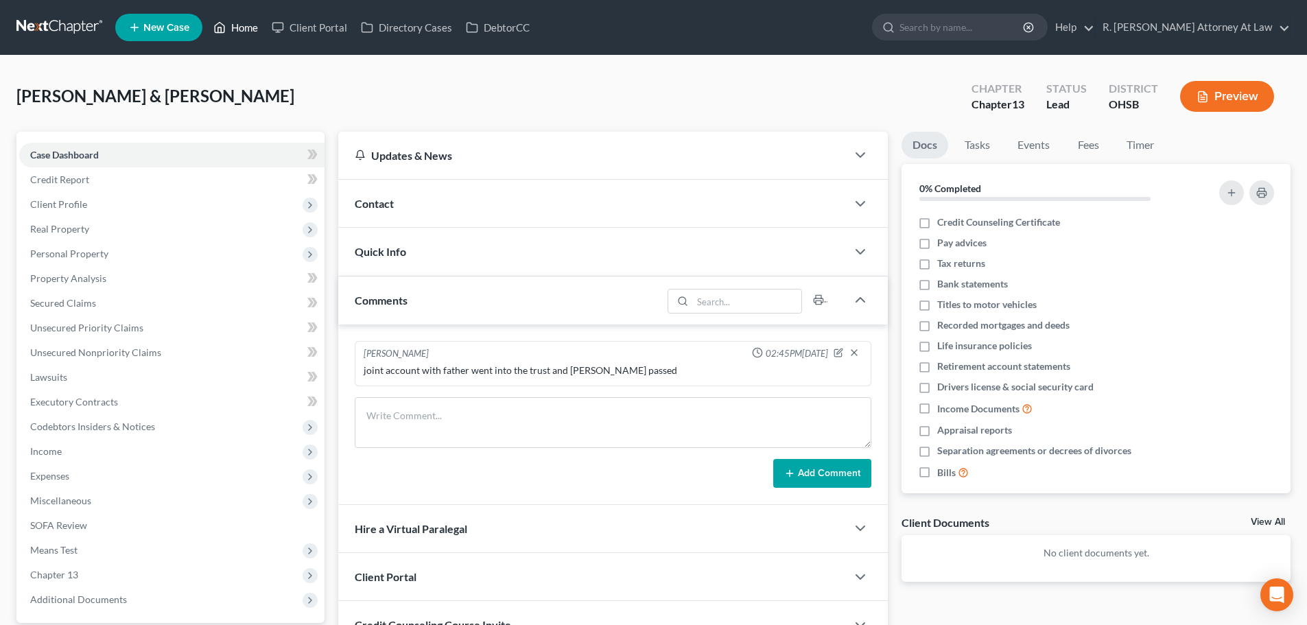
drag, startPoint x: 241, startPoint y: 24, endPoint x: 307, endPoint y: 56, distance: 73.9
click at [241, 24] on link "Home" at bounding box center [235, 27] width 58 height 25
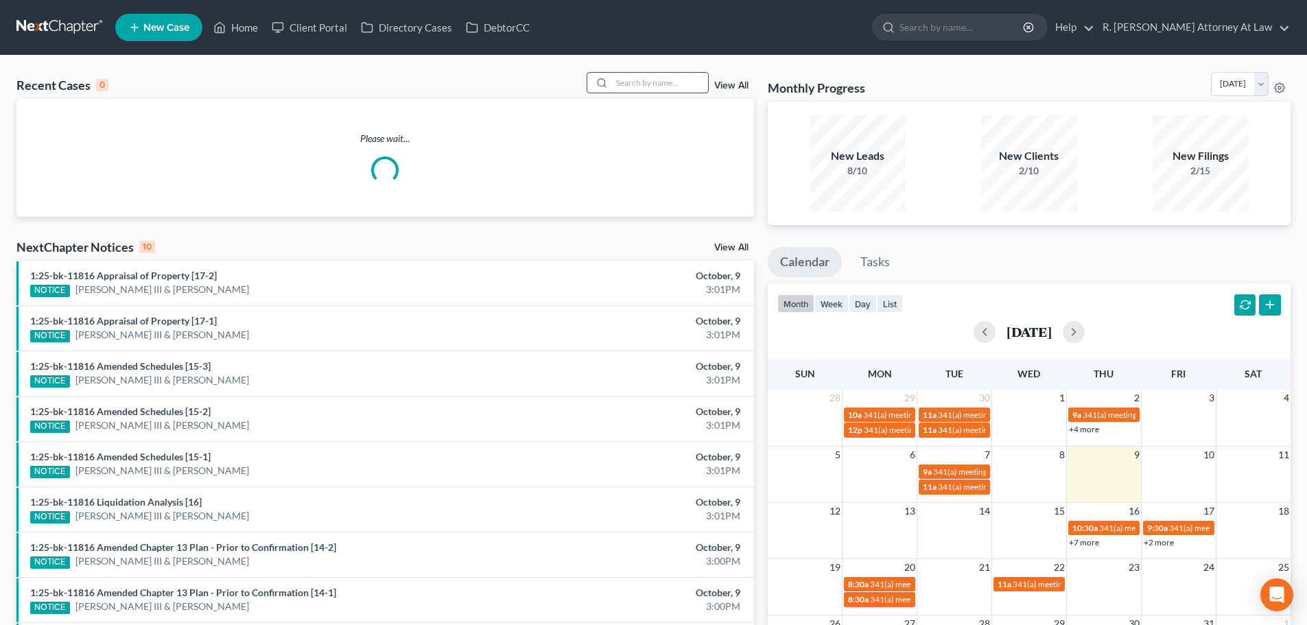
click at [624, 84] on input "search" at bounding box center [660, 83] width 96 height 20
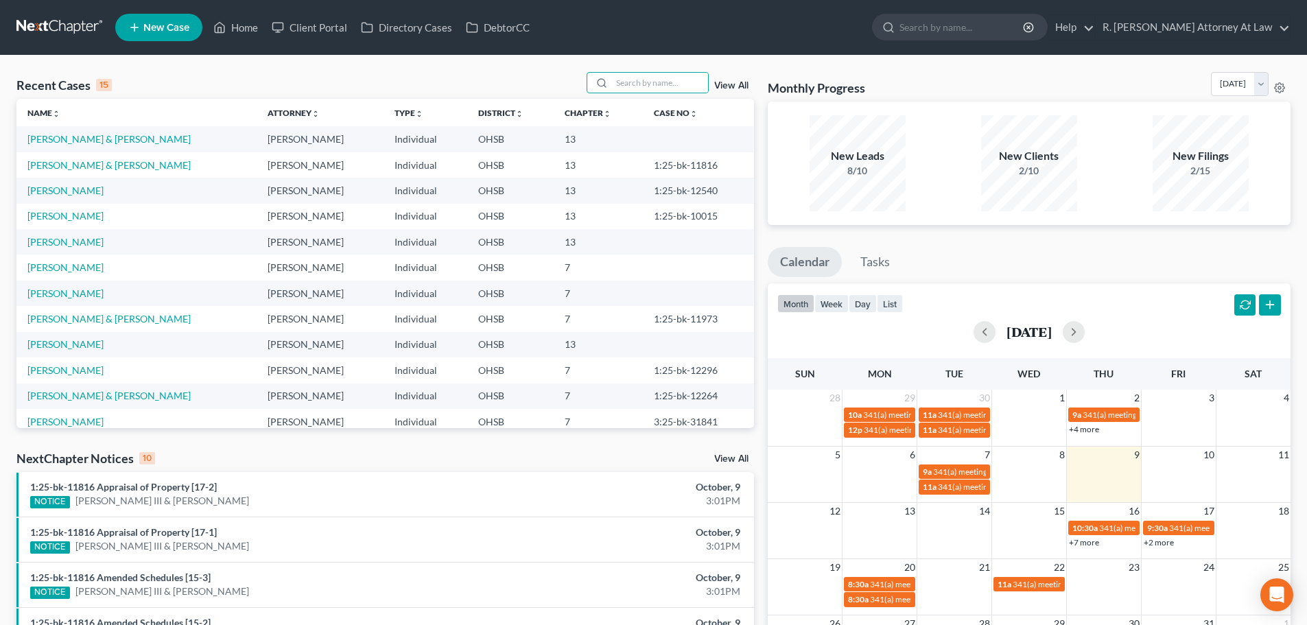
click at [172, 23] on span "New Case" at bounding box center [166, 28] width 46 height 10
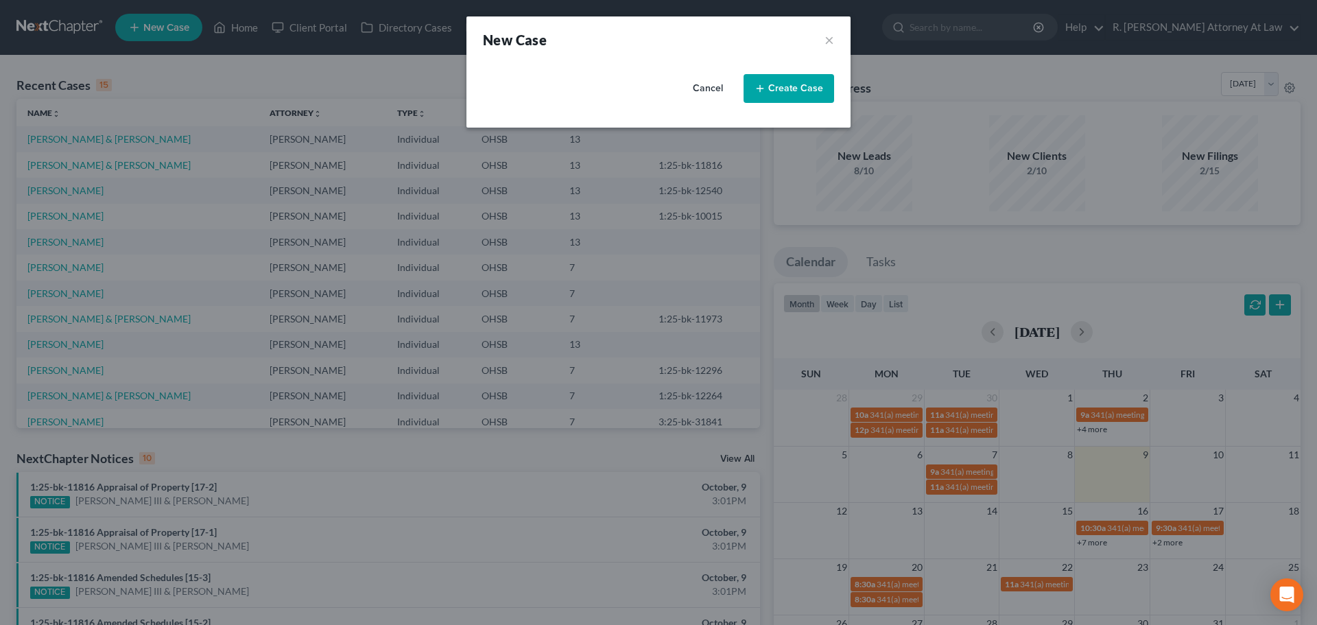
select select "62"
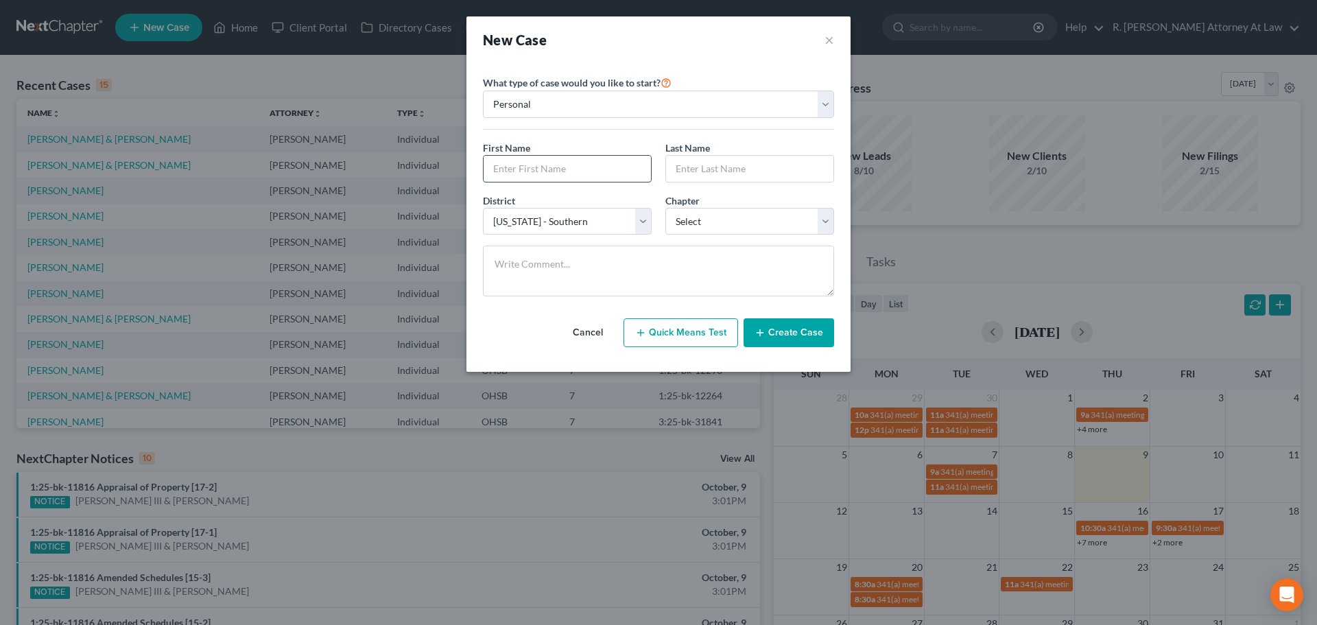
click at [559, 163] on input "text" at bounding box center [567, 169] width 167 height 26
type input "[PERSON_NAME]"
type input "Sprinkles"
click at [721, 224] on select "Select 7 11 12 13" at bounding box center [749, 221] width 169 height 27
select select "0"
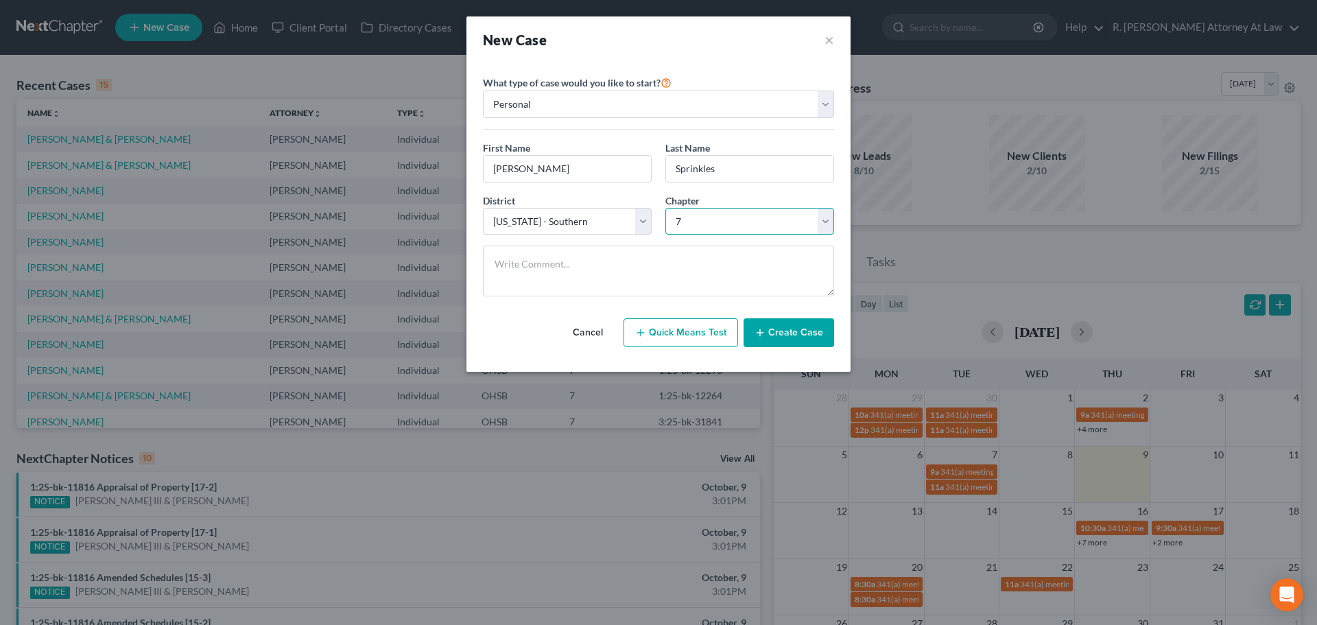
click at [665, 208] on select "Select 7 11 12 13" at bounding box center [749, 221] width 169 height 27
click at [782, 333] on button "Create Case" at bounding box center [789, 332] width 91 height 29
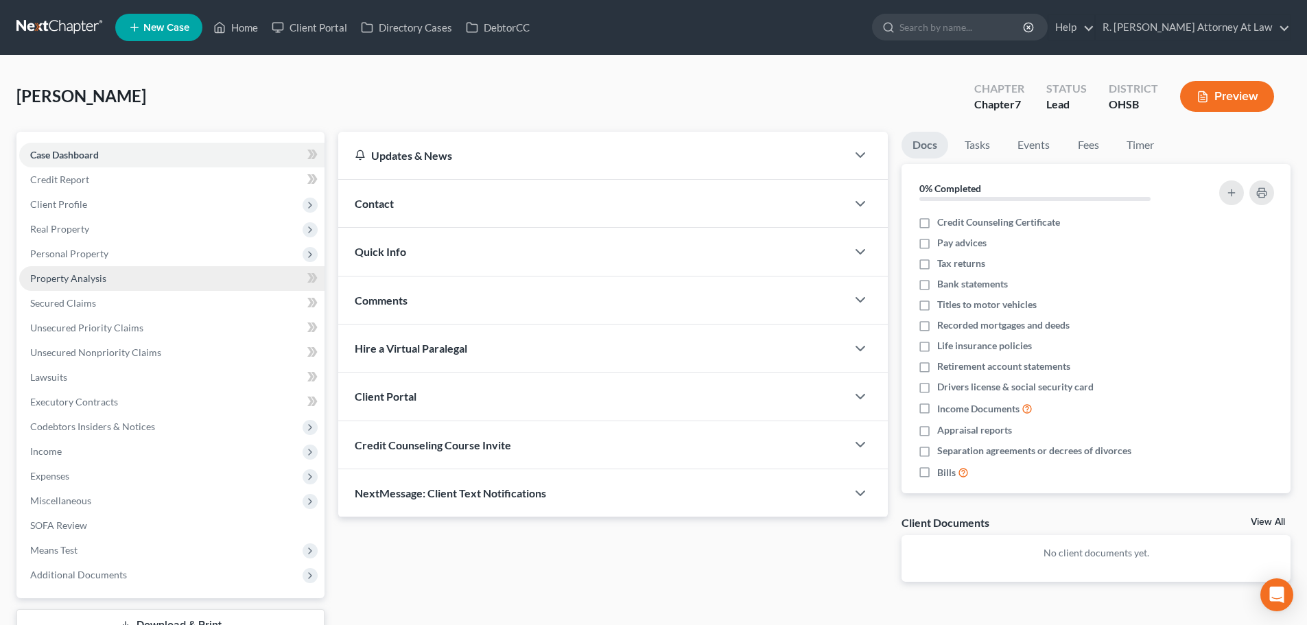
drag, startPoint x: 68, startPoint y: 255, endPoint x: 67, endPoint y: 272, distance: 17.8
click at [68, 255] on span "Personal Property" at bounding box center [69, 254] width 78 height 12
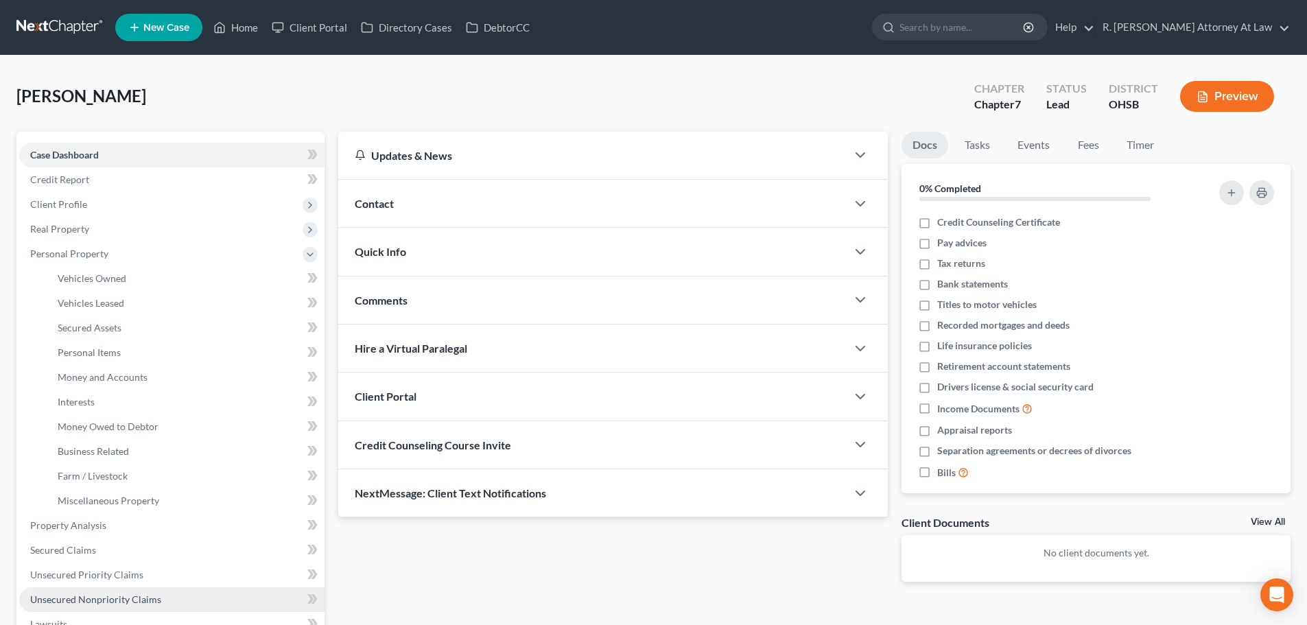
click at [99, 589] on link "Unsecured Nonpriority Claims" at bounding box center [171, 599] width 305 height 25
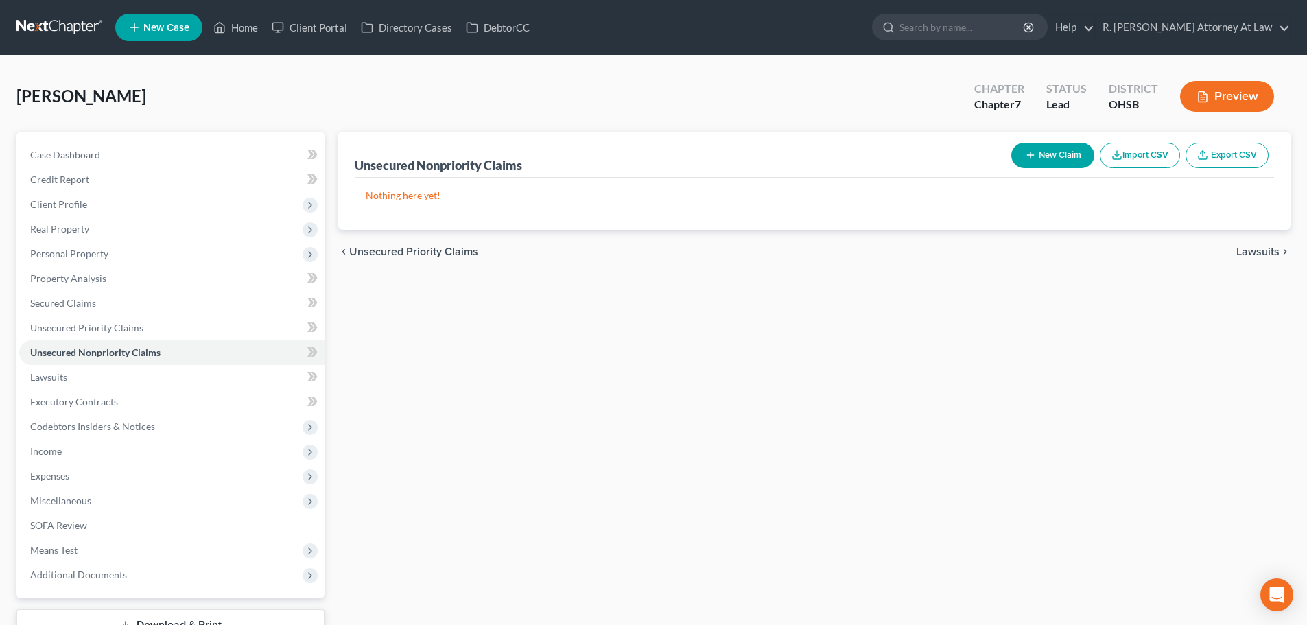
click at [1030, 157] on line "button" at bounding box center [1030, 155] width 0 height 6
select select "0"
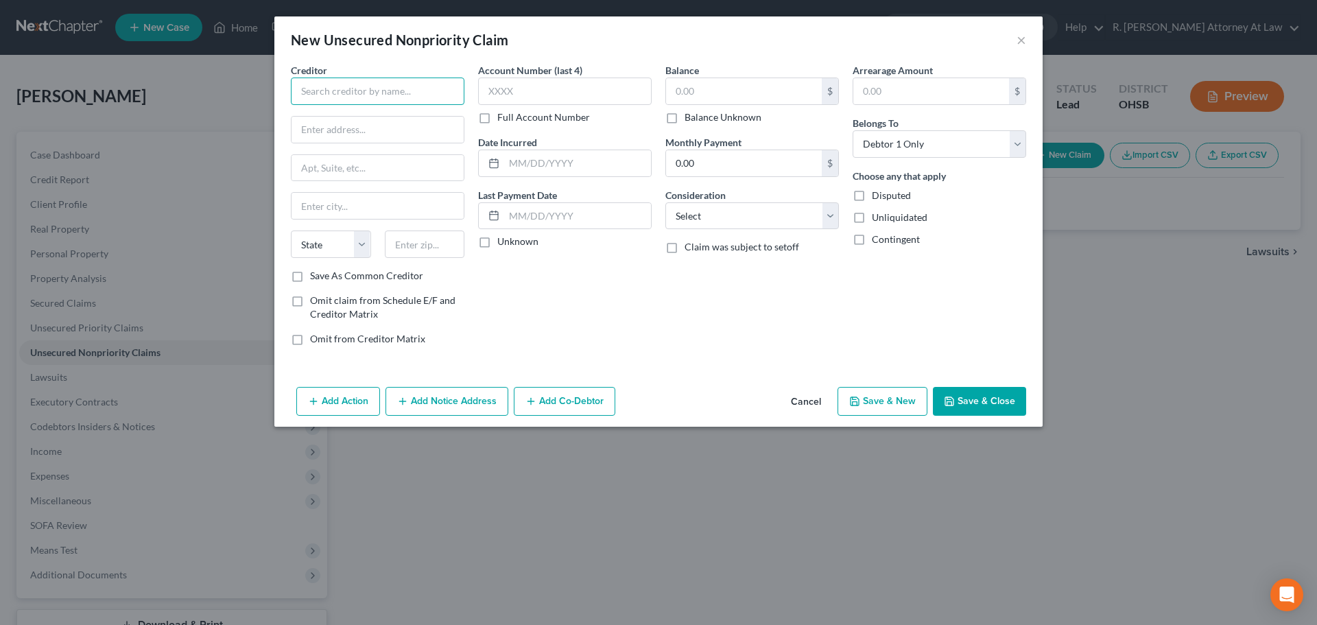
click at [355, 94] on input "text" at bounding box center [378, 91] width 174 height 27
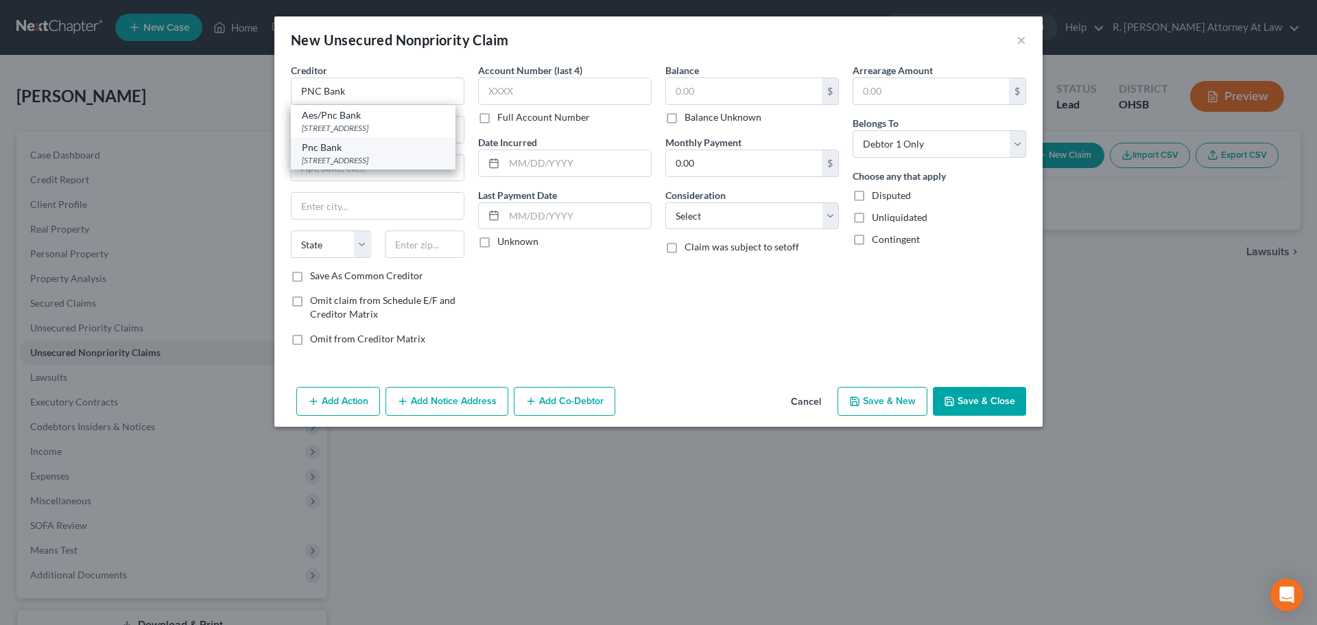
click at [320, 163] on div "[STREET_ADDRESS]" at bounding box center [373, 160] width 143 height 12
type input "Pnc Bank"
type input "[STREET_ADDRESS]"
type input "The Tower at PNC"
type input "[GEOGRAPHIC_DATA]"
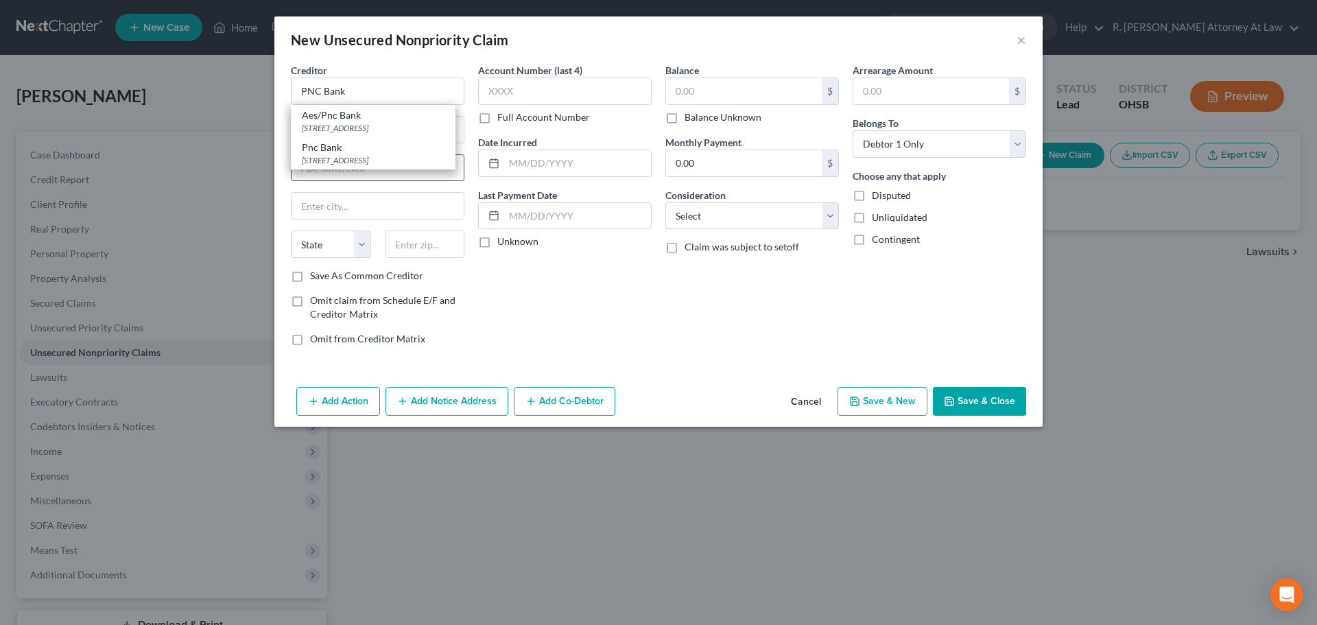
select select "39"
type input "15222"
click at [995, 403] on button "Save & Close" at bounding box center [979, 401] width 93 height 29
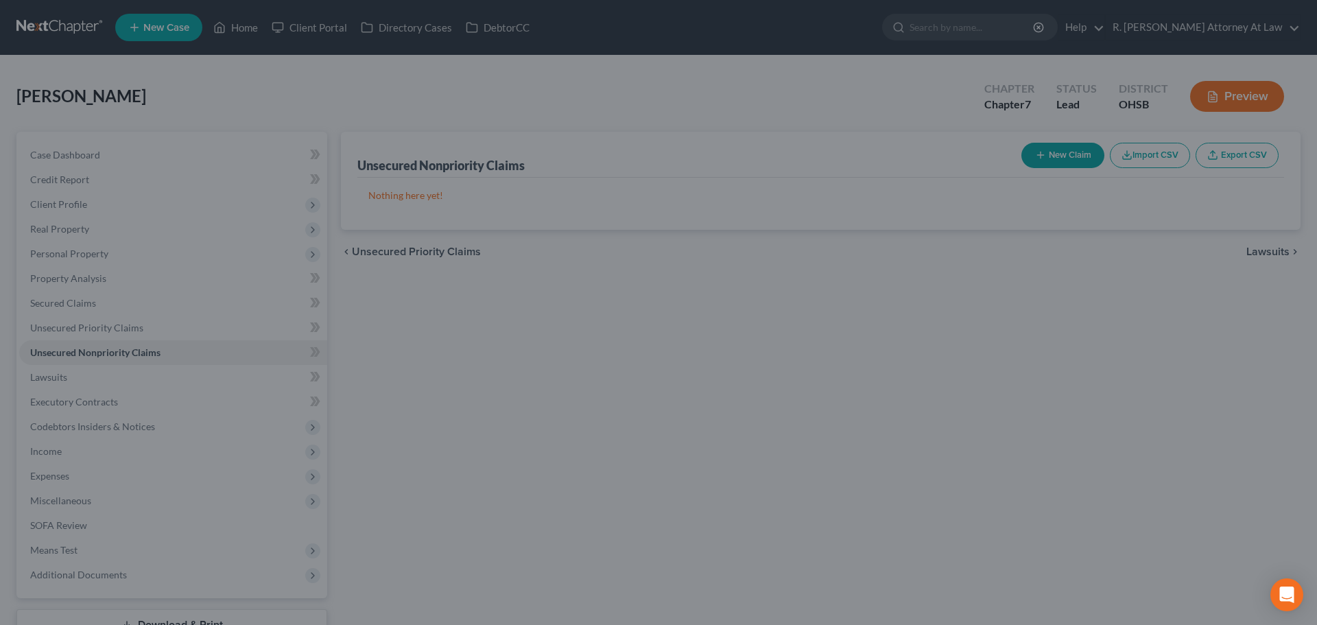
type input "0.00"
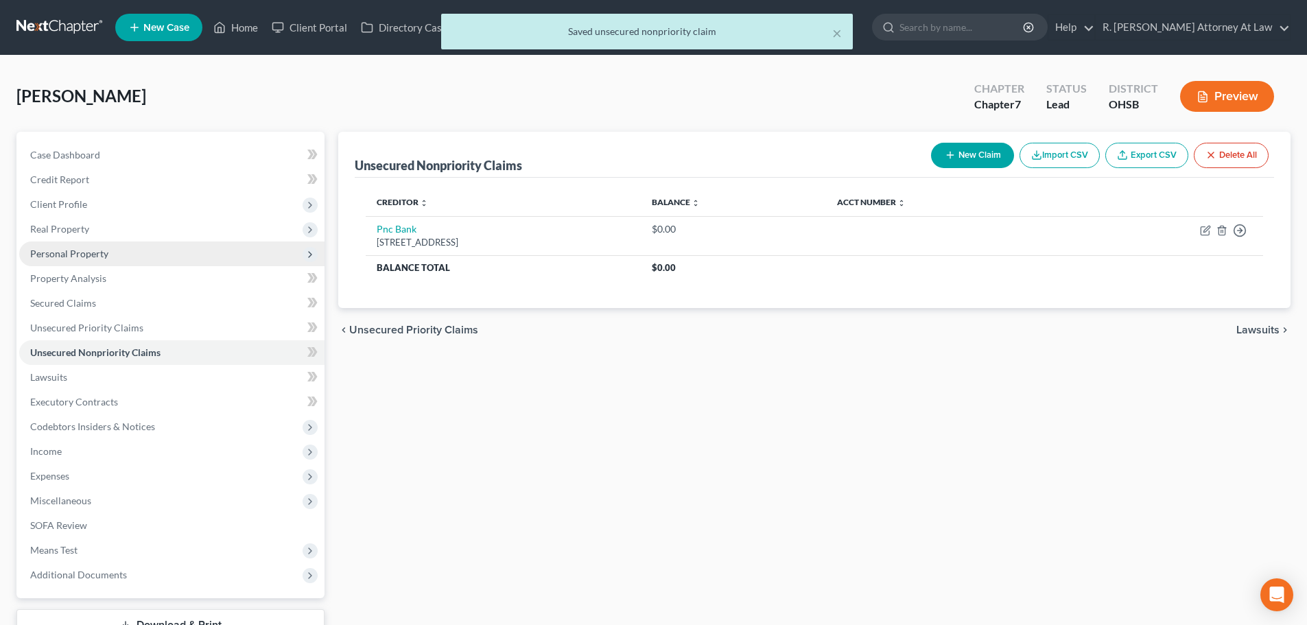
click at [85, 250] on span "Personal Property" at bounding box center [69, 254] width 78 height 12
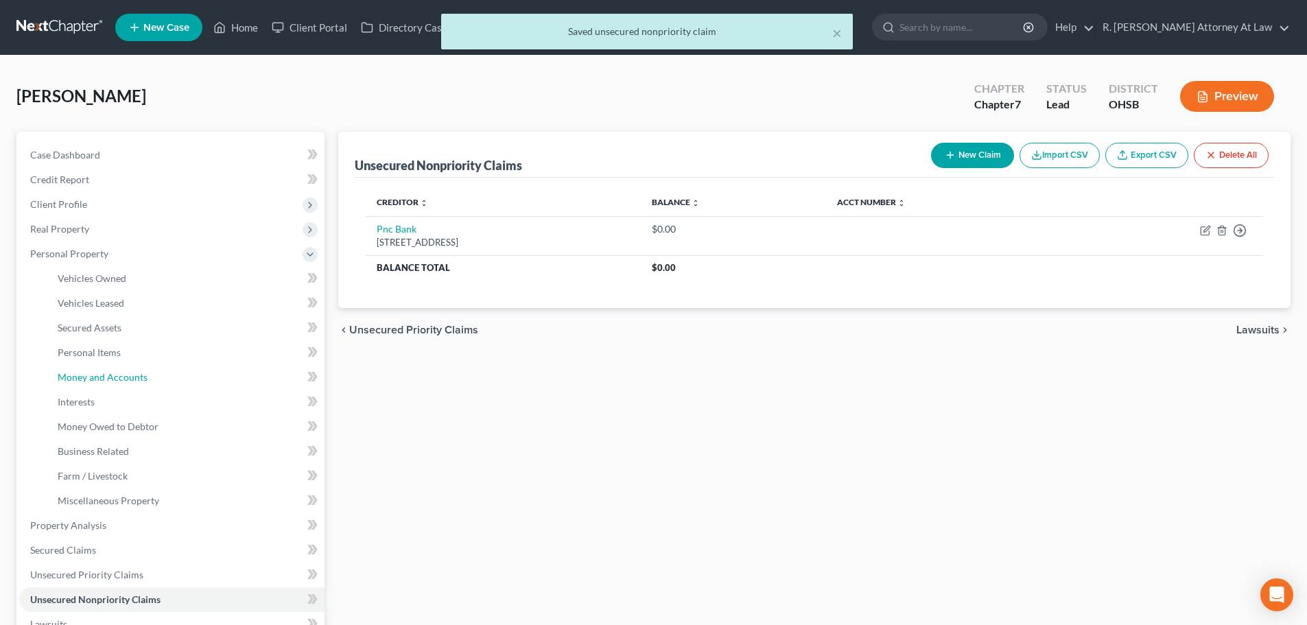
drag, startPoint x: 96, startPoint y: 376, endPoint x: 337, endPoint y: 289, distance: 255.8
click at [96, 376] on span "Money and Accounts" at bounding box center [103, 377] width 90 height 12
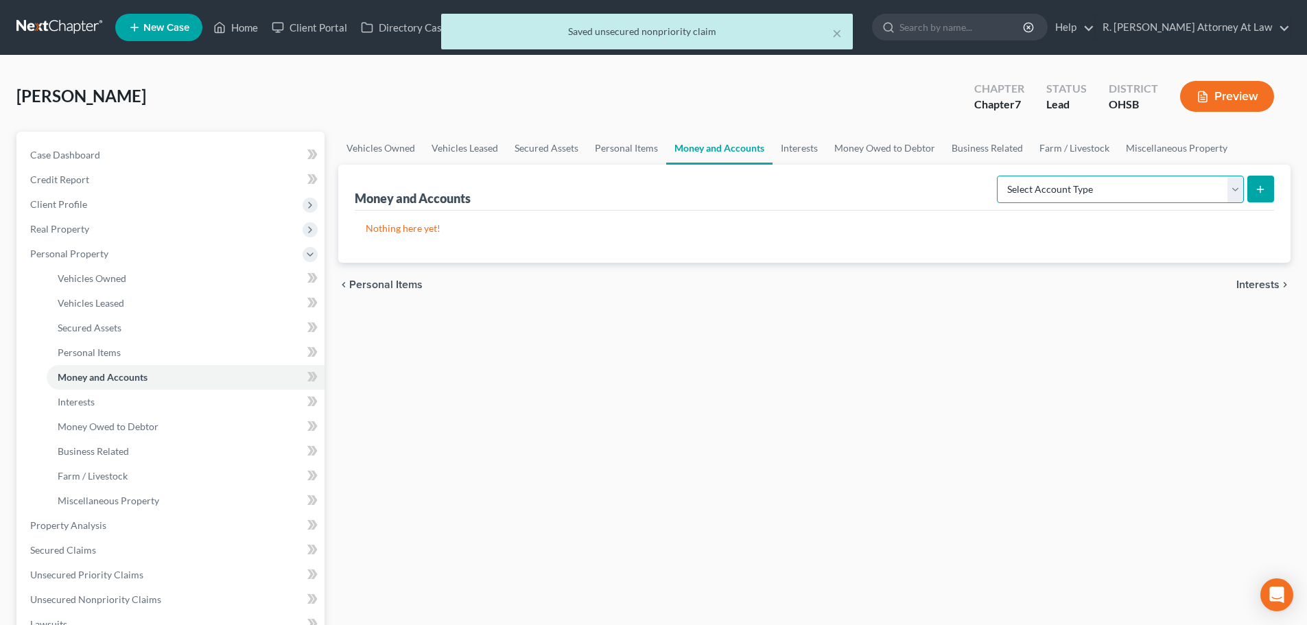
click at [1082, 191] on select "Select Account Type Brokerage Cash on Hand Certificates of Deposit Checking Acc…" at bounding box center [1120, 189] width 247 height 27
select select "checking"
click at [1000, 176] on select "Select Account Type Brokerage Cash on Hand Certificates of Deposit Checking Acc…" at bounding box center [1120, 189] width 247 height 27
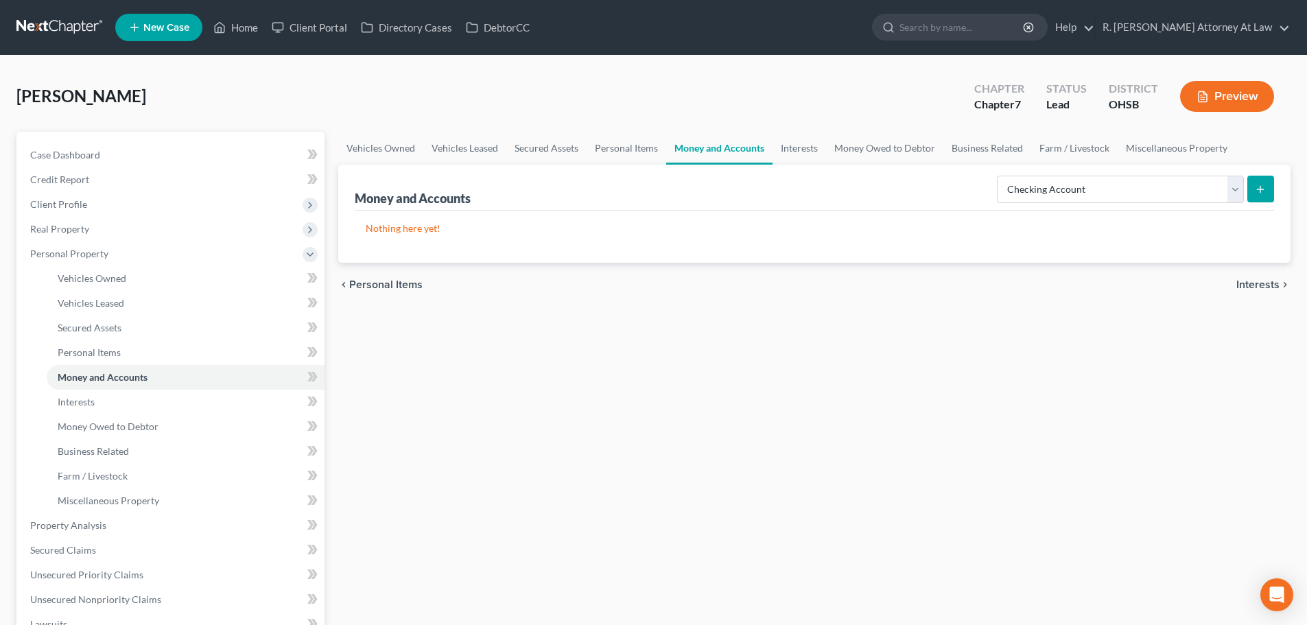
click at [1261, 189] on icon "submit" at bounding box center [1260, 189] width 11 height 11
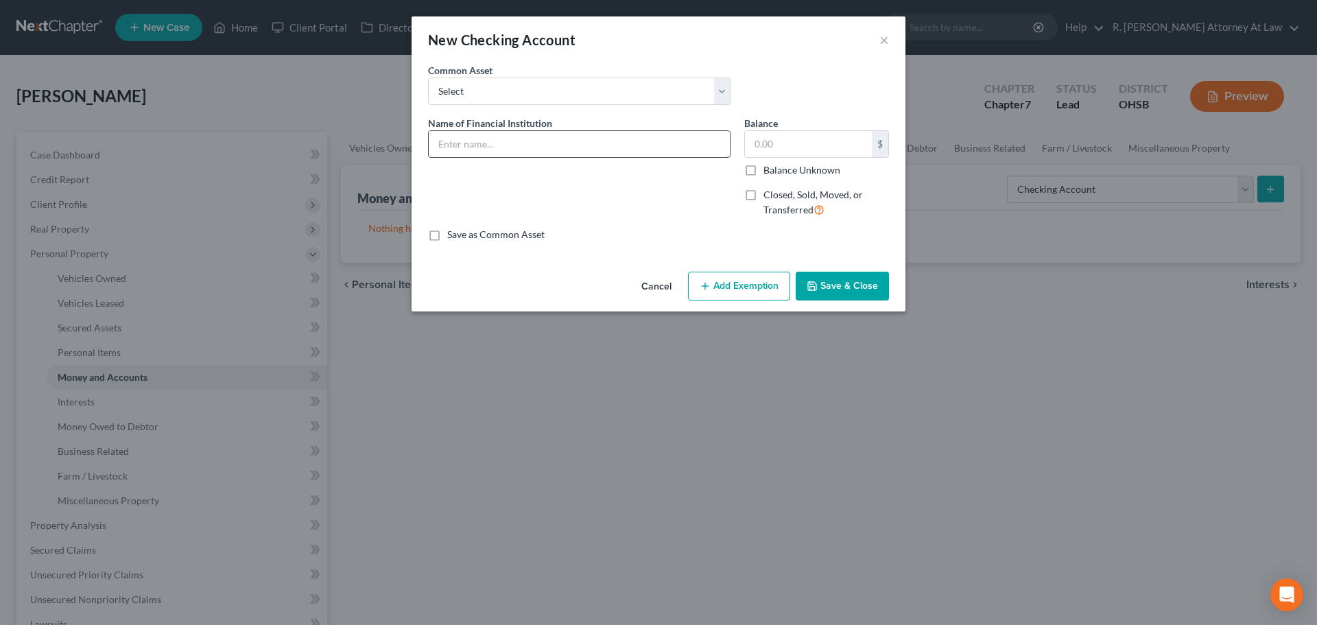
click at [497, 143] on input "text" at bounding box center [579, 144] width 301 height 26
type input "Chase Bank Checking"
drag, startPoint x: 840, startPoint y: 289, endPoint x: 781, endPoint y: 488, distance: 207.7
click at [840, 289] on button "Save & Close" at bounding box center [842, 286] width 93 height 29
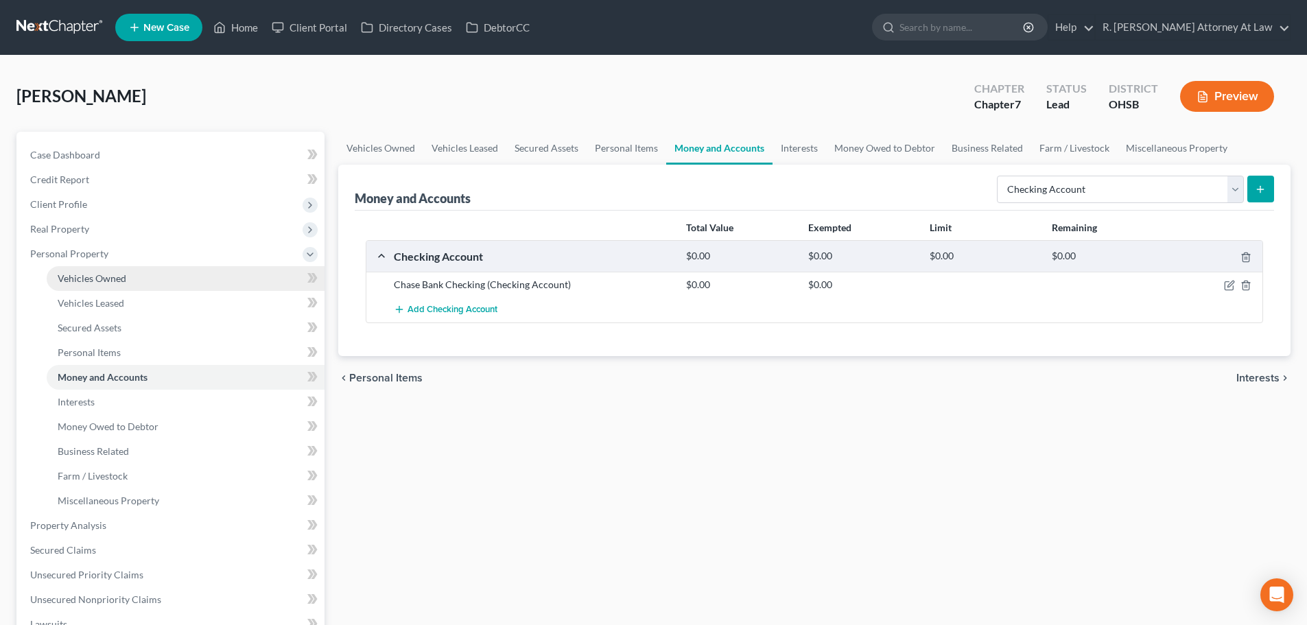
click at [74, 276] on span "Vehicles Owned" at bounding box center [92, 278] width 69 height 12
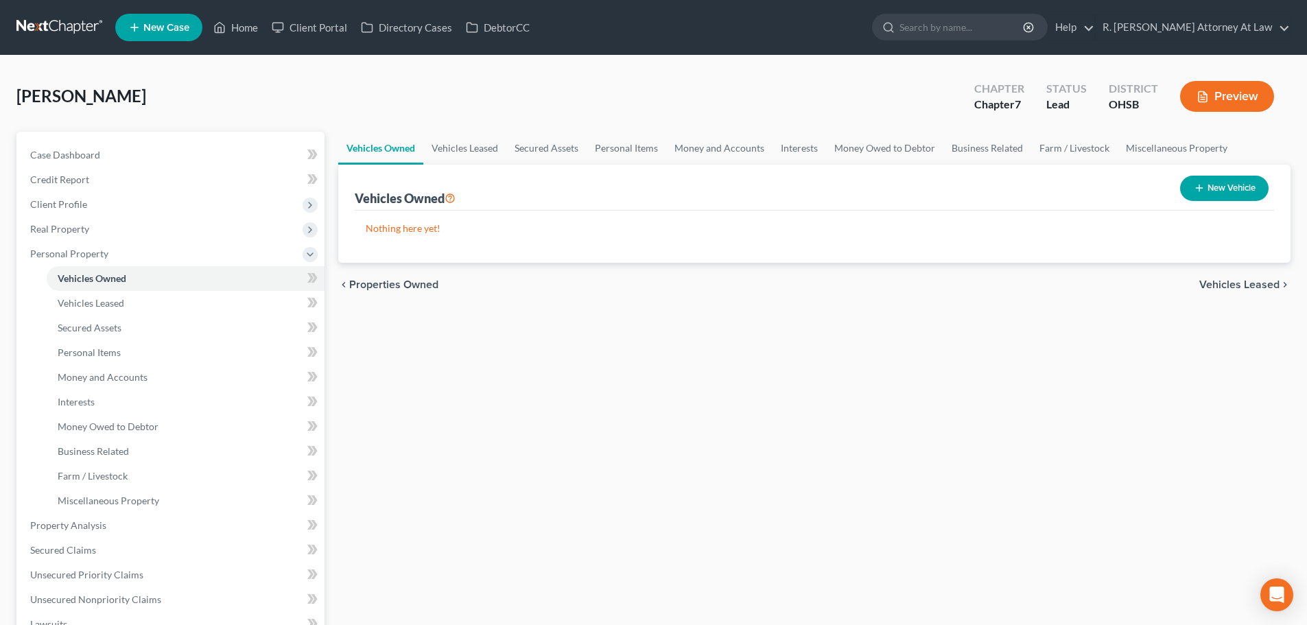
click at [1194, 187] on icon "button" at bounding box center [1199, 187] width 11 height 11
select select "0"
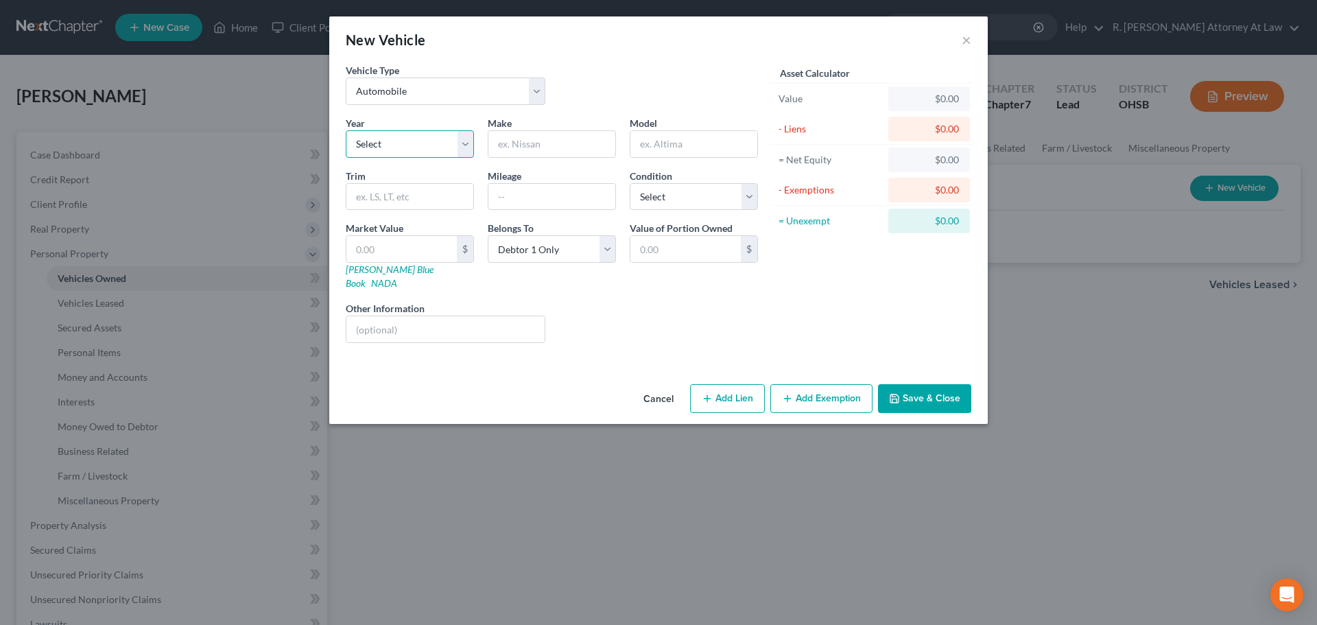
drag, startPoint x: 351, startPoint y: 144, endPoint x: 351, endPoint y: 155, distance: 11.0
click at [351, 144] on select "Select 2026 2025 2024 2023 2022 2021 2020 2019 2018 2017 2016 2015 2014 2013 20…" at bounding box center [410, 143] width 128 height 27
select select "2"
click at [346, 130] on select "Select 2026 2025 2024 2023 2022 2021 2020 2019 2018 2017 2016 2015 2014 2013 20…" at bounding box center [410, 143] width 128 height 27
click at [508, 142] on input "text" at bounding box center [551, 144] width 127 height 26
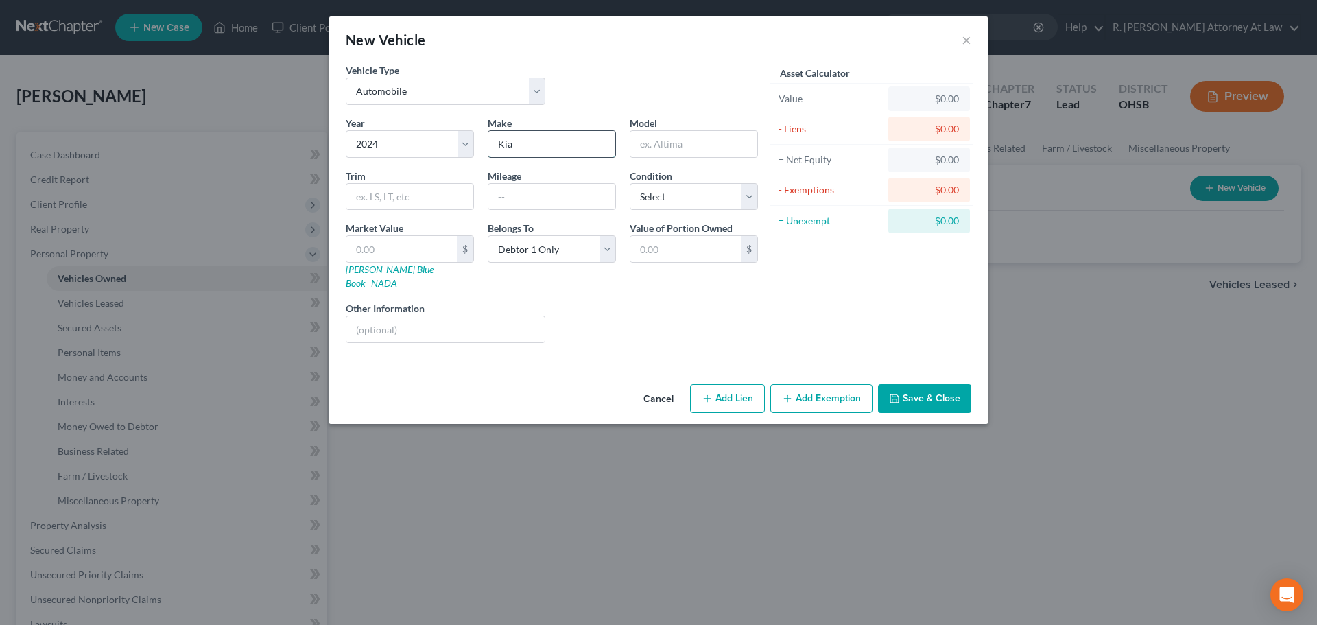
type input "Kia"
type input "Forte"
type input "1"
type input "15000"
click at [637, 202] on select "Select Excellent Very Good Good Fair Poor" at bounding box center [694, 196] width 128 height 27
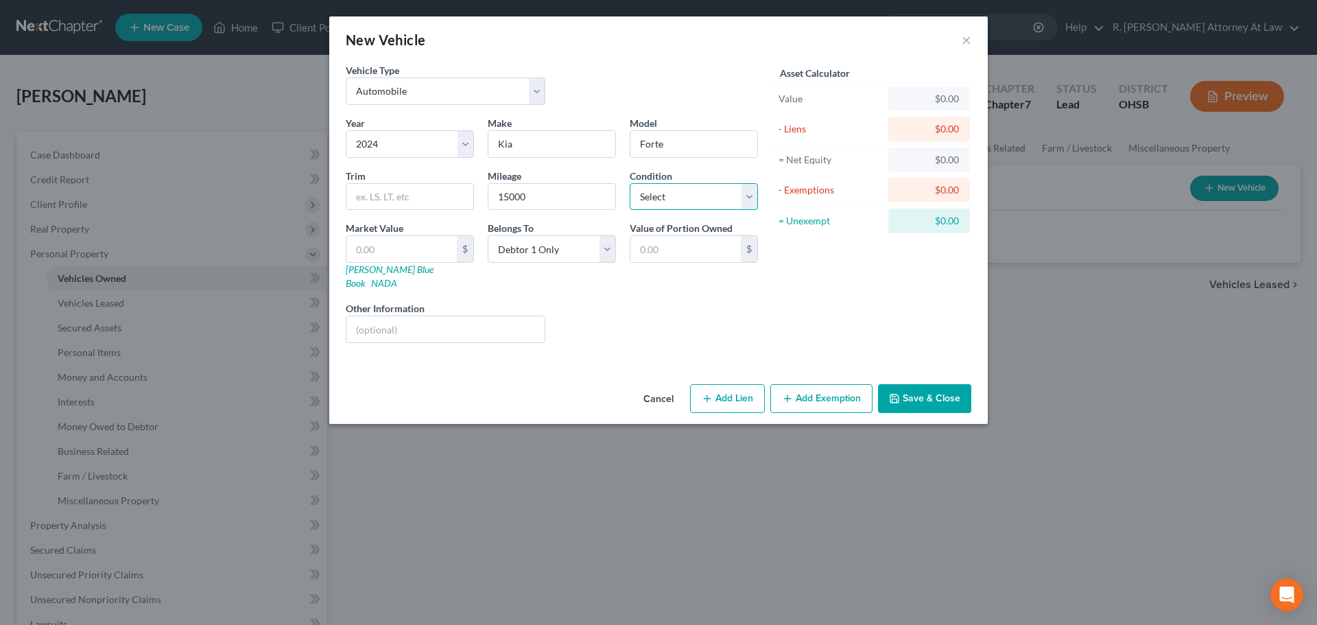
select select "2"
click at [630, 183] on select "Select Excellent Very Good Good Fair Poor" at bounding box center [694, 196] width 128 height 27
click at [916, 384] on button "Save & Close" at bounding box center [924, 398] width 93 height 29
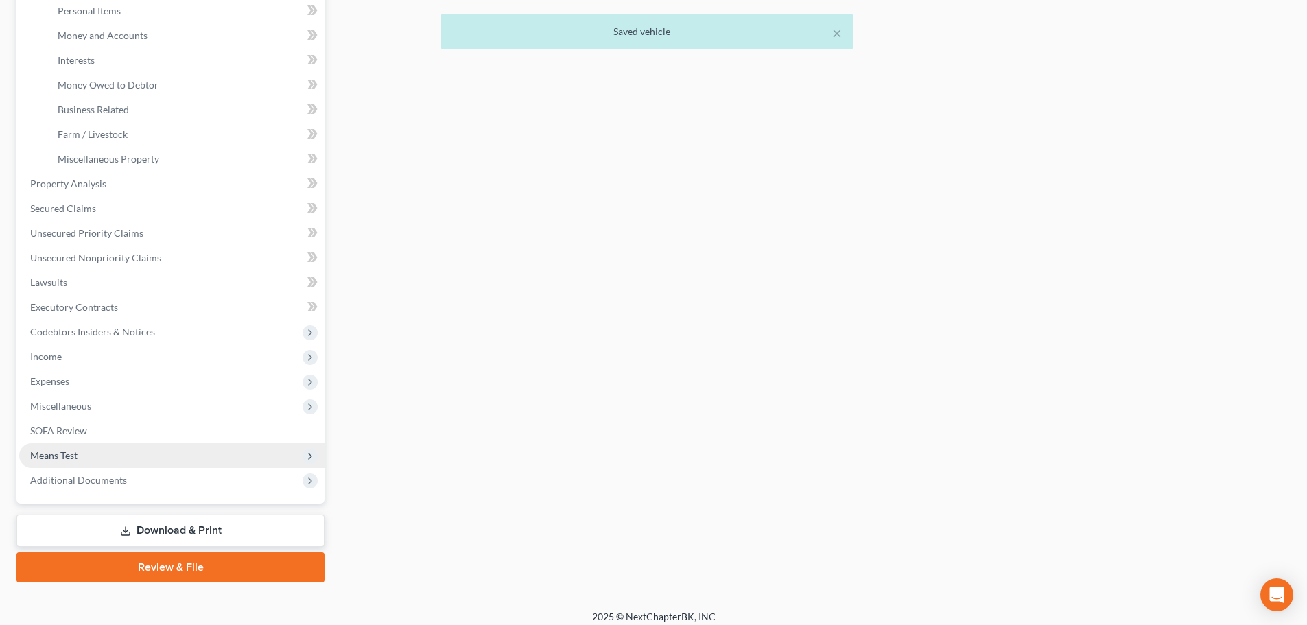
scroll to position [351, 0]
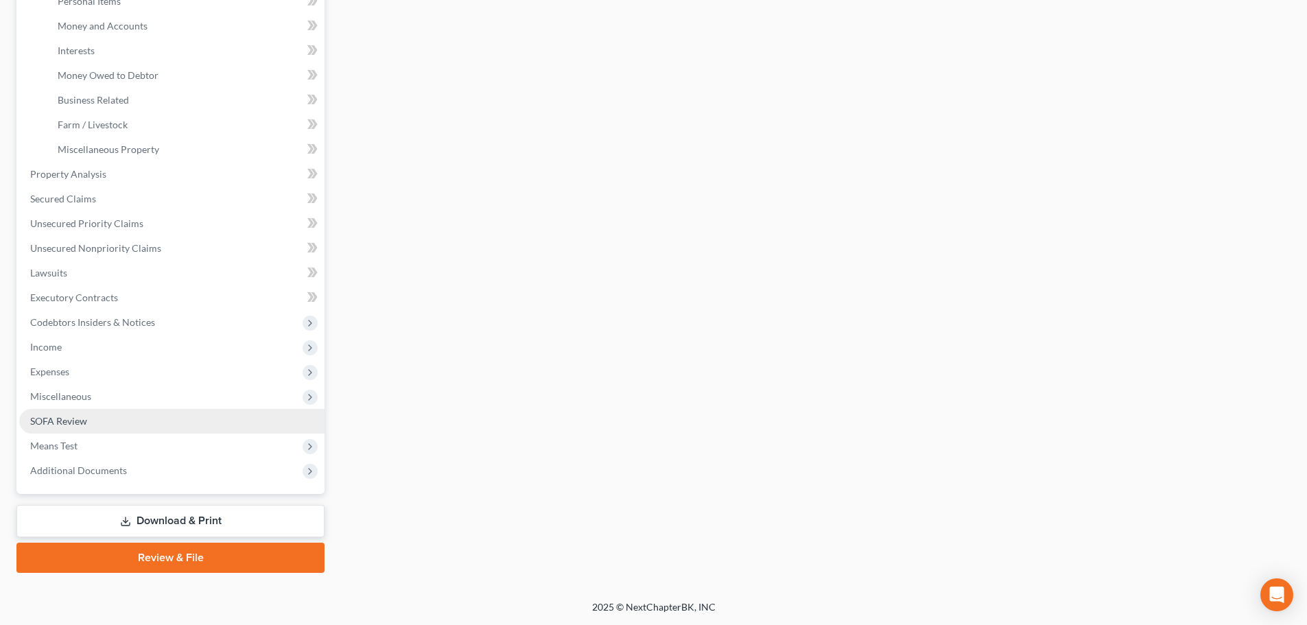
click at [64, 425] on span "SOFA Review" at bounding box center [58, 421] width 57 height 12
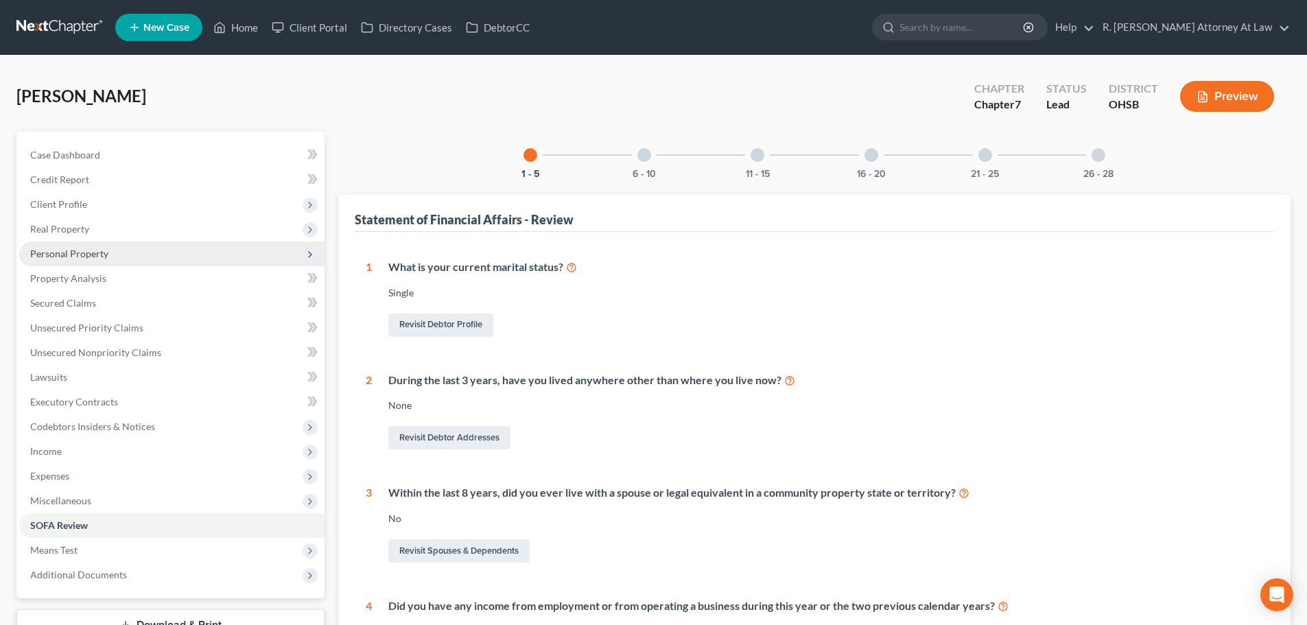
click at [47, 250] on span "Personal Property" at bounding box center [69, 254] width 78 height 12
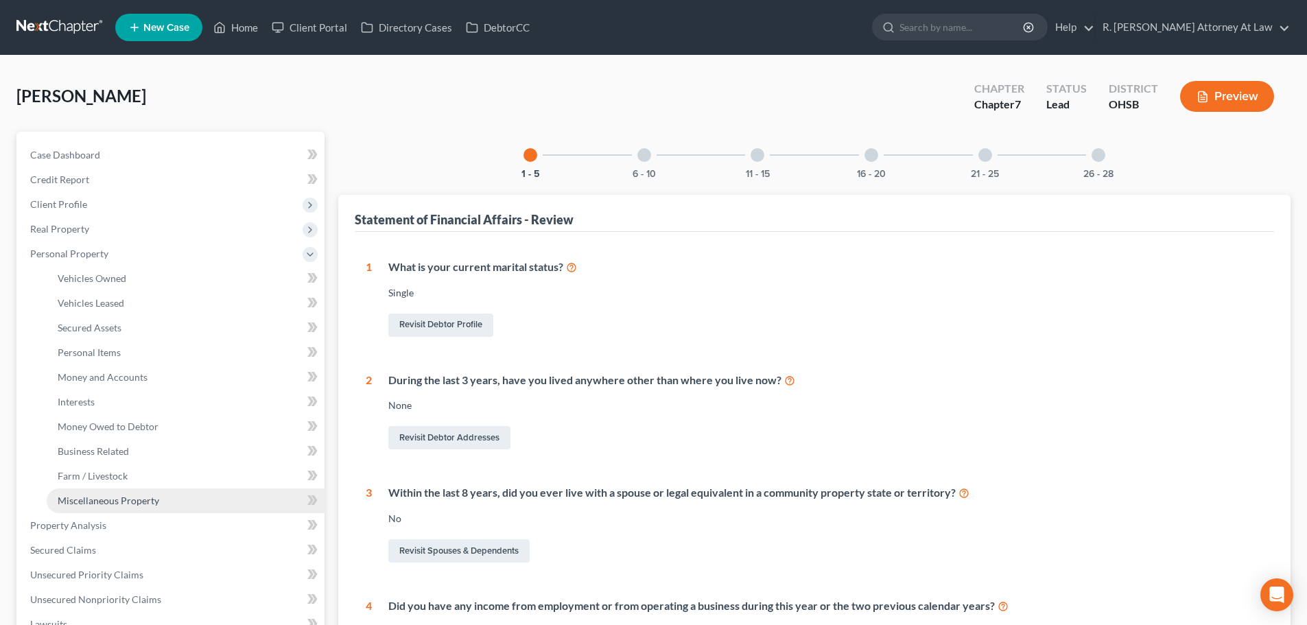
click at [91, 504] on span "Miscellaneous Property" at bounding box center [109, 501] width 102 height 12
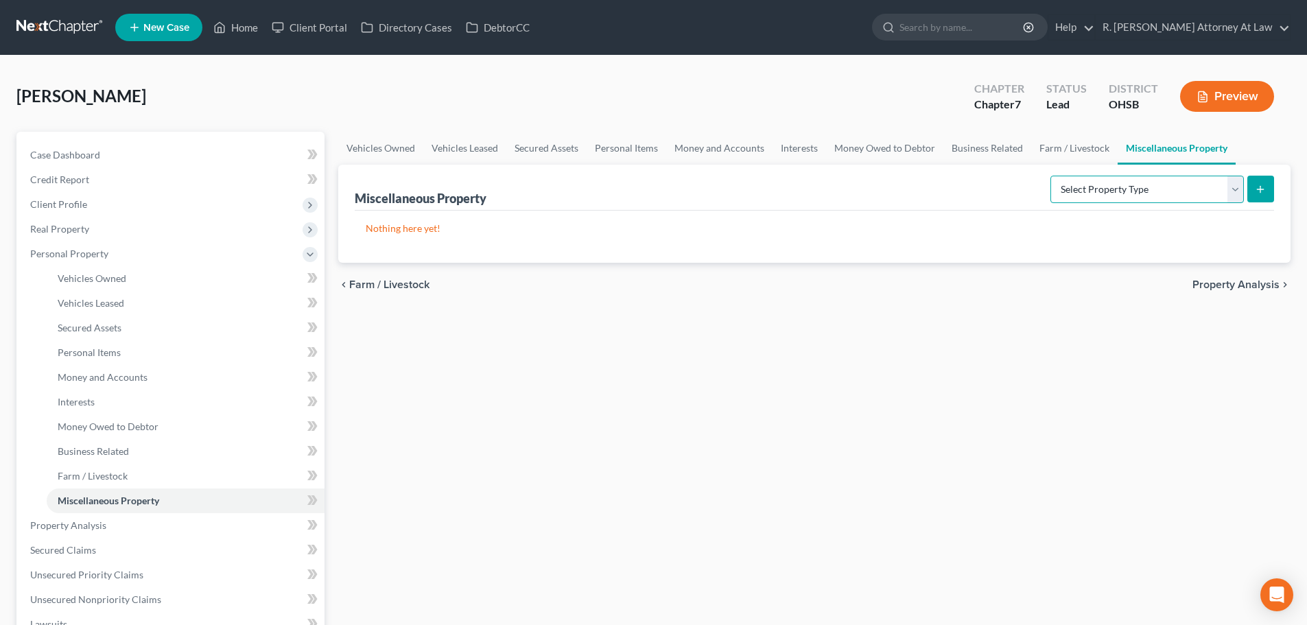
click at [1129, 187] on select "Select Property Type Assigned for Creditor Benefit [DATE] Holding for Another N…" at bounding box center [1146, 189] width 193 height 27
select select "transferred"
click at [1050, 176] on select "Select Property Type Assigned for Creditor Benefit [DATE] Holding for Another N…" at bounding box center [1146, 189] width 193 height 27
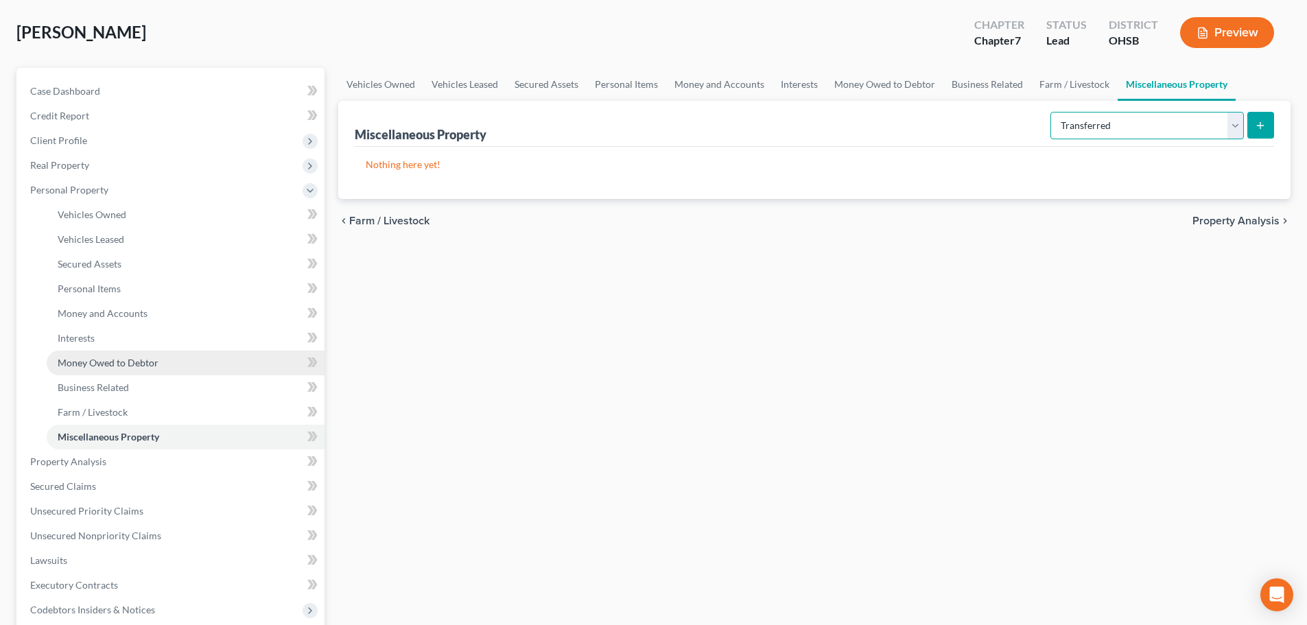
scroll to position [206, 0]
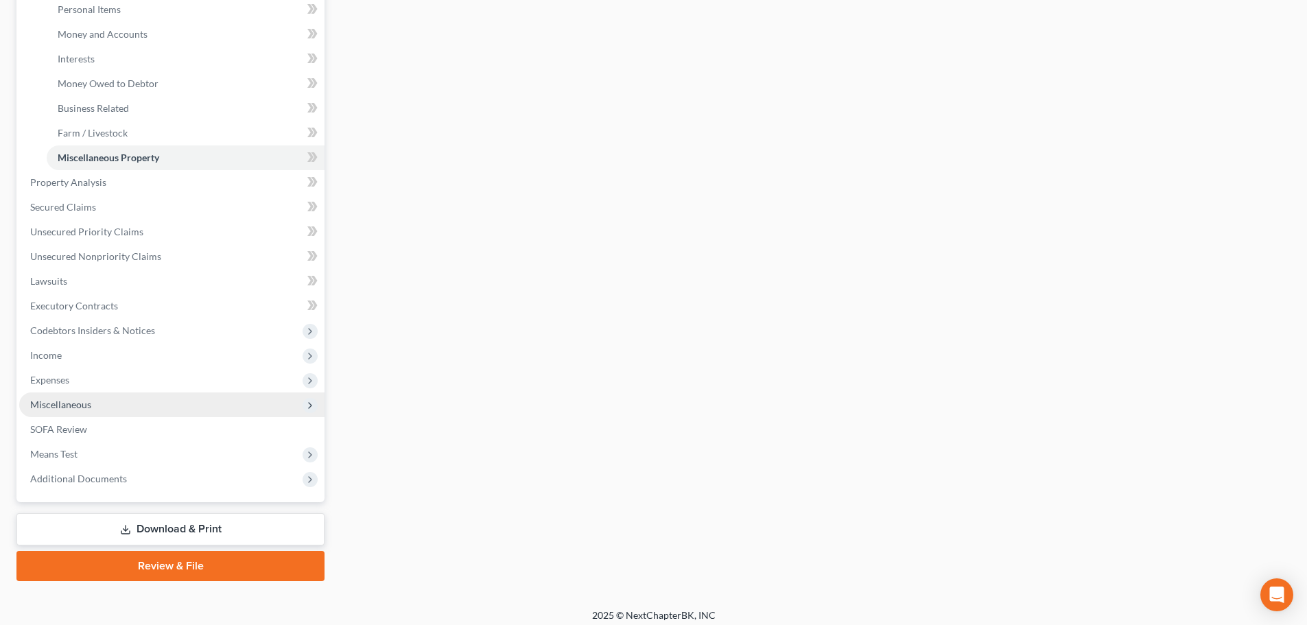
click at [54, 396] on span "Miscellaneous" at bounding box center [171, 404] width 305 height 25
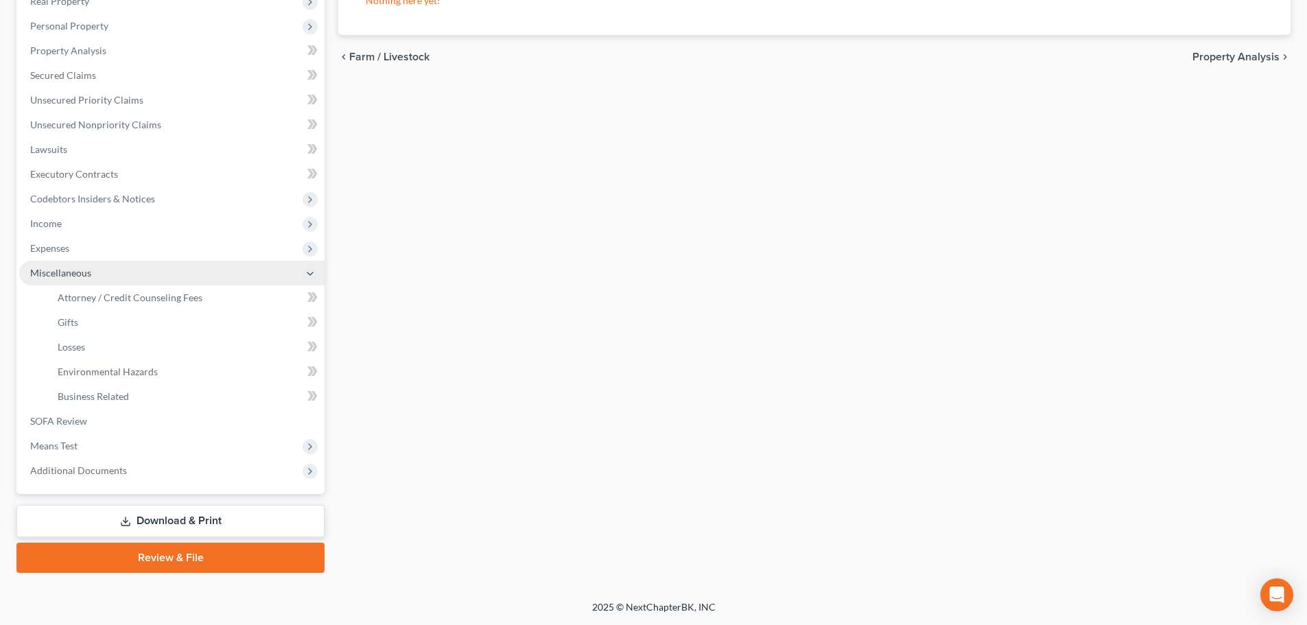
scroll to position [228, 0]
click at [70, 350] on span "Losses" at bounding box center [71, 347] width 27 height 12
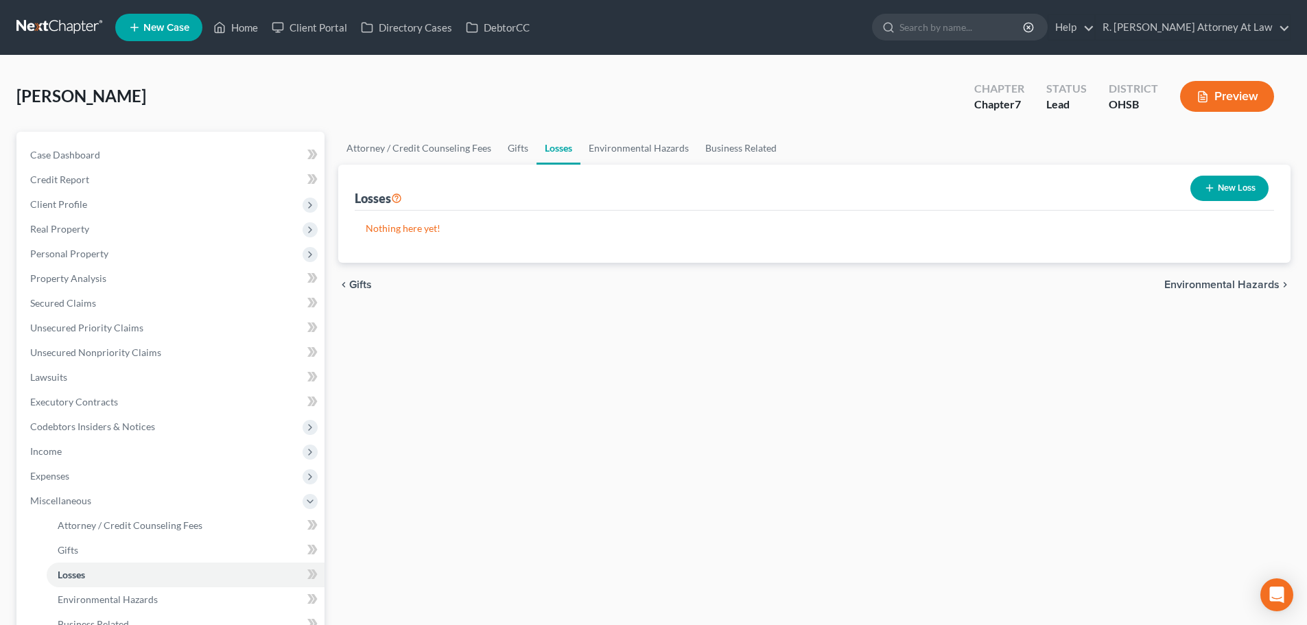
click at [1207, 182] on icon "button" at bounding box center [1209, 187] width 11 height 11
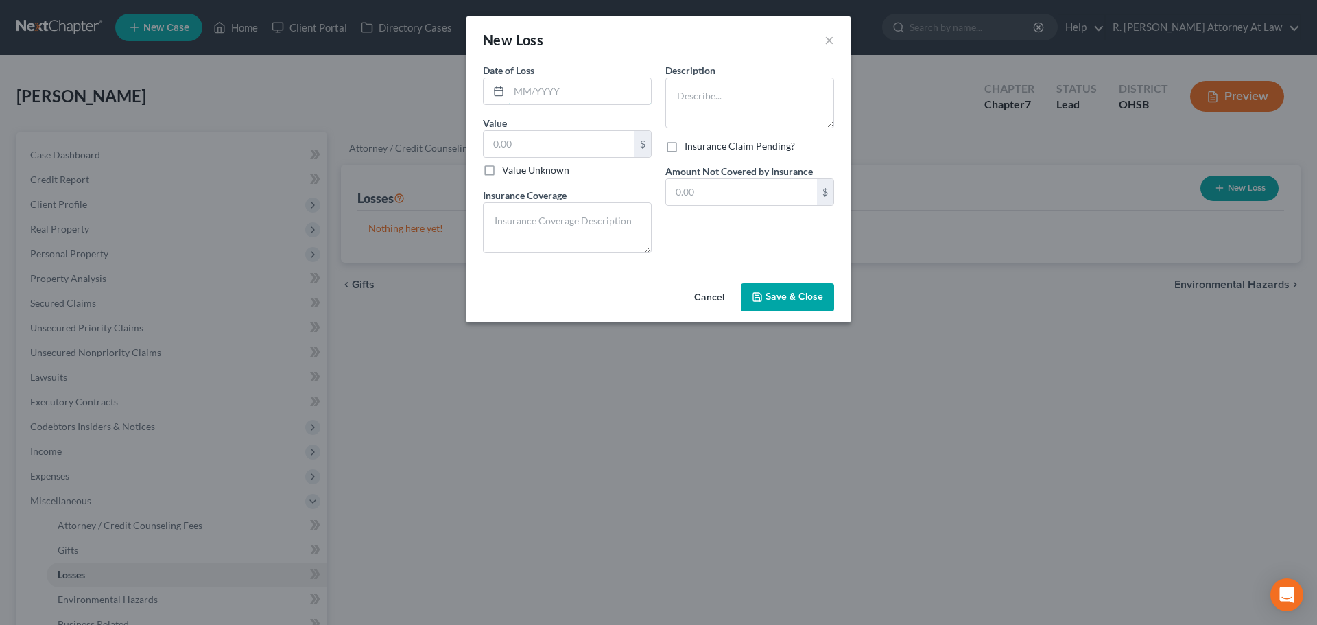
drag, startPoint x: 559, startPoint y: 88, endPoint x: 542, endPoint y: 158, distance: 72.0
click at [561, 94] on input "text" at bounding box center [580, 91] width 142 height 26
type input "09/2024"
click at [682, 101] on textarea at bounding box center [749, 103] width 169 height 51
type textarea "Nissan vehicle"
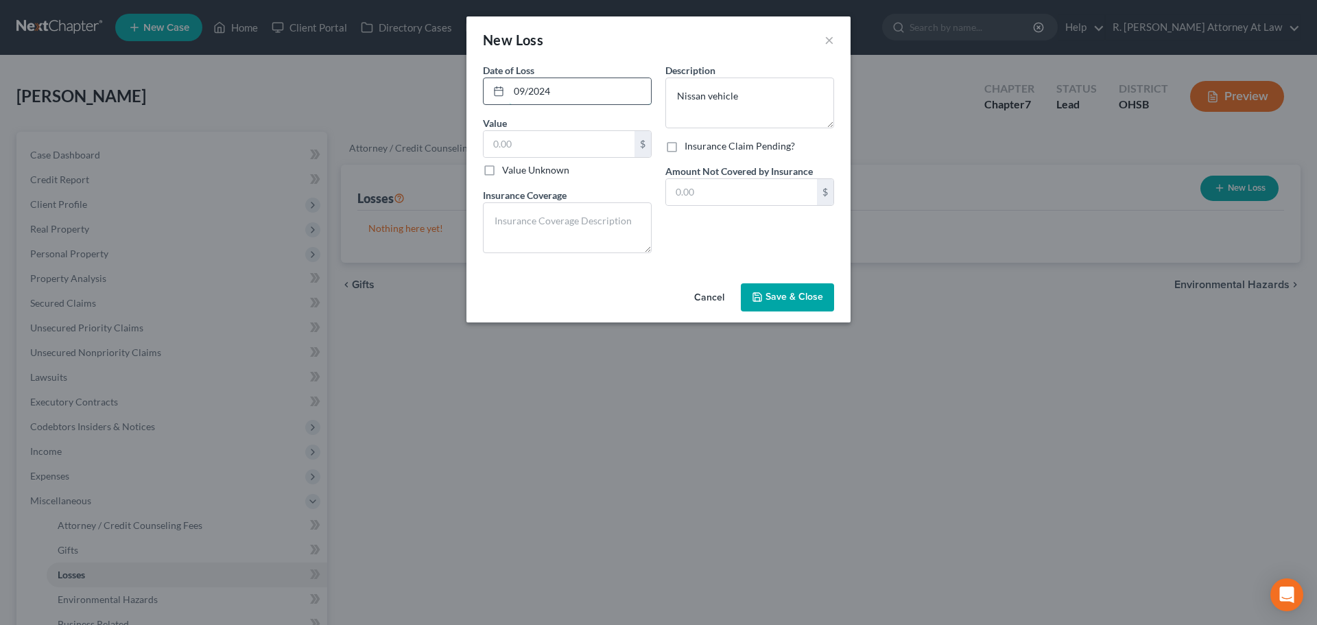
click at [523, 89] on input "09/2024" at bounding box center [580, 91] width 142 height 26
type input "08/2024"
click at [738, 95] on textarea "Nissan vehicle" at bounding box center [749, 103] width 169 height 51
type textarea "Nissan vehicle stolen and then totaled 9/2024"
click at [514, 219] on textarea at bounding box center [567, 227] width 169 height 51
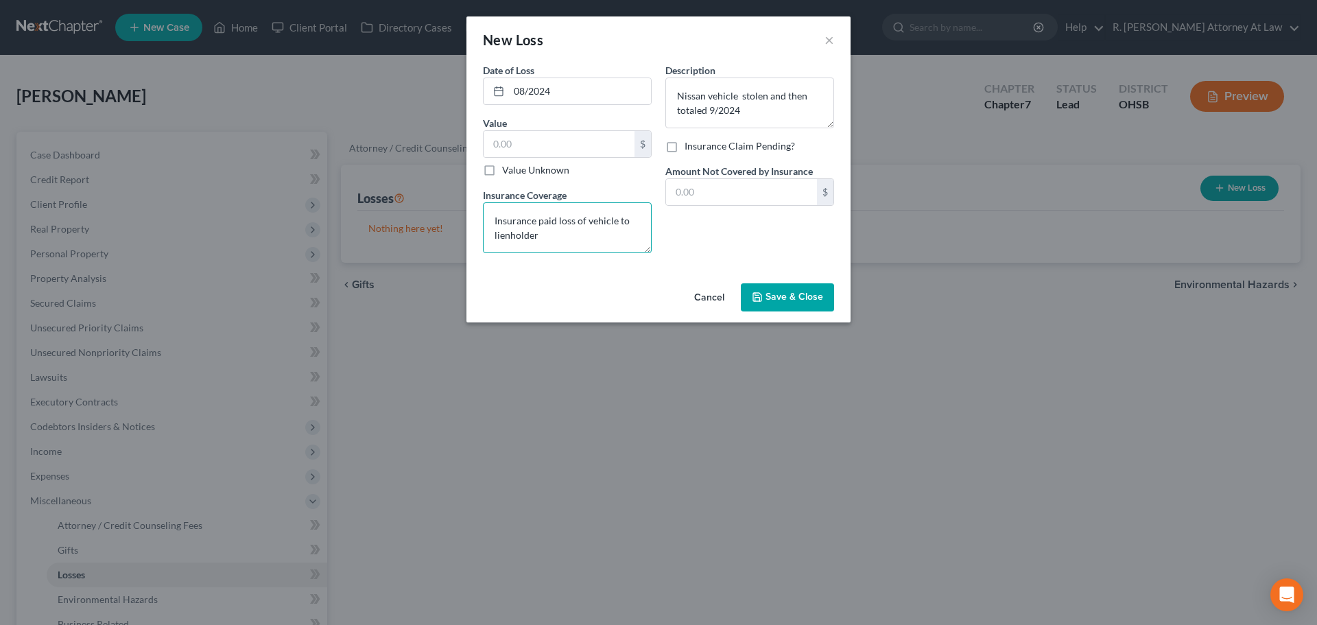
type textarea "Insurance paid loss of vehicle to lienholder"
click at [784, 298] on span "Save & Close" at bounding box center [795, 298] width 58 height 12
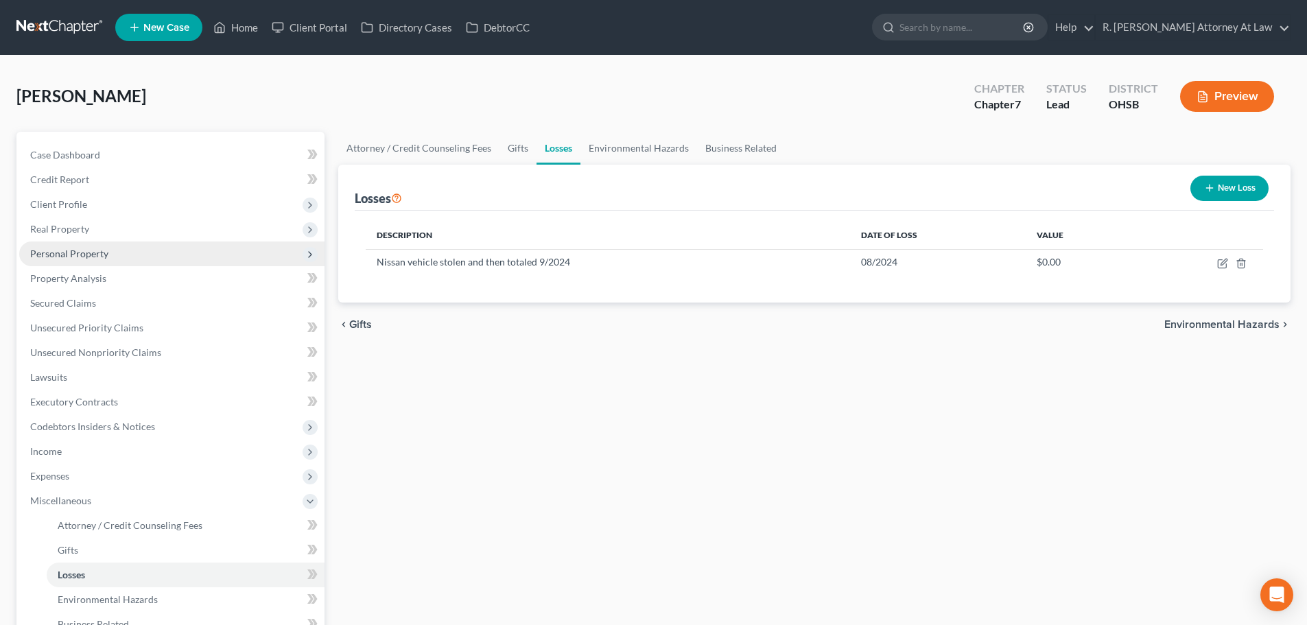
click at [53, 257] on span "Personal Property" at bounding box center [69, 254] width 78 height 12
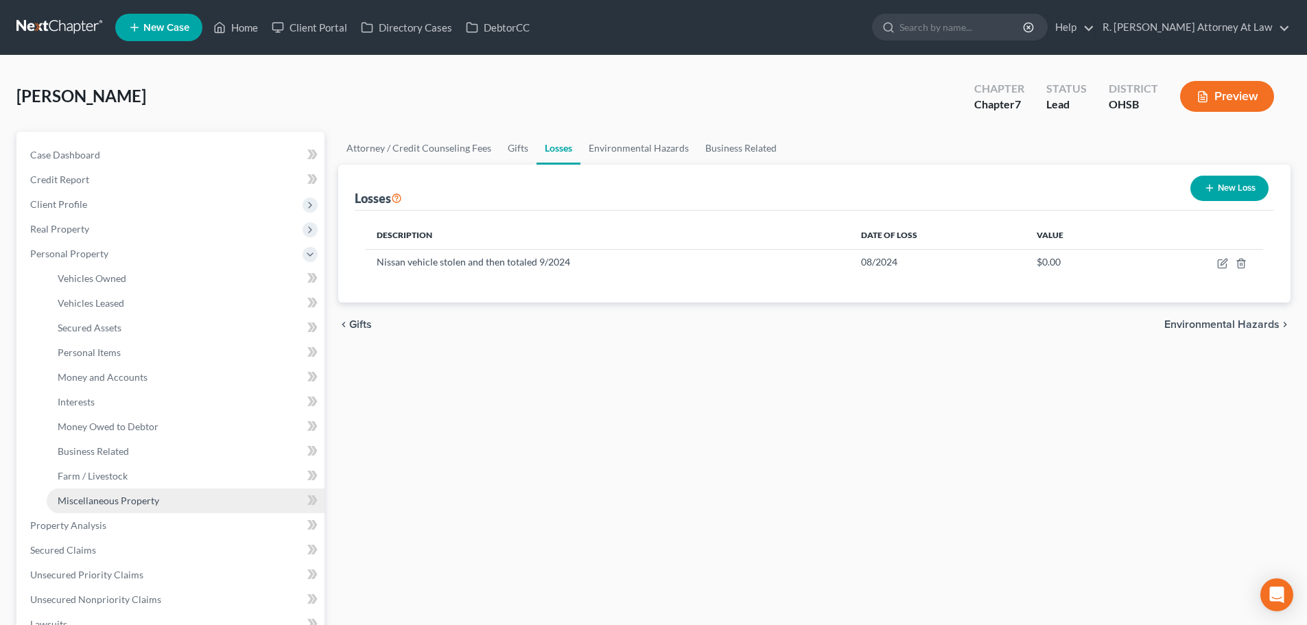
click at [92, 504] on span "Miscellaneous Property" at bounding box center [109, 501] width 102 height 12
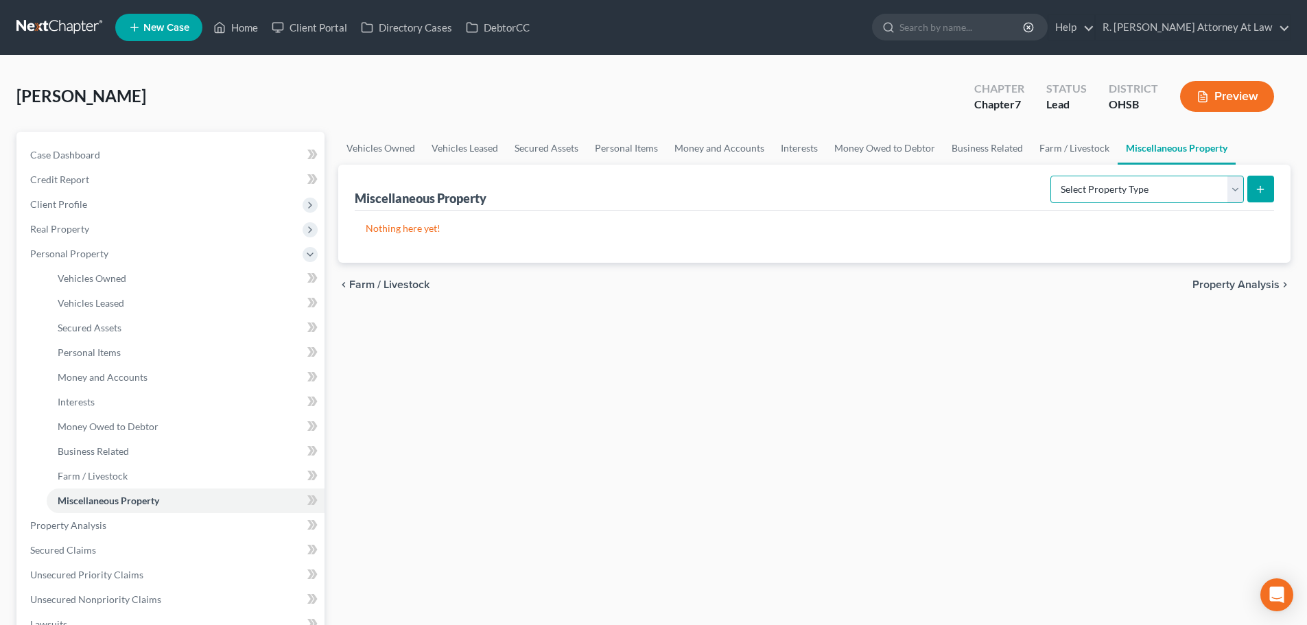
click at [1075, 187] on select "Select Property Type Assigned for Creditor Benefit [DATE] Holding for Another N…" at bounding box center [1146, 189] width 193 height 27
select select "transferred"
click at [1050, 176] on select "Select Property Type Assigned for Creditor Benefit [DATE] Holding for Another N…" at bounding box center [1146, 189] width 193 height 27
click at [1264, 189] on icon "submit" at bounding box center [1260, 189] width 11 height 11
select select "Ordinary ([DATE])"
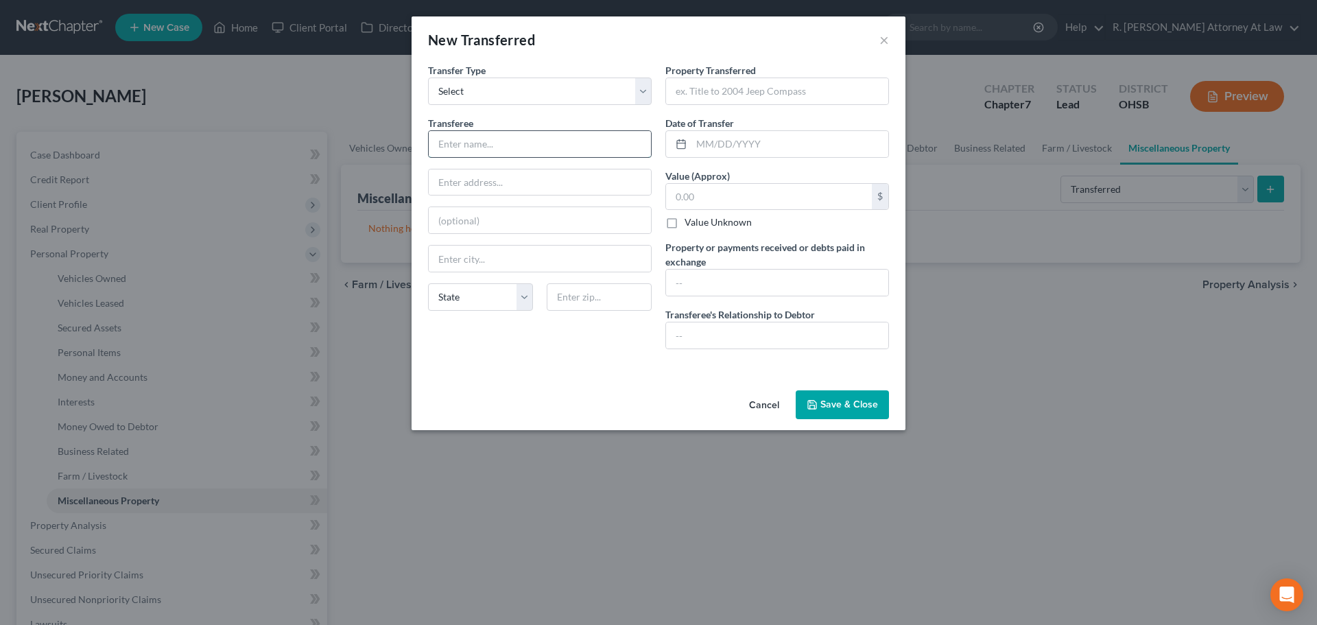
click at [462, 143] on input "text" at bounding box center [540, 144] width 222 height 26
click at [695, 94] on input "text" at bounding box center [777, 91] width 222 height 26
type input "Nissan"
type input "NONE"
click at [564, 139] on input "text" at bounding box center [540, 144] width 222 height 26
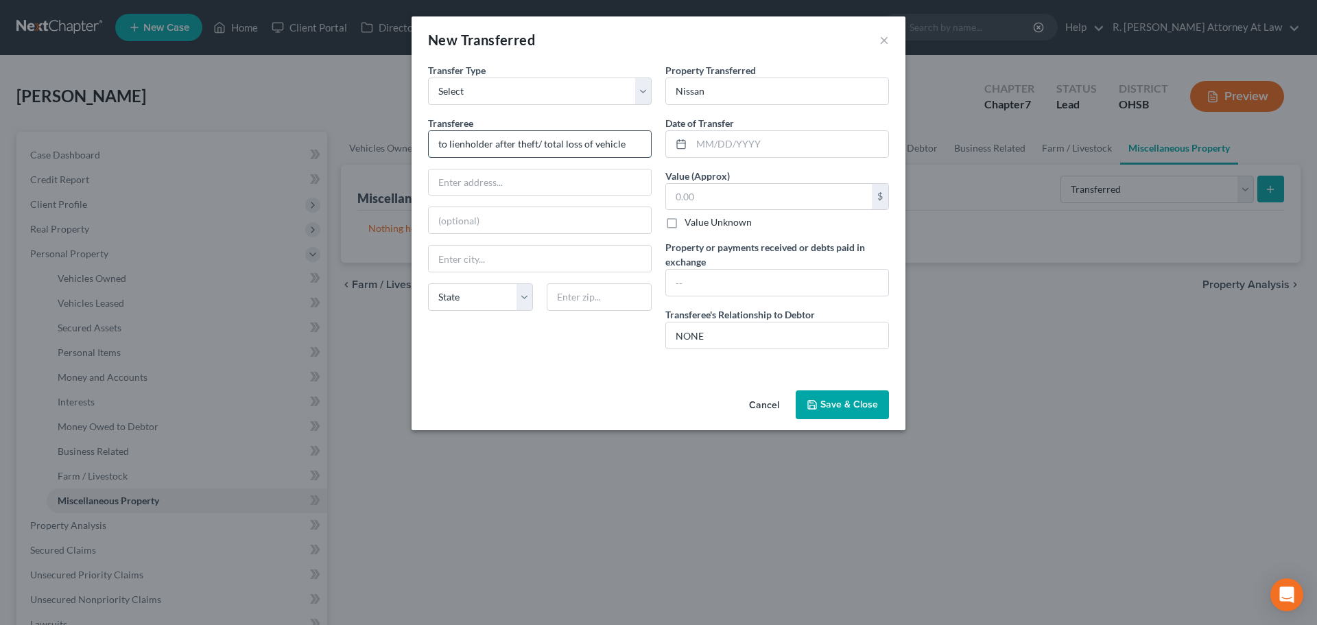
type input "to lienholder after theft/ total loss of vehicle"
click at [707, 143] on input "text" at bounding box center [789, 144] width 197 height 26
drag, startPoint x: 837, startPoint y: 400, endPoint x: 826, endPoint y: 399, distance: 11.1
click at [826, 400] on button "Save & Close" at bounding box center [842, 404] width 93 height 29
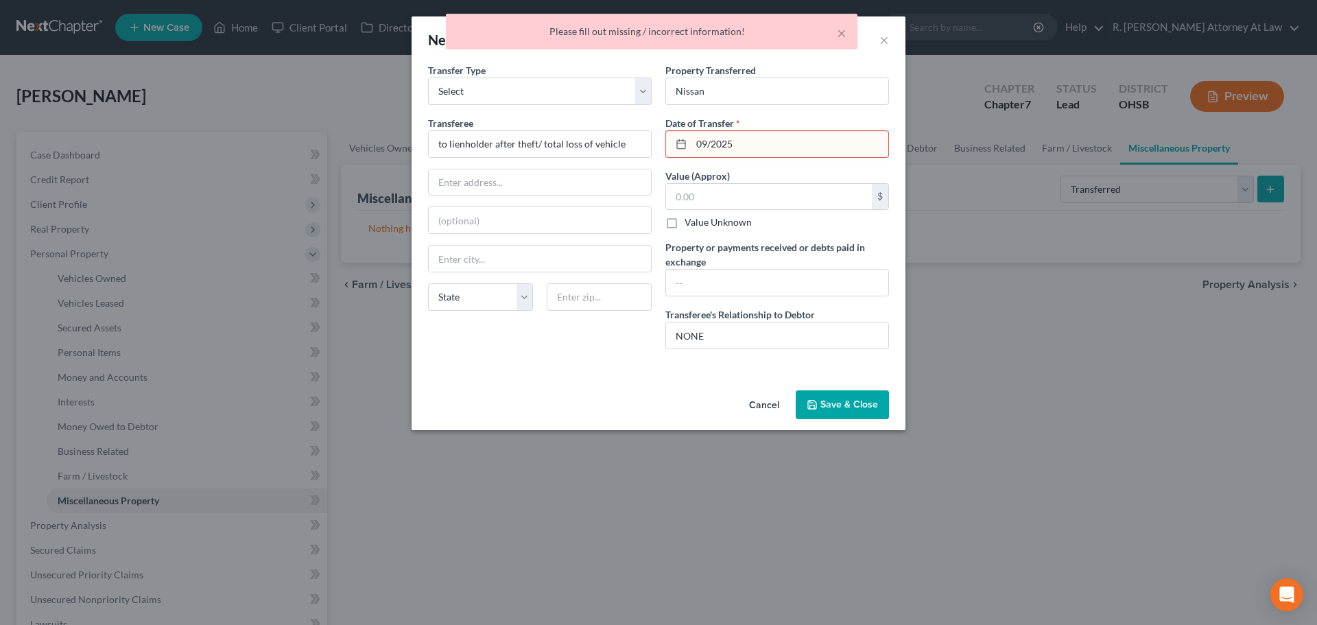
click at [742, 145] on input "09/2025" at bounding box center [789, 144] width 197 height 26
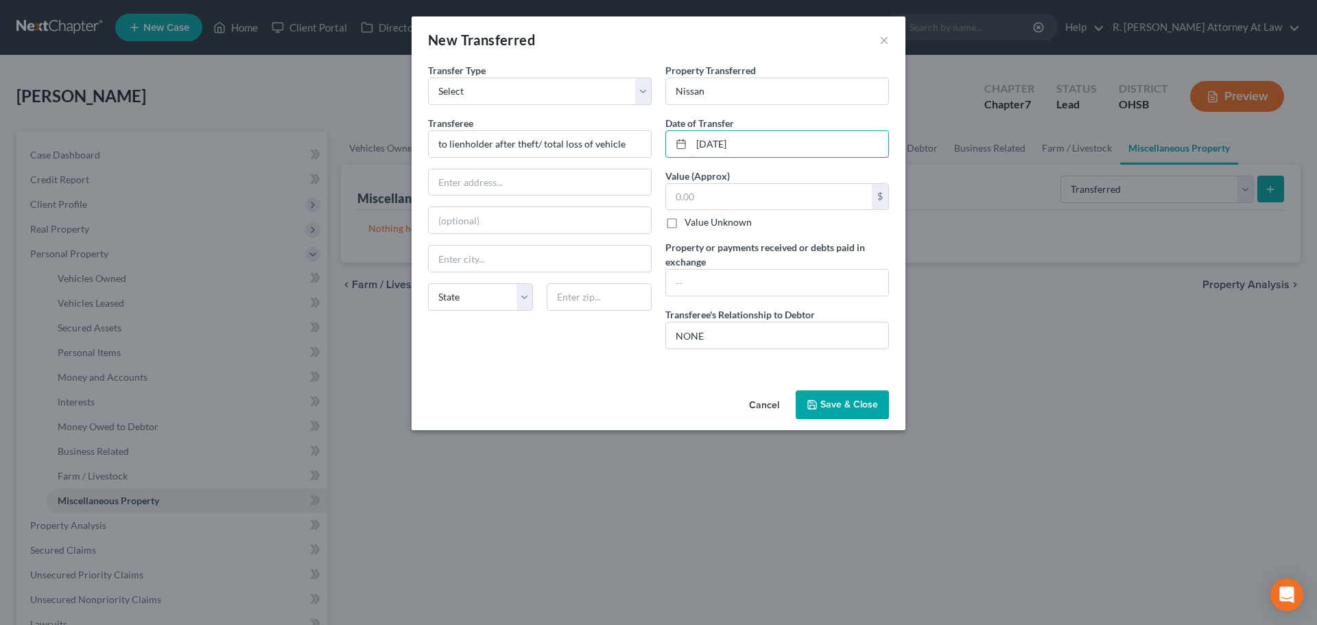
type input "[DATE]"
click at [849, 406] on button "Save & Close" at bounding box center [842, 404] width 93 height 29
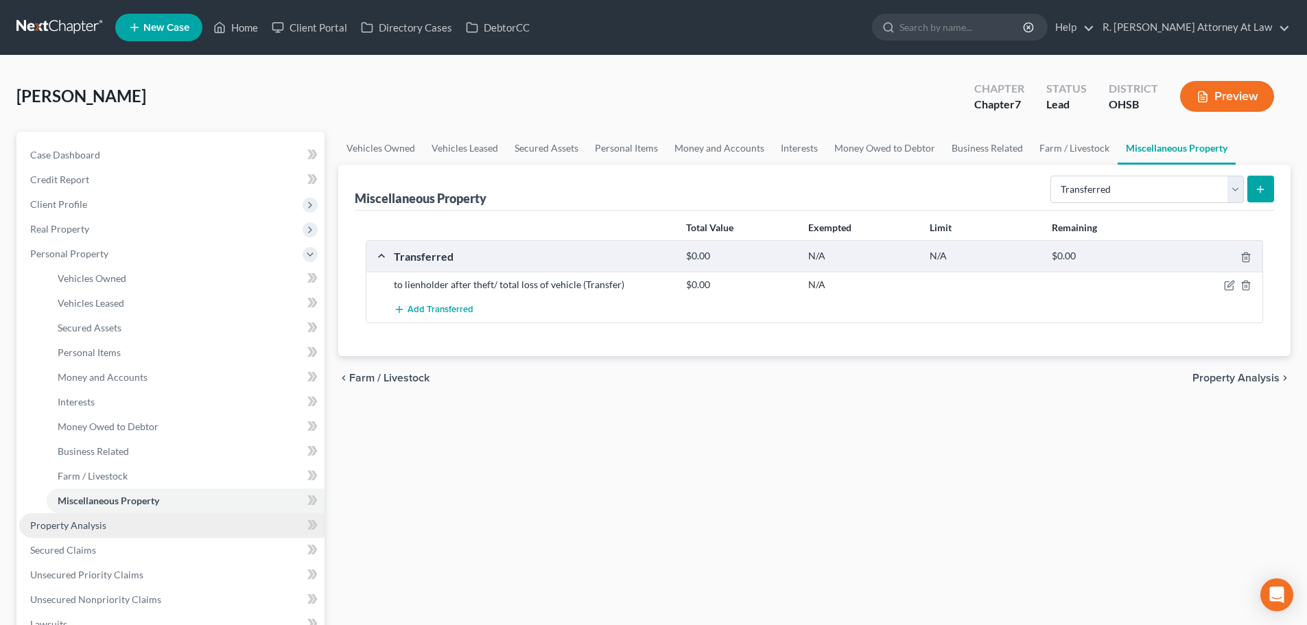
click at [64, 530] on span "Property Analysis" at bounding box center [68, 525] width 76 height 12
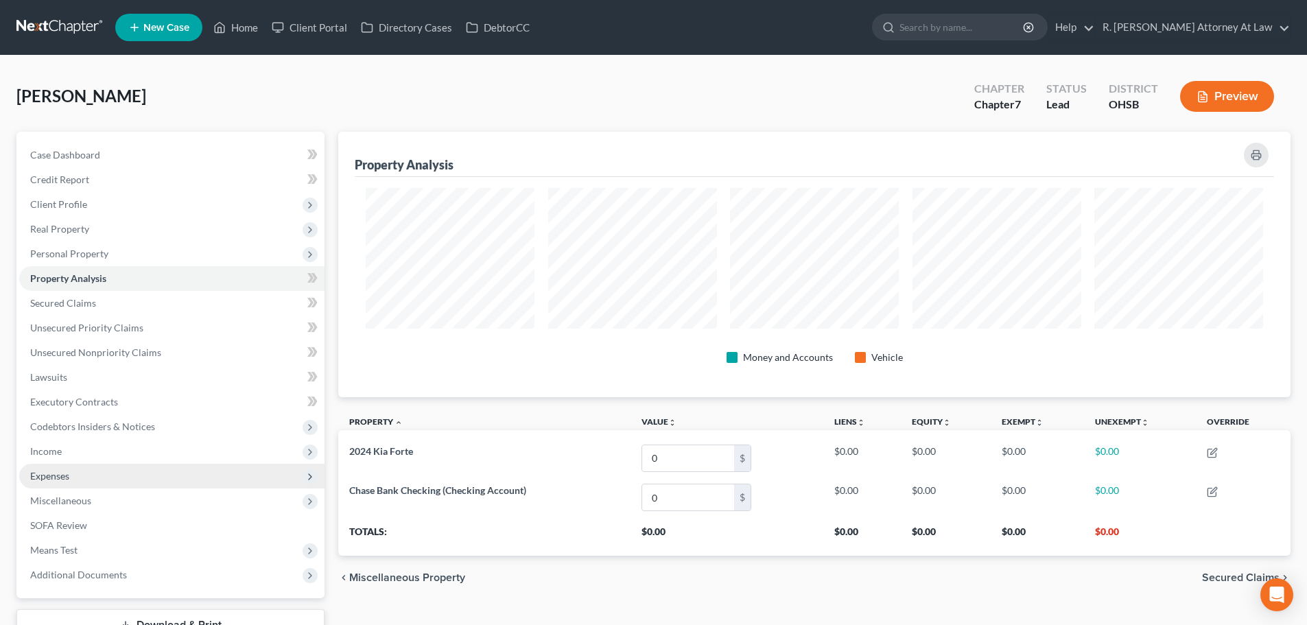
scroll to position [265, 952]
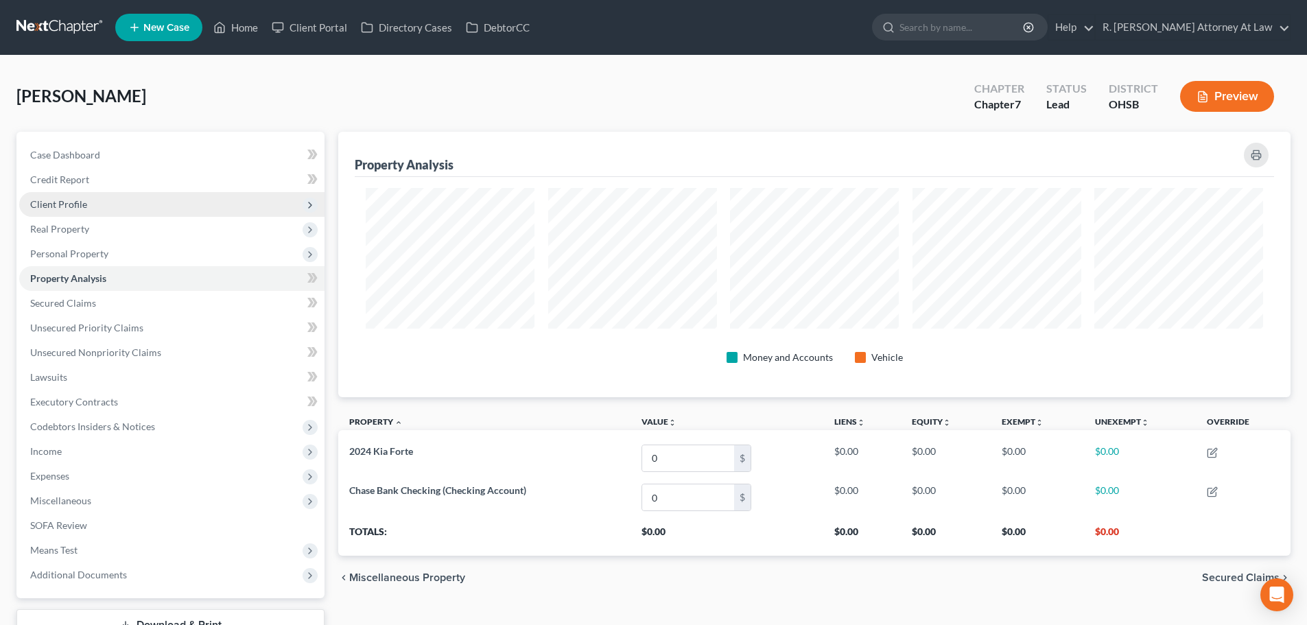
click at [60, 206] on span "Client Profile" at bounding box center [58, 204] width 57 height 12
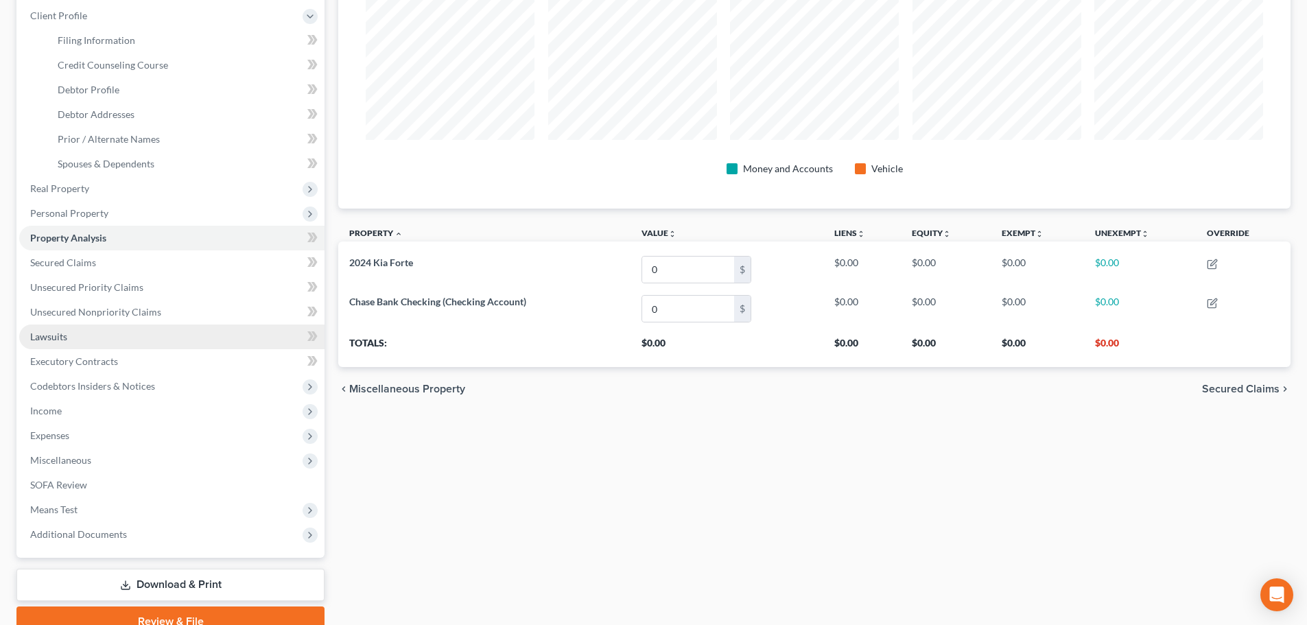
scroll to position [206, 0]
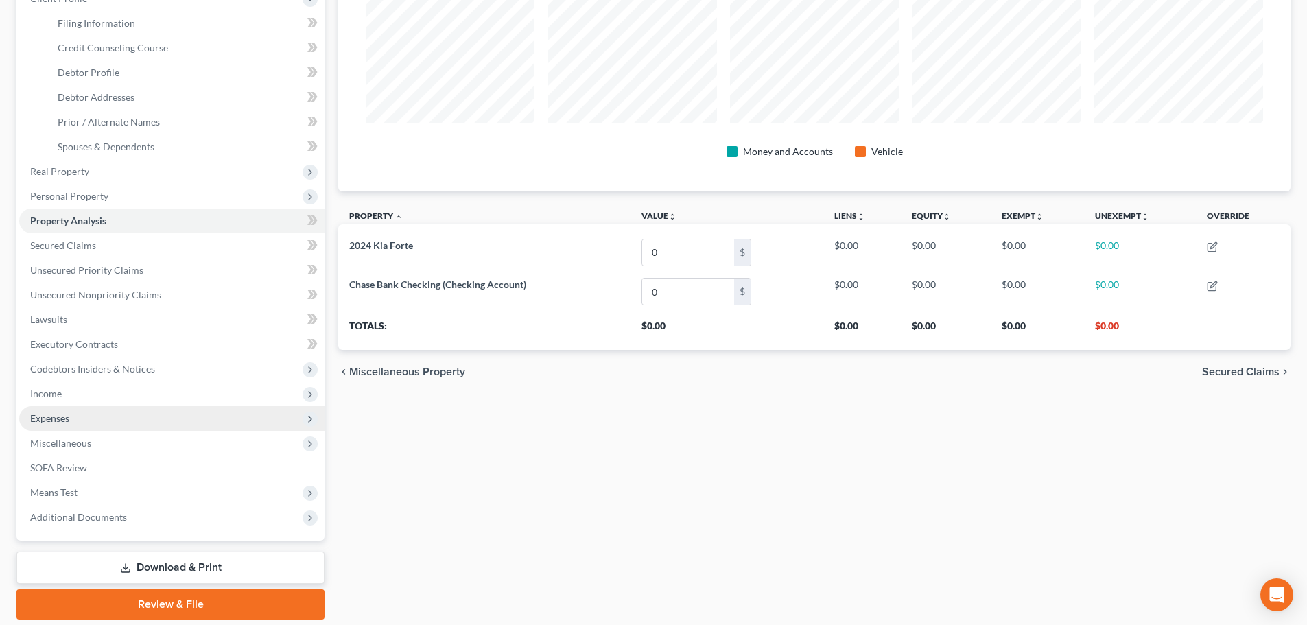
click at [61, 414] on span "Expenses" at bounding box center [49, 418] width 39 height 12
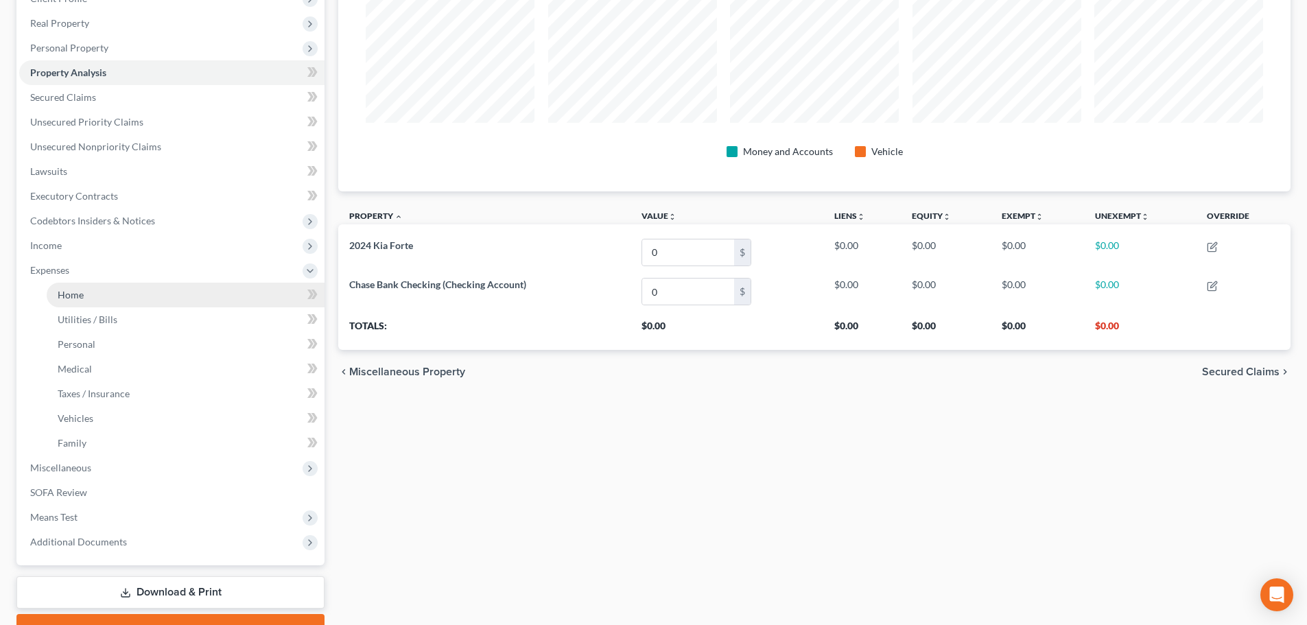
click at [74, 296] on span "Home" at bounding box center [71, 295] width 26 height 12
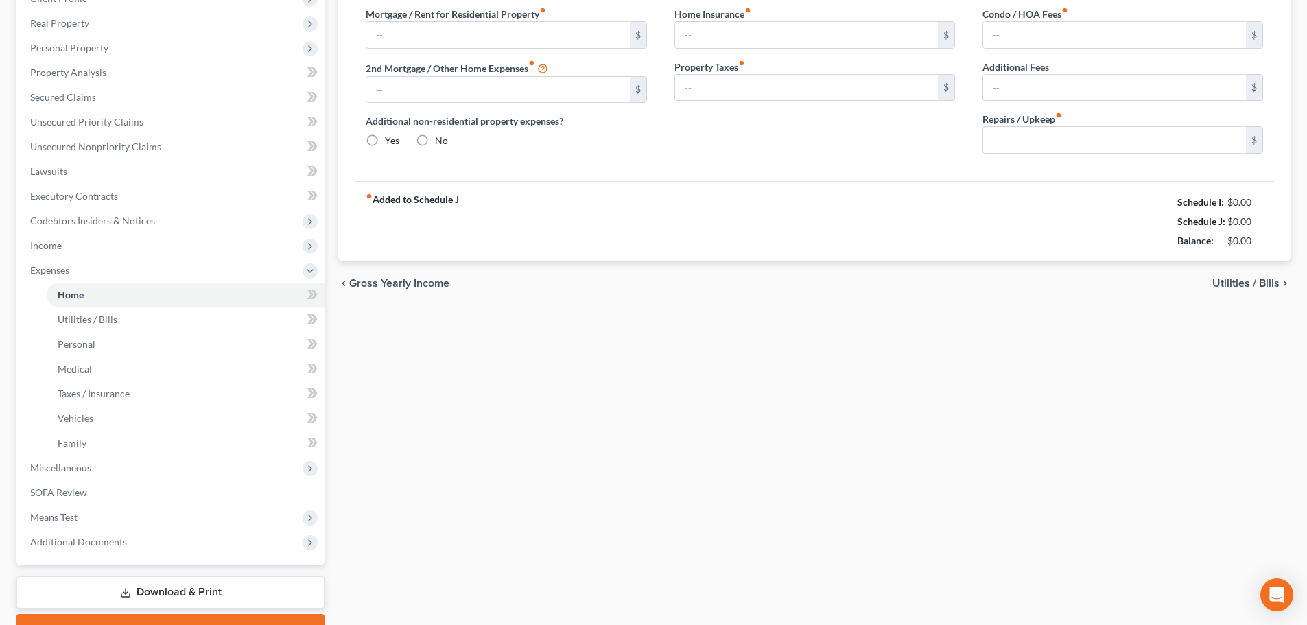
scroll to position [3, 0]
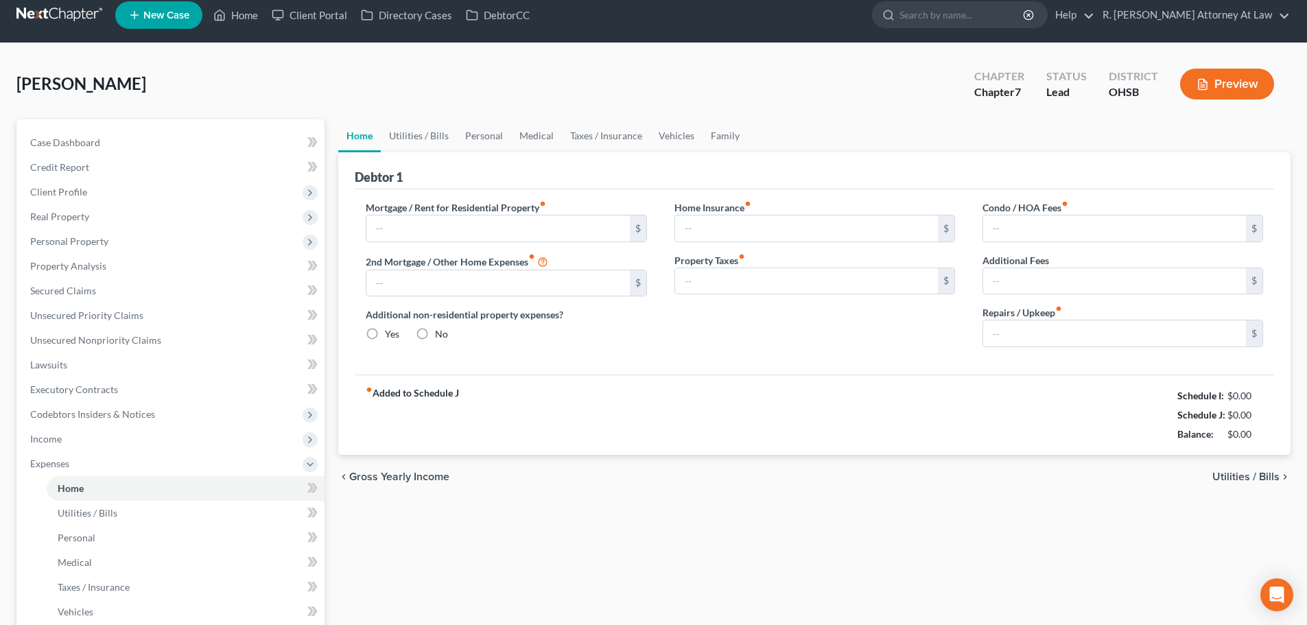
type input "0.00"
radio input "true"
type input "0.00"
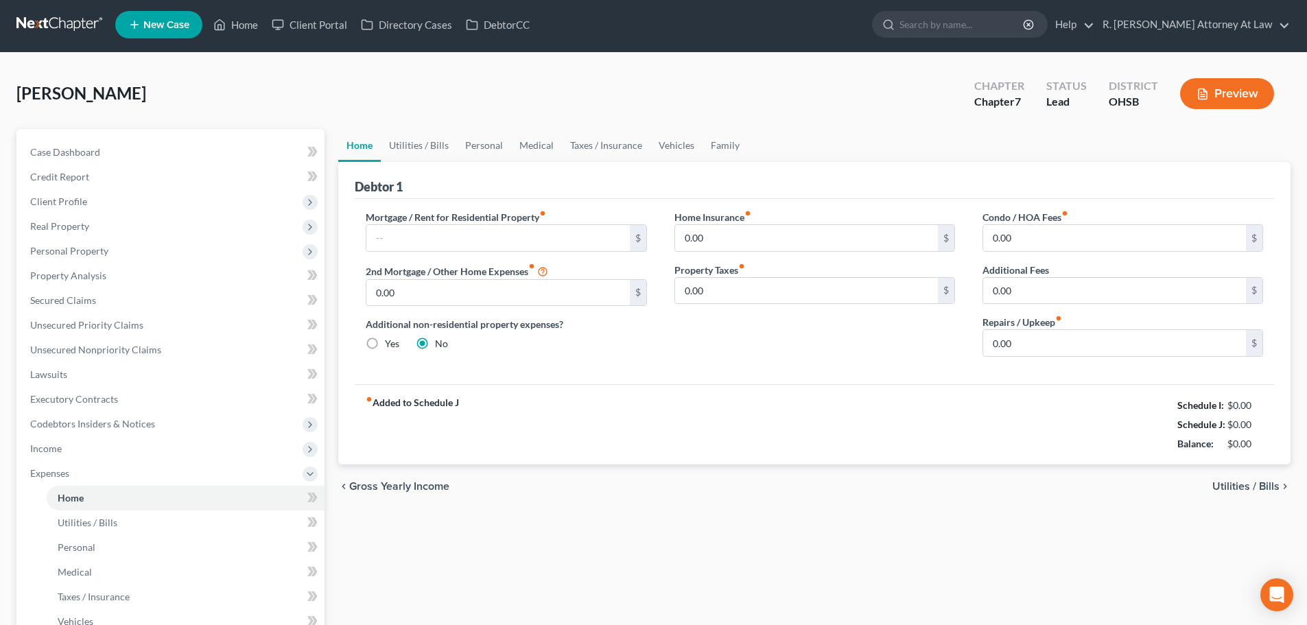
scroll to position [0, 0]
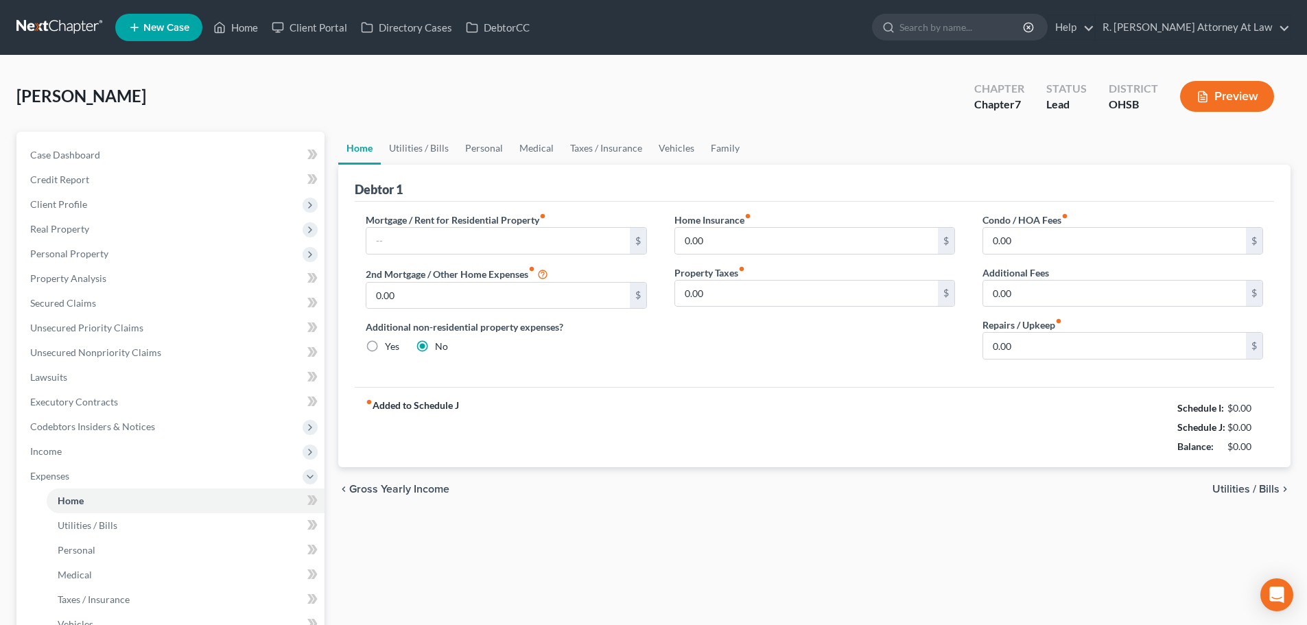
click at [366, 146] on link "Home" at bounding box center [359, 148] width 43 height 33
click at [405, 143] on link "Utilities / Bills" at bounding box center [419, 148] width 76 height 33
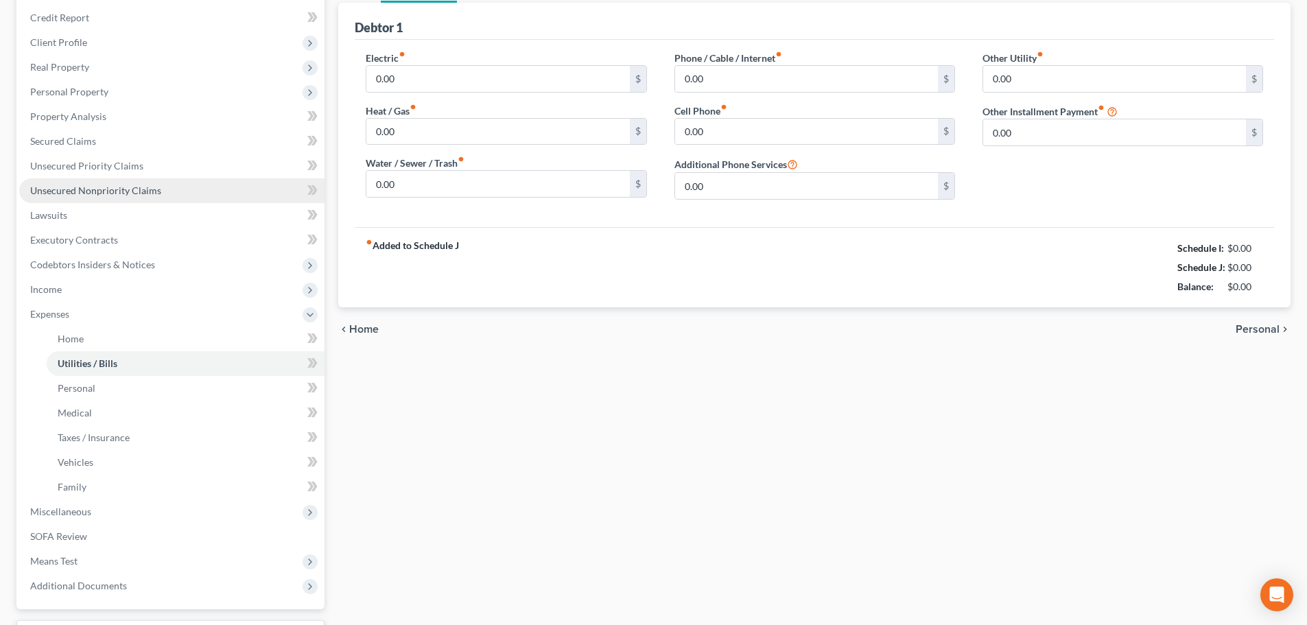
scroll to position [137, 0]
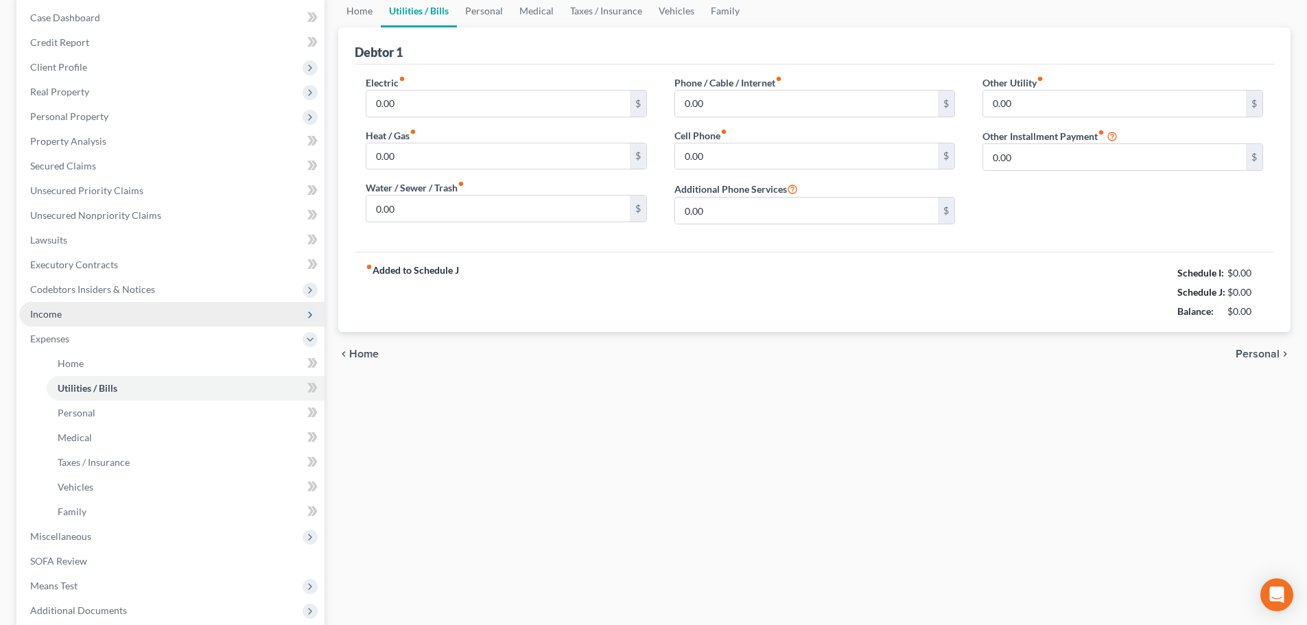
click at [62, 312] on span "Income" at bounding box center [171, 314] width 305 height 25
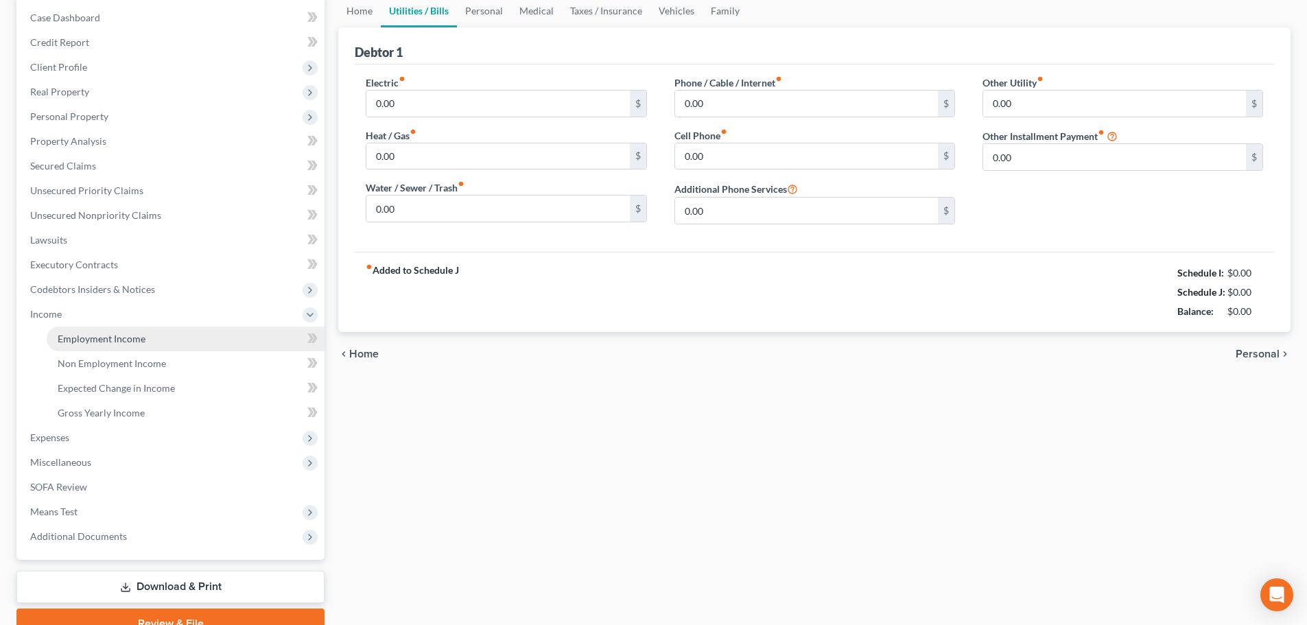
click at [97, 340] on span "Employment Income" at bounding box center [102, 339] width 88 height 12
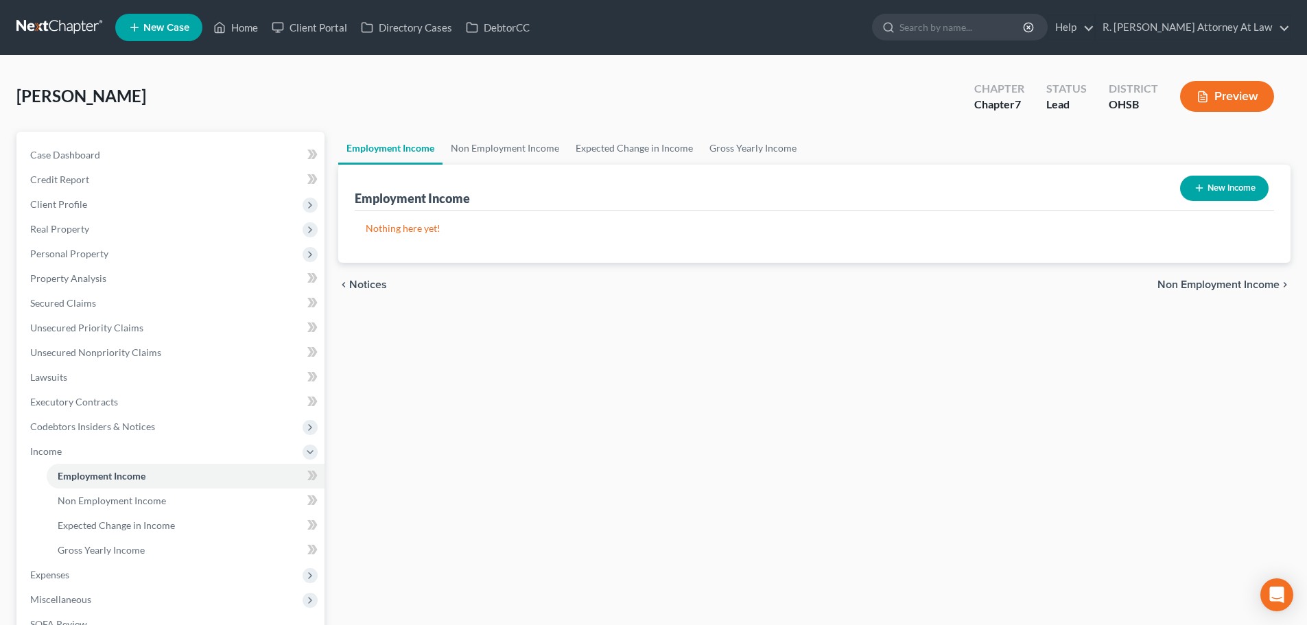
click at [1215, 189] on button "New Income" at bounding box center [1224, 188] width 88 height 25
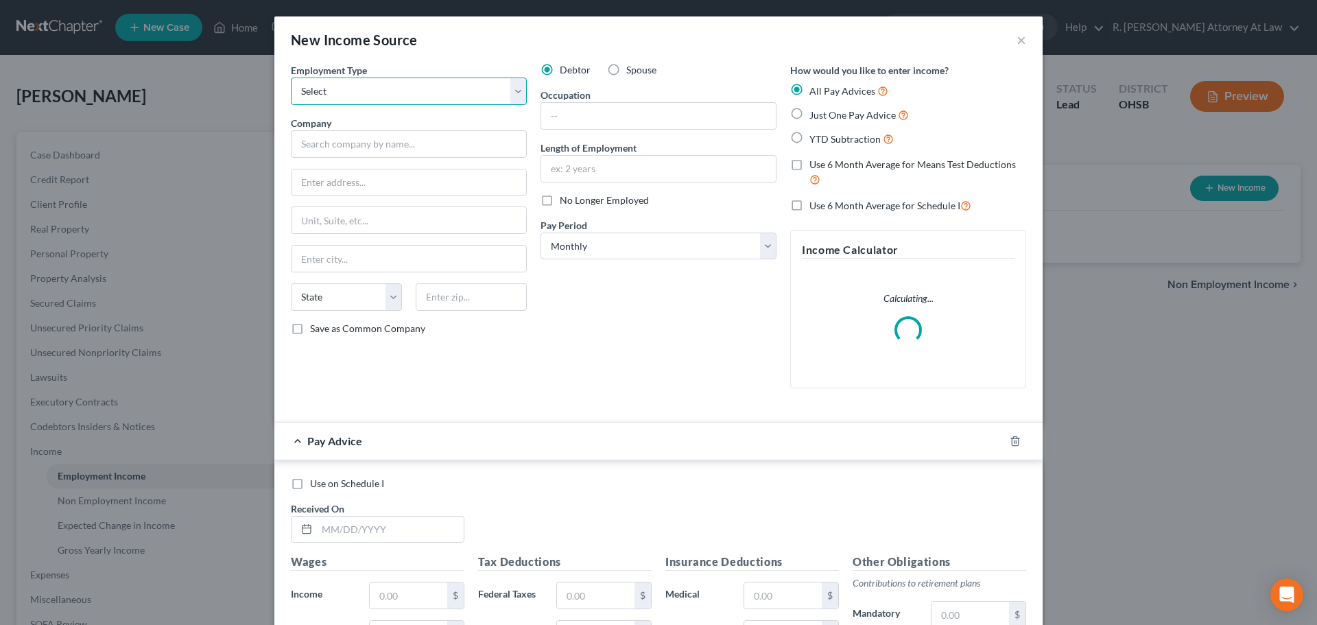
drag, startPoint x: 320, startPoint y: 95, endPoint x: 327, endPoint y: 104, distance: 11.3
click at [320, 95] on select "Select Full or [DEMOGRAPHIC_DATA] Employment Self Employment" at bounding box center [409, 91] width 236 height 27
click at [291, 78] on select "Select Full or [DEMOGRAPHIC_DATA] Employment Self Employment" at bounding box center [409, 91] width 236 height 27
click at [328, 144] on input "text" at bounding box center [409, 143] width 236 height 27
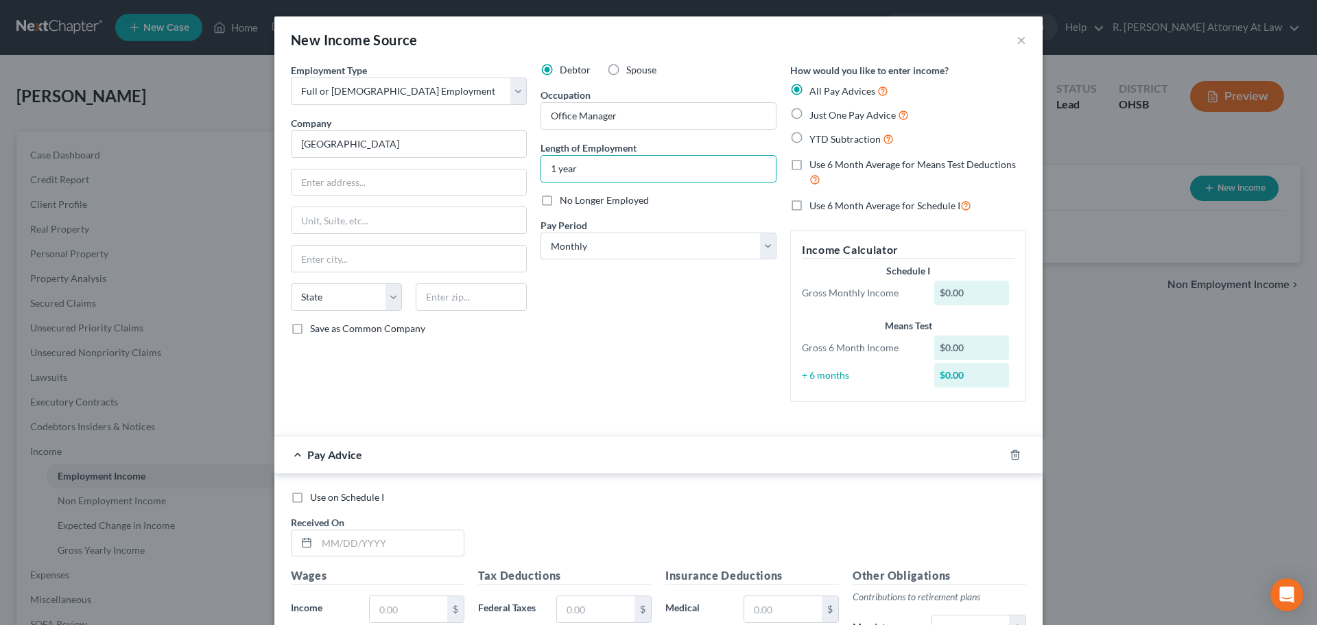
drag, startPoint x: 796, startPoint y: 113, endPoint x: 548, endPoint y: 287, distance: 303.2
click at [809, 113] on label "Just One Pay Advice" at bounding box center [858, 115] width 99 height 16
click at [815, 113] on input "Just One Pay Advice" at bounding box center [819, 111] width 9 height 9
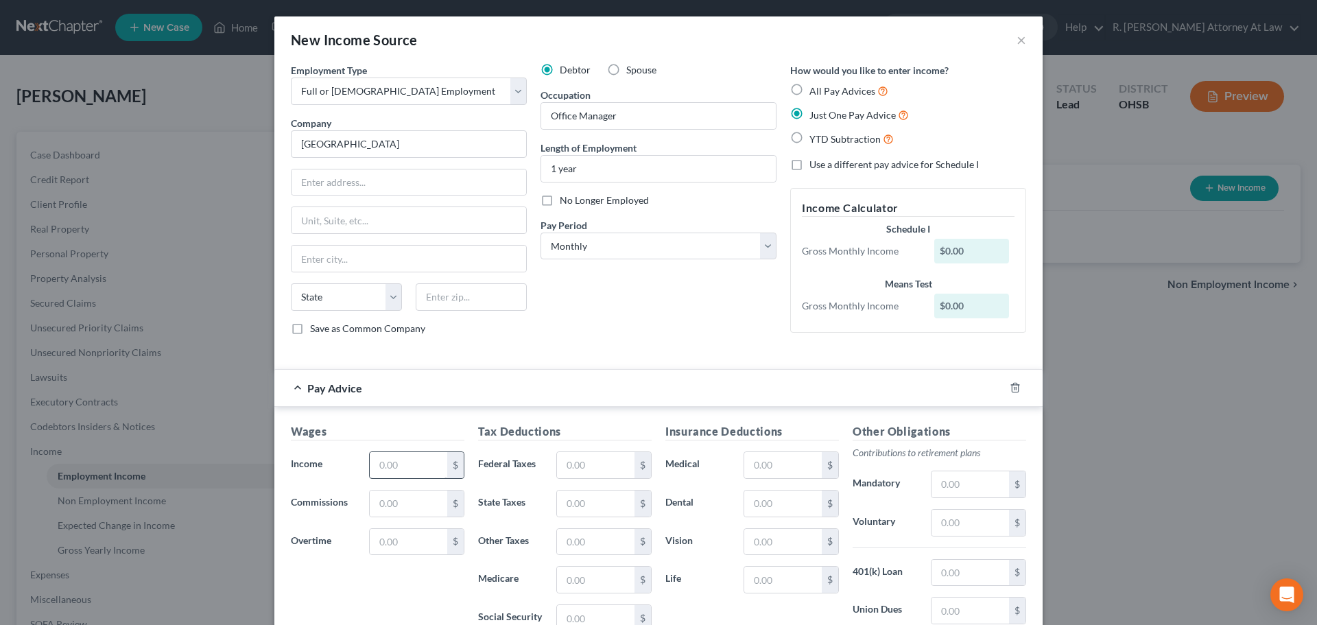
click at [402, 483] on div "Wages Income * $ Commissions $ Overtime $" at bounding box center [377, 533] width 187 height 220
click at [379, 466] on input "text" at bounding box center [409, 465] width 78 height 26
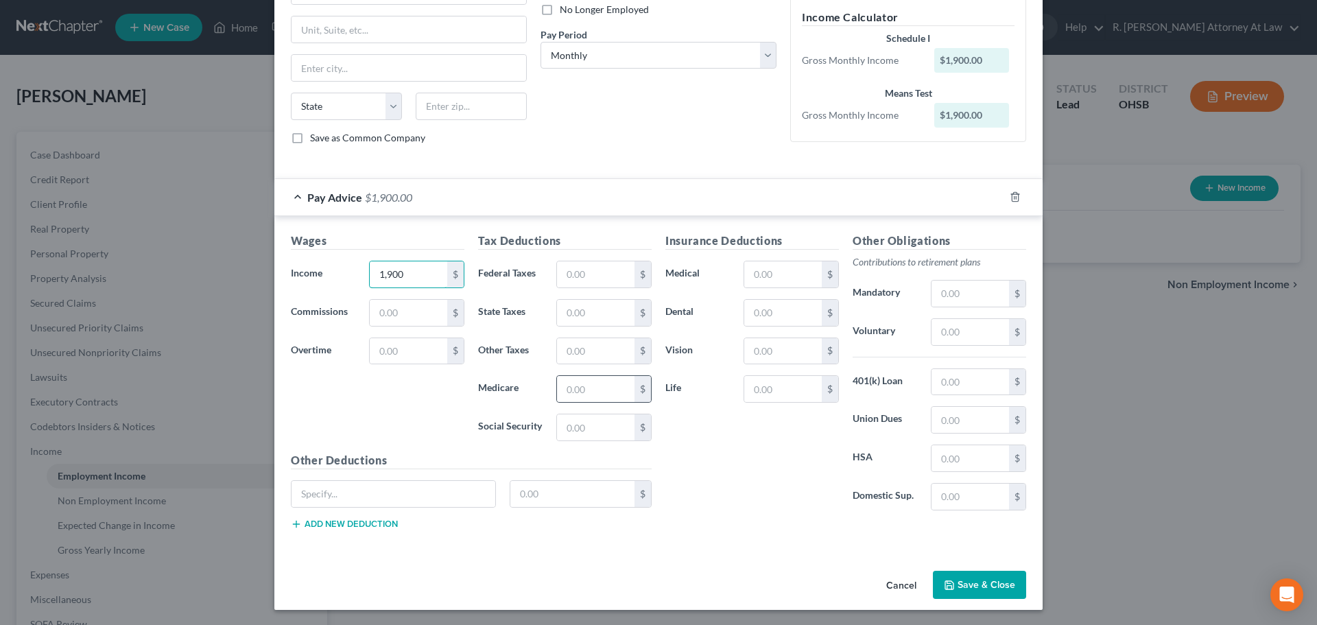
scroll to position [192, 0]
click at [974, 583] on button "Save & Close" at bounding box center [979, 583] width 93 height 29
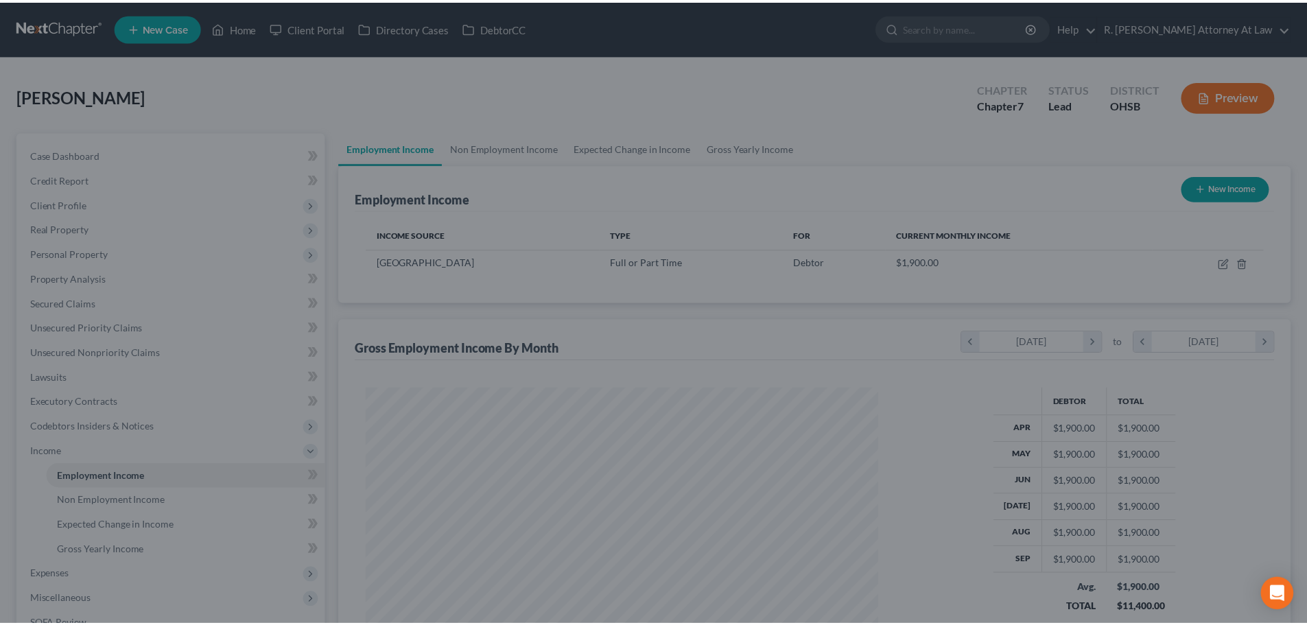
scroll to position [256, 539]
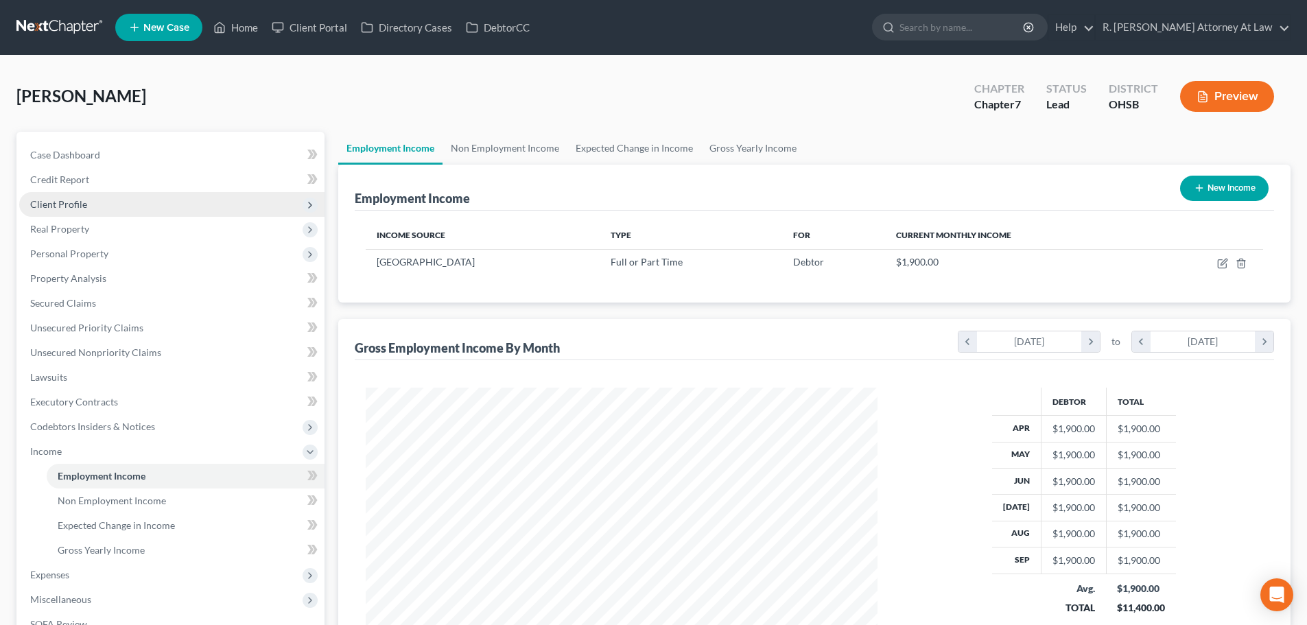
click at [64, 203] on span "Client Profile" at bounding box center [58, 204] width 57 height 12
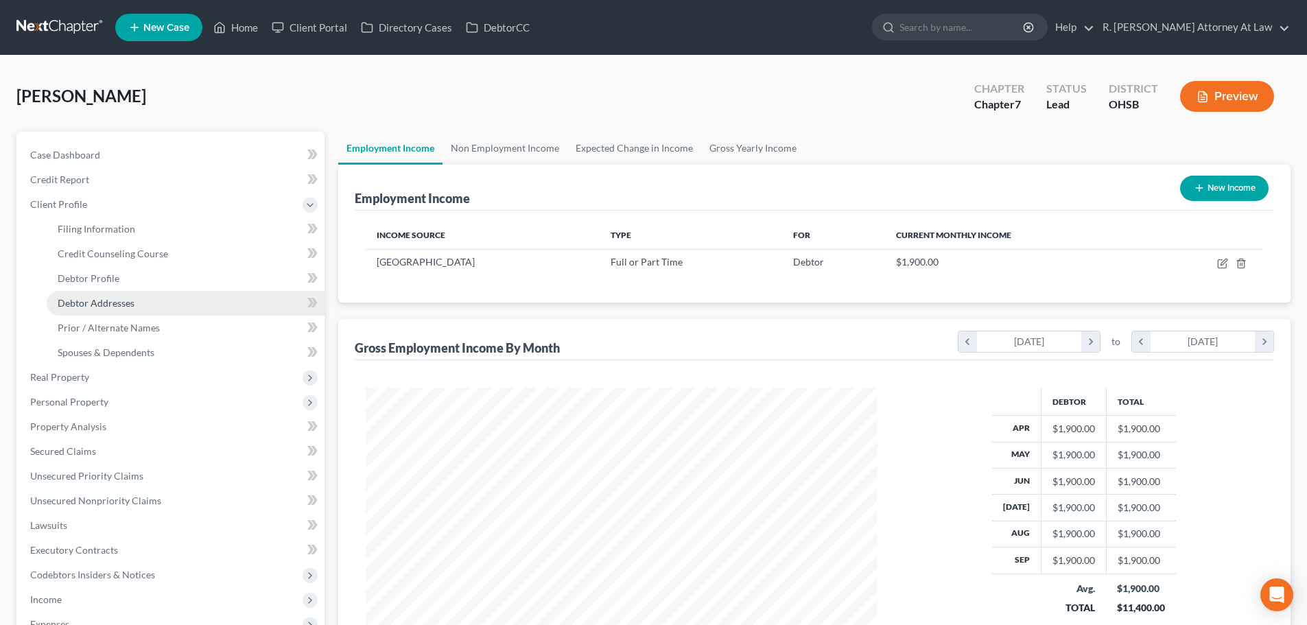
click at [88, 301] on span "Debtor Addresses" at bounding box center [96, 303] width 77 height 12
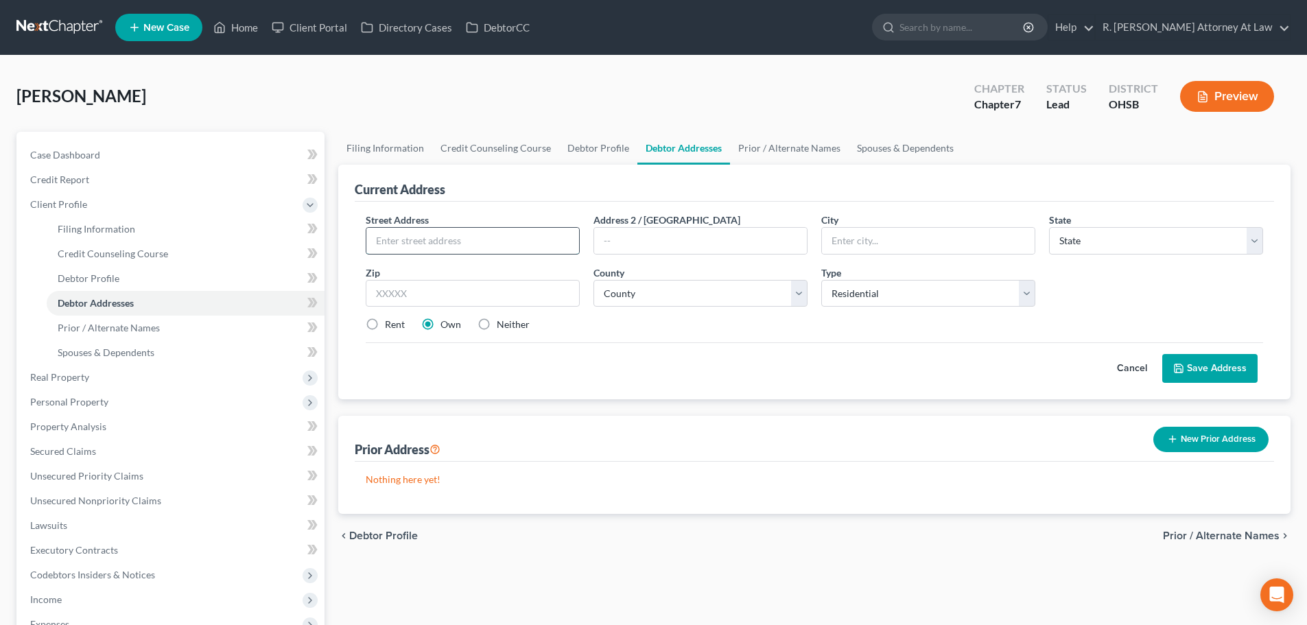
click at [429, 245] on input "text" at bounding box center [472, 241] width 213 height 26
drag, startPoint x: 617, startPoint y: 295, endPoint x: 617, endPoint y: 282, distance: 13.0
click at [617, 295] on select "County [GEOGRAPHIC_DATA] [GEOGRAPHIC_DATA] [GEOGRAPHIC_DATA] [GEOGRAPHIC_DATA] …" at bounding box center [700, 293] width 214 height 27
click at [593, 280] on select "County [GEOGRAPHIC_DATA] [GEOGRAPHIC_DATA] [GEOGRAPHIC_DATA] [GEOGRAPHIC_DATA] …" at bounding box center [700, 293] width 214 height 27
click at [385, 323] on label "Rent" at bounding box center [395, 325] width 20 height 14
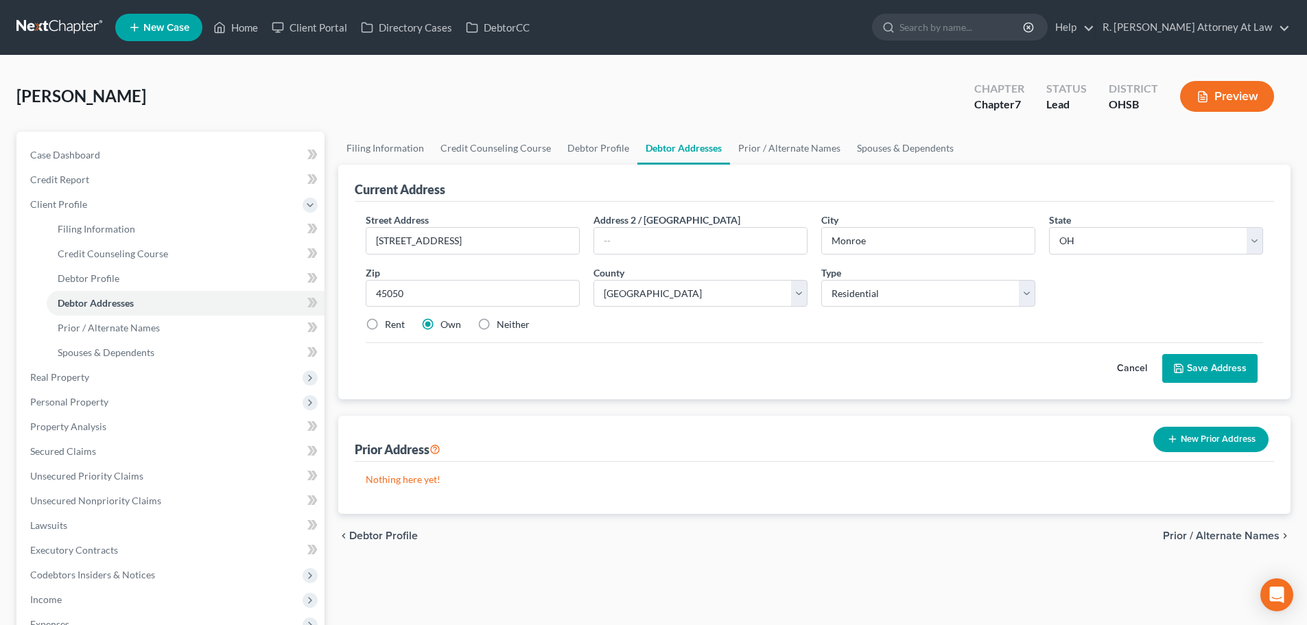
click at [390, 323] on input "Rent" at bounding box center [394, 322] width 9 height 9
click at [80, 375] on span "Real Property" at bounding box center [59, 377] width 59 height 12
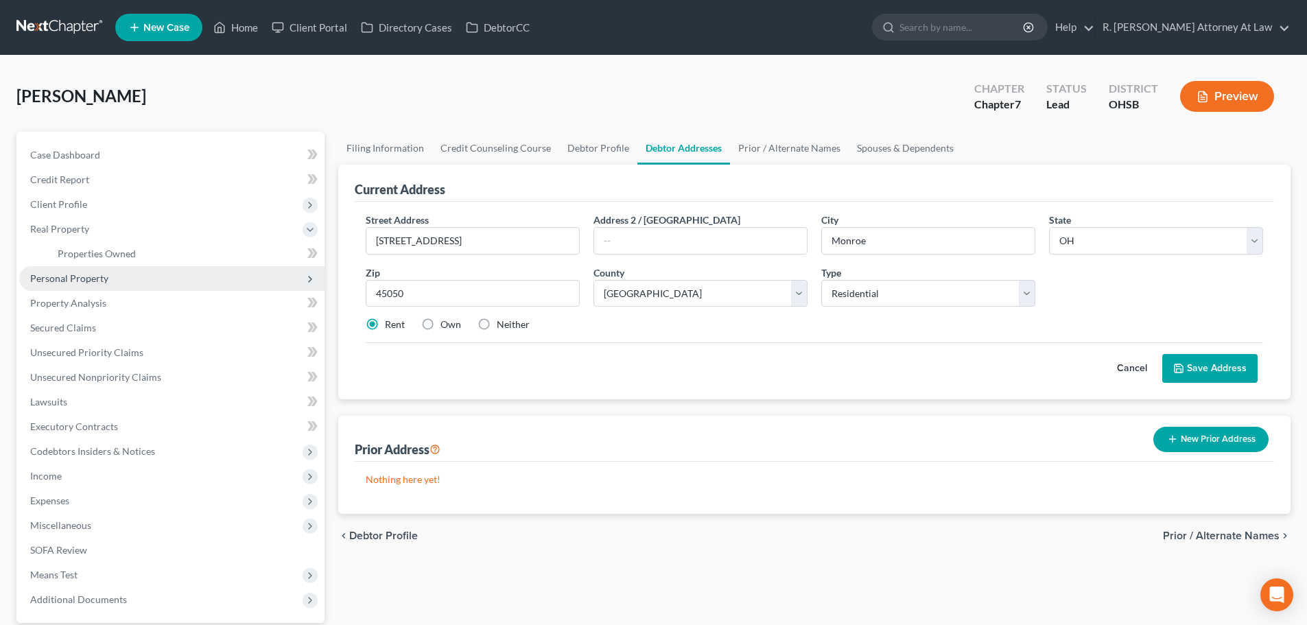
click at [73, 281] on span "Personal Property" at bounding box center [69, 278] width 78 height 12
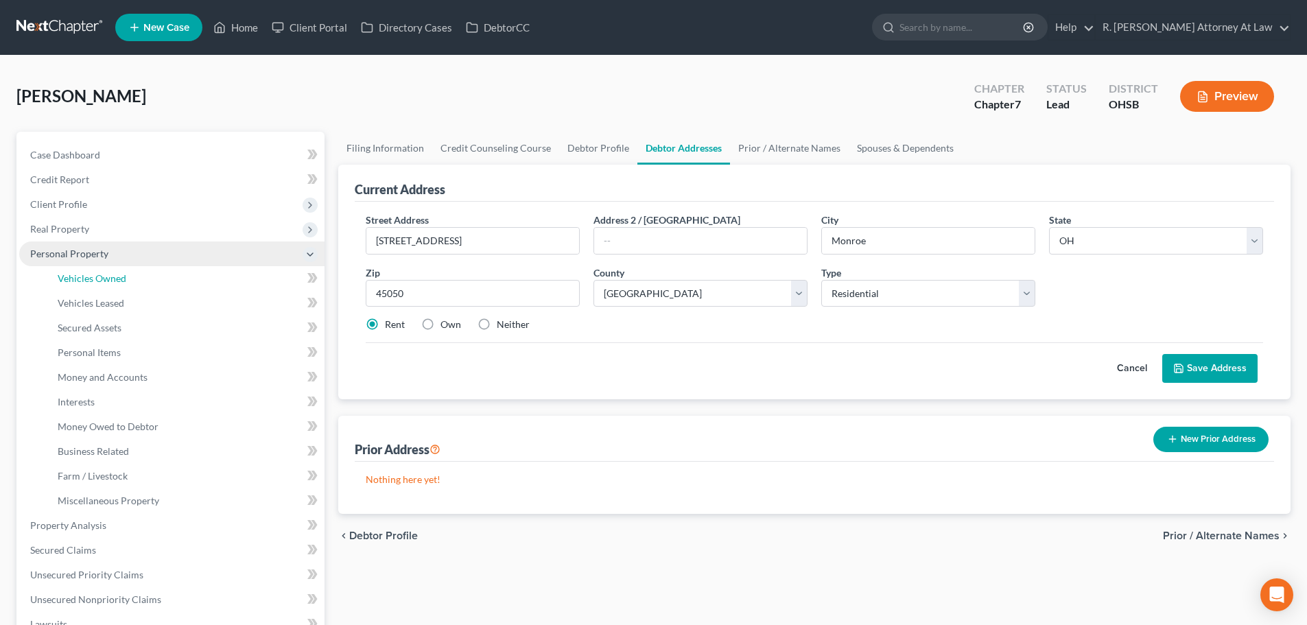
click at [73, 281] on span "Vehicles Owned" at bounding box center [92, 278] width 69 height 12
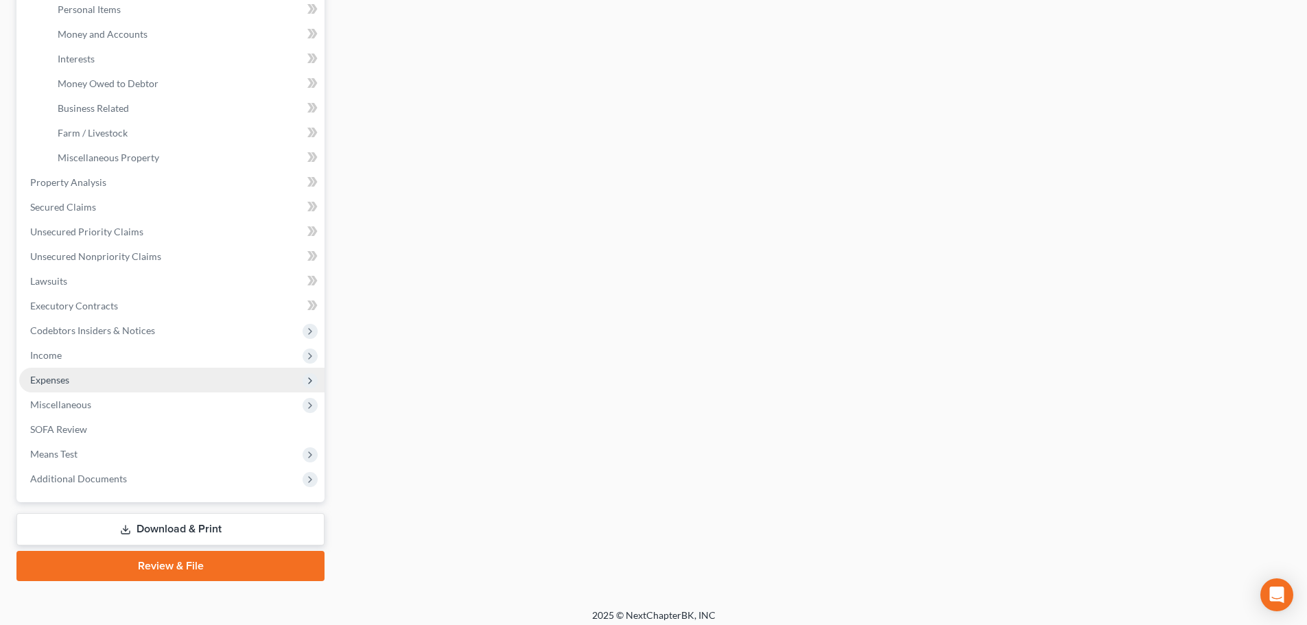
click at [57, 374] on span "Expenses" at bounding box center [49, 380] width 39 height 12
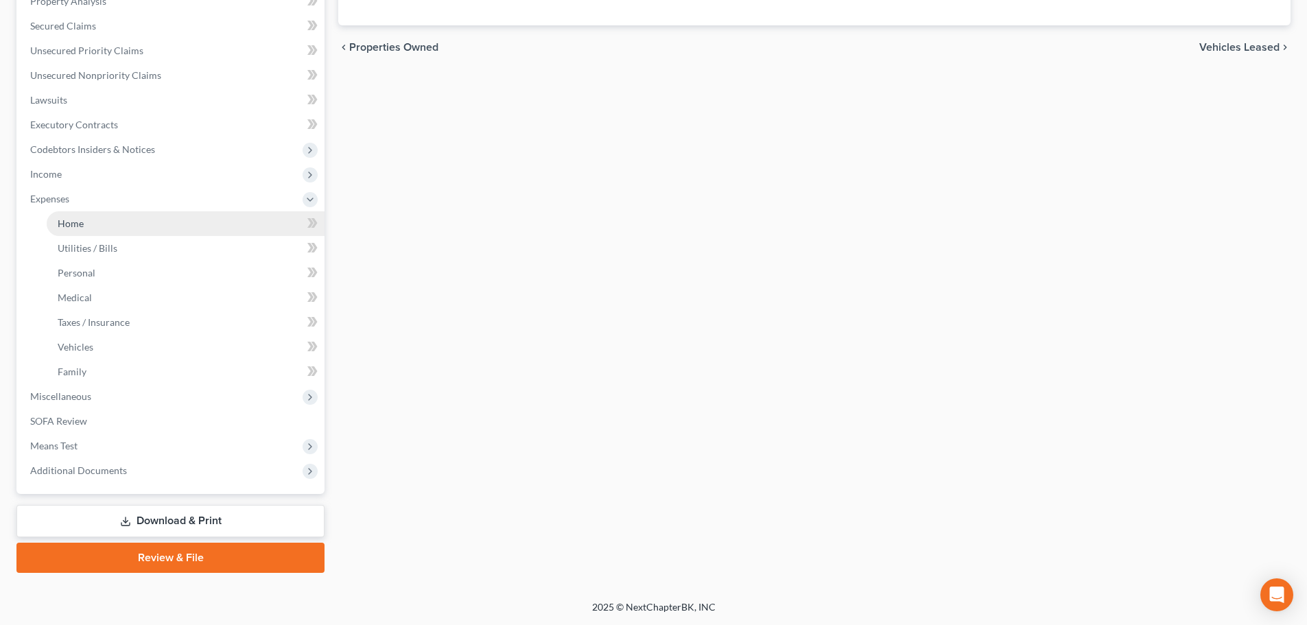
drag, startPoint x: 69, startPoint y: 221, endPoint x: 80, endPoint y: 224, distance: 11.3
click at [69, 221] on span "Home" at bounding box center [71, 223] width 26 height 12
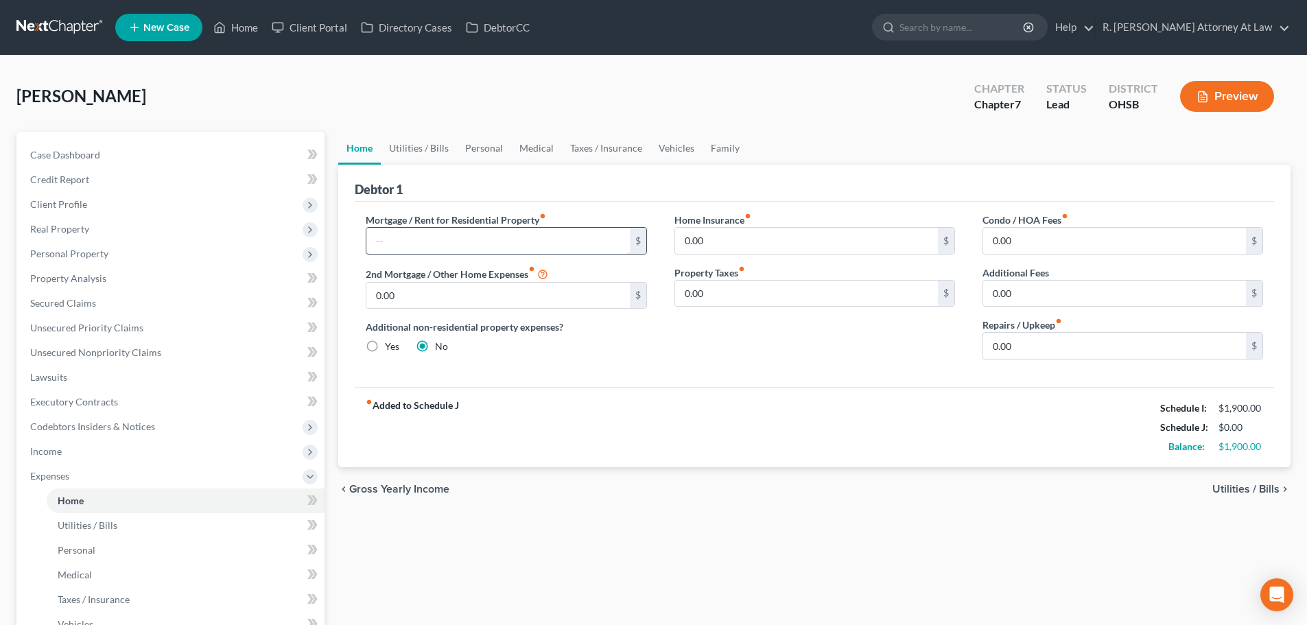
click at [379, 239] on input "text" at bounding box center [497, 241] width 263 height 26
click at [566, 359] on div "Mortgage / Rent for Residential Property fiber_manual_record 1,000 $ 2nd Mortga…" at bounding box center [506, 292] width 308 height 158
click at [673, 147] on link "Vehicles" at bounding box center [676, 148] width 52 height 33
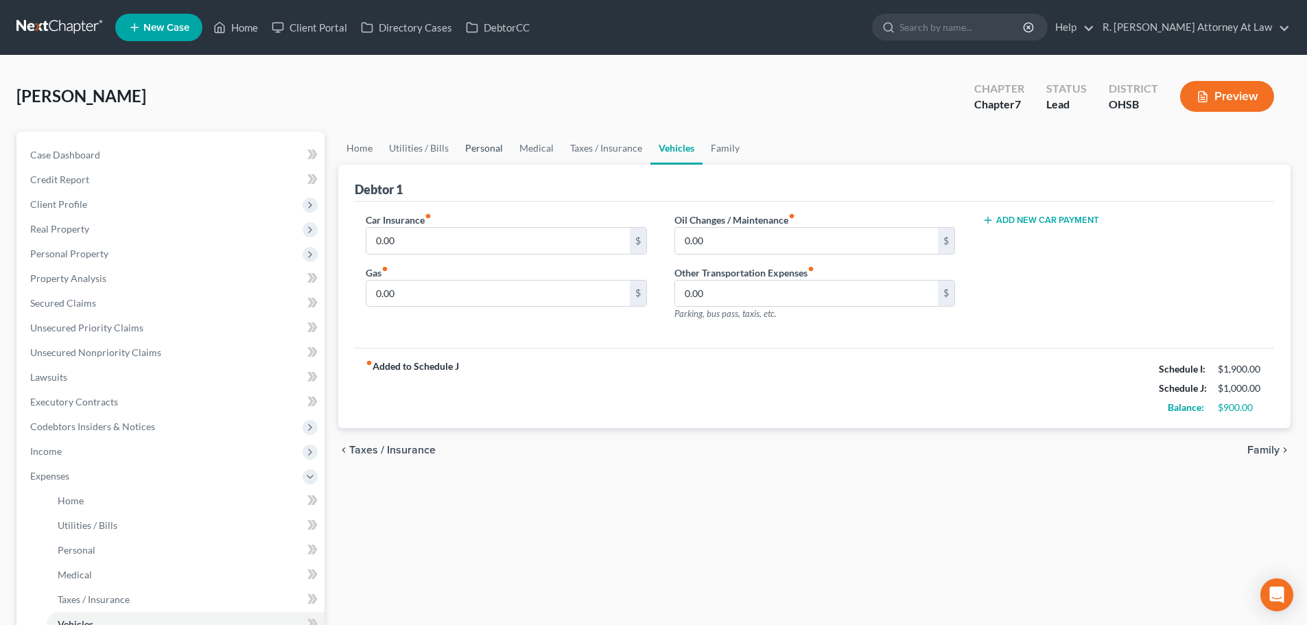
click at [474, 151] on link "Personal" at bounding box center [484, 148] width 54 height 33
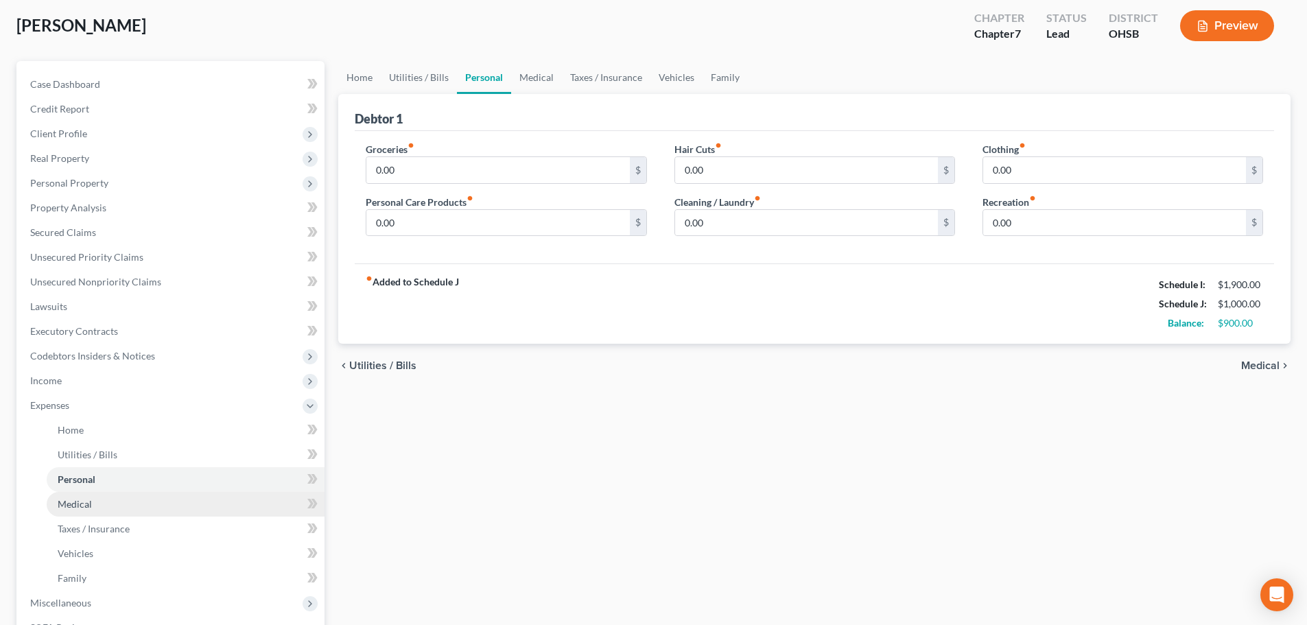
scroll to position [206, 0]
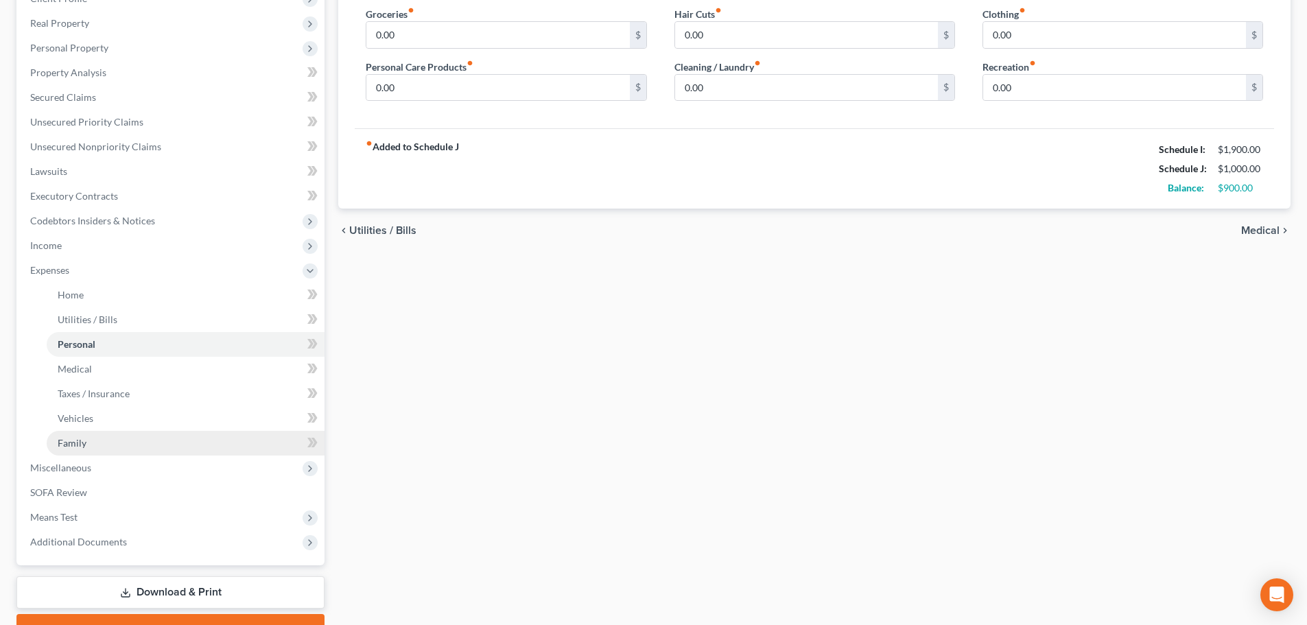
click at [60, 440] on span "Family" at bounding box center [72, 443] width 29 height 12
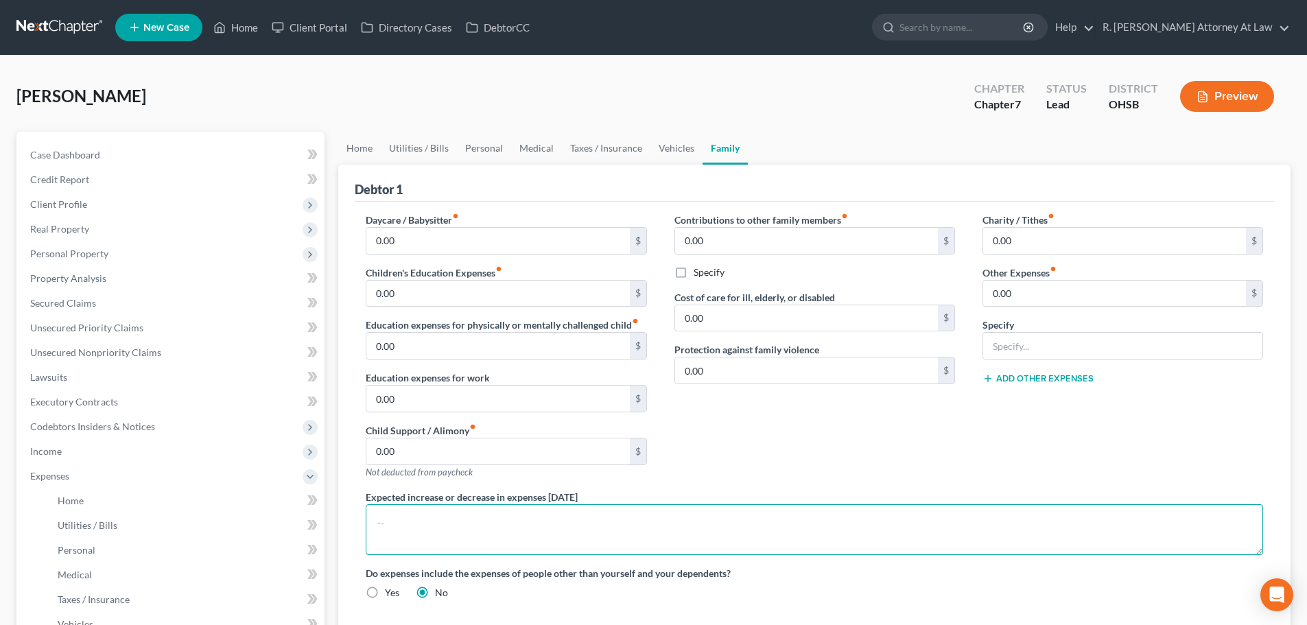
click at [379, 523] on textarea at bounding box center [814, 529] width 897 height 51
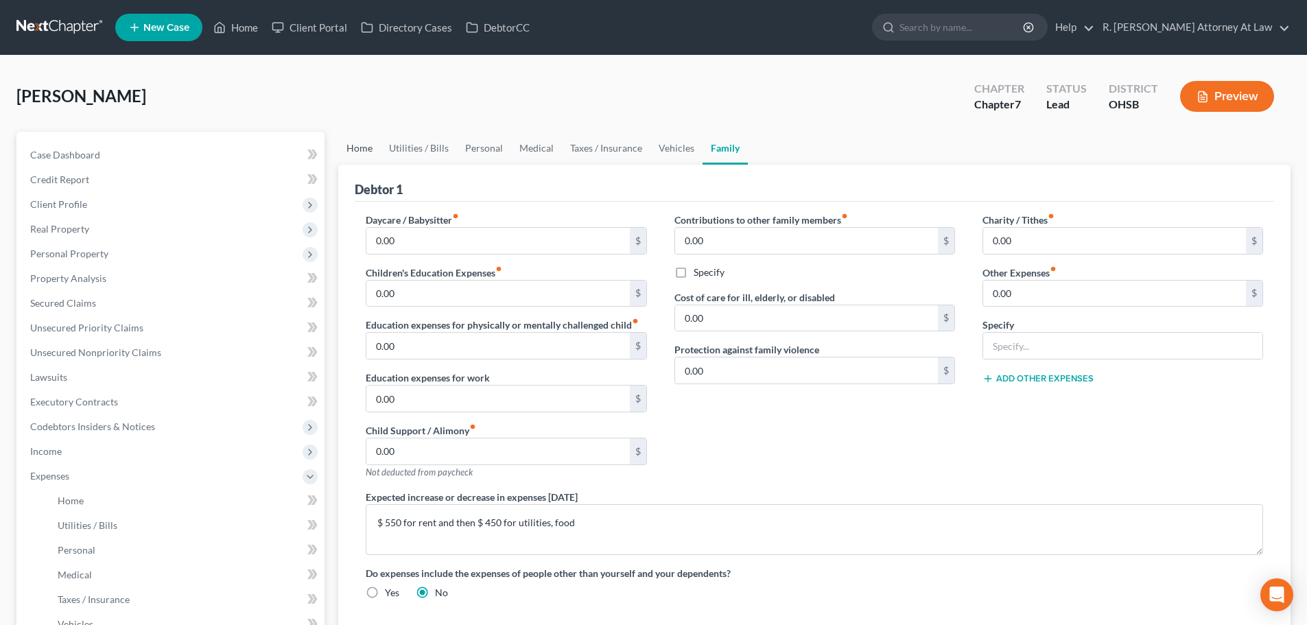
click at [351, 144] on link "Home" at bounding box center [359, 148] width 43 height 33
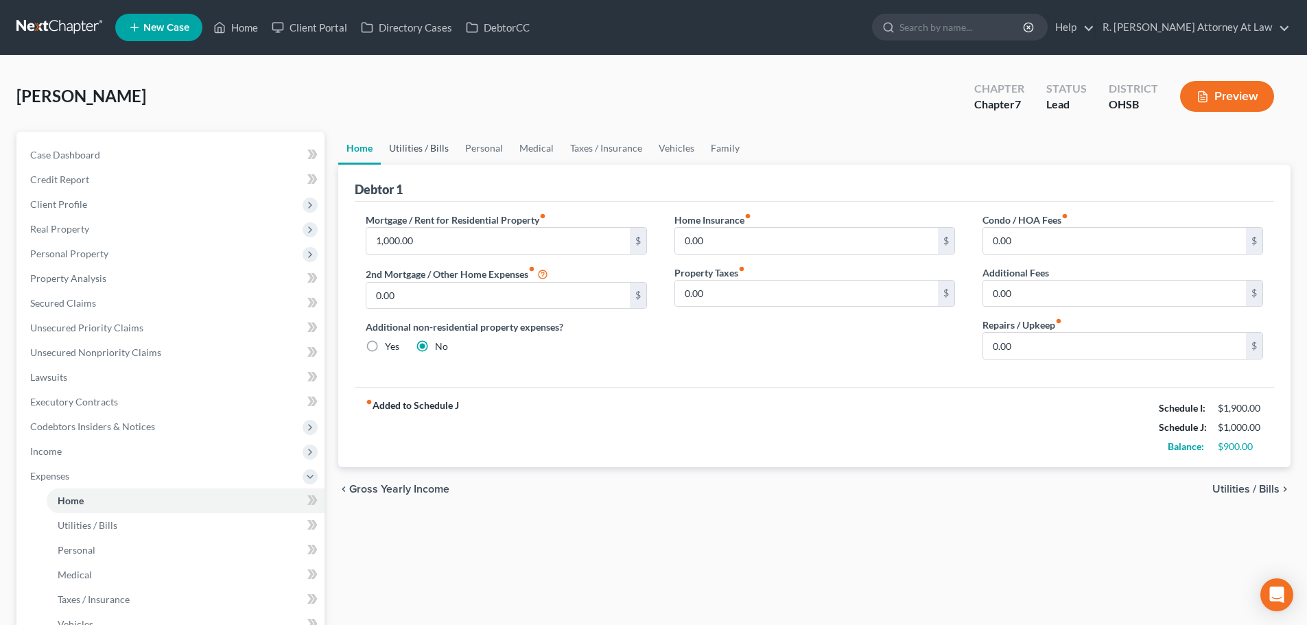
click at [427, 148] on link "Utilities / Bills" at bounding box center [419, 148] width 76 height 33
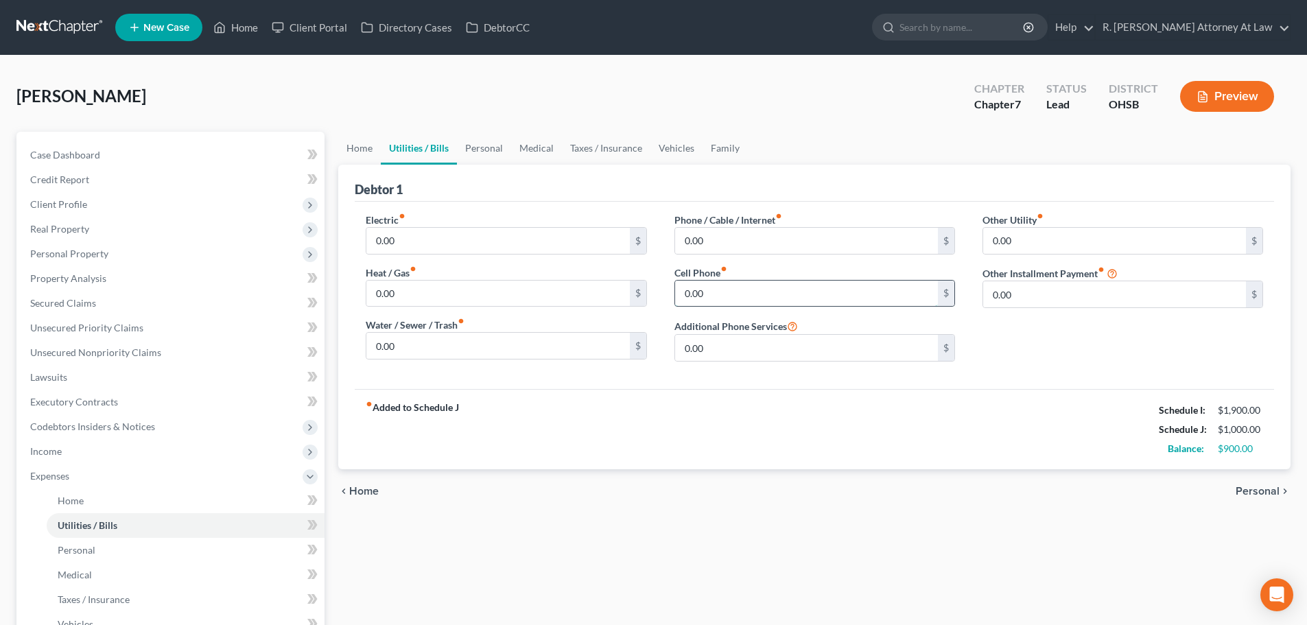
click at [713, 294] on input "0.00" at bounding box center [806, 294] width 263 height 26
click at [484, 148] on link "Personal" at bounding box center [484, 148] width 54 height 33
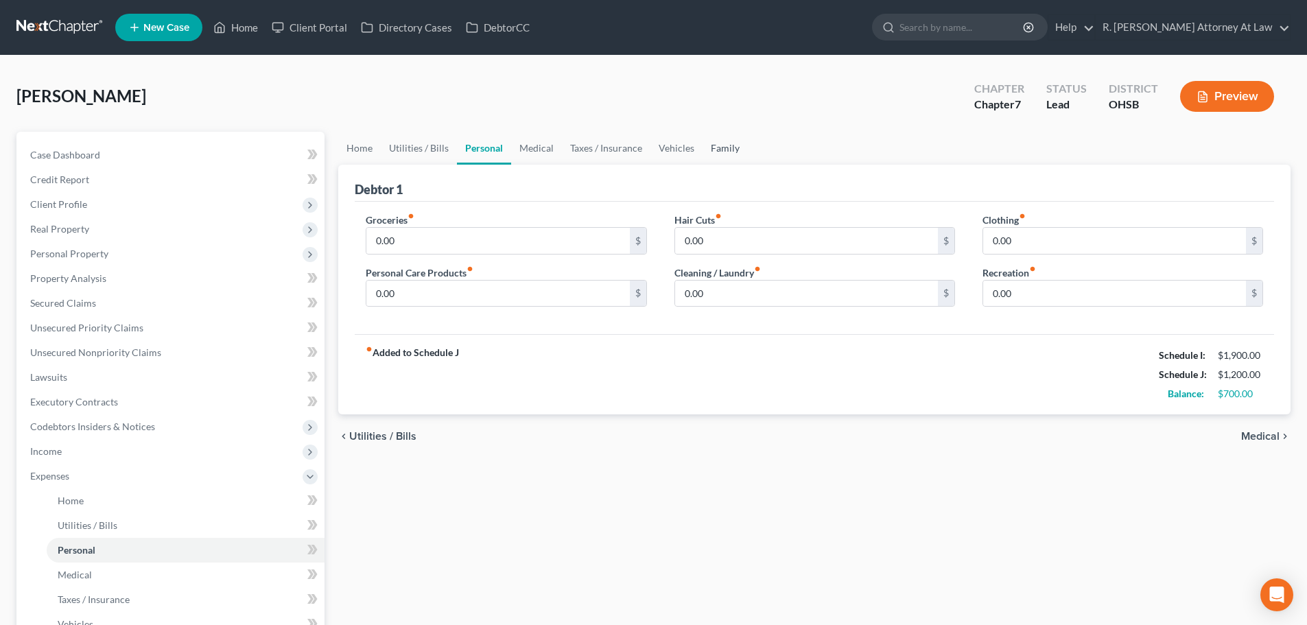
click at [722, 147] on link "Family" at bounding box center [724, 148] width 45 height 33
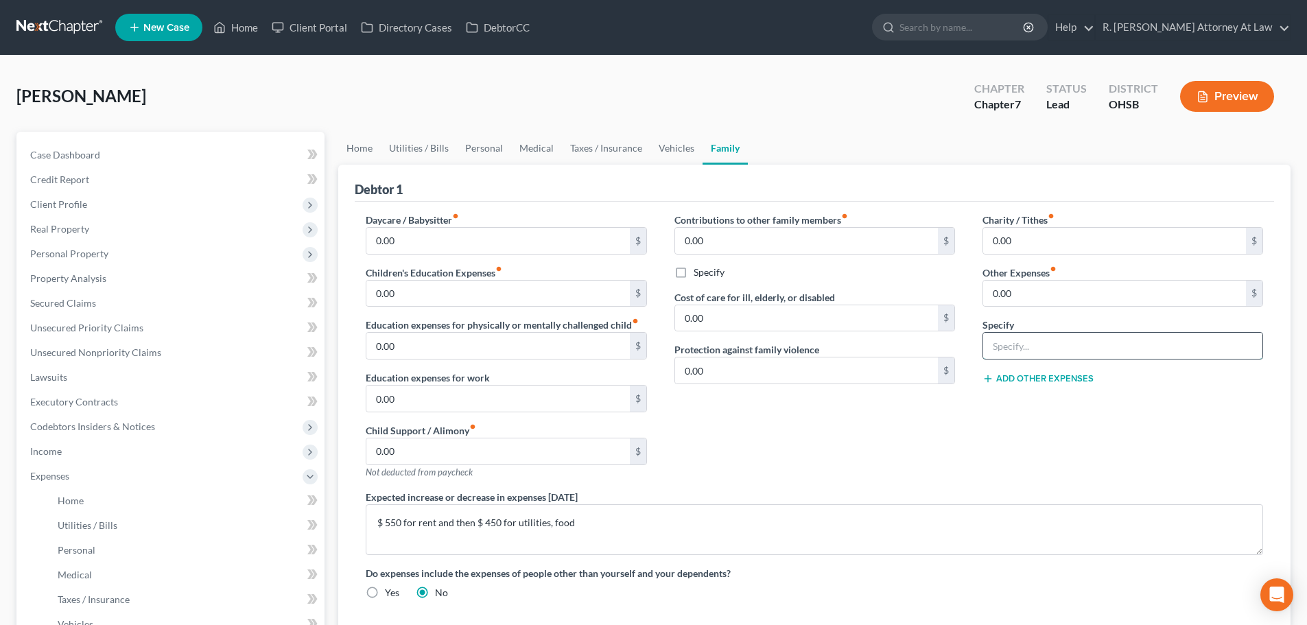
click at [1013, 340] on input "text" at bounding box center [1122, 346] width 279 height 26
click at [1019, 296] on input "0.00" at bounding box center [1114, 294] width 263 height 26
click at [662, 149] on link "Vehicles" at bounding box center [676, 148] width 52 height 33
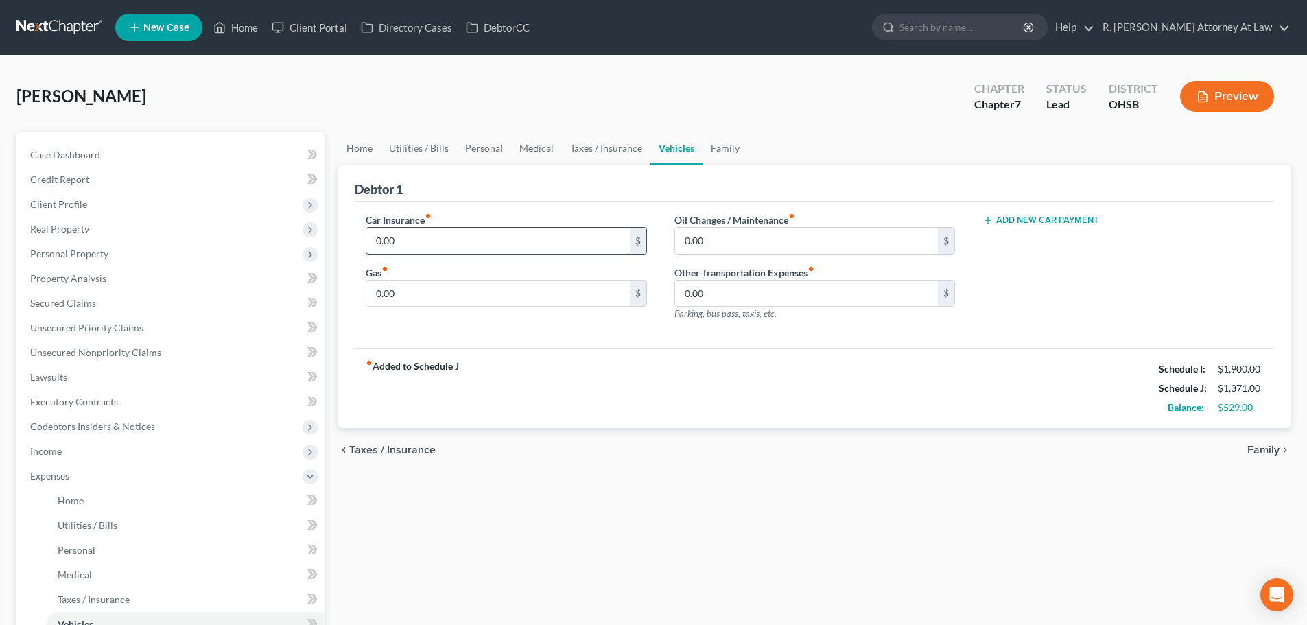
click at [442, 237] on input "0.00" at bounding box center [497, 241] width 263 height 26
click at [403, 296] on input "0.00" at bounding box center [497, 294] width 263 height 26
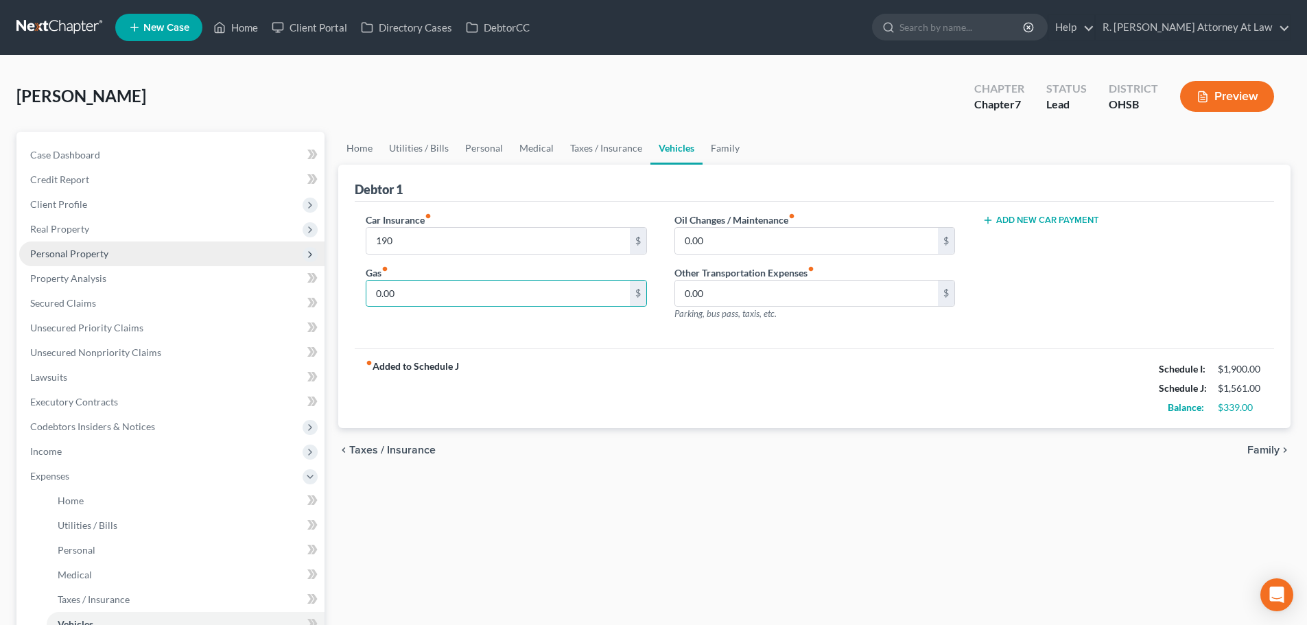
click at [58, 251] on span "Personal Property" at bounding box center [69, 254] width 78 height 12
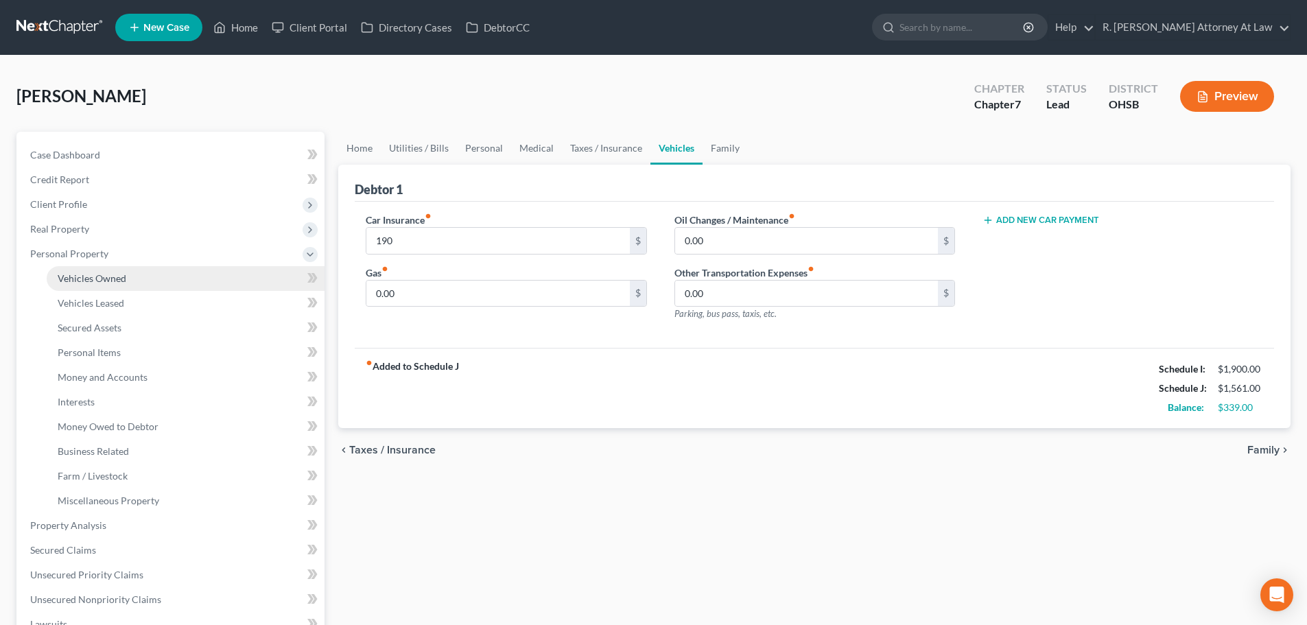
click at [75, 273] on span "Vehicles Owned" at bounding box center [92, 278] width 69 height 12
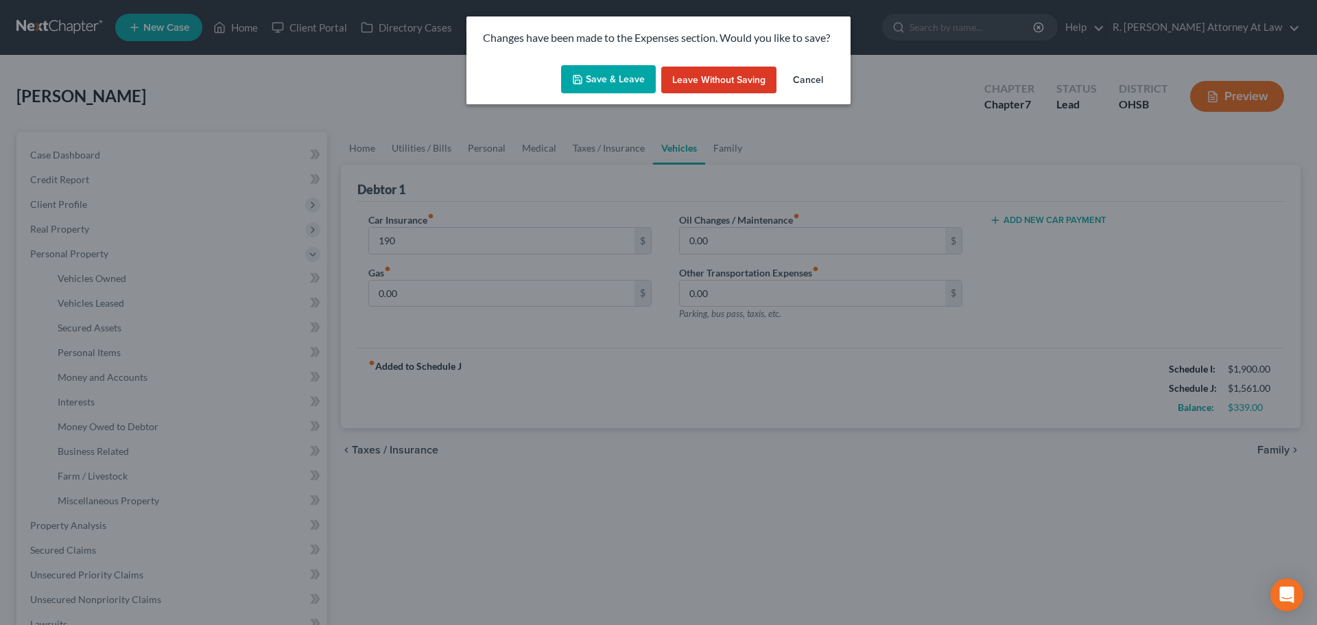
click at [577, 79] on icon "button" at bounding box center [577, 79] width 11 height 11
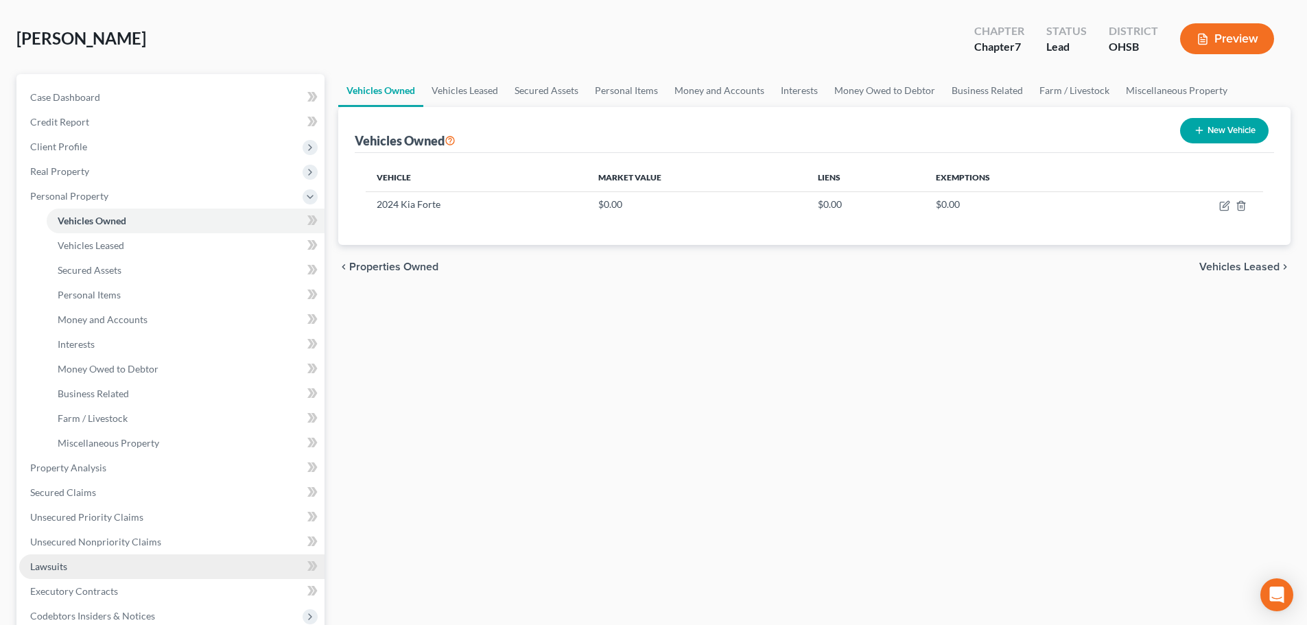
scroll to position [137, 0]
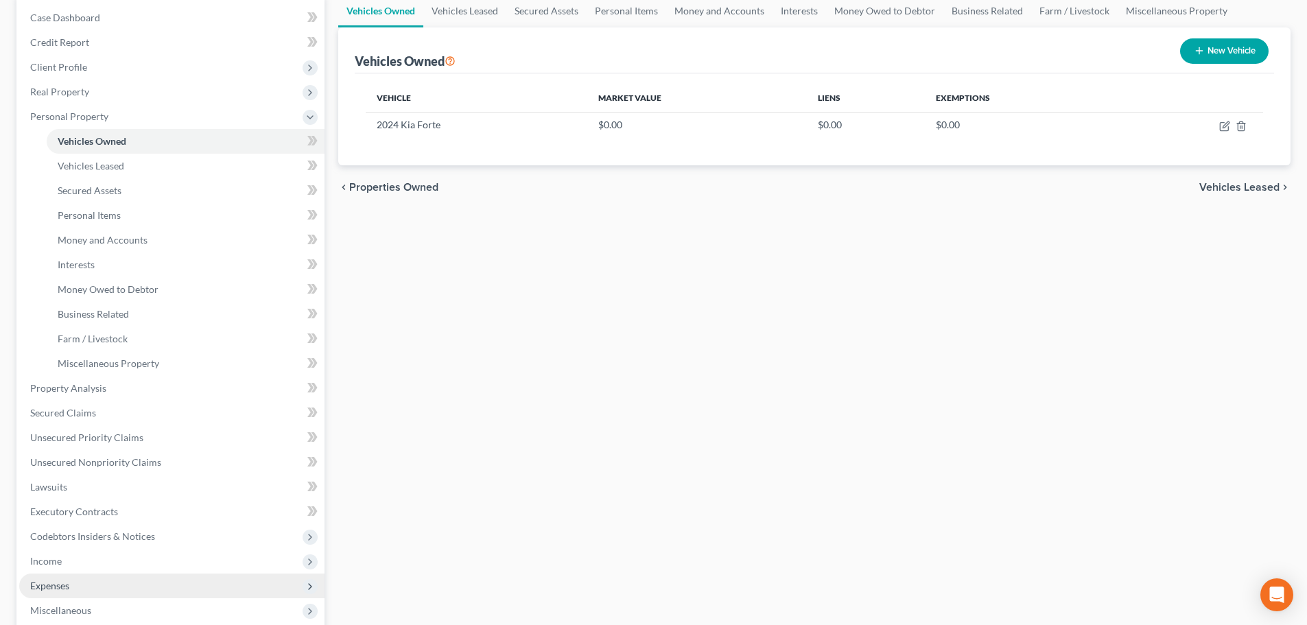
click at [49, 590] on span "Expenses" at bounding box center [49, 586] width 39 height 12
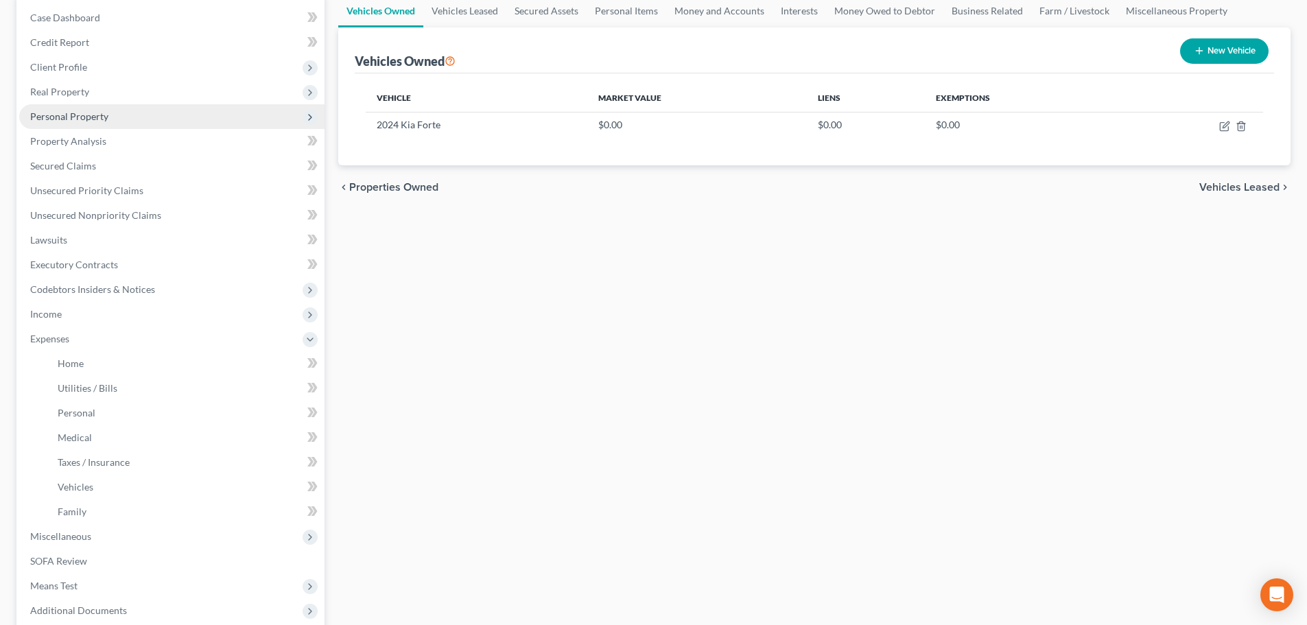
click at [69, 117] on span "Personal Property" at bounding box center [69, 116] width 78 height 12
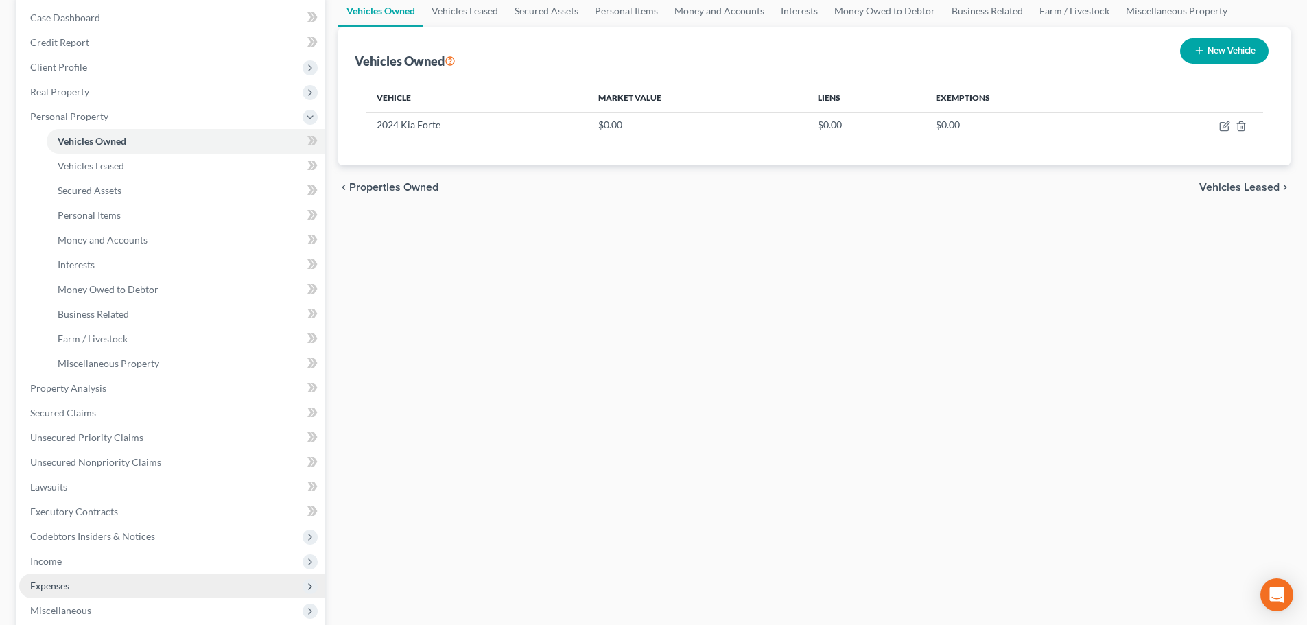
click at [64, 578] on span "Expenses" at bounding box center [171, 586] width 305 height 25
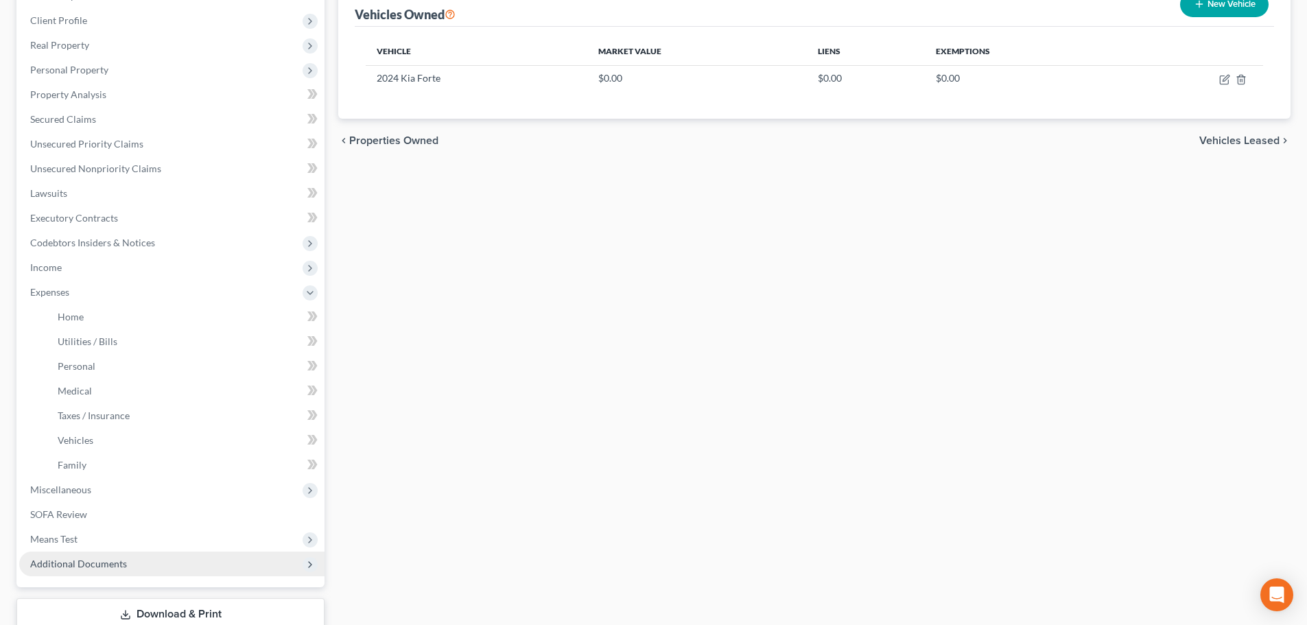
scroll to position [274, 0]
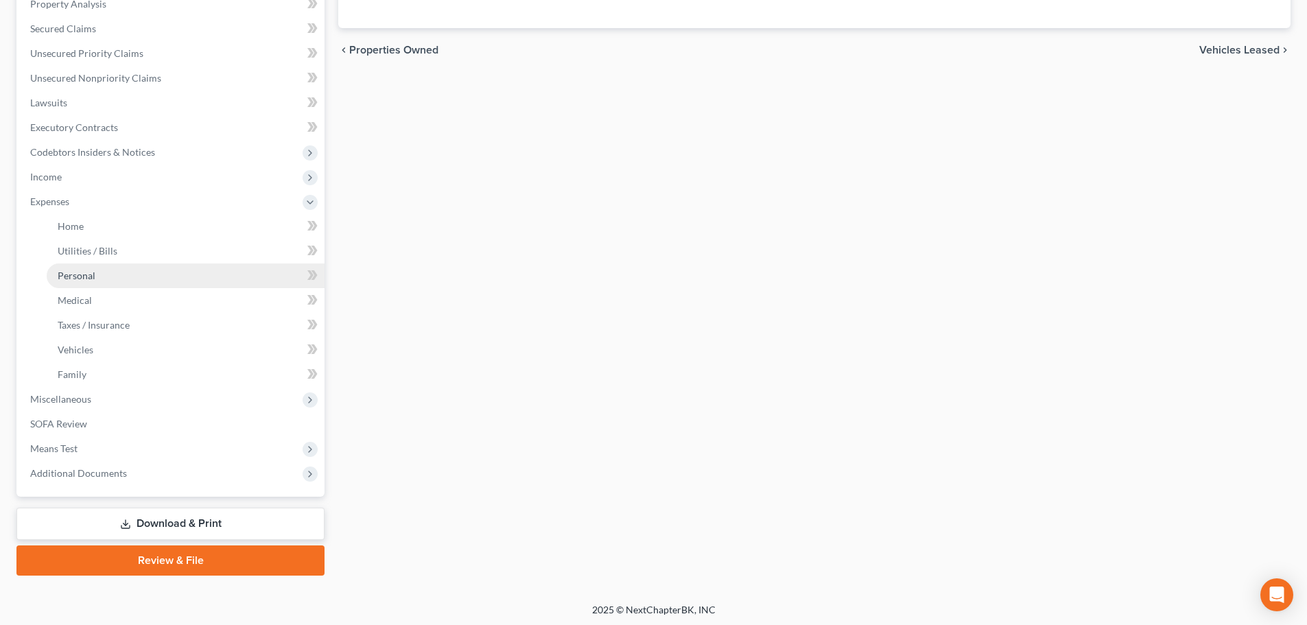
click at [67, 278] on span "Personal" at bounding box center [77, 276] width 38 height 12
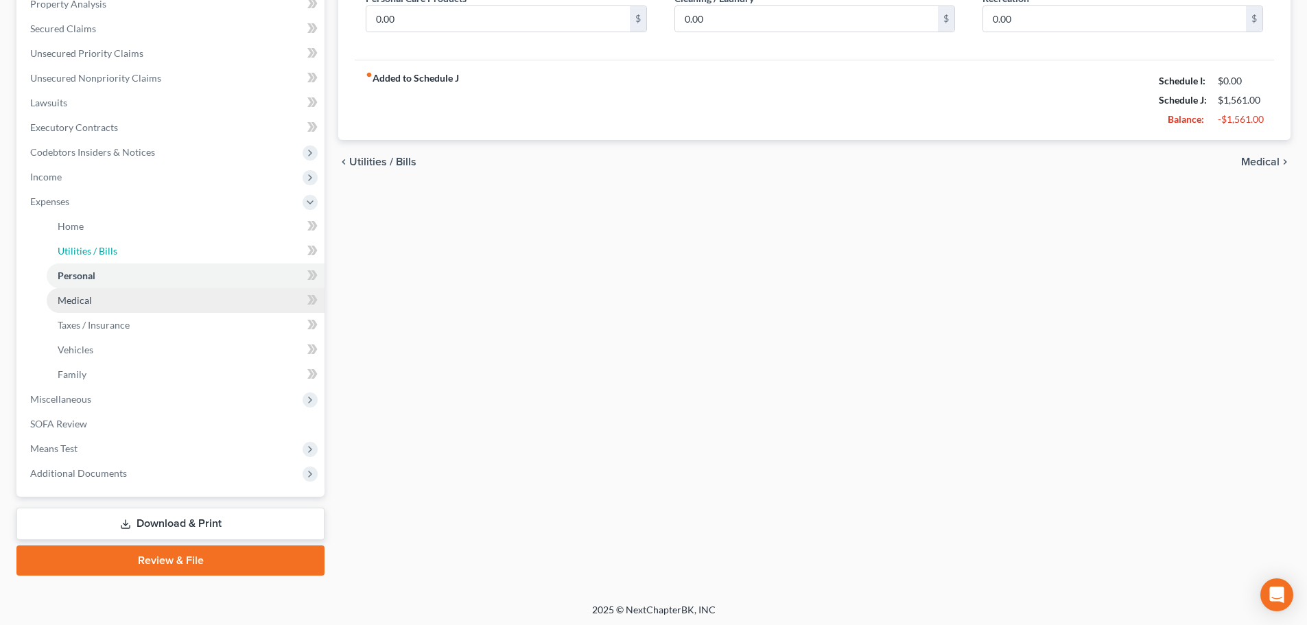
drag, startPoint x: 73, startPoint y: 302, endPoint x: 97, endPoint y: 328, distance: 35.9
click at [73, 302] on ul "Case Dashboard Payments Invoices Payments Payments Credit Report Client Profile" at bounding box center [171, 176] width 305 height 617
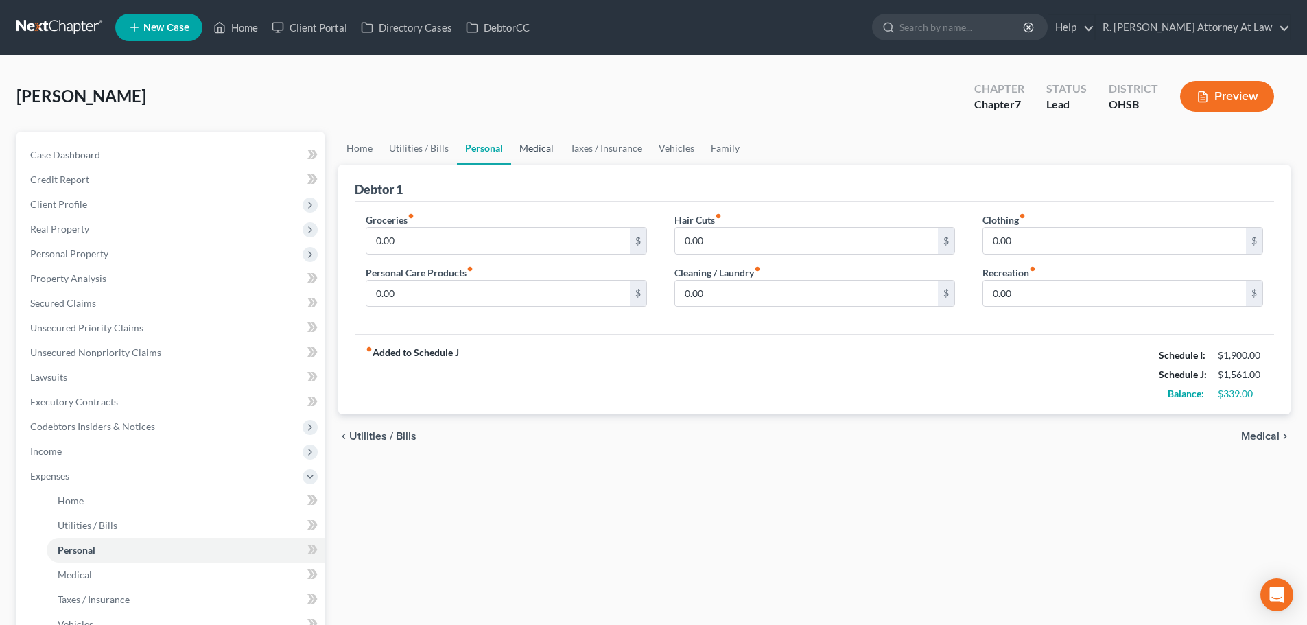
click at [532, 148] on link "Medical" at bounding box center [536, 148] width 51 height 33
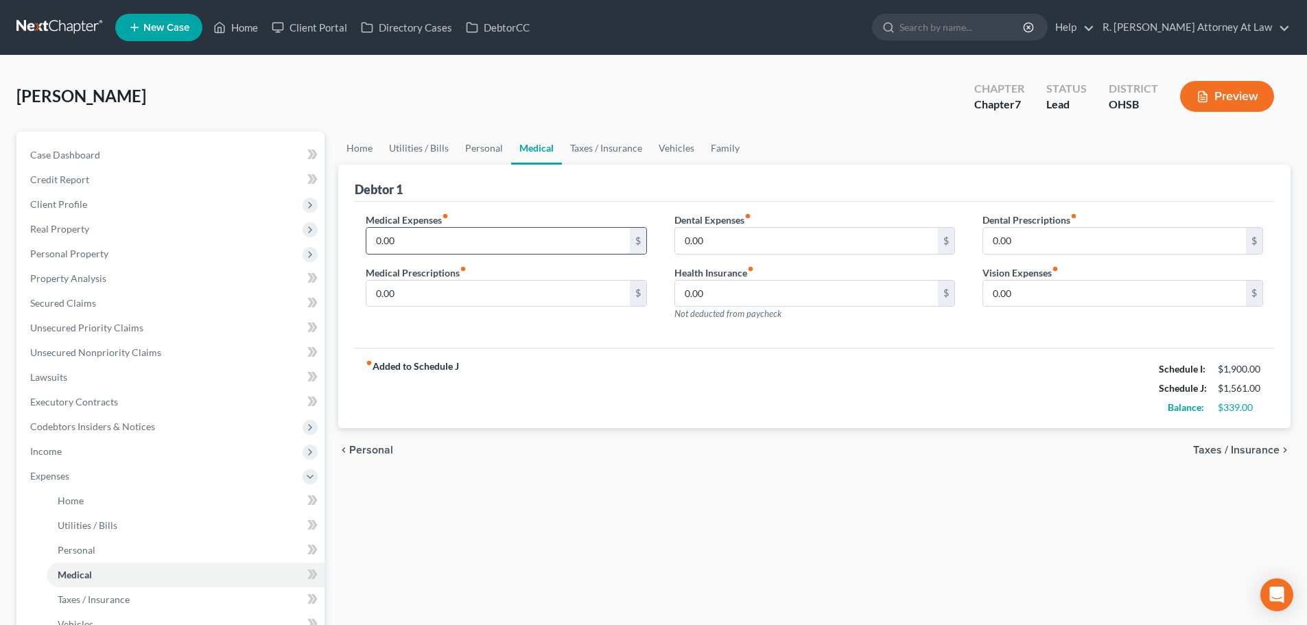
click at [425, 244] on input "0.00" at bounding box center [497, 241] width 263 height 26
click at [674, 146] on link "Vehicles" at bounding box center [676, 148] width 52 height 33
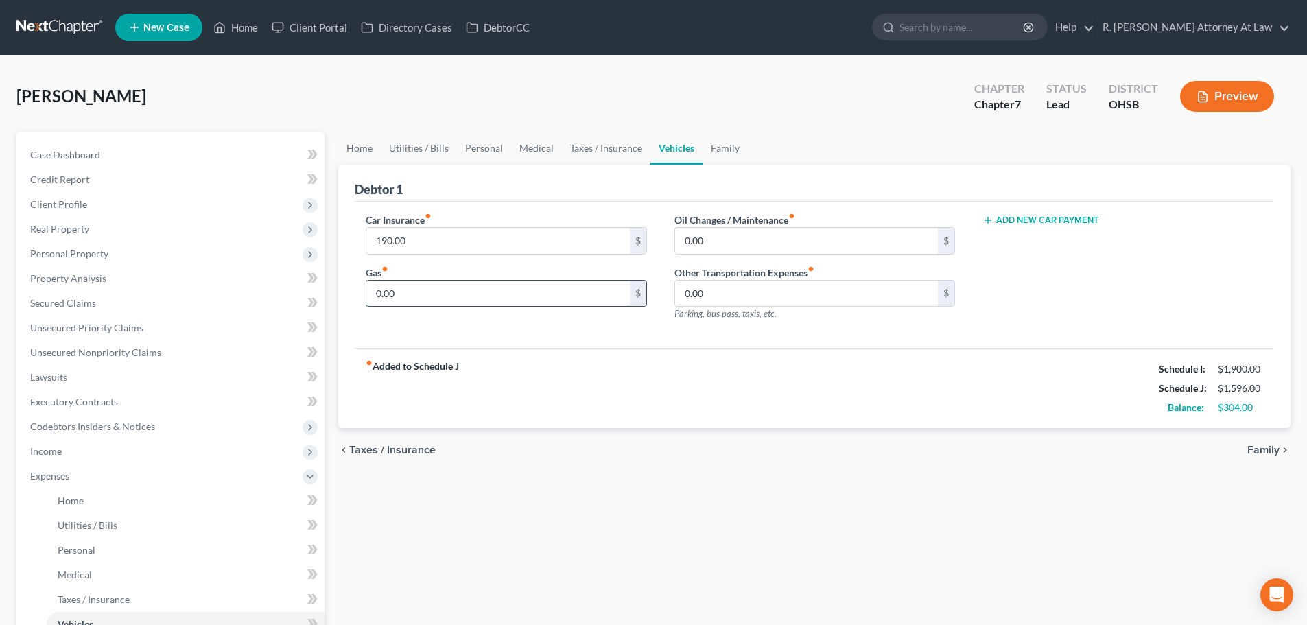
click at [421, 295] on input "0.00" at bounding box center [497, 294] width 263 height 26
drag, startPoint x: 654, startPoint y: 346, endPoint x: 655, endPoint y: 329, distance: 17.2
click at [654, 346] on div "Car Insurance fiber_manual_record 190.00 $ Gas fiber_manual_record 120 $ Oil Ch…" at bounding box center [814, 275] width 919 height 147
drag, startPoint x: 720, startPoint y: 237, endPoint x: 710, endPoint y: 233, distance: 11.1
click at [719, 237] on input "0.00" at bounding box center [806, 241] width 263 height 26
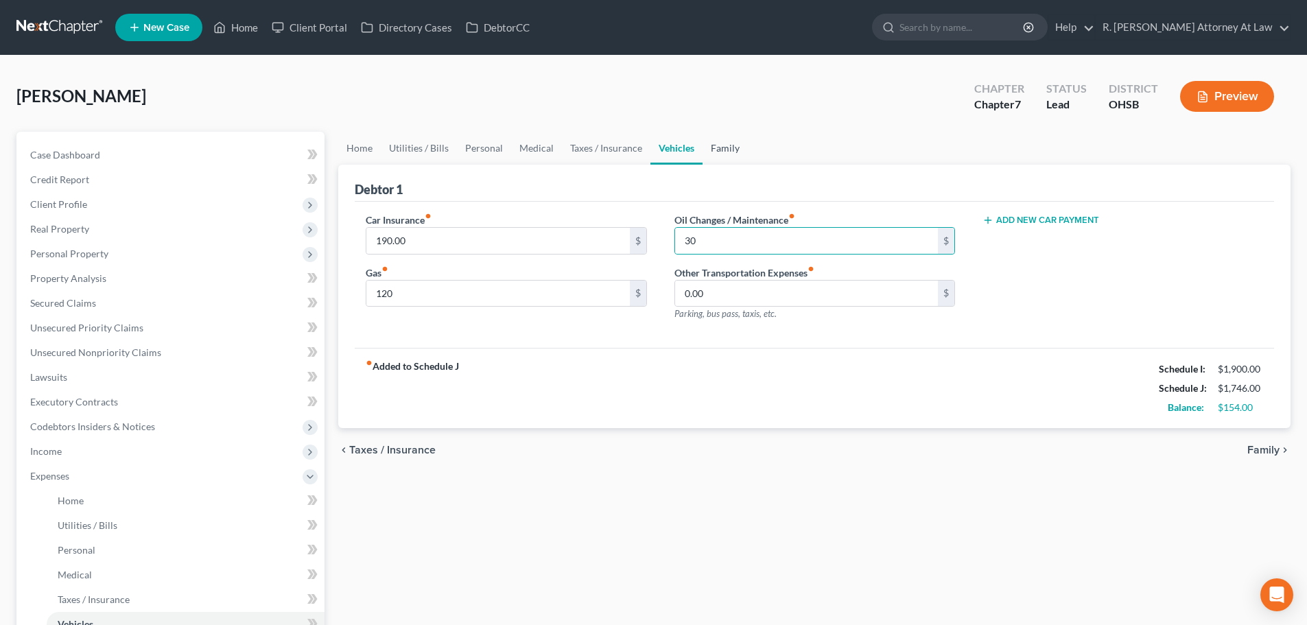
click at [720, 145] on link "Family" at bounding box center [724, 148] width 45 height 33
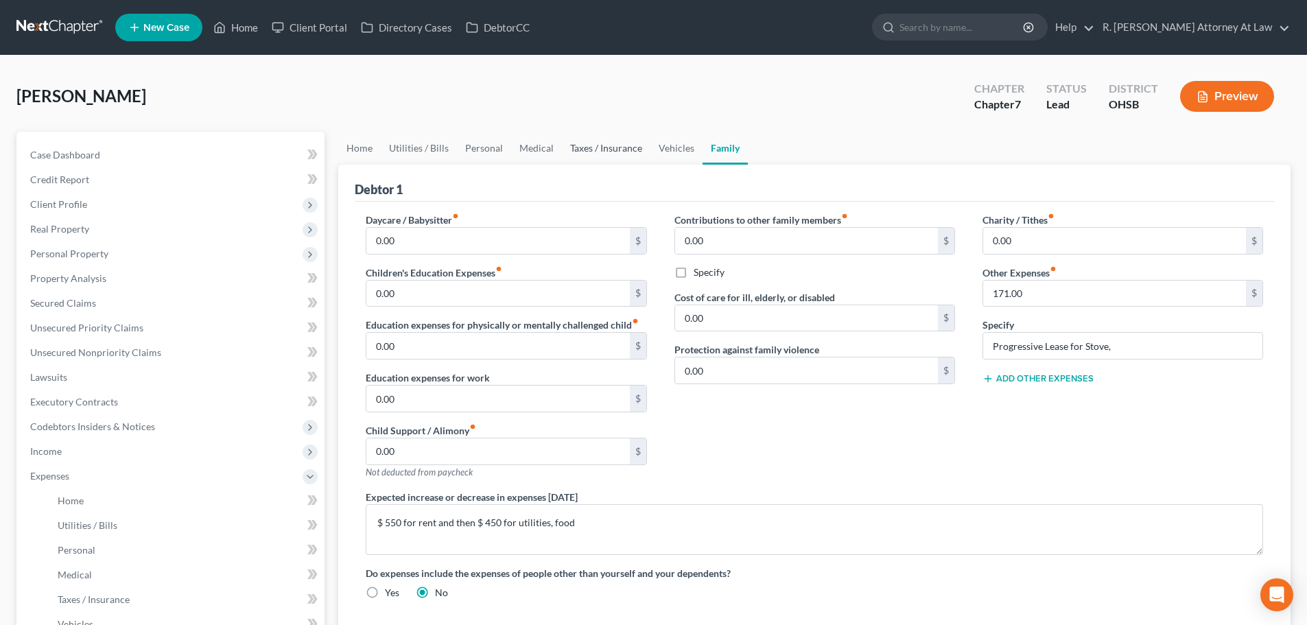
click at [606, 152] on link "Taxes / Insurance" at bounding box center [606, 148] width 88 height 33
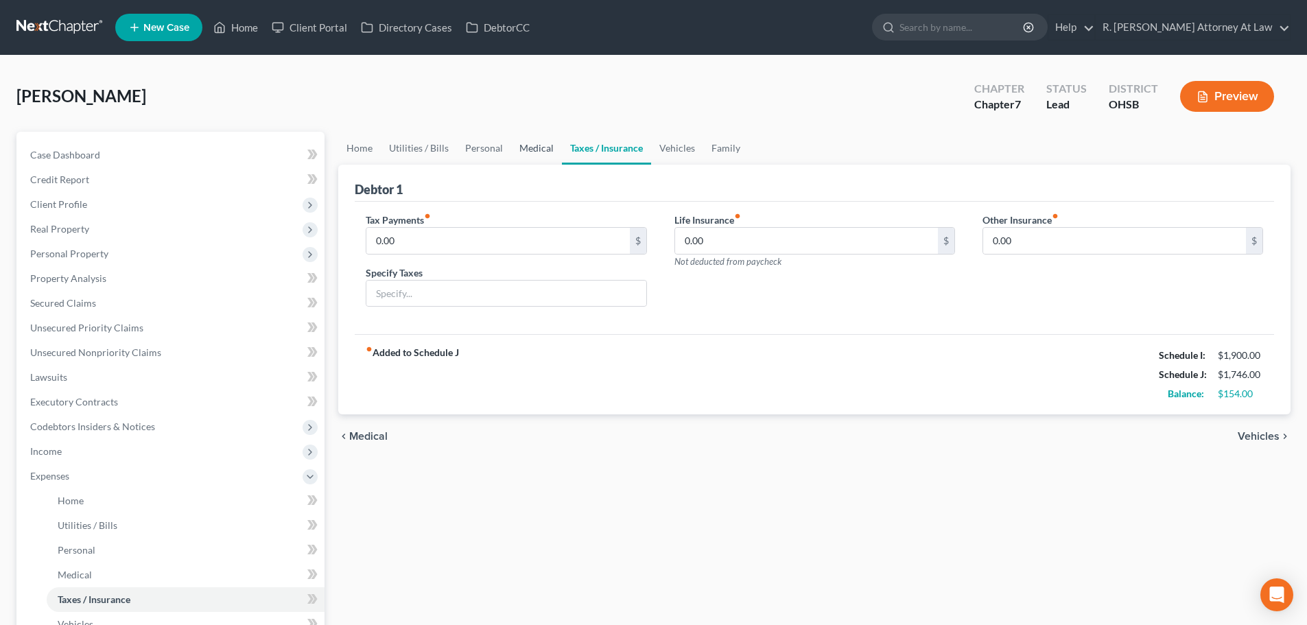
click at [536, 147] on link "Medical" at bounding box center [536, 148] width 51 height 33
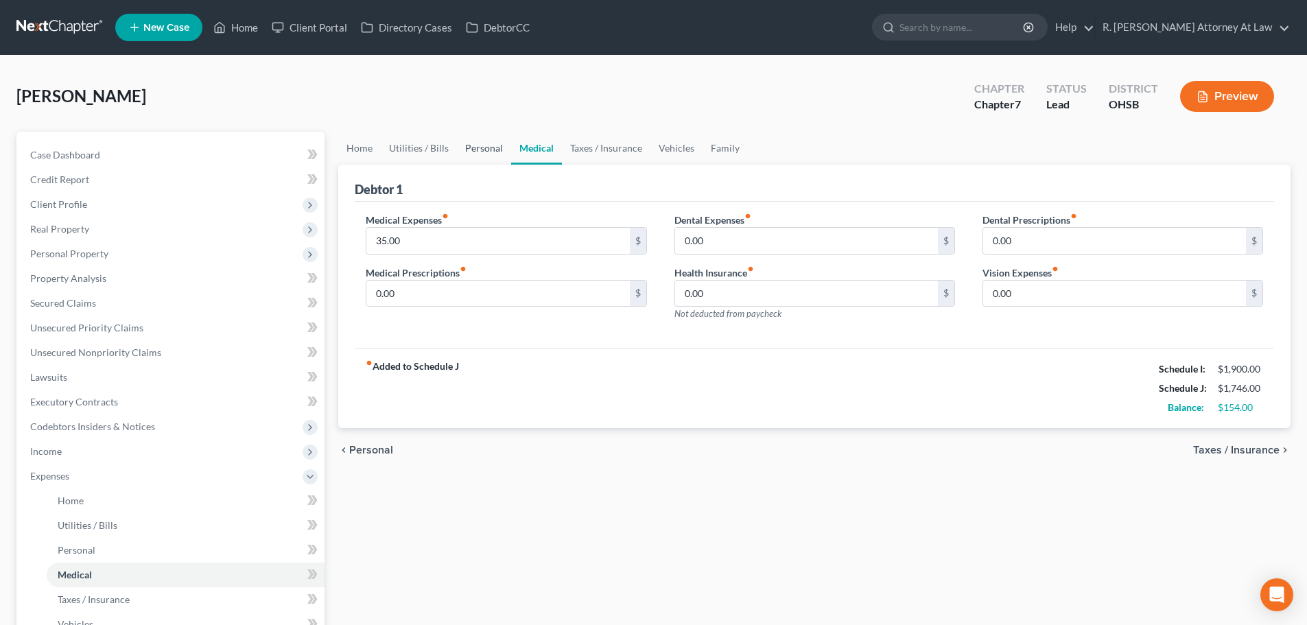
click at [493, 147] on link "Personal" at bounding box center [484, 148] width 54 height 33
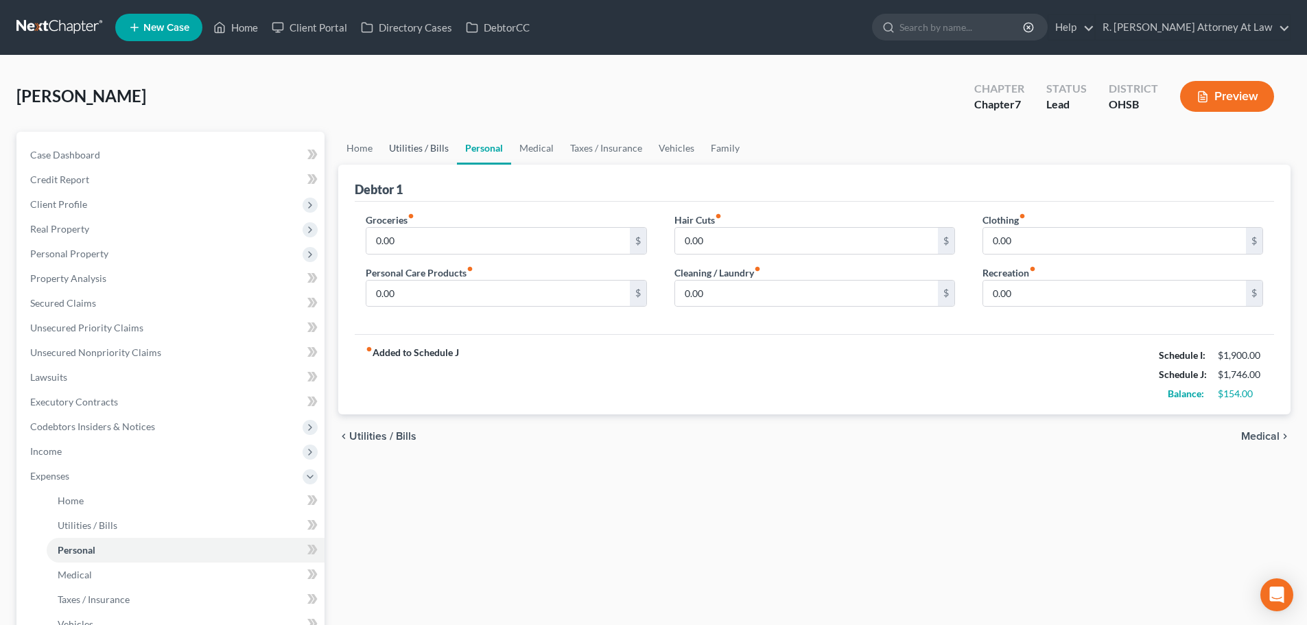
click at [454, 149] on link "Utilities / Bills" at bounding box center [419, 148] width 76 height 33
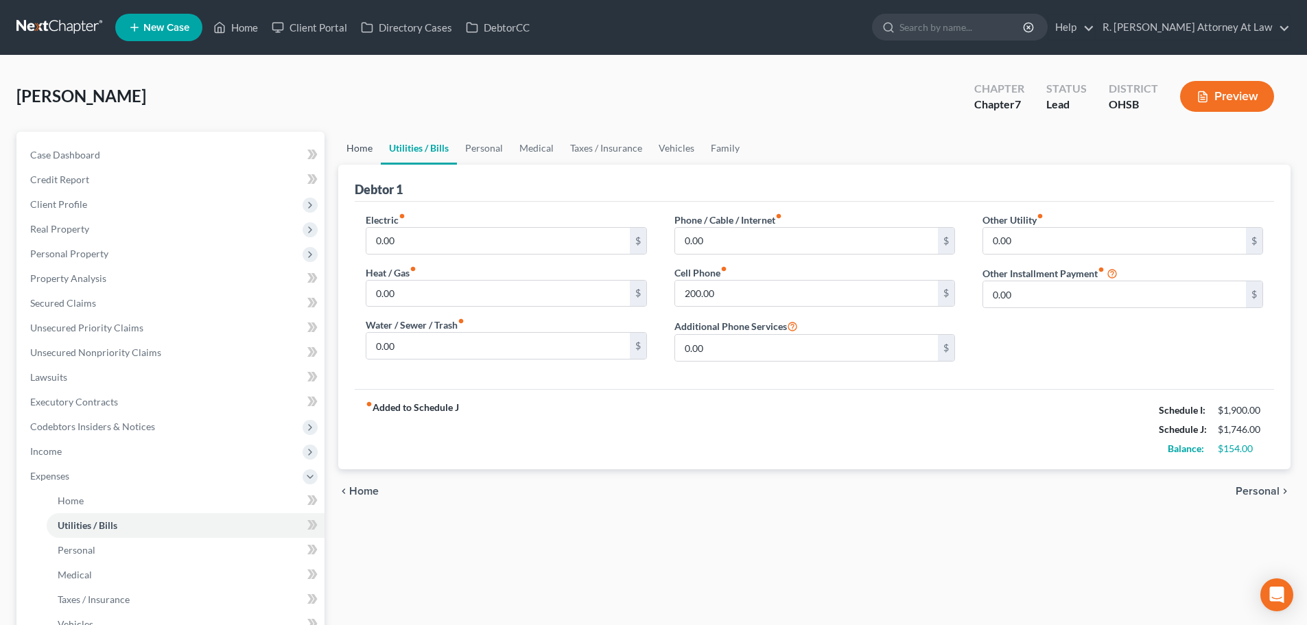
click at [360, 146] on link "Home" at bounding box center [359, 148] width 43 height 33
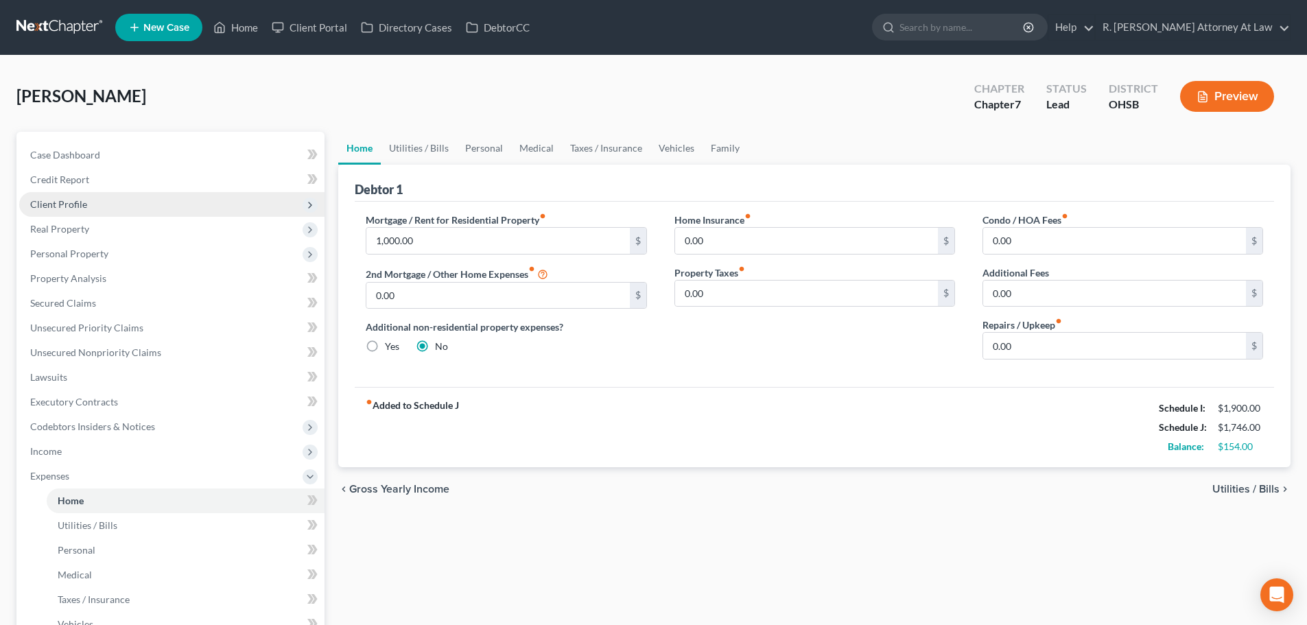
click at [55, 198] on span "Client Profile" at bounding box center [58, 204] width 57 height 12
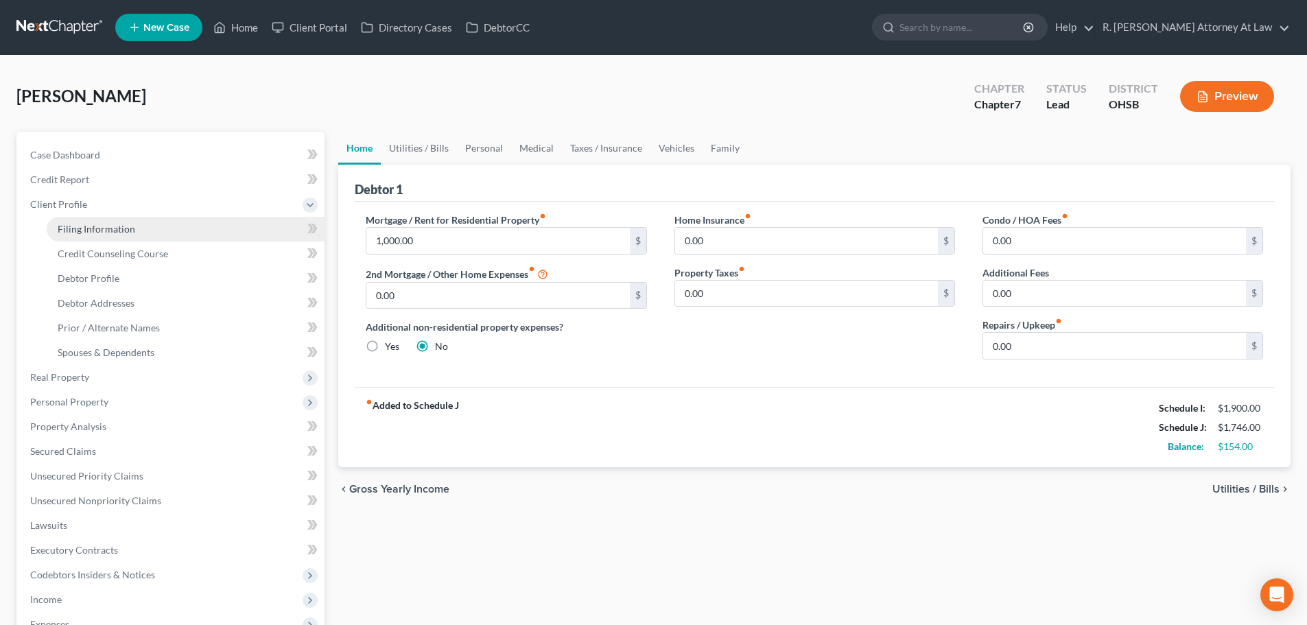
click at [69, 235] on link "Filing Information" at bounding box center [186, 229] width 278 height 25
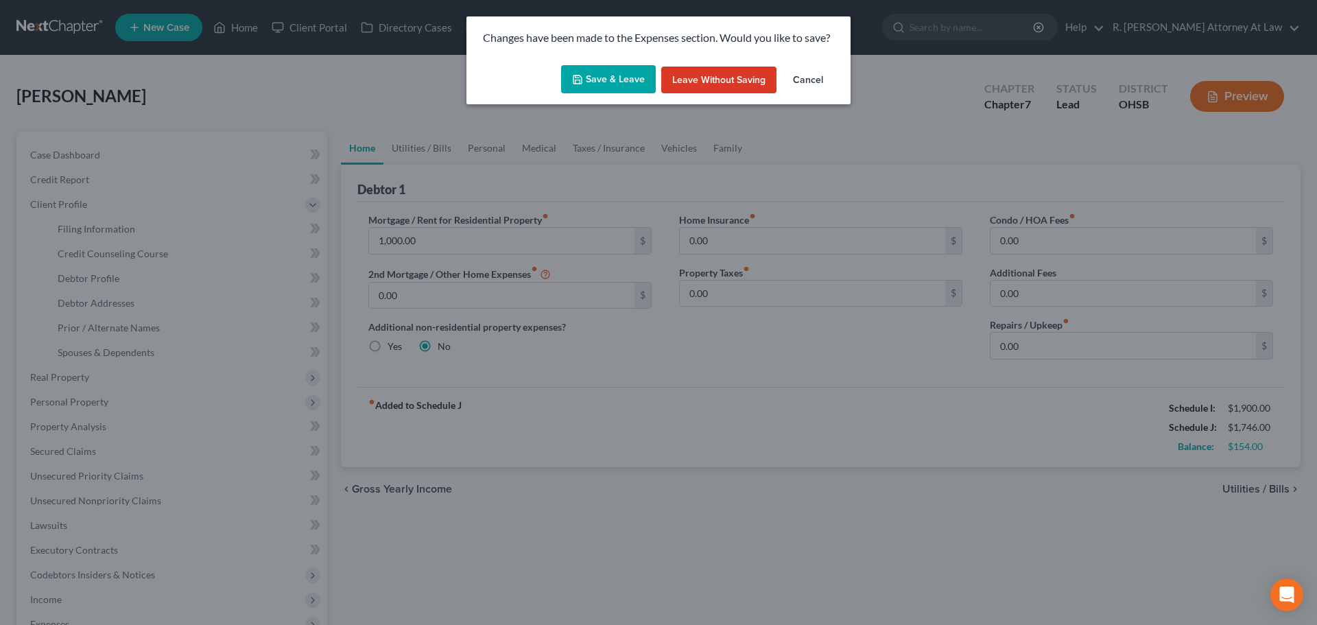
drag, startPoint x: 602, startPoint y: 82, endPoint x: 635, endPoint y: 92, distance: 34.3
click at [601, 82] on button "Save & Leave" at bounding box center [608, 79] width 95 height 29
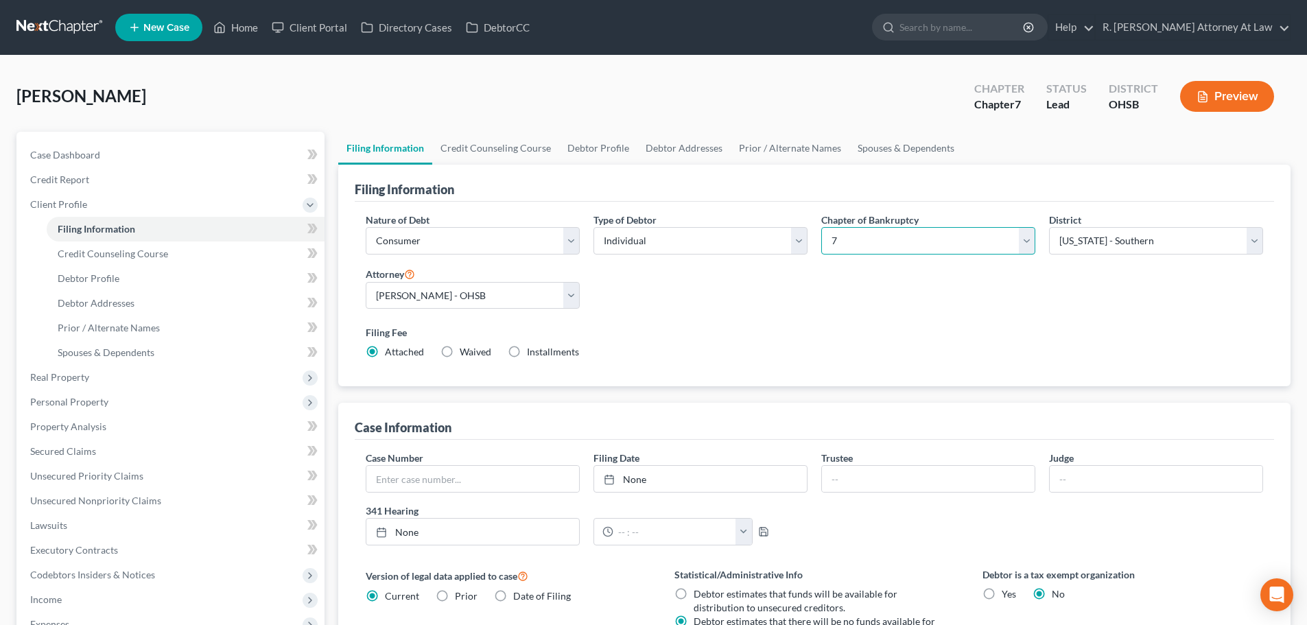
drag, startPoint x: 889, startPoint y: 240, endPoint x: 877, endPoint y: 254, distance: 18.0
click at [889, 240] on select "Select 7 11 12 13" at bounding box center [928, 240] width 214 height 27
click at [821, 227] on select "Select 7 11 12 13" at bounding box center [928, 240] width 214 height 27
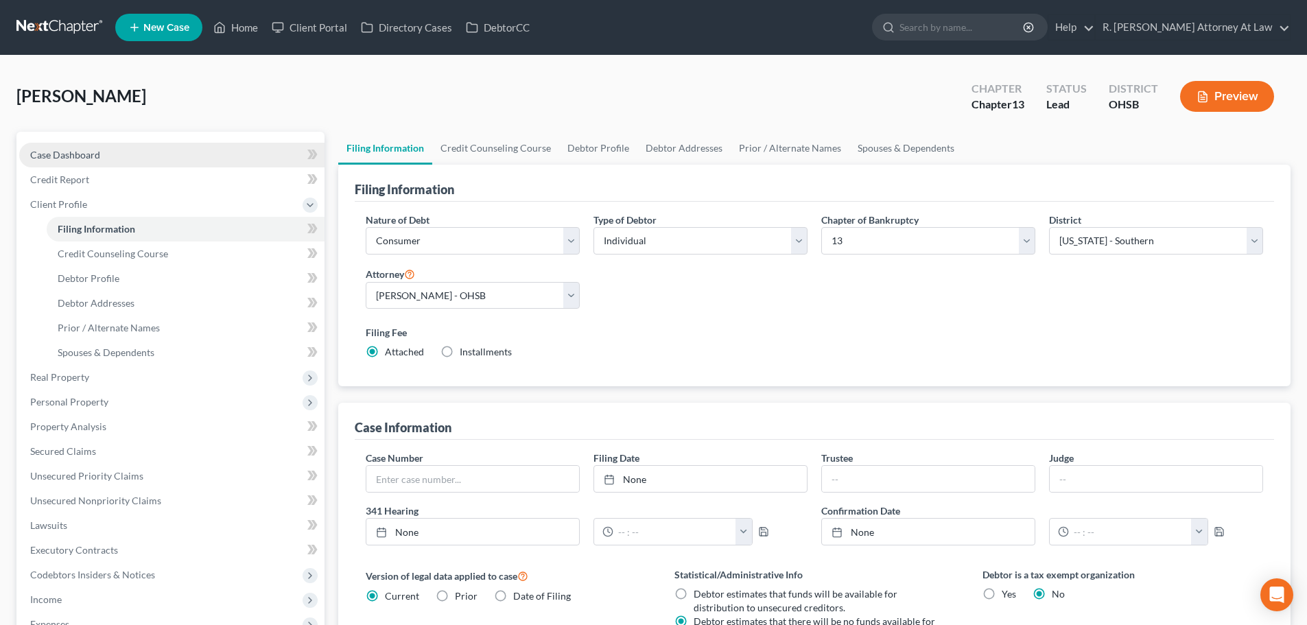
click at [49, 155] on span "Case Dashboard" at bounding box center [65, 155] width 70 height 12
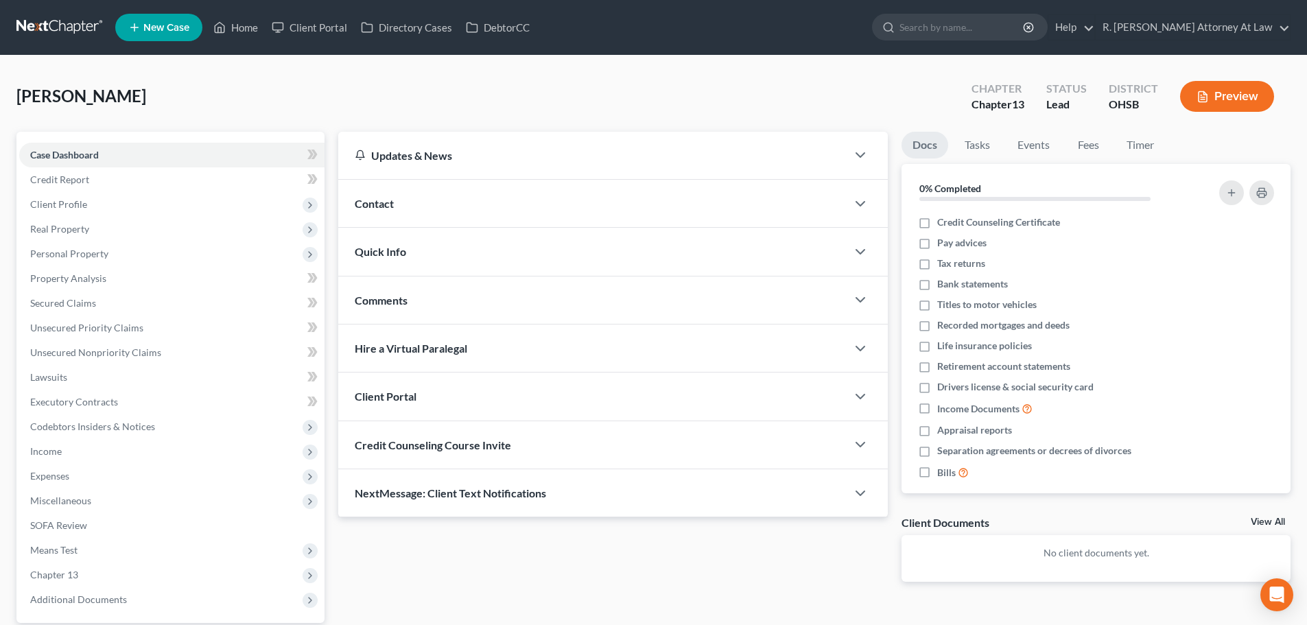
click at [376, 300] on span "Comments" at bounding box center [381, 300] width 53 height 13
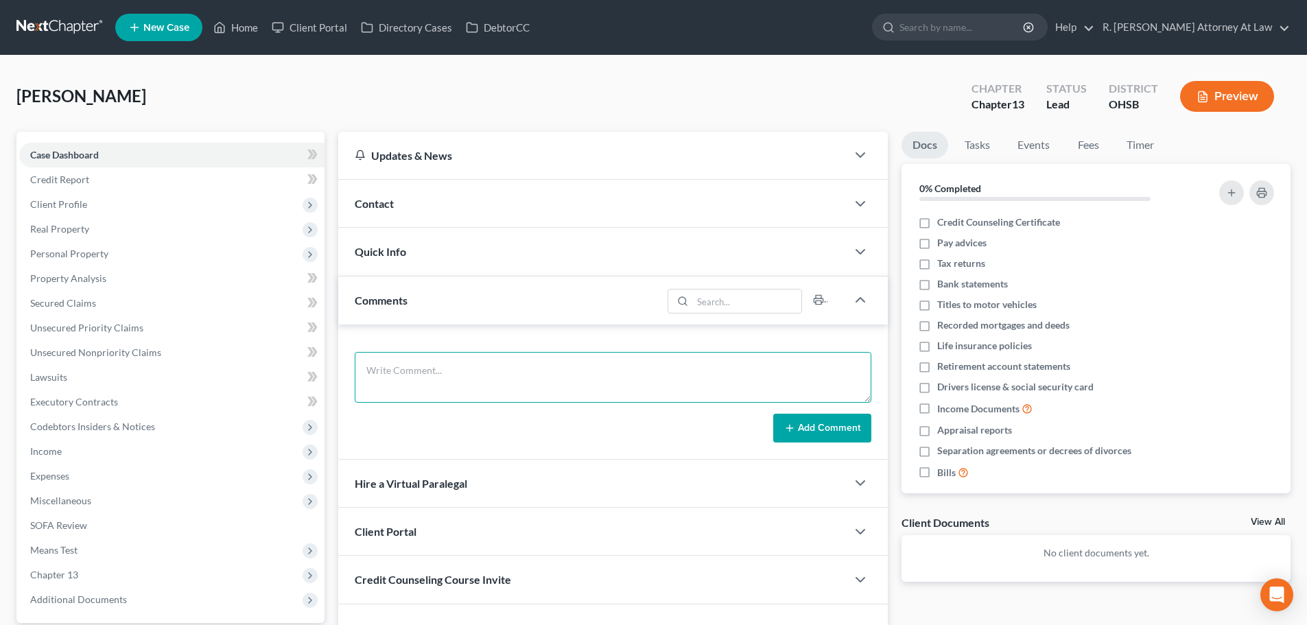
click at [399, 370] on textarea at bounding box center [613, 377] width 517 height 51
click at [377, 373] on textarea "meeet after [PERSON_NAME] [DATE] statement to rework for 13" at bounding box center [613, 377] width 517 height 51
click at [364, 373] on textarea "meet after [PERSON_NAME] [DATE] statement to rework for 13" at bounding box center [613, 377] width 517 height 51
click at [814, 426] on button "Add Comment" at bounding box center [822, 428] width 98 height 29
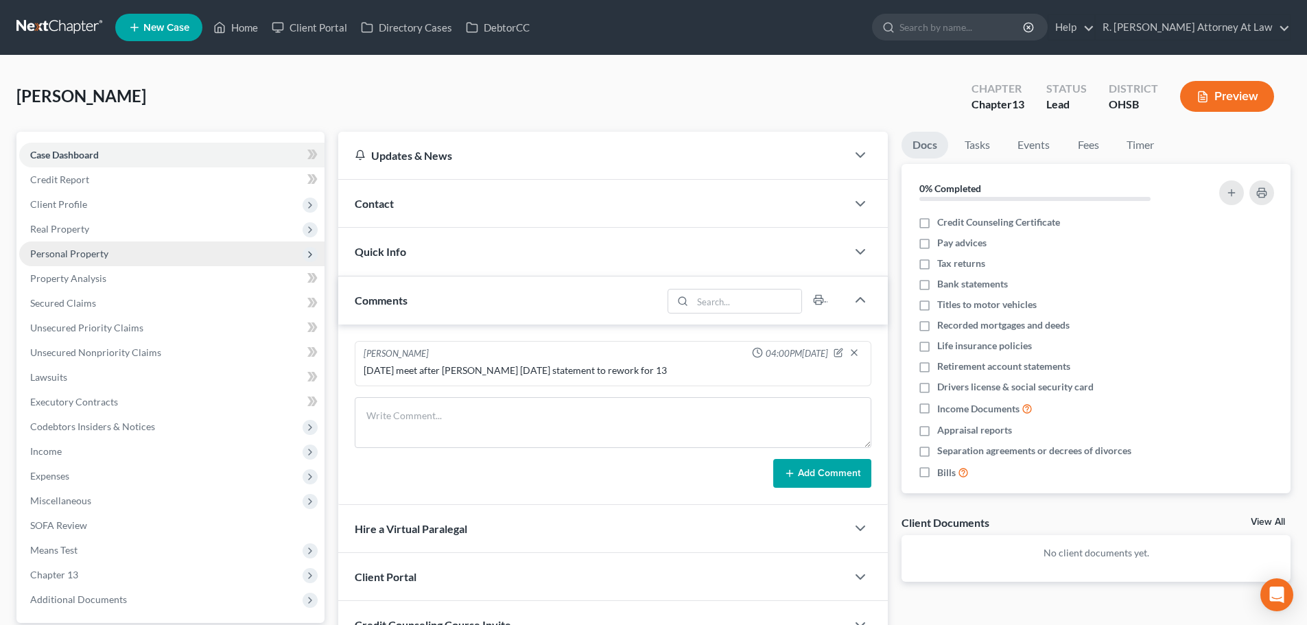
click at [58, 255] on span "Personal Property" at bounding box center [69, 254] width 78 height 12
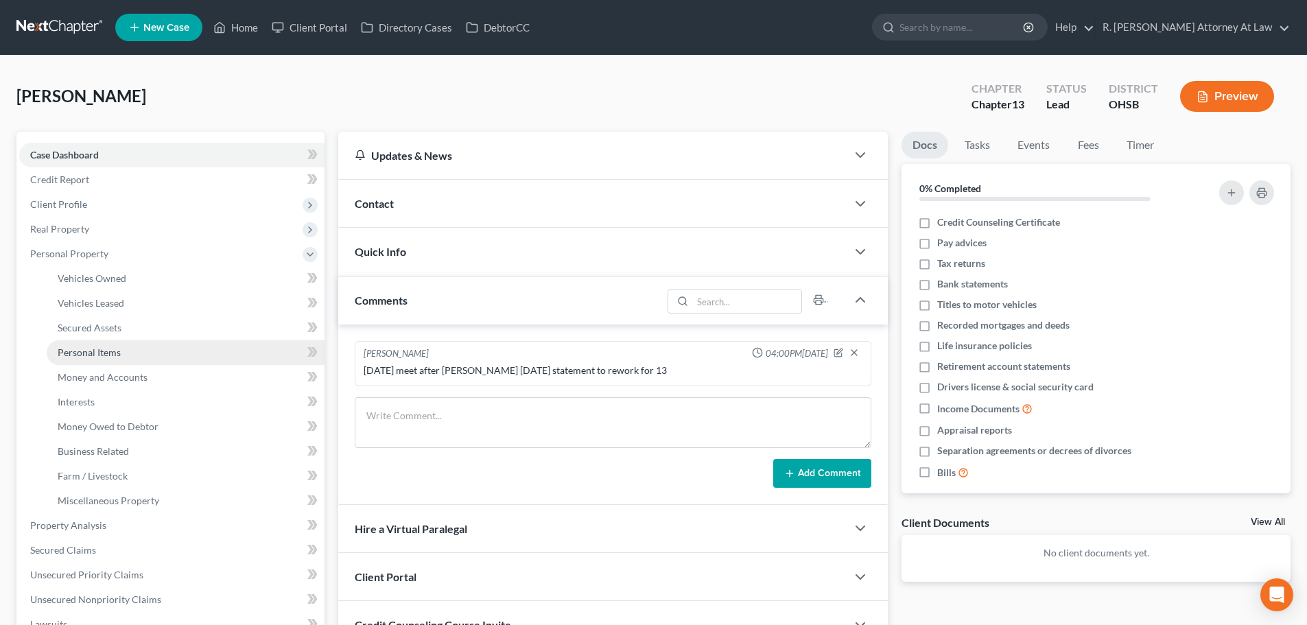
click at [78, 353] on span "Personal Items" at bounding box center [89, 352] width 63 height 12
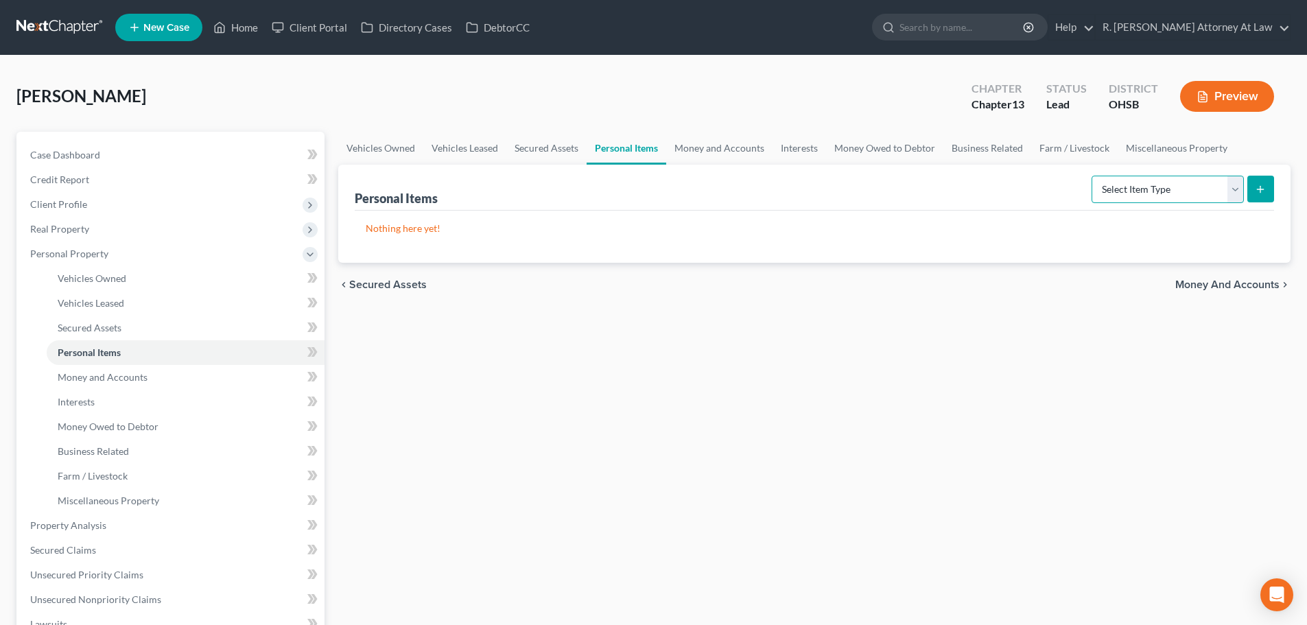
click at [1130, 190] on select "Select Item Type Clothing Collectibles Of Value Electronics Firearms Household …" at bounding box center [1167, 189] width 152 height 27
click at [1093, 176] on select "Select Item Type Clothing Collectibles Of Value Electronics Firearms Household …" at bounding box center [1167, 189] width 152 height 27
click at [1264, 188] on icon "submit" at bounding box center [1260, 189] width 11 height 11
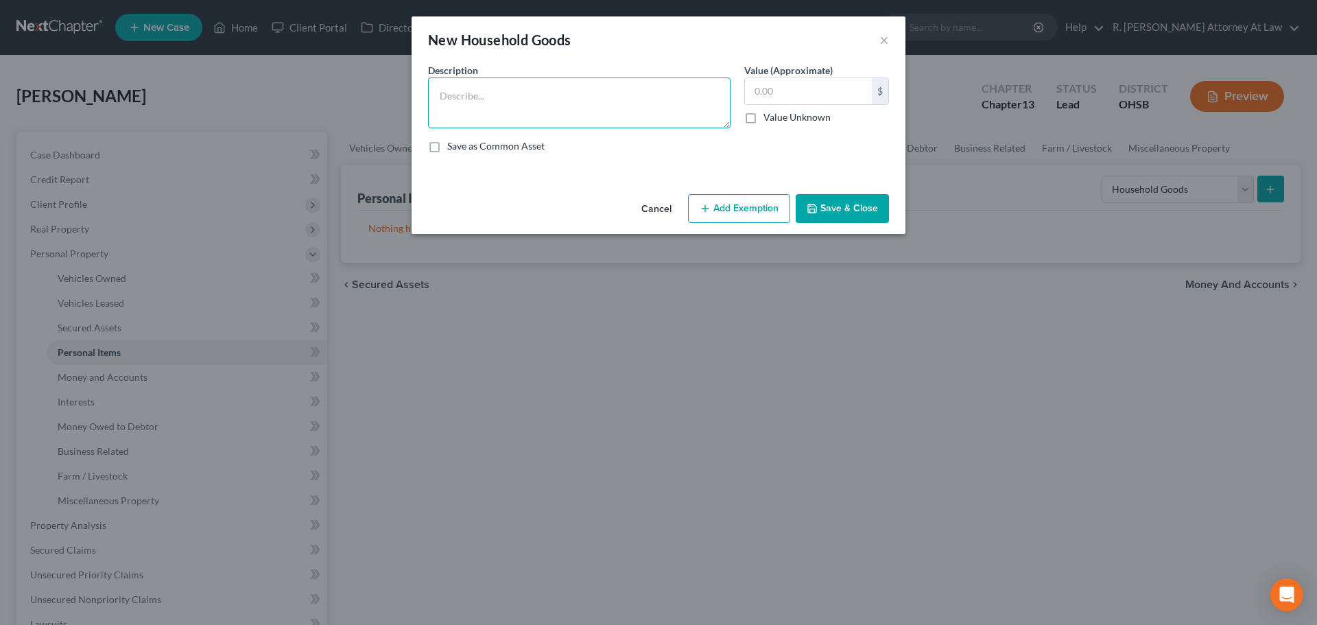
click at [459, 106] on textarea at bounding box center [579, 103] width 303 height 51
click at [836, 204] on button "Save & Close" at bounding box center [842, 208] width 93 height 29
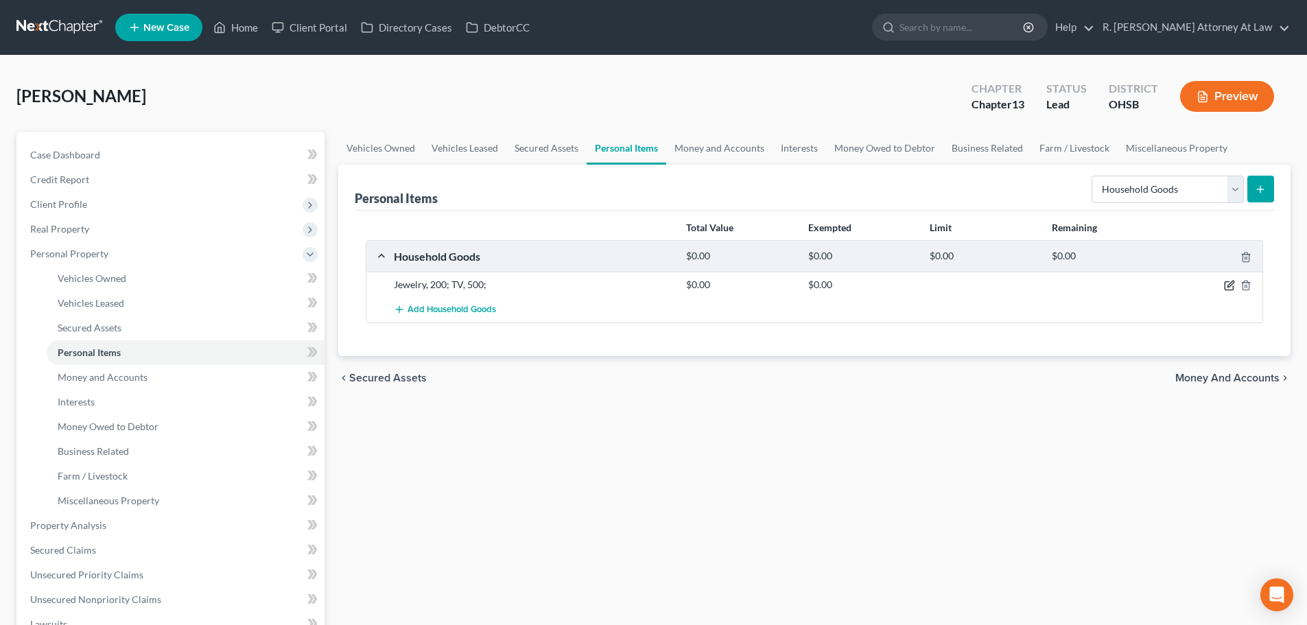
click at [1231, 283] on icon "button" at bounding box center [1229, 285] width 11 height 11
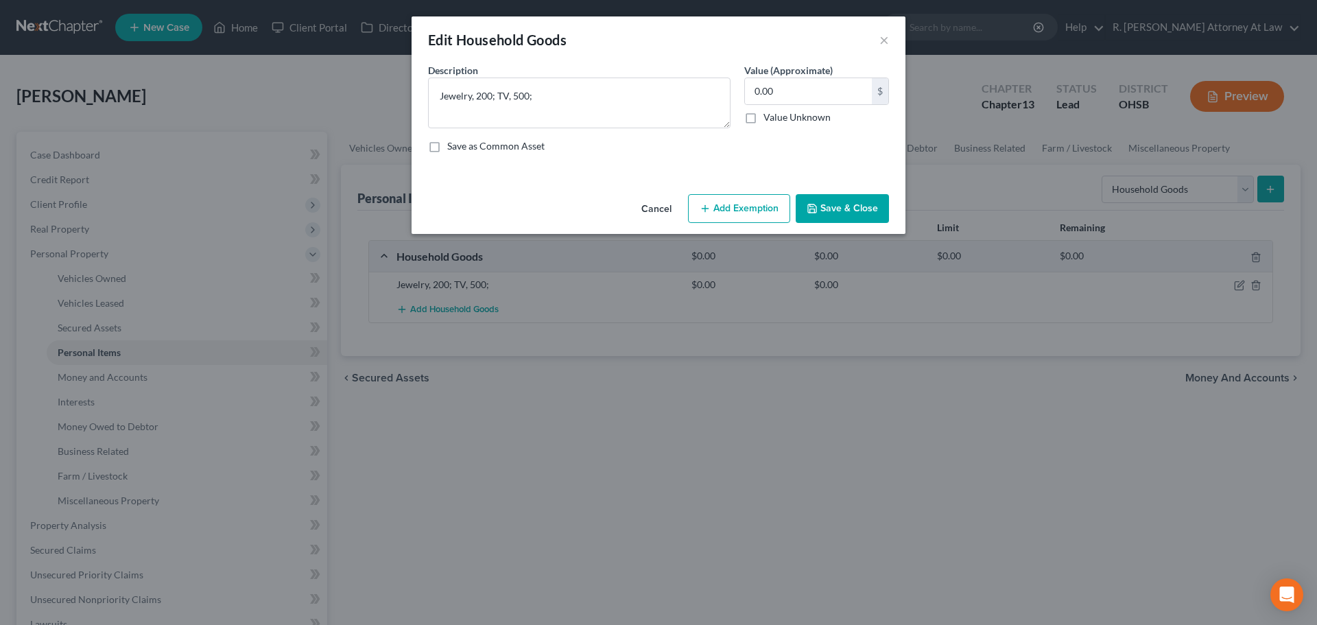
click at [809, 211] on icon "button" at bounding box center [812, 208] width 8 height 8
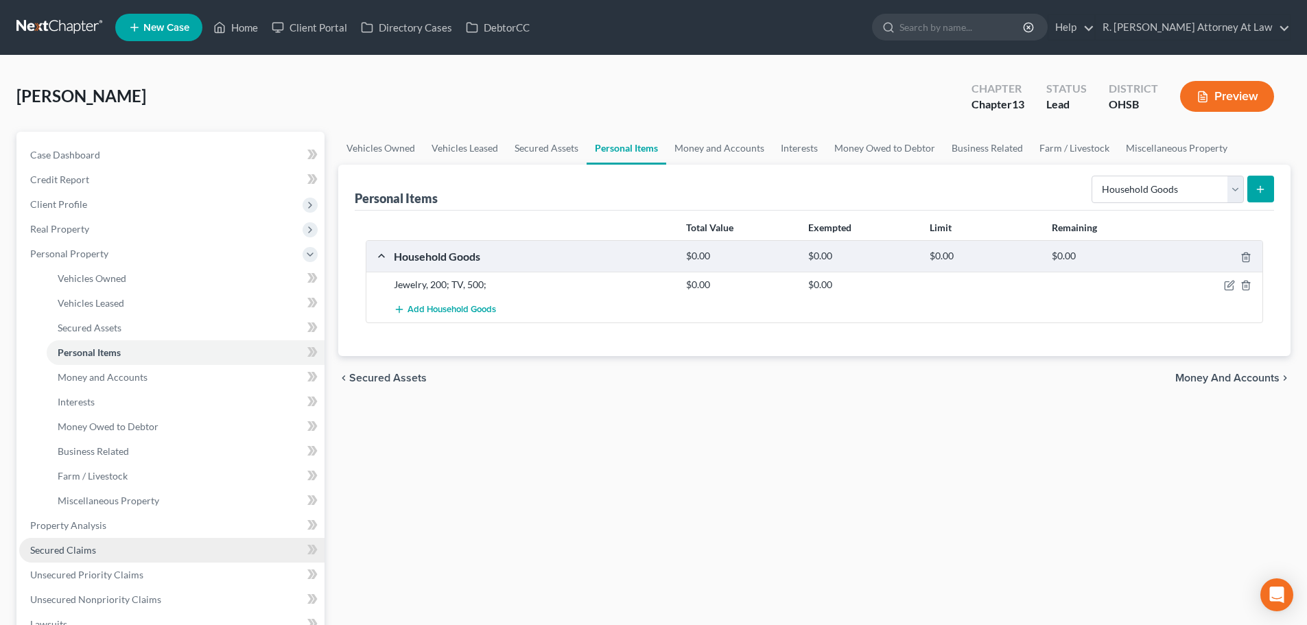
click at [75, 552] on span "Secured Claims" at bounding box center [63, 550] width 66 height 12
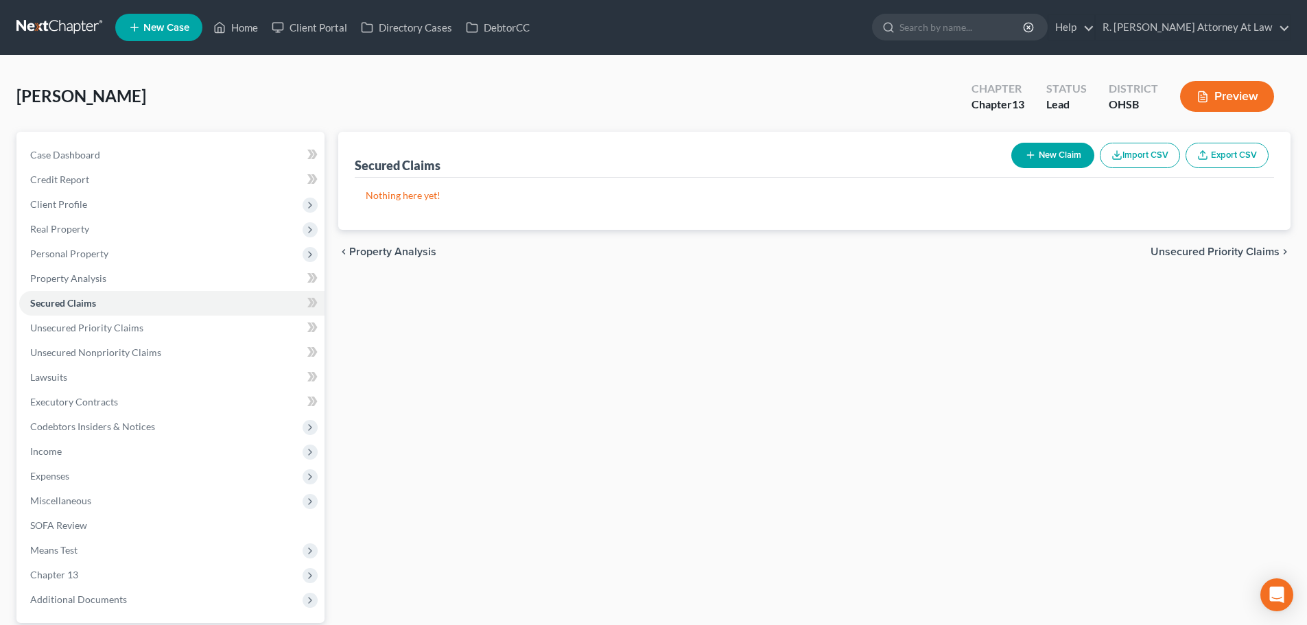
click at [1039, 150] on button "New Claim" at bounding box center [1052, 155] width 83 height 25
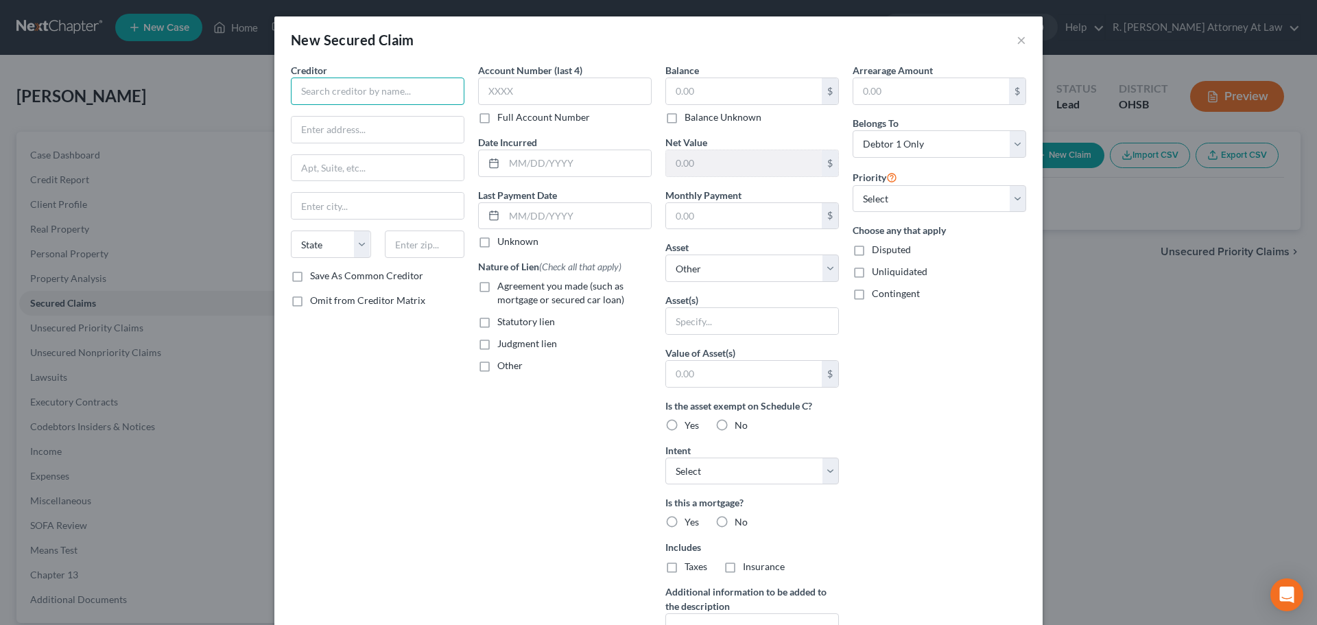
click at [322, 86] on input "text" at bounding box center [378, 91] width 174 height 27
drag, startPoint x: 482, startPoint y: 288, endPoint x: 663, endPoint y: 265, distance: 182.5
click at [497, 287] on label "Agreement you made (such as mortgage or secured car loan)" at bounding box center [574, 292] width 154 height 27
click at [503, 287] on input "Agreement you made (such as mortgage or secured car loan)" at bounding box center [507, 283] width 9 height 9
click at [693, 320] on input "text" at bounding box center [752, 321] width 172 height 26
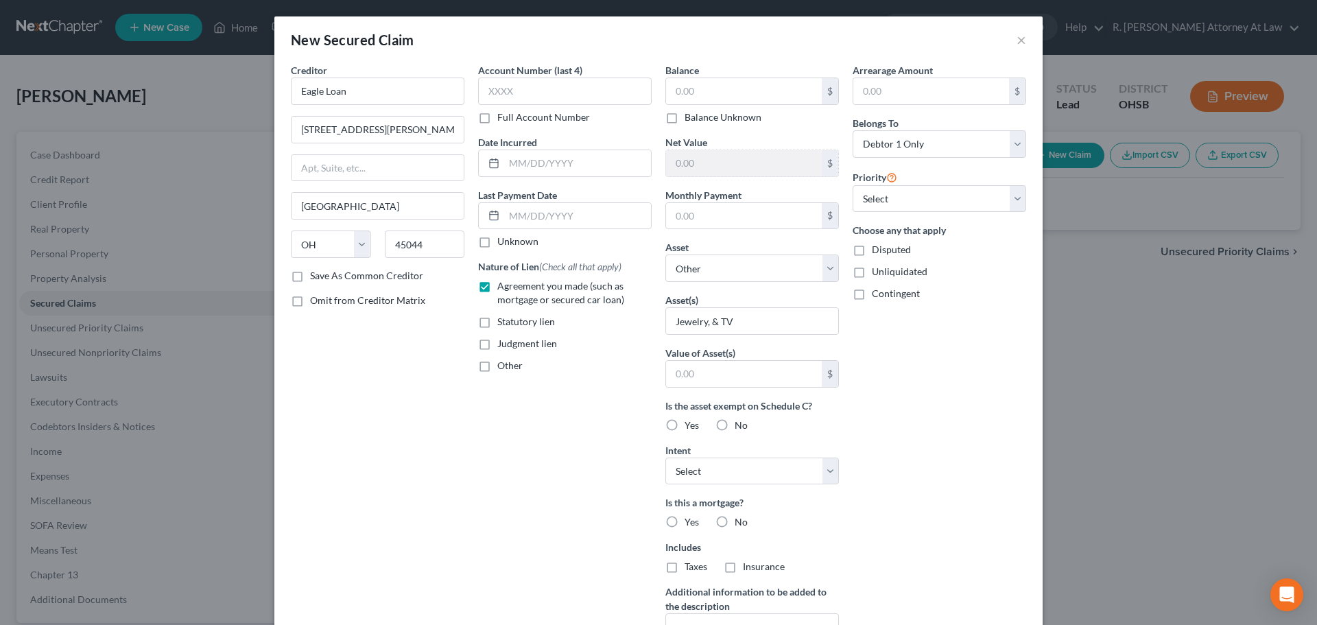
click at [735, 521] on label "No" at bounding box center [741, 522] width 13 height 14
click at [740, 521] on input "No" at bounding box center [744, 519] width 9 height 9
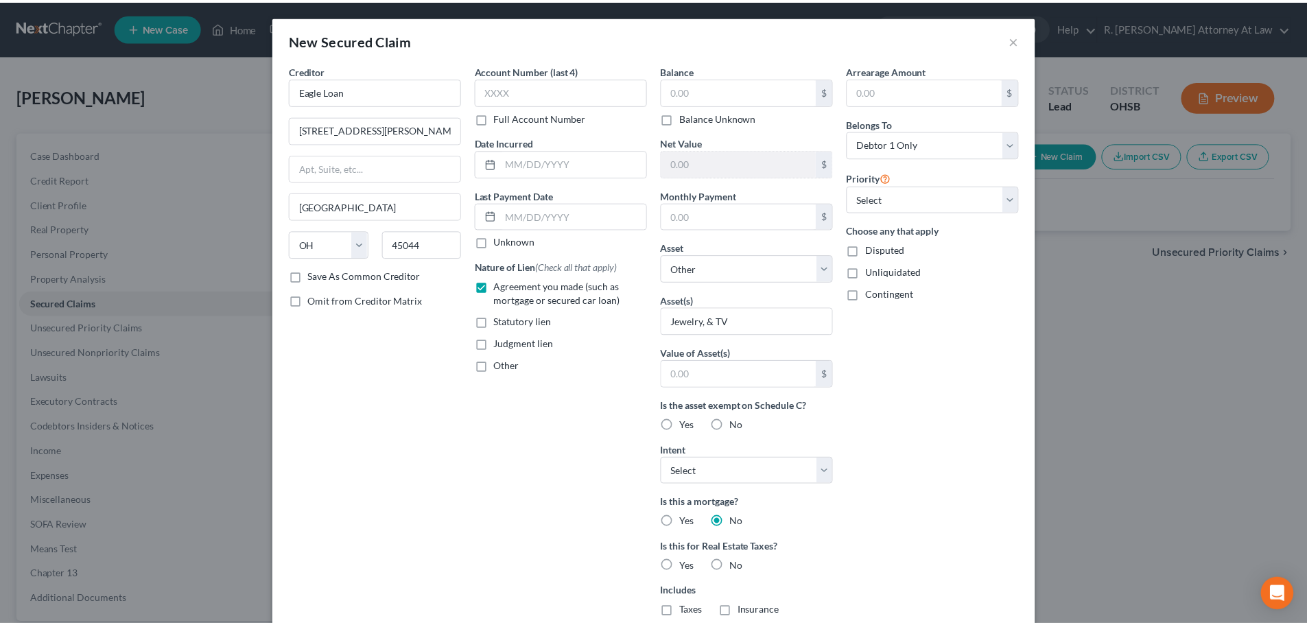
scroll to position [181, 0]
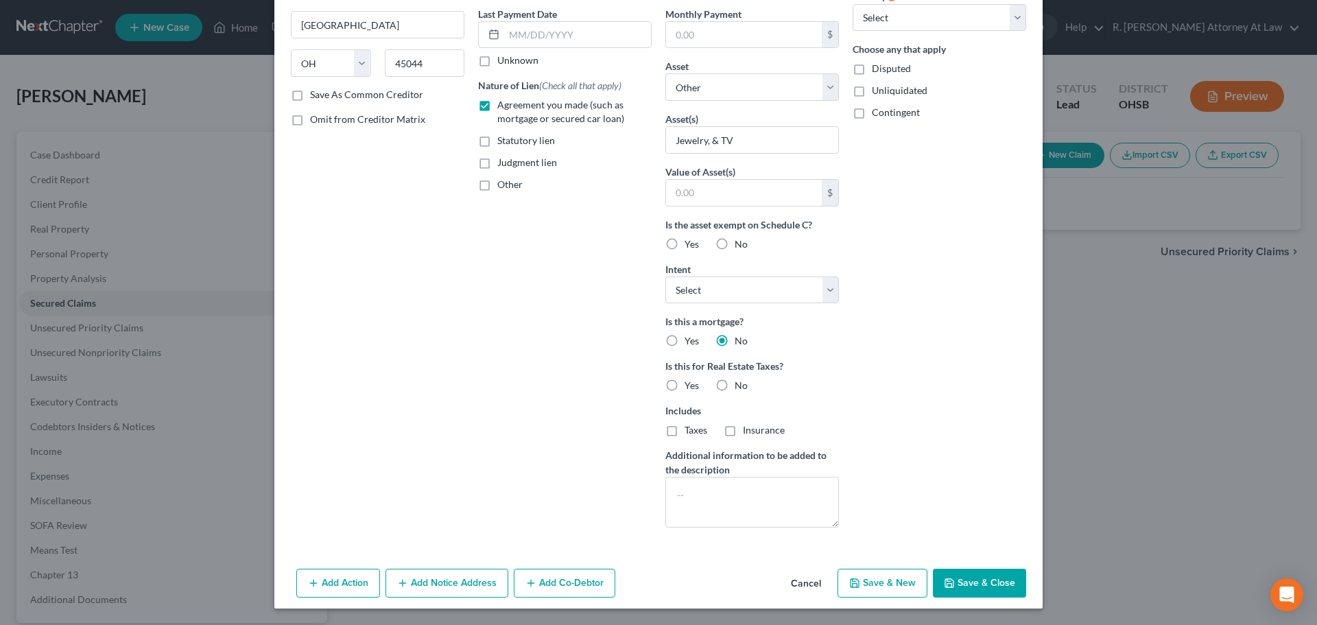
click at [685, 242] on label "Yes" at bounding box center [692, 244] width 14 height 14
click at [690, 242] on input "Yes" at bounding box center [694, 241] width 9 height 9
click at [936, 578] on button "Save & Close" at bounding box center [979, 583] width 93 height 29
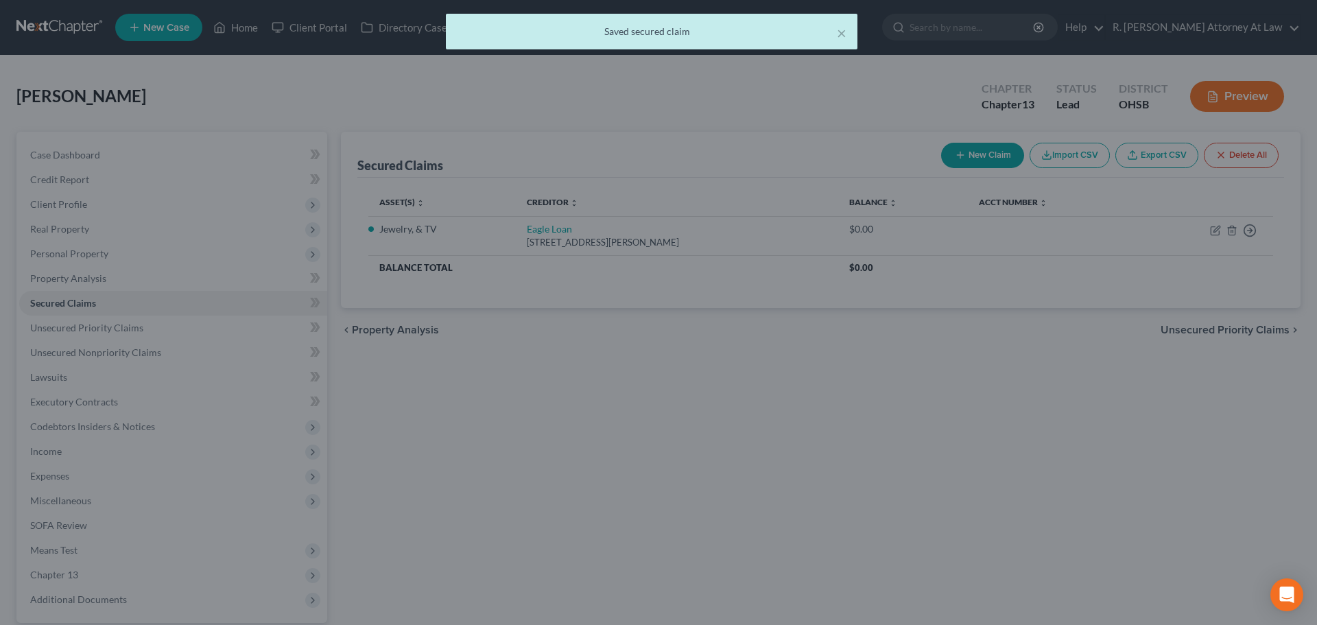
scroll to position [0, 0]
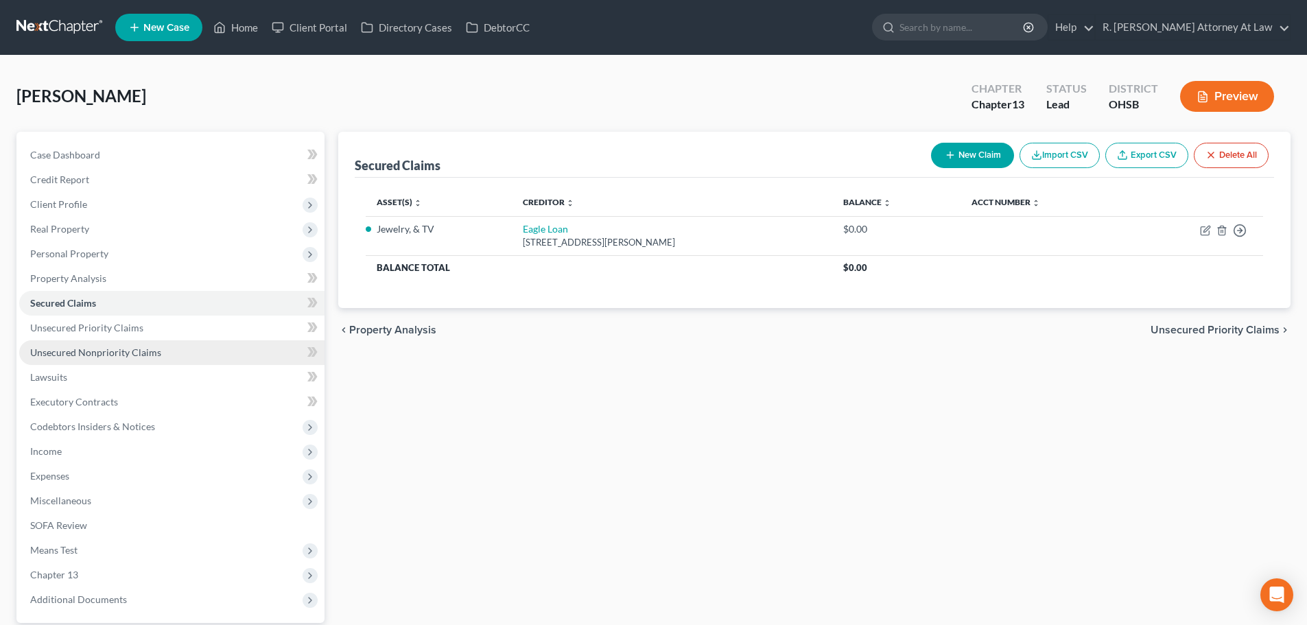
drag, startPoint x: 64, startPoint y: 349, endPoint x: 72, endPoint y: 344, distance: 8.9
click at [64, 349] on span "Unsecured Nonpriority Claims" at bounding box center [95, 352] width 131 height 12
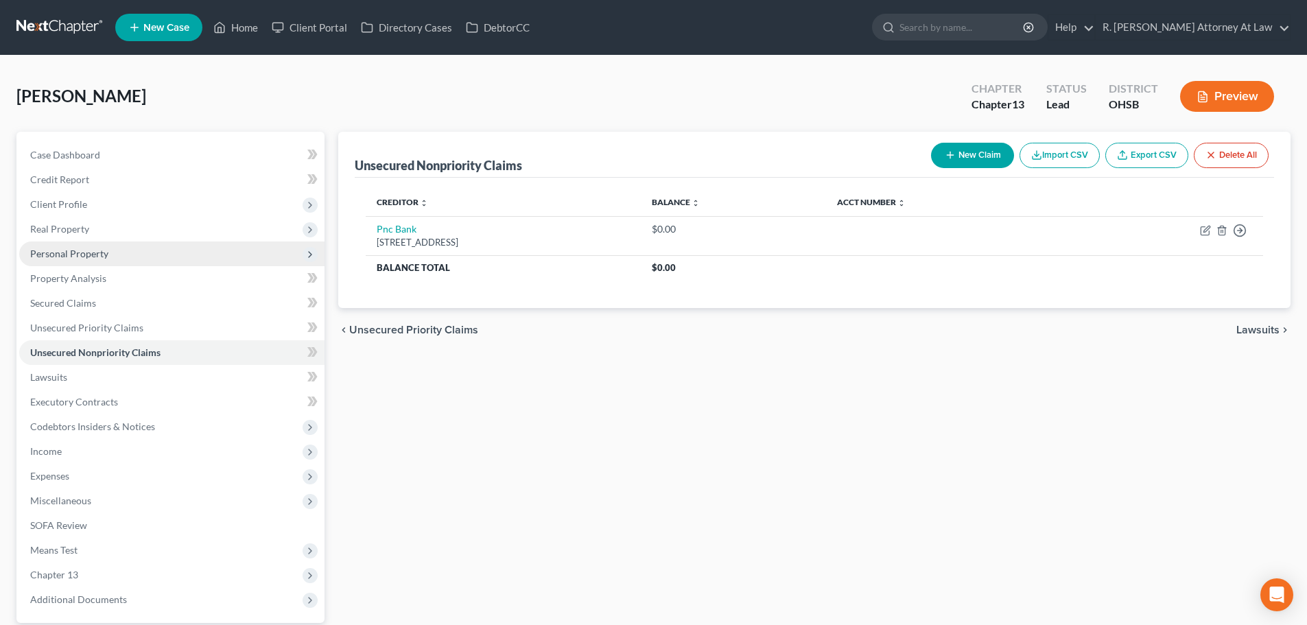
click at [56, 246] on span "Personal Property" at bounding box center [171, 253] width 305 height 25
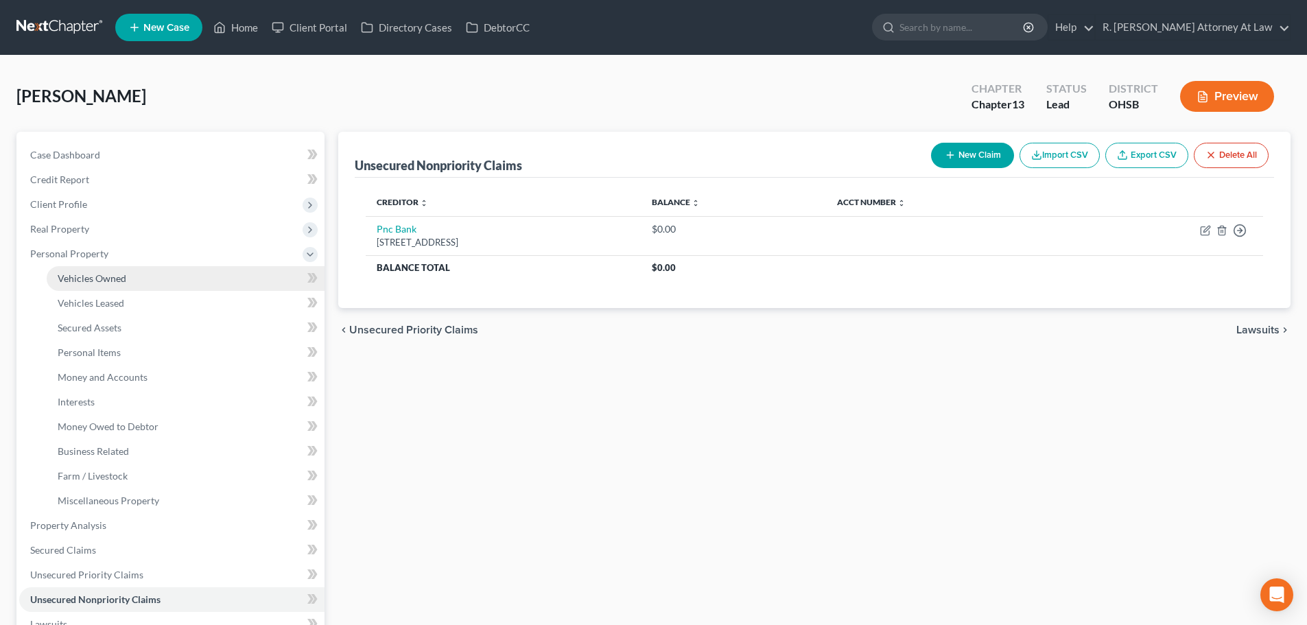
click at [93, 284] on link "Vehicles Owned" at bounding box center [186, 278] width 278 height 25
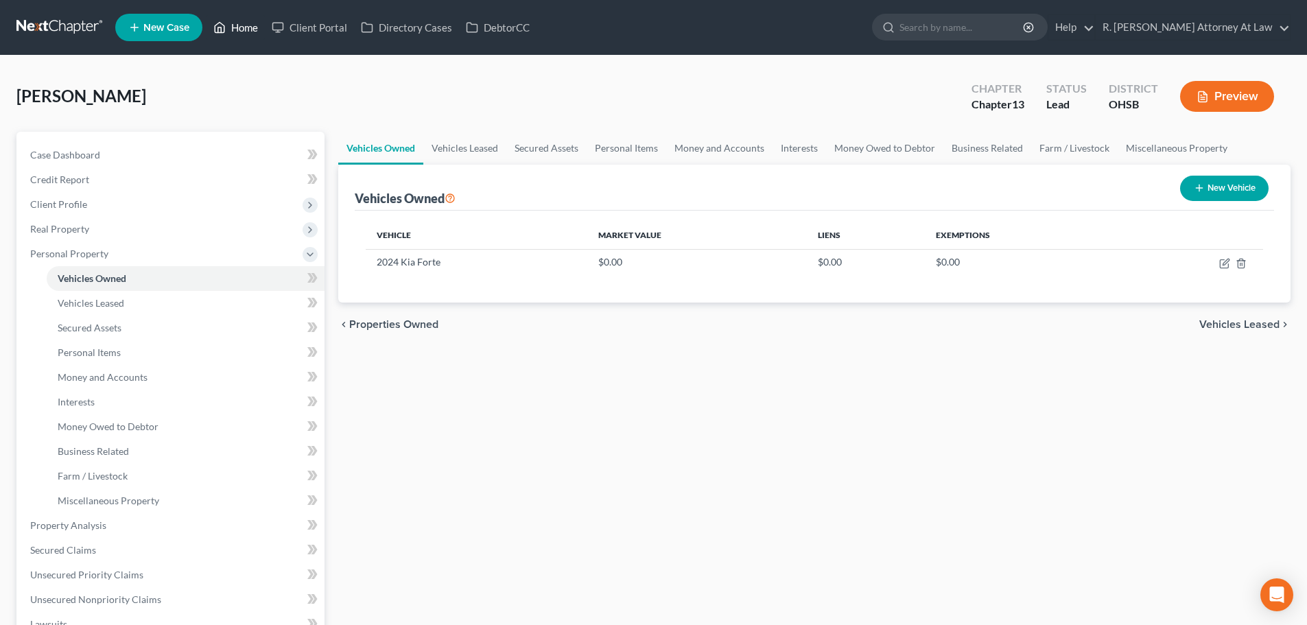
click at [242, 27] on link "Home" at bounding box center [235, 27] width 58 height 25
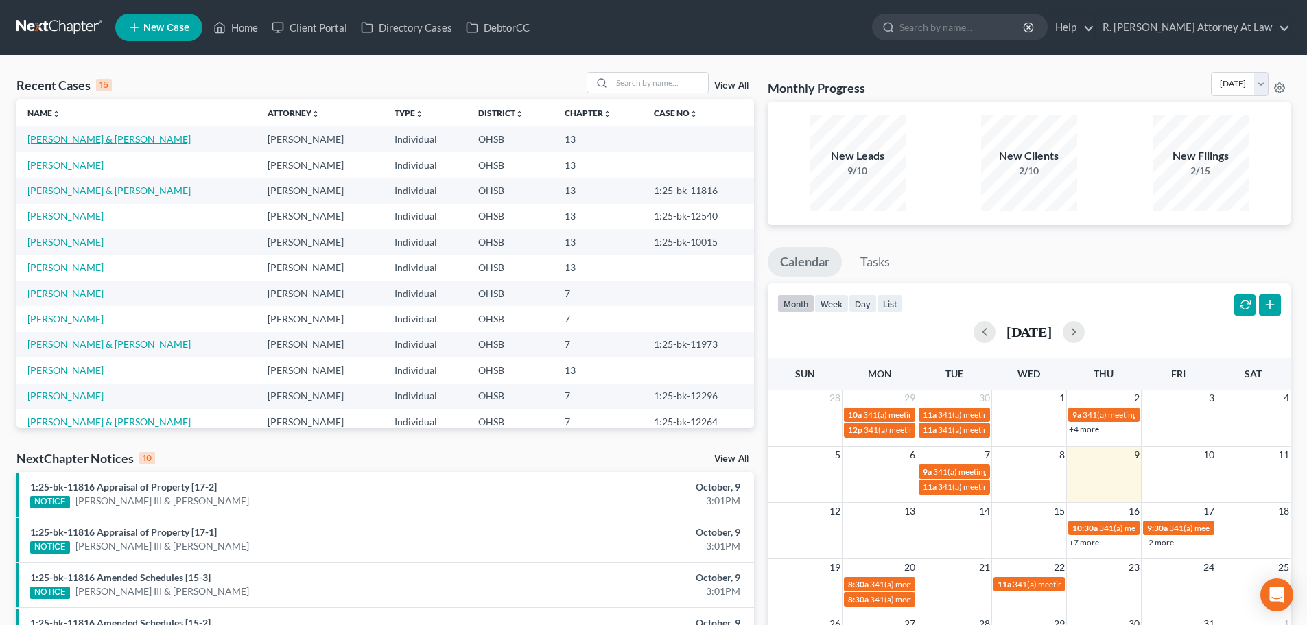
click at [55, 139] on link "[PERSON_NAME] & [PERSON_NAME]" at bounding box center [108, 139] width 163 height 12
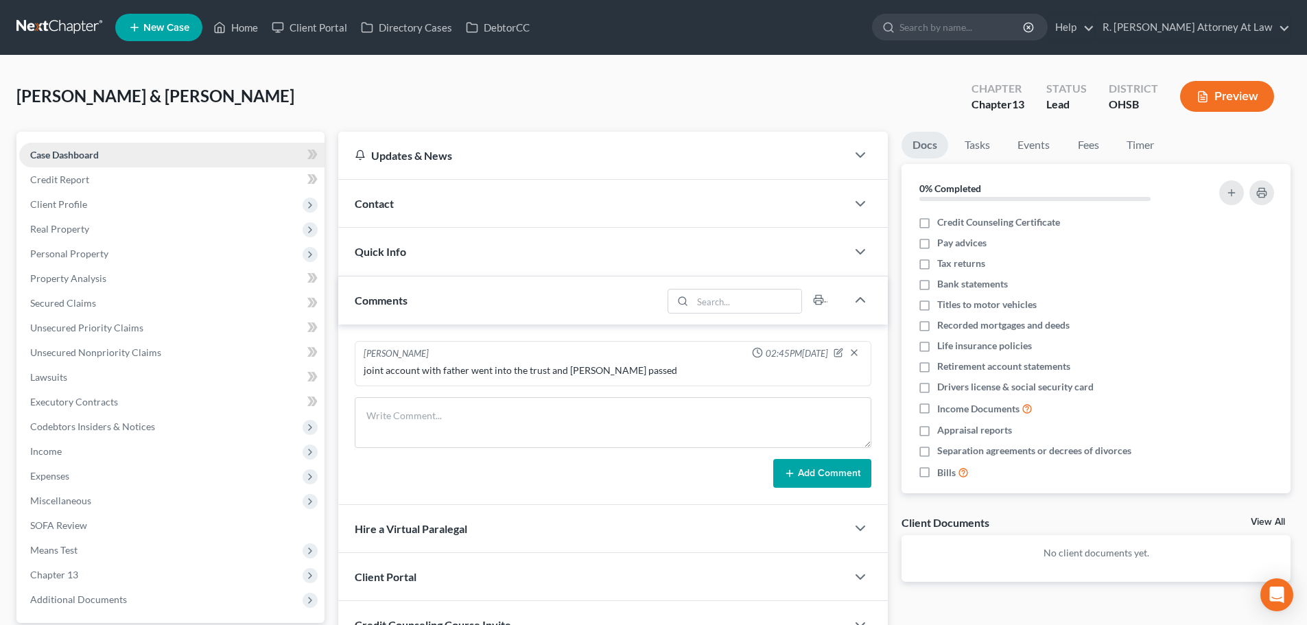
click at [43, 152] on span "Case Dashboard" at bounding box center [64, 155] width 69 height 12
click at [418, 414] on textarea at bounding box center [613, 422] width 517 height 51
click at [164, 27] on span "New Case" at bounding box center [166, 28] width 46 height 10
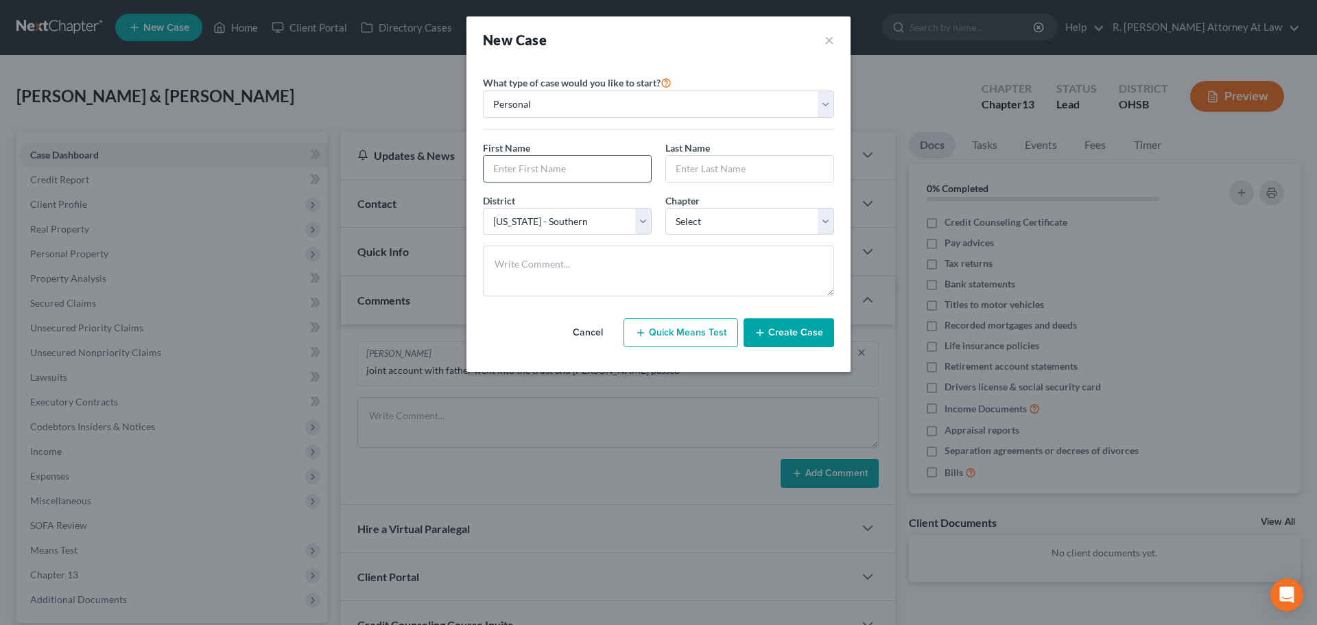
drag, startPoint x: 515, startPoint y: 163, endPoint x: 504, endPoint y: 163, distance: 11.0
click at [517, 163] on input "text" at bounding box center [567, 169] width 167 height 26
drag, startPoint x: 672, startPoint y: 220, endPoint x: 676, endPoint y: 234, distance: 14.8
click at [672, 220] on select "Select 7 11 12 13" at bounding box center [749, 221] width 169 height 27
click at [665, 208] on select "Select 7 11 12 13" at bounding box center [749, 221] width 169 height 27
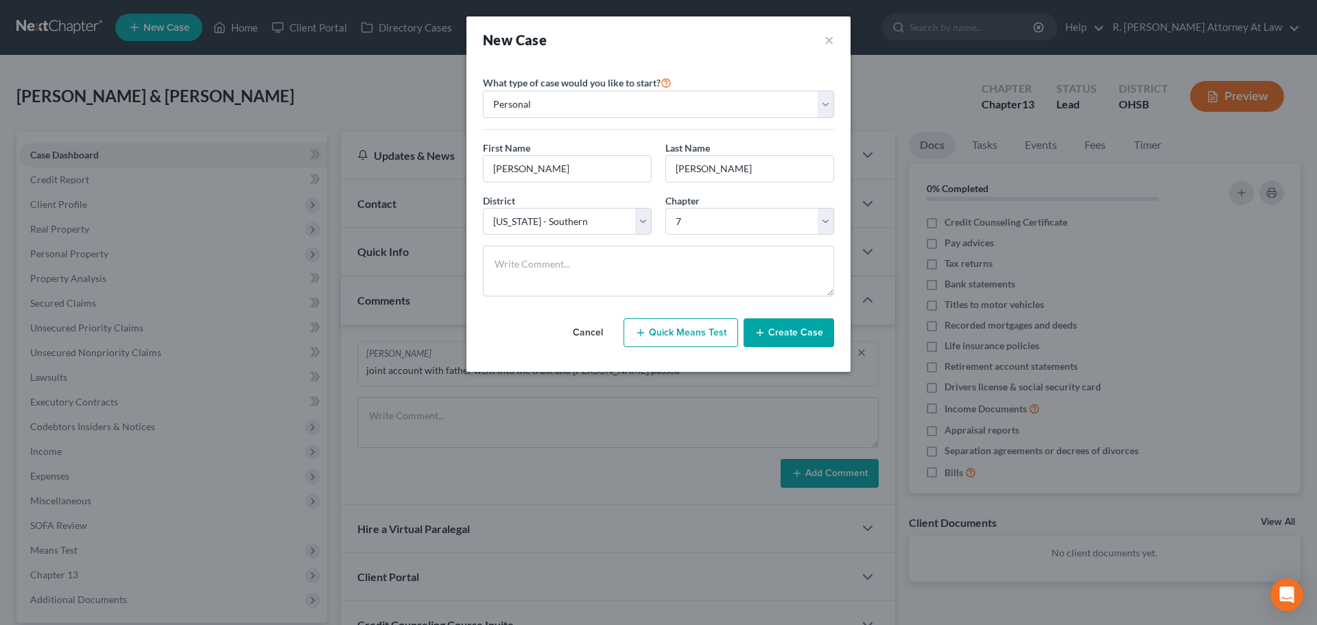
click at [791, 333] on button "Create Case" at bounding box center [789, 332] width 91 height 29
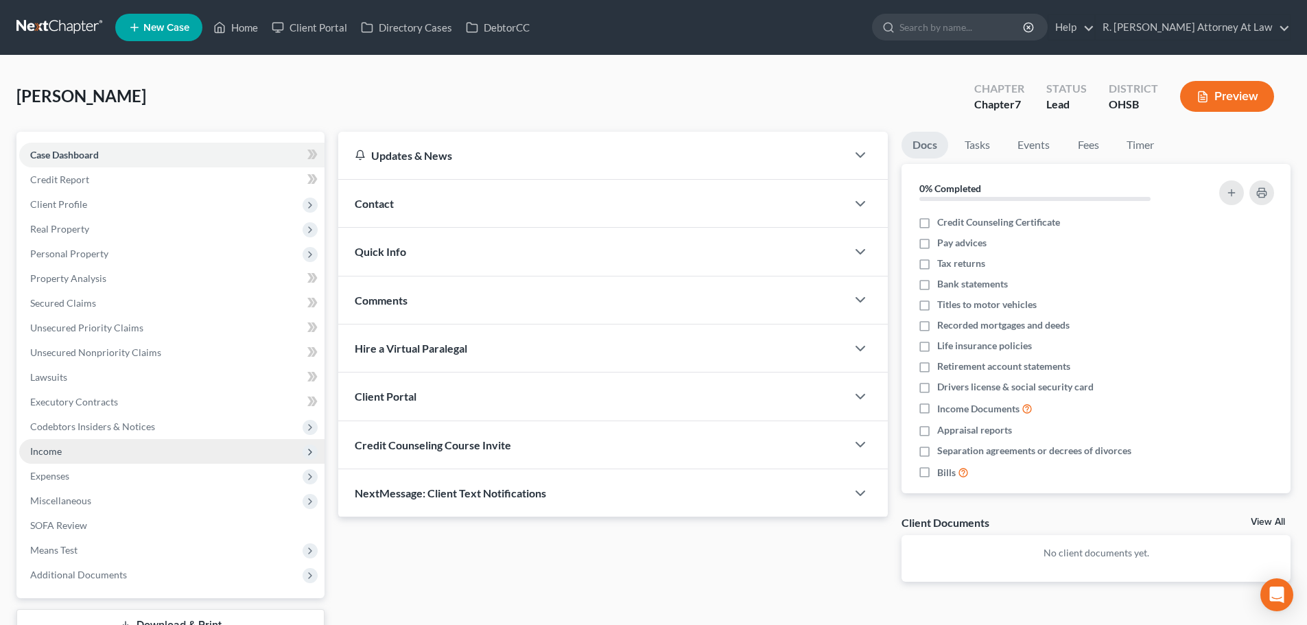
click at [45, 450] on span "Income" at bounding box center [46, 451] width 32 height 12
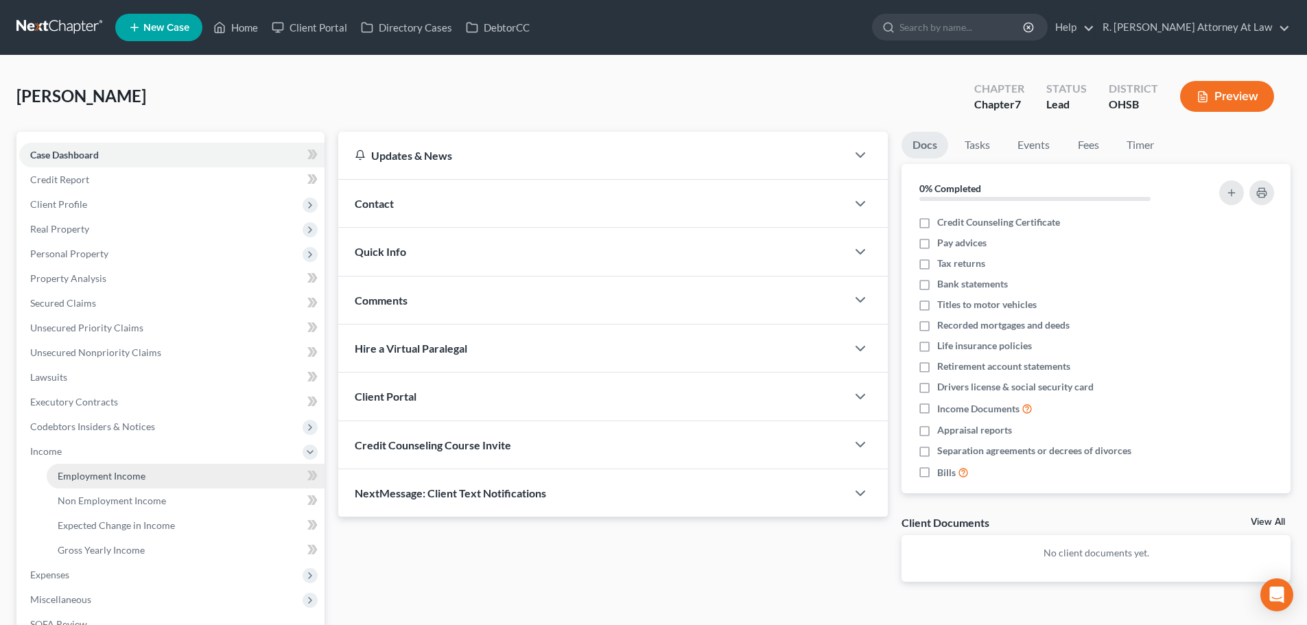
click at [71, 472] on span "Employment Income" at bounding box center [102, 476] width 88 height 12
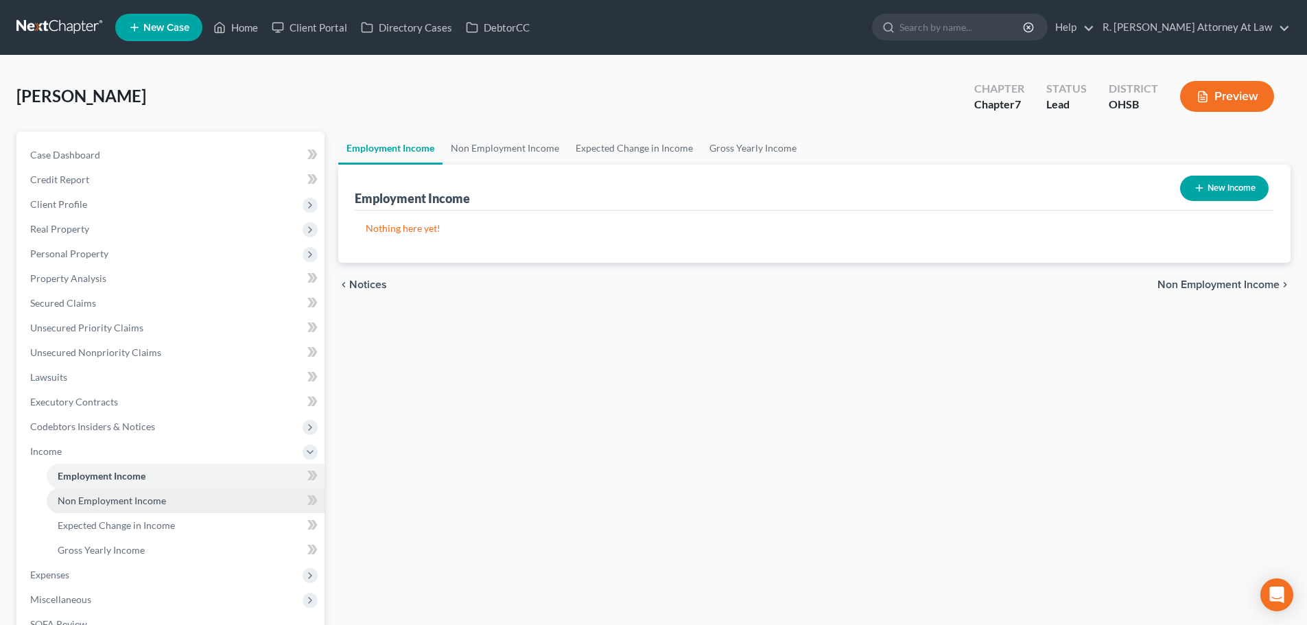
click at [69, 501] on span "Non Employment Income" at bounding box center [112, 501] width 108 height 12
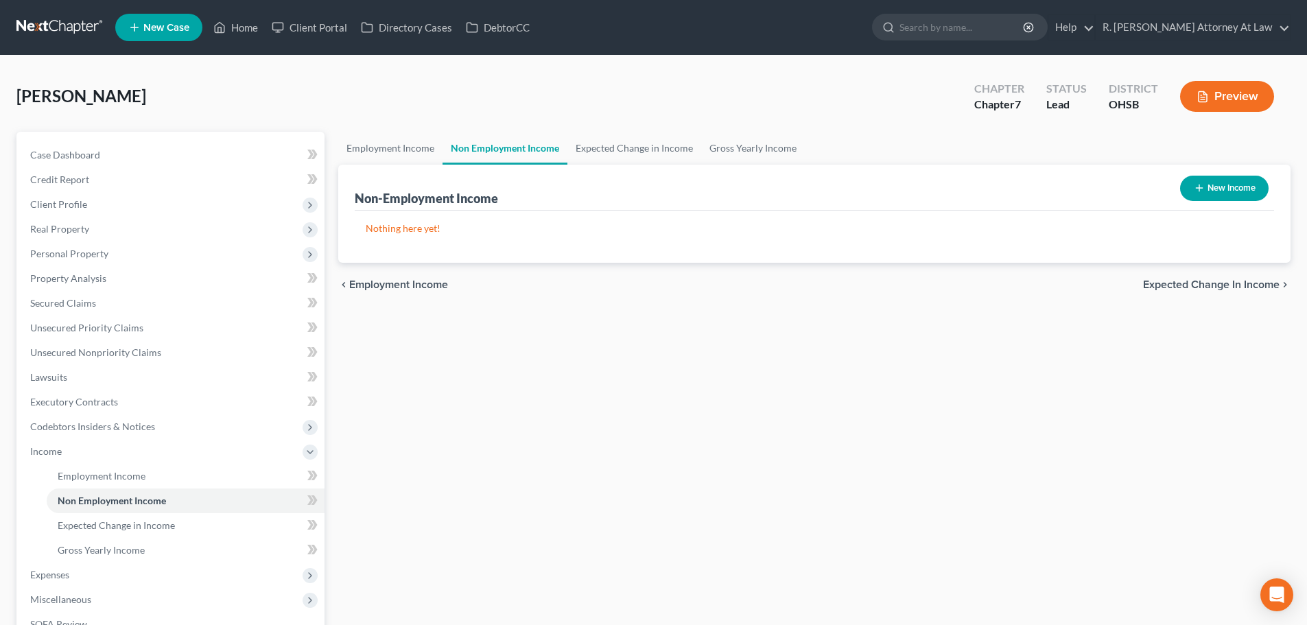
click at [1194, 185] on icon "button" at bounding box center [1199, 187] width 11 height 11
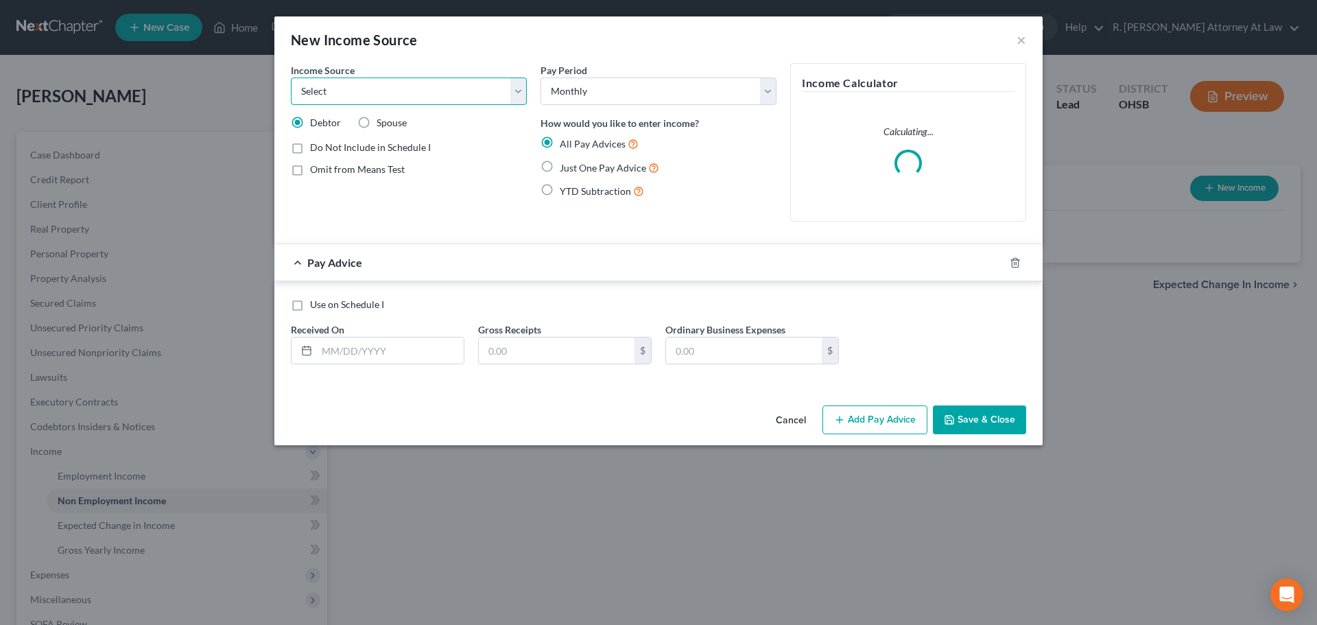
click at [333, 98] on select "Select Unemployment Disability (from employer) Pension Retirement Social Securi…" at bounding box center [409, 91] width 236 height 27
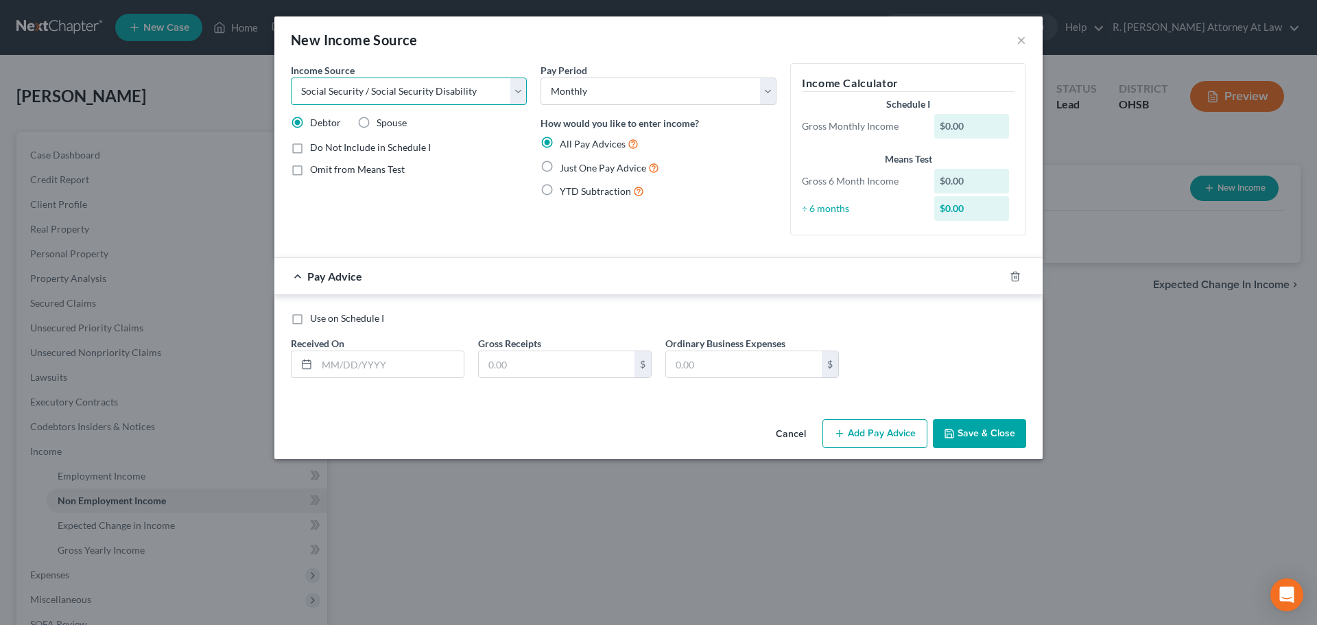
click at [291, 78] on select "Select Unemployment Disability (from employer) Pension Retirement Social Securi…" at bounding box center [409, 91] width 236 height 27
drag, startPoint x: 545, startPoint y: 168, endPoint x: 322, endPoint y: 347, distance: 286.5
click at [560, 169] on label "Just One Pay Advice" at bounding box center [609, 168] width 99 height 16
click at [565, 169] on input "Just One Pay Advice" at bounding box center [569, 164] width 9 height 9
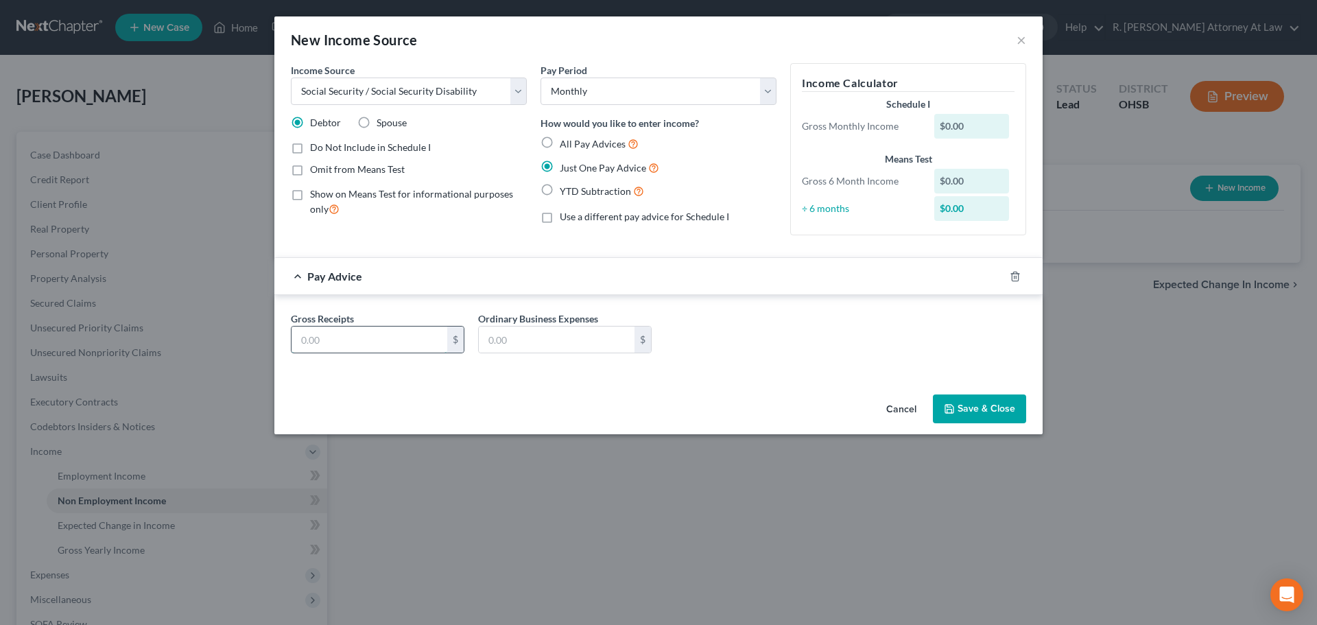
click at [323, 344] on input "text" at bounding box center [370, 340] width 156 height 26
click at [310, 169] on label "Omit from Means Test" at bounding box center [357, 170] width 95 height 14
click at [316, 169] on input "Omit from Means Test" at bounding box center [320, 167] width 9 height 9
click at [958, 408] on button "Save & Close" at bounding box center [979, 408] width 93 height 29
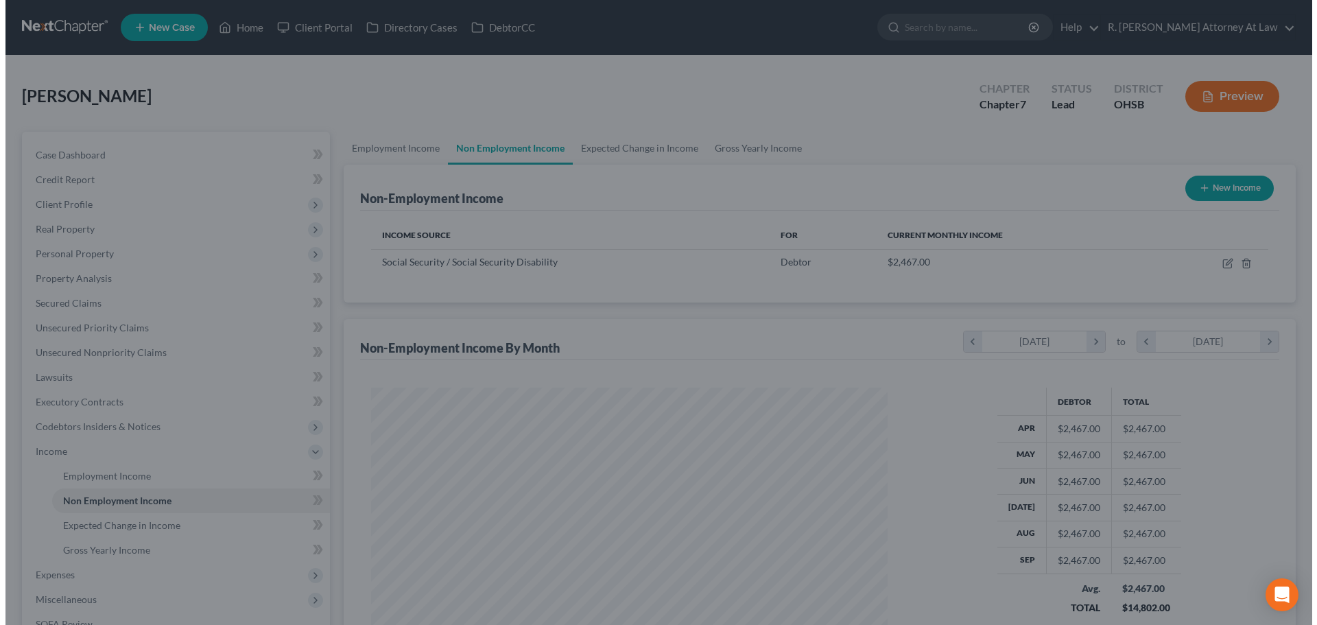
scroll to position [685751, 685468]
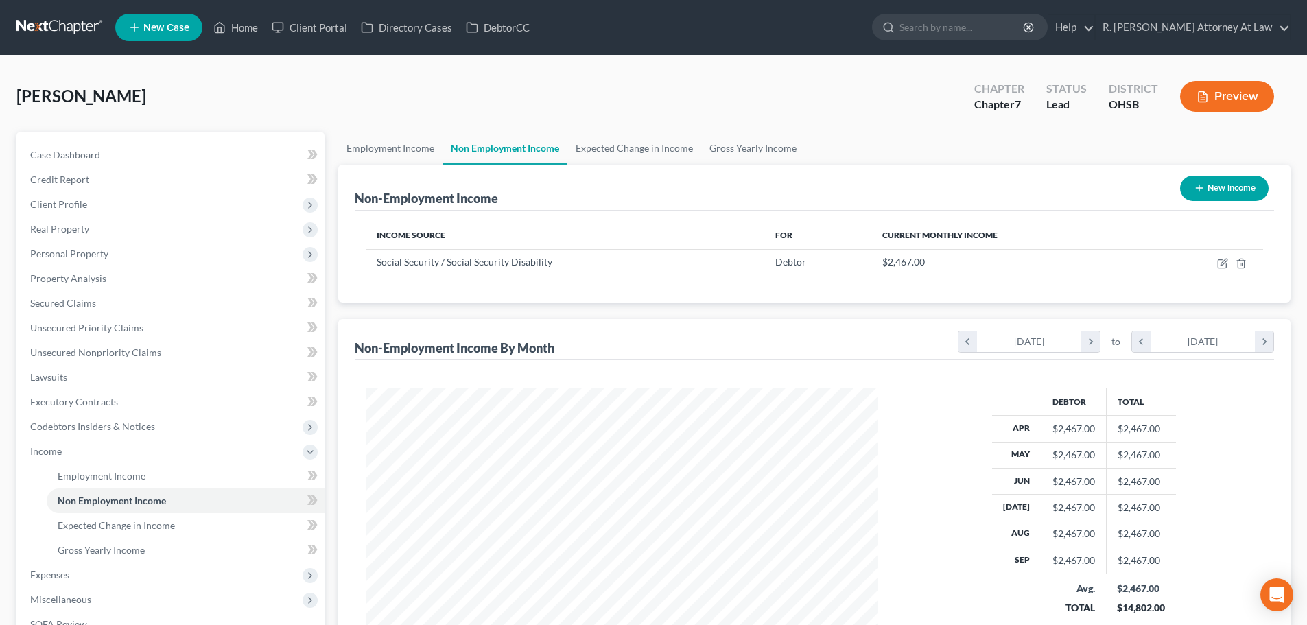
click at [1207, 185] on button "New Income" at bounding box center [1224, 188] width 88 height 25
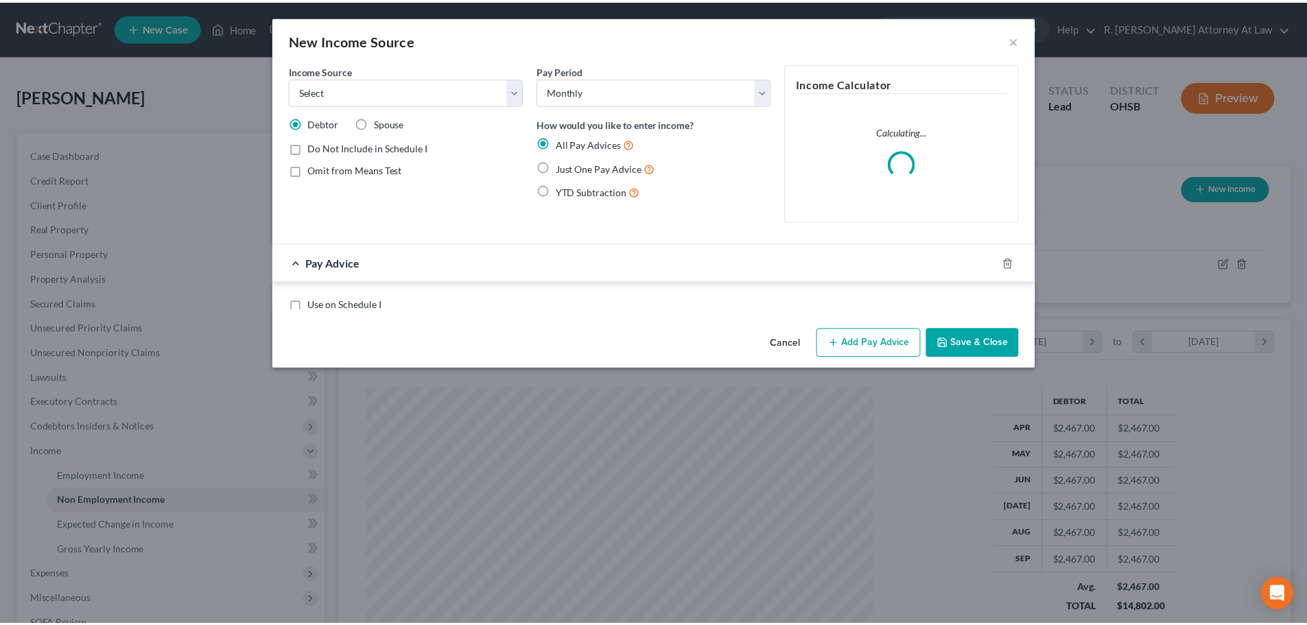
scroll to position [258, 544]
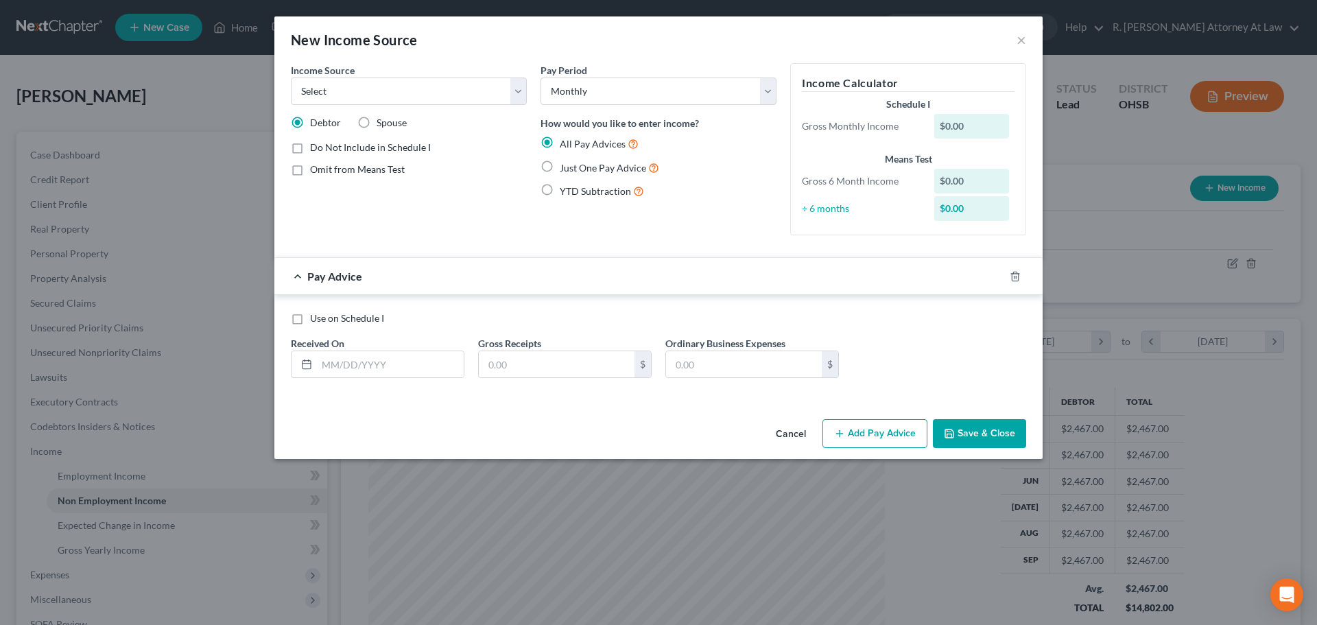
click at [560, 170] on label "Just One Pay Advice" at bounding box center [609, 168] width 99 height 16
click at [565, 169] on input "Just One Pay Advice" at bounding box center [569, 164] width 9 height 9
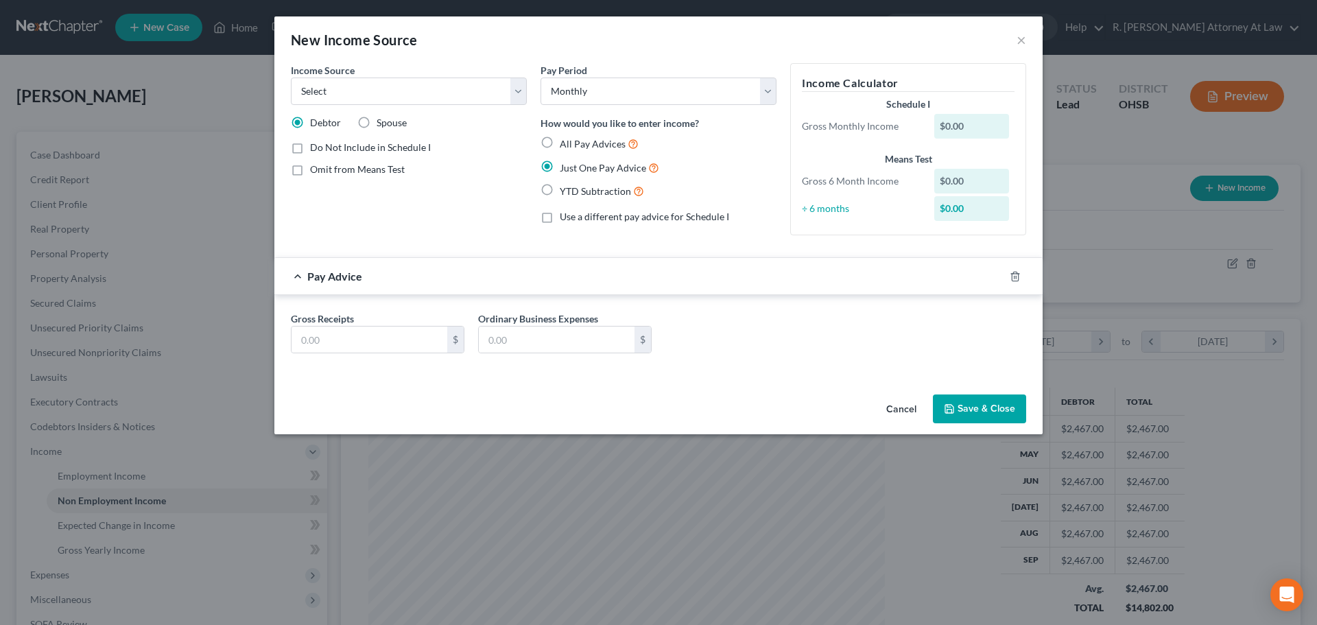
click at [310, 147] on label "Do Not Include in Schedule I" at bounding box center [370, 148] width 121 height 14
click at [316, 147] on input "Do Not Include in Schedule I" at bounding box center [320, 145] width 9 height 9
click at [320, 338] on input "text" at bounding box center [370, 340] width 156 height 26
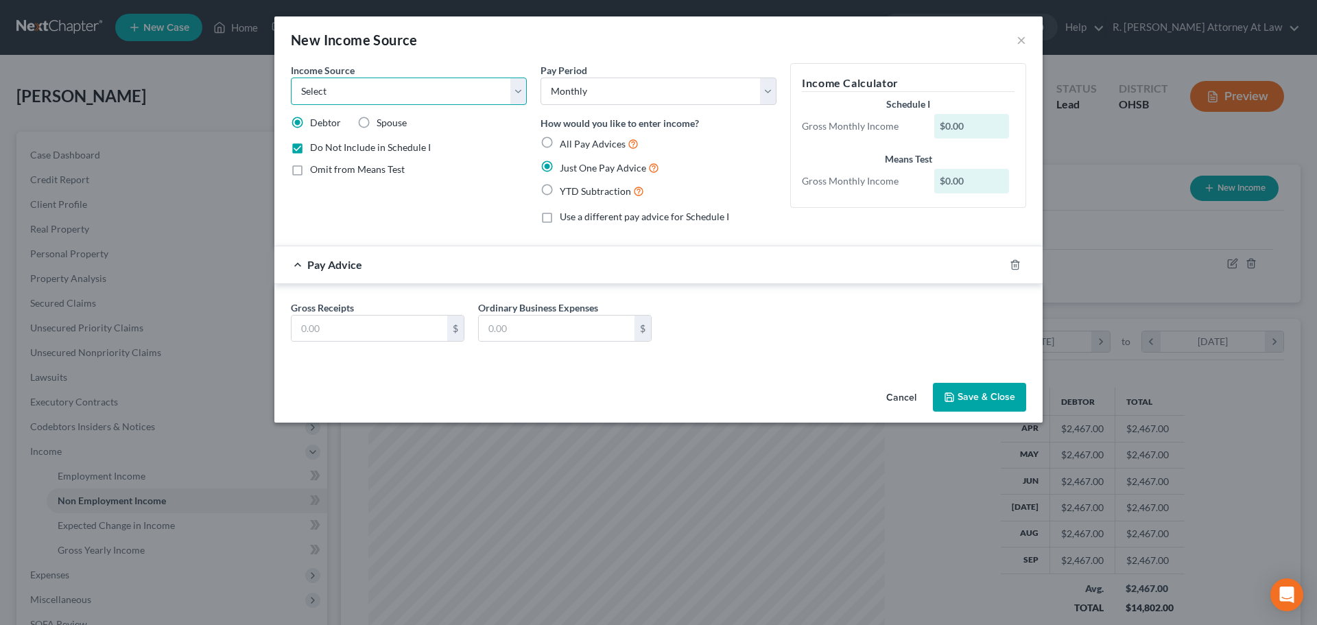
click at [319, 84] on select "Select Unemployment Disability (from employer) Pension Retirement Social Securi…" at bounding box center [409, 91] width 236 height 27
click at [291, 78] on select "Select Unemployment Disability (from employer) Pension Retirement Social Securi…" at bounding box center [409, 91] width 236 height 27
click at [322, 329] on input "text" at bounding box center [370, 329] width 156 height 26
click at [954, 394] on icon "button" at bounding box center [949, 397] width 8 height 8
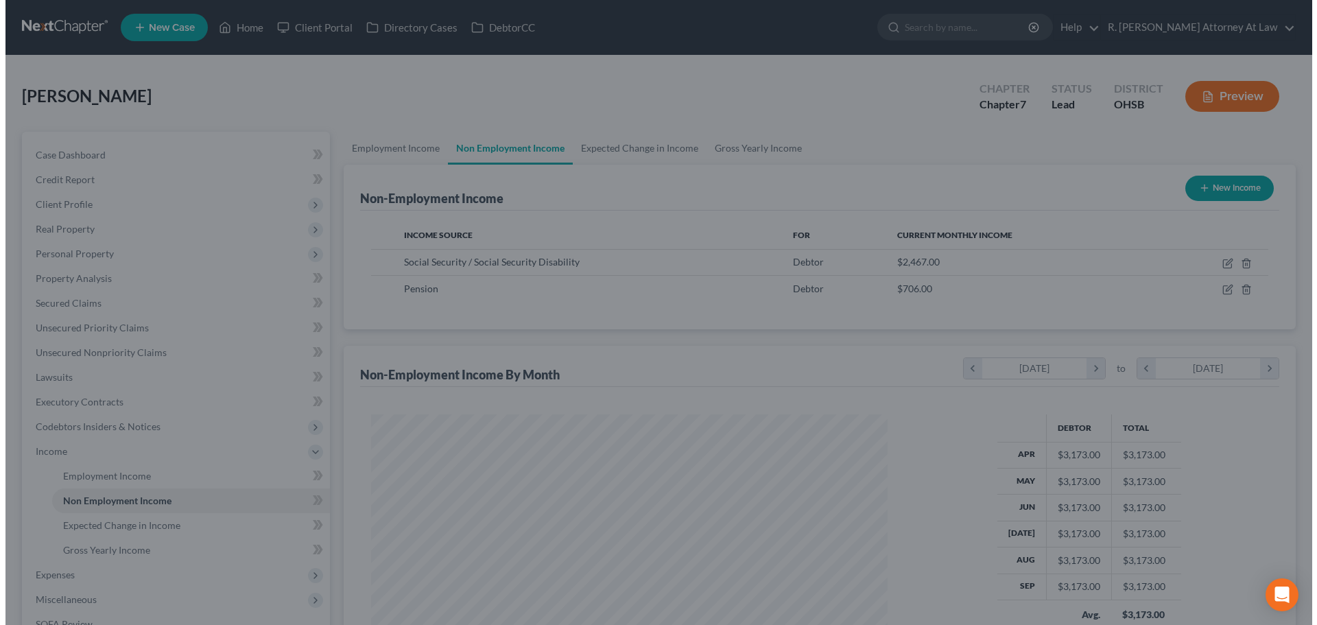
scroll to position [685751, 685468]
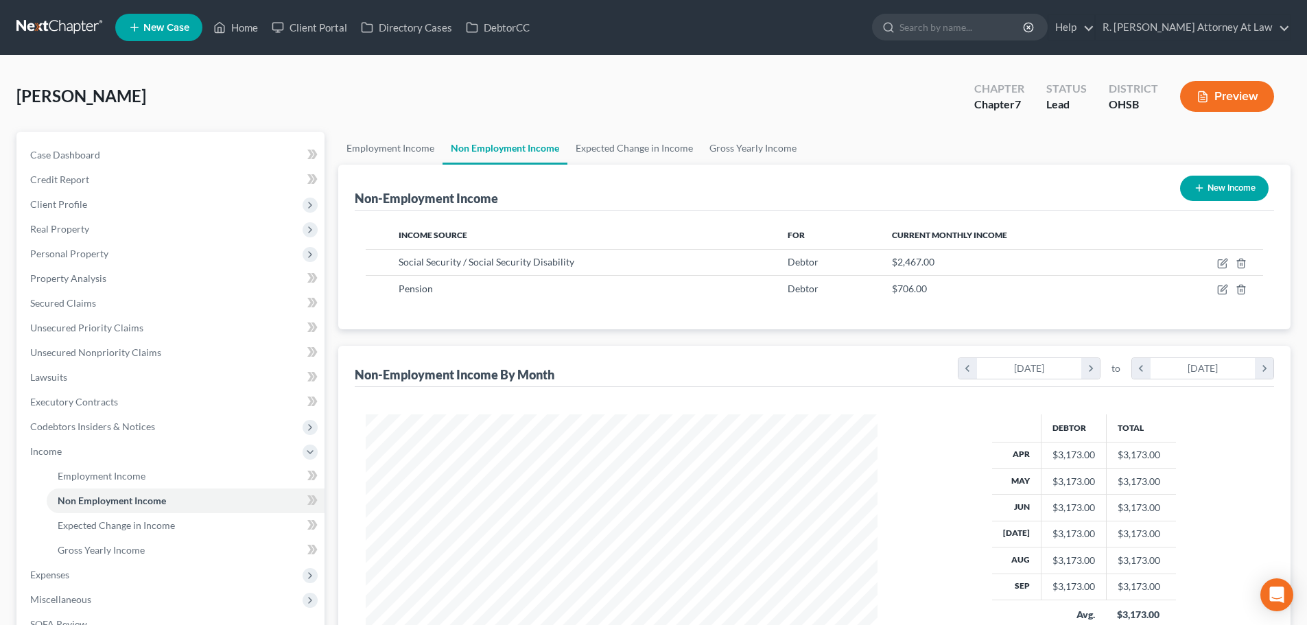
click at [1208, 183] on button "New Income" at bounding box center [1224, 188] width 88 height 25
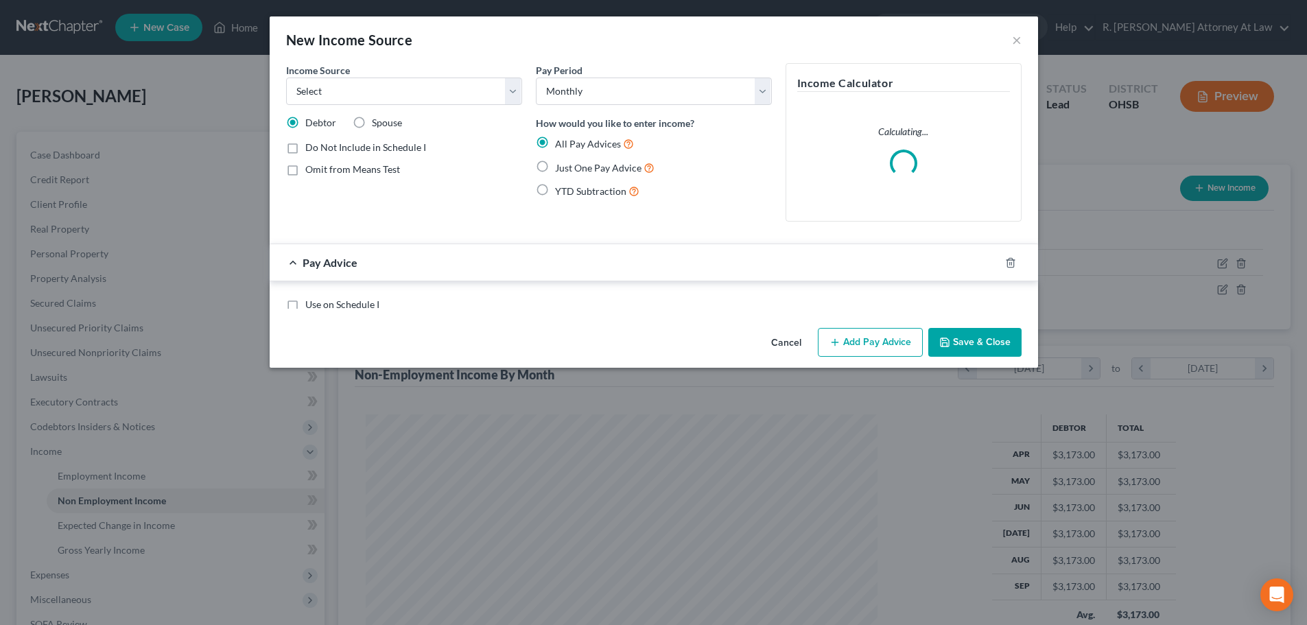
scroll to position [258, 544]
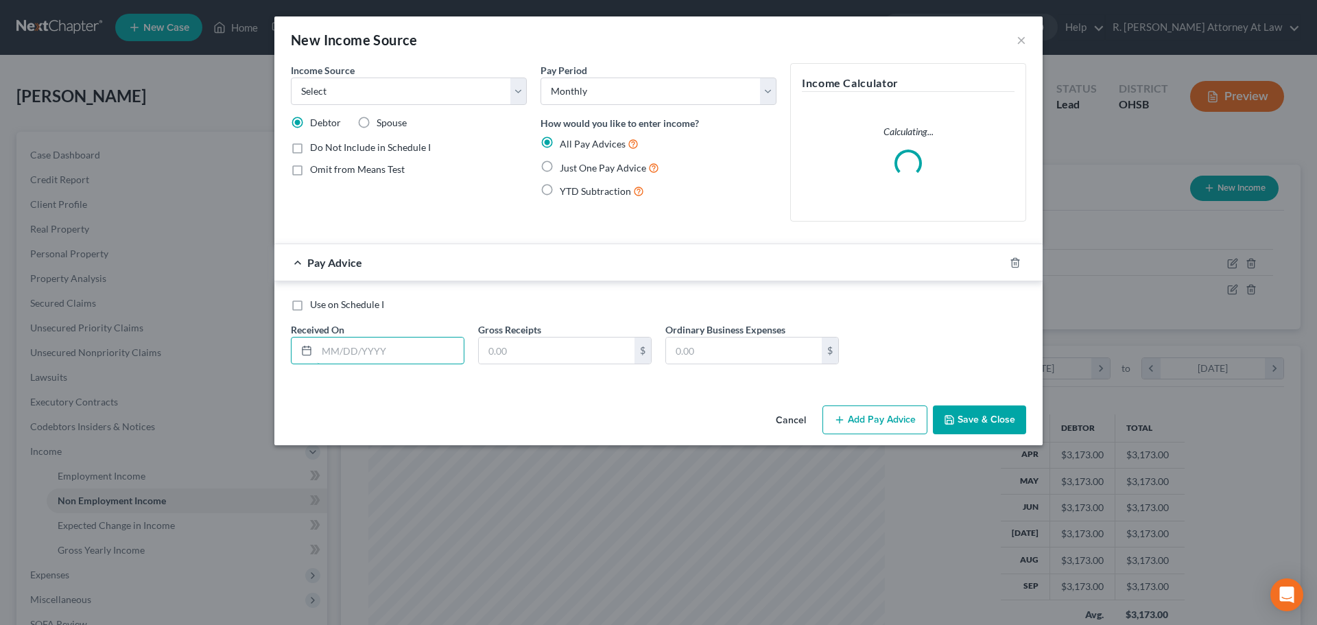
drag, startPoint x: 344, startPoint y: 353, endPoint x: 307, endPoint y: 229, distance: 129.6
click at [344, 353] on input "text" at bounding box center [390, 351] width 147 height 26
drag, startPoint x: 315, startPoint y: 89, endPoint x: 320, endPoint y: 103, distance: 14.8
click at [315, 89] on select "Select Unemployment Disability (from employer) Pension Retirement Social Securi…" at bounding box center [409, 91] width 236 height 27
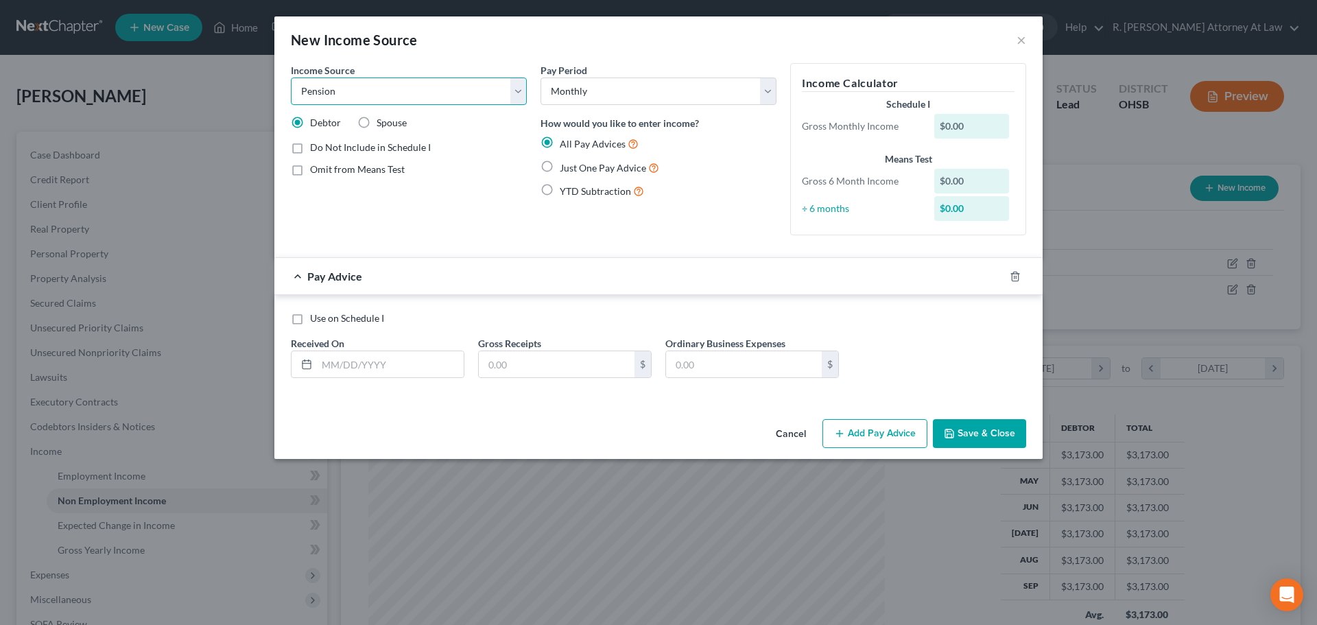
click at [291, 78] on select "Select Unemployment Disability (from employer) Pension Retirement Social Securi…" at bounding box center [409, 91] width 236 height 27
click at [563, 167] on span "Just One Pay Advice" at bounding box center [603, 168] width 86 height 12
click at [565, 167] on input "Just One Pay Advice" at bounding box center [569, 164] width 9 height 9
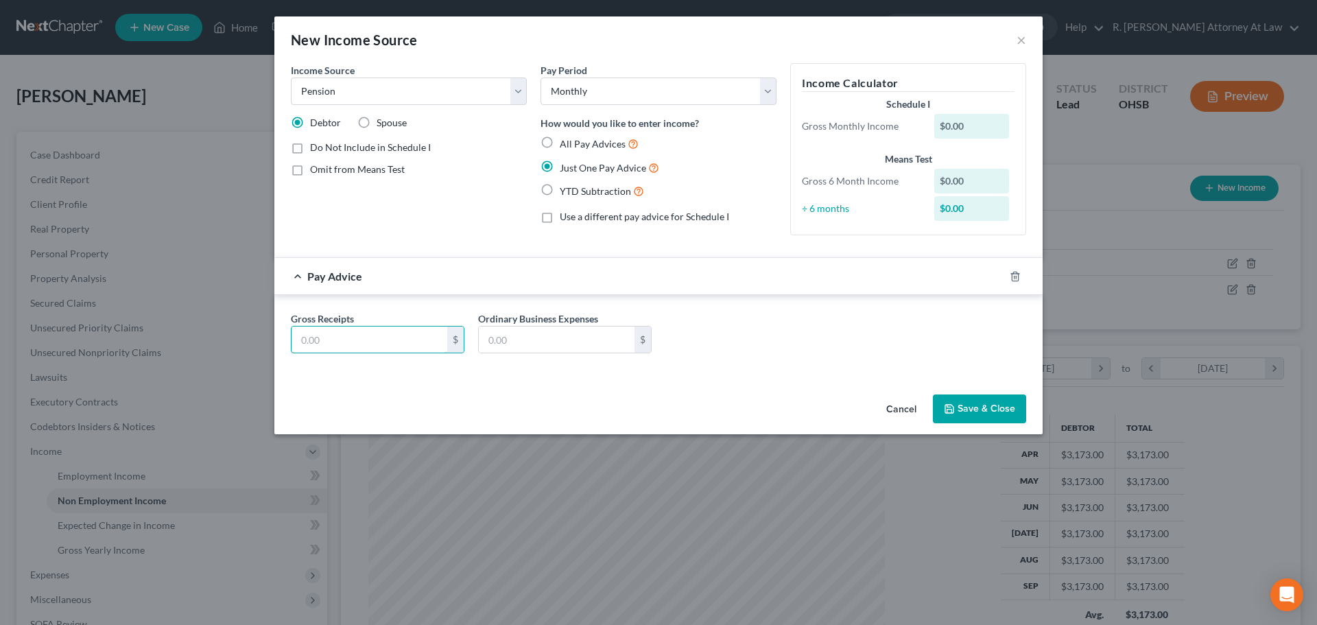
drag, startPoint x: 354, startPoint y: 340, endPoint x: 359, endPoint y: 322, distance: 18.7
click at [354, 340] on input "text" at bounding box center [370, 340] width 156 height 26
drag, startPoint x: 704, startPoint y: 396, endPoint x: 917, endPoint y: 399, distance: 212.7
click at [710, 396] on div "Cancel Save & Close" at bounding box center [658, 411] width 768 height 45
click at [959, 402] on button "Save & Close" at bounding box center [979, 408] width 93 height 29
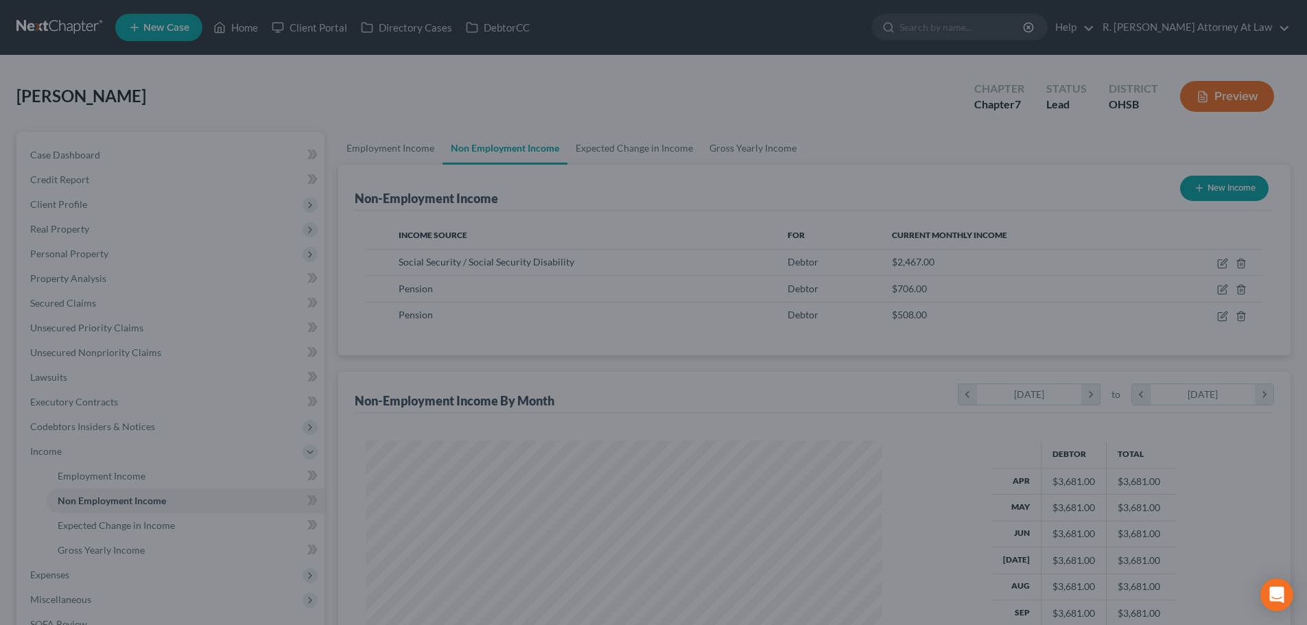
scroll to position [685751, 685468]
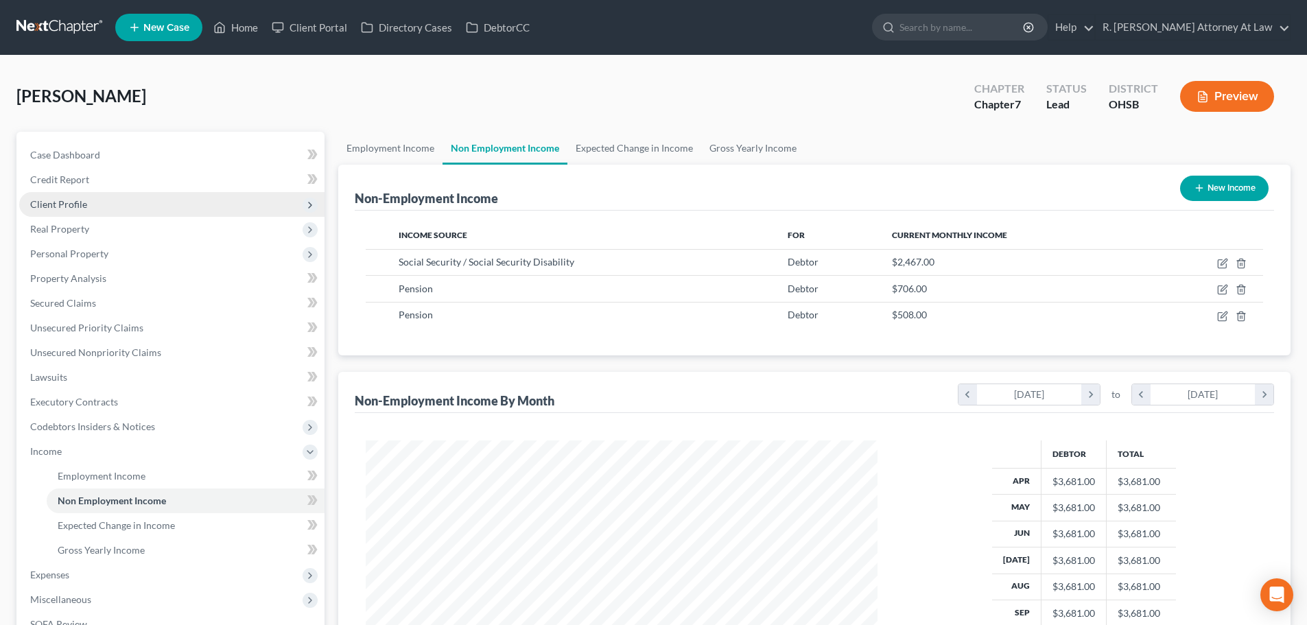
drag, startPoint x: 42, startPoint y: 206, endPoint x: 45, endPoint y: 213, distance: 7.4
click at [45, 213] on span "Client Profile" at bounding box center [171, 204] width 305 height 25
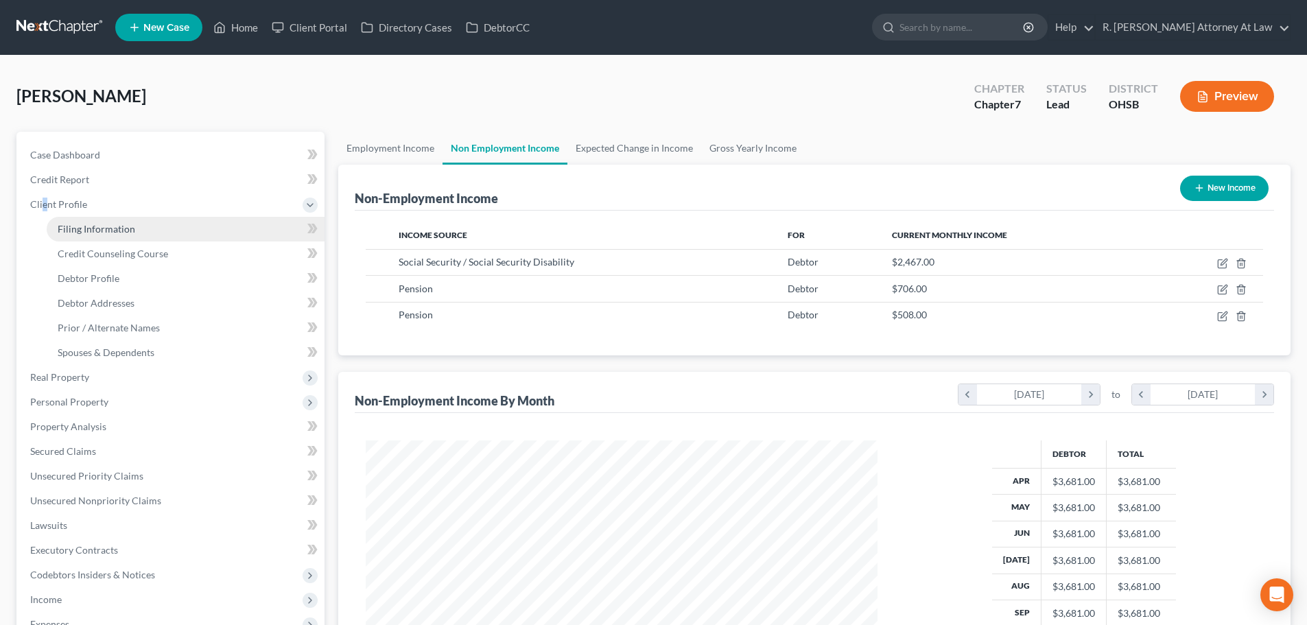
click at [82, 223] on span "Filing Information" at bounding box center [97, 229] width 78 height 12
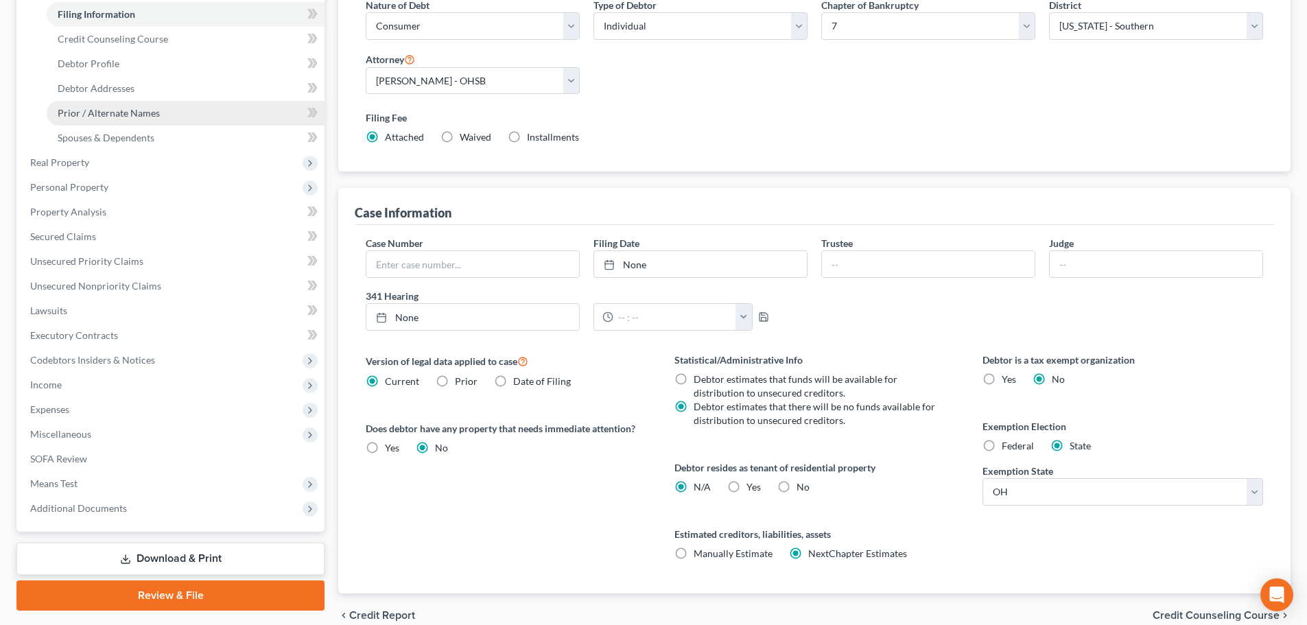
scroll to position [137, 0]
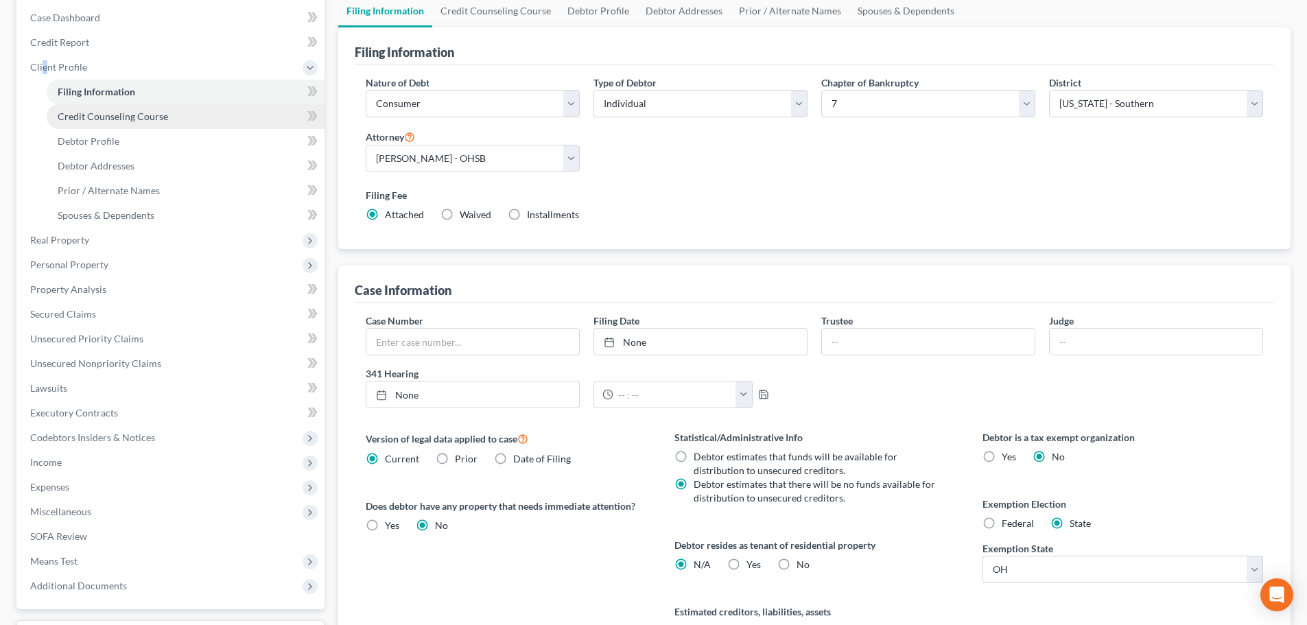
click at [84, 113] on span "Credit Counseling Course" at bounding box center [113, 116] width 110 height 12
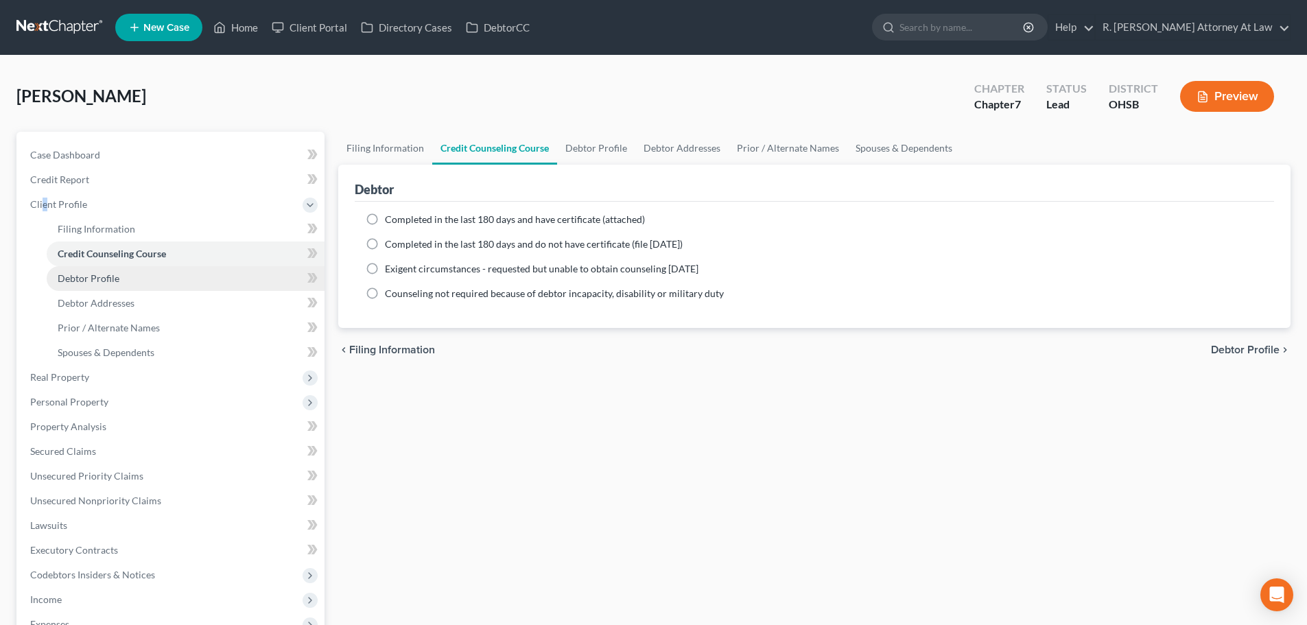
click at [79, 274] on span "Debtor Profile" at bounding box center [89, 278] width 62 height 12
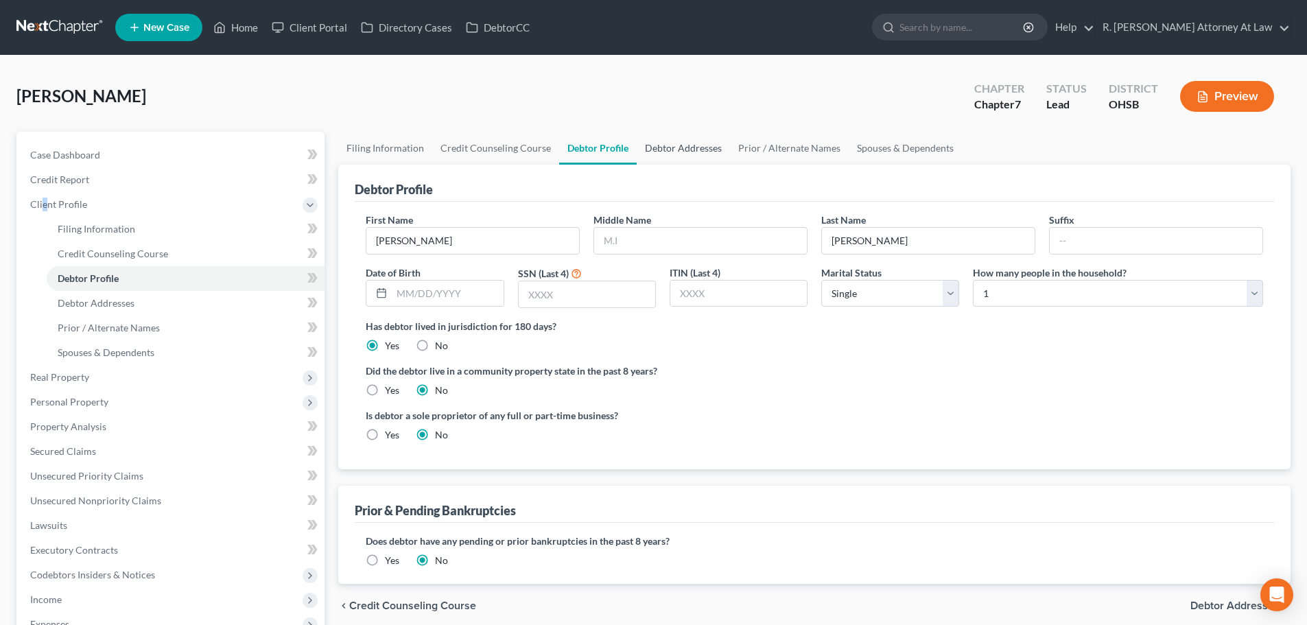
click at [661, 147] on link "Debtor Addresses" at bounding box center [683, 148] width 93 height 33
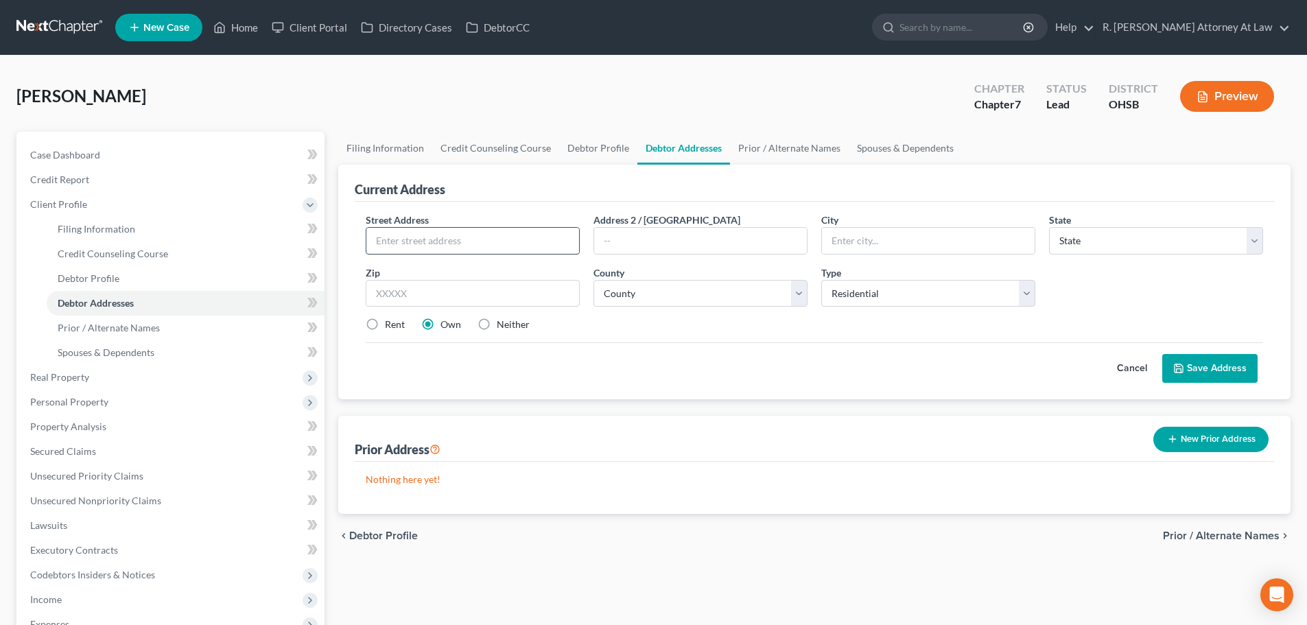
click at [422, 248] on input "text" at bounding box center [472, 241] width 213 height 26
click at [632, 296] on select "County [GEOGRAPHIC_DATA] [GEOGRAPHIC_DATA] [GEOGRAPHIC_DATA] [GEOGRAPHIC_DATA] …" at bounding box center [700, 293] width 214 height 27
click at [593, 280] on select "County [GEOGRAPHIC_DATA] [GEOGRAPHIC_DATA] [GEOGRAPHIC_DATA] [GEOGRAPHIC_DATA] …" at bounding box center [700, 293] width 214 height 27
click at [1174, 366] on icon at bounding box center [1178, 368] width 11 height 11
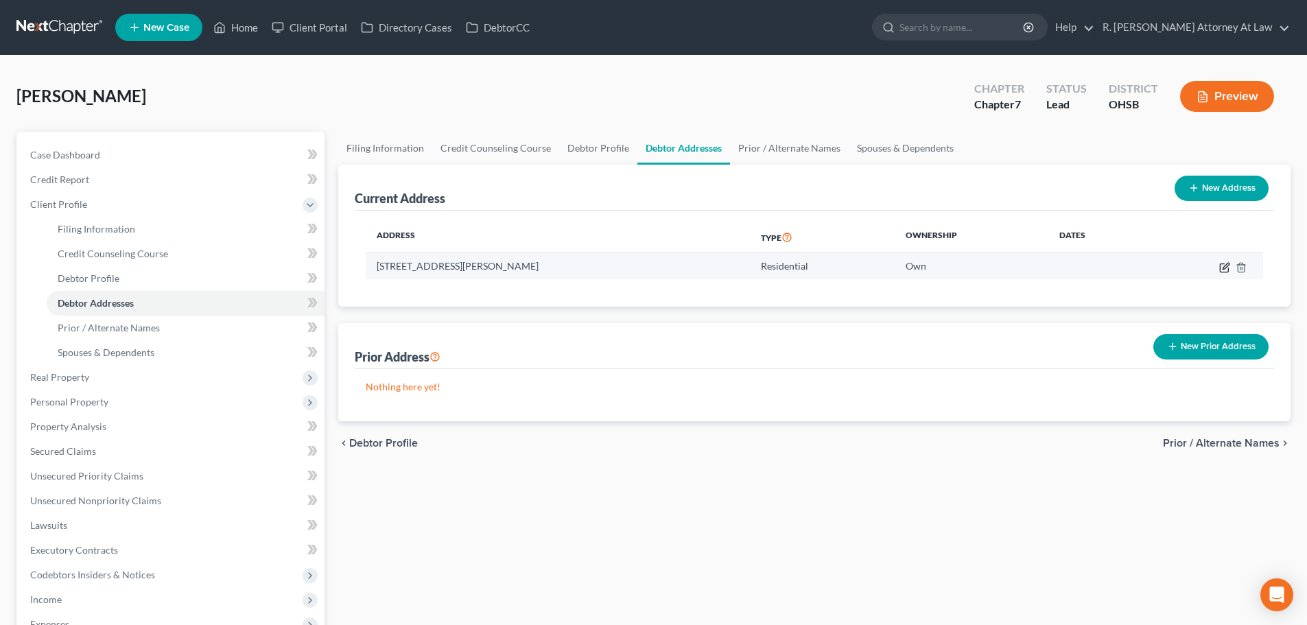
click at [1223, 268] on icon "button" at bounding box center [1224, 267] width 11 height 11
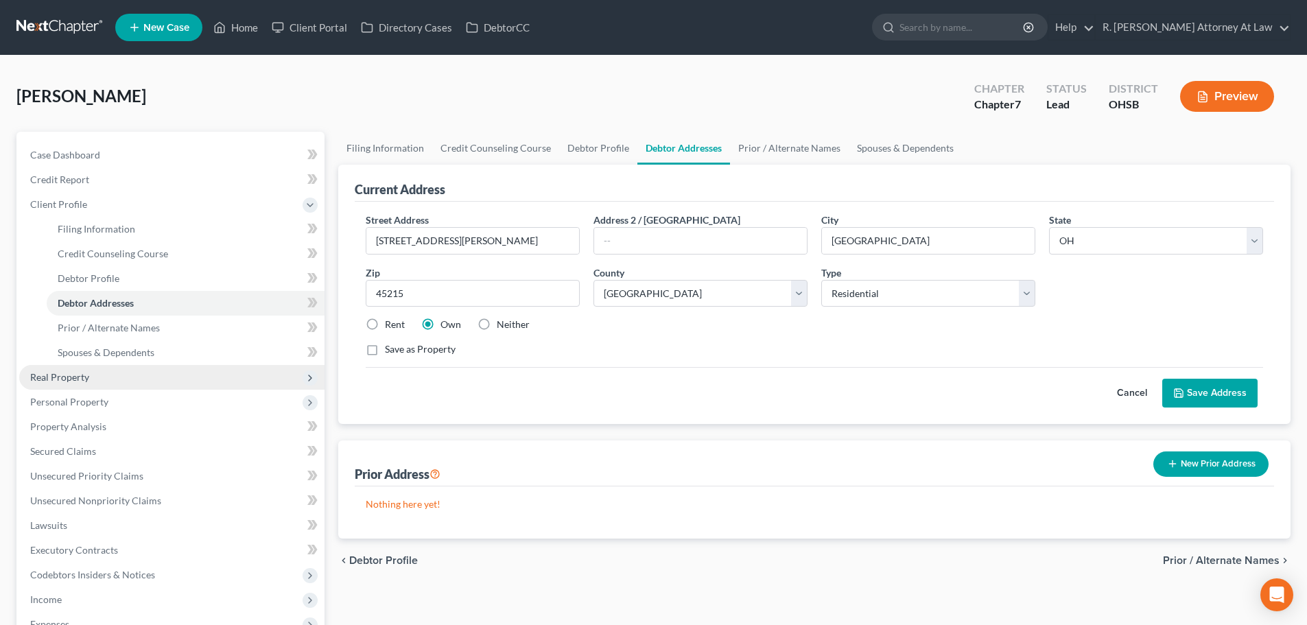
click at [56, 375] on span "Real Property" at bounding box center [59, 377] width 59 height 12
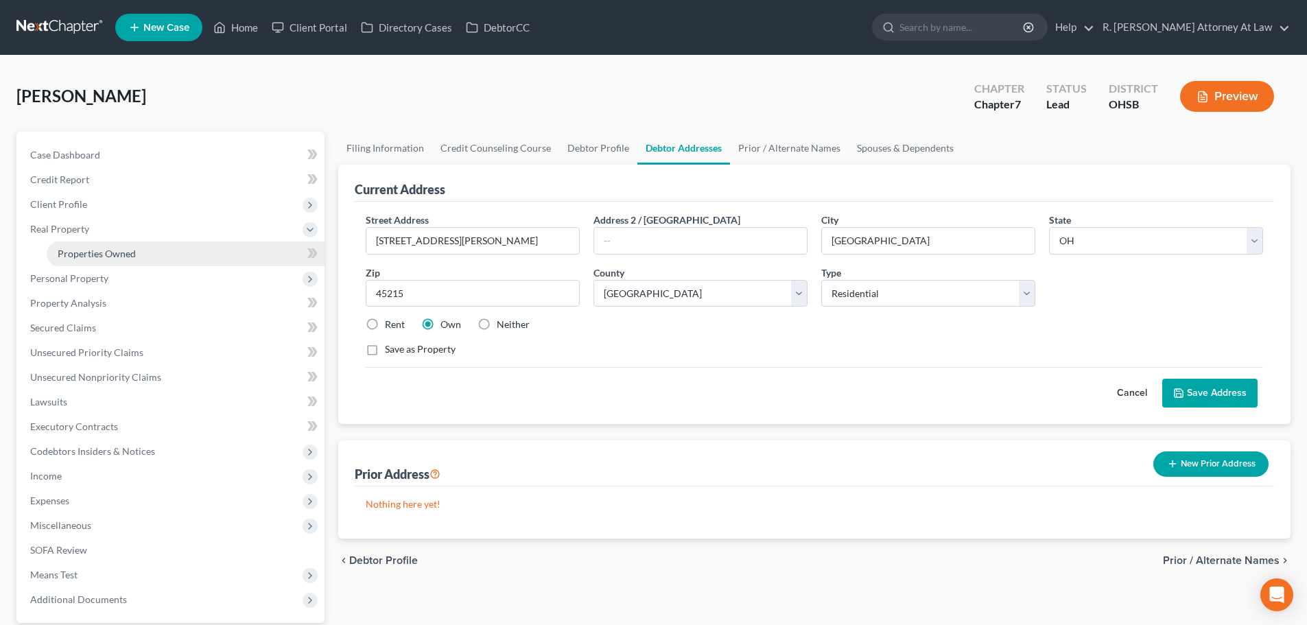
click at [73, 252] on span "Properties Owned" at bounding box center [97, 254] width 78 height 12
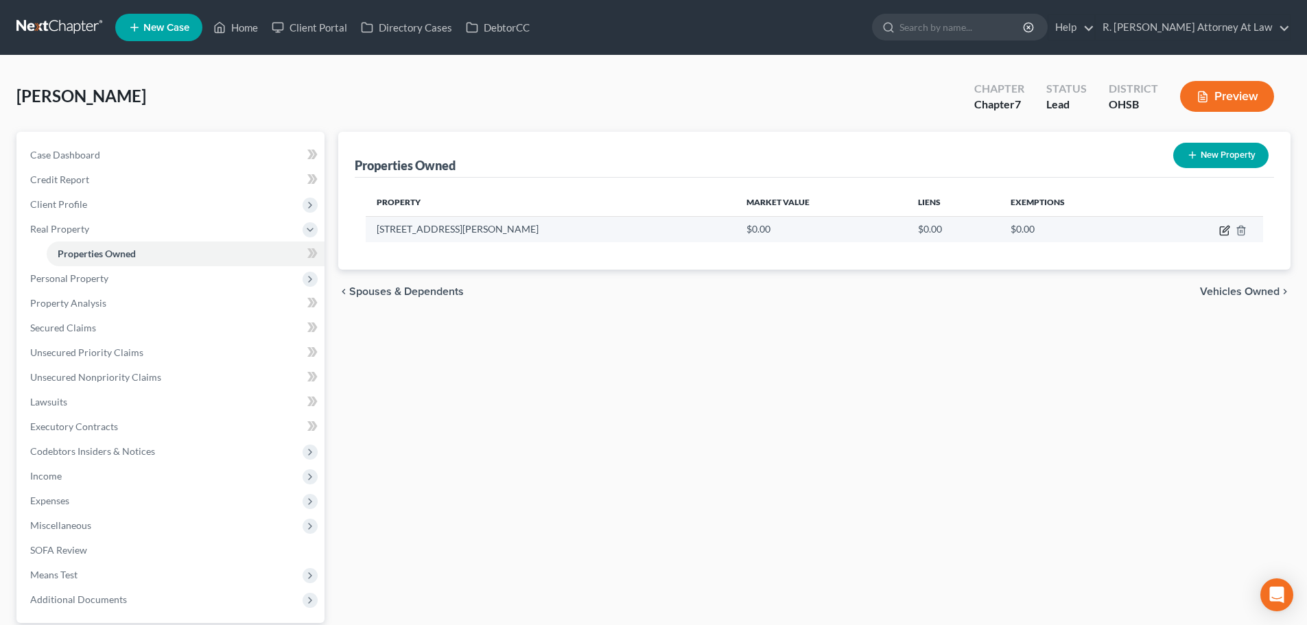
click at [1227, 230] on icon "button" at bounding box center [1224, 230] width 11 height 11
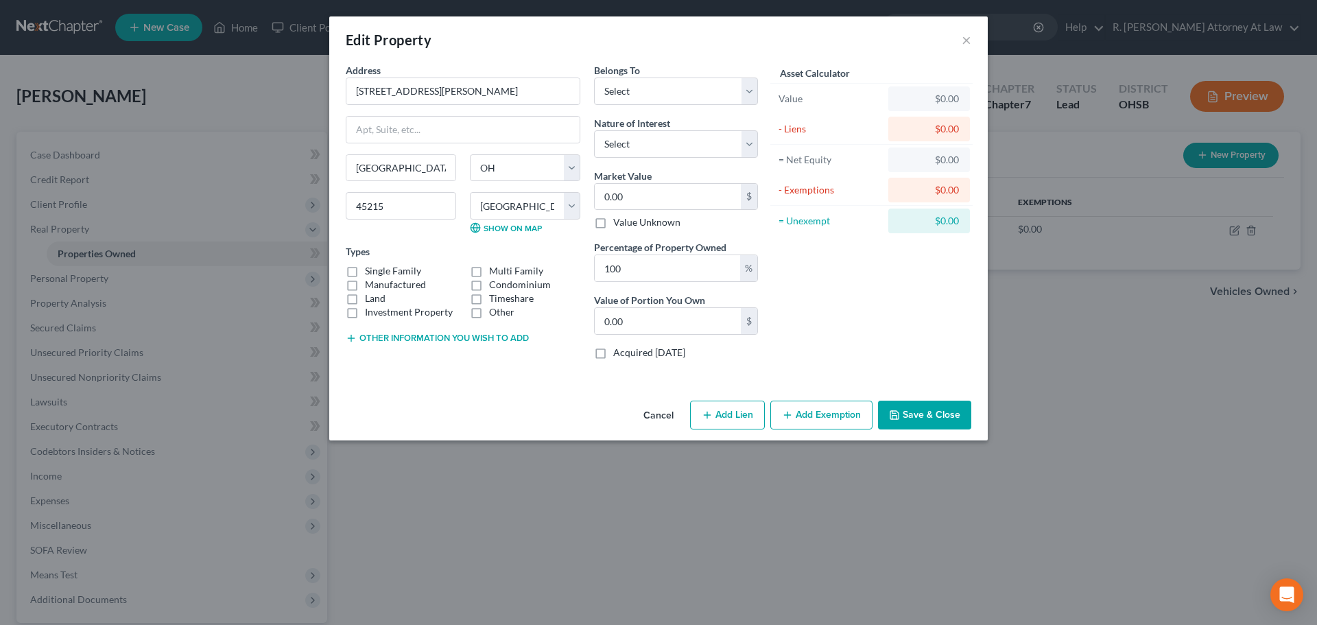
click at [394, 337] on button "Other information you wish to add" at bounding box center [437, 338] width 183 height 11
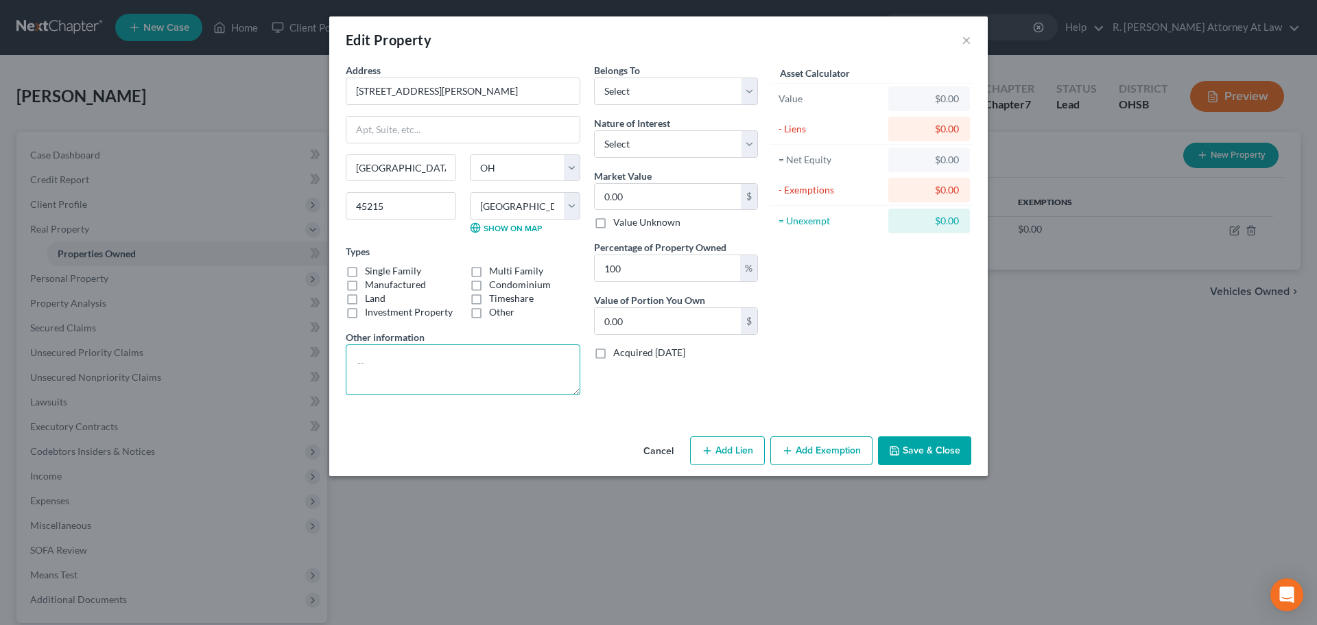
click at [384, 354] on textarea at bounding box center [463, 369] width 235 height 51
drag, startPoint x: 620, startPoint y: 195, endPoint x: 609, endPoint y: 185, distance: 14.6
click at [619, 193] on input "0.00" at bounding box center [668, 197] width 146 height 26
drag, startPoint x: 612, startPoint y: 136, endPoint x: 615, endPoint y: 153, distance: 17.5
click at [612, 136] on select "Select Fee Simple Joint Tenant Life Estate Equitable Interest Future Interest T…" at bounding box center [676, 143] width 164 height 27
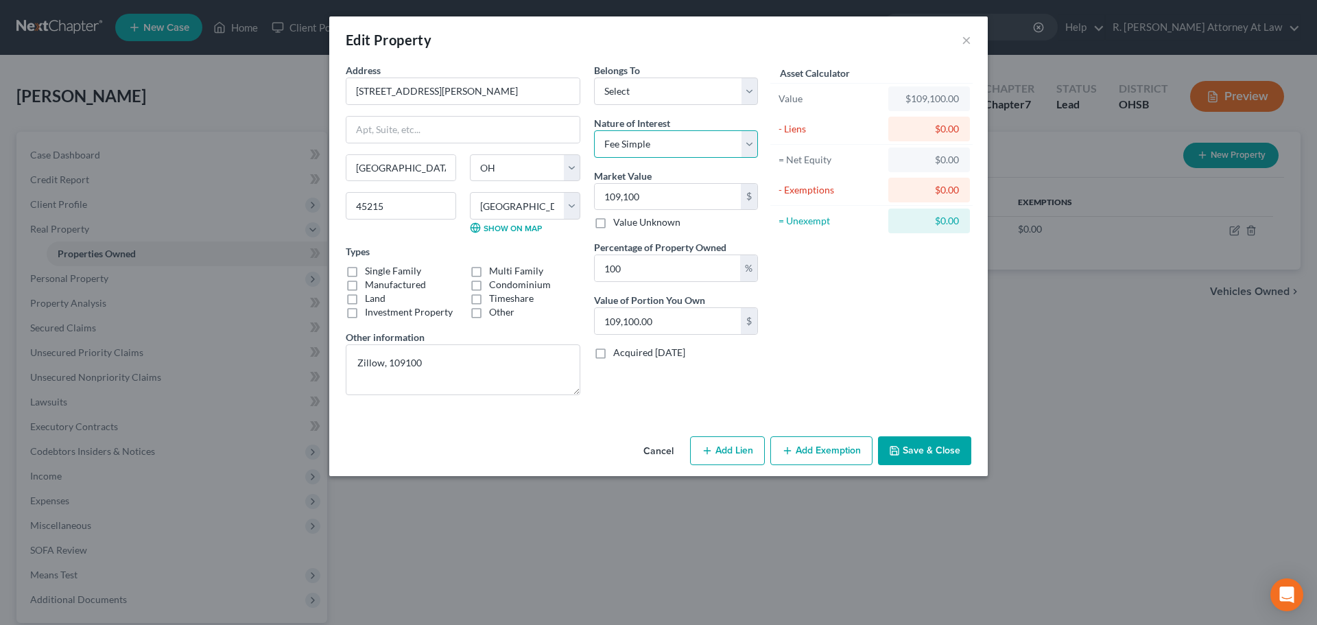
click at [594, 130] on select "Select Fee Simple Joint Tenant Life Estate Equitable Interest Future Interest T…" at bounding box center [676, 143] width 164 height 27
drag, startPoint x: 605, startPoint y: 91, endPoint x: 614, endPoint y: 104, distance: 15.8
click at [605, 91] on select "Select Debtor 1 Only Debtor 2 Only Debtor 1 And Debtor 2 Only At Least One Of T…" at bounding box center [676, 91] width 164 height 27
click at [594, 78] on select "Select Debtor 1 Only Debtor 2 Only Debtor 1 And Debtor 2 Only At Least One Of T…" at bounding box center [676, 91] width 164 height 27
click at [836, 324] on div "Asset Calculator Value $109,100.00 - Liens $0.00 = Net Equity $0.00 - Exemption…" at bounding box center [871, 234] width 213 height 343
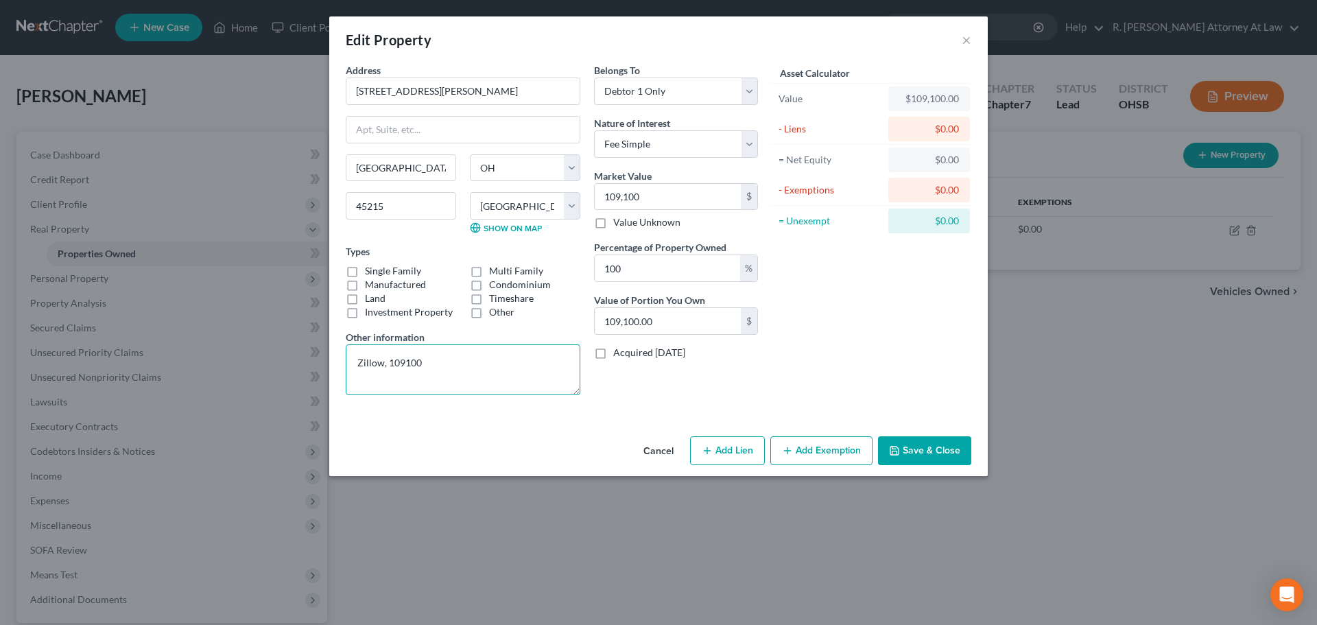
click at [458, 365] on textarea "Zillow, 109100" at bounding box center [463, 369] width 235 height 51
click at [895, 447] on icon "button" at bounding box center [894, 451] width 8 height 8
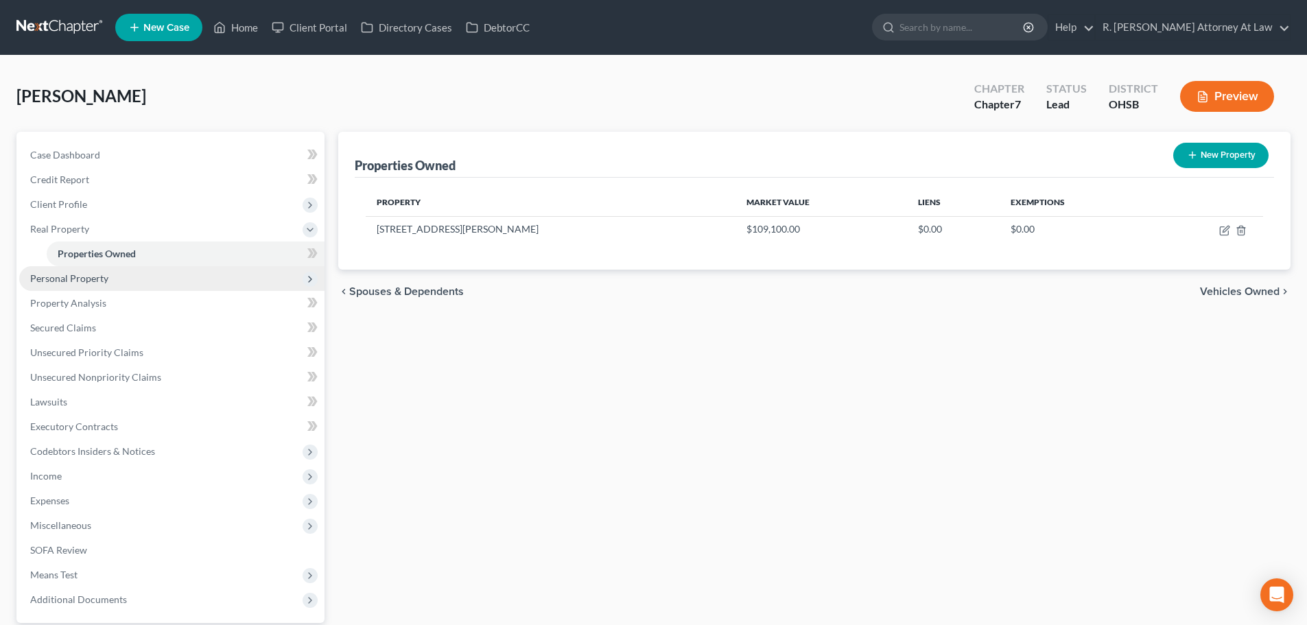
click at [59, 276] on span "Personal Property" at bounding box center [69, 278] width 78 height 12
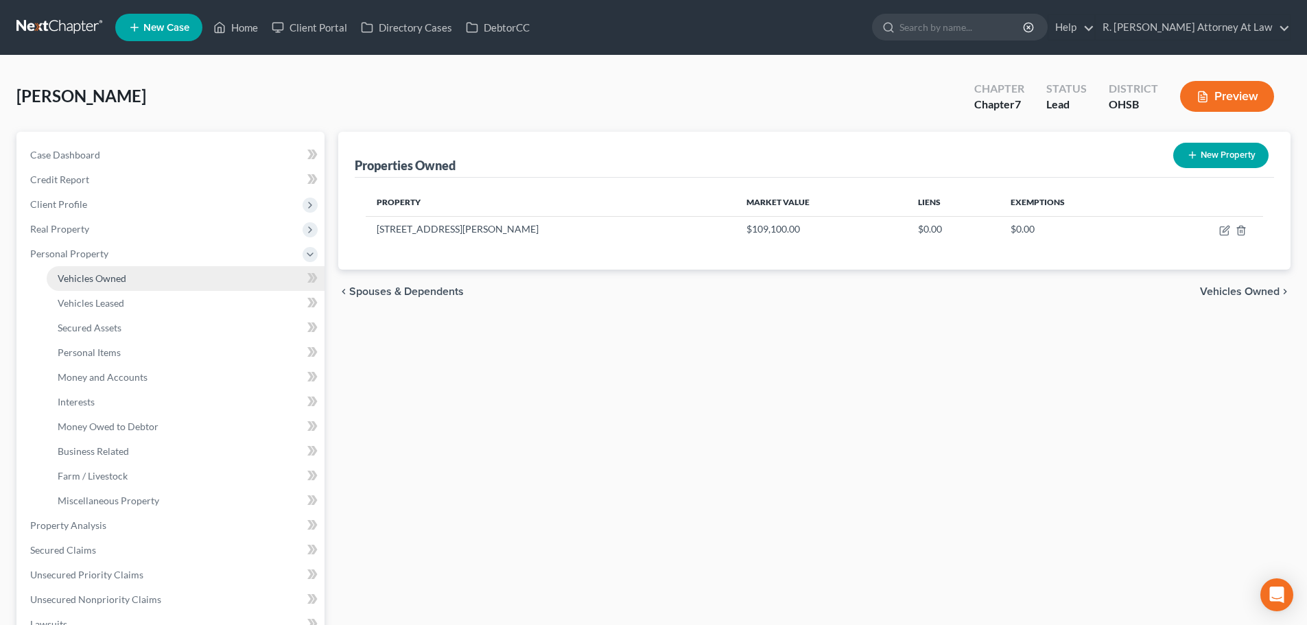
click at [75, 275] on span "Vehicles Owned" at bounding box center [92, 278] width 69 height 12
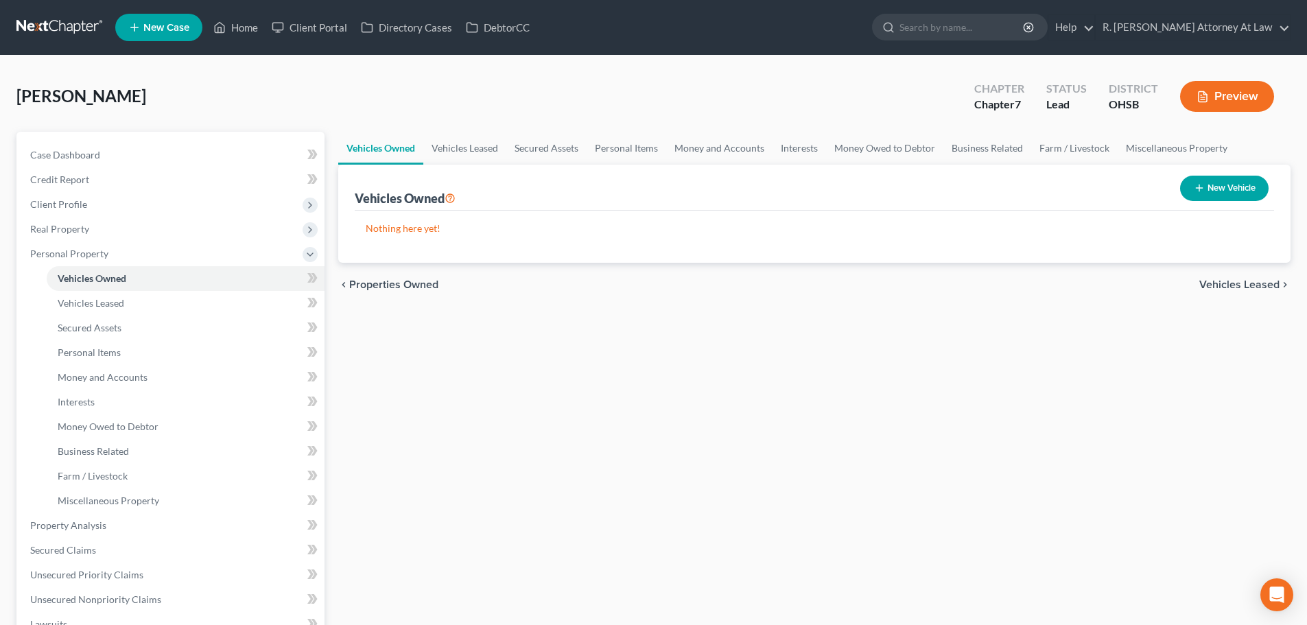
click at [1211, 189] on button "New Vehicle" at bounding box center [1224, 188] width 88 height 25
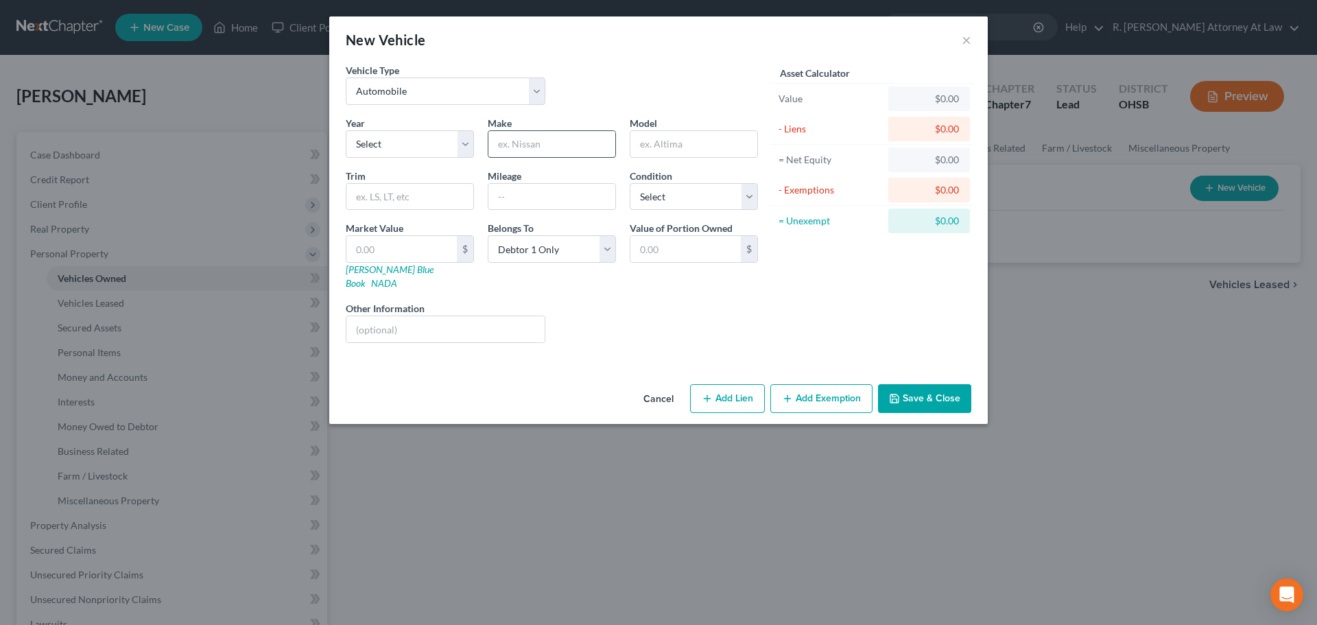
click at [518, 143] on input "text" at bounding box center [551, 144] width 127 height 26
click at [406, 147] on select "Select 2026 2025 2024 2023 2022 2021 2020 2019 2018 2017 2016 2015 2014 2013 20…" at bounding box center [410, 143] width 128 height 27
click at [346, 130] on select "Select 2026 2025 2024 2023 2022 2021 2020 2019 2018 2017 2016 2015 2014 2013 20…" at bounding box center [410, 143] width 128 height 27
drag, startPoint x: 523, startPoint y: 200, endPoint x: 667, endPoint y: 200, distance: 144.1
click at [523, 200] on input "text" at bounding box center [551, 197] width 127 height 26
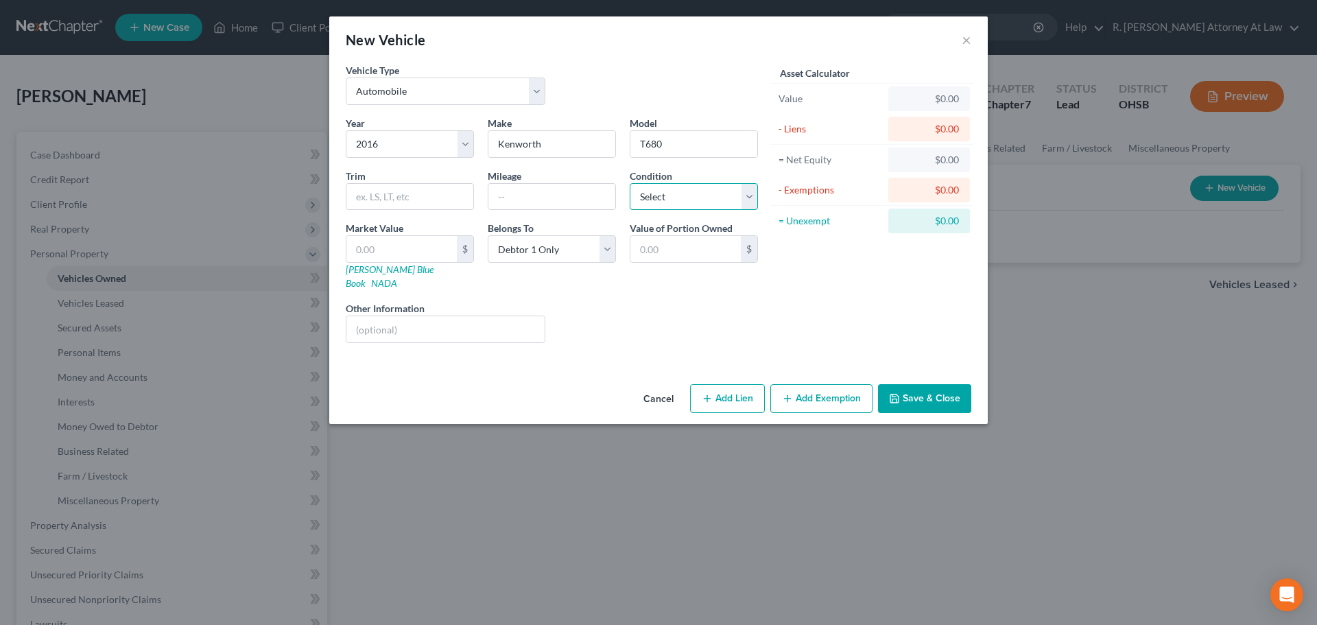
click at [667, 200] on select "Select Excellent Very Good Good Fair Poor" at bounding box center [694, 196] width 128 height 27
click at [630, 183] on select "Select Excellent Very Good Good Fair Poor" at bounding box center [694, 196] width 128 height 27
drag, startPoint x: 552, startPoint y: 198, endPoint x: 593, endPoint y: 175, distance: 46.7
click at [552, 198] on input "text" at bounding box center [551, 197] width 127 height 26
click at [911, 384] on button "Save & Close" at bounding box center [924, 398] width 93 height 29
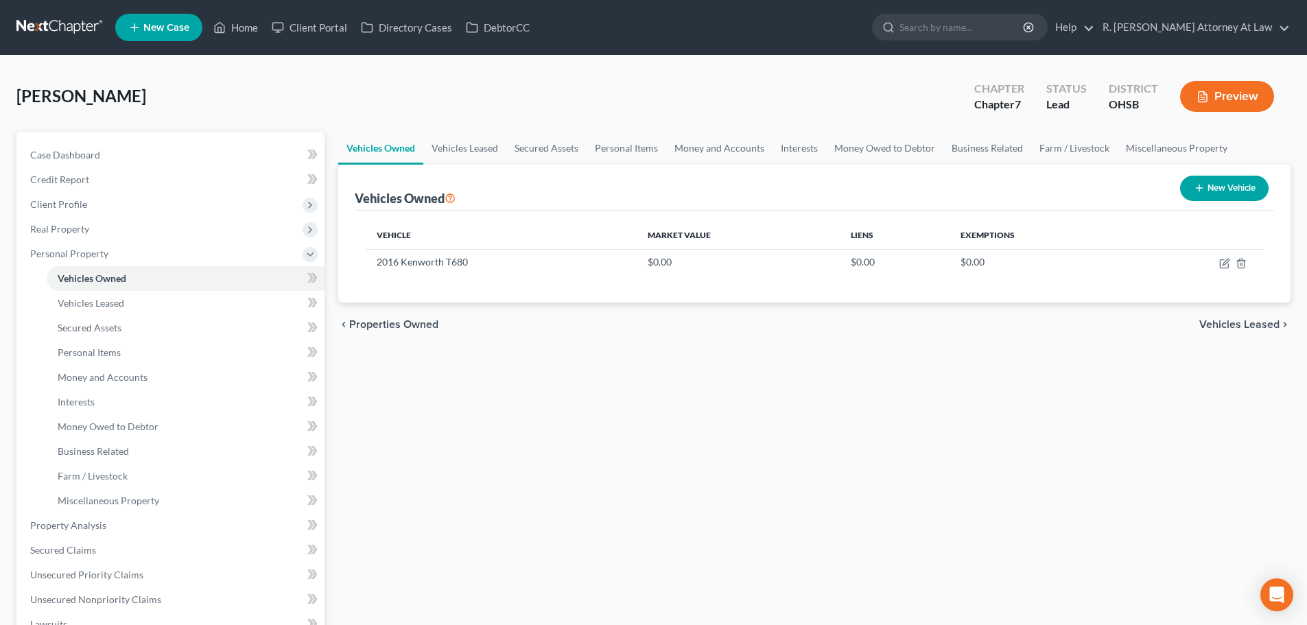
click at [1218, 187] on button "New Vehicle" at bounding box center [1224, 188] width 88 height 25
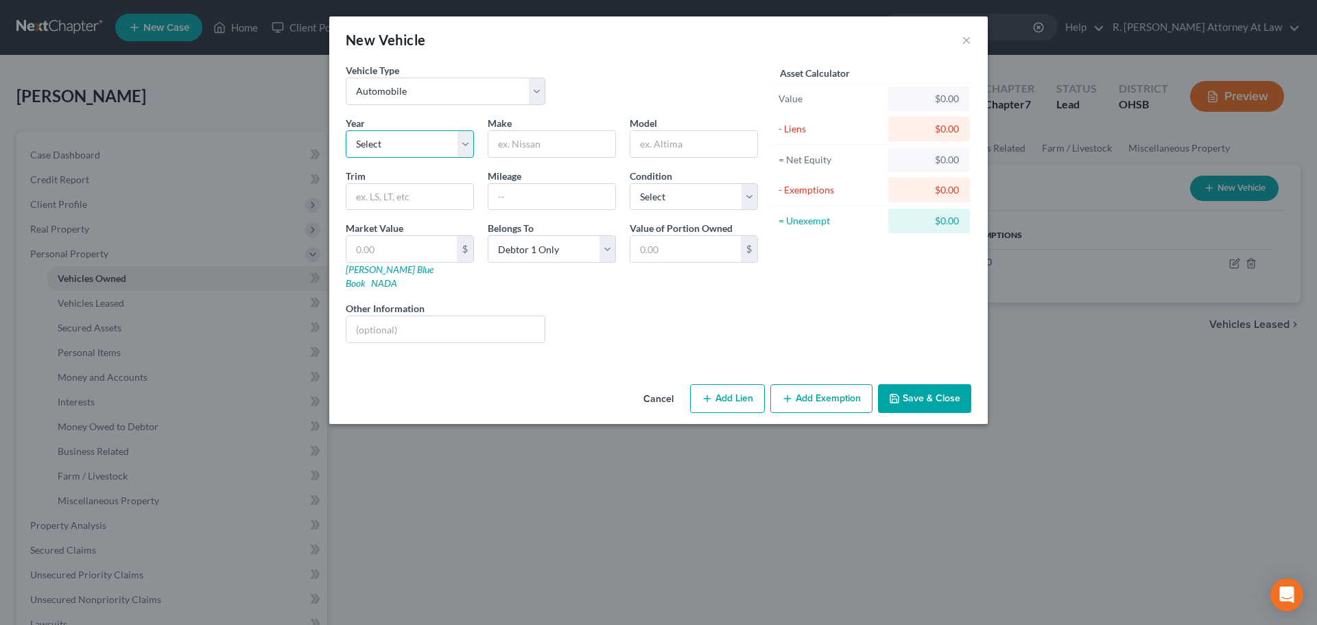
click at [452, 139] on select "Select 2026 2025 2024 2023 2022 2021 2020 2019 2018 2017 2016 2015 2014 2013 20…" at bounding box center [410, 143] width 128 height 27
click at [346, 130] on select "Select 2026 2025 2024 2023 2022 2021 2020 2019 2018 2017 2016 2015 2014 2013 20…" at bounding box center [410, 143] width 128 height 27
drag, startPoint x: 524, startPoint y: 145, endPoint x: 530, endPoint y: 135, distance: 11.7
click at [524, 143] on input "text" at bounding box center [551, 144] width 127 height 26
drag, startPoint x: 570, startPoint y: 196, endPoint x: 652, endPoint y: 203, distance: 82.0
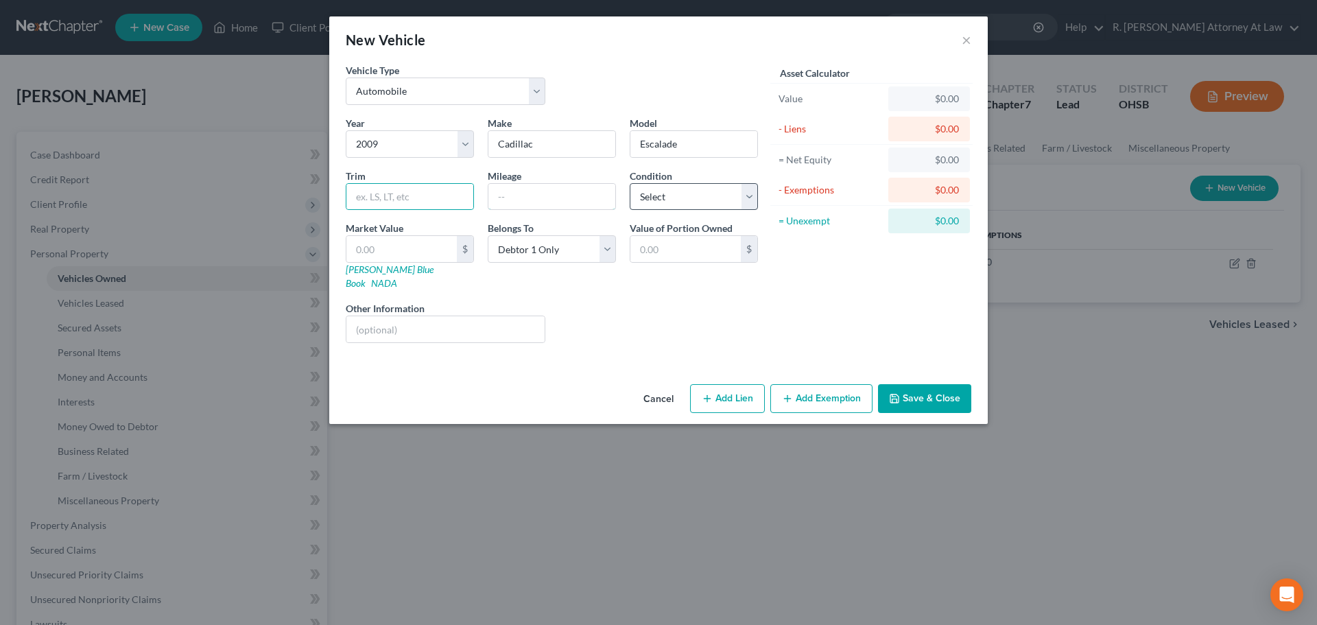
click at [570, 196] on input "text" at bounding box center [551, 197] width 127 height 26
click at [655, 203] on select "Select Excellent Very Good Good Fair Poor" at bounding box center [694, 196] width 128 height 27
click at [630, 183] on select "Select Excellent Very Good Good Fair Poor" at bounding box center [694, 196] width 128 height 27
click at [519, 189] on input "text" at bounding box center [551, 197] width 127 height 26
drag, startPoint x: 434, startPoint y: 305, endPoint x: 495, endPoint y: 280, distance: 65.9
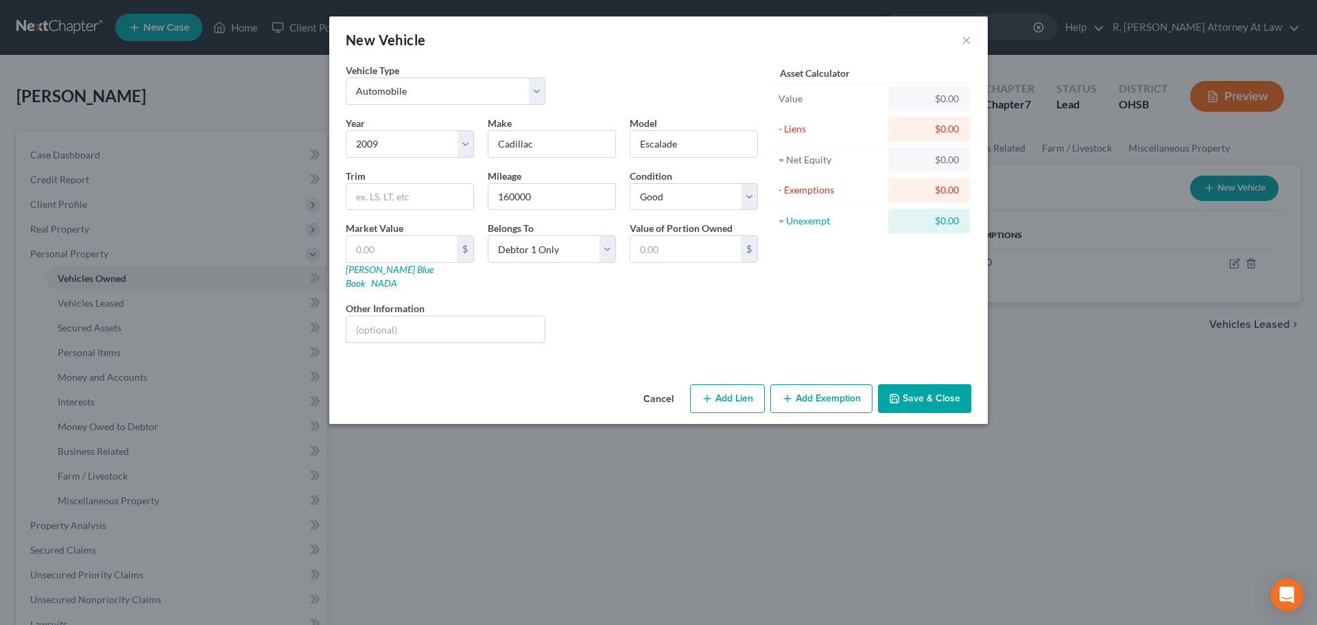
click at [434, 316] on input "text" at bounding box center [445, 329] width 198 height 26
click at [910, 387] on button "Save & Close" at bounding box center [924, 398] width 93 height 29
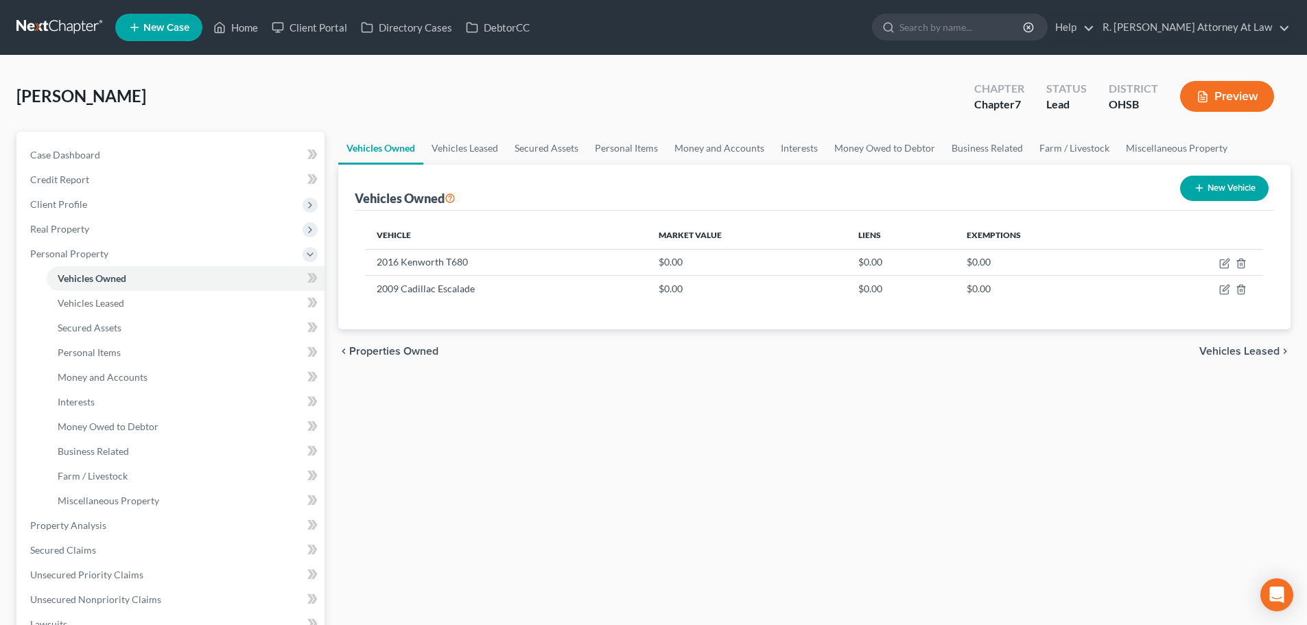
click at [1209, 180] on button "New Vehicle" at bounding box center [1224, 188] width 88 height 25
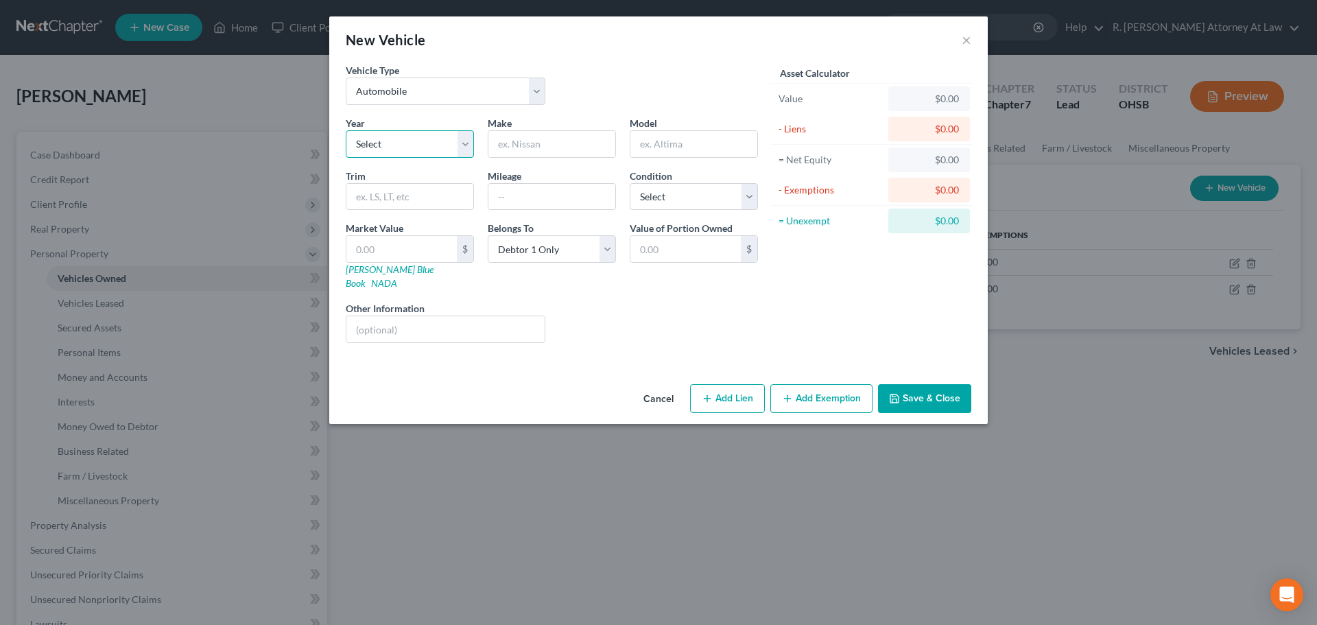
drag, startPoint x: 416, startPoint y: 150, endPoint x: 403, endPoint y: 157, distance: 14.1
click at [416, 150] on select "Select 2026 2025 2024 2023 2022 2021 2020 2019 2018 2017 2016 2015 2014 2013 20…" at bounding box center [410, 143] width 128 height 27
click at [346, 130] on select "Select 2026 2025 2024 2023 2022 2021 2020 2019 2018 2017 2016 2015 2014 2013 20…" at bounding box center [410, 143] width 128 height 27
click at [637, 141] on input "text" at bounding box center [693, 144] width 127 height 26
drag, startPoint x: 520, startPoint y: 143, endPoint x: 552, endPoint y: 137, distance: 32.0
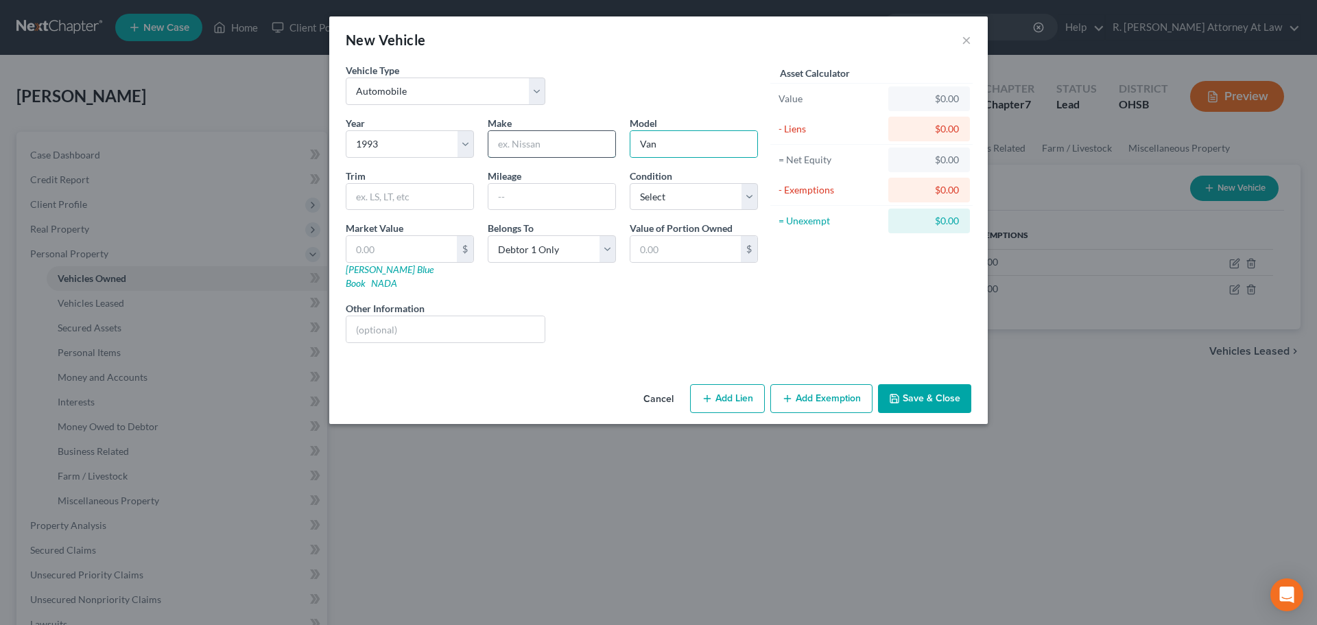
click at [520, 143] on input "text" at bounding box center [551, 144] width 127 height 26
drag, startPoint x: 407, startPoint y: 193, endPoint x: 473, endPoint y: 149, distance: 79.1
click at [407, 193] on input "text" at bounding box center [409, 197] width 127 height 26
click at [928, 384] on button "Save & Close" at bounding box center [924, 398] width 93 height 29
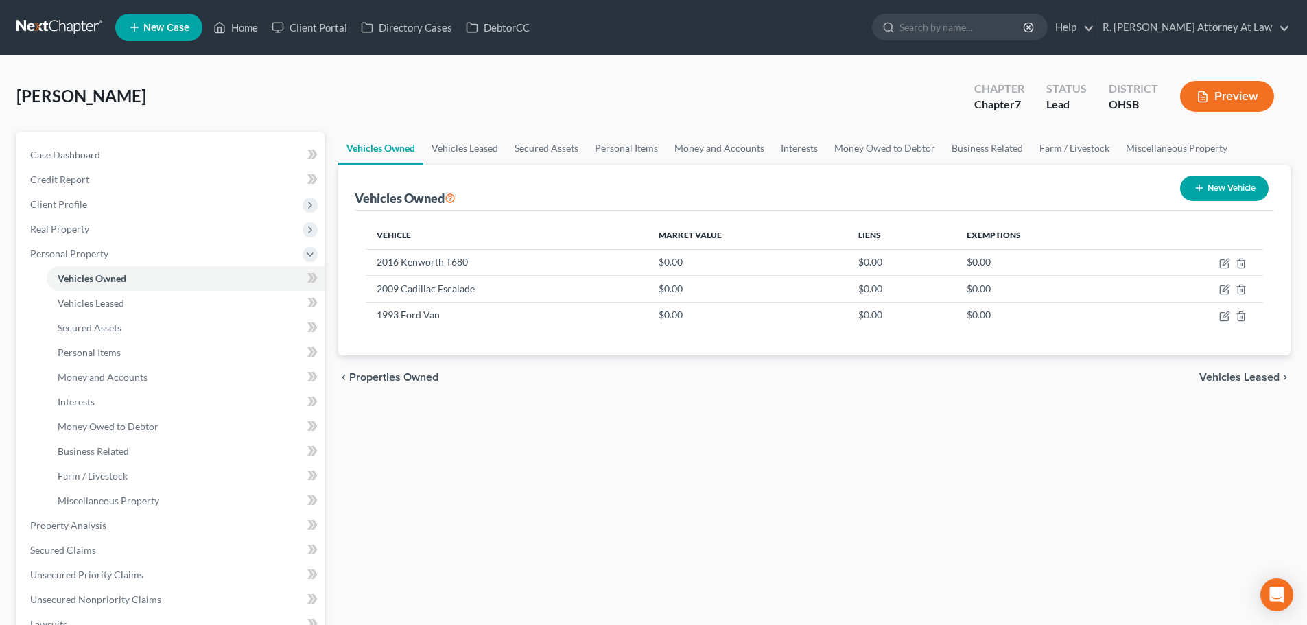
click at [1194, 189] on icon "button" at bounding box center [1199, 187] width 11 height 11
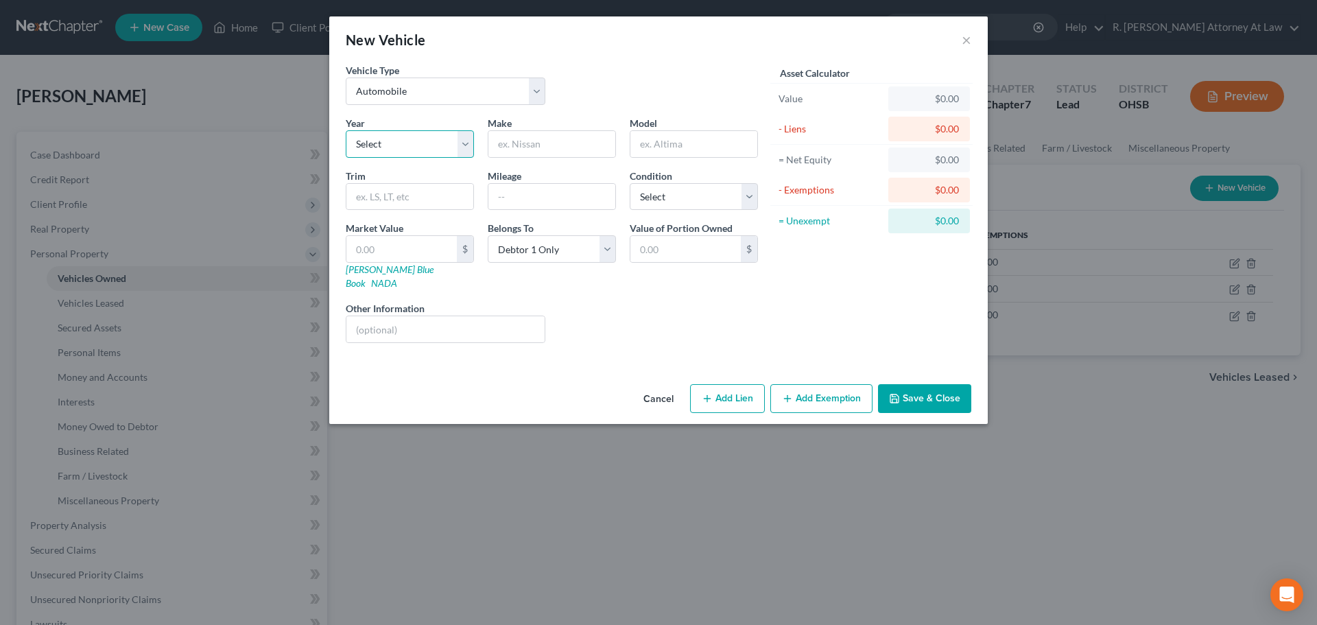
drag, startPoint x: 447, startPoint y: 145, endPoint x: 442, endPoint y: 157, distance: 13.0
click at [447, 145] on select "Select 2026 2025 2024 2023 2022 2021 2020 2019 2018 2017 2016 2015 2014 2013 20…" at bounding box center [410, 143] width 128 height 27
click at [346, 130] on select "Select 2026 2025 2024 2023 2022 2021 2020 2019 2018 2017 2016 2015 2014 2013 20…" at bounding box center [410, 143] width 128 height 27
click at [514, 146] on input "text" at bounding box center [551, 144] width 127 height 26
click at [656, 196] on select "Select Excellent Very Good Good Fair Poor" at bounding box center [694, 196] width 128 height 27
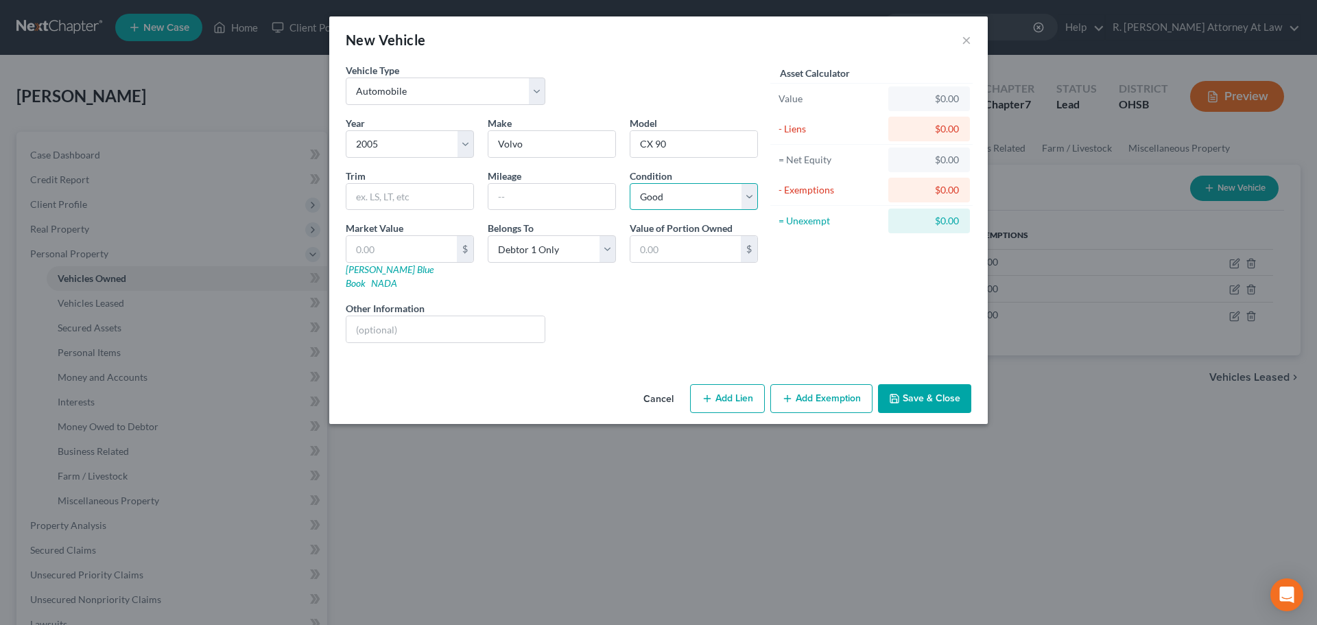
click at [630, 183] on select "Select Excellent Very Good Good Fair Poor" at bounding box center [694, 196] width 128 height 27
drag, startPoint x: 525, startPoint y: 203, endPoint x: 550, endPoint y: 199, distance: 25.7
click at [525, 203] on input "text" at bounding box center [551, 197] width 127 height 26
click at [395, 320] on input "text" at bounding box center [445, 329] width 198 height 26
click at [931, 384] on button "Save & Close" at bounding box center [924, 398] width 93 height 29
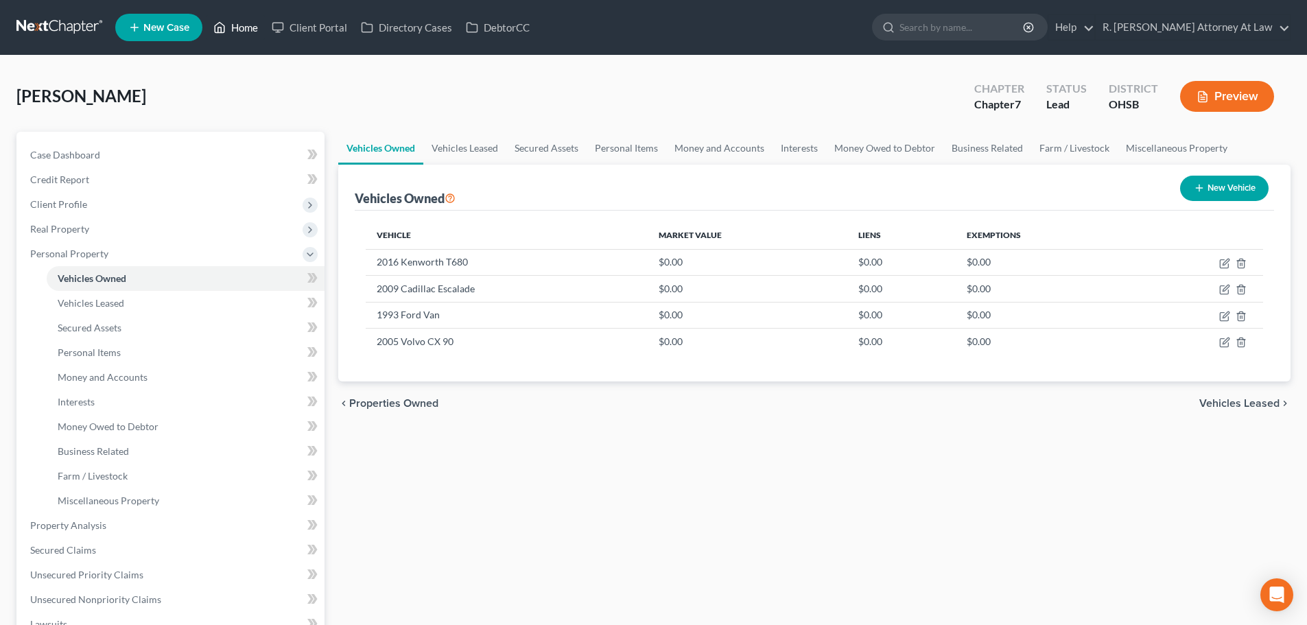
click at [244, 25] on link "Home" at bounding box center [235, 27] width 58 height 25
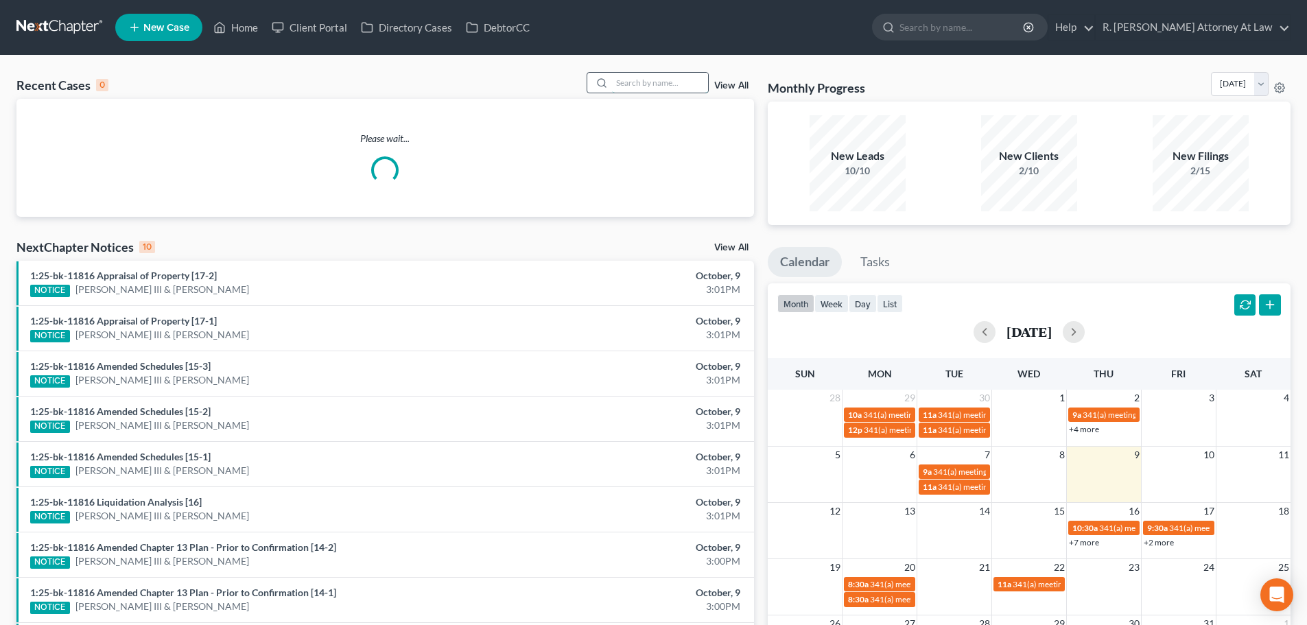
click at [641, 86] on input "search" at bounding box center [660, 83] width 96 height 20
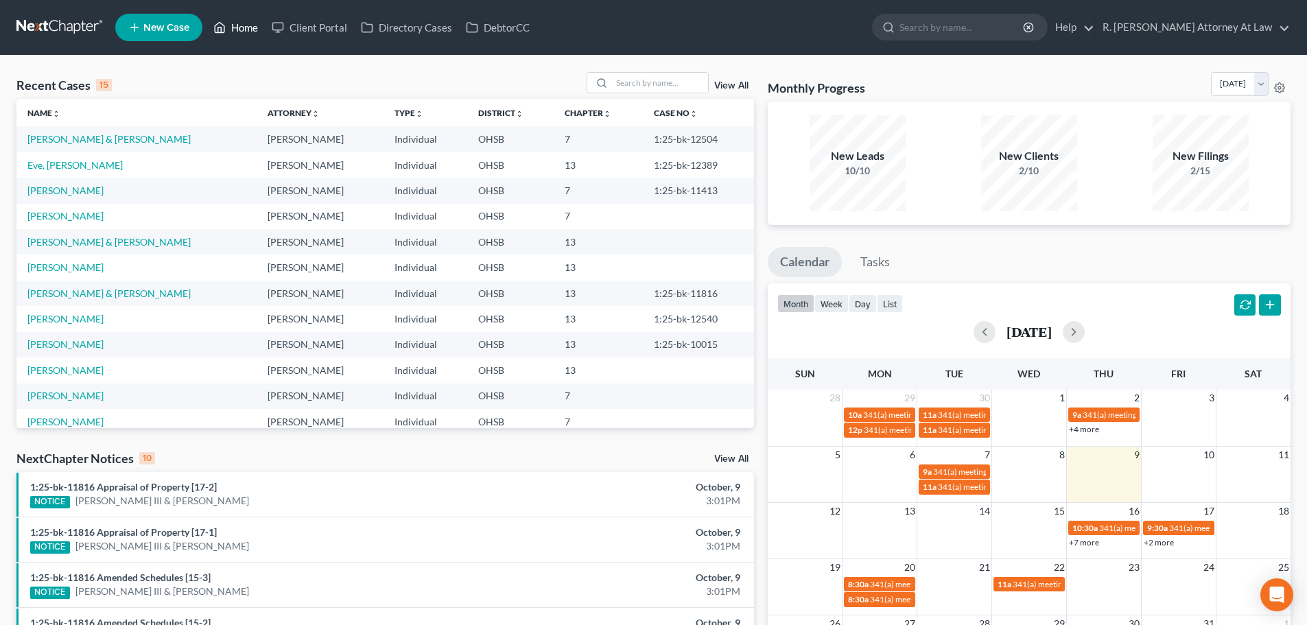
click at [240, 26] on link "Home" at bounding box center [235, 27] width 58 height 25
click at [244, 27] on link "Home" at bounding box center [235, 27] width 58 height 25
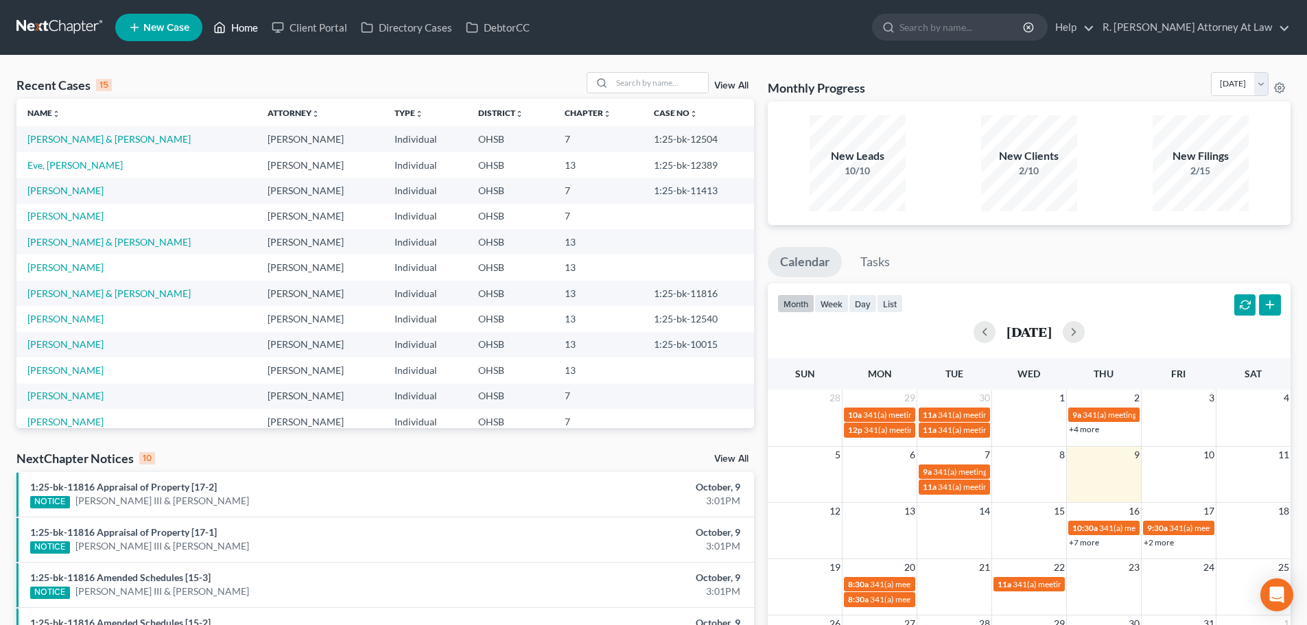
click at [234, 27] on link "Home" at bounding box center [235, 27] width 58 height 25
click at [641, 80] on input "search" at bounding box center [660, 83] width 96 height 20
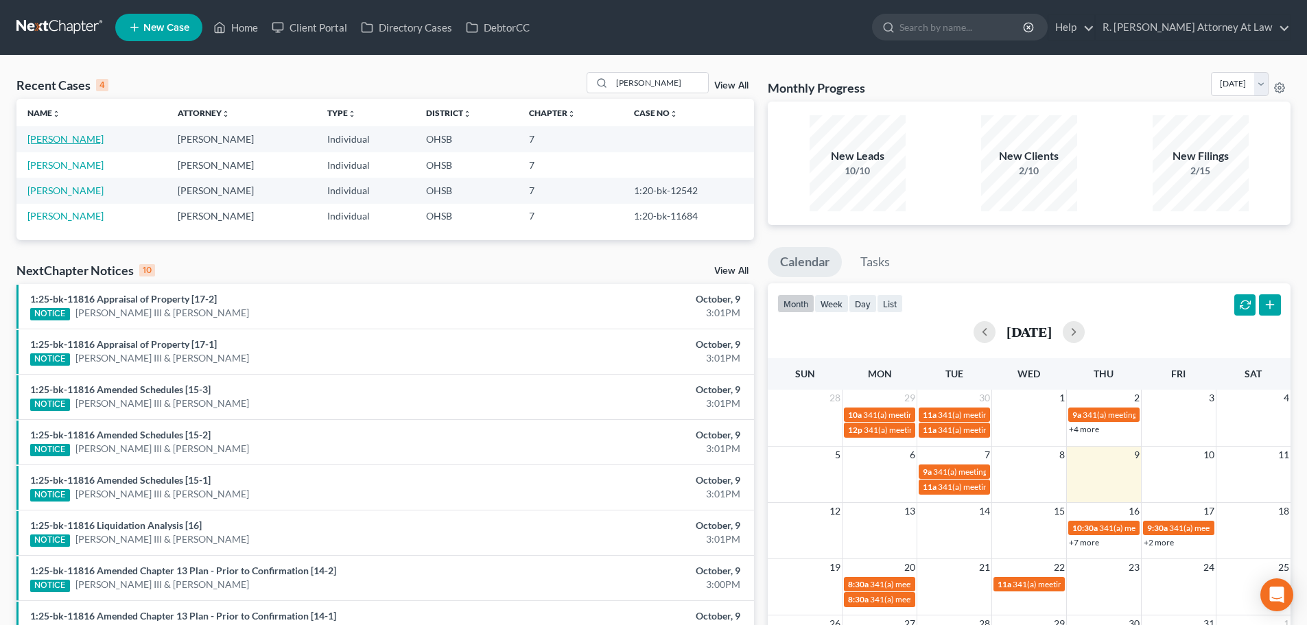
click at [78, 137] on link "[PERSON_NAME]" at bounding box center [65, 139] width 76 height 12
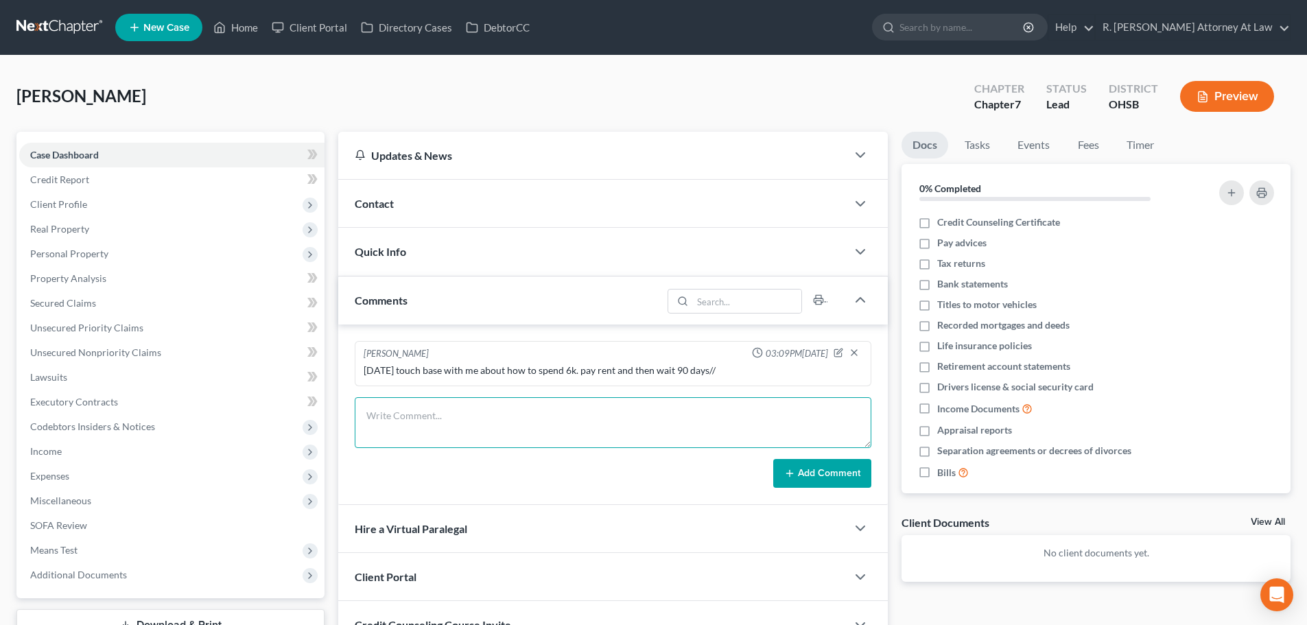
click at [436, 409] on textarea at bounding box center [613, 422] width 517 height 51
click at [234, 23] on link "Home" at bounding box center [235, 27] width 58 height 25
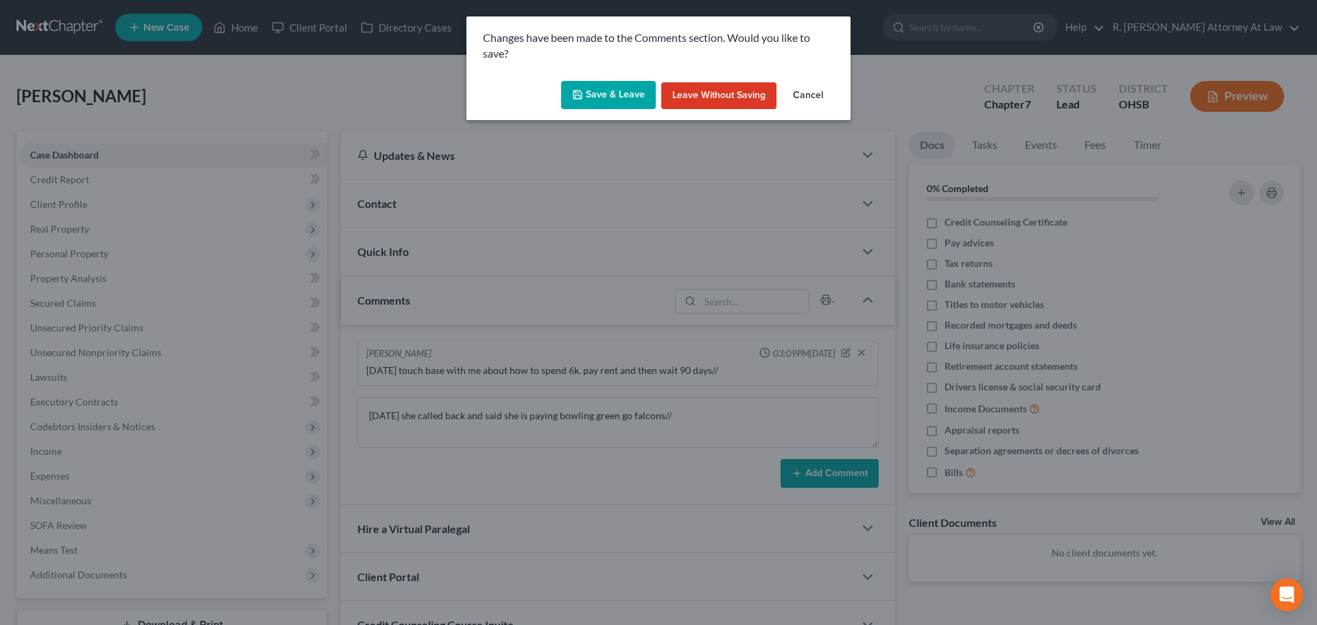
click at [622, 90] on button "Save & Leave" at bounding box center [608, 95] width 95 height 29
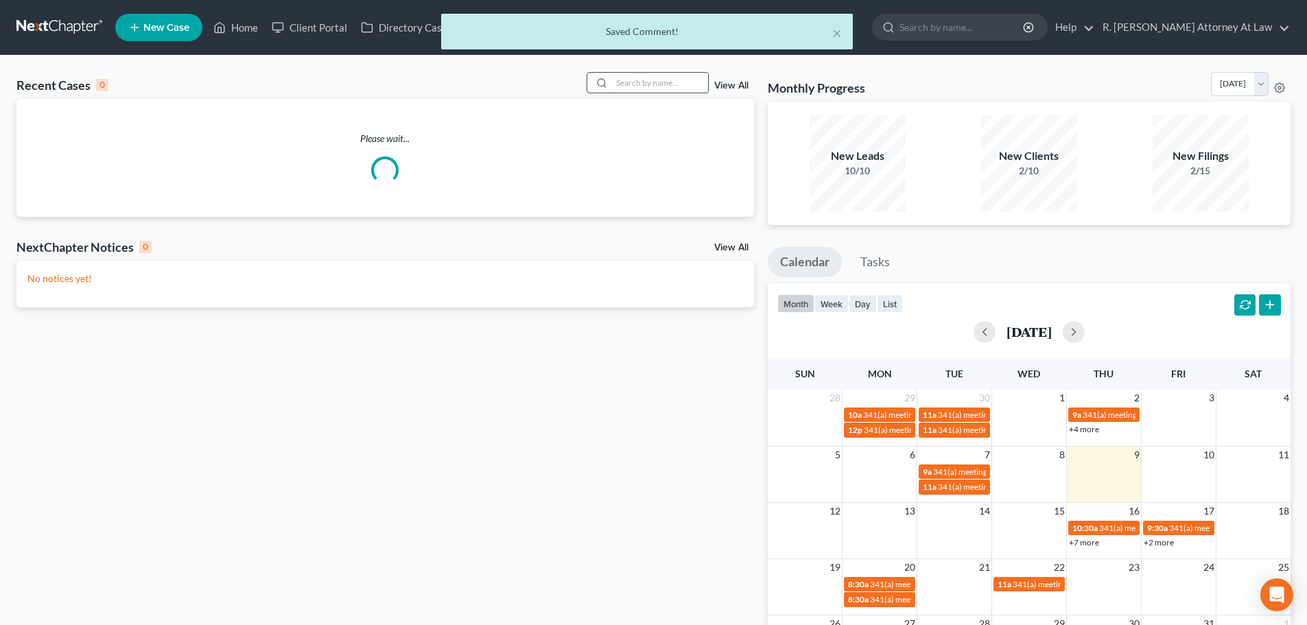
click at [645, 80] on input "search" at bounding box center [660, 83] width 96 height 20
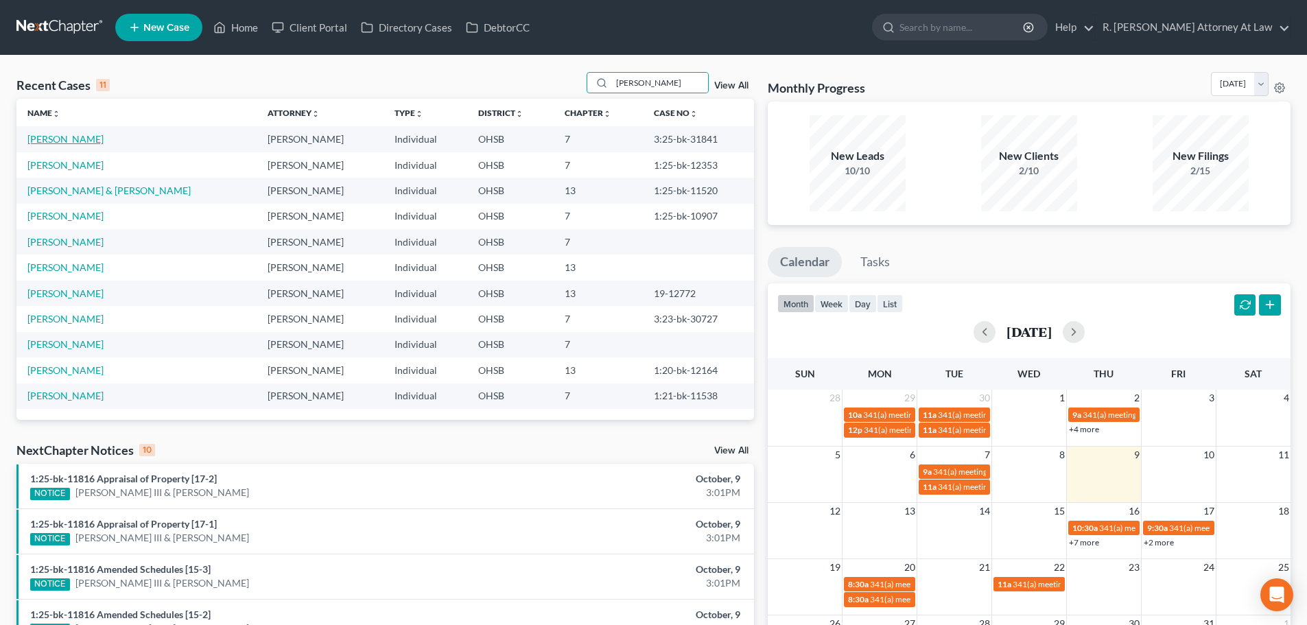
click at [48, 137] on link "[PERSON_NAME]" at bounding box center [65, 139] width 76 height 12
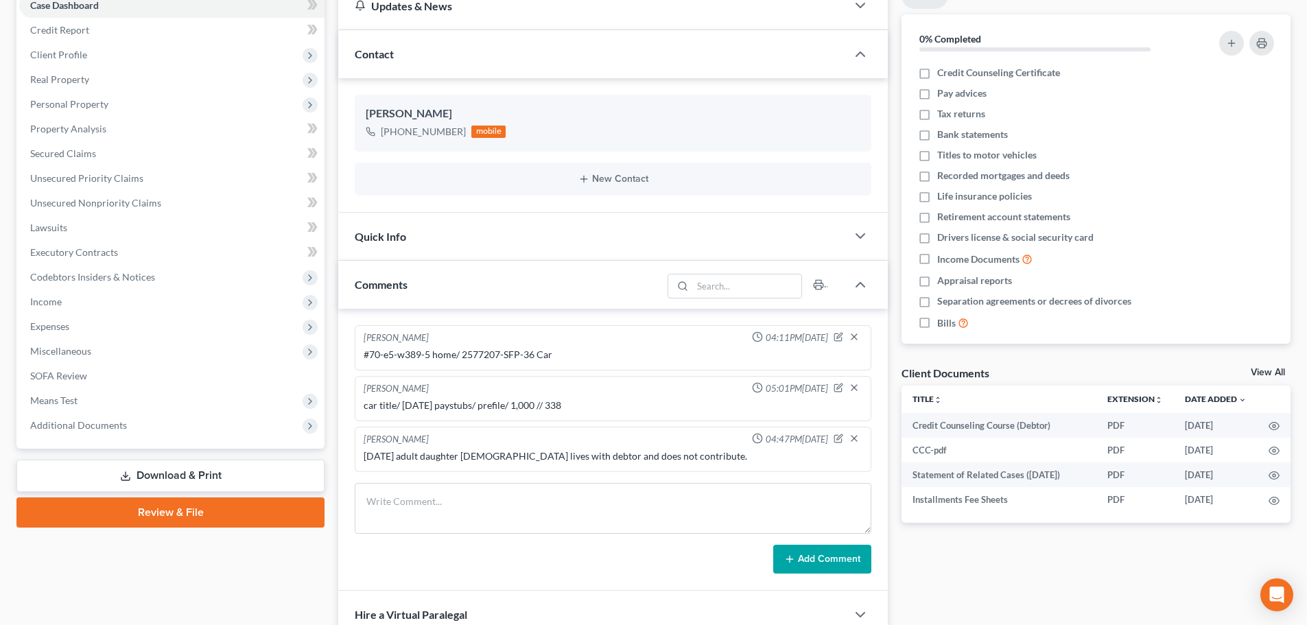
scroll to position [69, 0]
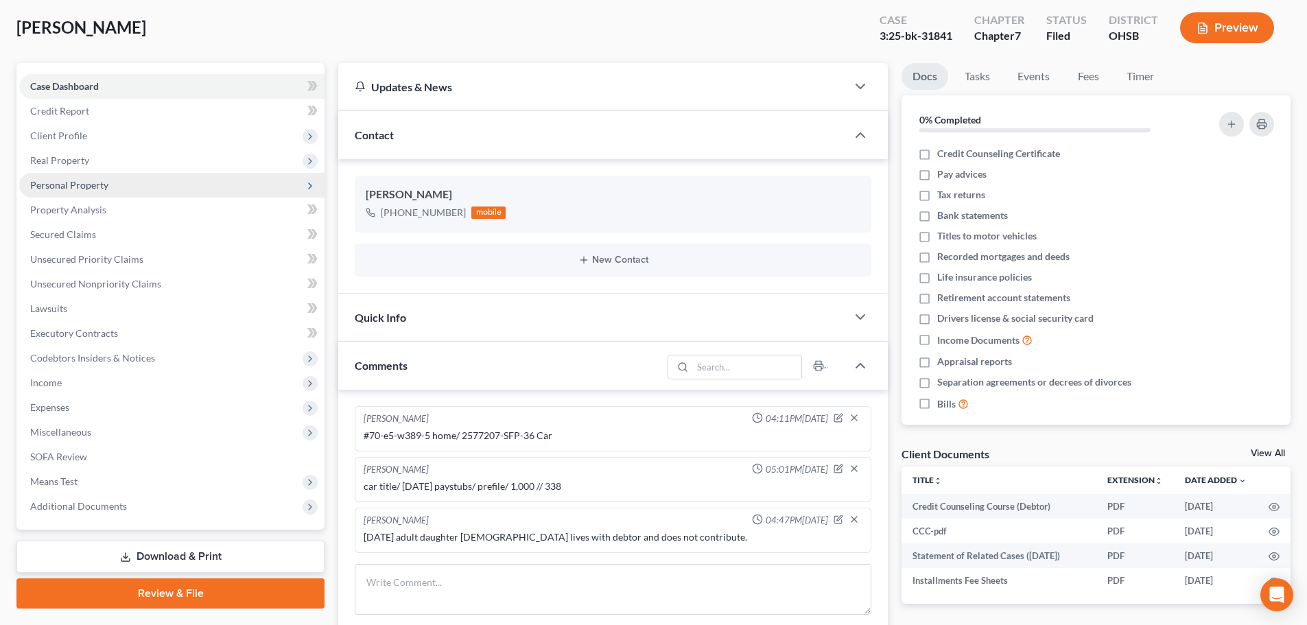
click at [75, 180] on span "Personal Property" at bounding box center [69, 185] width 78 height 12
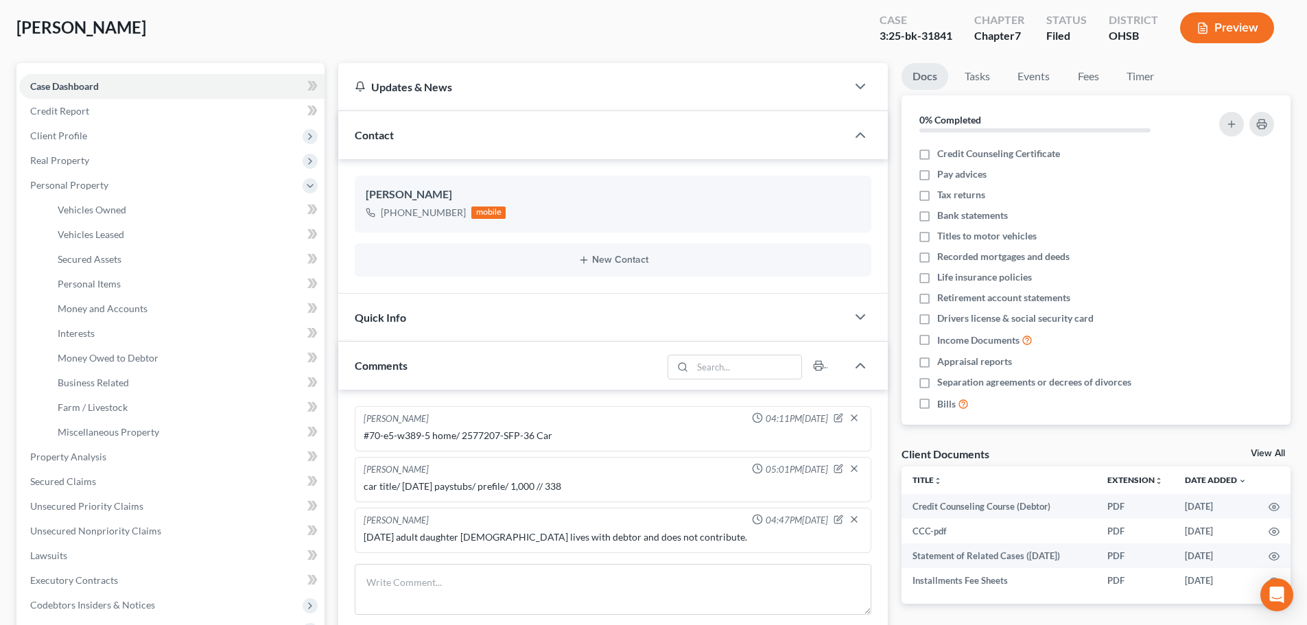
drag, startPoint x: 217, startPoint y: 45, endPoint x: 301, endPoint y: 3, distance: 93.6
click at [217, 45] on div "[PERSON_NAME] Upgraded Case 3:25-bk-31841 Chapter Chapter 7 Status Filed Distri…" at bounding box center [653, 33] width 1274 height 60
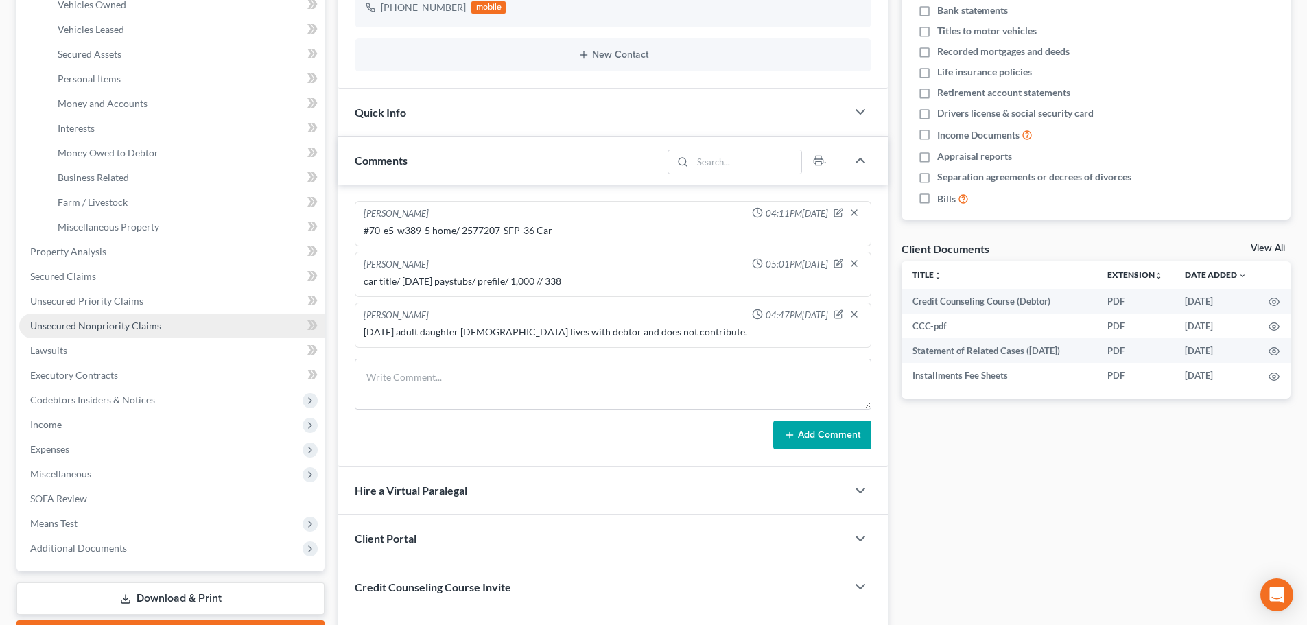
scroll to position [274, 0]
click at [84, 321] on span "Unsecured Nonpriority Claims" at bounding box center [95, 325] width 131 height 12
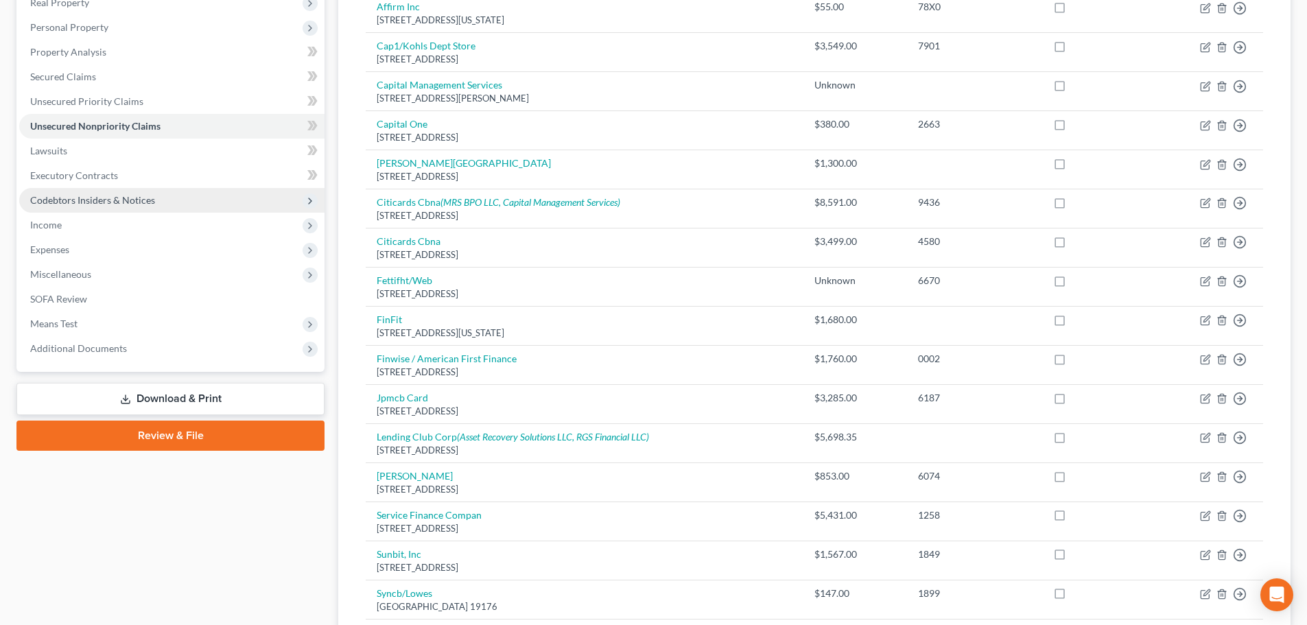
scroll to position [202, 0]
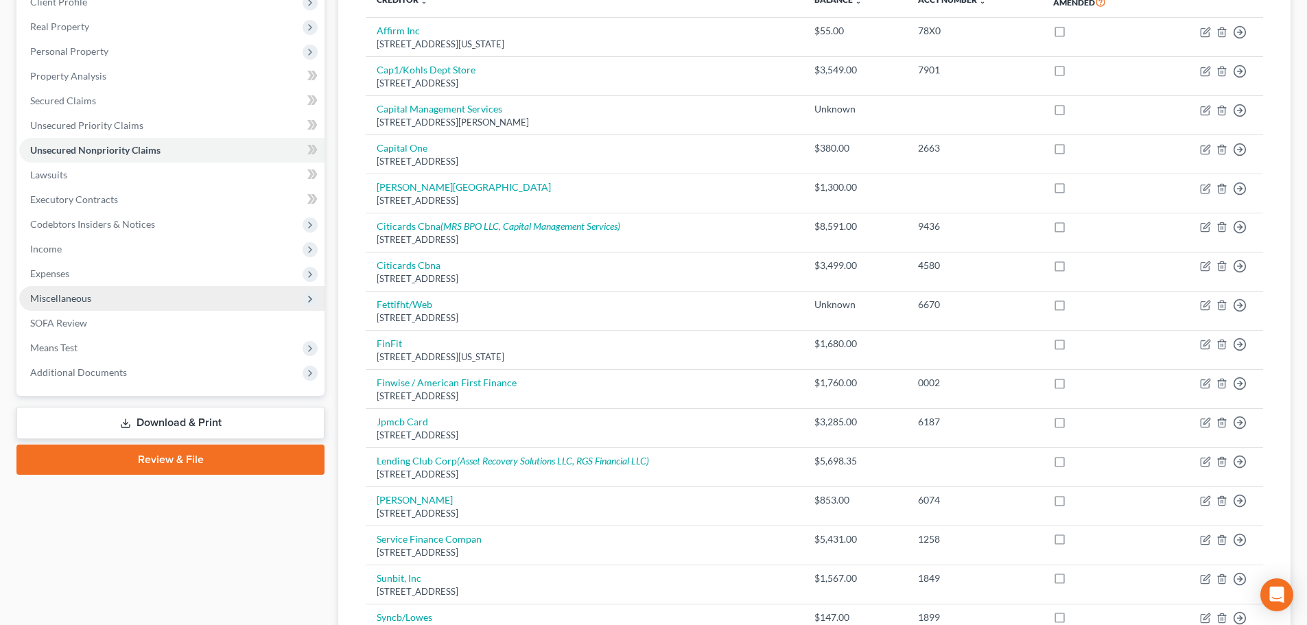
click at [49, 294] on span "Miscellaneous" at bounding box center [60, 298] width 61 height 12
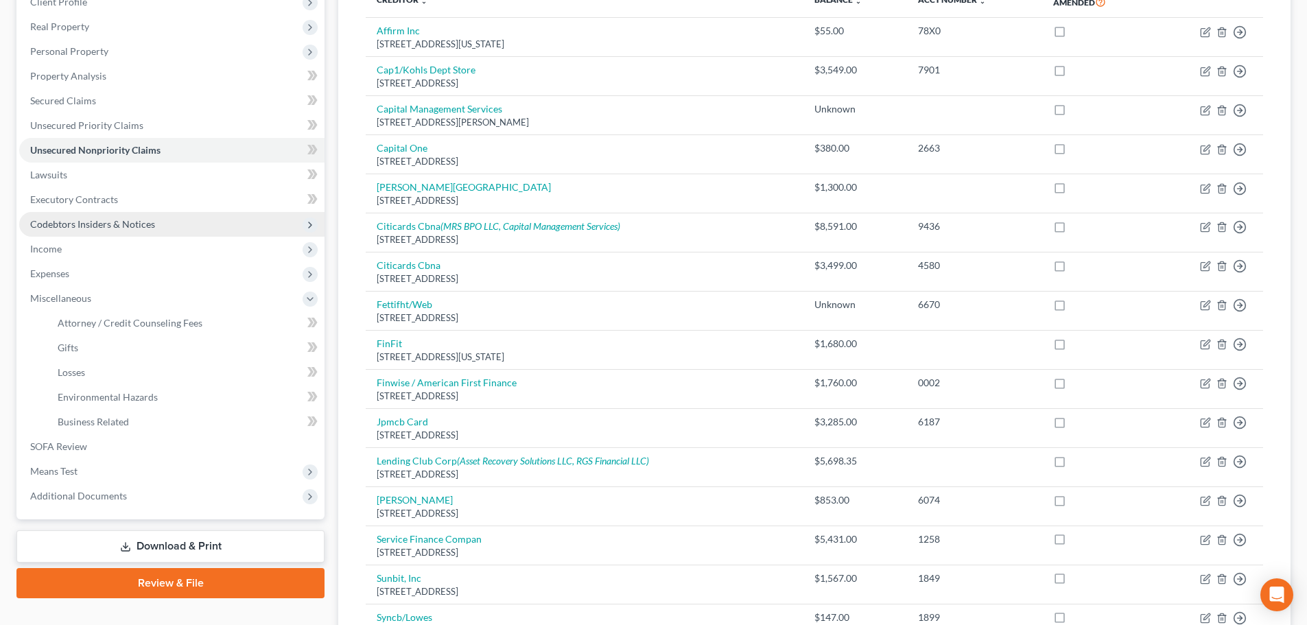
click at [72, 224] on span "Codebtors Insiders & Notices" at bounding box center [92, 224] width 125 height 12
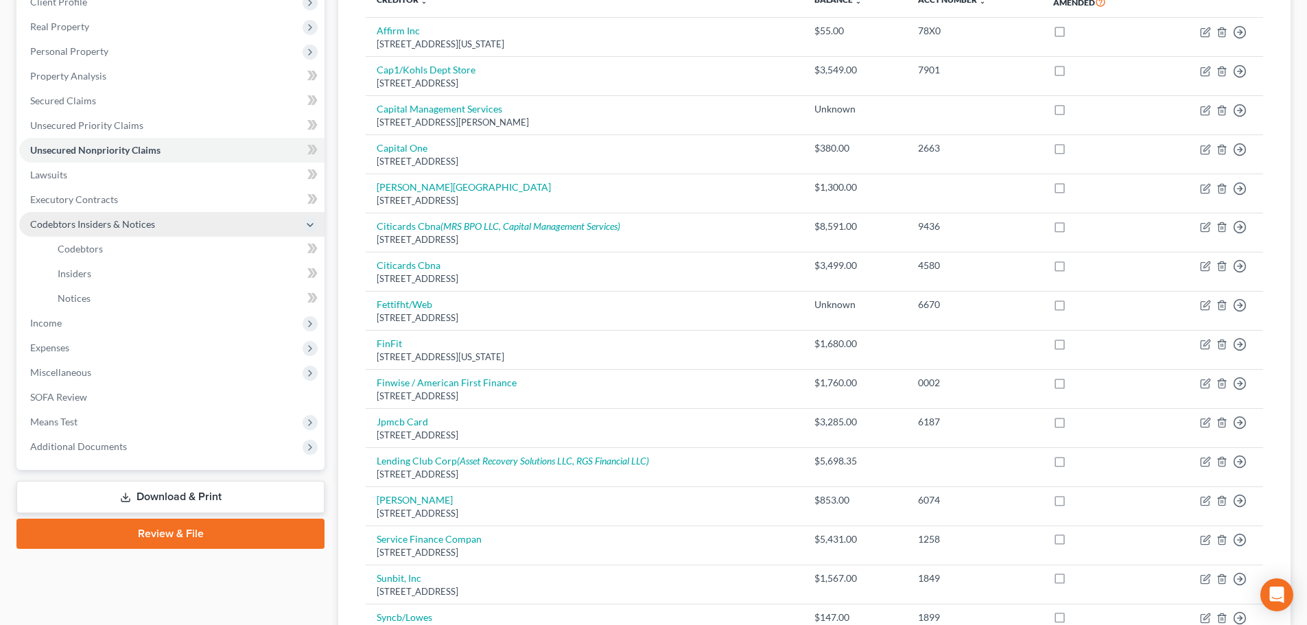
click at [72, 222] on span "Codebtors Insiders & Notices" at bounding box center [92, 224] width 125 height 12
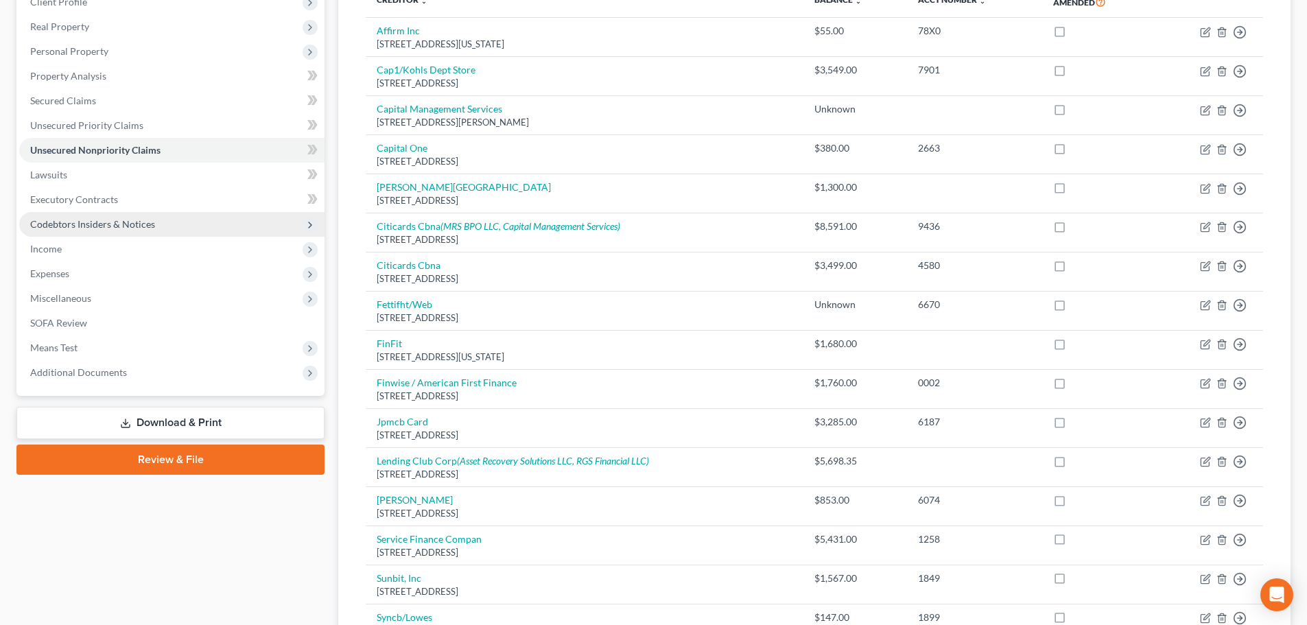
click at [56, 222] on span "Codebtors Insiders & Notices" at bounding box center [92, 224] width 125 height 12
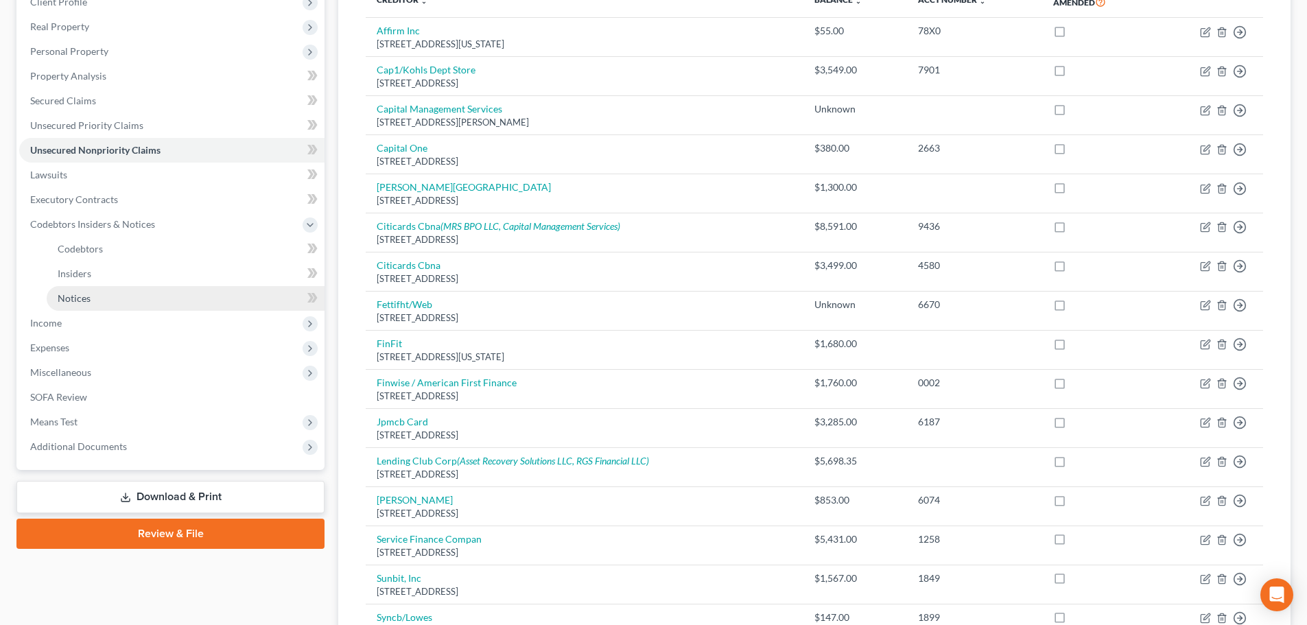
click at [73, 299] on span "Notices" at bounding box center [74, 298] width 33 height 12
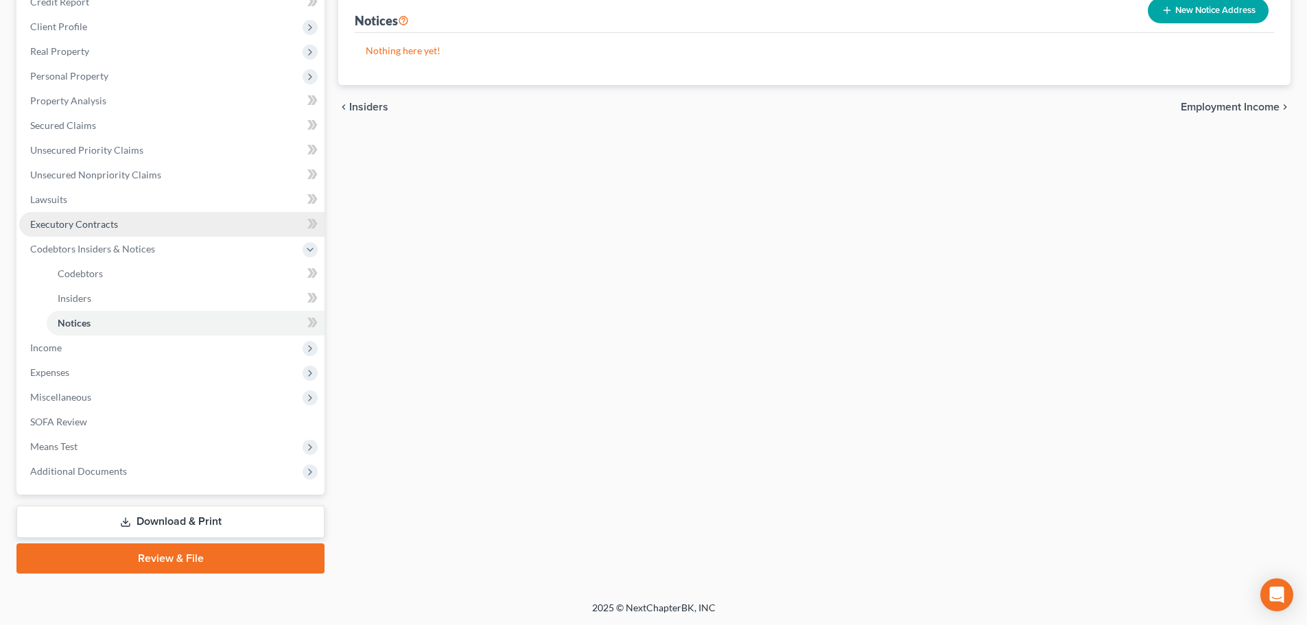
scroll to position [178, 0]
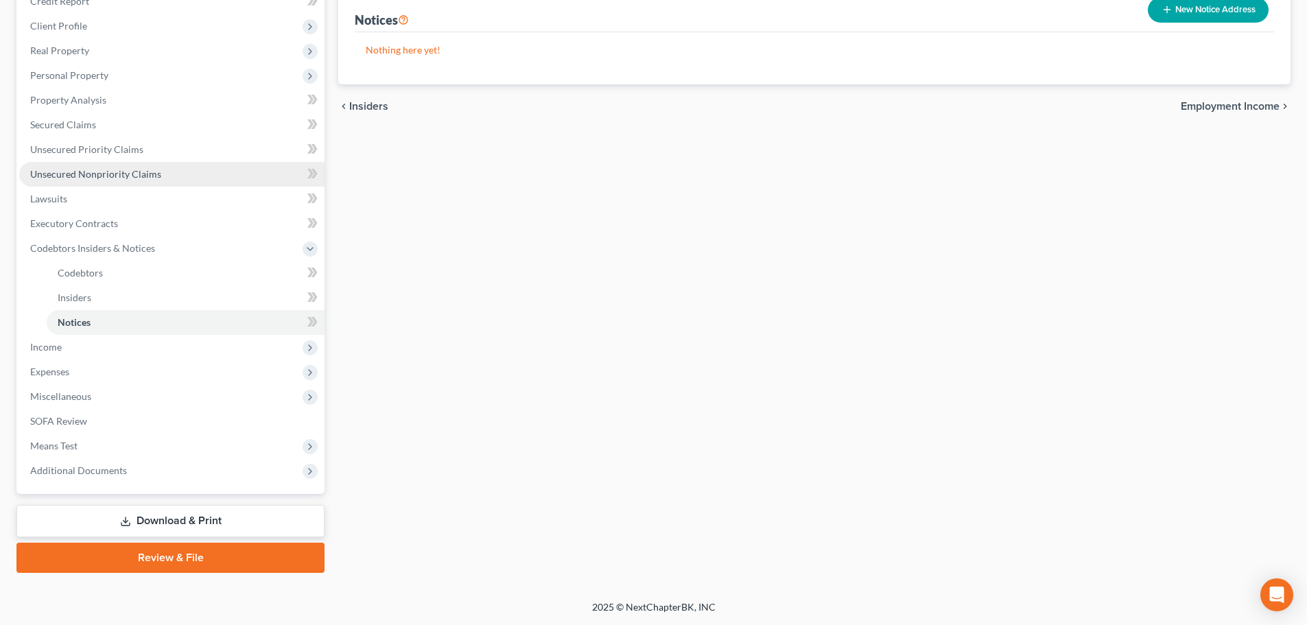
drag, startPoint x: 93, startPoint y: 172, endPoint x: 100, endPoint y: 172, distance: 7.5
click at [93, 172] on span "Unsecured Nonpriority Claims" at bounding box center [95, 174] width 131 height 12
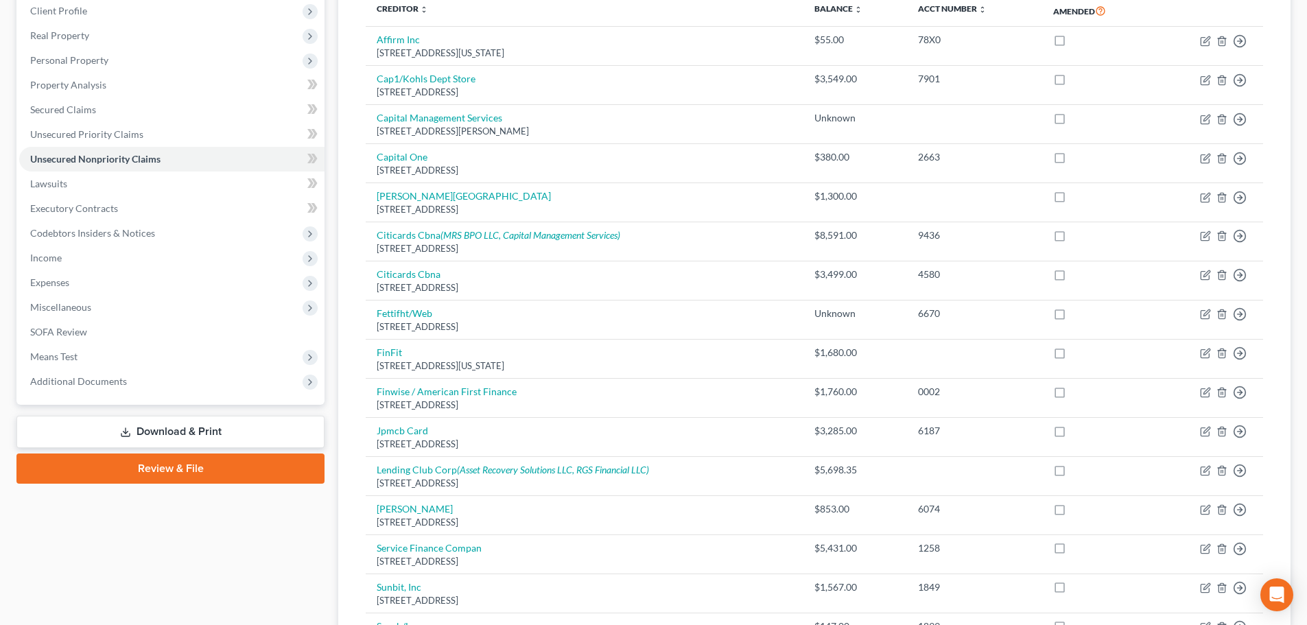
scroll to position [408, 0]
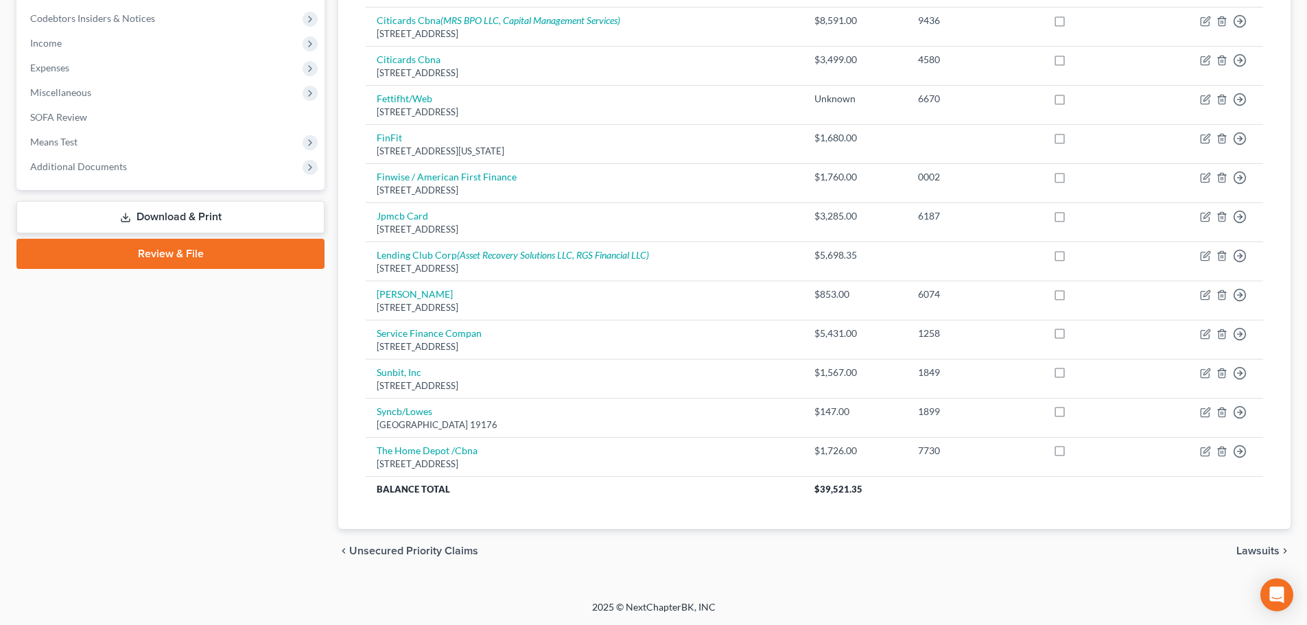
drag, startPoint x: 91, startPoint y: 161, endPoint x: 97, endPoint y: 201, distance: 40.9
click at [93, 161] on span "Additional Documents" at bounding box center [78, 167] width 97 height 12
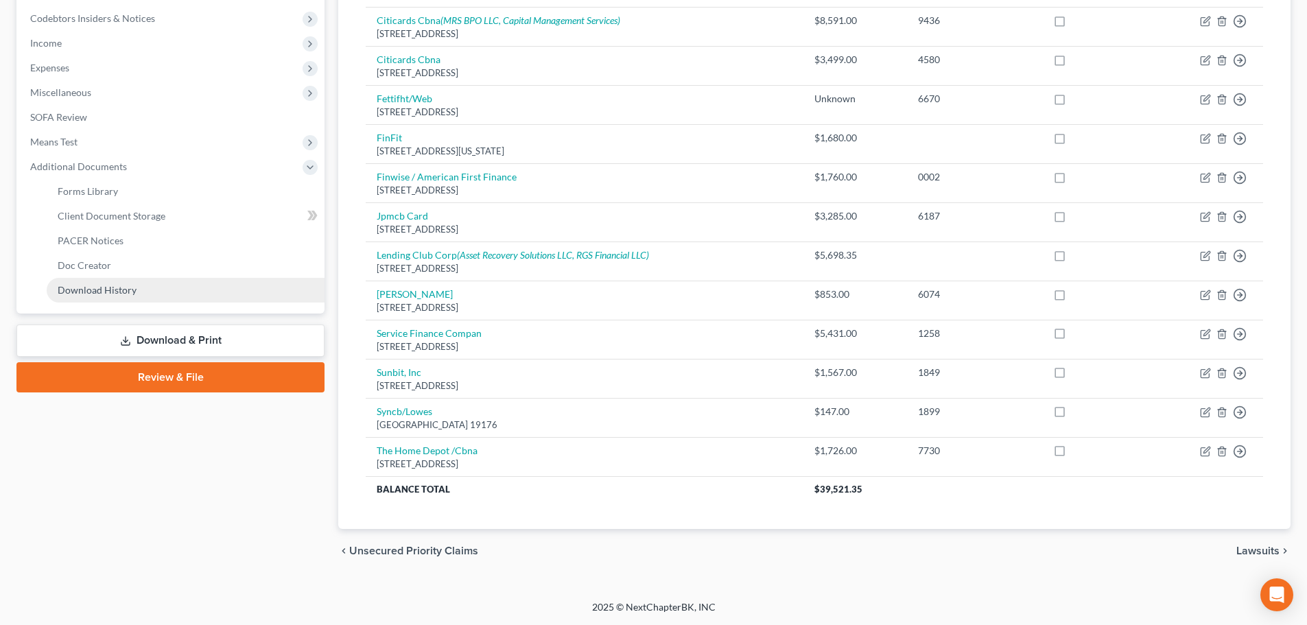
click at [112, 293] on span "Download History" at bounding box center [97, 290] width 79 height 12
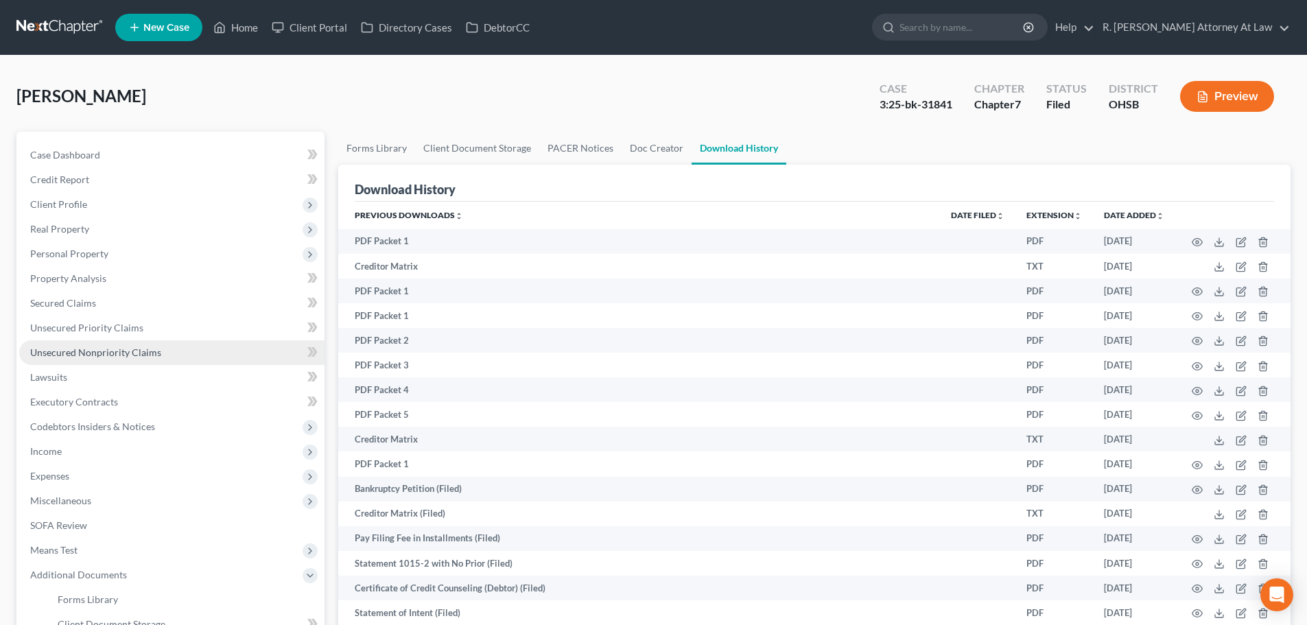
click at [76, 352] on span "Unsecured Nonpriority Claims" at bounding box center [95, 352] width 131 height 12
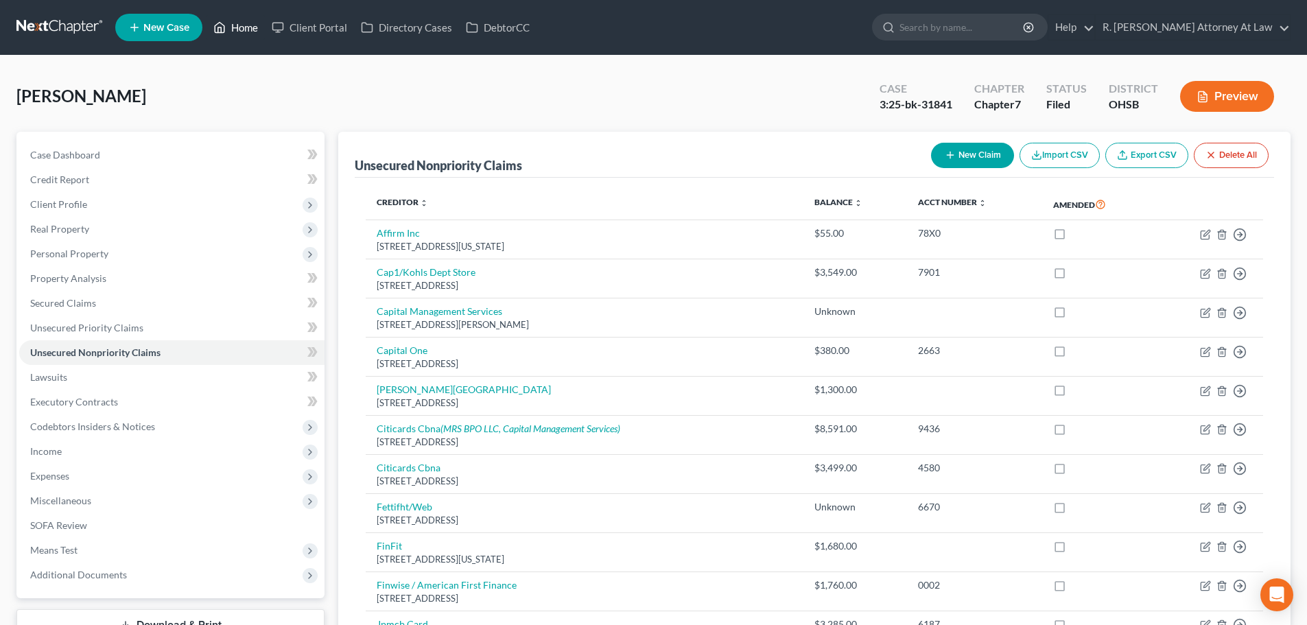
click at [251, 30] on link "Home" at bounding box center [235, 27] width 58 height 25
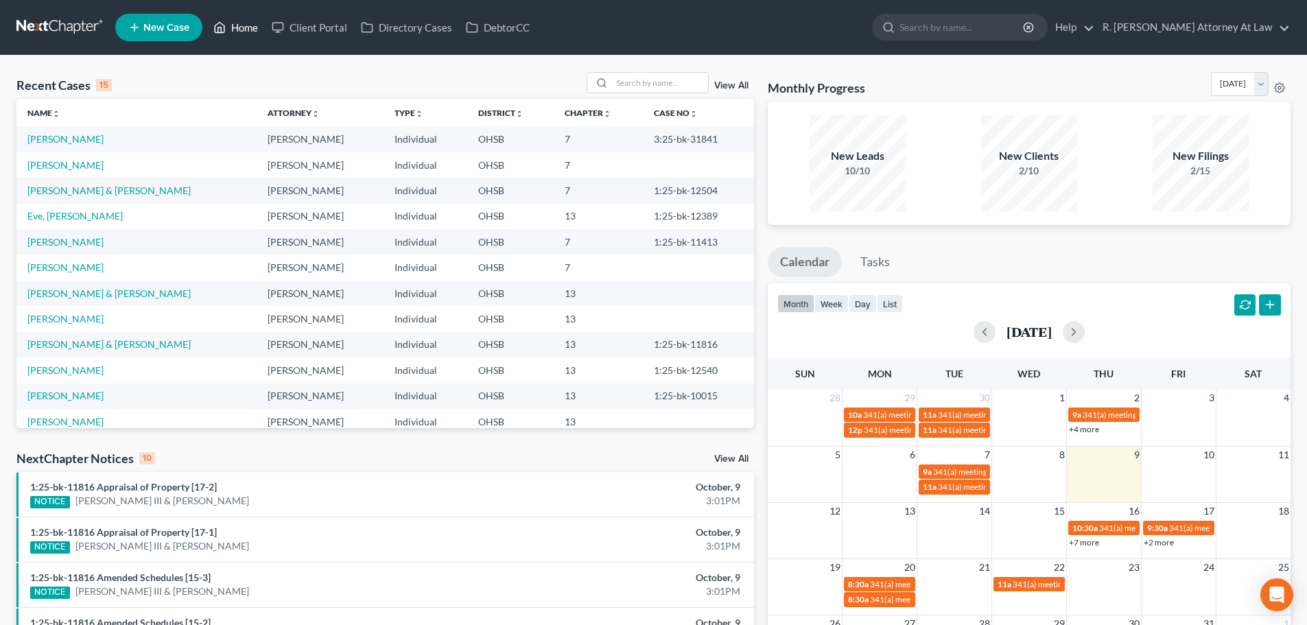
click at [242, 29] on link "Home" at bounding box center [235, 27] width 58 height 25
click at [244, 23] on link "Home" at bounding box center [235, 27] width 58 height 25
click at [246, 25] on link "Home" at bounding box center [235, 27] width 58 height 25
click at [631, 80] on input "search" at bounding box center [660, 83] width 96 height 20
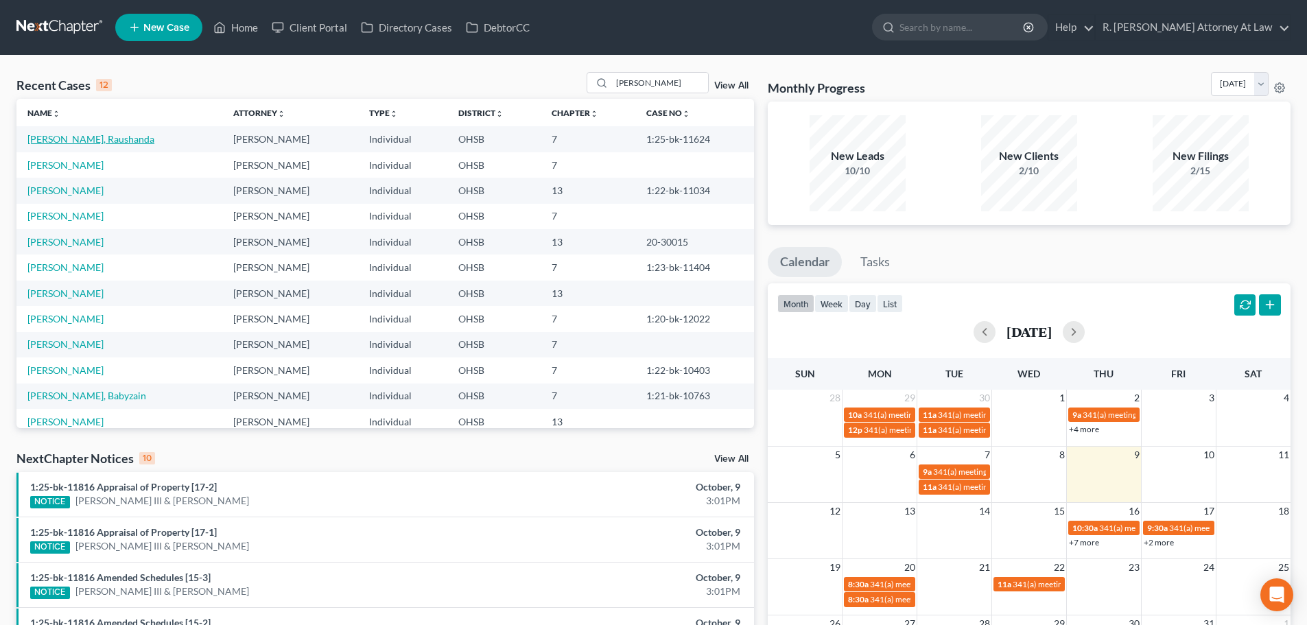
click at [65, 138] on link "[PERSON_NAME], Raushanda" at bounding box center [90, 139] width 127 height 12
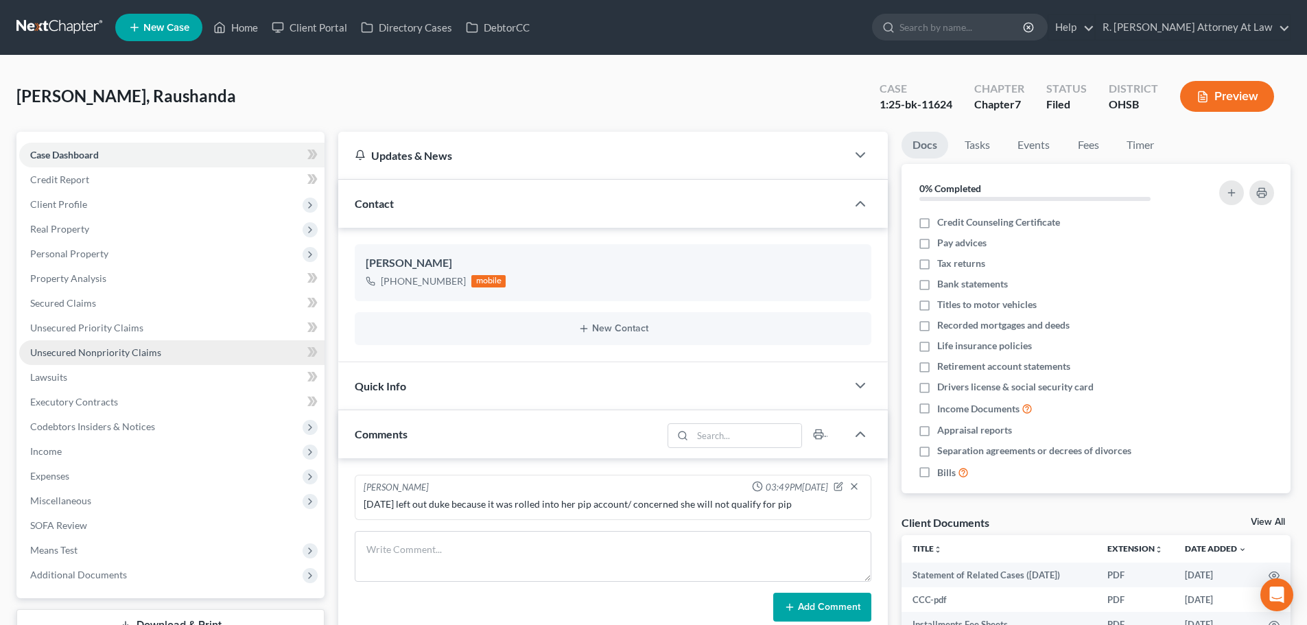
click at [85, 351] on span "Unsecured Nonpriority Claims" at bounding box center [95, 352] width 131 height 12
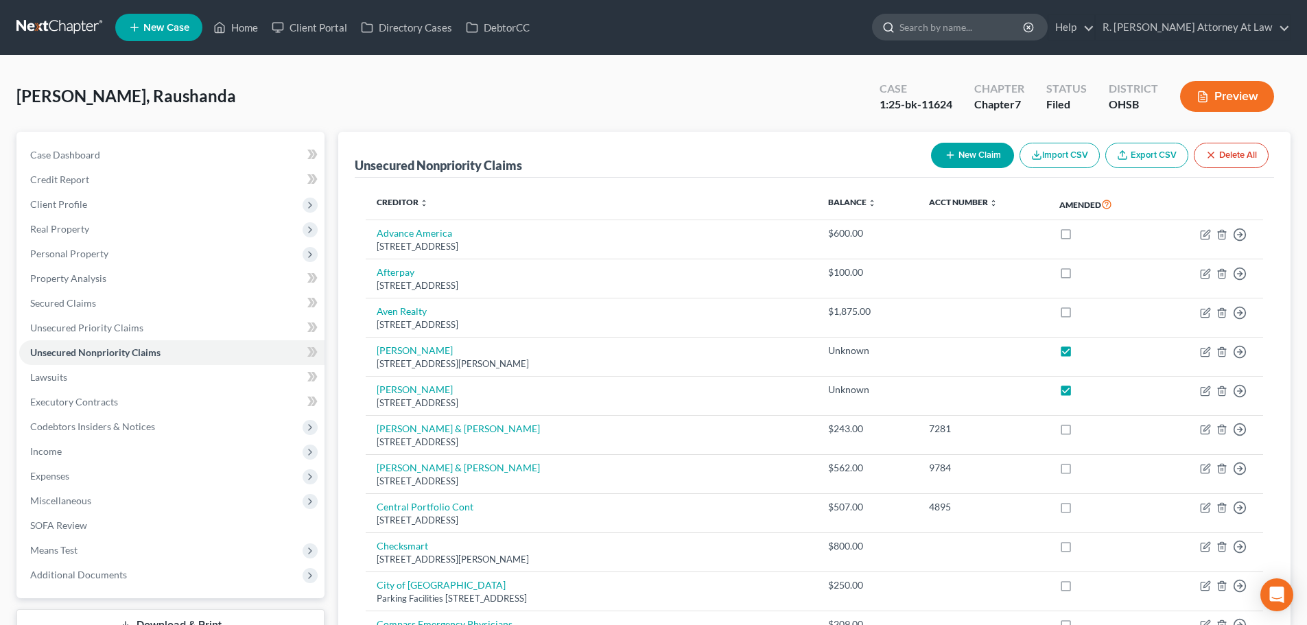
click at [963, 29] on input "search" at bounding box center [962, 26] width 126 height 25
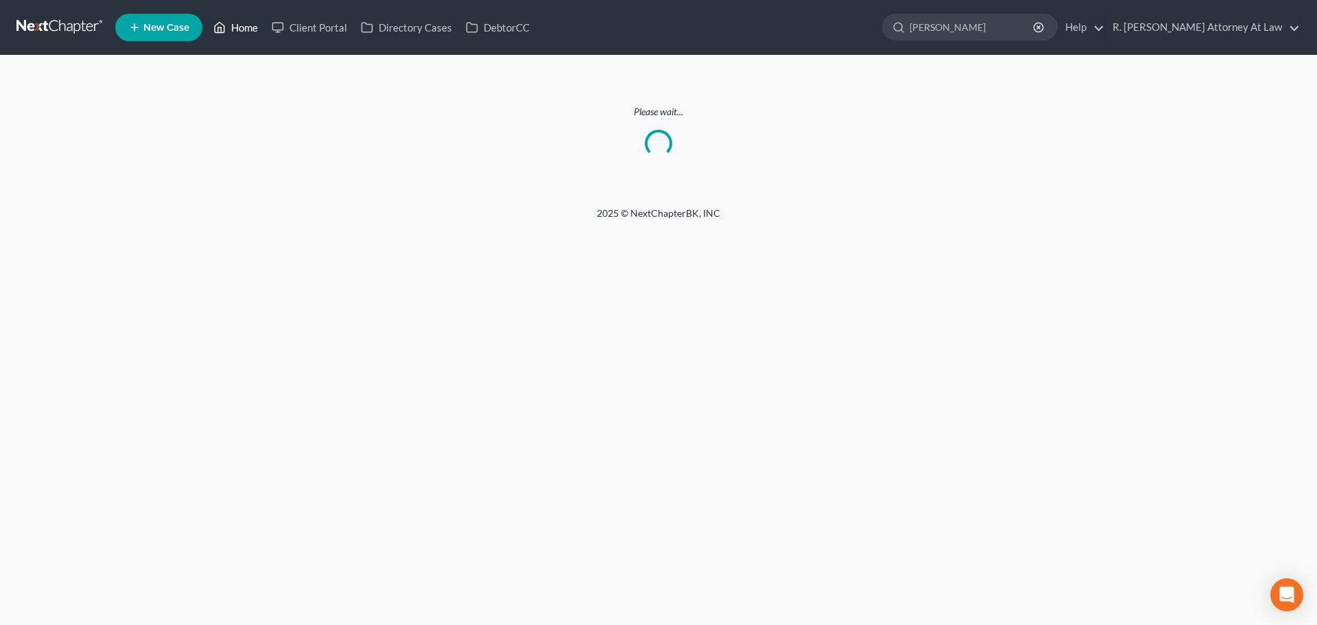
click at [236, 25] on link "Home" at bounding box center [235, 27] width 58 height 25
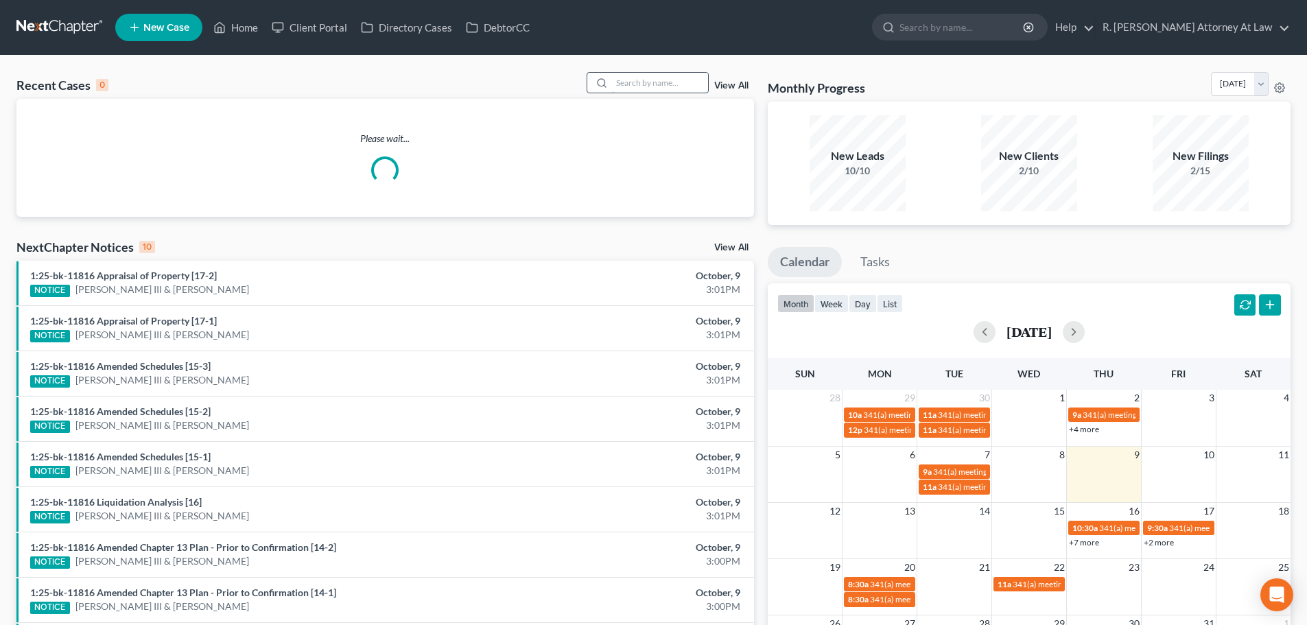
click at [626, 84] on input "search" at bounding box center [660, 83] width 96 height 20
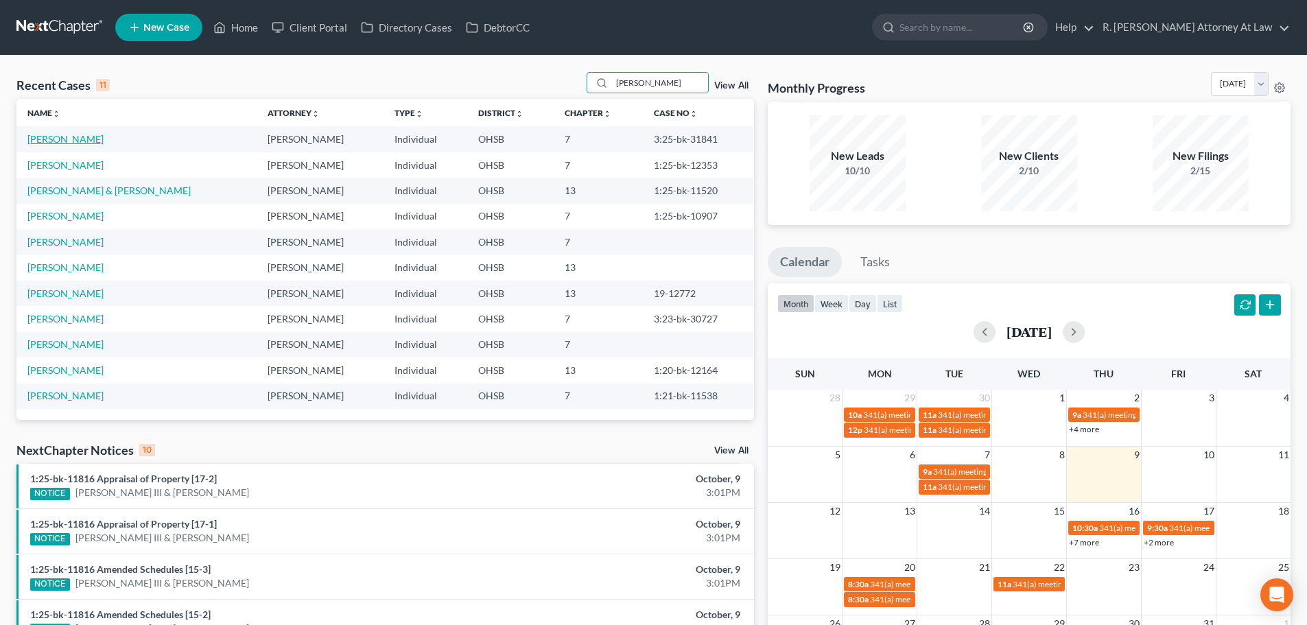
click at [54, 139] on link "[PERSON_NAME]" at bounding box center [65, 139] width 76 height 12
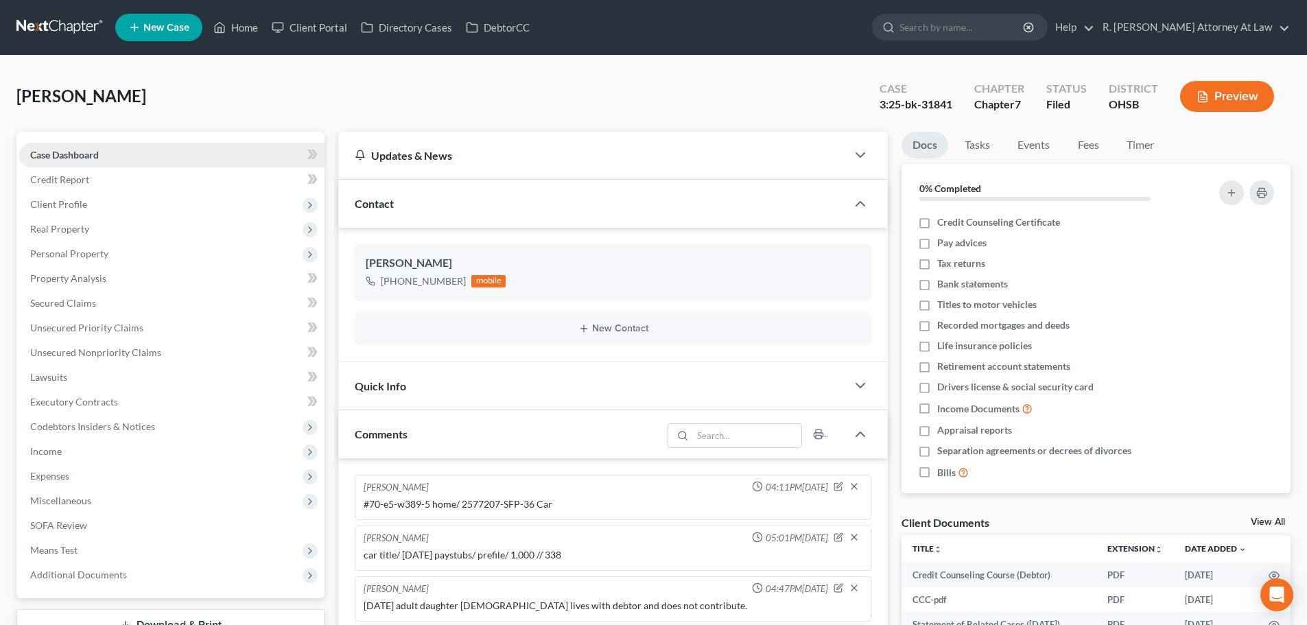
click at [45, 149] on span "Case Dashboard" at bounding box center [64, 155] width 69 height 12
click at [58, 177] on span "Credit Report" at bounding box center [59, 180] width 59 height 12
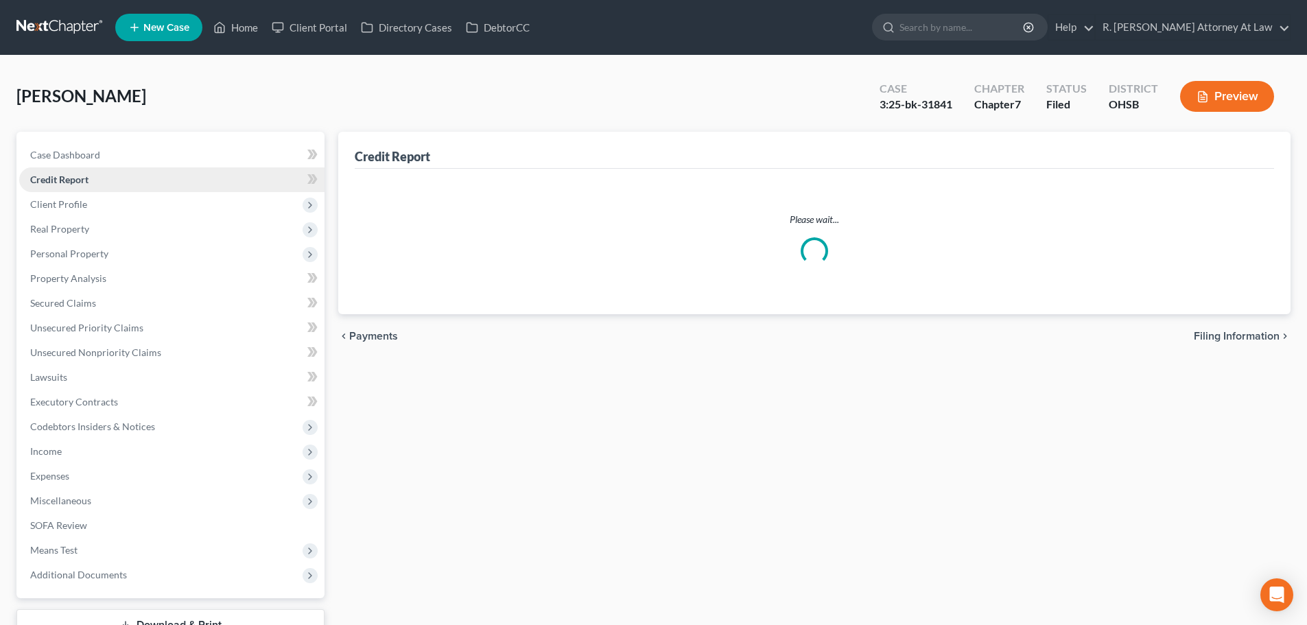
click at [60, 179] on span "Credit Report" at bounding box center [59, 180] width 58 height 12
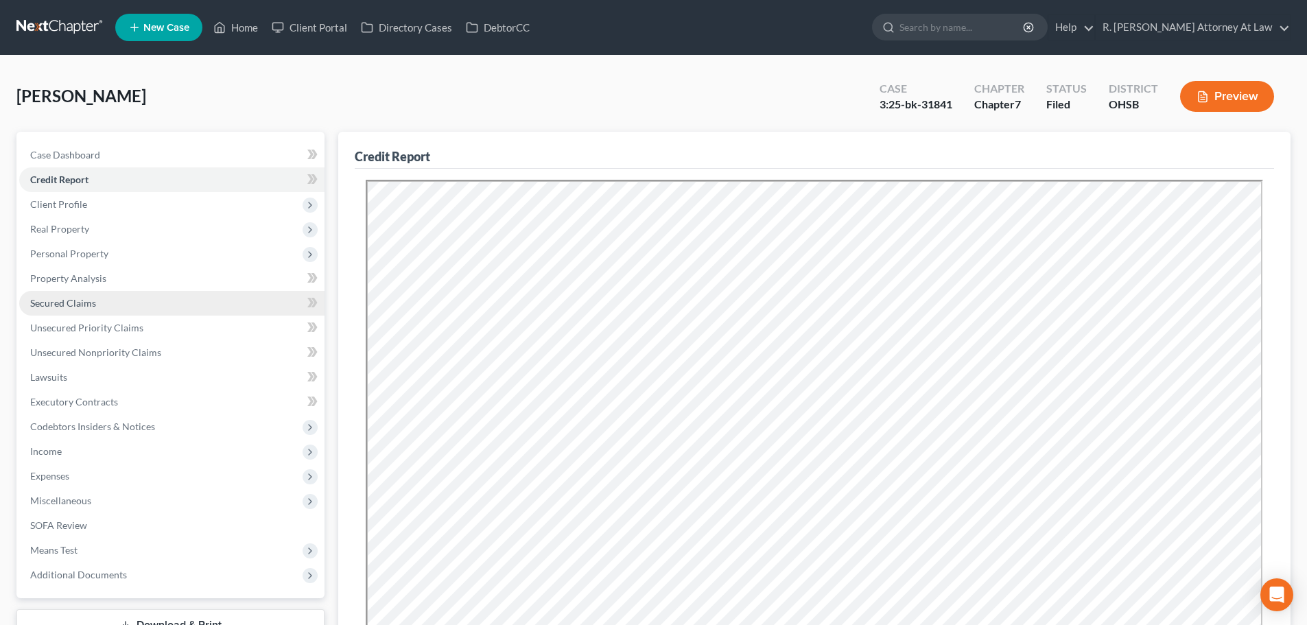
click at [67, 300] on span "Secured Claims" at bounding box center [63, 303] width 66 height 12
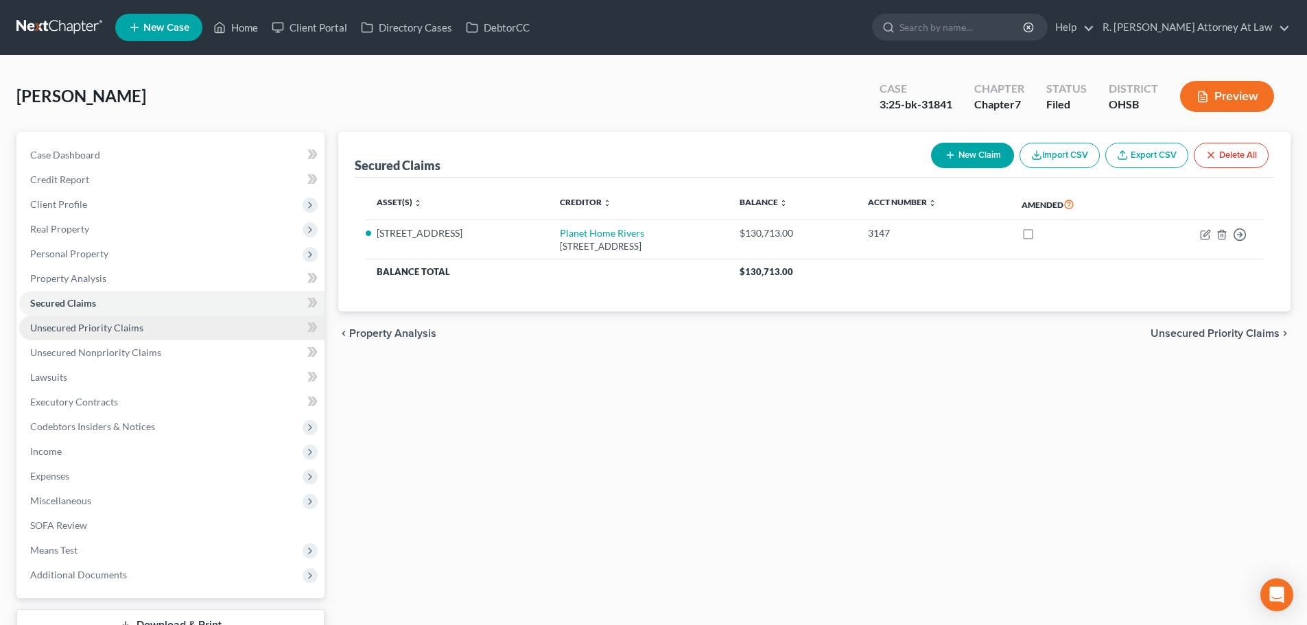
click at [61, 324] on span "Unsecured Priority Claims" at bounding box center [86, 328] width 113 height 12
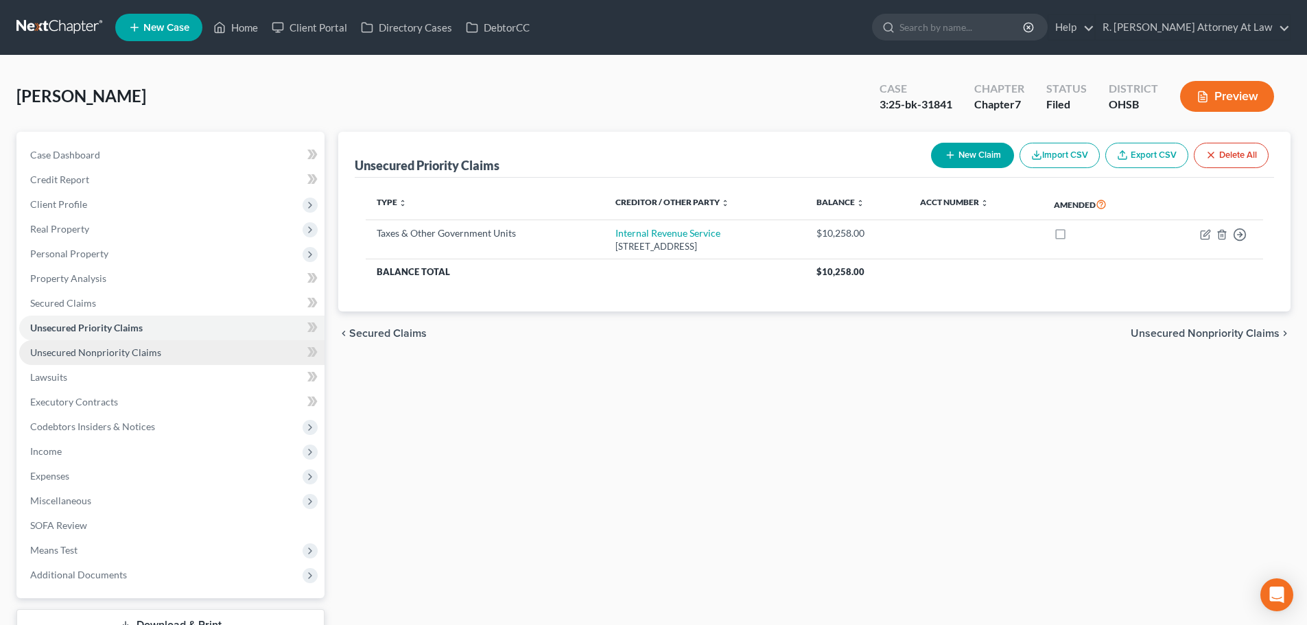
click at [67, 352] on span "Unsecured Nonpriority Claims" at bounding box center [95, 352] width 131 height 12
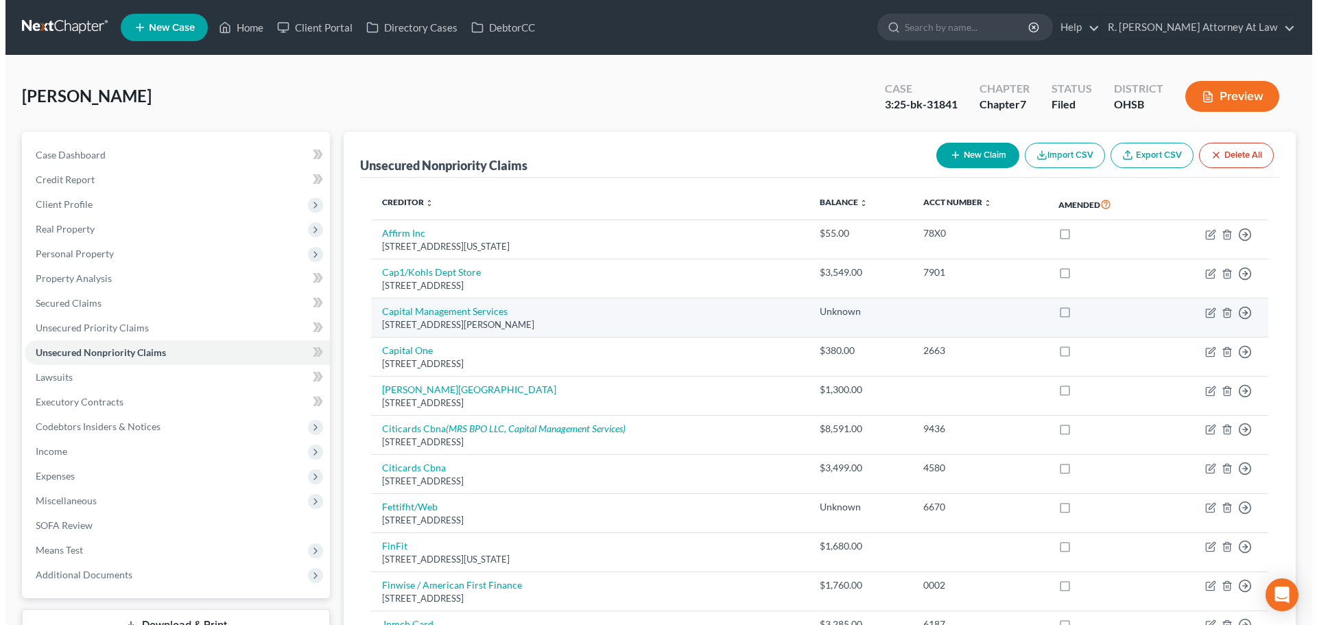
scroll to position [69, 0]
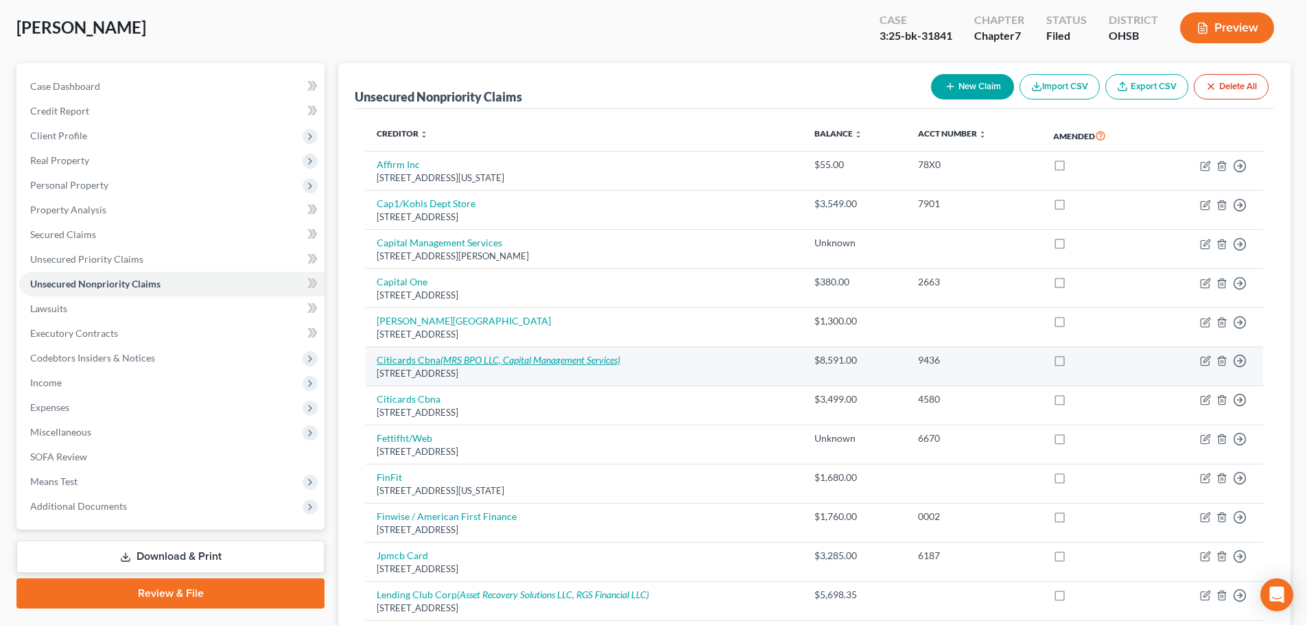
click at [554, 360] on icon "(MRS BPO LLC, Capital Management Services)" at bounding box center [530, 360] width 180 height 12
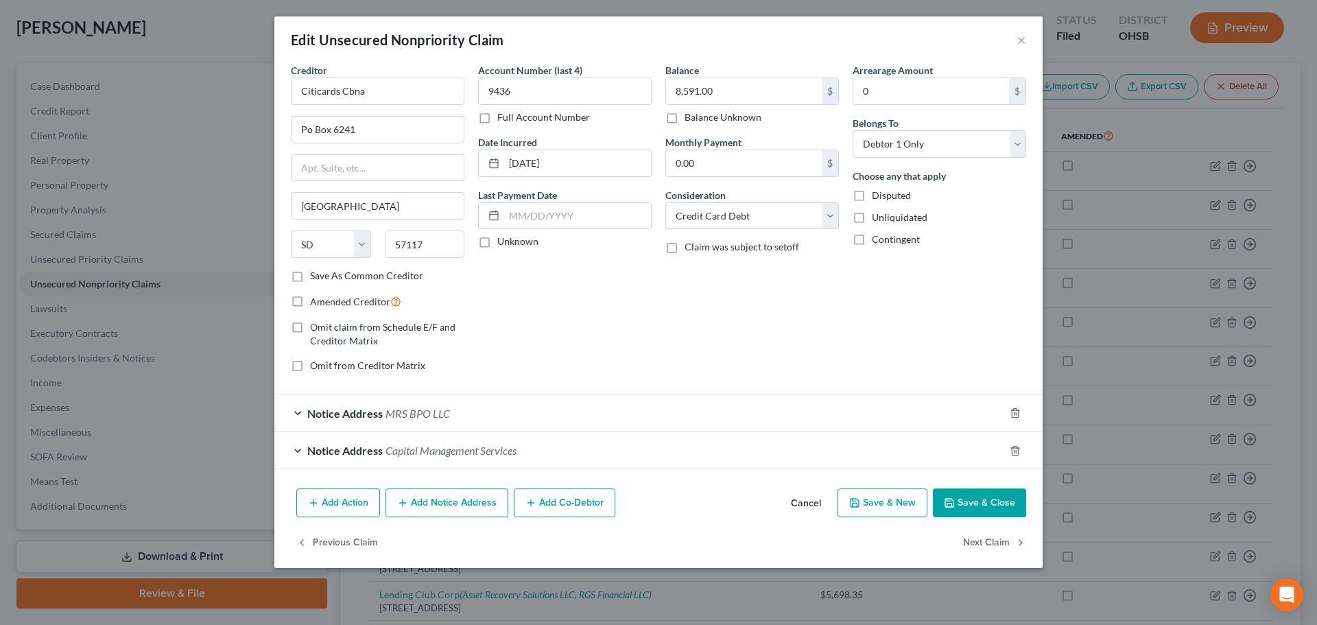
click at [544, 455] on div "Notice Address Capital Management Services" at bounding box center [639, 450] width 730 height 36
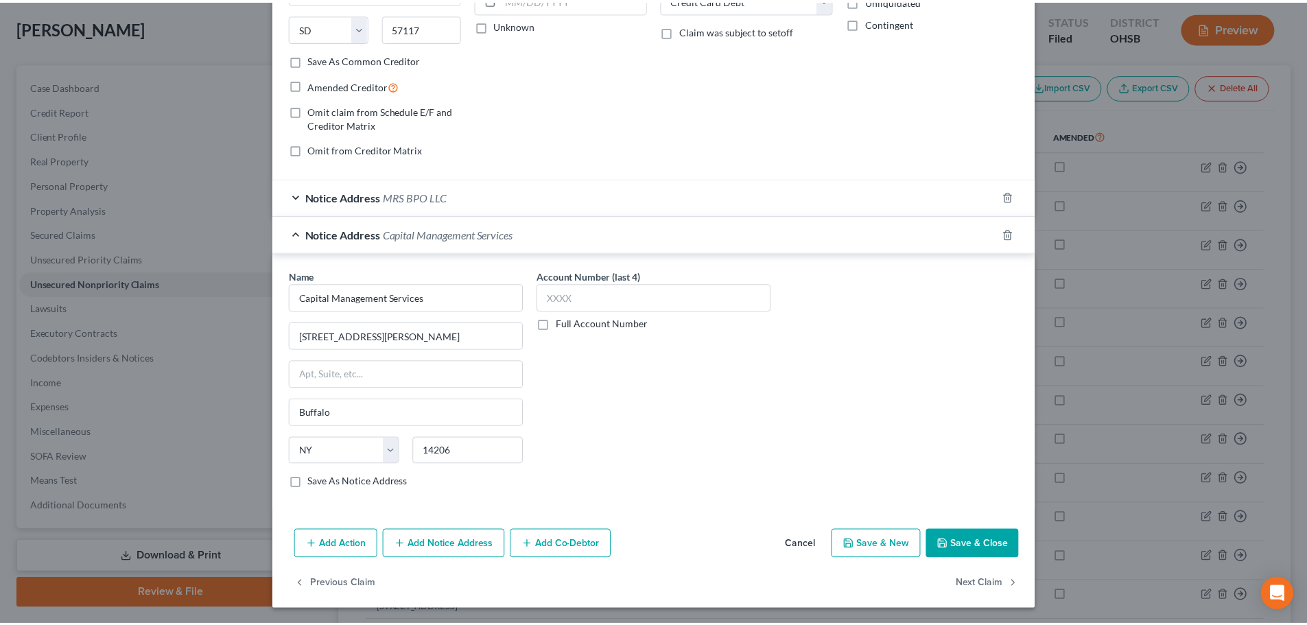
scroll to position [217, 0]
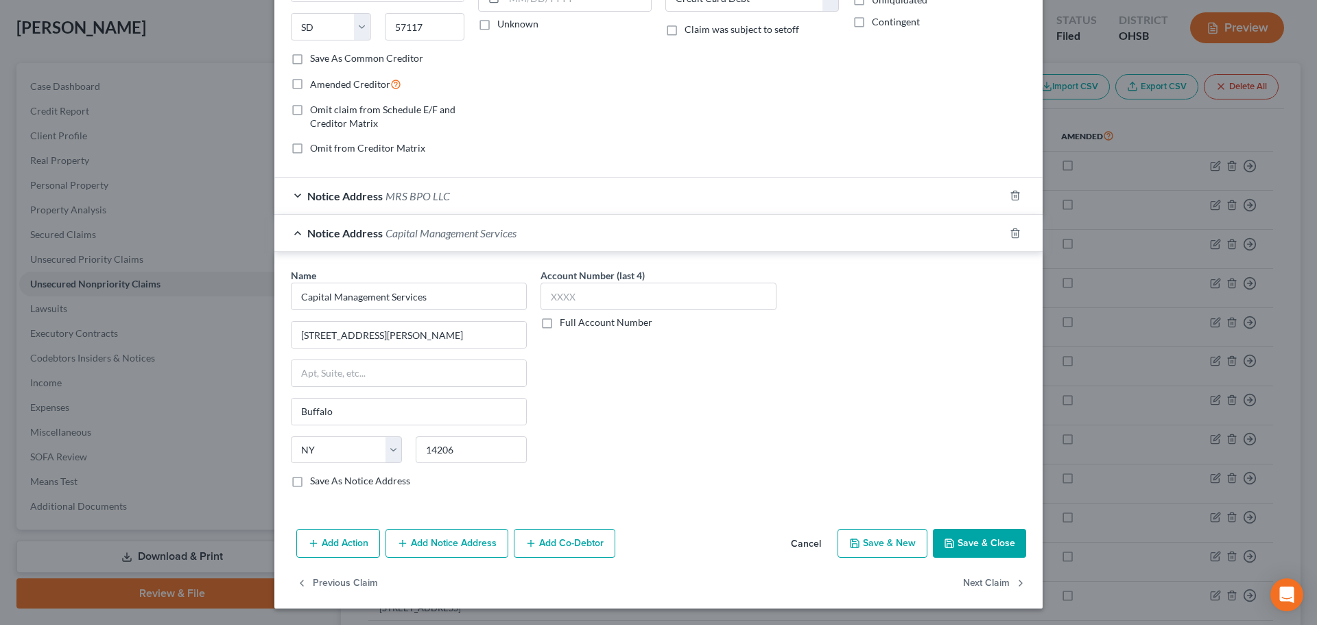
click at [956, 549] on button "Save & Close" at bounding box center [979, 543] width 93 height 29
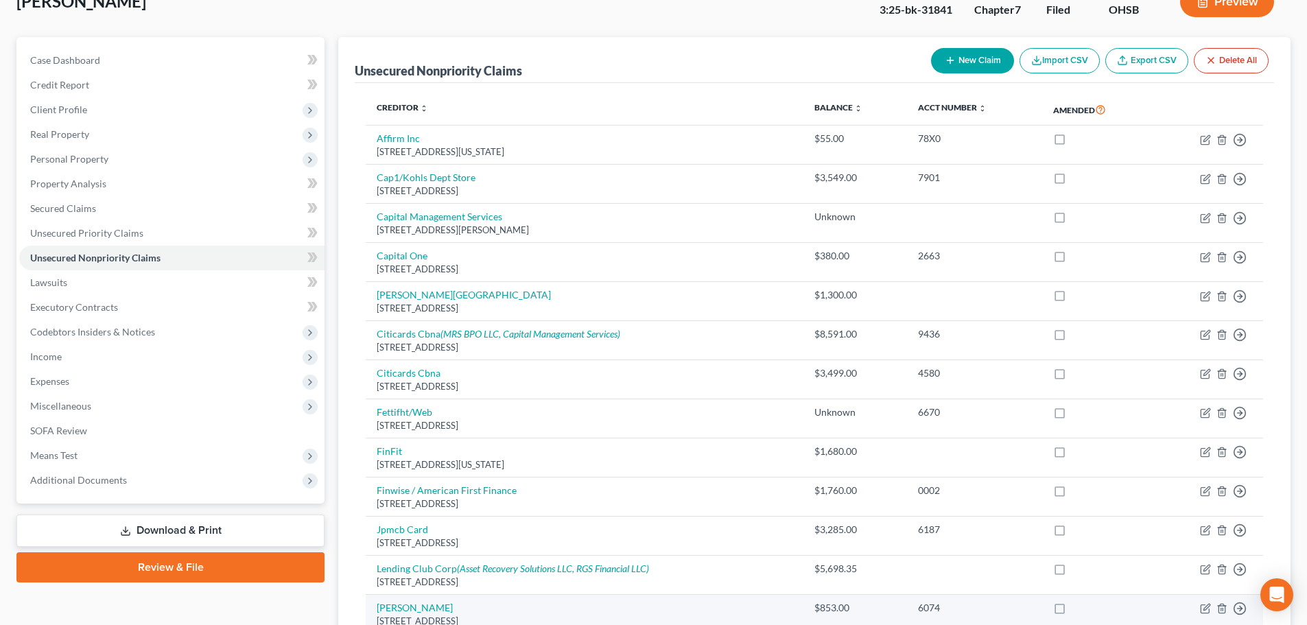
scroll to position [69, 0]
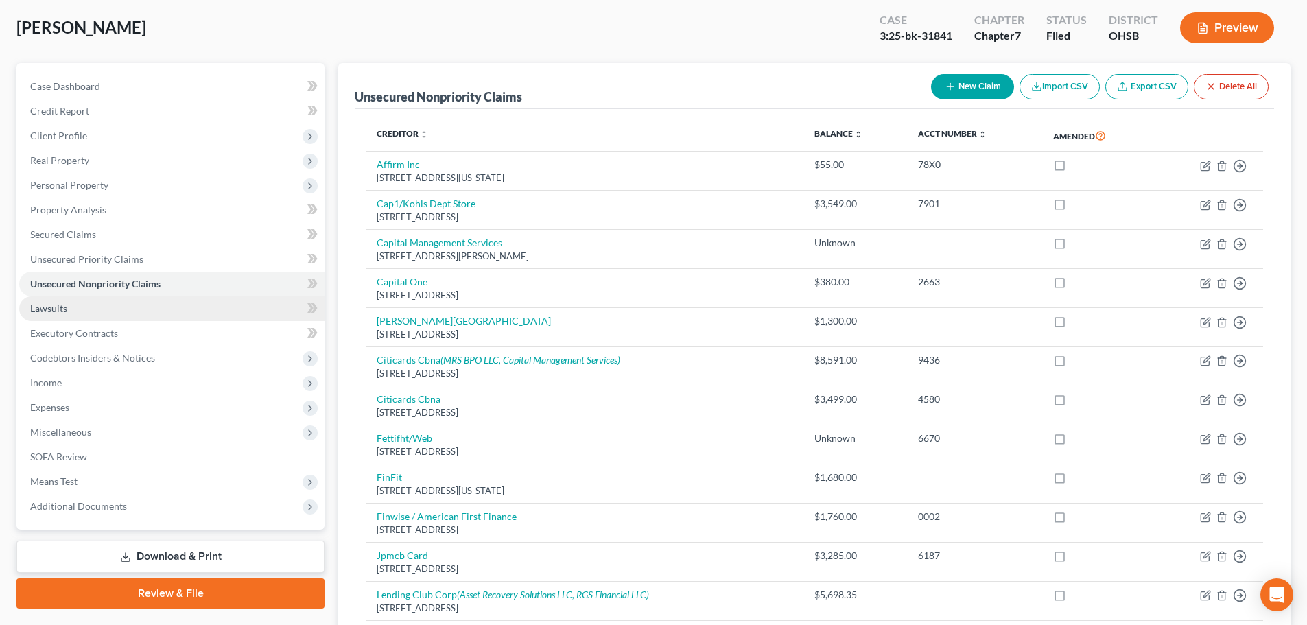
click at [39, 310] on span "Lawsuits" at bounding box center [48, 309] width 37 height 12
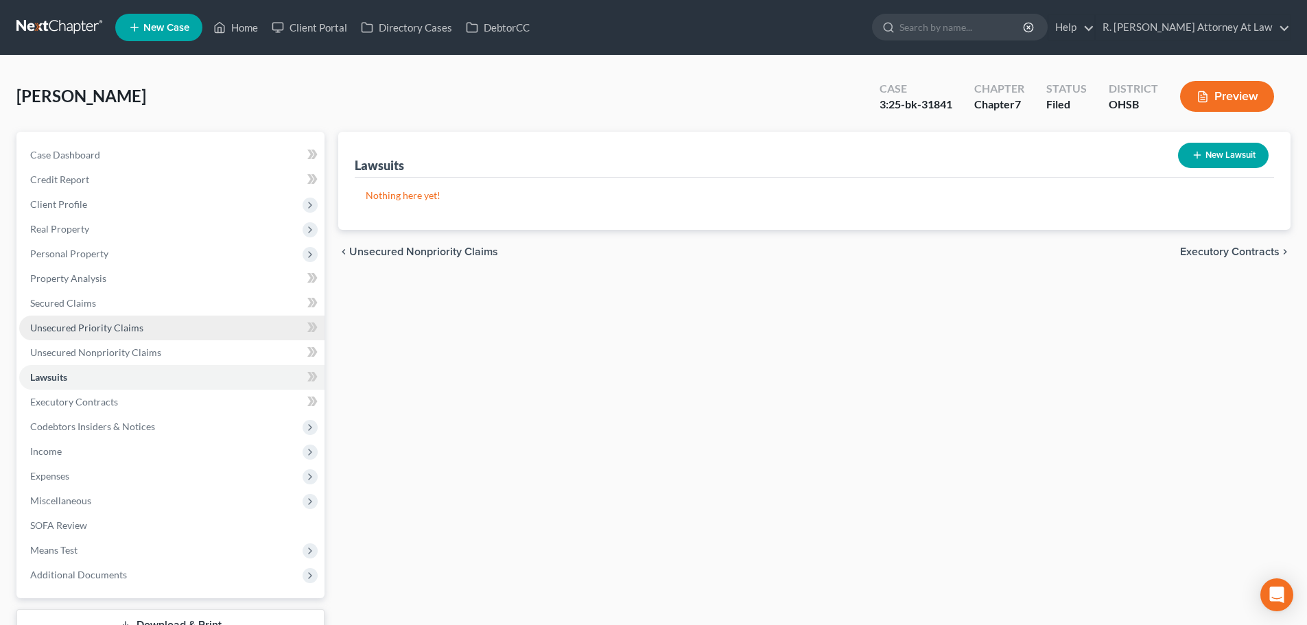
click at [57, 326] on span "Unsecured Priority Claims" at bounding box center [86, 328] width 113 height 12
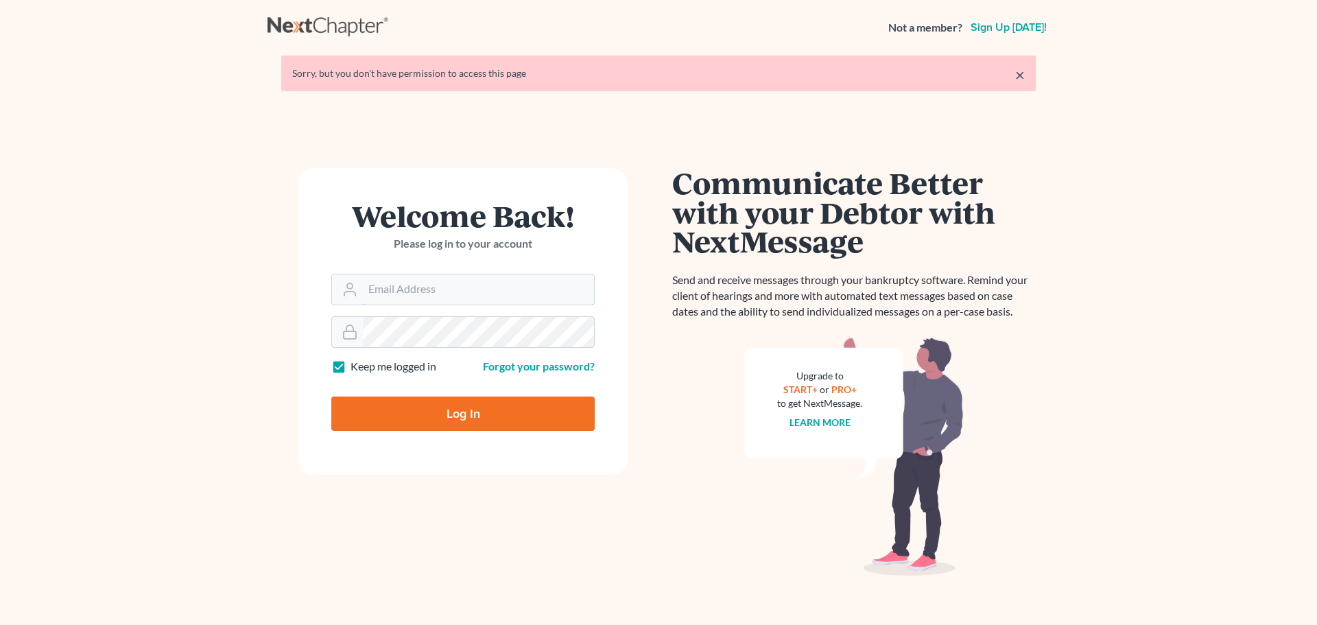
type input "[EMAIL_ADDRESS][DOMAIN_NAME]"
click at [433, 403] on input "Log In" at bounding box center [462, 414] width 263 height 34
type input "Thinking..."
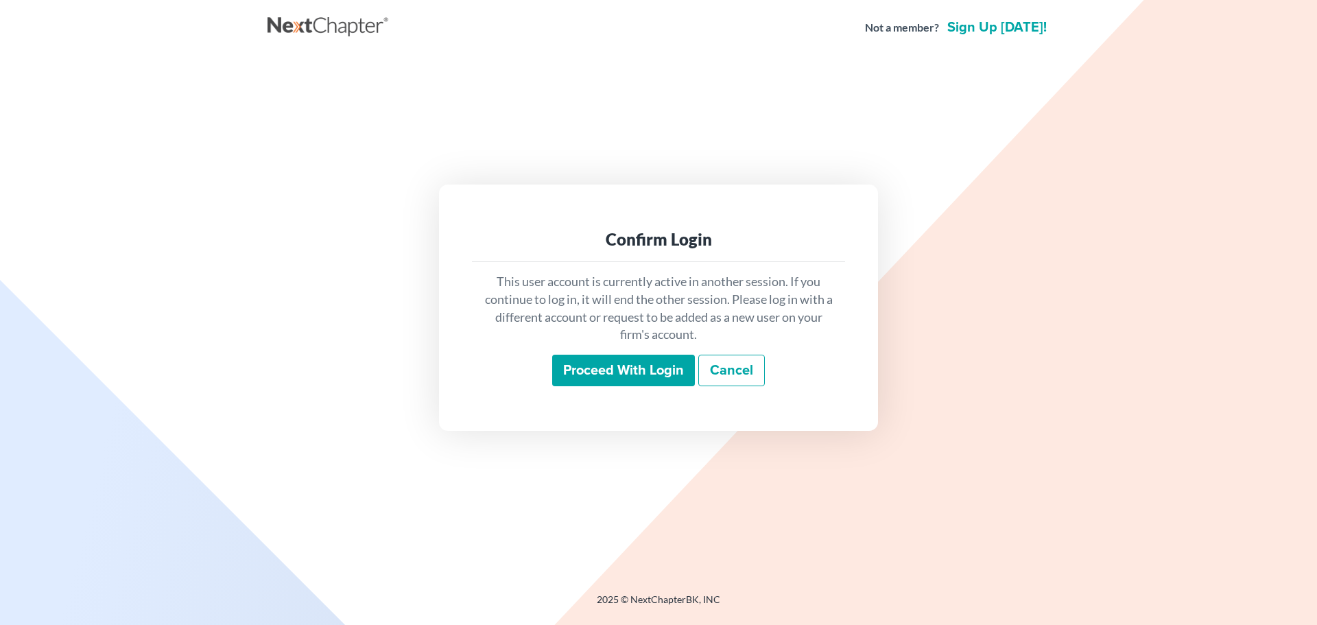
click at [619, 362] on input "Proceed with login" at bounding box center [623, 371] width 143 height 32
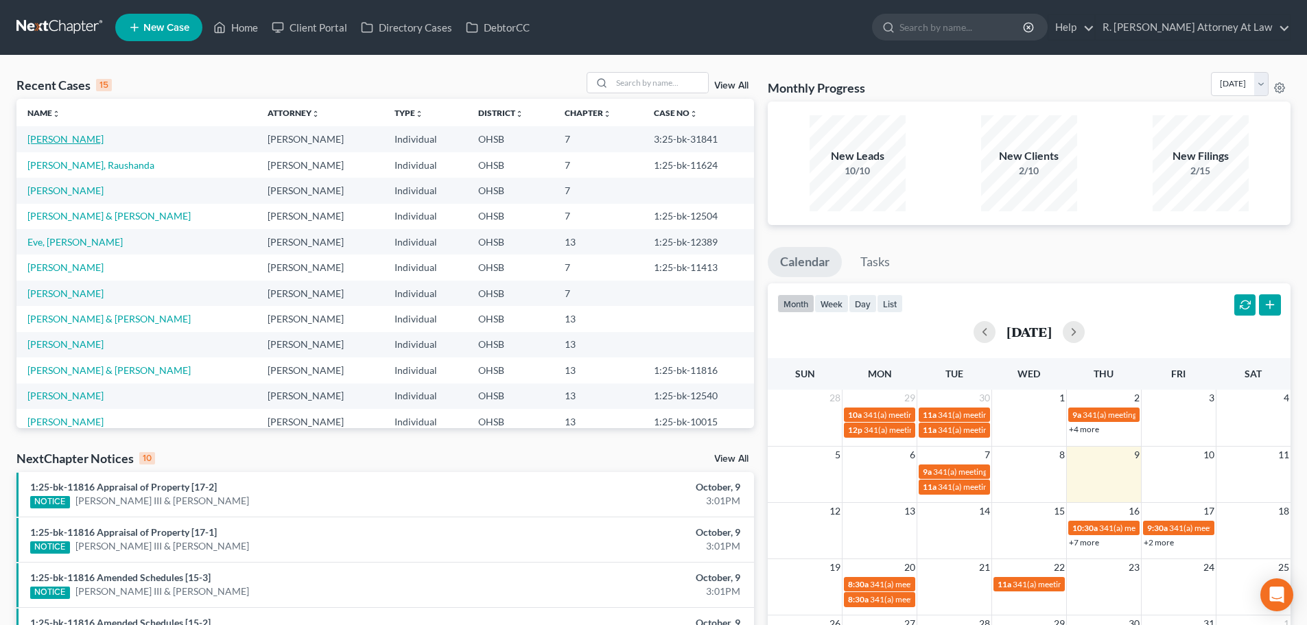
click at [52, 138] on link "Gregory, Penny" at bounding box center [65, 139] width 76 height 12
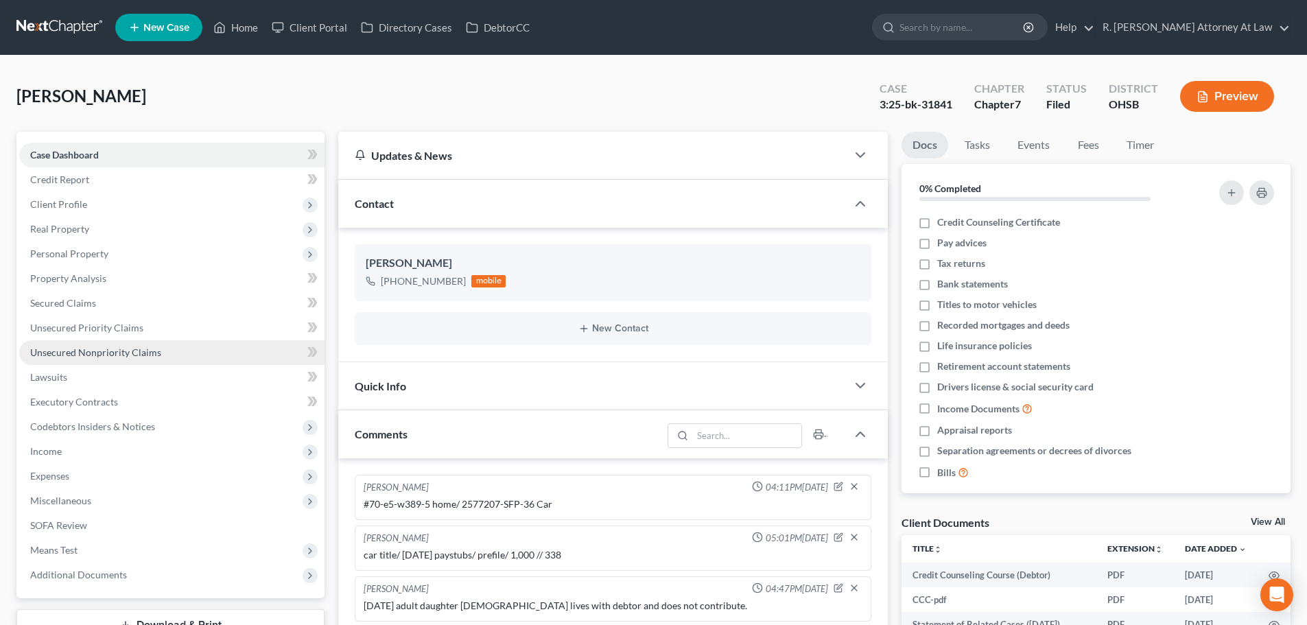
click at [75, 351] on span "Unsecured Nonpriority Claims" at bounding box center [95, 352] width 131 height 12
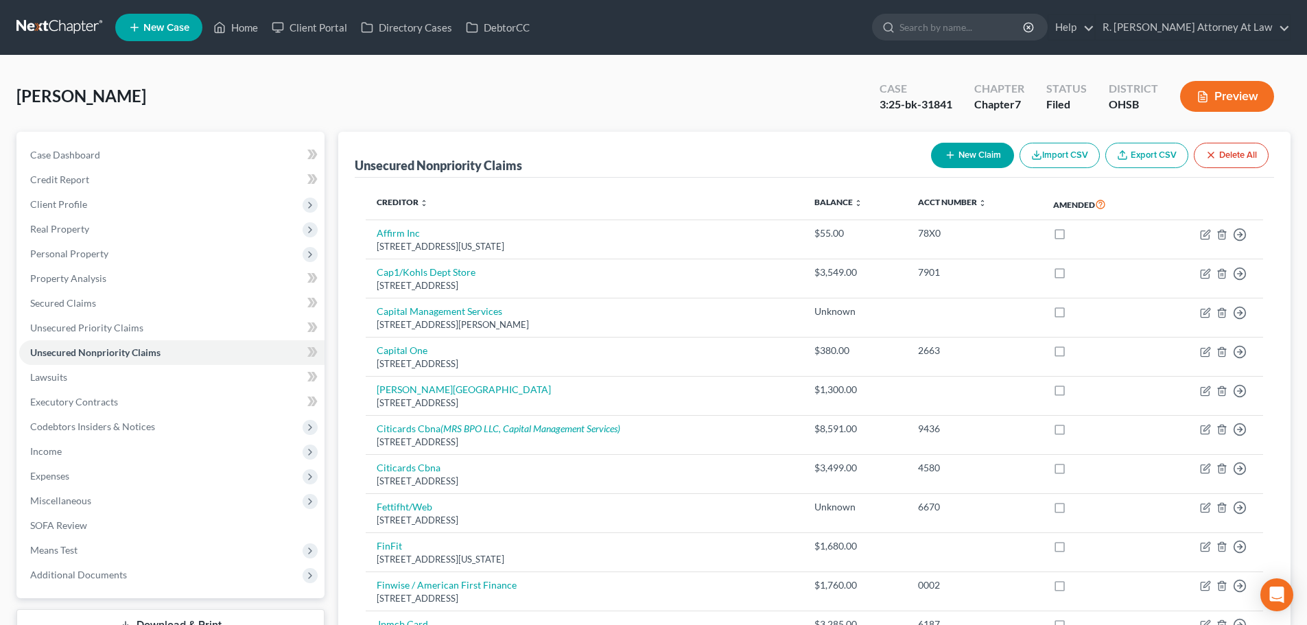
click at [958, 150] on button "New Claim" at bounding box center [972, 155] width 83 height 25
select select "0"
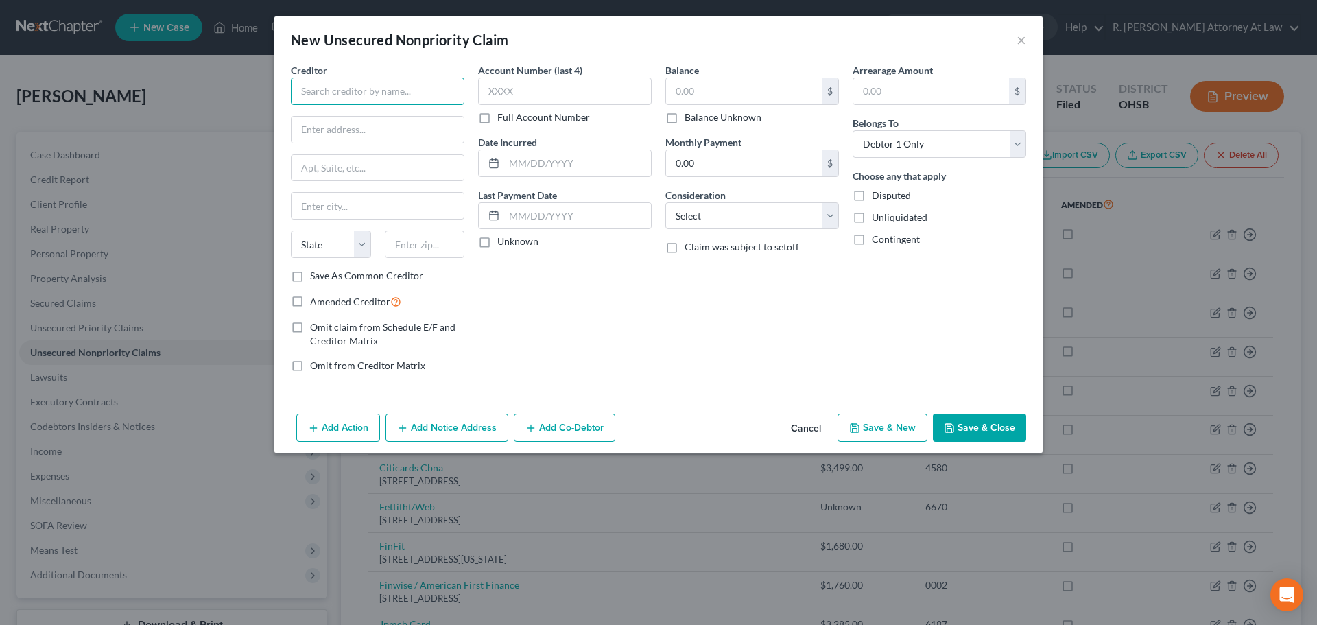
drag, startPoint x: 342, startPoint y: 92, endPoint x: 335, endPoint y: 95, distance: 7.1
click at [341, 92] on input "text" at bounding box center [378, 91] width 174 height 27
type input "Capital Recovery"
click at [803, 425] on button "Cancel" at bounding box center [806, 428] width 52 height 27
